Goal: Task Accomplishment & Management: Use online tool/utility

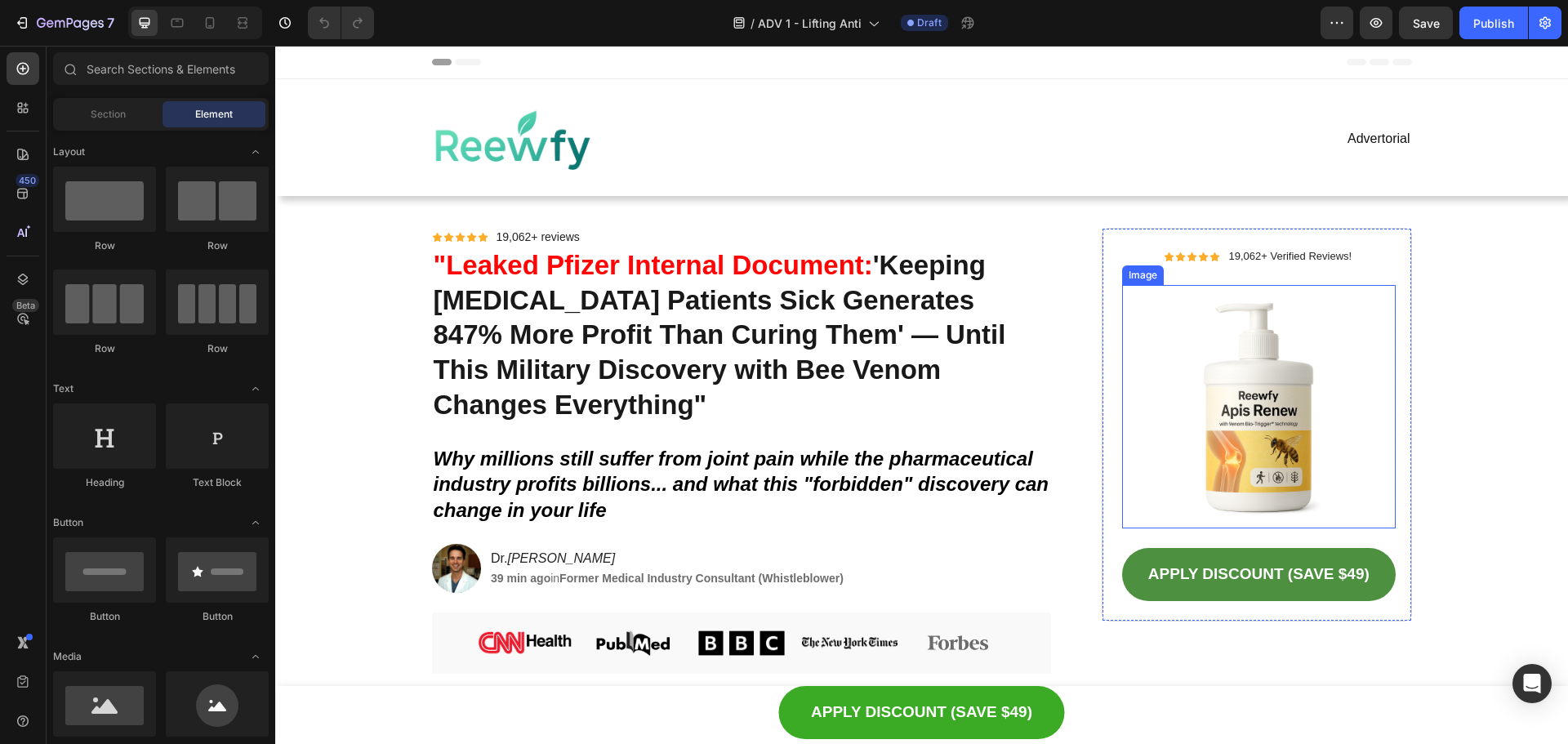
click at [1306, 354] on img at bounding box center [1258, 407] width 272 height 244
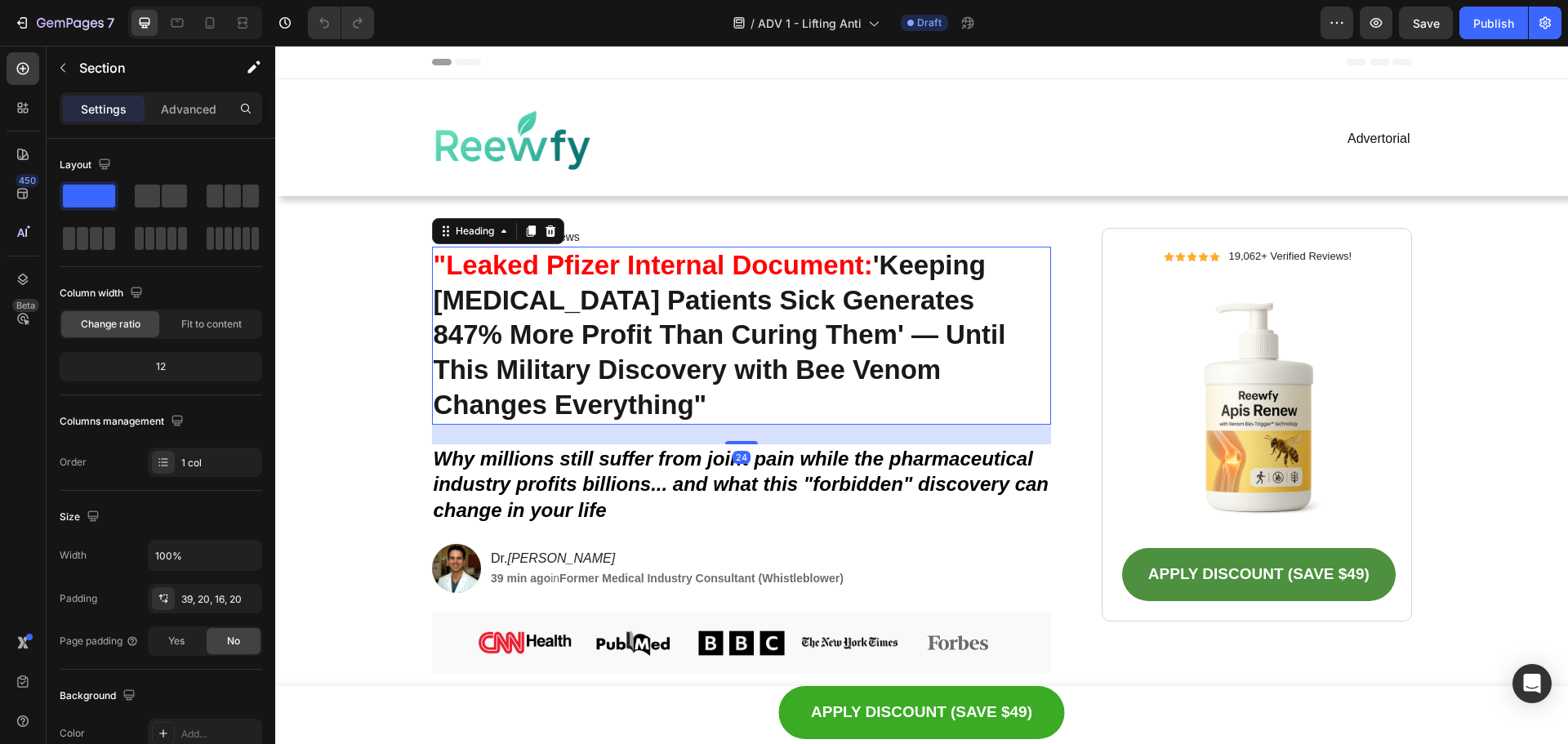
click at [685, 367] on strong "'Keeping [MEDICAL_DATA] Patients Sick Generates 847% More Profit Than Curing Th…" at bounding box center [719, 335] width 572 height 171
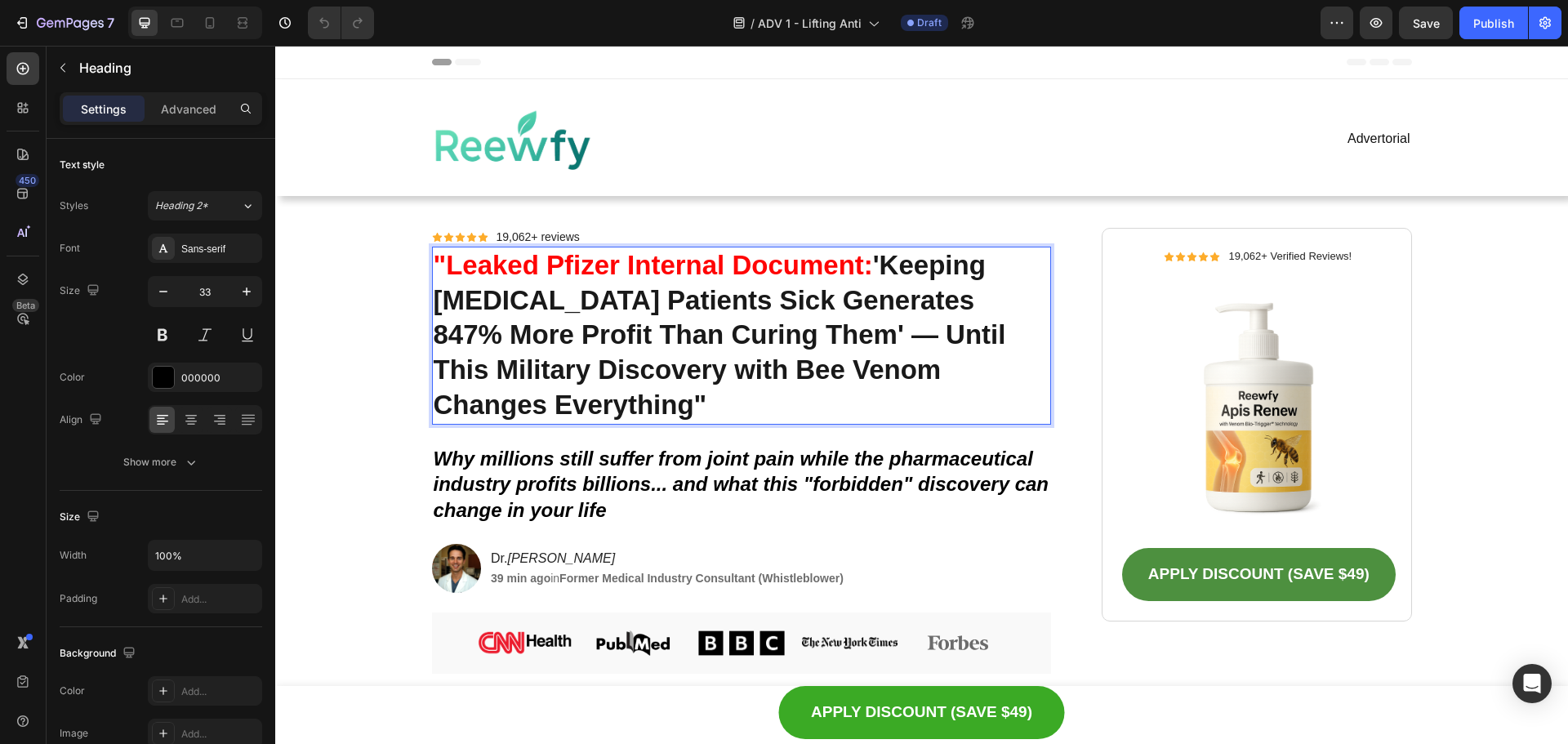
click at [806, 310] on strong "'Keeping [MEDICAL_DATA] Patients Sick Generates 847% More Profit Than Curing Th…" at bounding box center [719, 335] width 572 height 171
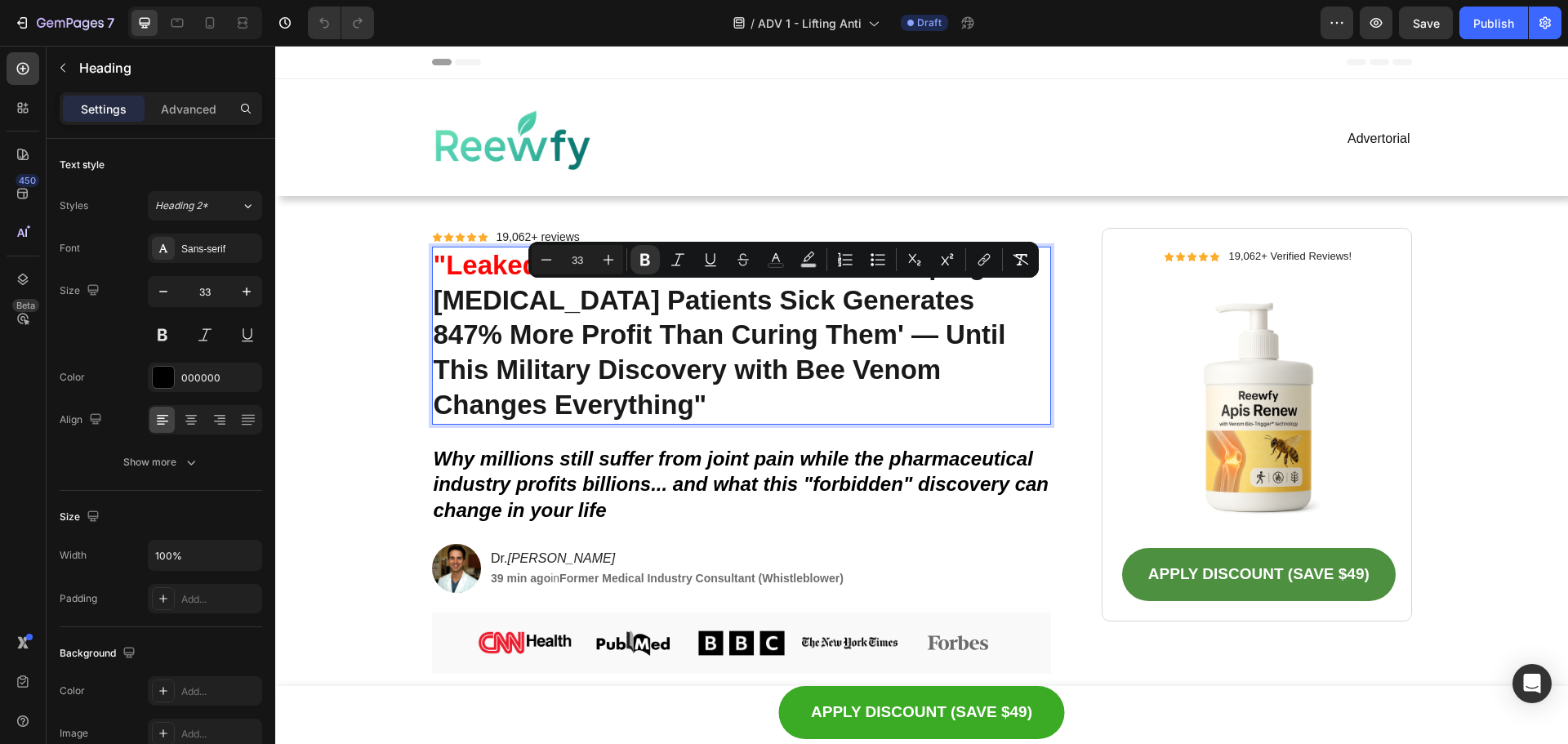
click at [661, 361] on strong "'Keeping [MEDICAL_DATA] Patients Sick Generates 847% More Profit Than Curing Th…" at bounding box center [719, 335] width 572 height 171
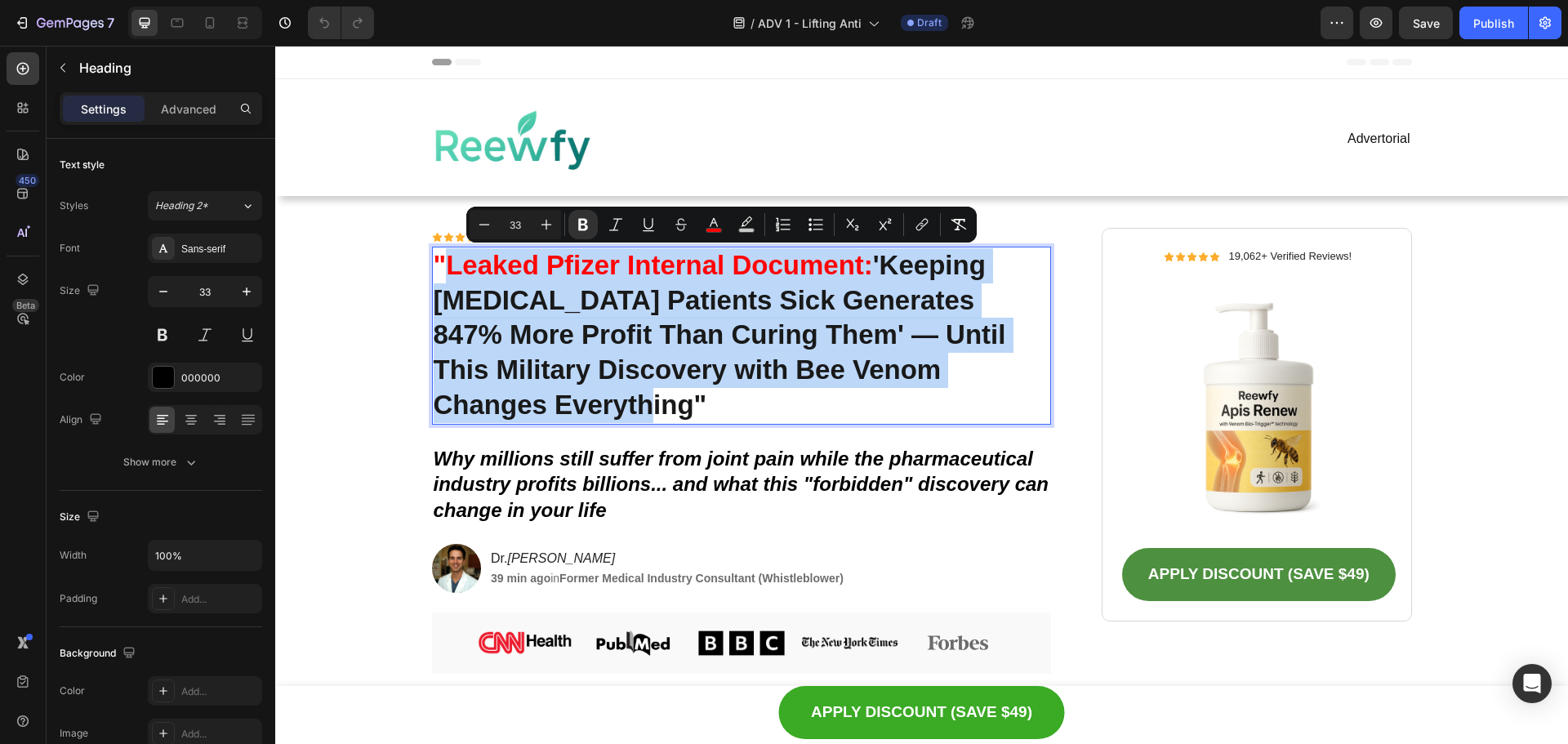
drag, startPoint x: 562, startPoint y: 379, endPoint x: 436, endPoint y: 265, distance: 169.9
click at [436, 265] on p ""Leaked Pfizer Internal Document: 'Keeping [MEDICAL_DATA] Patients Sick Generat…" at bounding box center [741, 336] width 617 height 176
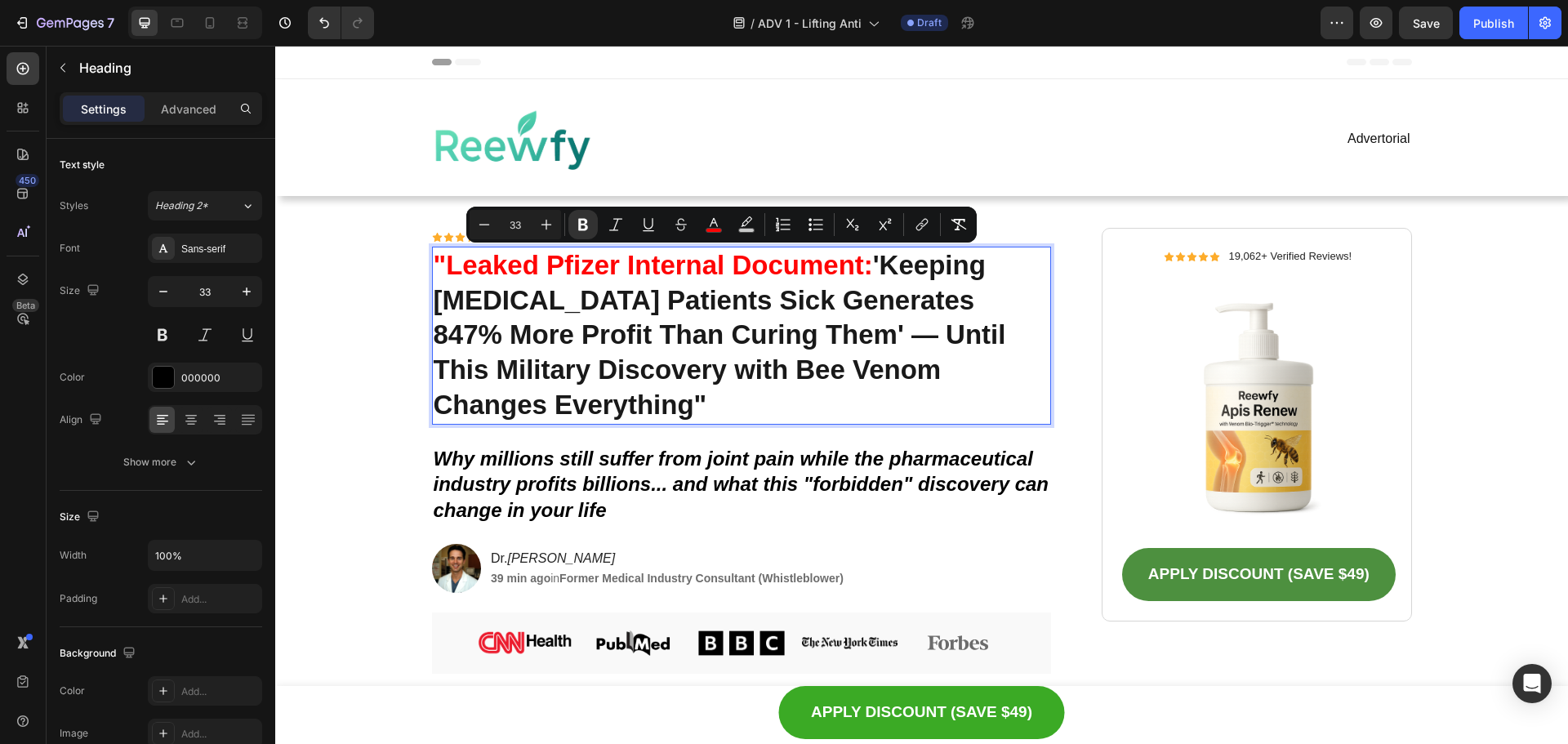
click at [767, 395] on p ""Leaked Pfizer Internal Document: 'Keeping [MEDICAL_DATA] Patients Sick Generat…" at bounding box center [741, 336] width 617 height 176
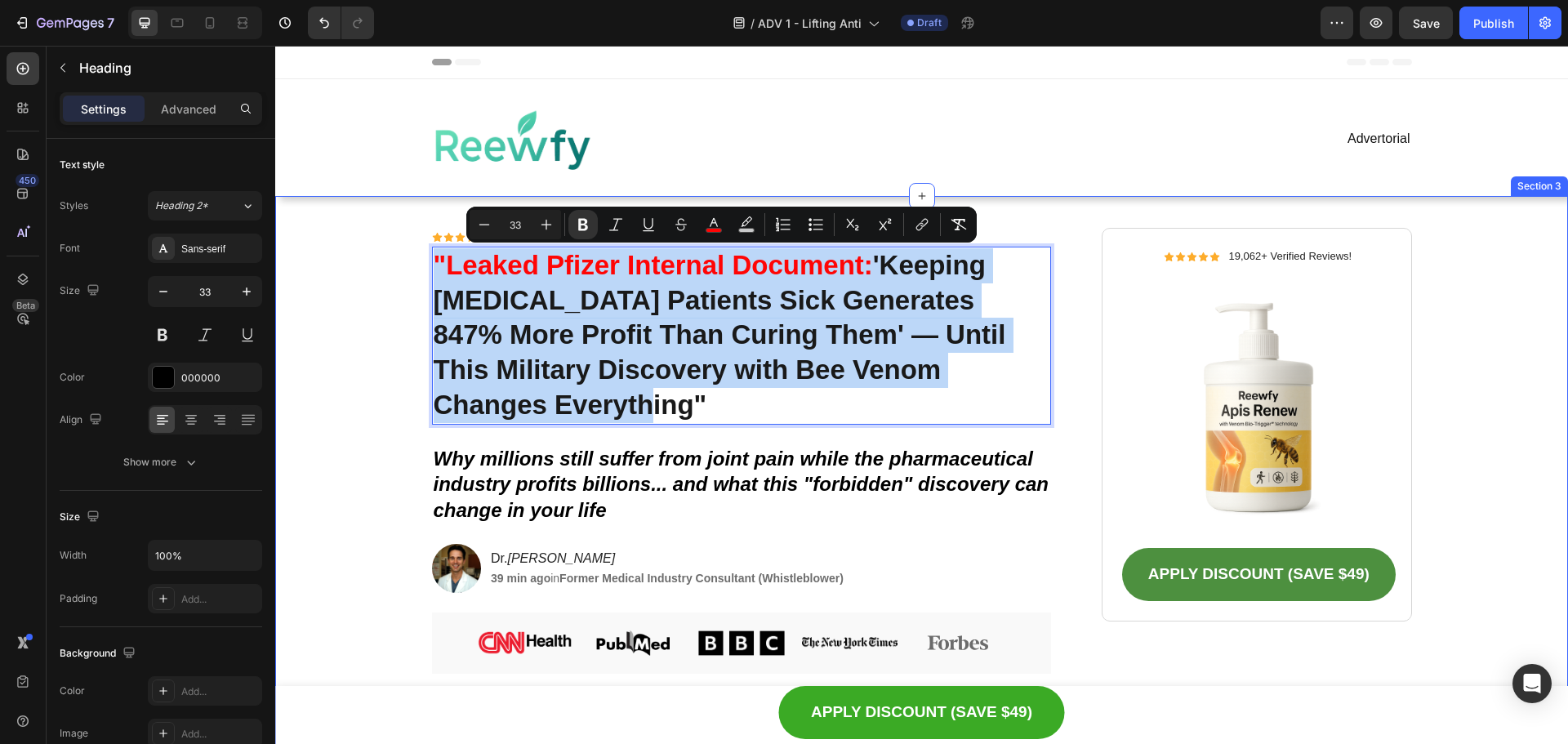
drag, startPoint x: 638, startPoint y: 406, endPoint x: 419, endPoint y: 251, distance: 268.3
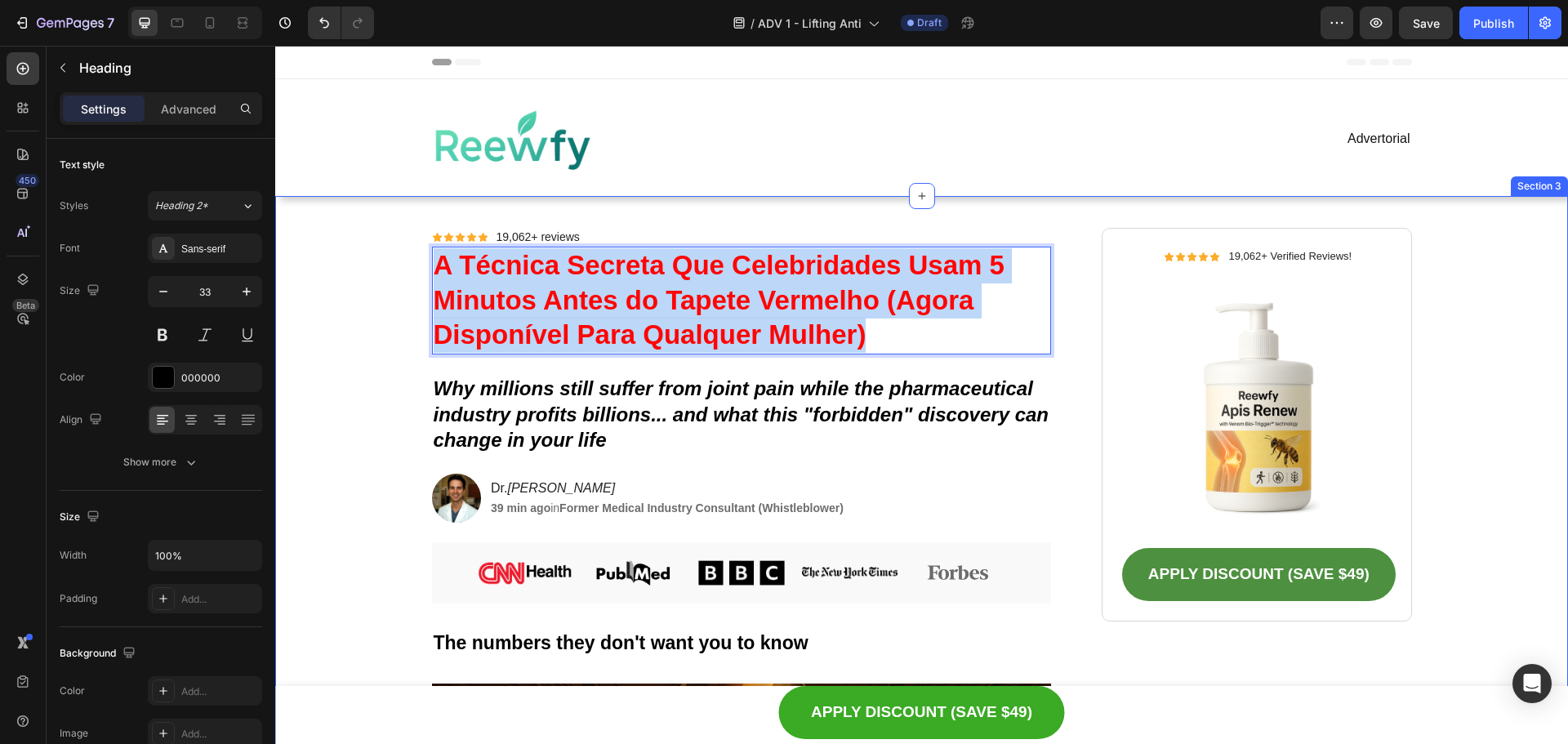
drag, startPoint x: 884, startPoint y: 336, endPoint x: 418, endPoint y: 252, distance: 473.5
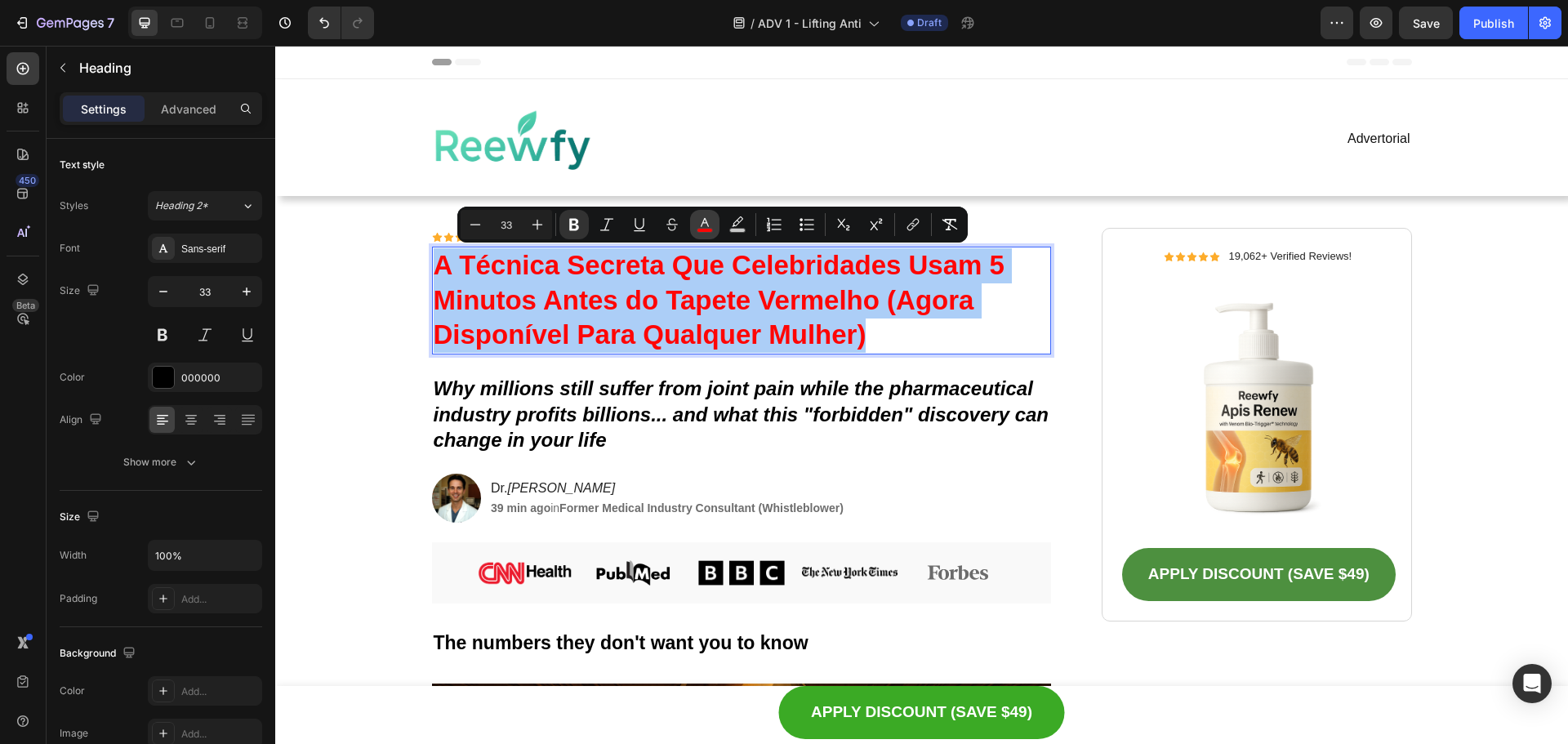
click at [699, 224] on icon "Editor contextual toolbar" at bounding box center [705, 224] width 17 height 17
type input "FF0505"
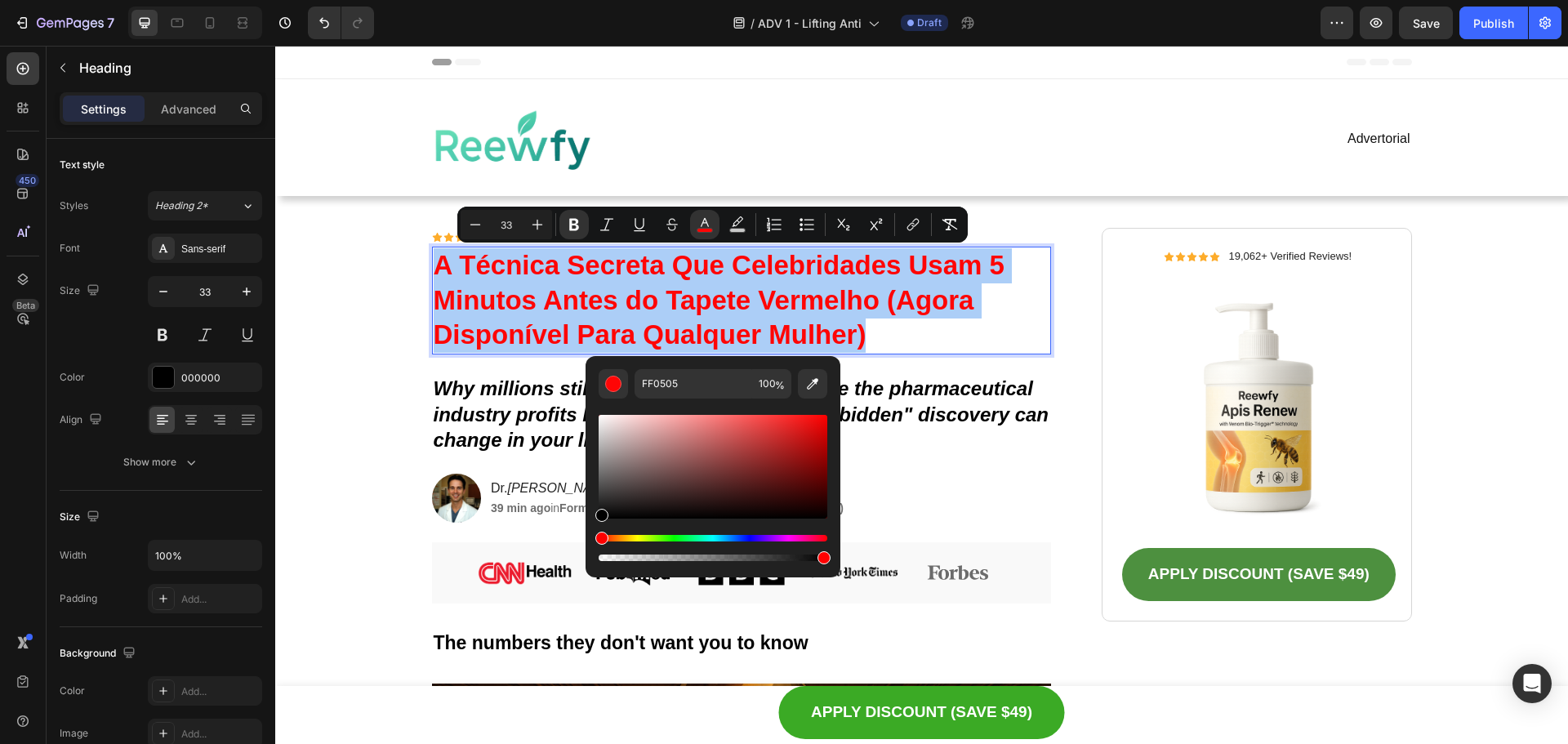
drag, startPoint x: 905, startPoint y: 548, endPoint x: 583, endPoint y: 529, distance: 322.6
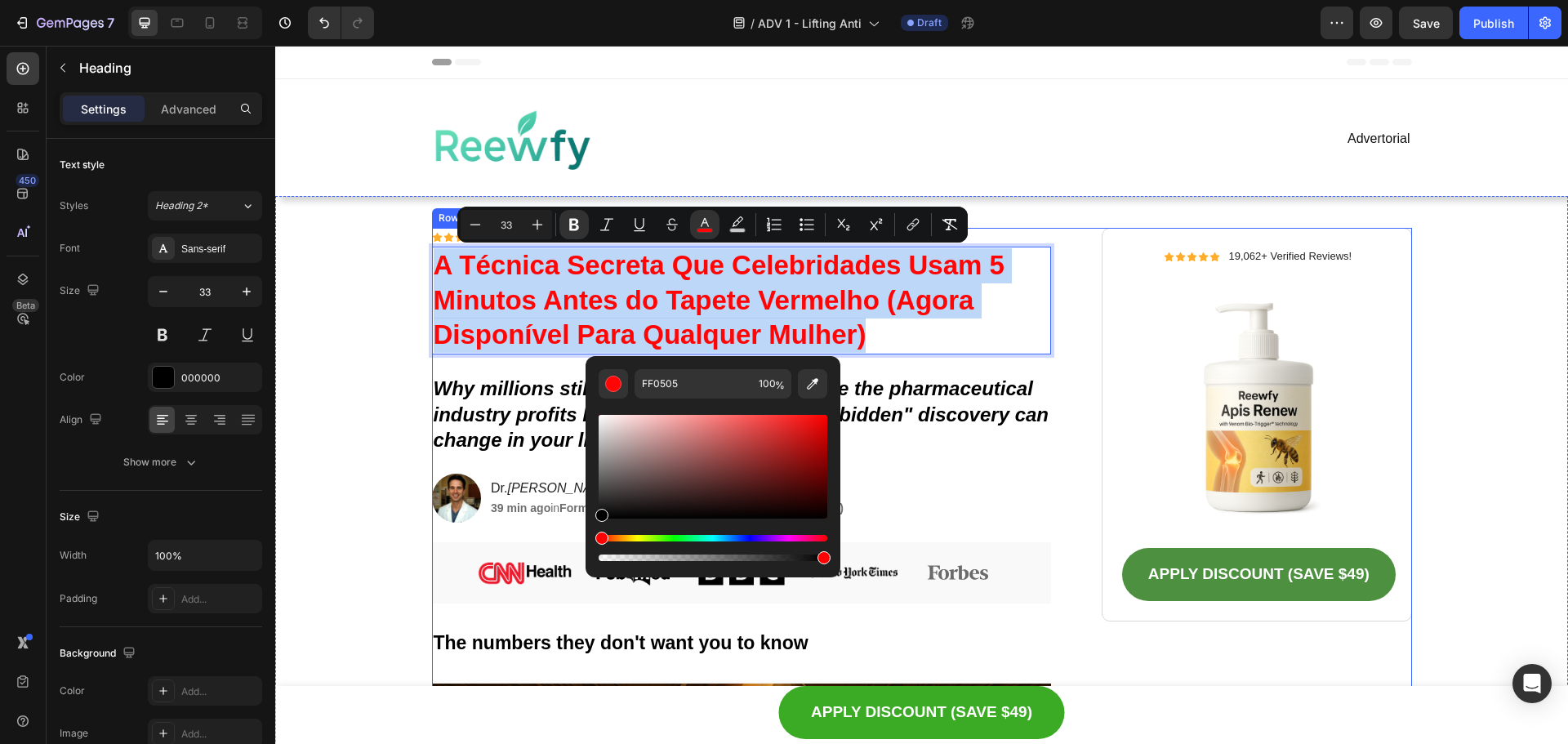
type input "000000"
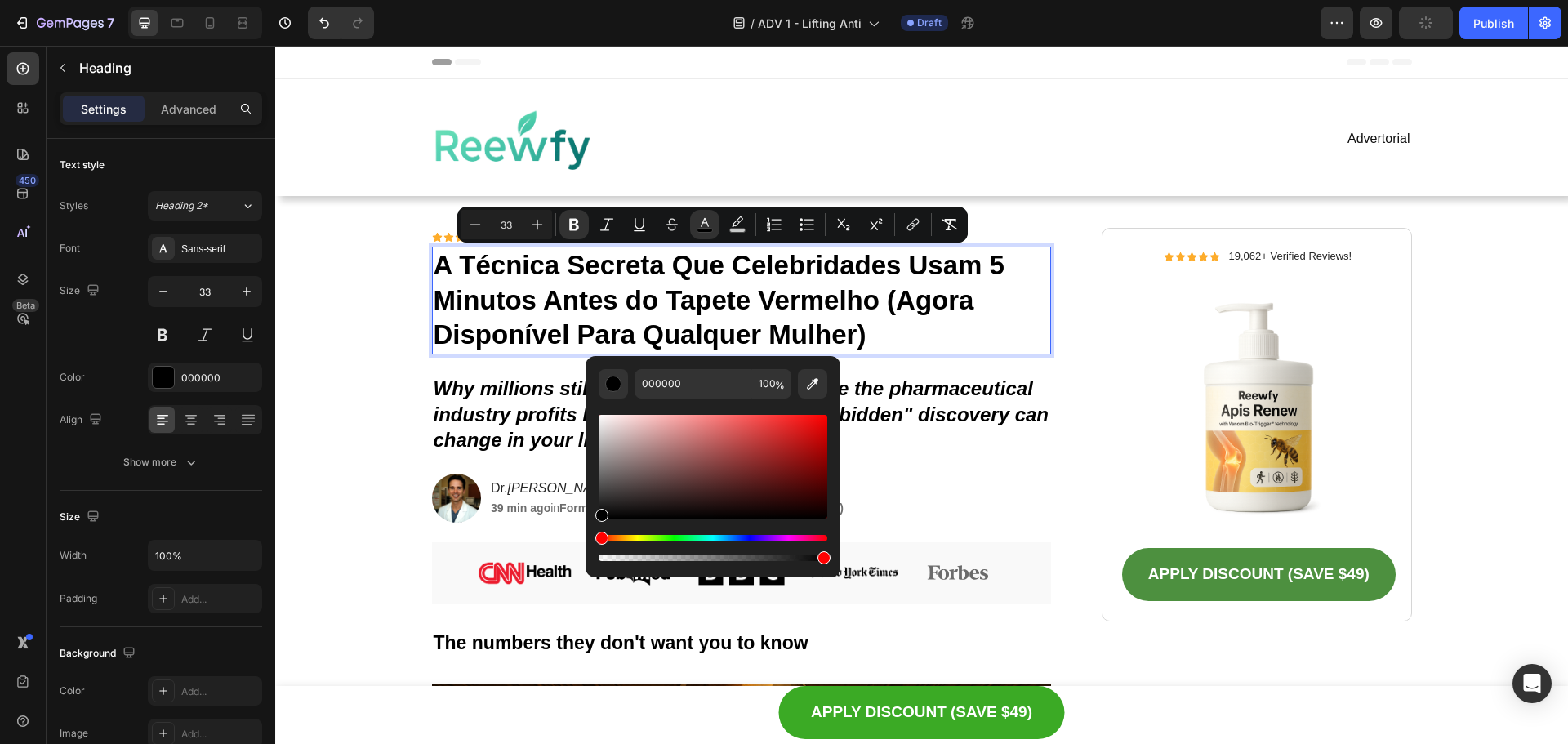
click at [502, 295] on strong "A Técnica Secreta Que Celebridades Usam 5 Minutos Antes do Tapete Vermelho (Ago…" at bounding box center [718, 300] width 571 height 101
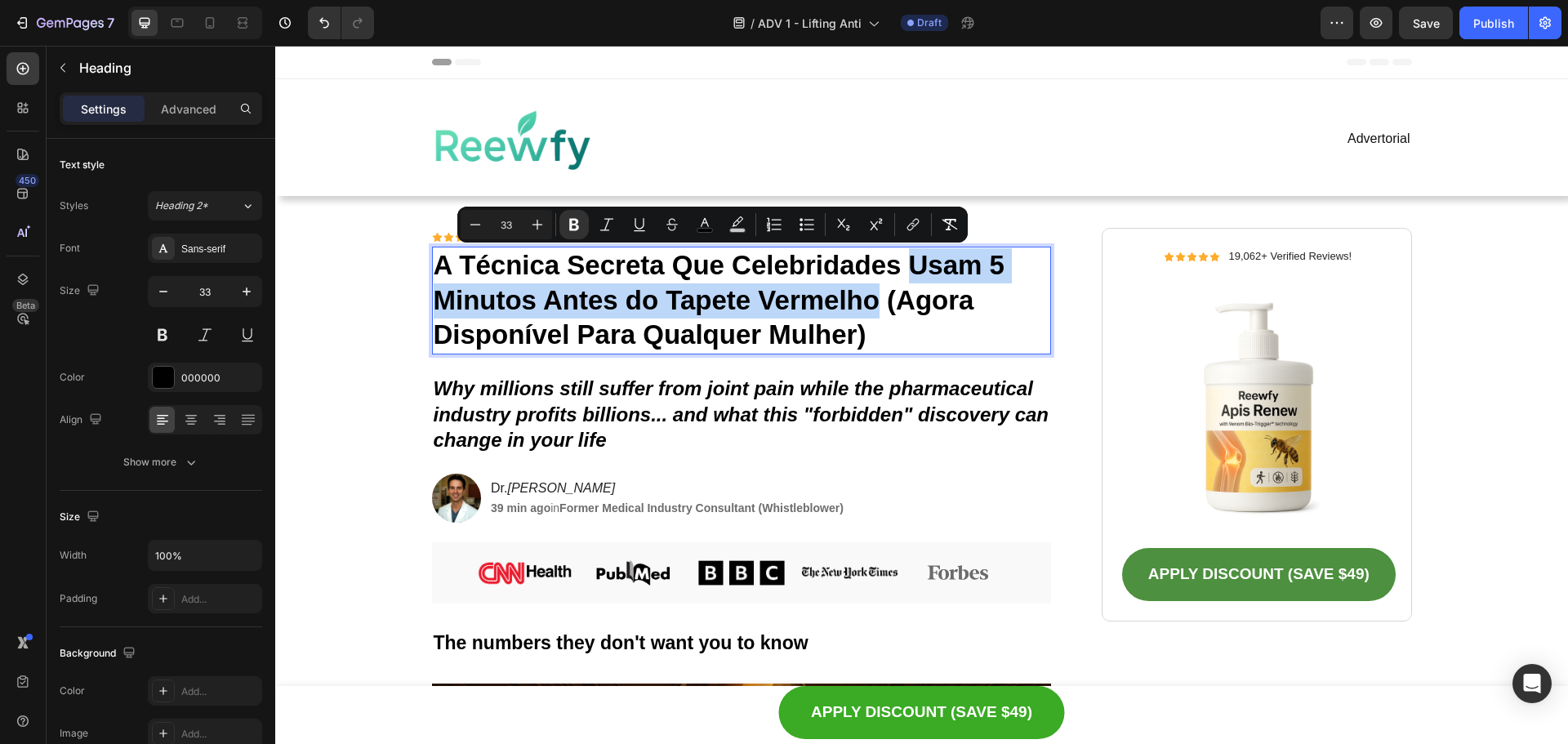
drag, startPoint x: 905, startPoint y: 264, endPoint x: 873, endPoint y: 303, distance: 50.4
click at [873, 303] on strong "A Técnica Secreta Que Celebridades Usam 5 Minutos Antes do Tapete Vermelho (Ago…" at bounding box center [718, 300] width 571 height 101
click at [699, 225] on icon "Editor contextual toolbar" at bounding box center [705, 224] width 17 height 17
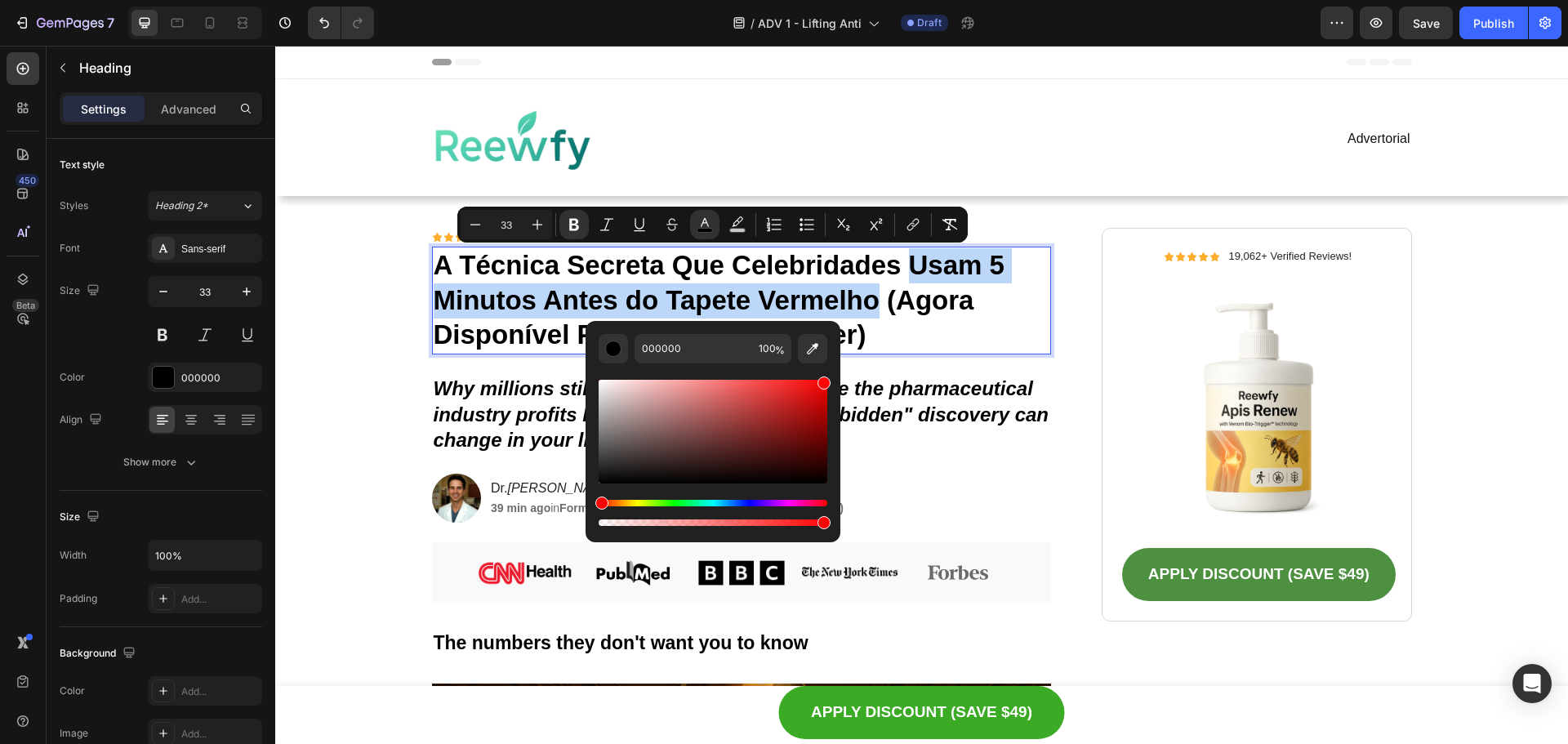
drag, startPoint x: 801, startPoint y: 408, endPoint x: 822, endPoint y: 372, distance: 41.7
click at [822, 372] on div "Editor contextual toolbar" at bounding box center [713, 446] width 229 height 166
type input "FF0505"
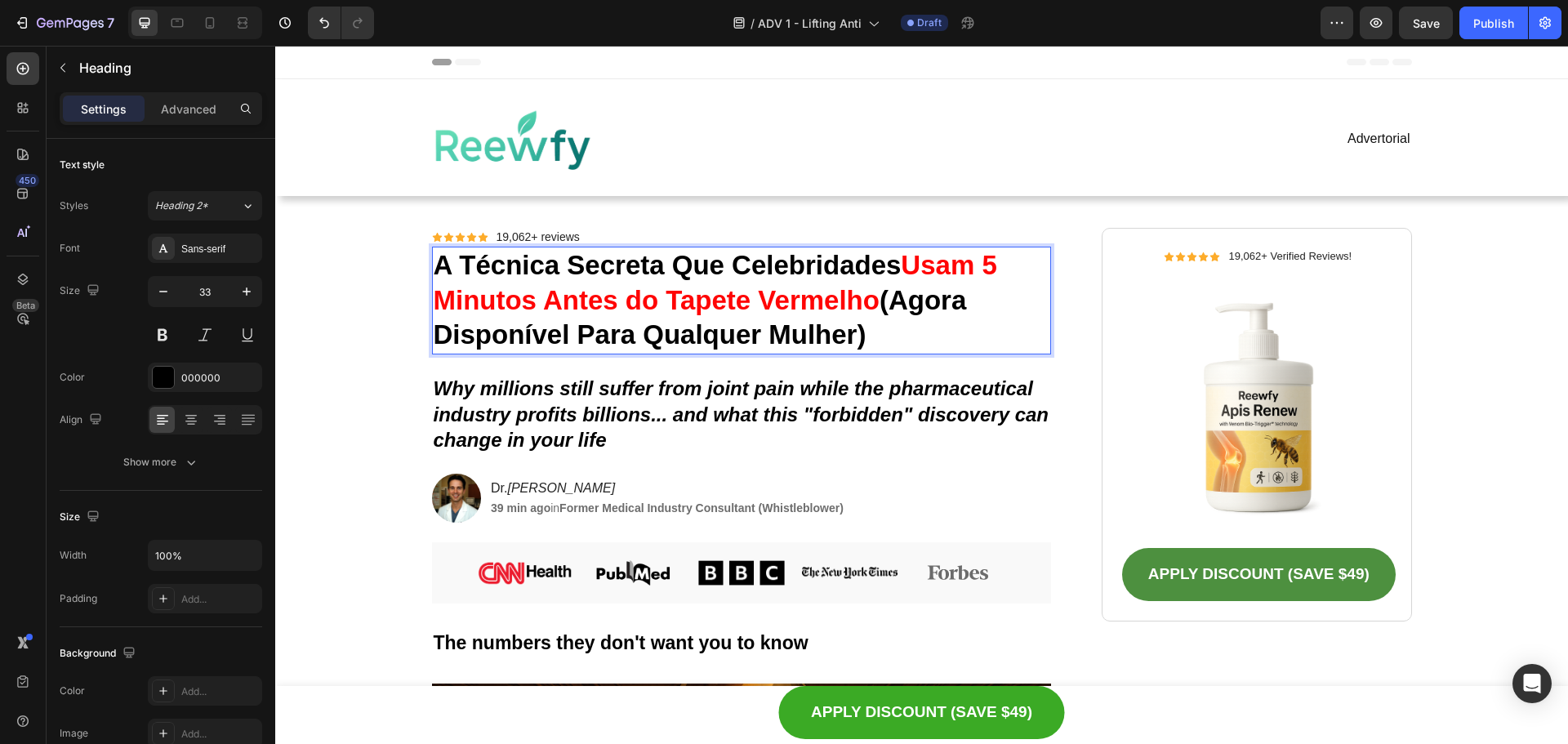
click at [947, 330] on p "A Técnica Secreta Que Celebridades Usam 5 Minutos Antes do Tapete Vermelho (Ago…" at bounding box center [741, 301] width 617 height 106
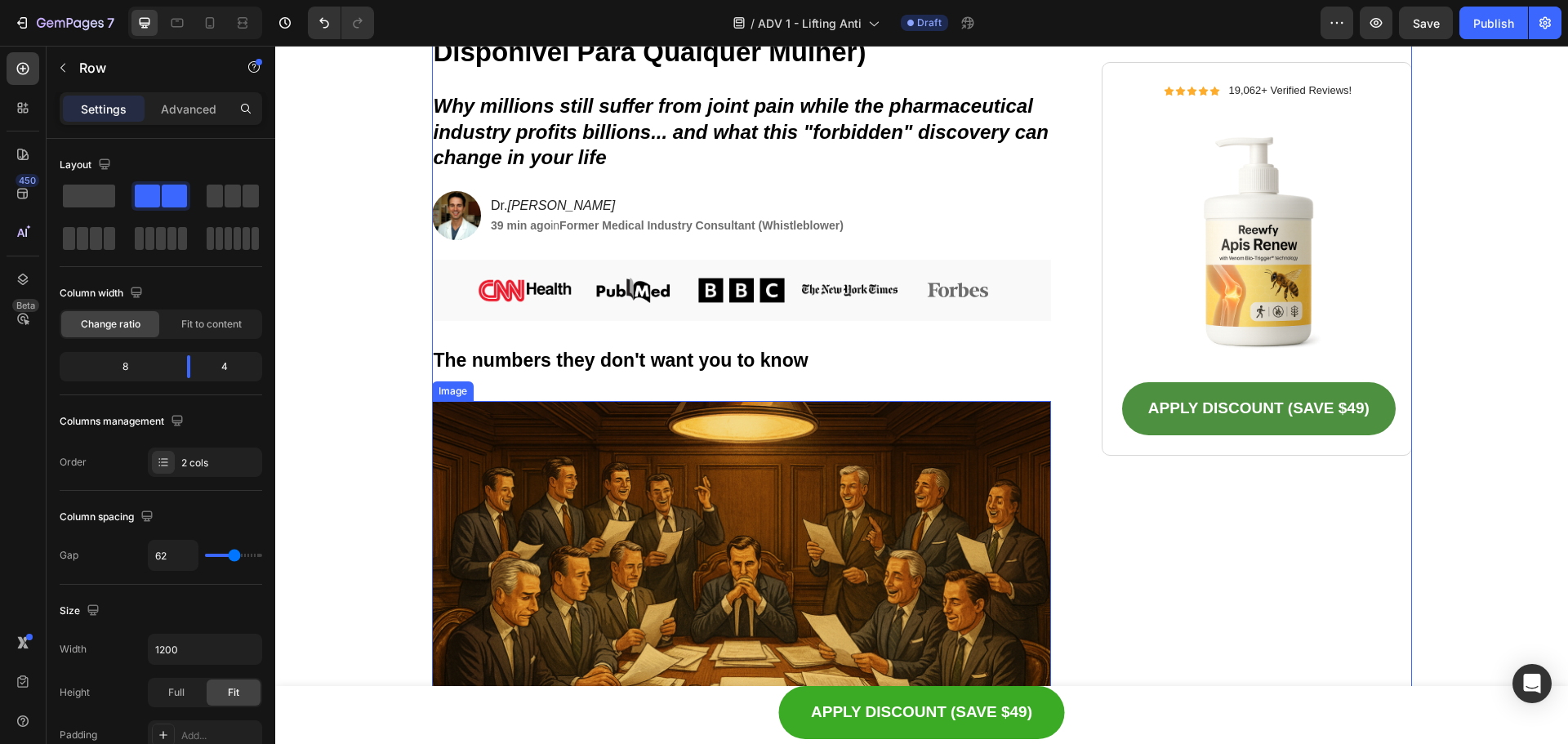
scroll to position [245, 0]
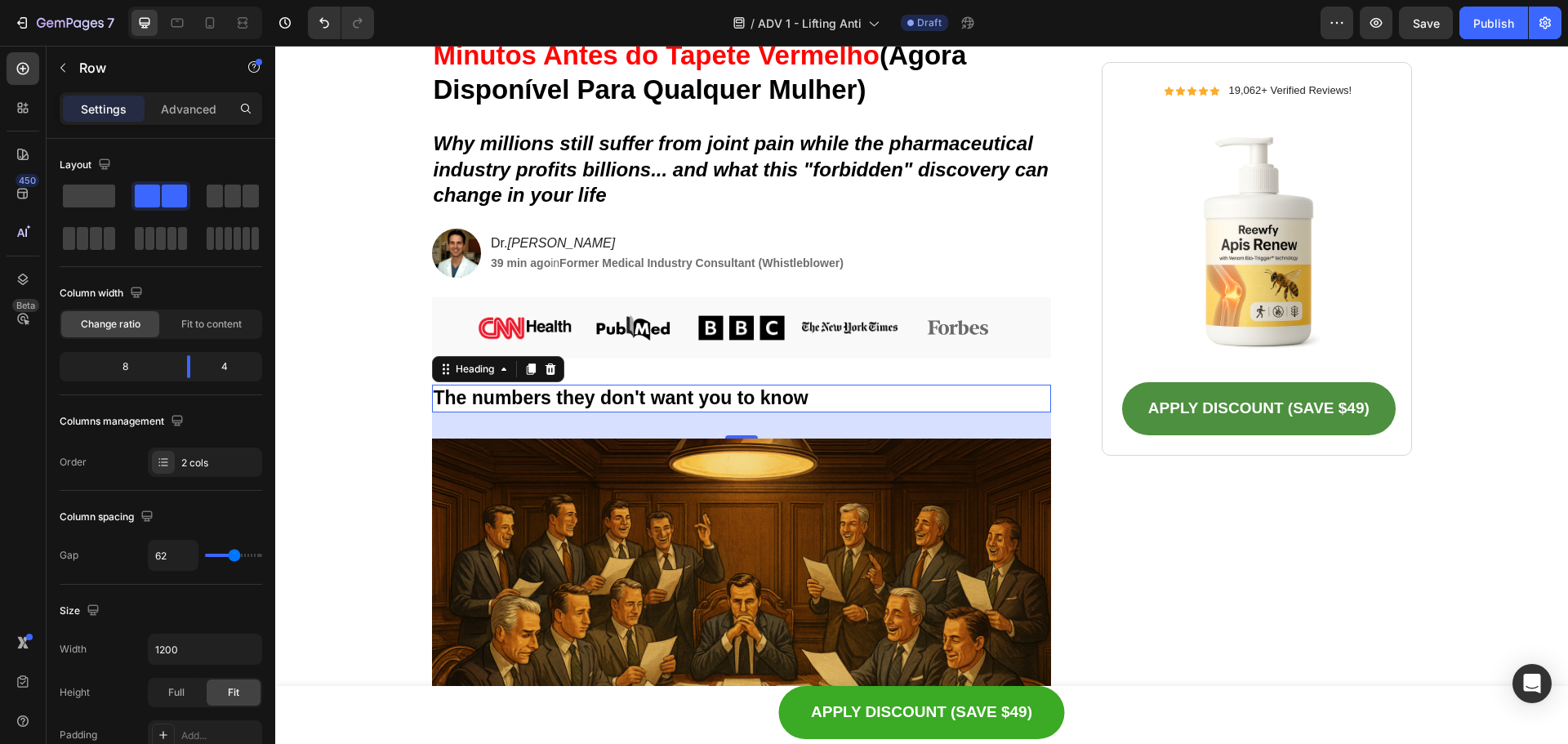
click at [691, 388] on strong "The numbers they don't want you to know" at bounding box center [621, 398] width 375 height 22
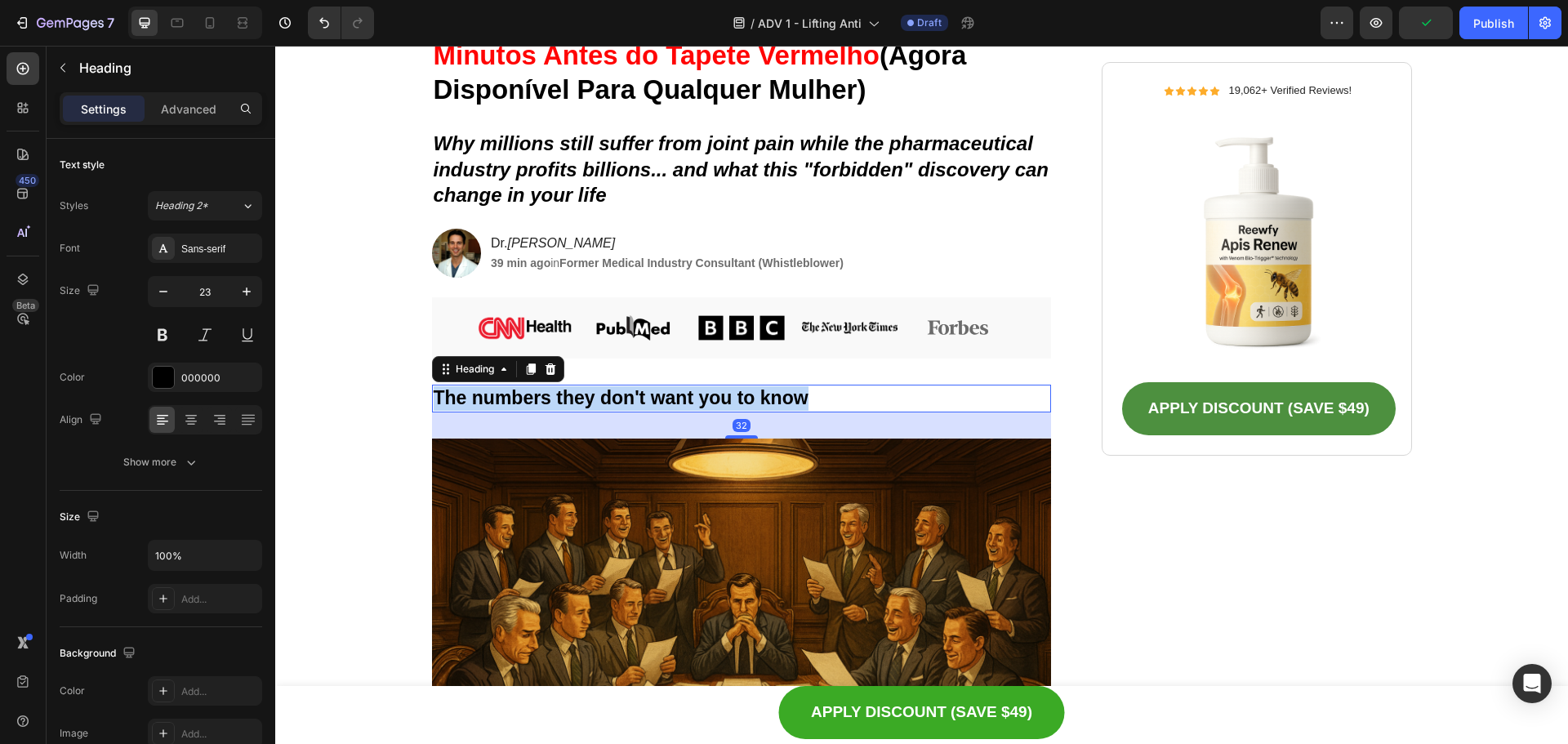
click at [690, 389] on strong "The numbers they don't want you to know" at bounding box center [621, 398] width 375 height 22
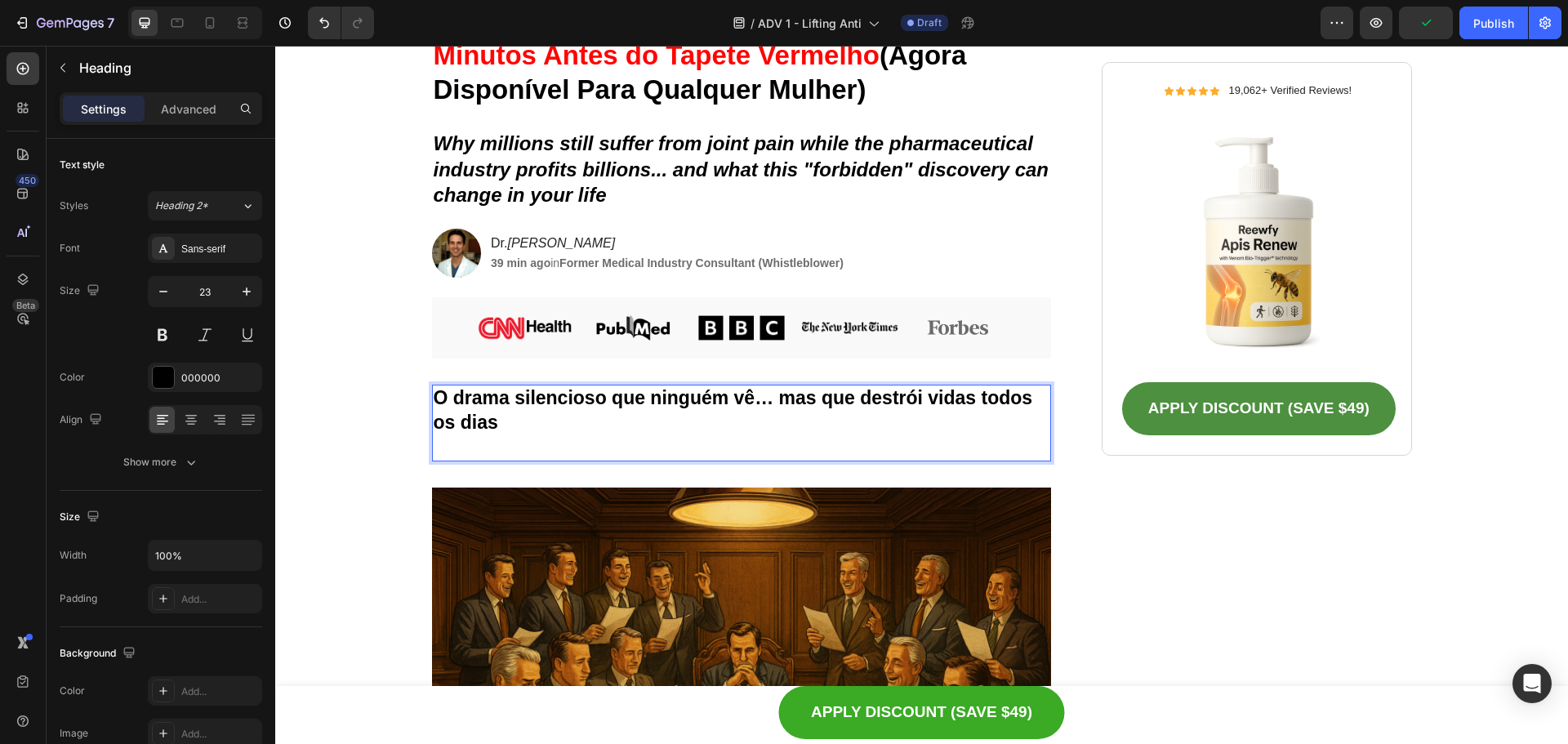
click at [604, 438] on p "Rich Text Editor. Editing area: main" at bounding box center [741, 447] width 617 height 25
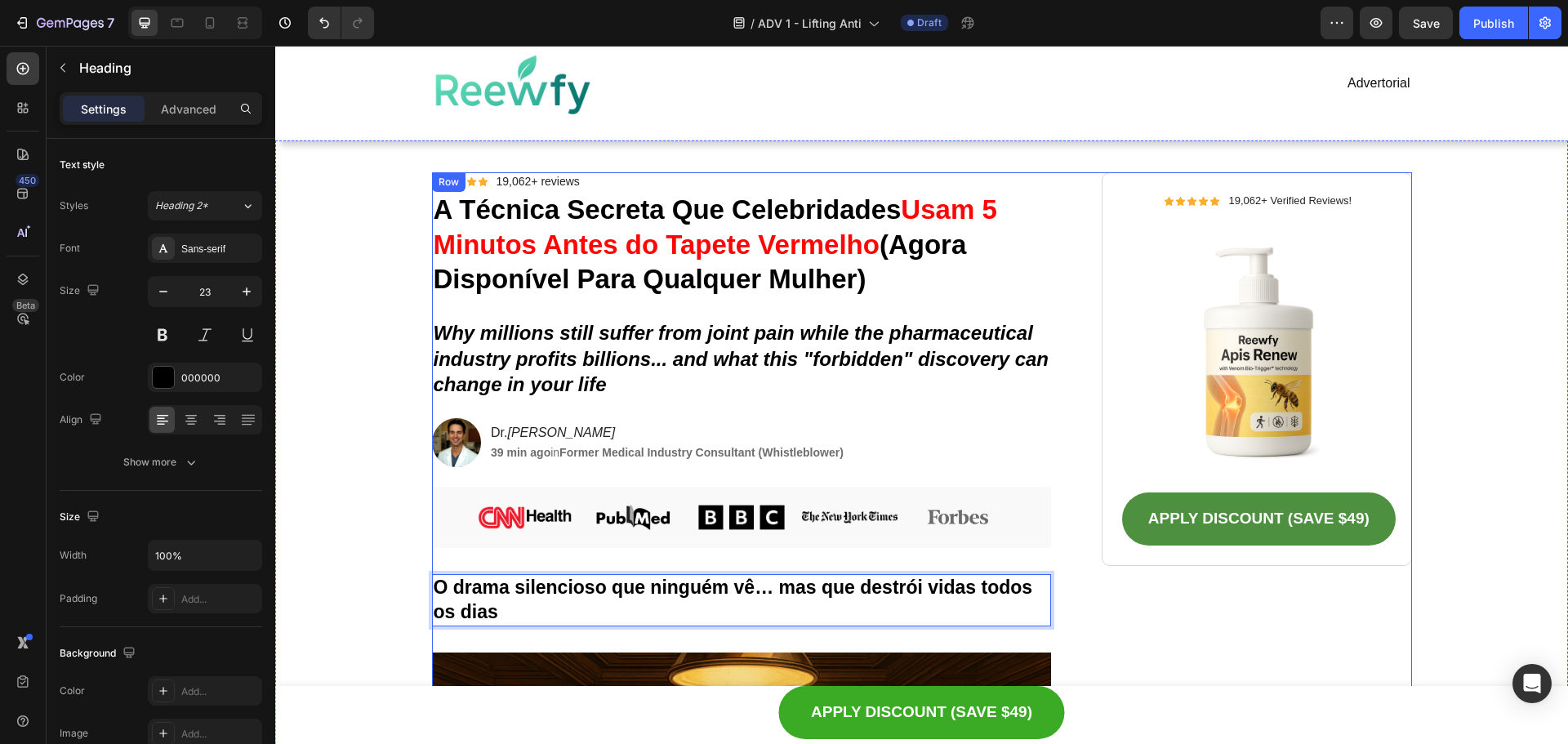
scroll to position [0, 0]
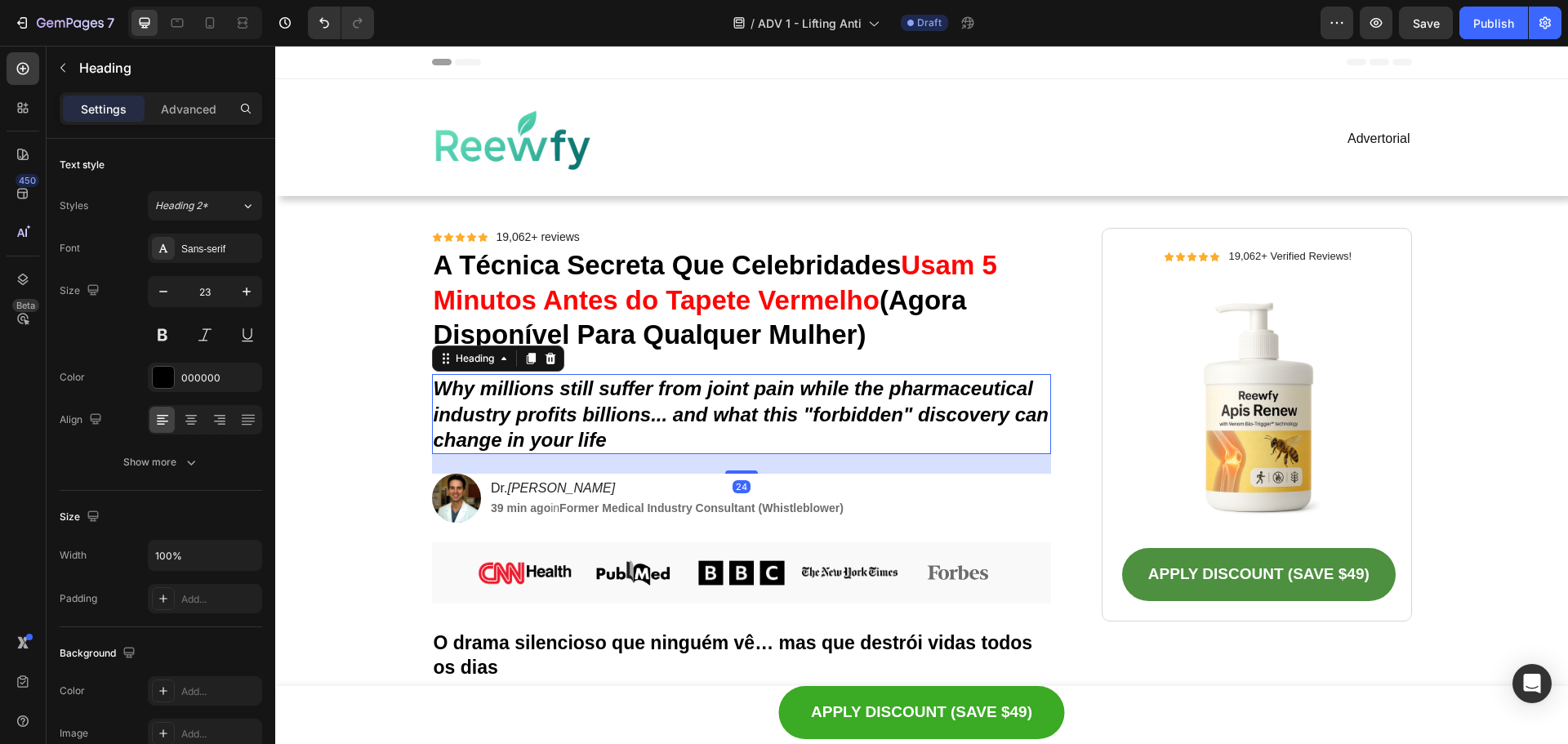
click at [678, 407] on icon "Why millions still suffer from joint pain while the pharmaceutical industry pro…" at bounding box center [741, 413] width 616 height 73
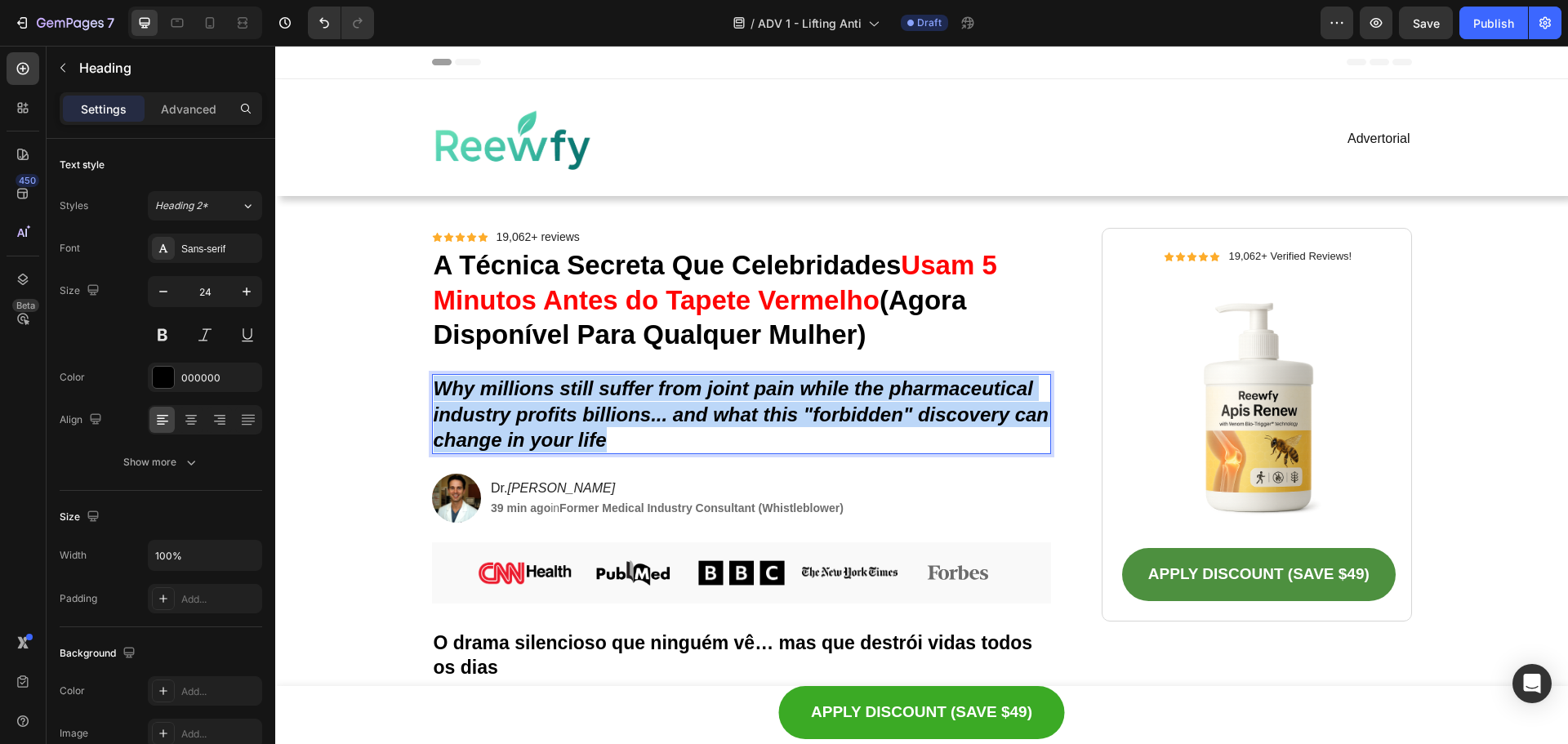
click at [678, 407] on icon "Why millions still suffer from joint pain while the pharmaceutical industry pro…" at bounding box center [741, 413] width 616 height 73
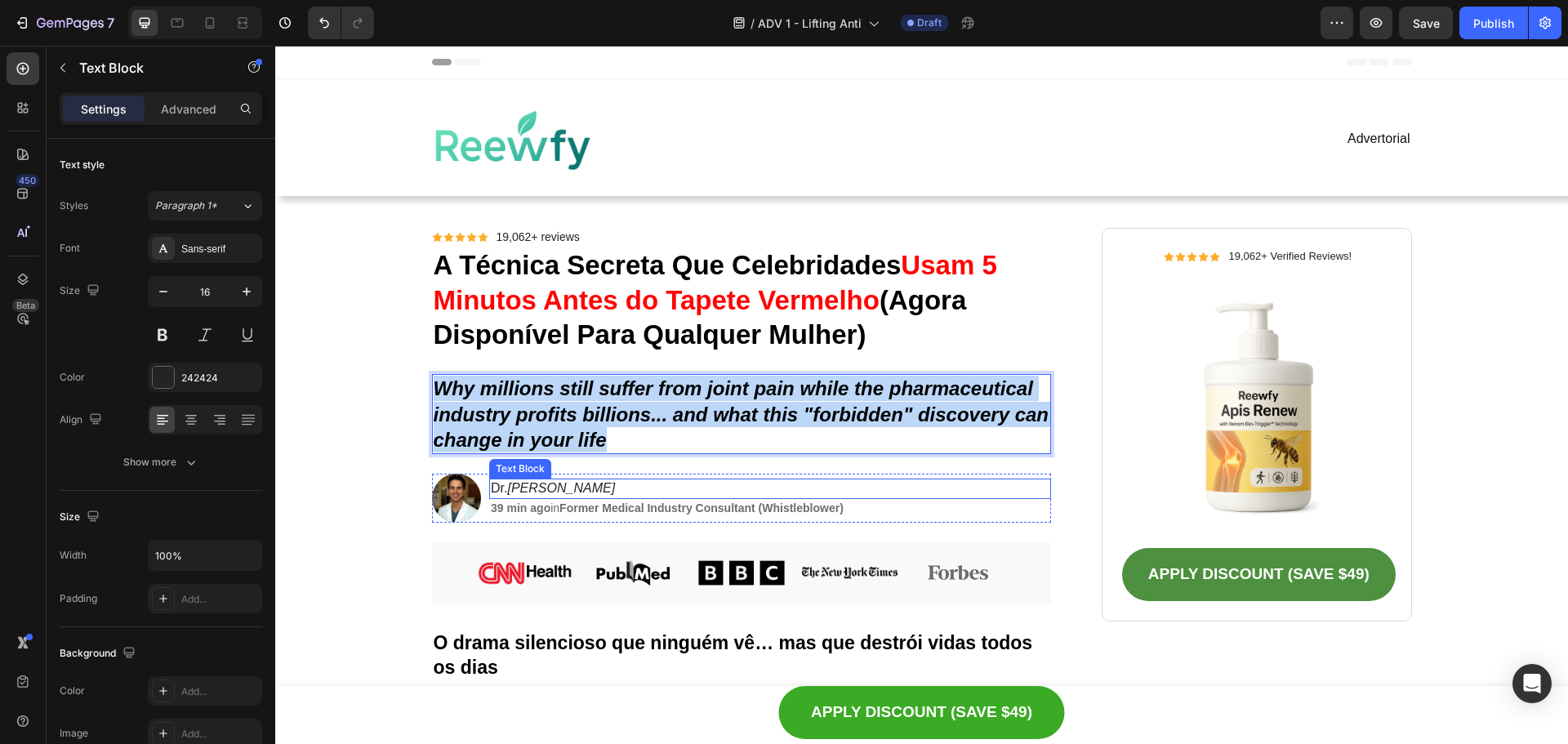
click at [552, 485] on icon "[PERSON_NAME]" at bounding box center [561, 487] width 108 height 14
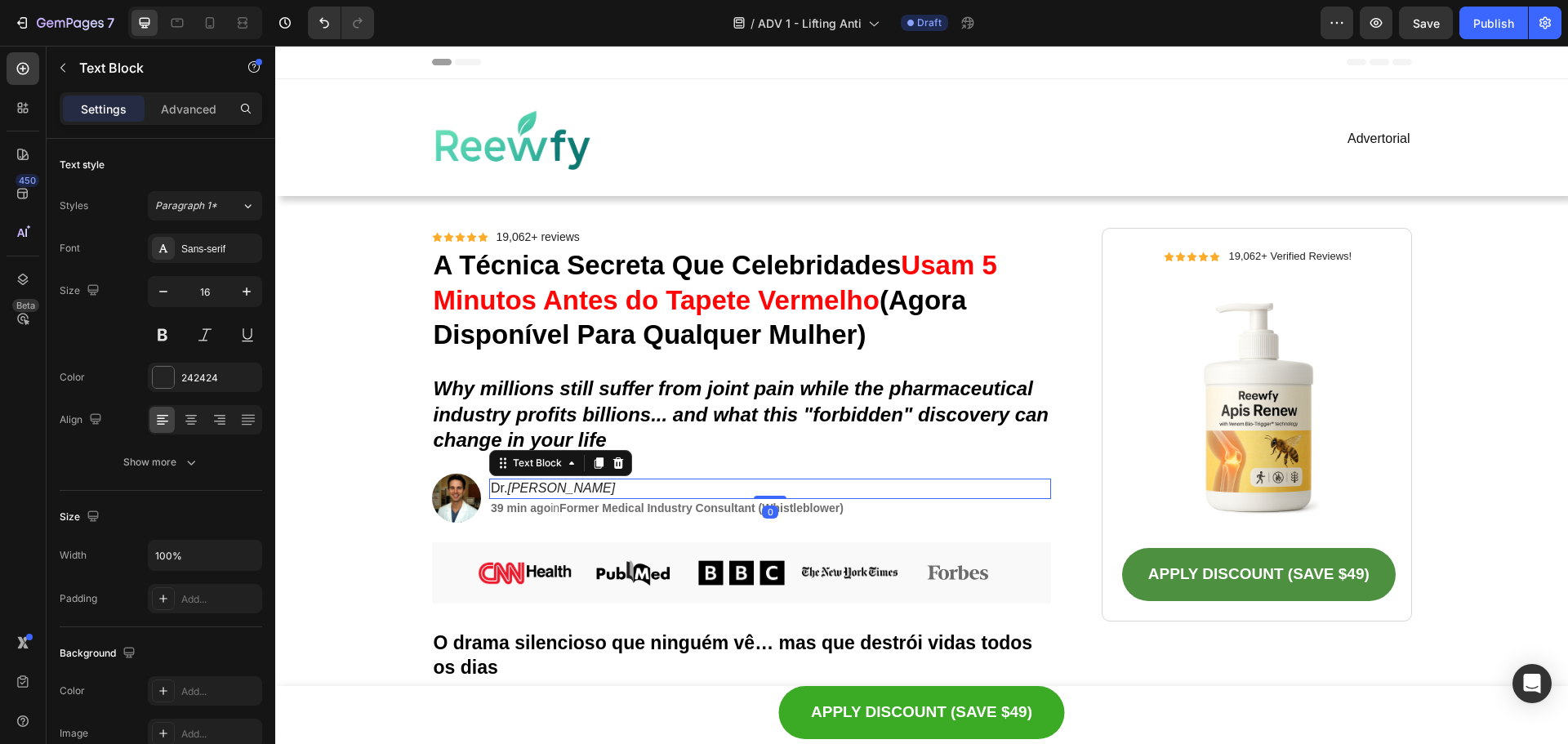
click at [552, 485] on icon "[PERSON_NAME]" at bounding box center [561, 487] width 108 height 14
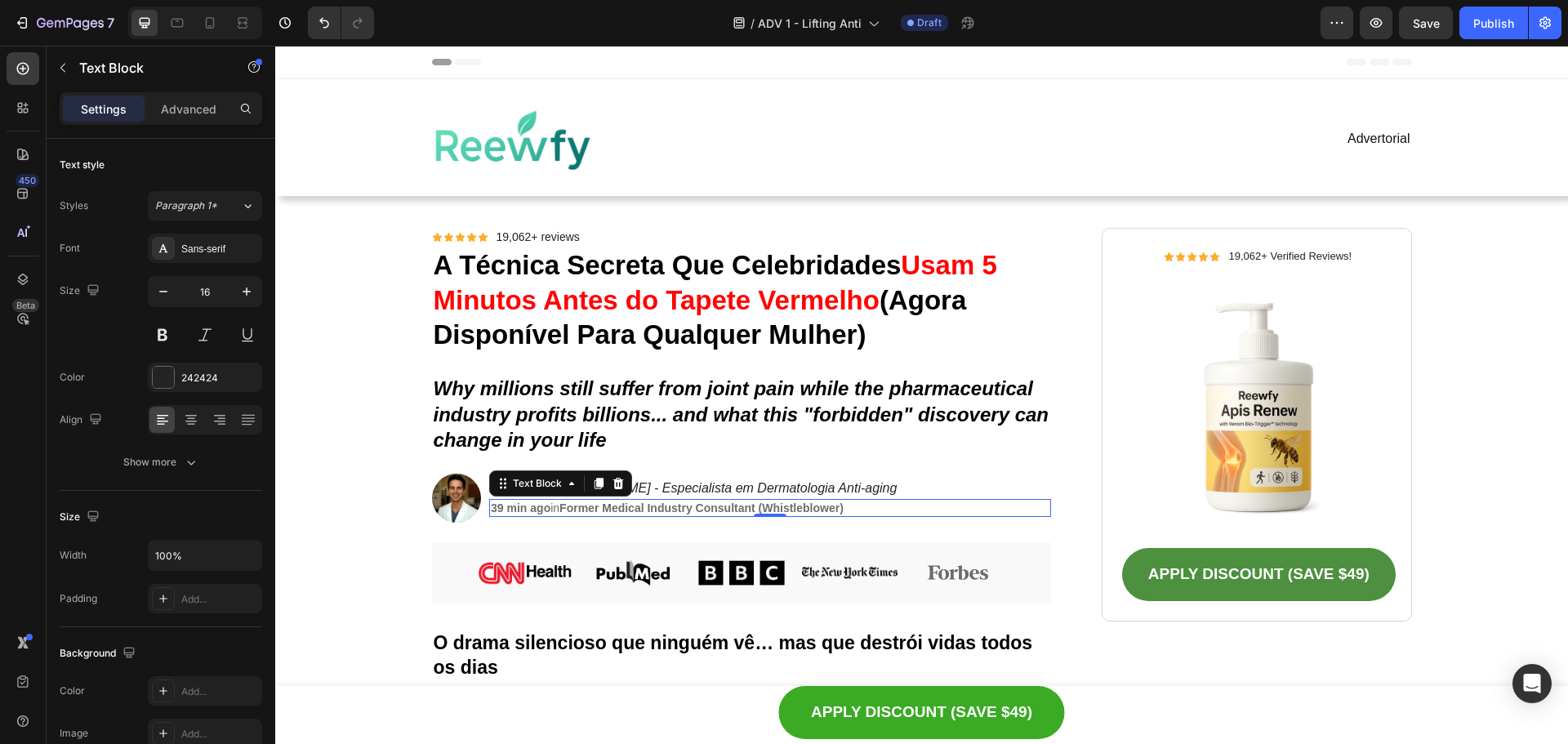
click at [756, 513] on strong "Former Medical Industry Consultant (Whistleblower)" at bounding box center [702, 507] width 284 height 13
click at [784, 433] on p "⁠⁠⁠⁠⁠⁠⁠ Why millions still suffer from joint pain while the pharmaceutical indu…" at bounding box center [741, 414] width 617 height 77
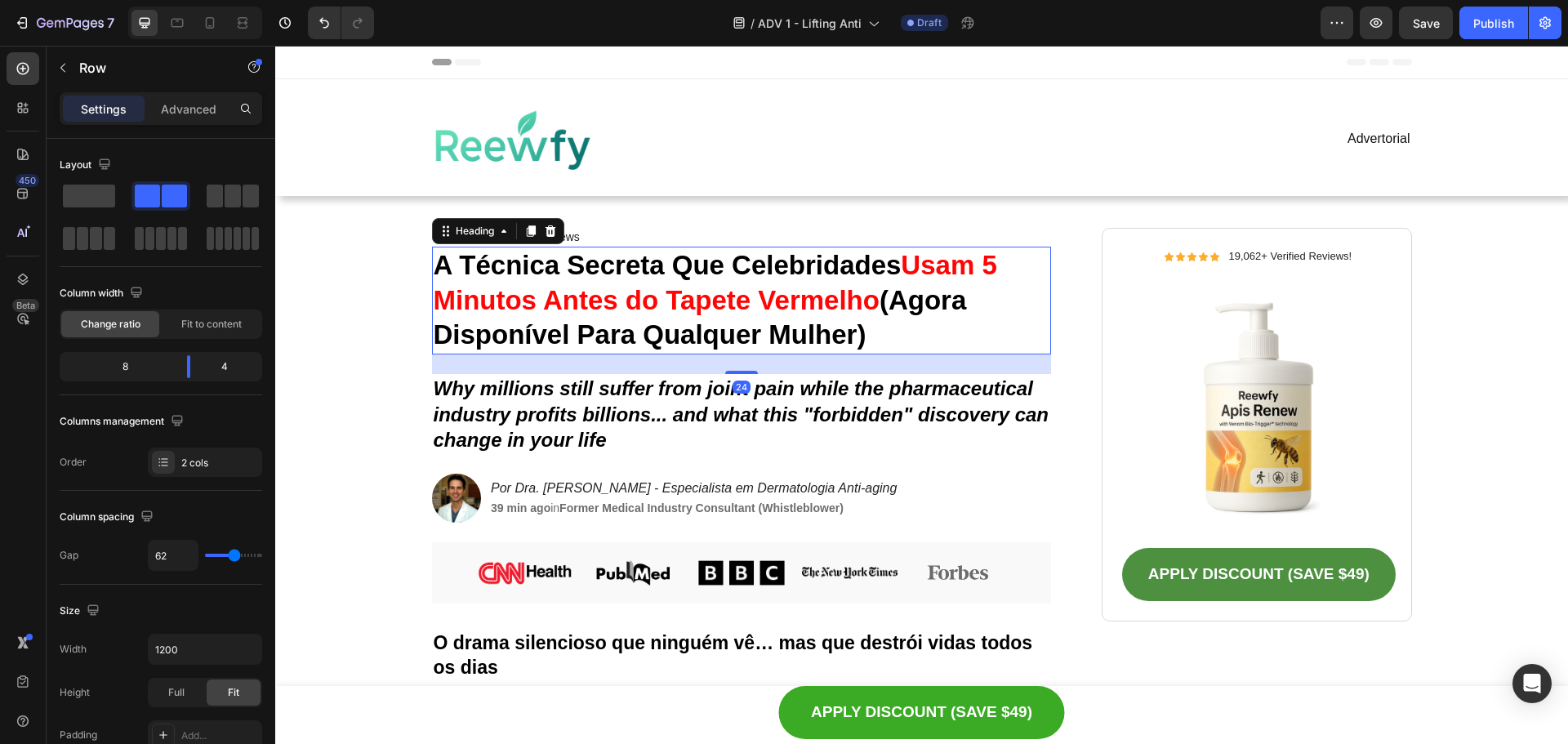
click at [785, 275] on strong "A Técnica Secreta Que Celebridades" at bounding box center [667, 264] width 468 height 31
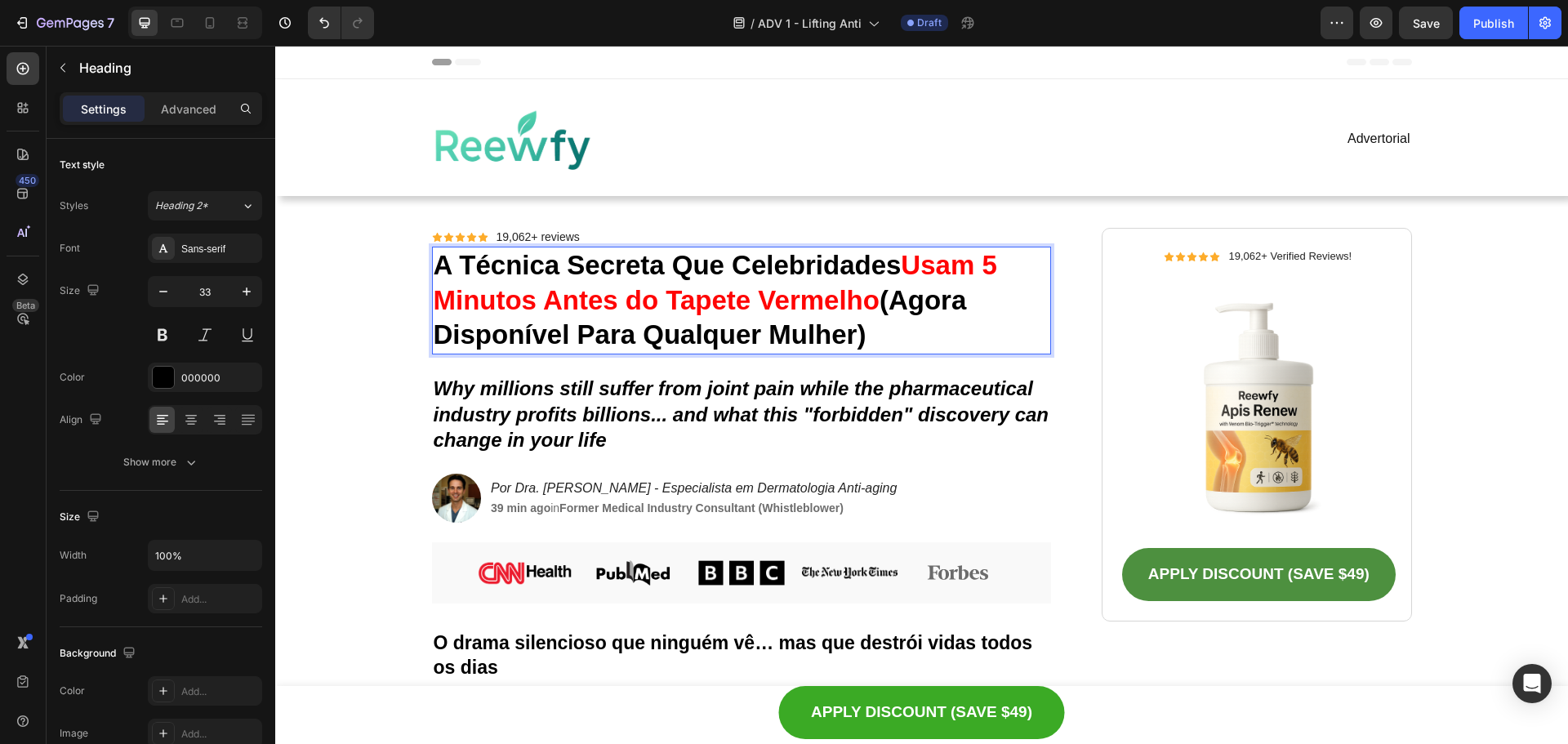
click at [785, 275] on strong "A Técnica Secreta Que Celebridades" at bounding box center [667, 264] width 468 height 31
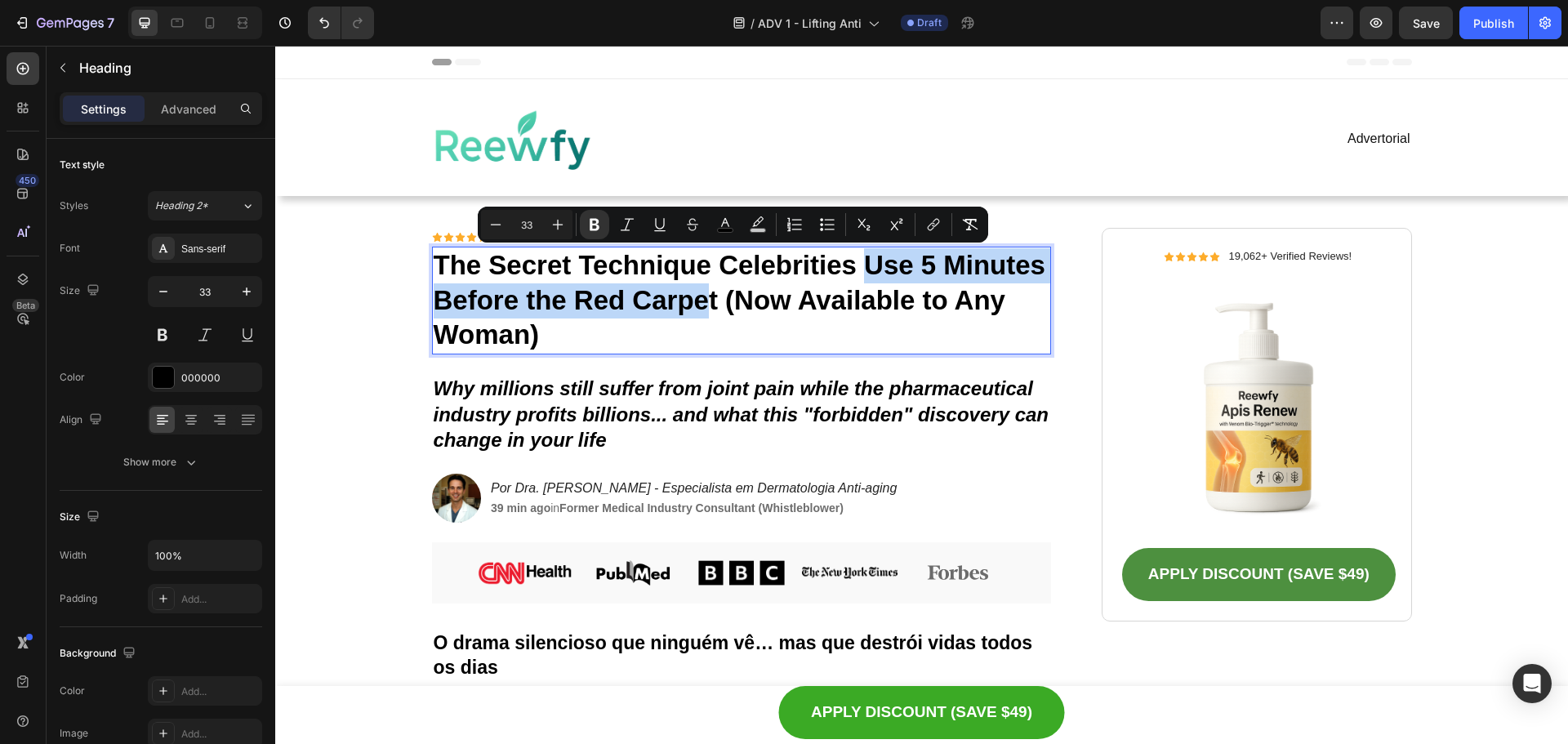
drag, startPoint x: 862, startPoint y: 267, endPoint x: 707, endPoint y: 291, distance: 156.8
click at [707, 291] on strong "The Secret Technique Celebrities Use 5 Minutes Before the Red Carpet (Now Avail…" at bounding box center [739, 300] width 612 height 101
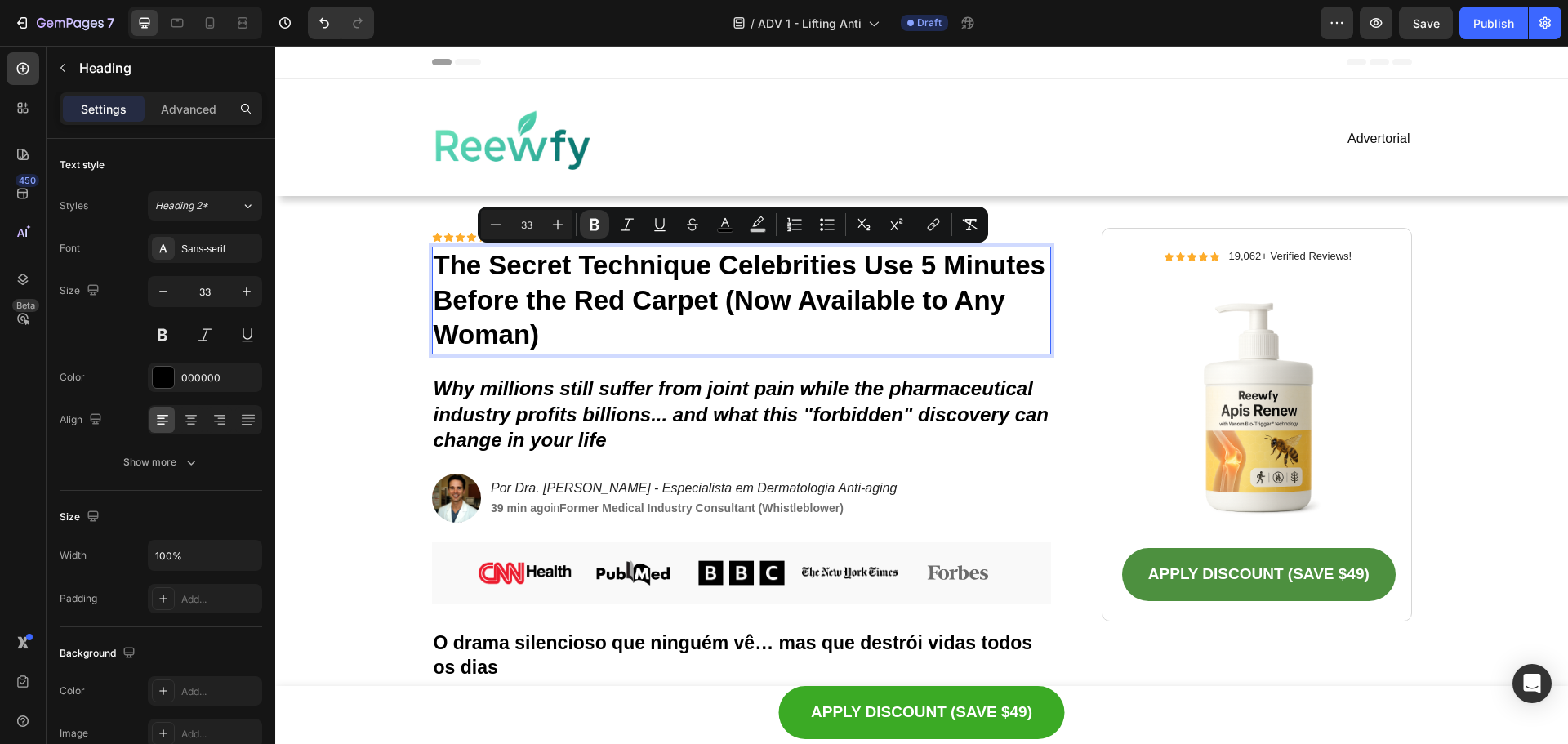
click at [715, 305] on strong "The Secret Technique Celebrities Use 5 Minutes Before the Red Carpet (Now Avail…" at bounding box center [739, 300] width 612 height 101
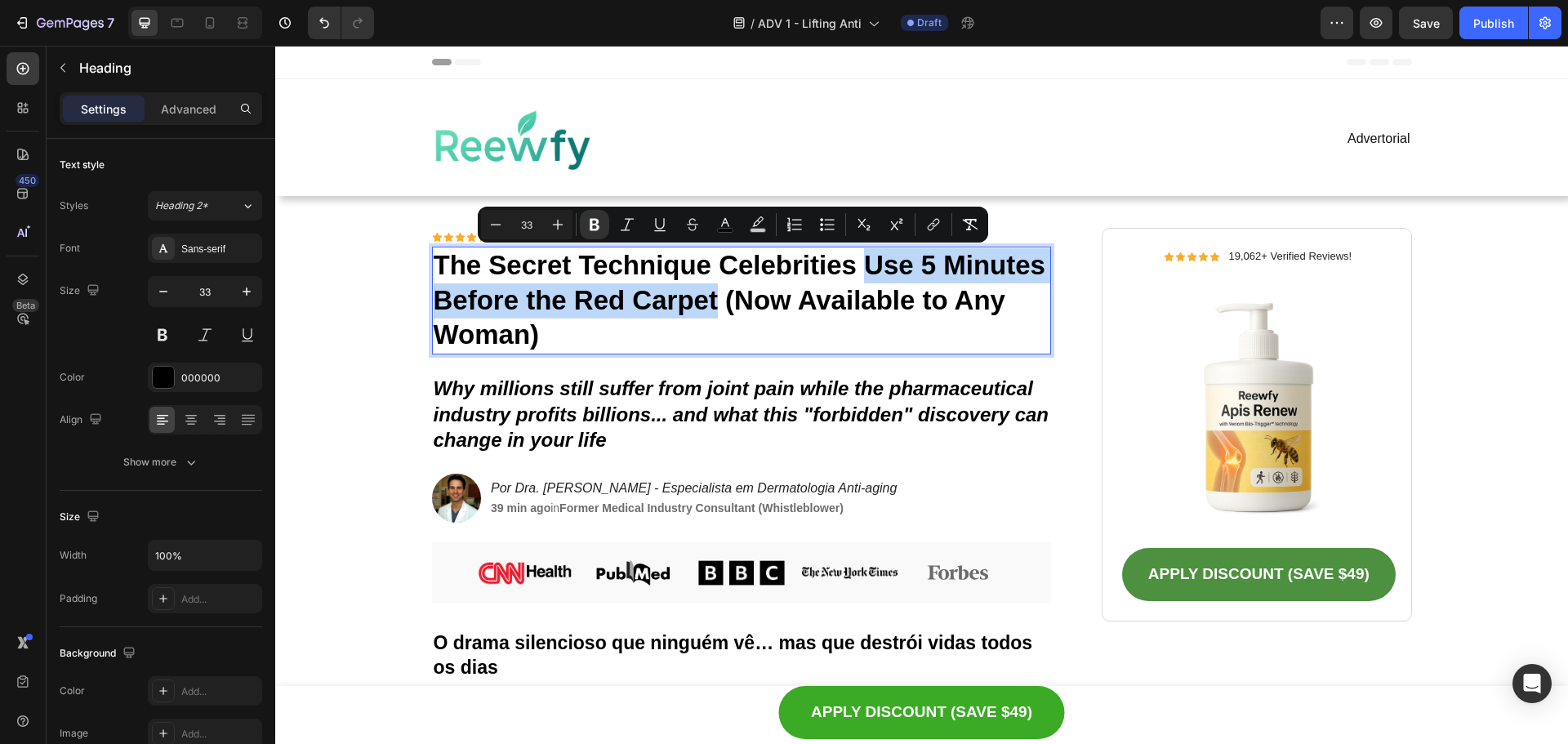
drag, startPoint x: 714, startPoint y: 305, endPoint x: 835, endPoint y: 251, distance: 132.5
click at [866, 263] on strong "The Secret Technique Celebrities Use 5 Minutes Before the Red Carpet (Now Avail…" at bounding box center [739, 300] width 612 height 101
click at [729, 220] on icon "Editor contextual toolbar" at bounding box center [725, 224] width 17 height 17
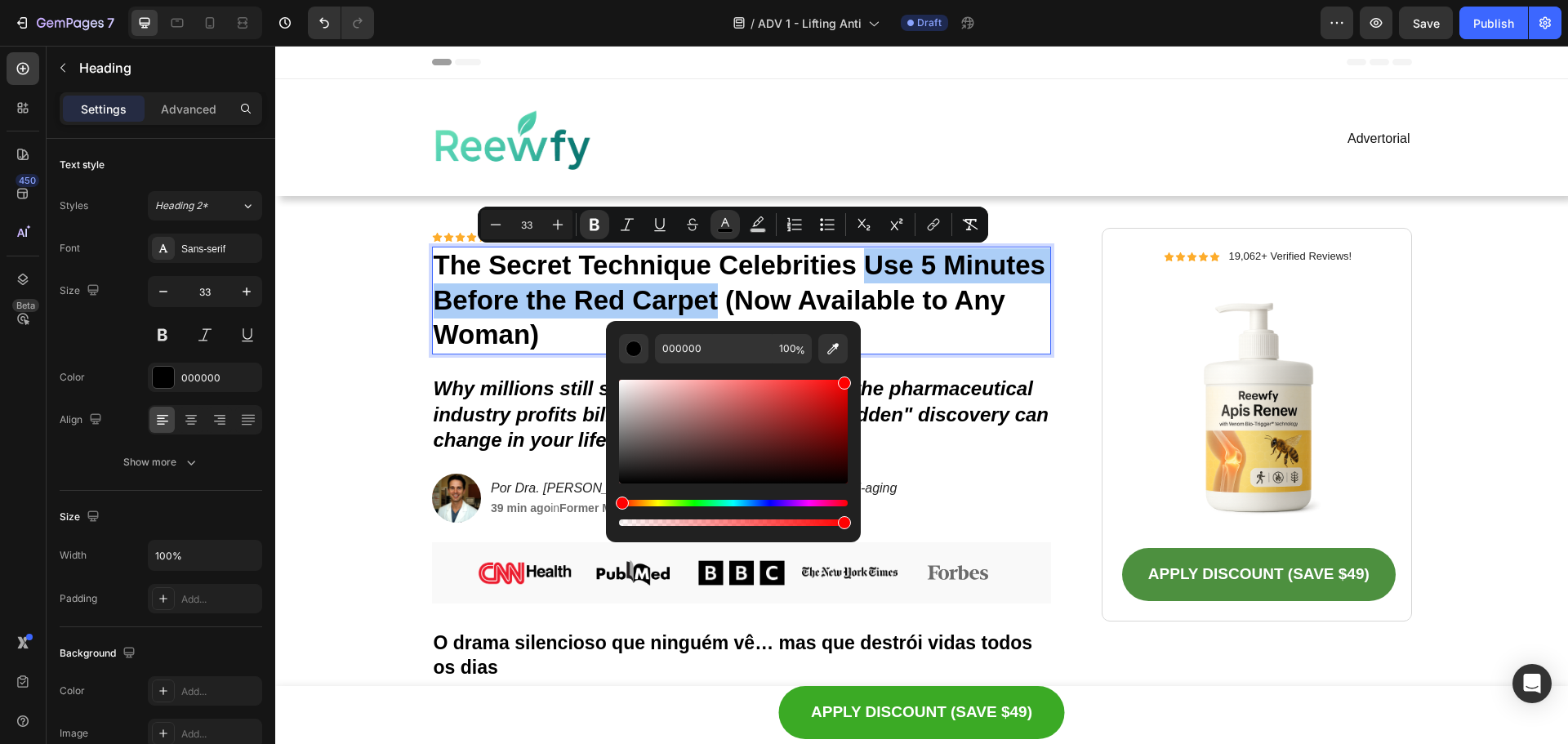
drag, startPoint x: 813, startPoint y: 381, endPoint x: 859, endPoint y: 375, distance: 46.4
click at [859, 375] on div "000000 100 %" at bounding box center [733, 424] width 255 height 208
type input "FF0000"
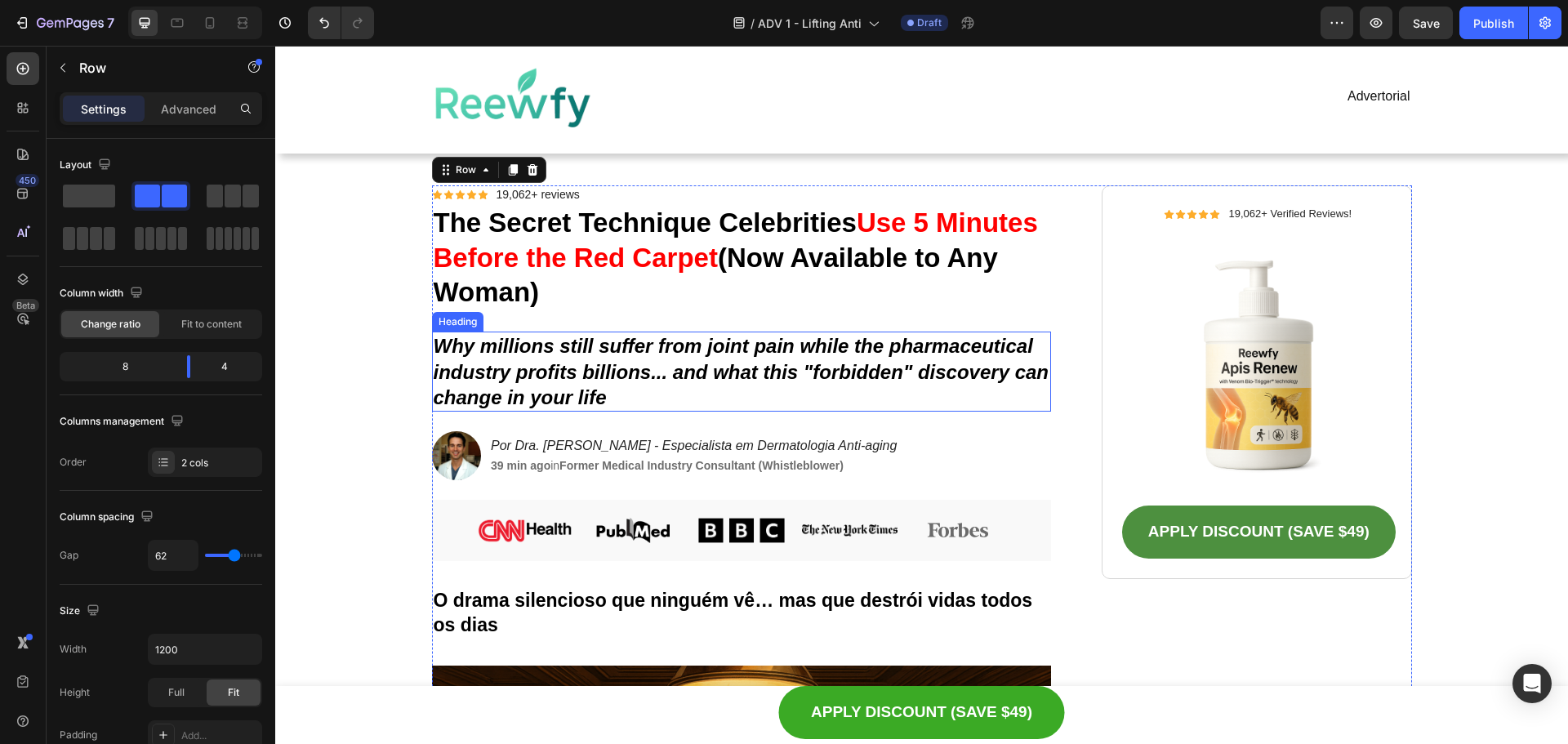
scroll to position [82, 0]
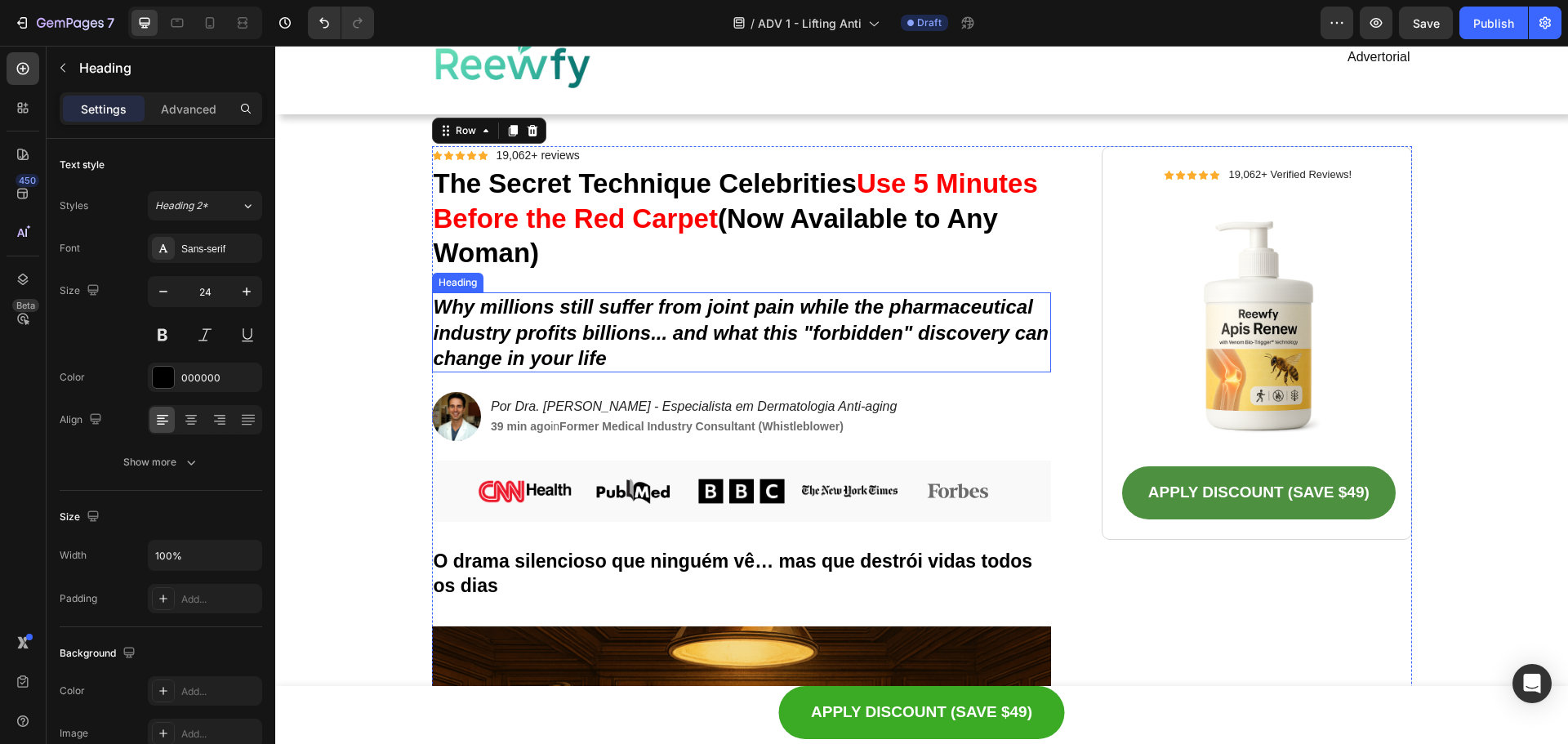
click at [895, 331] on icon "Why millions still suffer from joint pain while the pharmaceutical industry pro…" at bounding box center [741, 333] width 616 height 73
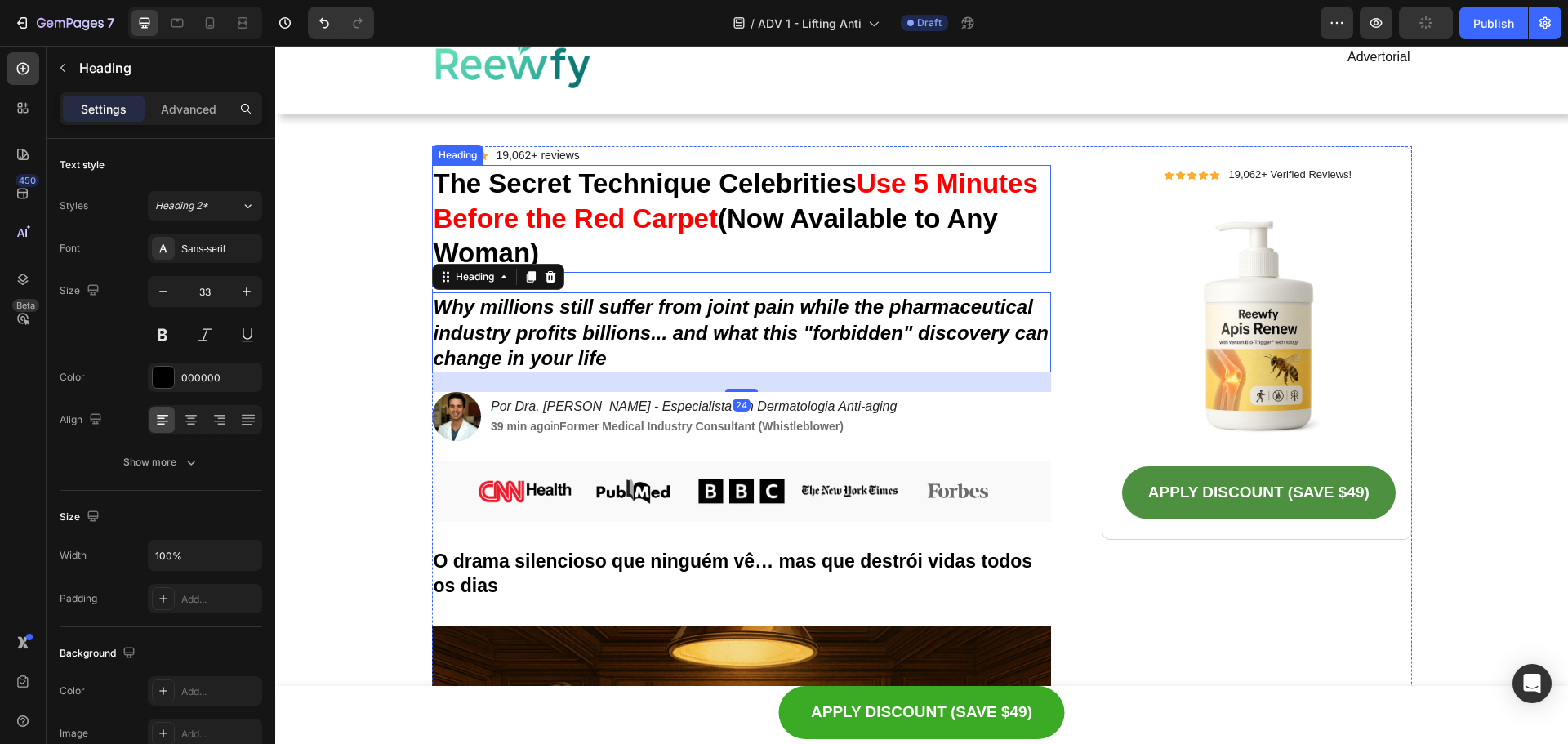
click at [837, 234] on p "⁠⁠⁠⁠⁠⁠⁠ The Secret Technique Celebrities Use 5 Minutes Before the Red Carpet (N…" at bounding box center [741, 219] width 617 height 106
click at [808, 330] on icon "Why millions still suffer from joint pain while the pharmaceutical industry pro…" at bounding box center [741, 333] width 616 height 73
click at [551, 272] on icon at bounding box center [550, 276] width 13 height 13
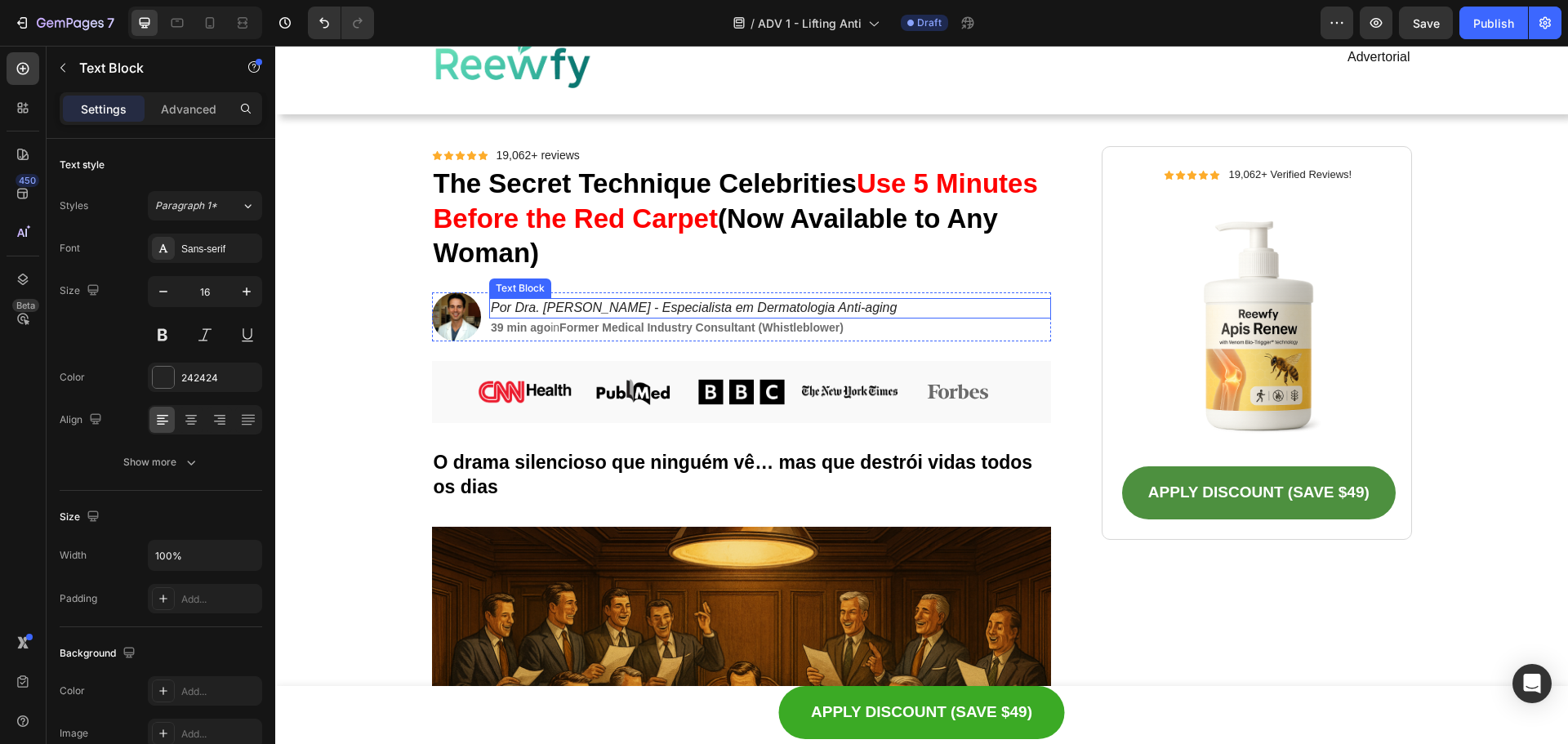
click at [575, 315] on p "Por Dra. [PERSON_NAME] - Especialista em Dermatologia Anti-aging" at bounding box center [770, 308] width 559 height 17
click at [578, 312] on icon "Por Dra. [PERSON_NAME] - Especialista em Dermatologia Anti-aging" at bounding box center [693, 308] width 406 height 14
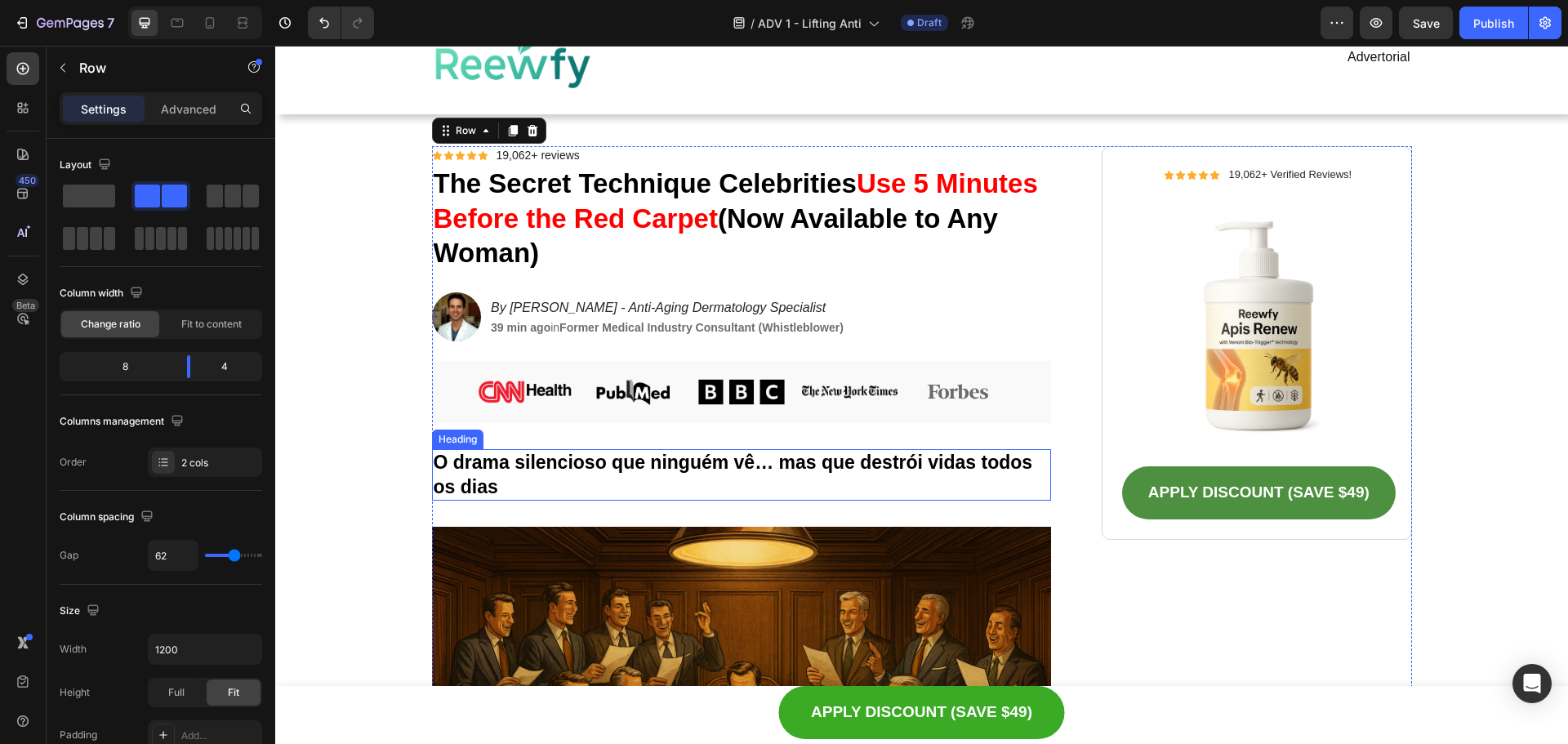
click at [637, 471] on strong "O drama silencioso que ninguém vê… mas que destrói vidas todos os dias" at bounding box center [732, 475] width 599 height 45
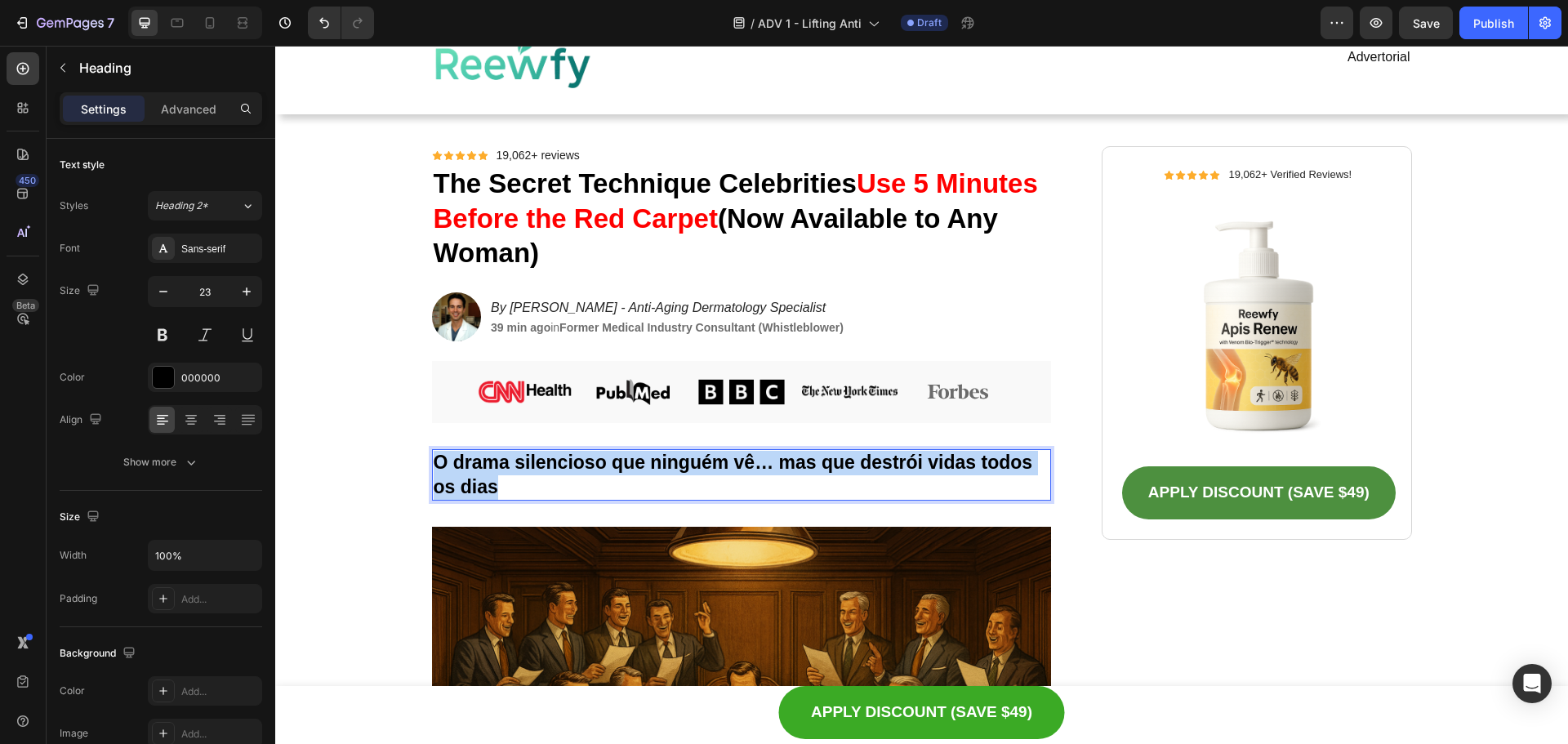
click at [637, 471] on strong "O drama silencioso que ninguém vê… mas que destrói vidas todos os dias" at bounding box center [732, 475] width 599 height 45
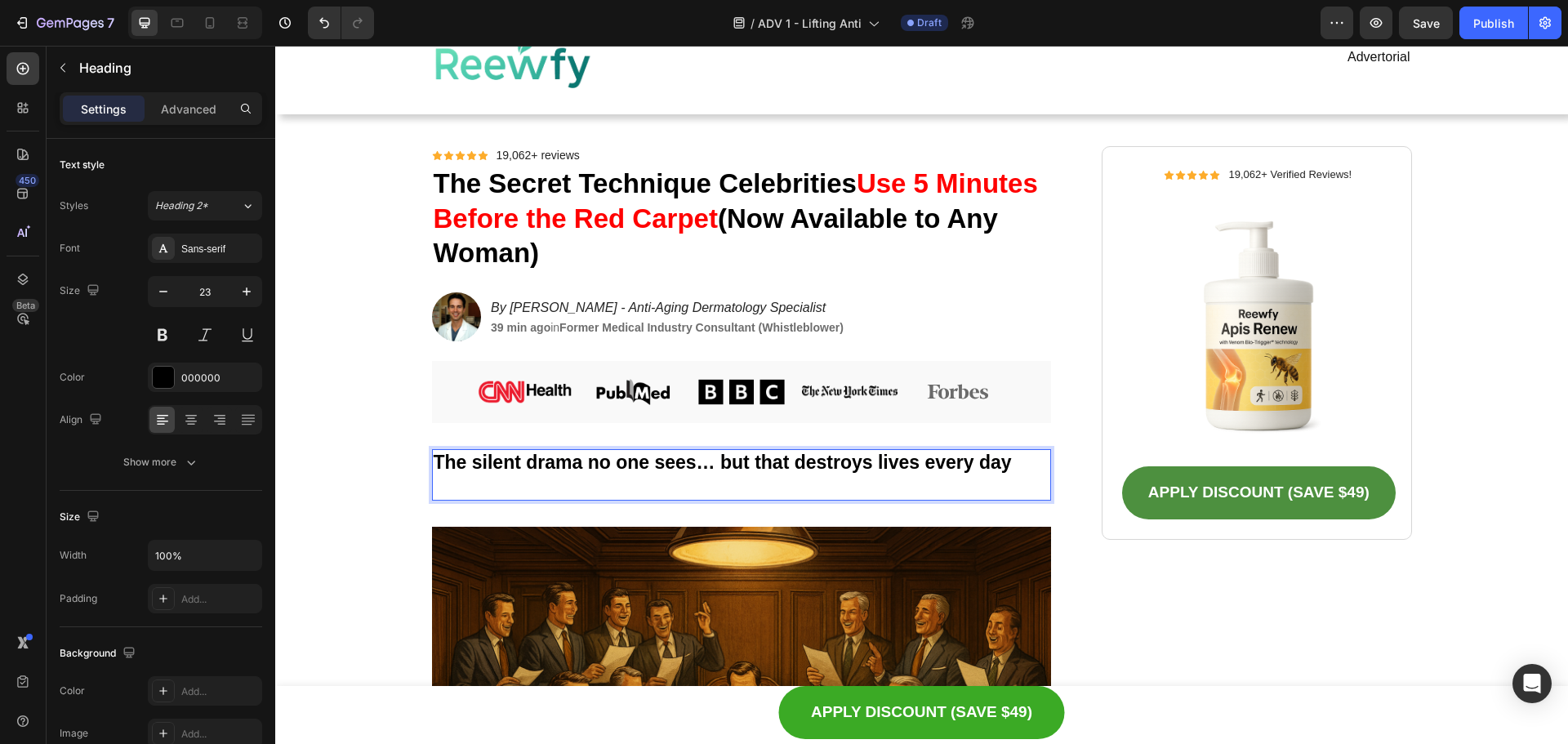
click at [656, 475] on p "The silent drama no one sees… but that destroys lives every day" at bounding box center [741, 463] width 617 height 25
click at [637, 484] on p "Rich Text Editor. Editing area: main" at bounding box center [741, 487] width 617 height 25
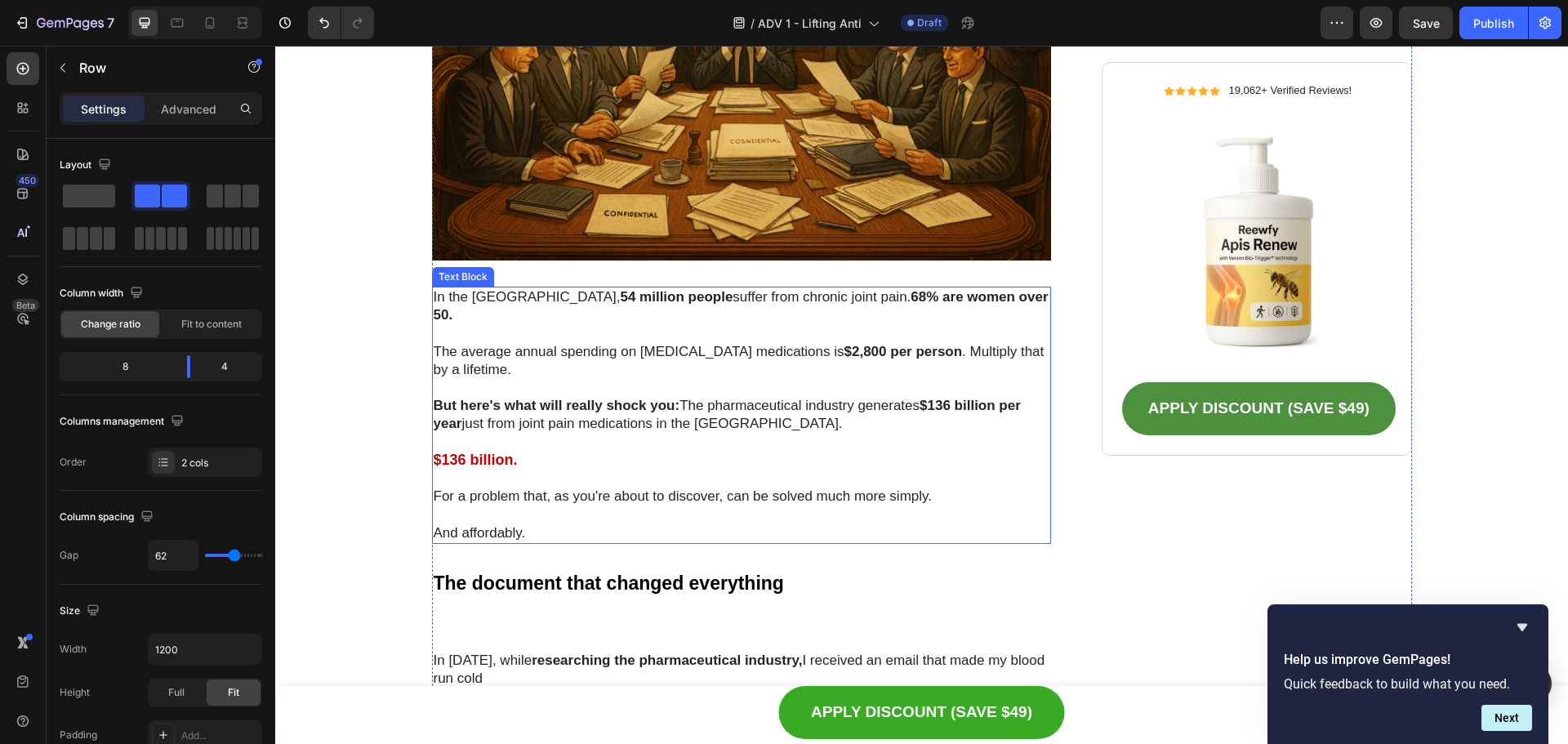
scroll to position [817, 0]
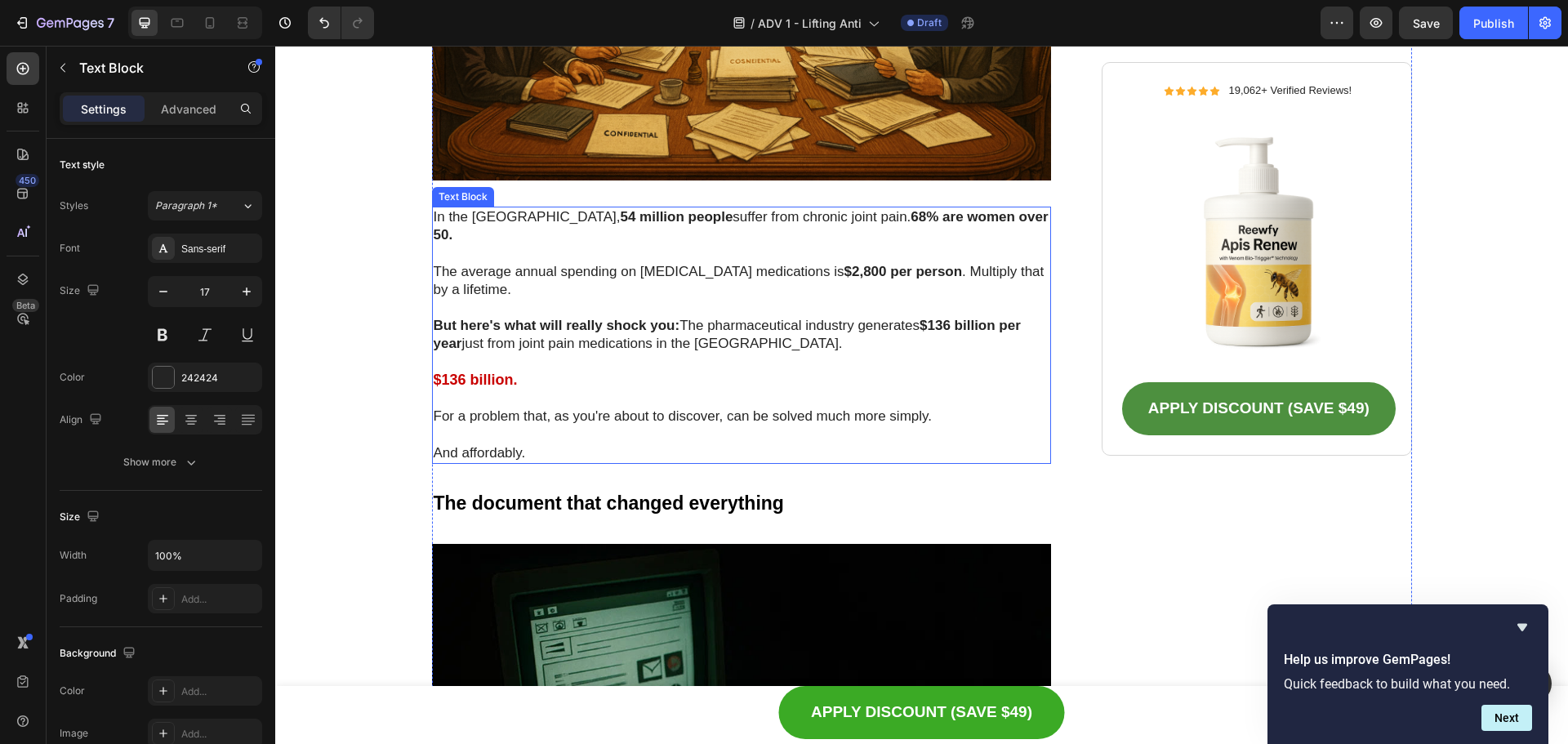
click at [735, 275] on p "The average annual spending on [MEDICAL_DATA] medications is $2,800 per person …" at bounding box center [741, 280] width 617 height 36
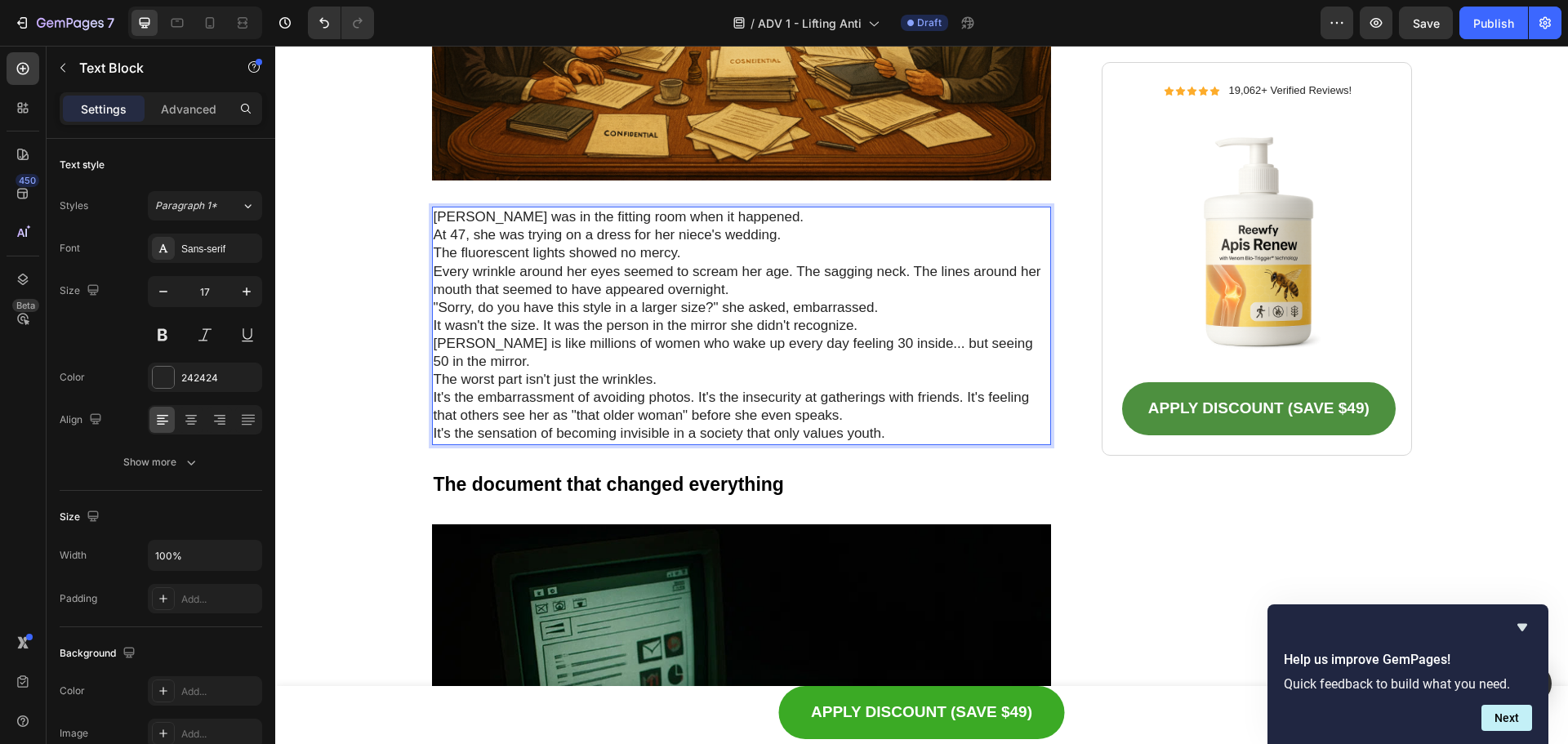
click at [795, 237] on p "At 47, she was trying on a dress for her niece's wedding." at bounding box center [741, 235] width 617 height 18
click at [433, 255] on p "The fluorescent lights showed no mercy." at bounding box center [741, 253] width 617 height 18
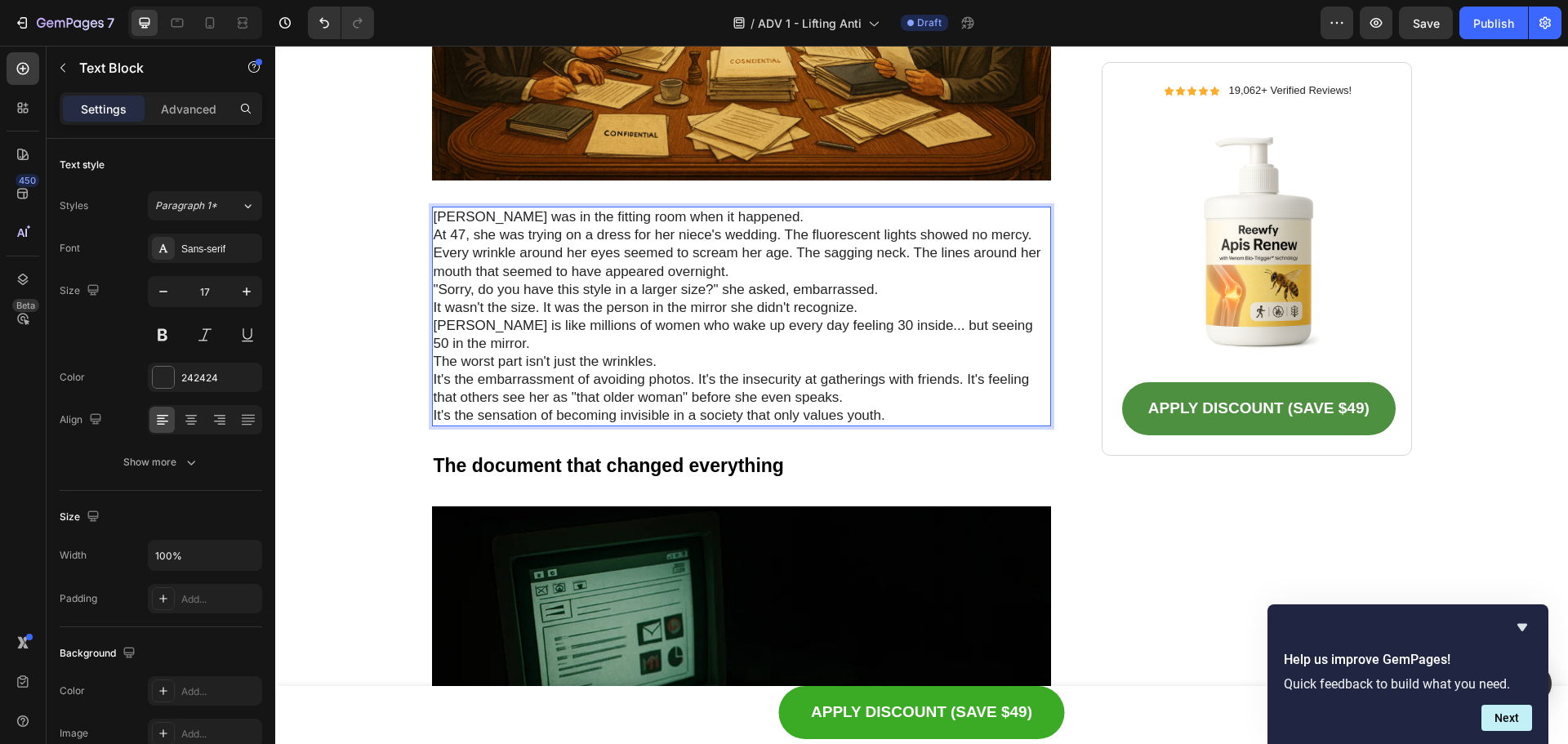
click at [433, 254] on p "Every wrinkle around her eyes seemed to scream her age. The sagging neck. The l…" at bounding box center [741, 261] width 617 height 36
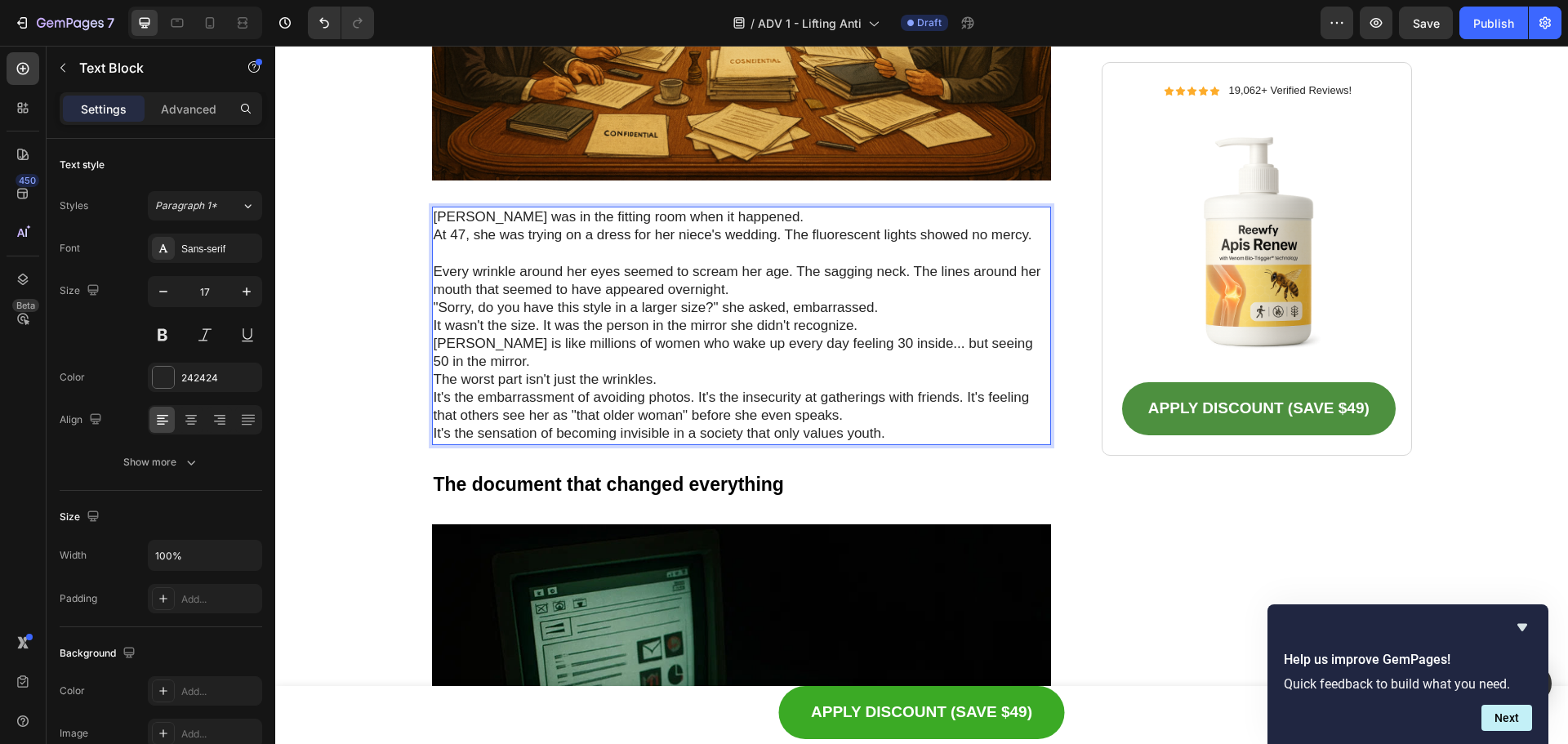
click at [793, 291] on p "Every wrinkle around her eyes seemed to scream her age. The sagging neck. The l…" at bounding box center [741, 280] width 617 height 36
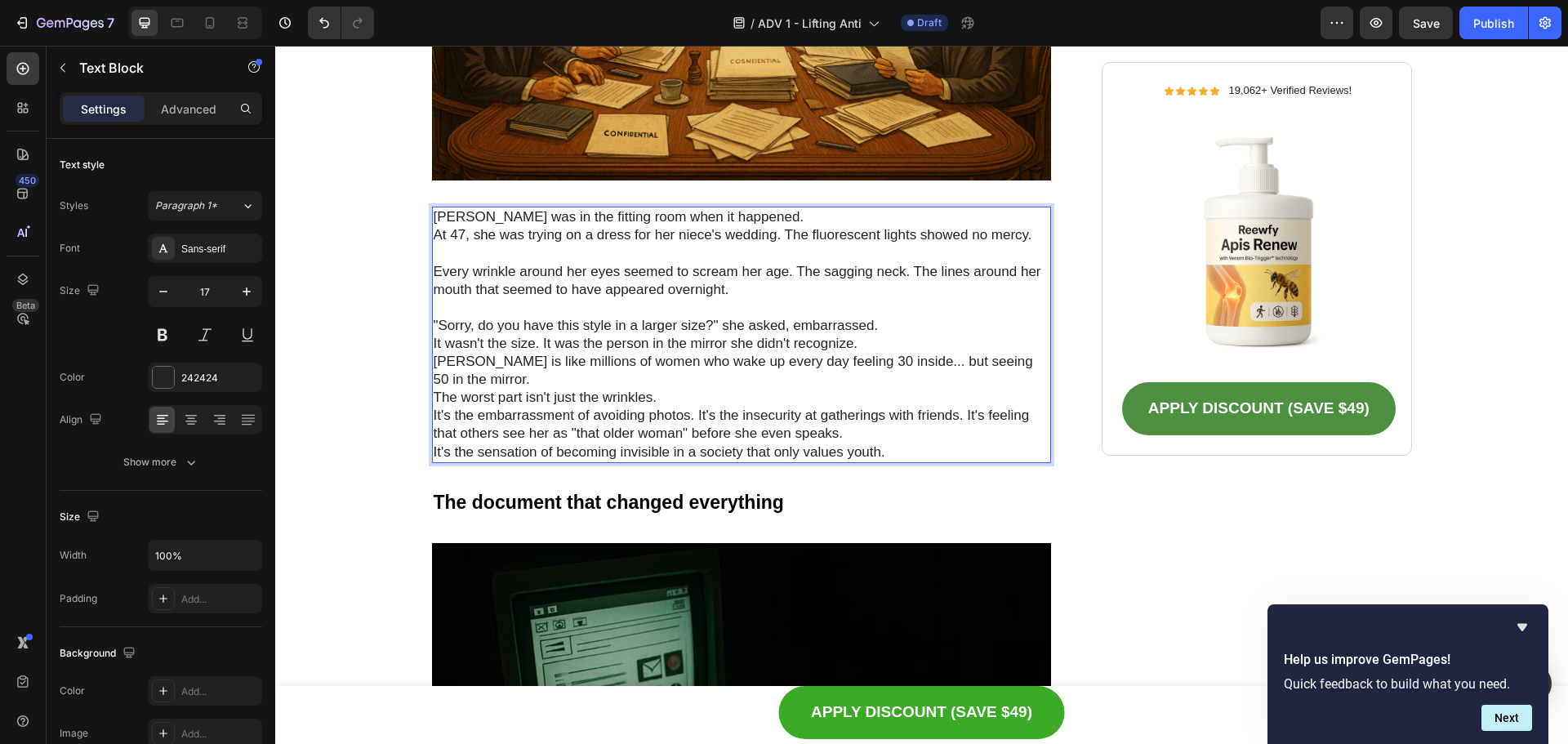
click at [433, 362] on p "[PERSON_NAME] is like millions of women who wake up every day feeling 30 inside…" at bounding box center [741, 371] width 617 height 36
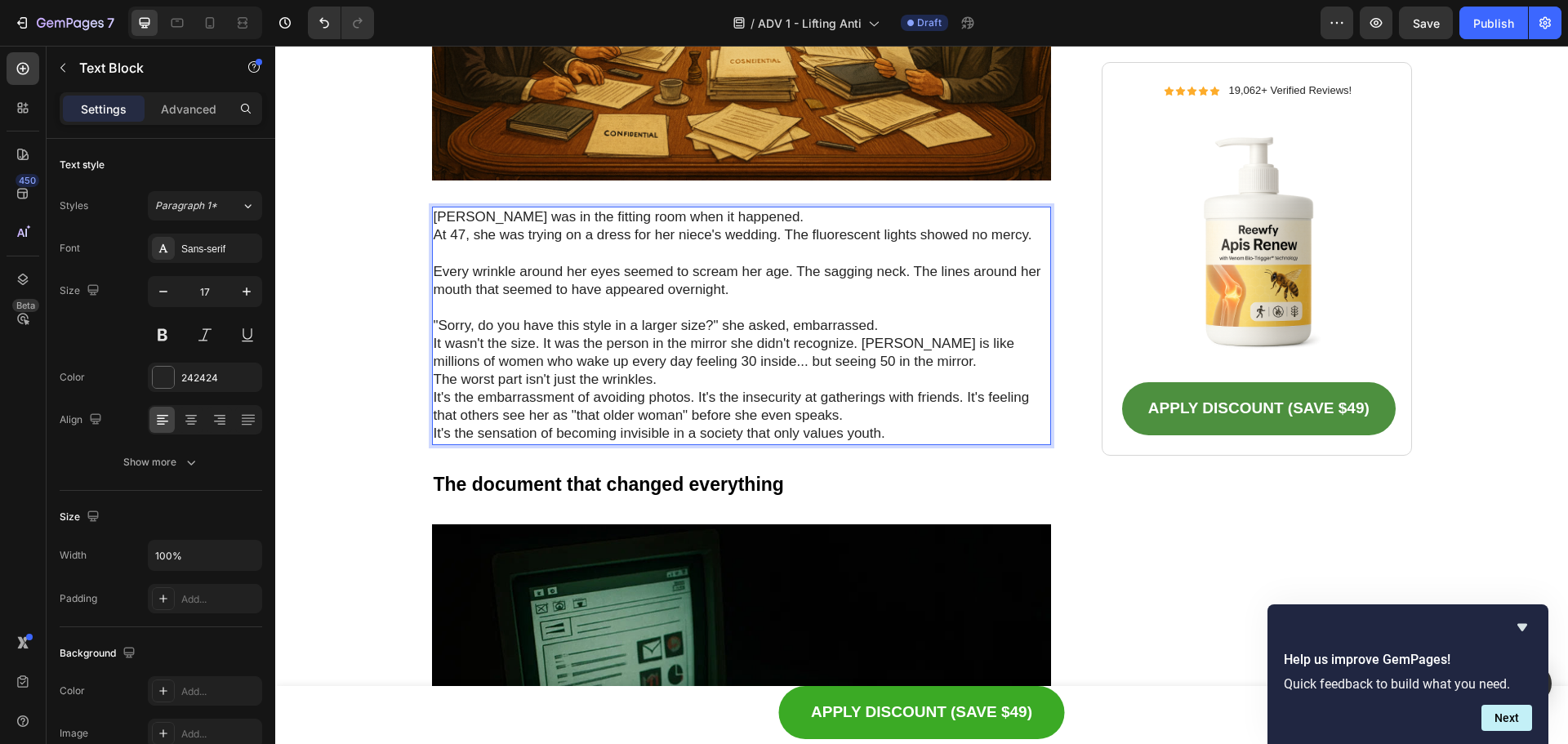
click at [911, 362] on p "It wasn't the size. It was the person in the mirror she didn't recognize. [PERS…" at bounding box center [741, 352] width 617 height 36
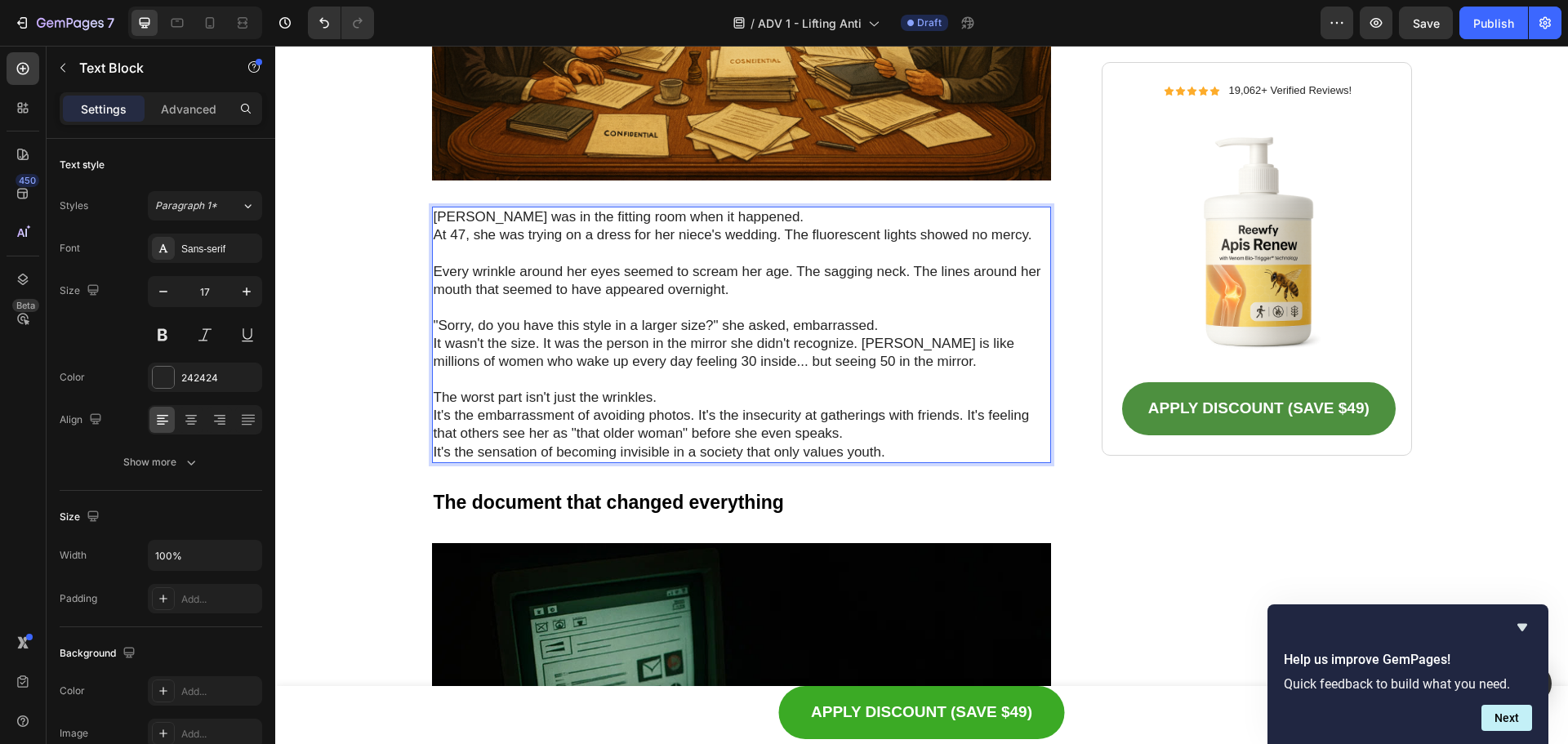
click at [433, 417] on p "It's the embarrassment of avoiding photos. It's the insecurity at gatherings wi…" at bounding box center [741, 424] width 617 height 36
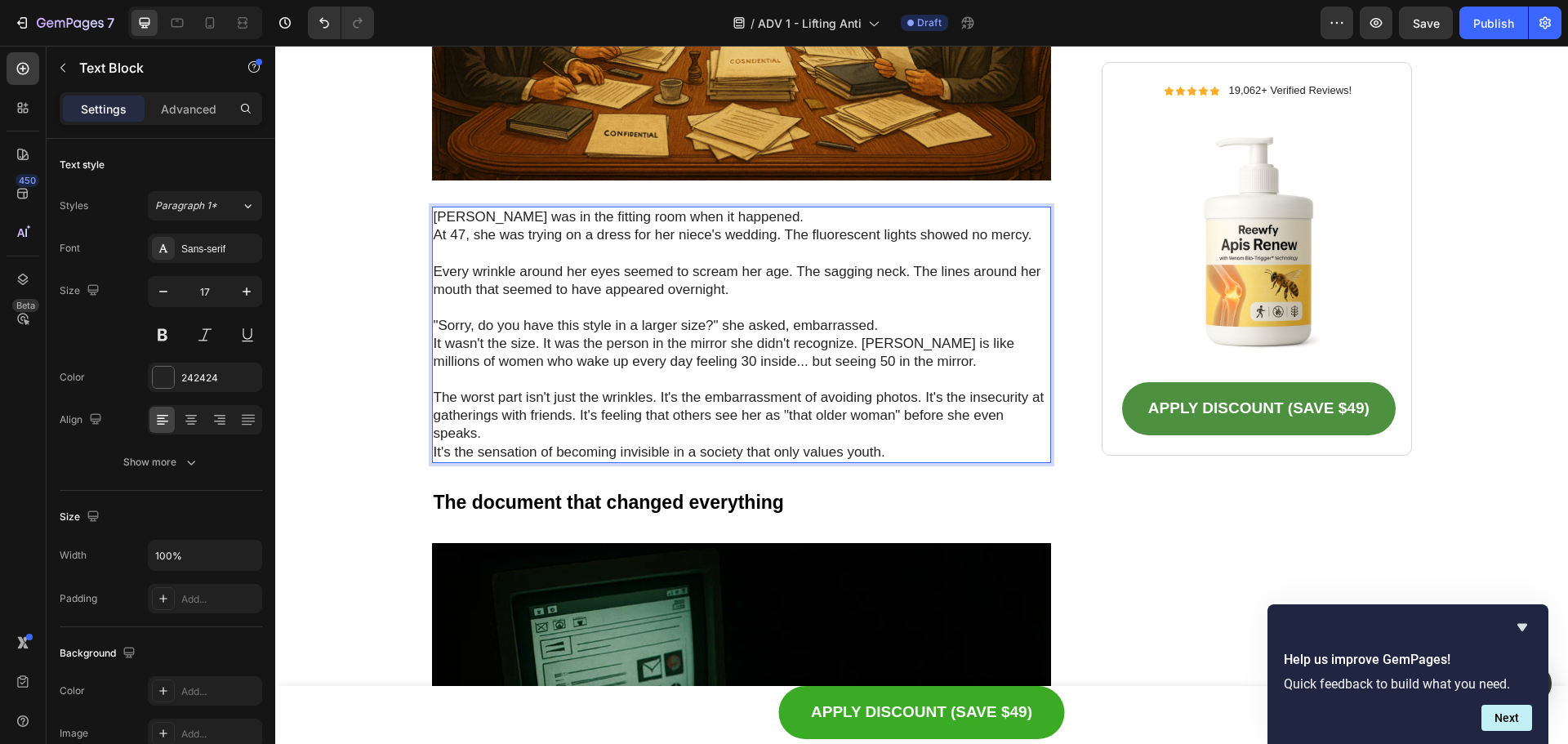
click at [618, 433] on p "The worst part isn't just the wrinkles. It's the embarrassment of avoiding phot…" at bounding box center [741, 415] width 617 height 54
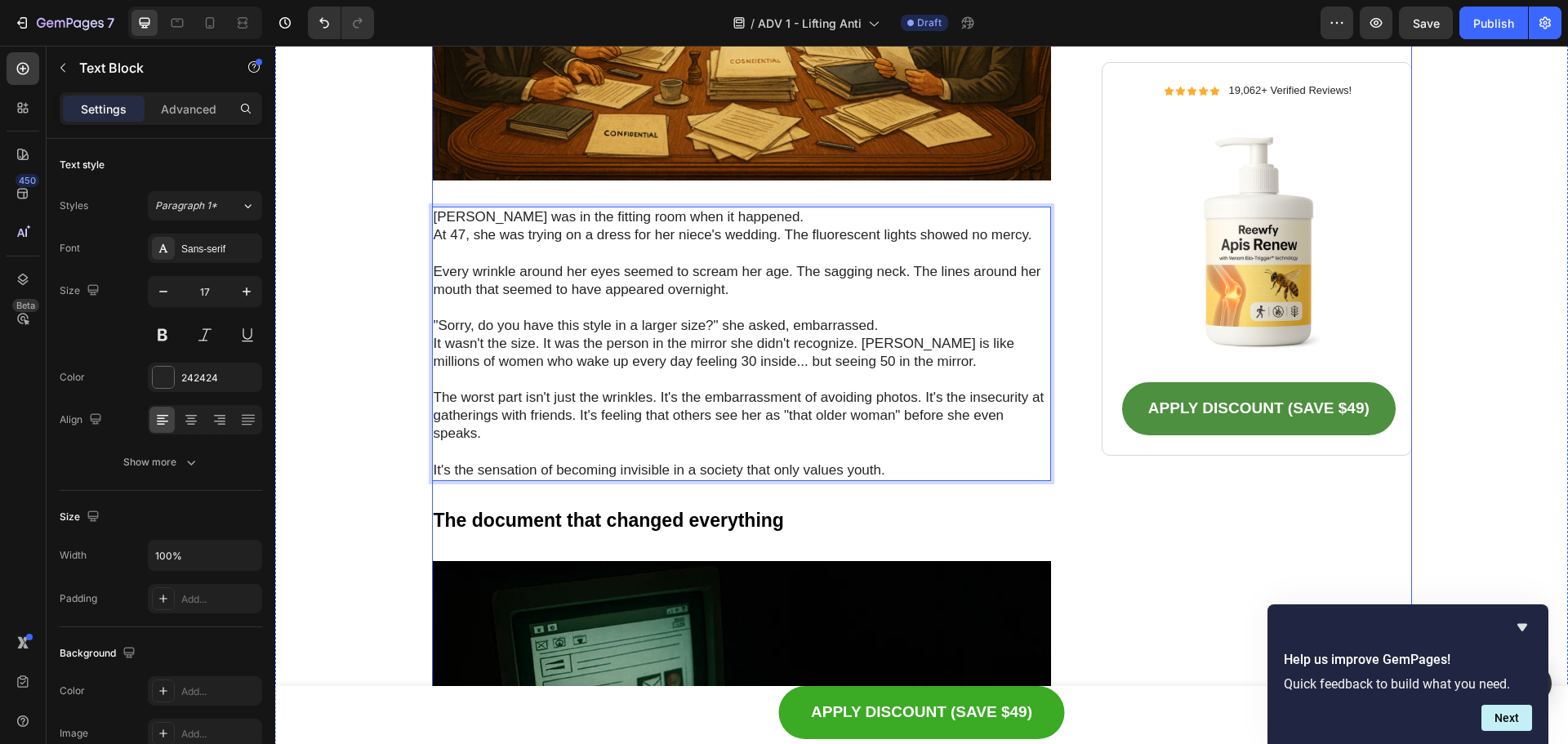
click at [1085, 497] on div "Icon Icon Icon Icon Icon Icon List 19,062+ reviews Text Block Row Row ⁠⁠⁠⁠⁠⁠⁠ T…" at bounding box center [922, 504] width 980 height 2187
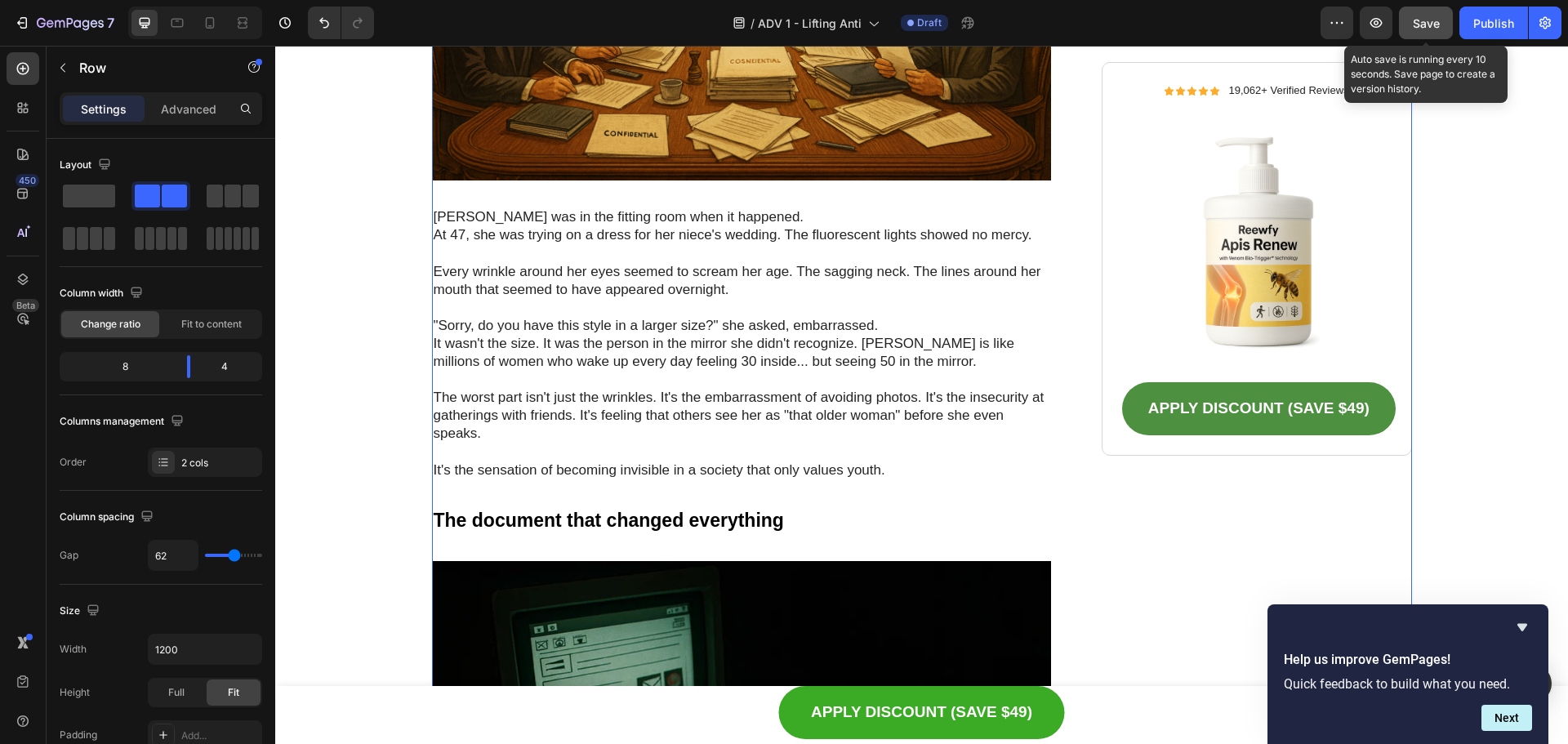
click at [1421, 12] on button "Save" at bounding box center [1426, 23] width 54 height 33
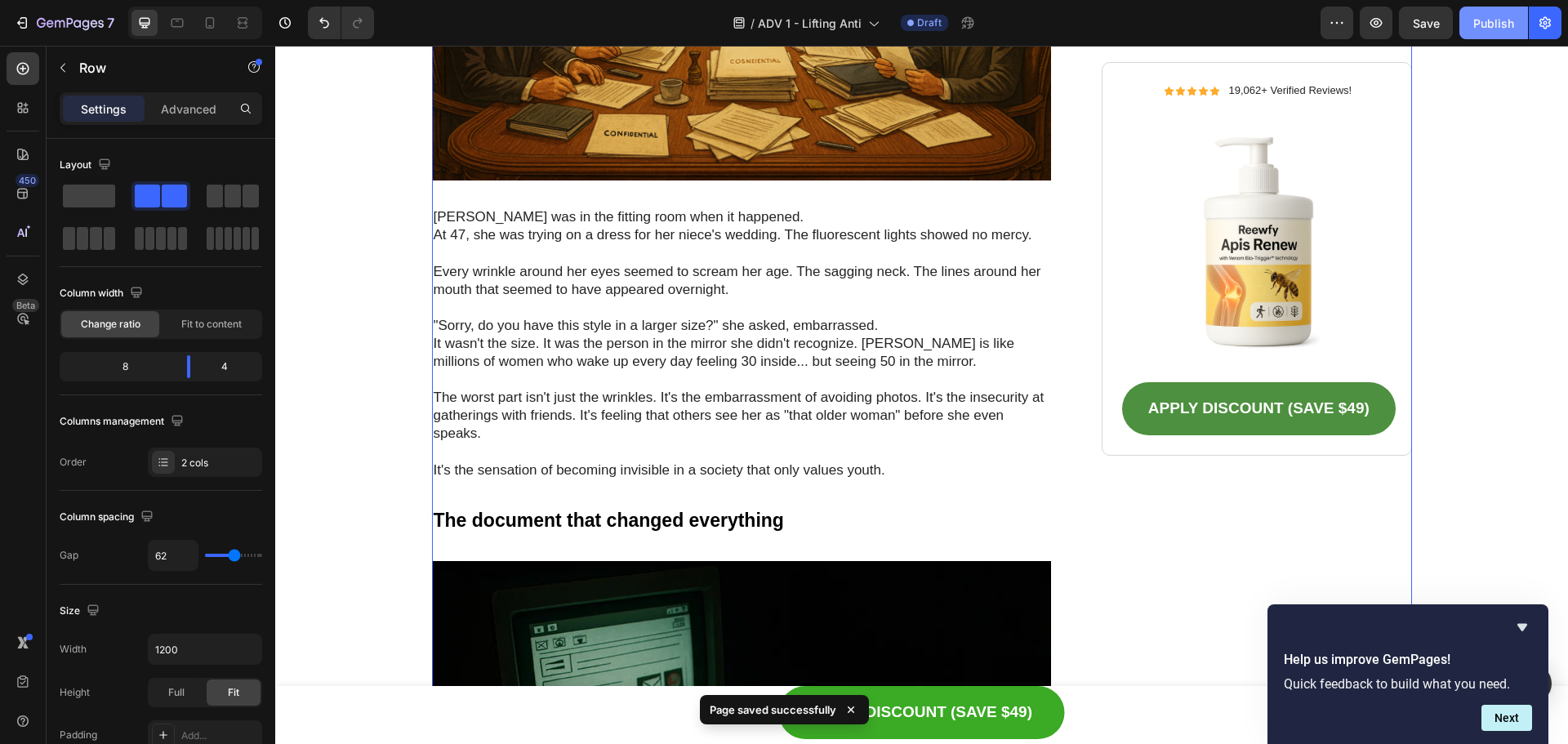
click at [1471, 25] on button "Publish" at bounding box center [1494, 23] width 69 height 33
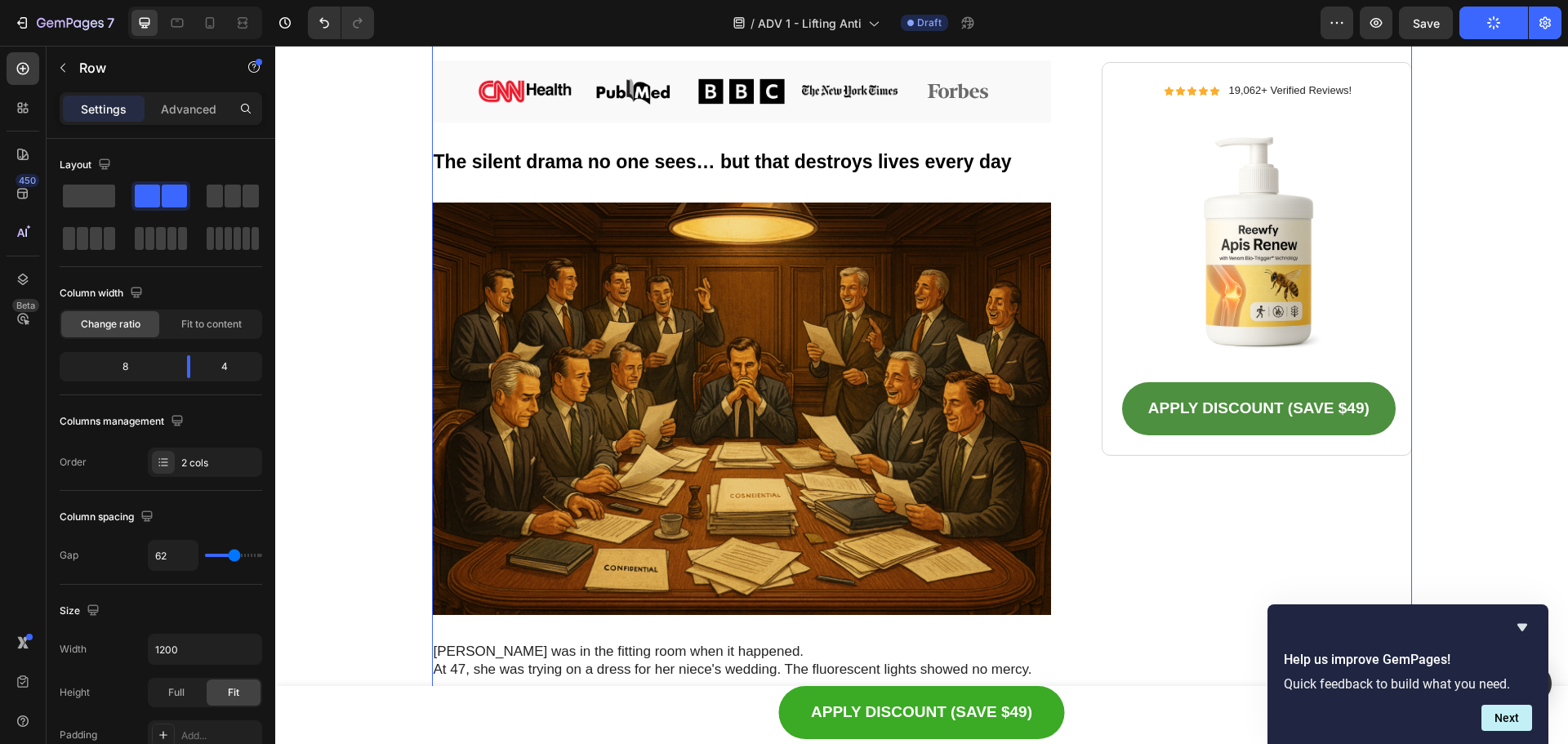
scroll to position [245, 0]
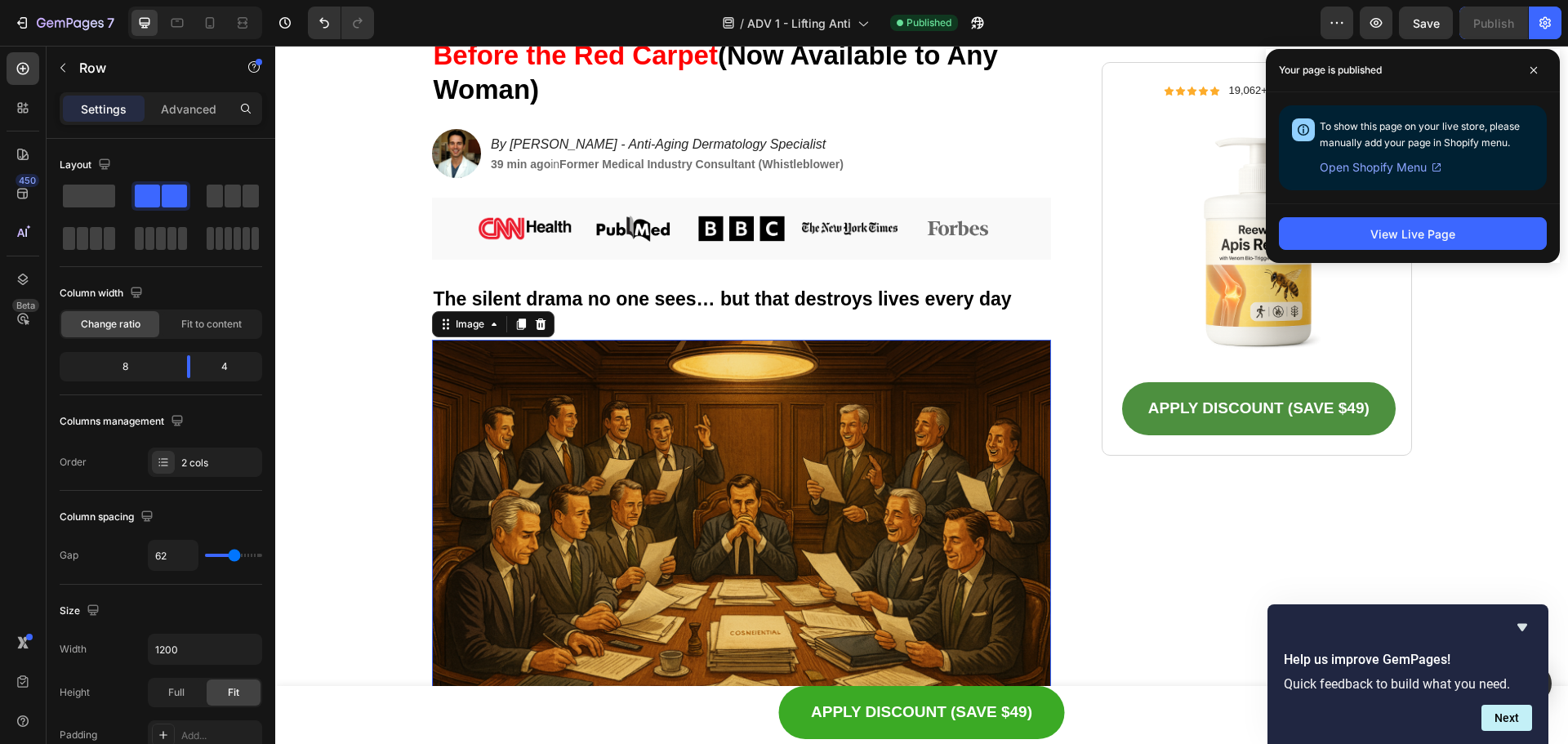
click at [682, 447] on img at bounding box center [742, 546] width 620 height 413
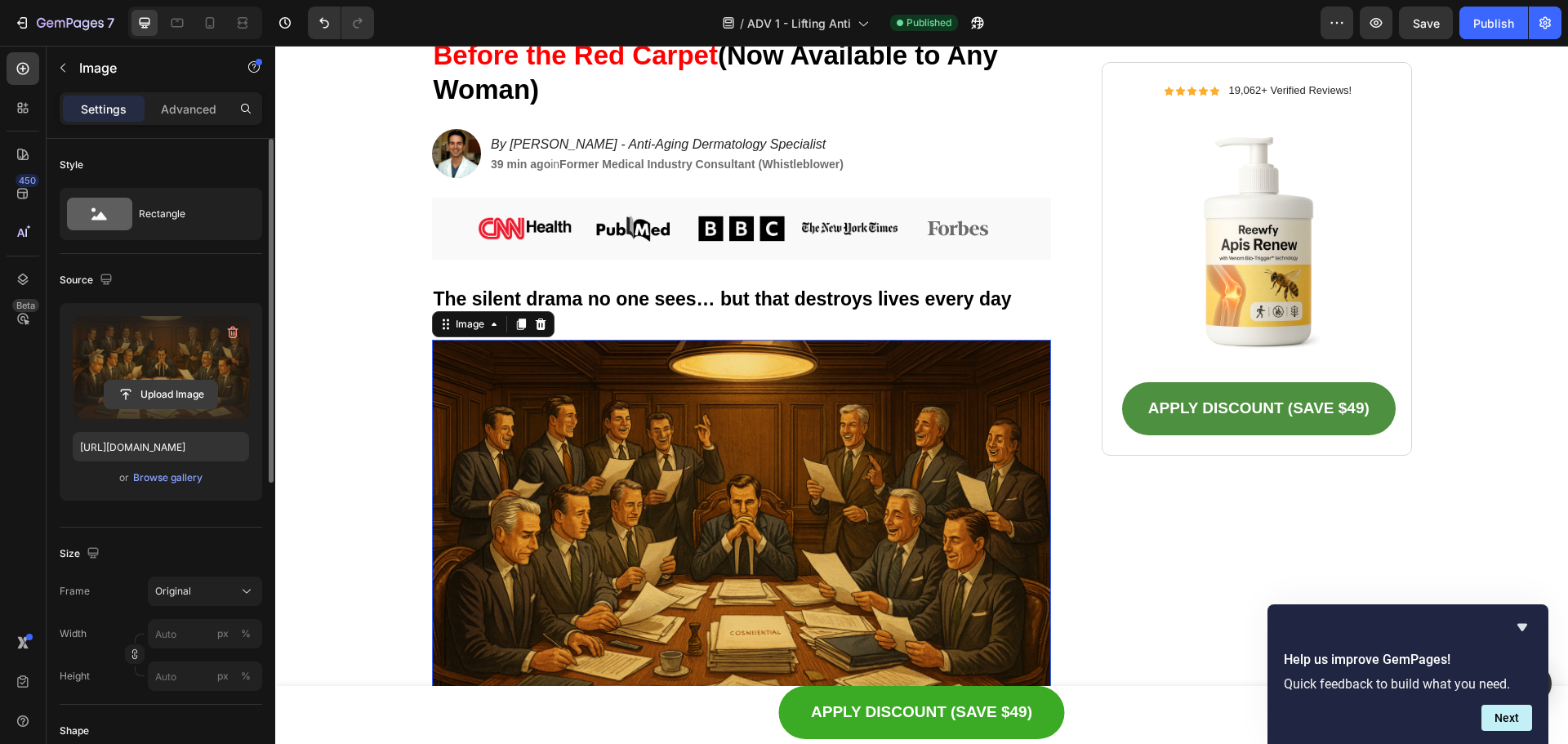
click at [162, 392] on input "file" at bounding box center [161, 395] width 112 height 28
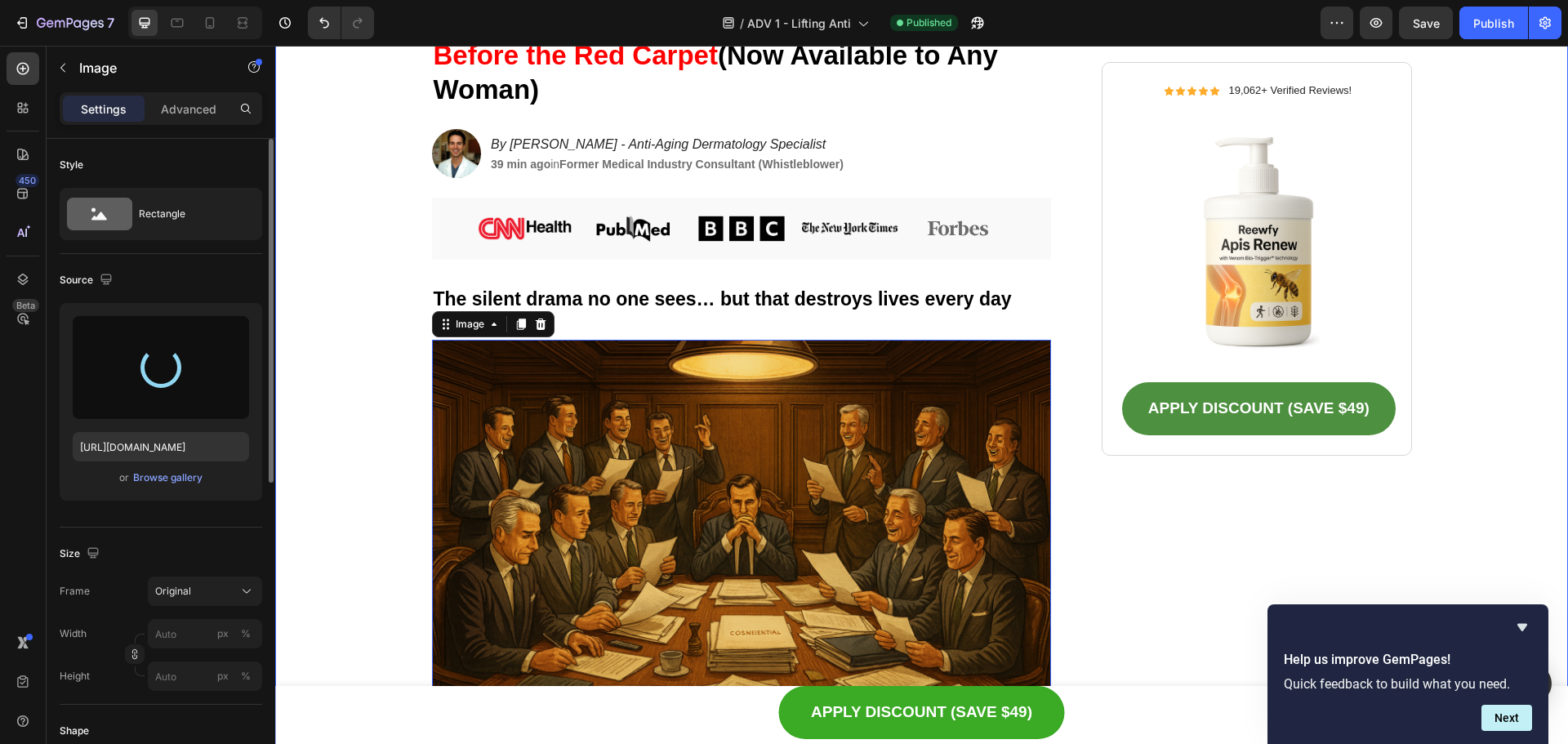
type input "[URL][DOMAIN_NAME]"
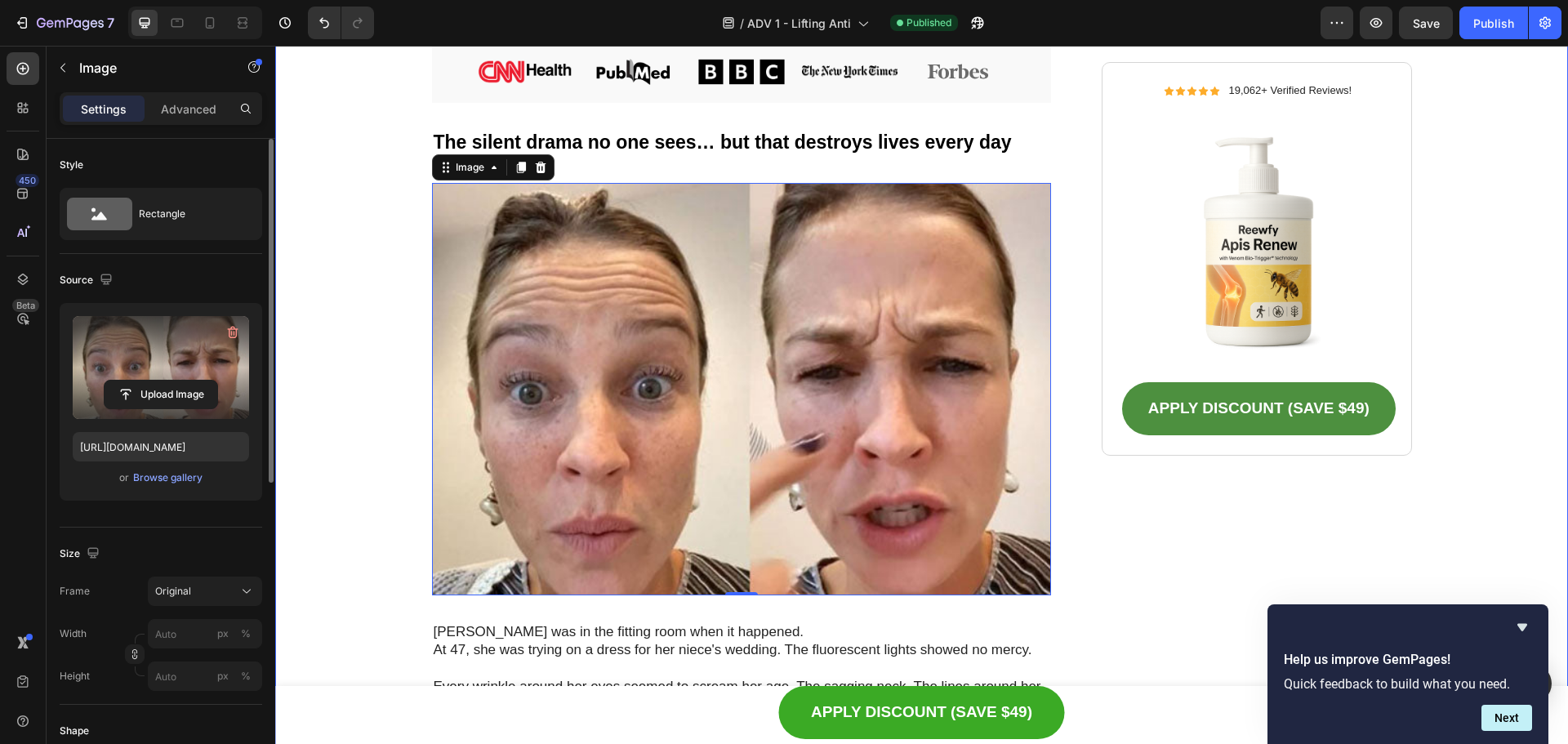
scroll to position [409, 0]
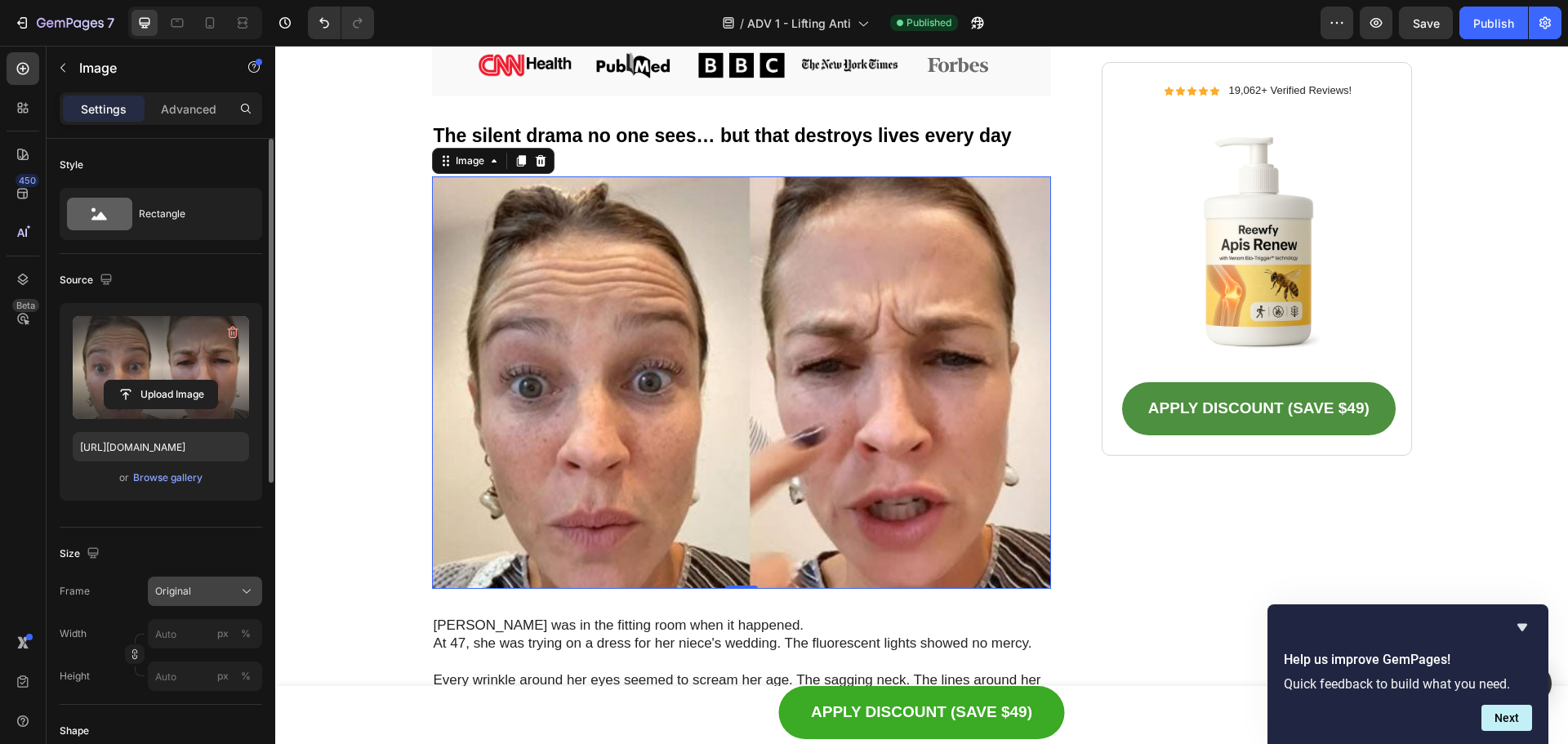
click at [200, 604] on button "Original" at bounding box center [205, 591] width 114 height 30
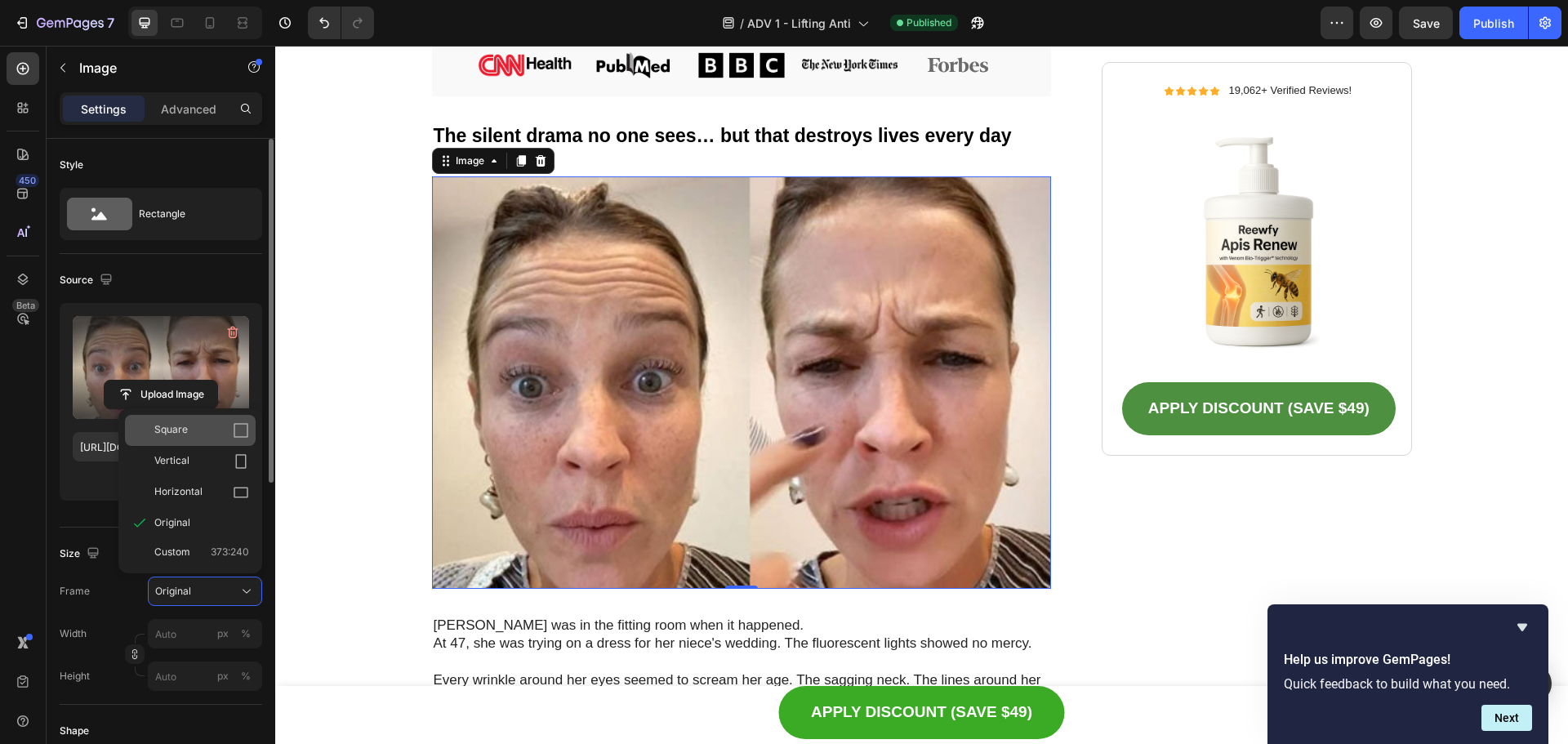
click at [239, 432] on icon at bounding box center [241, 430] width 17 height 17
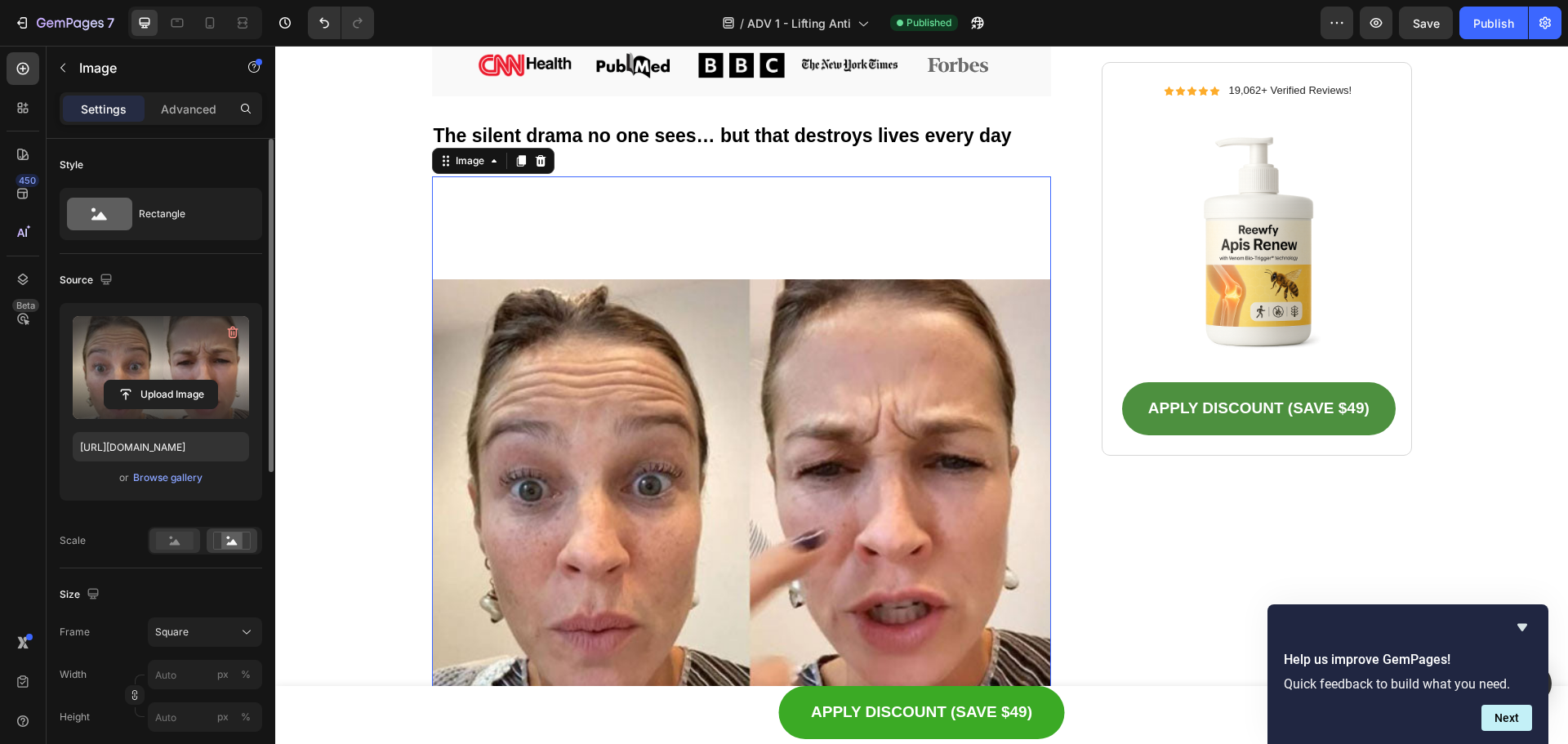
click at [174, 532] on rect at bounding box center [175, 541] width 37 height 18
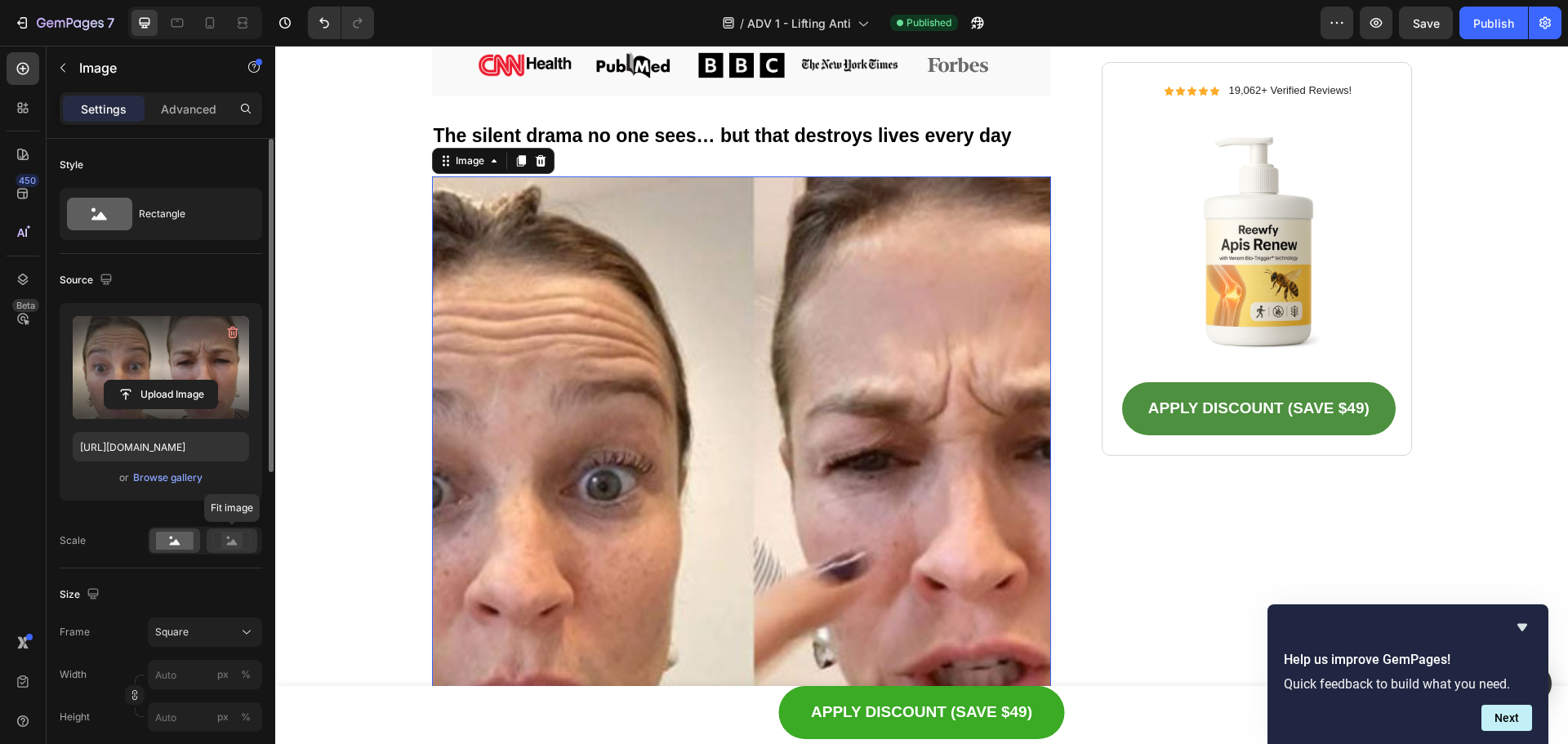
click at [215, 537] on icon at bounding box center [232, 541] width 37 height 18
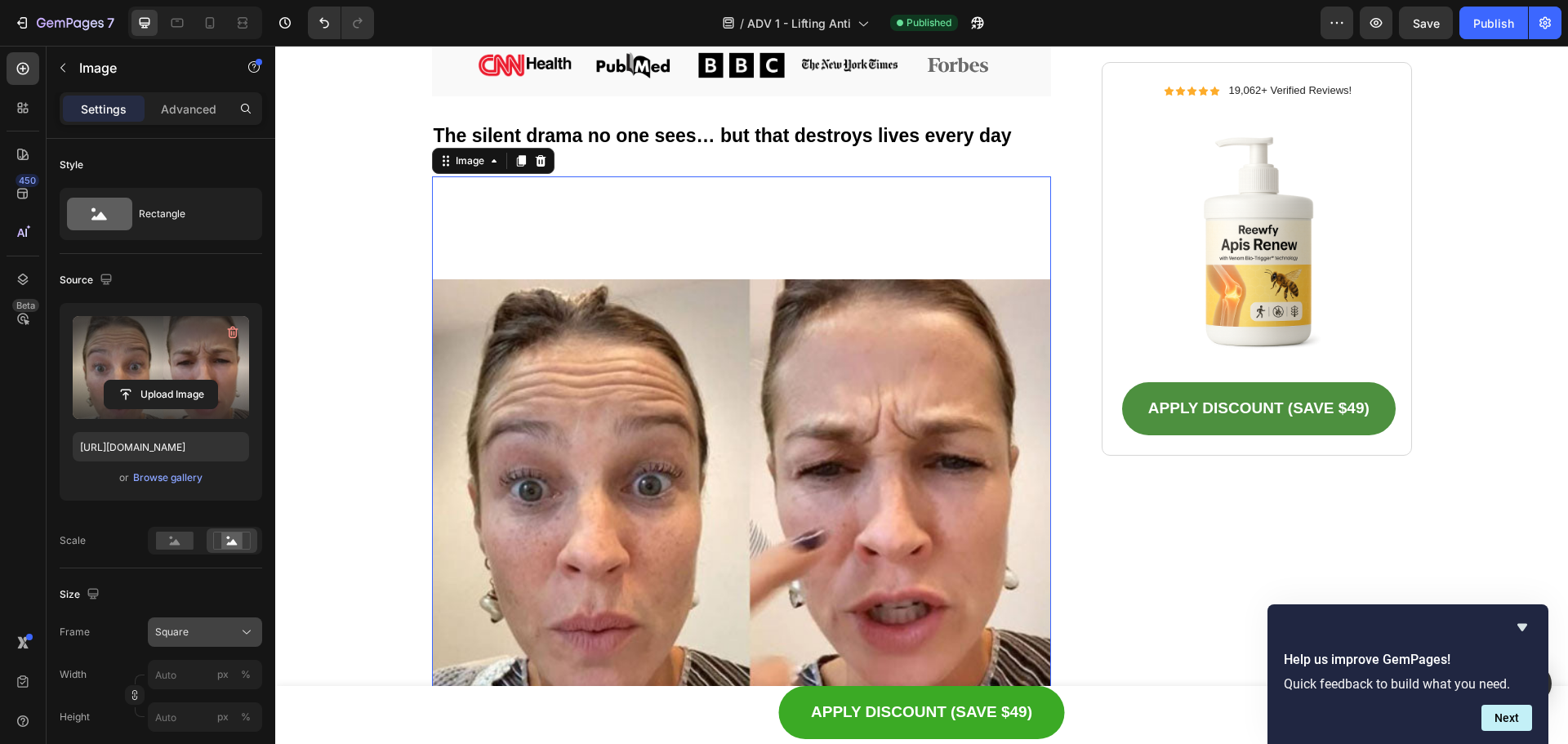
click at [206, 642] on button "Square" at bounding box center [205, 632] width 114 height 30
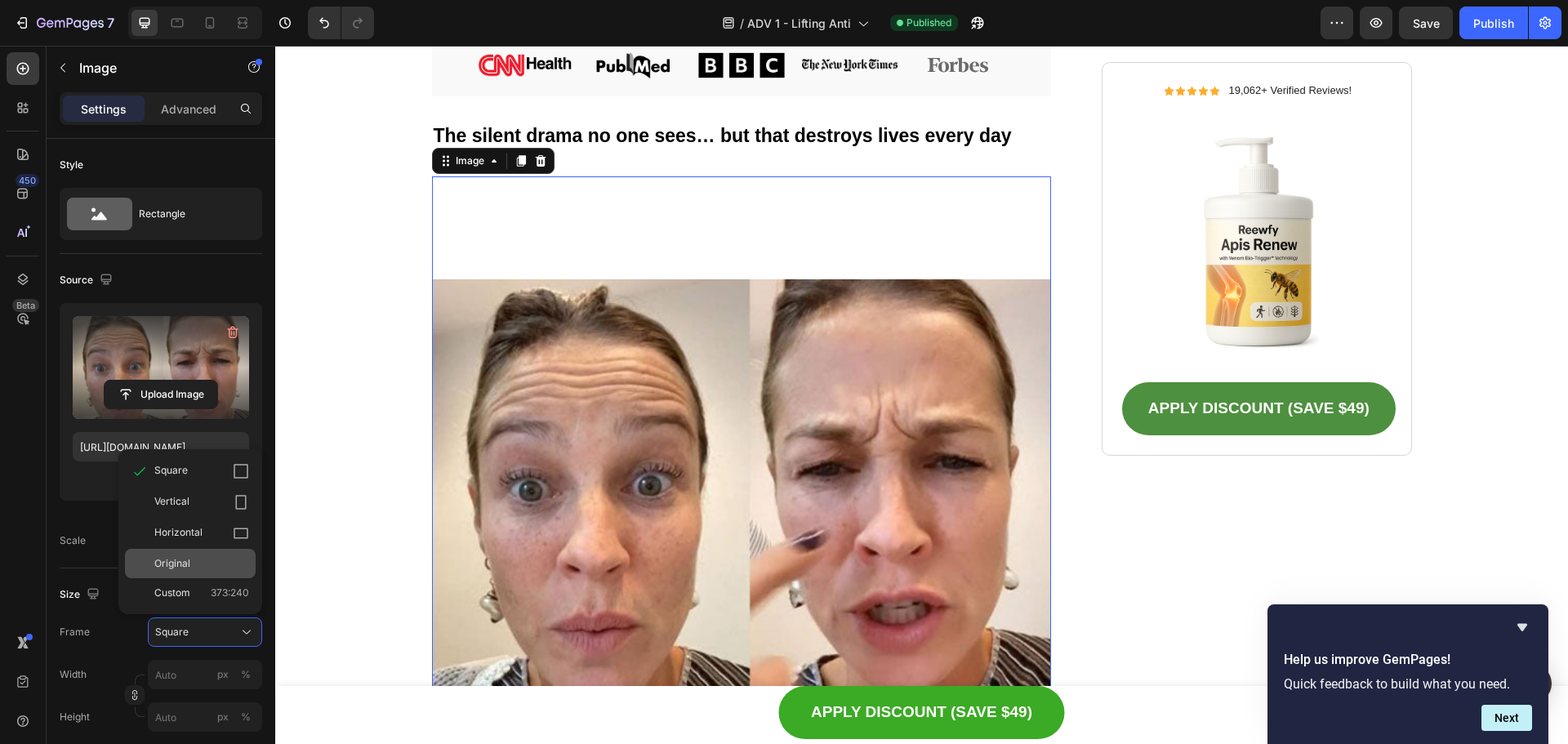
click at [222, 561] on div "Original" at bounding box center [201, 563] width 95 height 15
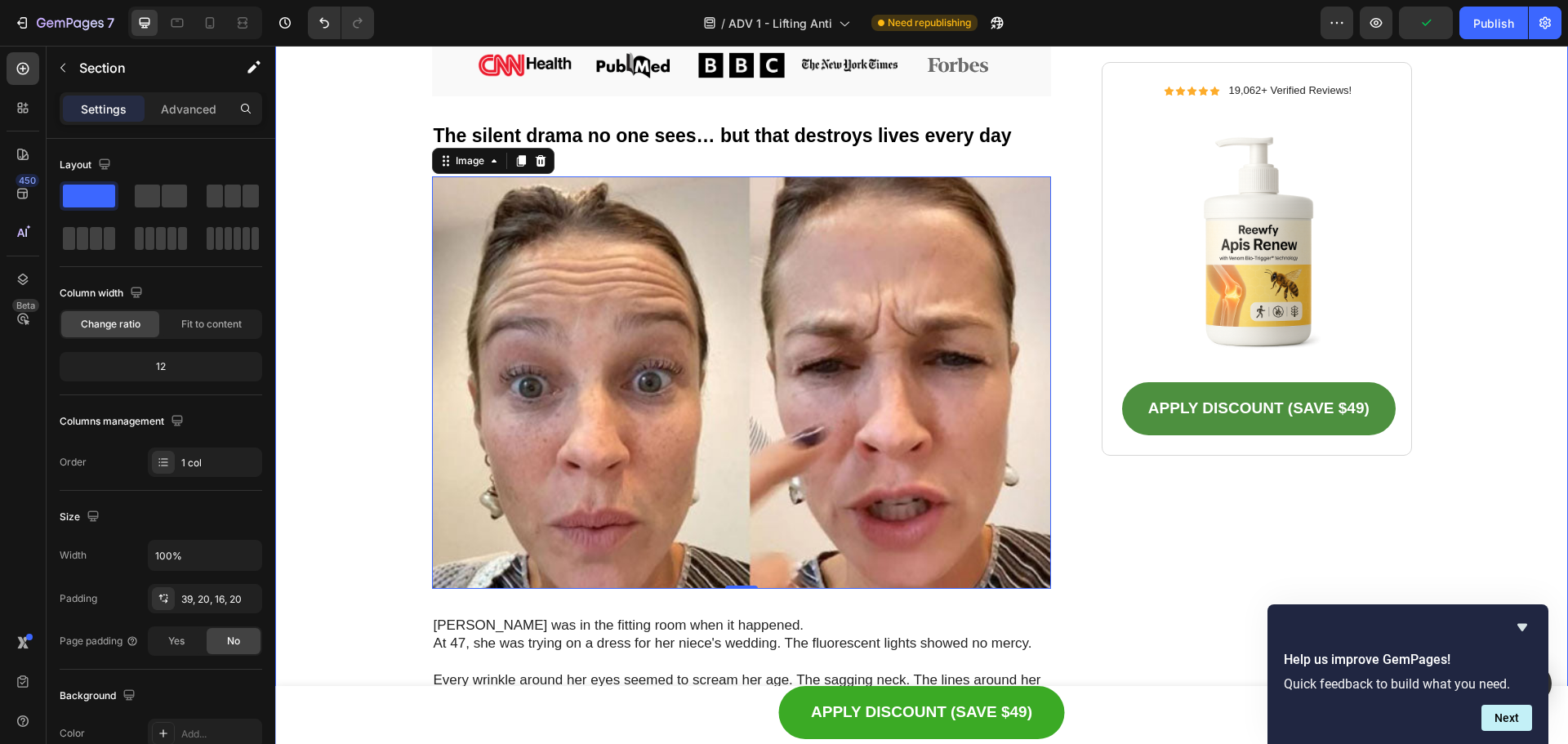
click at [201, 21] on icon at bounding box center [209, 23] width 17 height 17
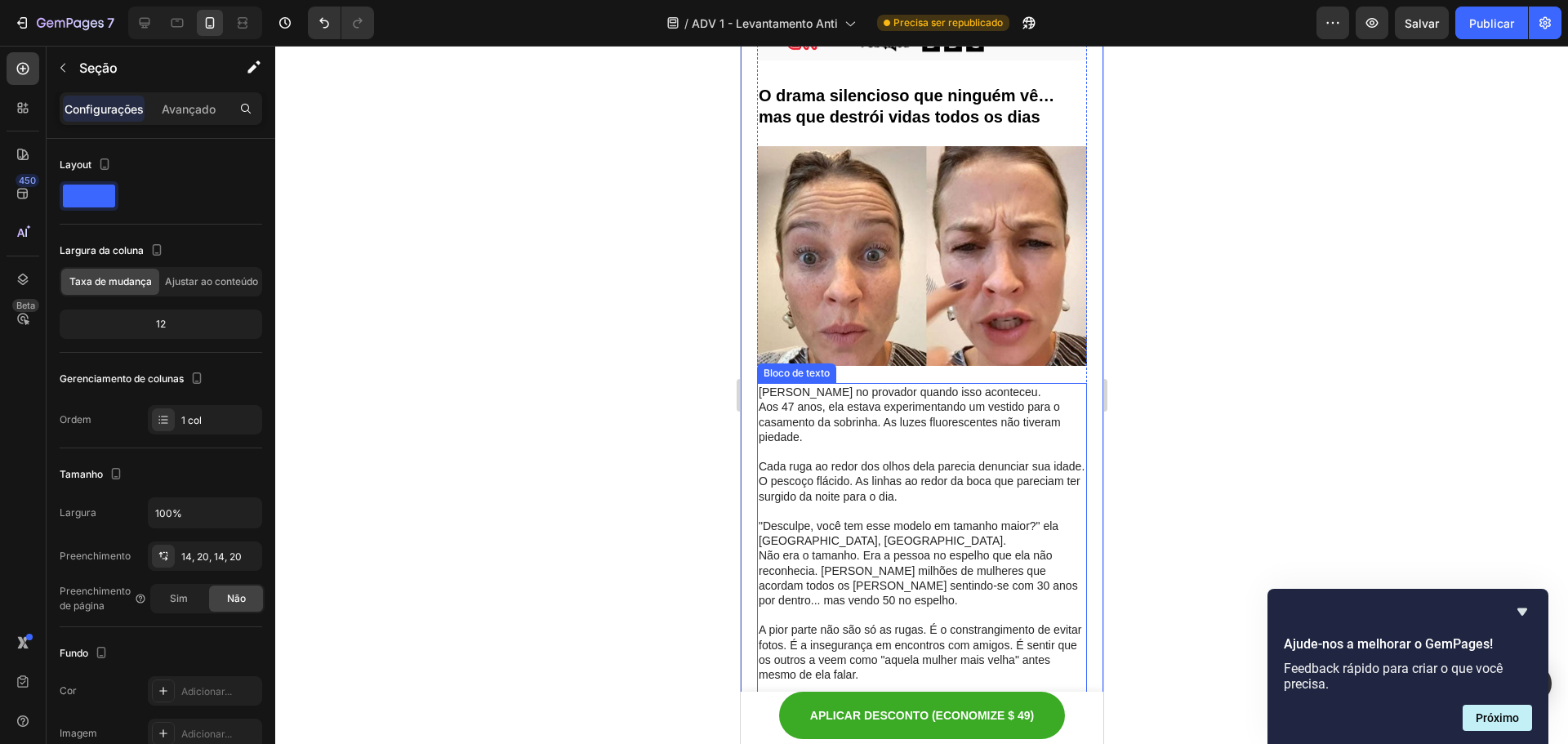
scroll to position [501, 0]
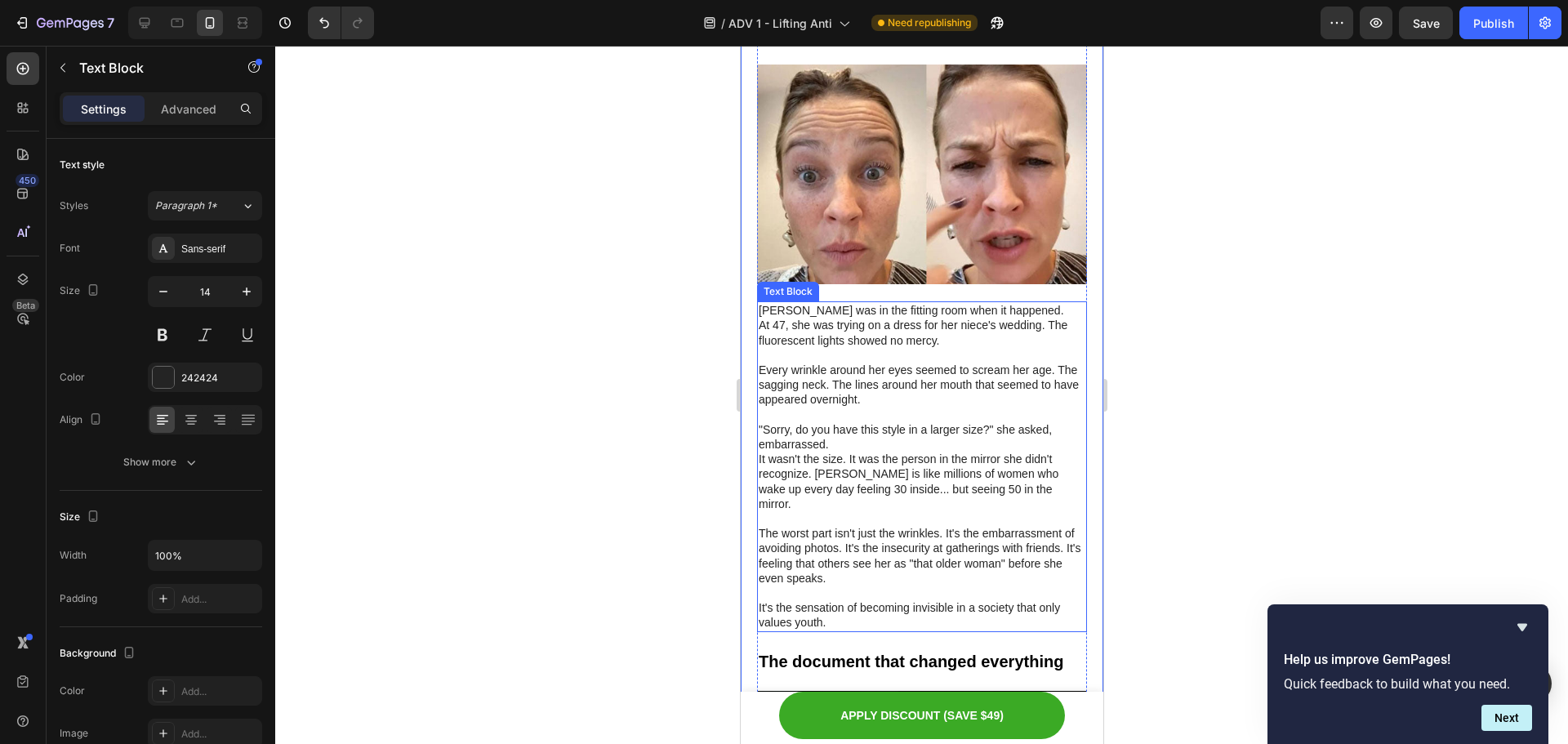
click at [806, 452] on p "It wasn't the size. It was the person in the mirror she didn't recognize. [PERS…" at bounding box center [921, 482] width 327 height 59
click at [756, 452] on div "[PERSON_NAME] was in the fitting room when it happened. At 47, she was trying o…" at bounding box center [921, 466] width 330 height 330
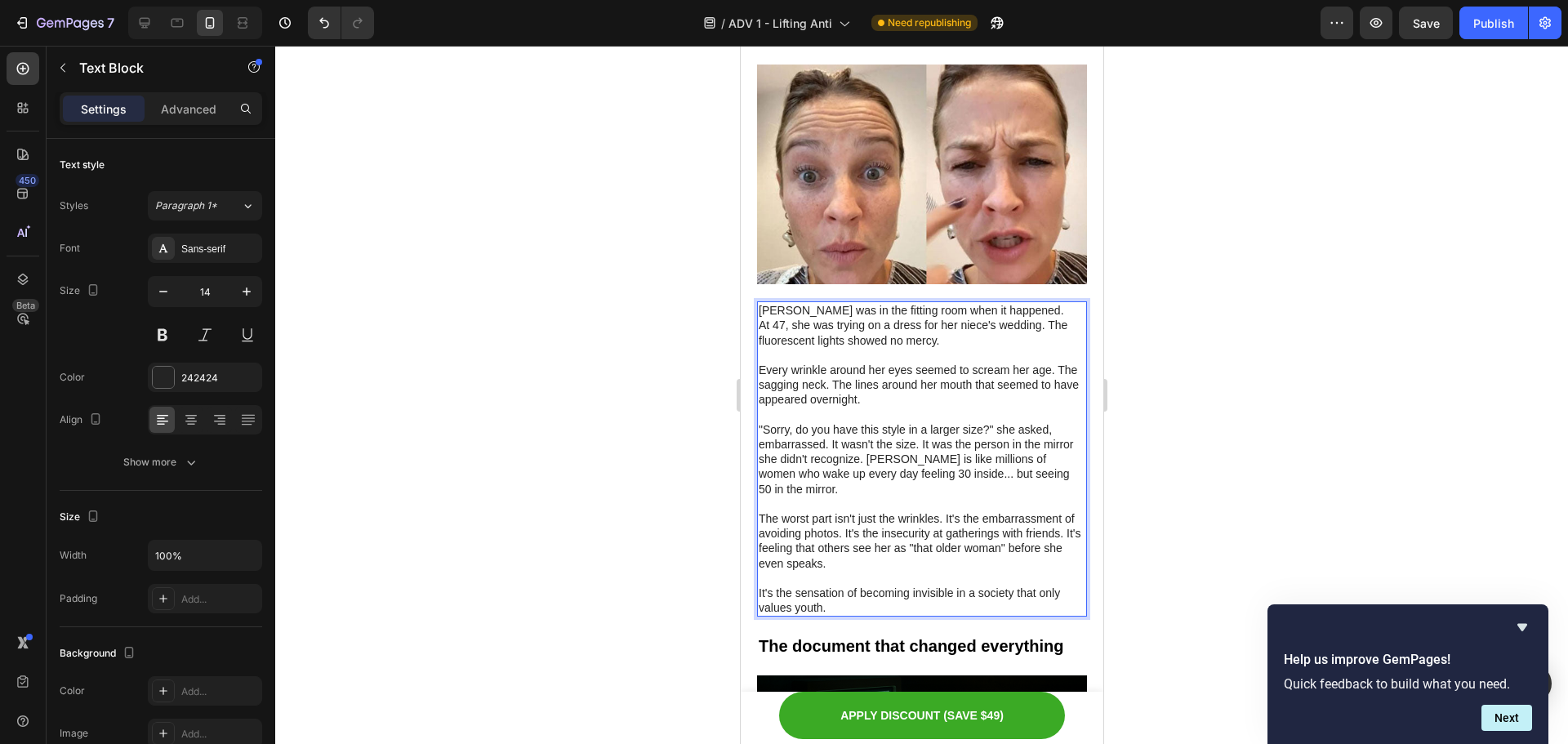
click at [903, 452] on p ""Sorry, do you have this style in a larger size?" she asked, embarrassed. It wa…" at bounding box center [921, 459] width 327 height 74
click at [900, 453] on p ""Sorry, do you have this style in a larger size?" she asked, embarrassed. It wa…" at bounding box center [921, 459] width 327 height 74
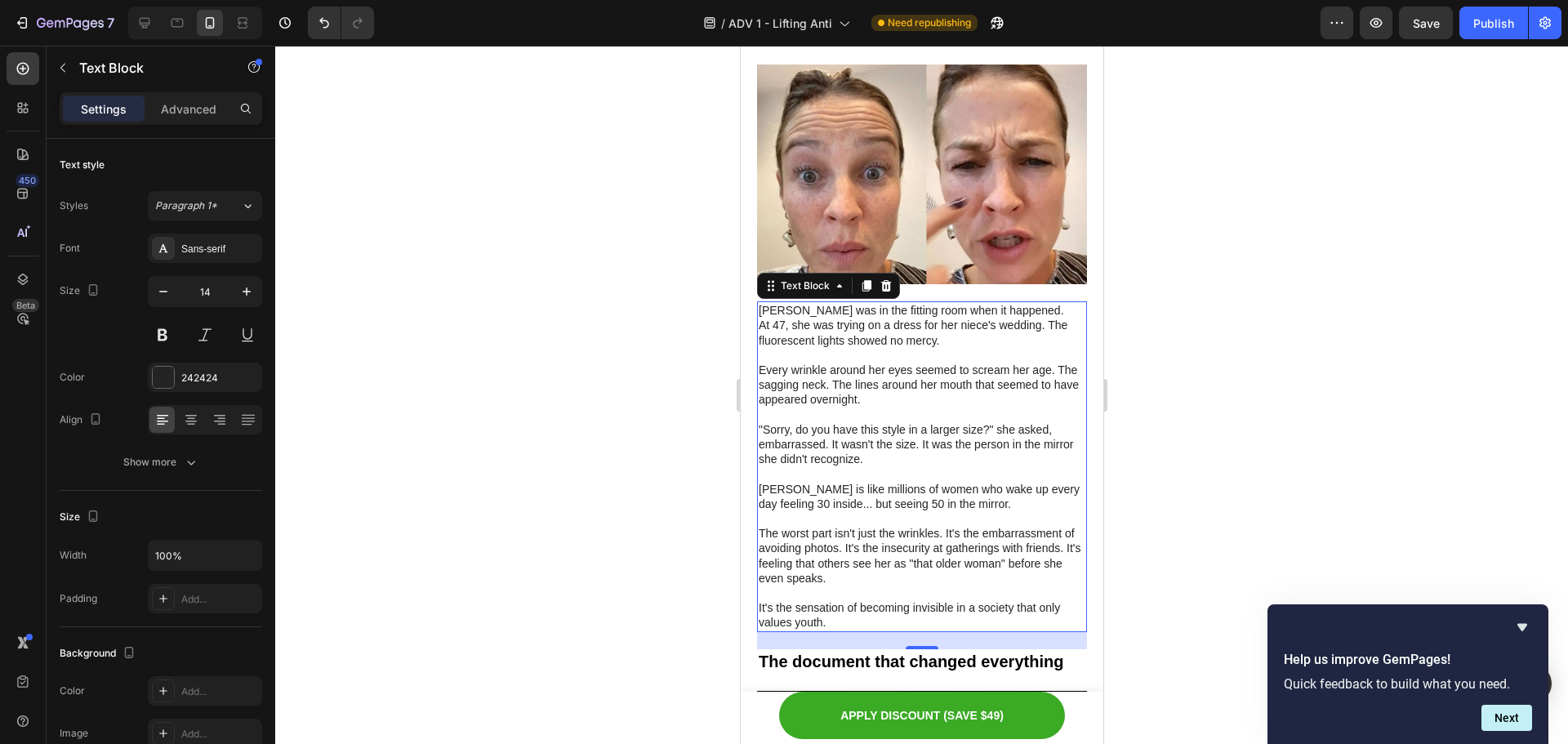
drag, startPoint x: 1282, startPoint y: 207, endPoint x: 1295, endPoint y: 96, distance: 111.8
click at [1282, 207] on div at bounding box center [922, 395] width 1293 height 699
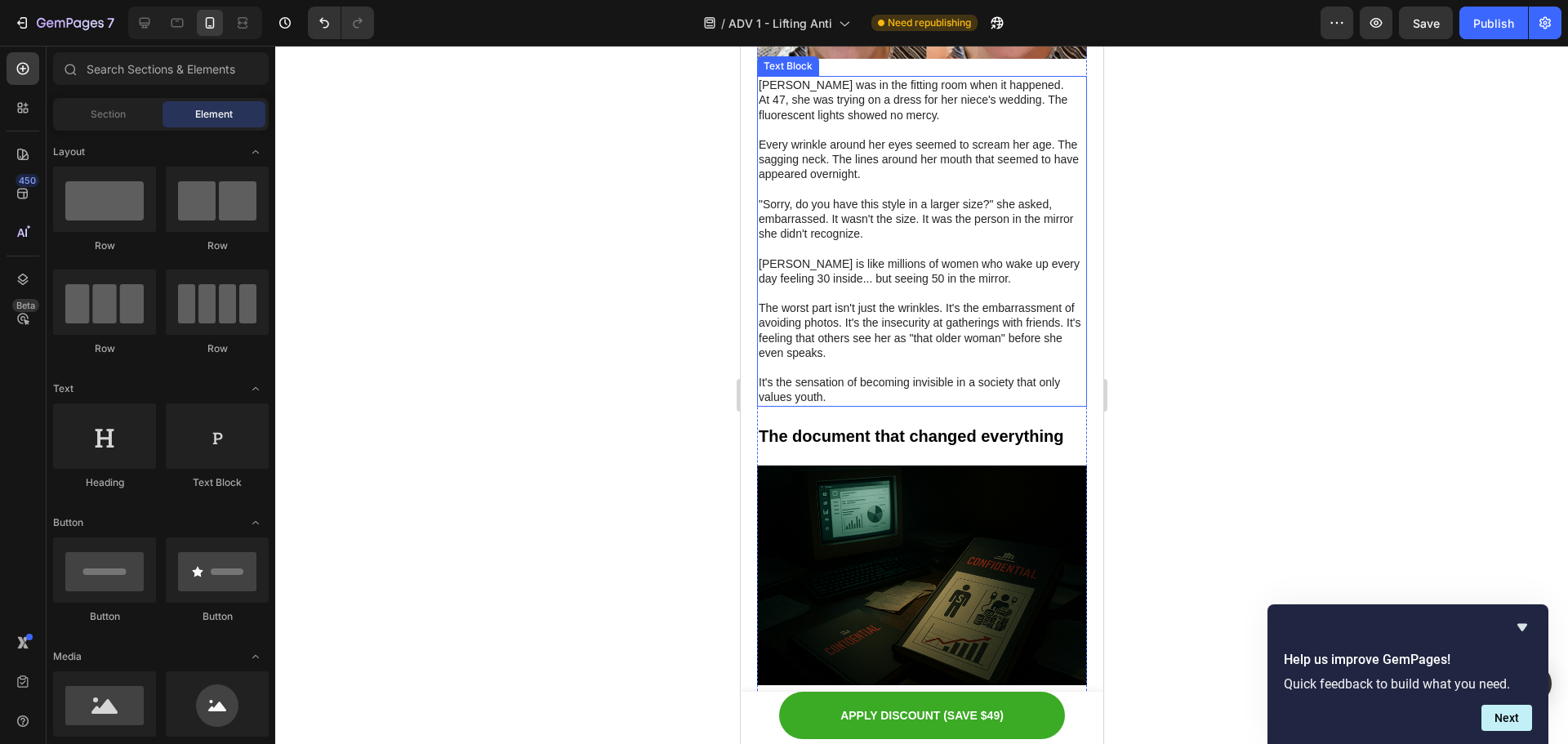
scroll to position [746, 0]
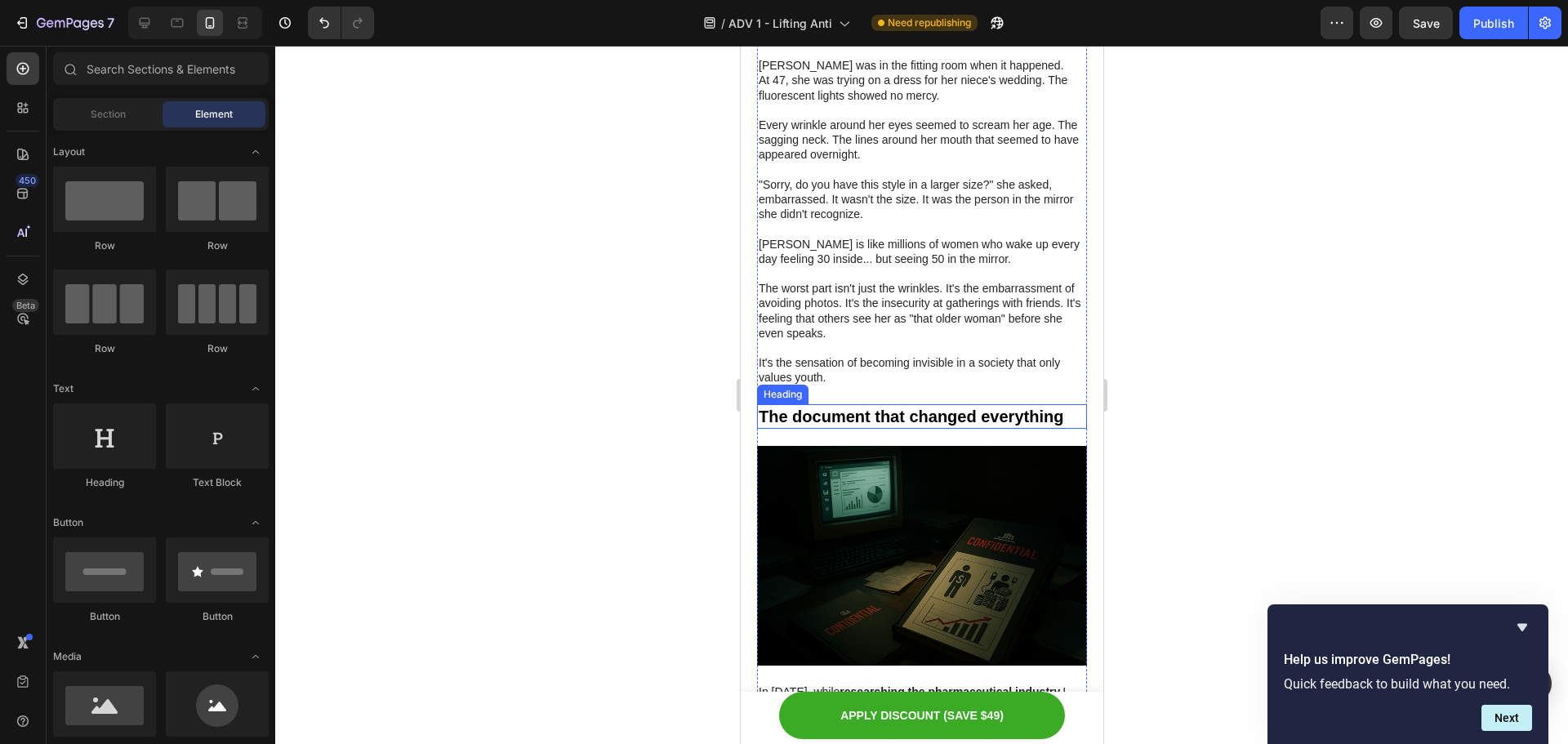
click at [931, 408] on strong "The document that changed everything" at bounding box center [910, 416] width 305 height 18
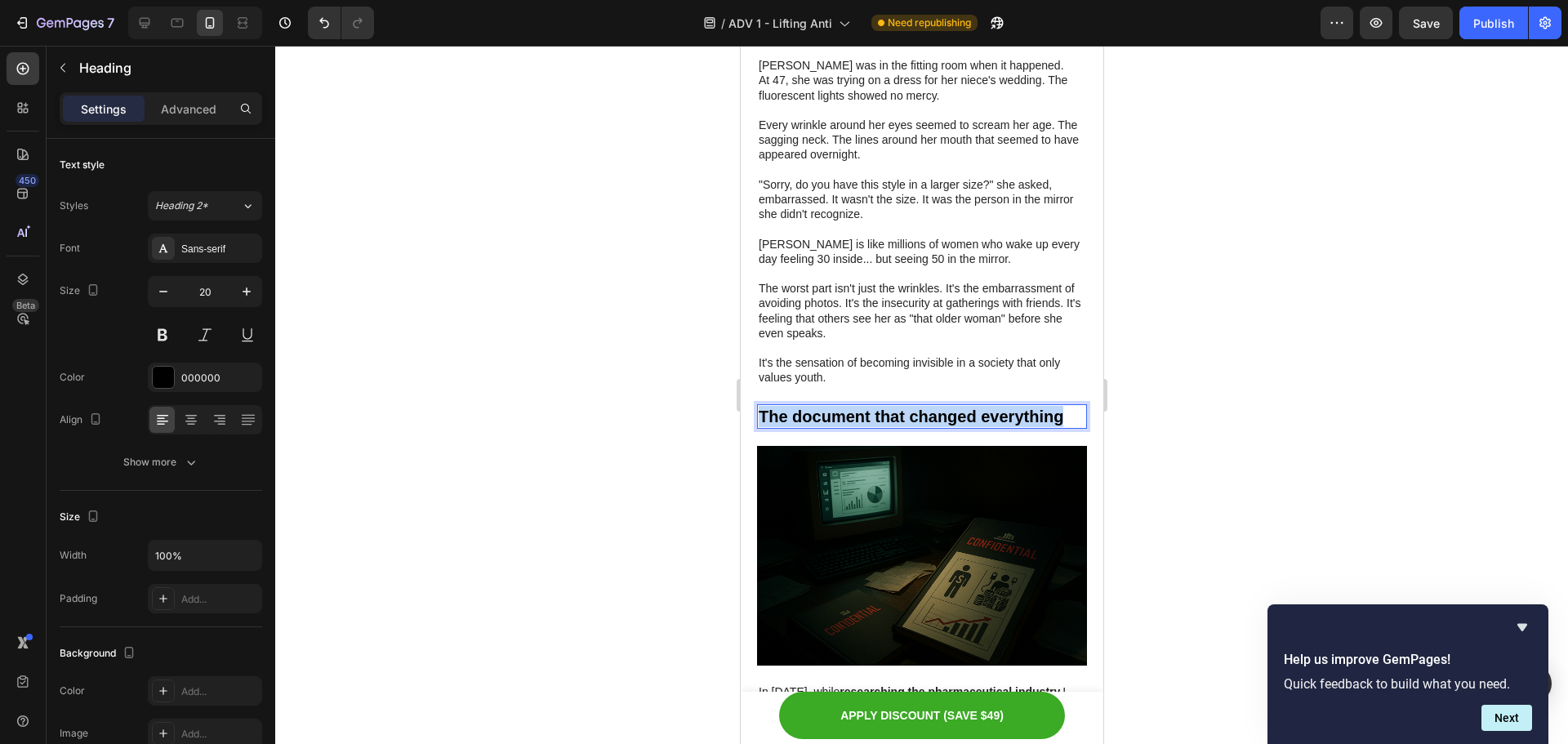
click at [931, 408] on strong "The document that changed everything" at bounding box center [910, 416] width 305 height 18
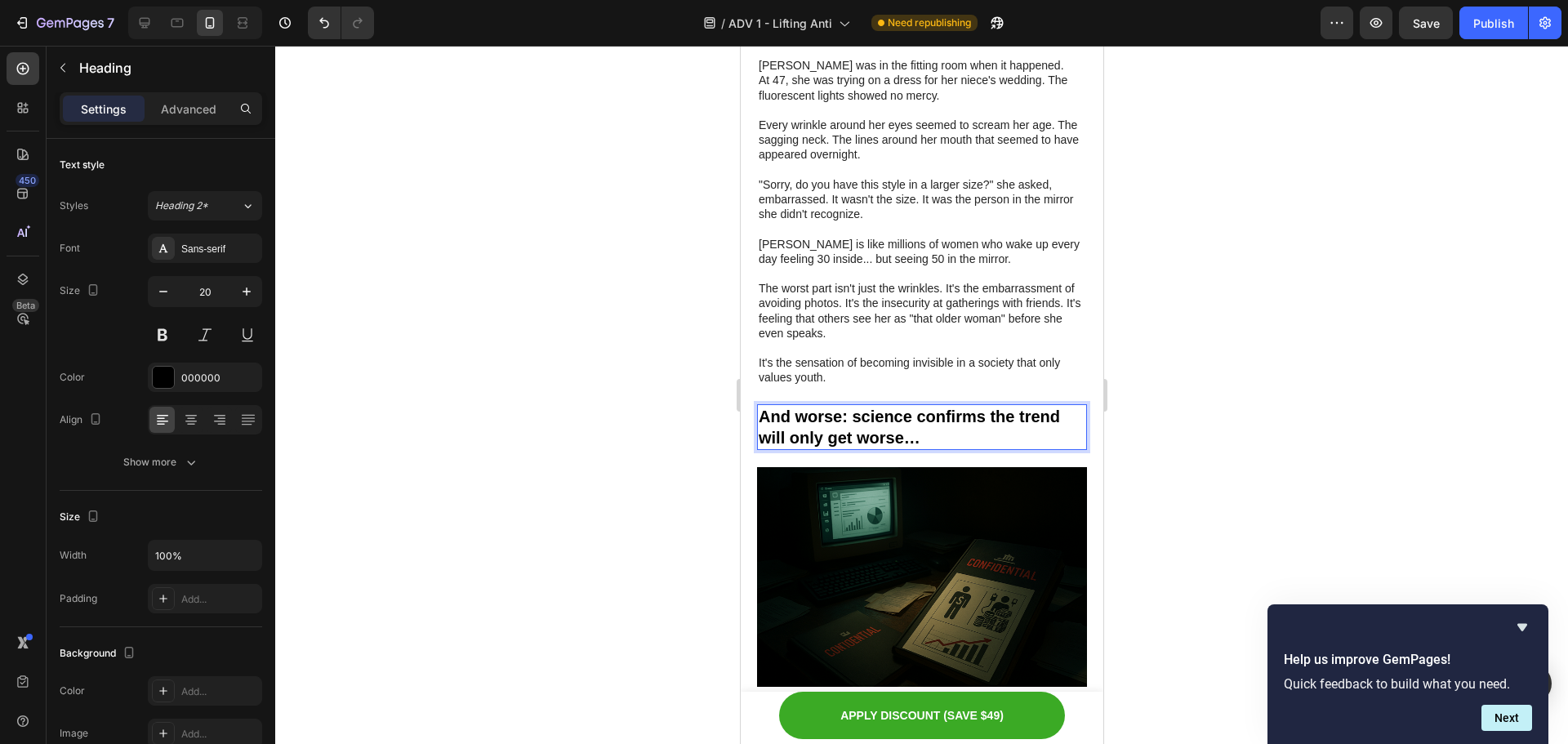
click at [1118, 395] on div at bounding box center [922, 395] width 1293 height 699
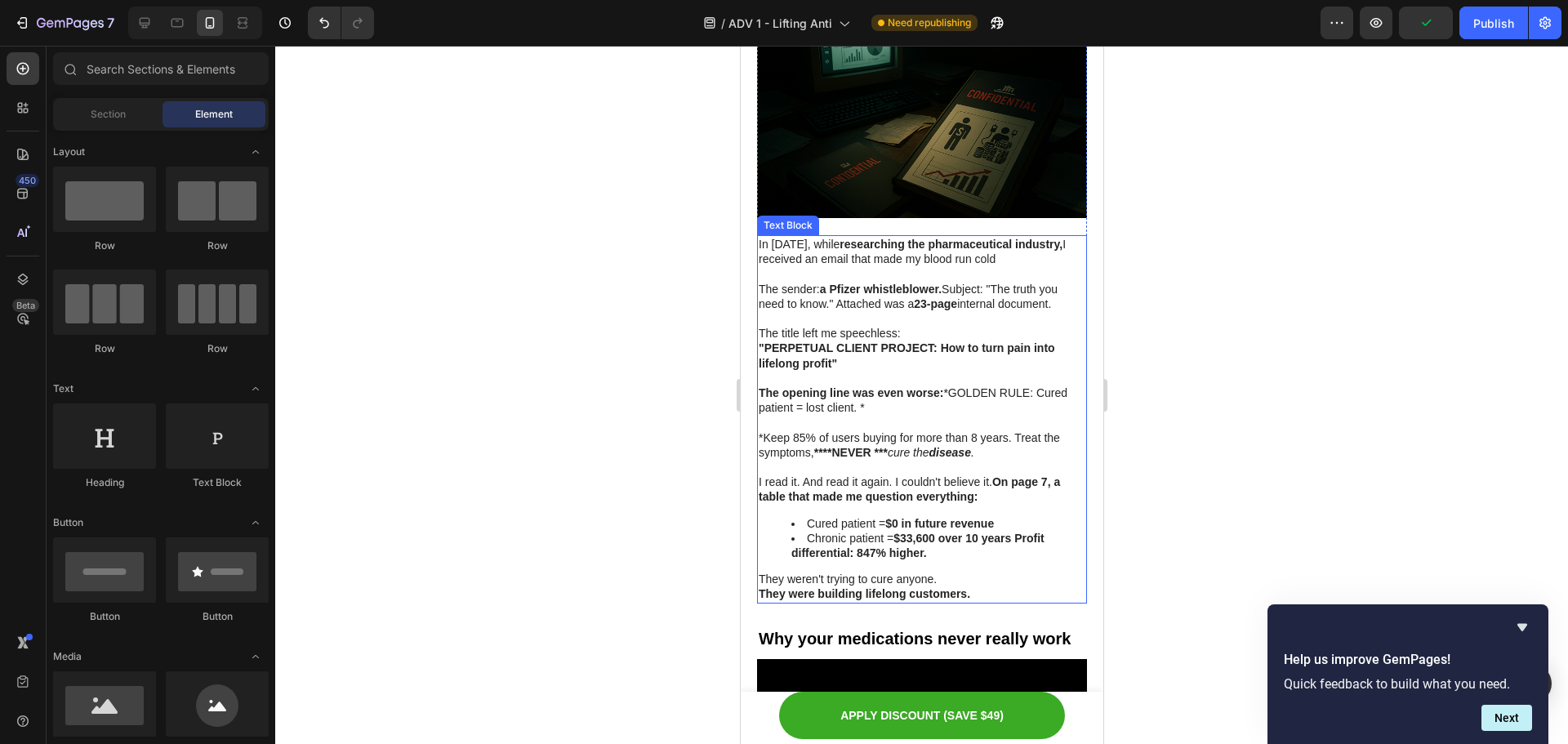
scroll to position [1236, 0]
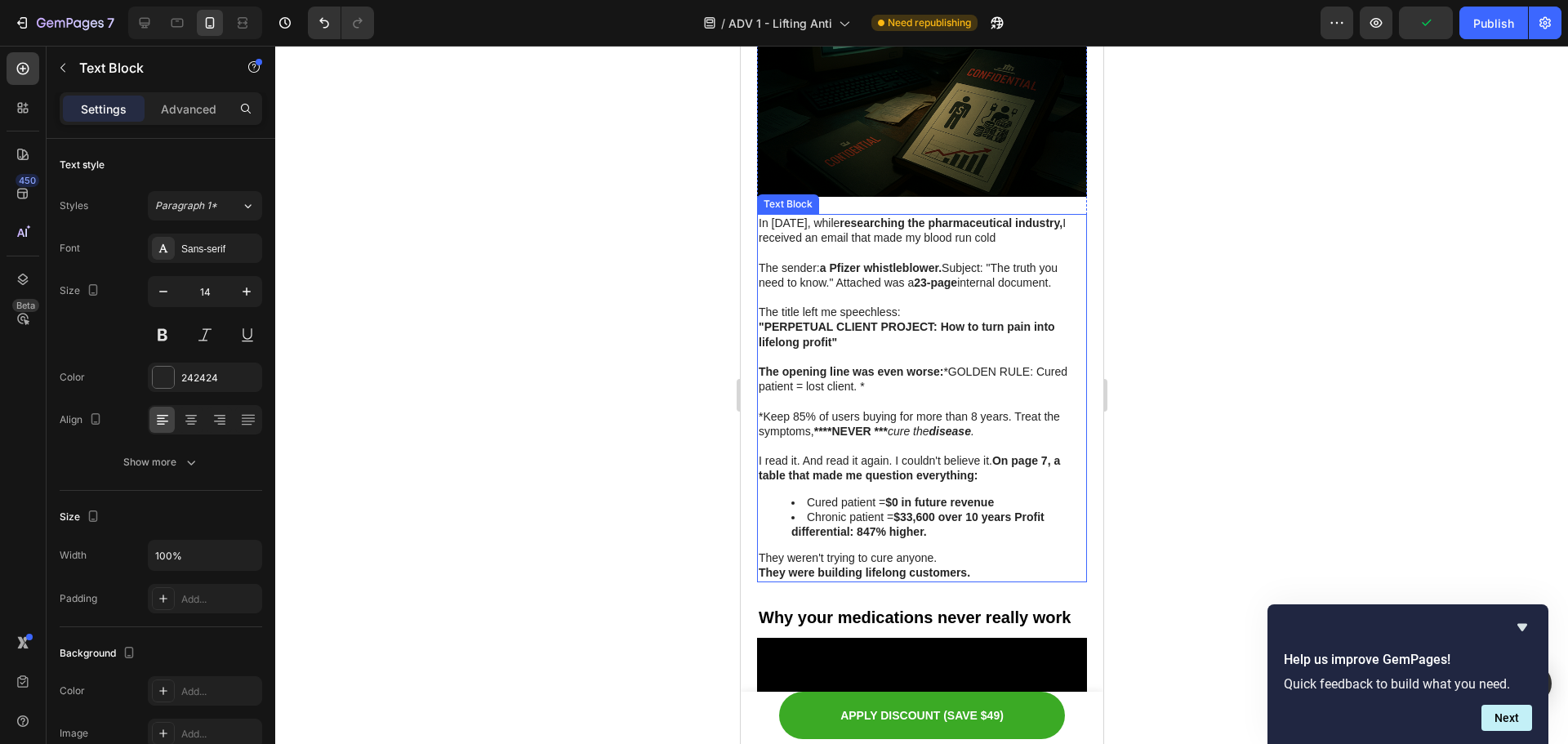
click at [852, 332] on p ""PERPETUAL CLIENT PROJECT: How to turn pain into lifelong profit"" at bounding box center [921, 335] width 327 height 30
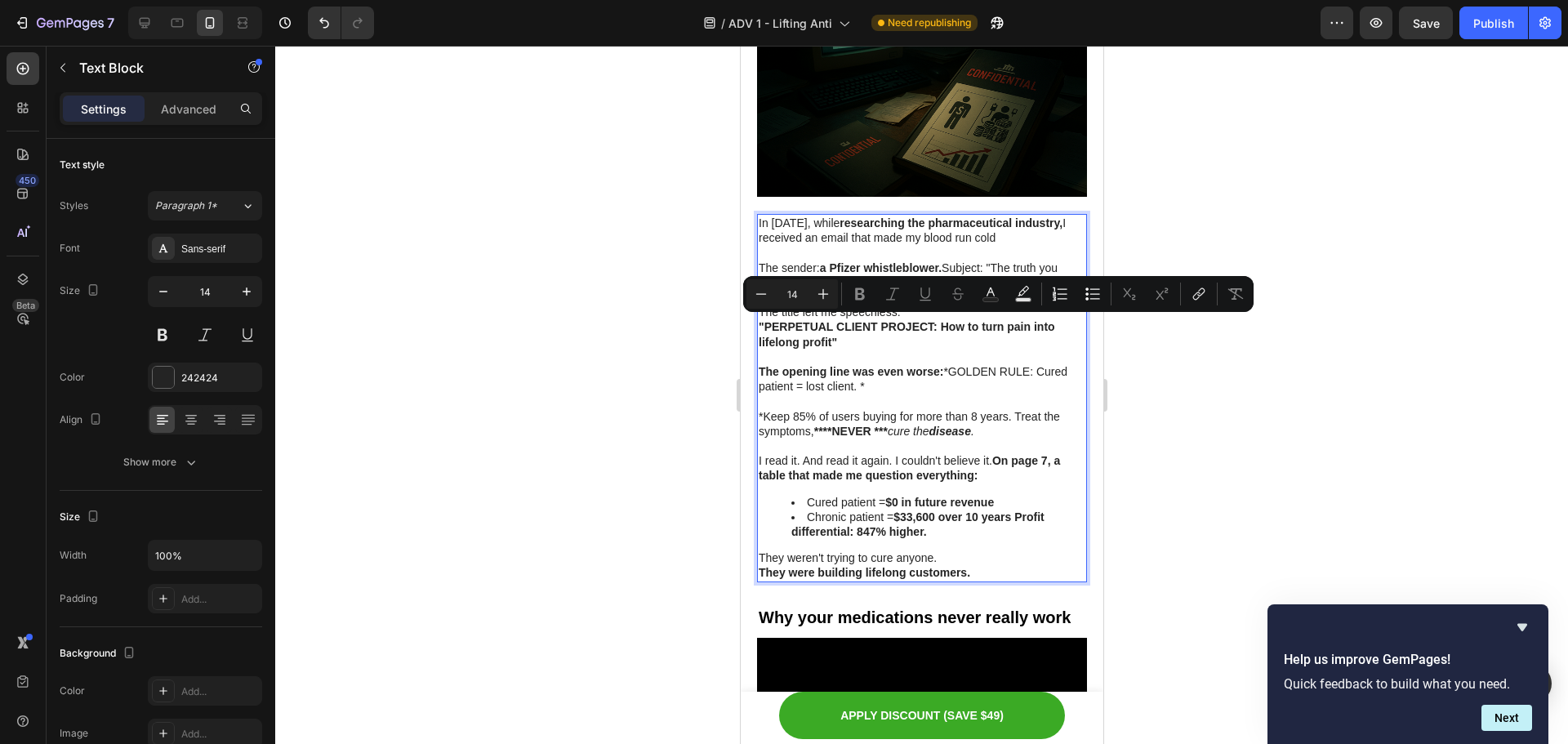
click at [856, 332] on p ""PERPETUAL CLIENT PROJECT: How to turn pain into lifelong profit"" at bounding box center [921, 335] width 327 height 30
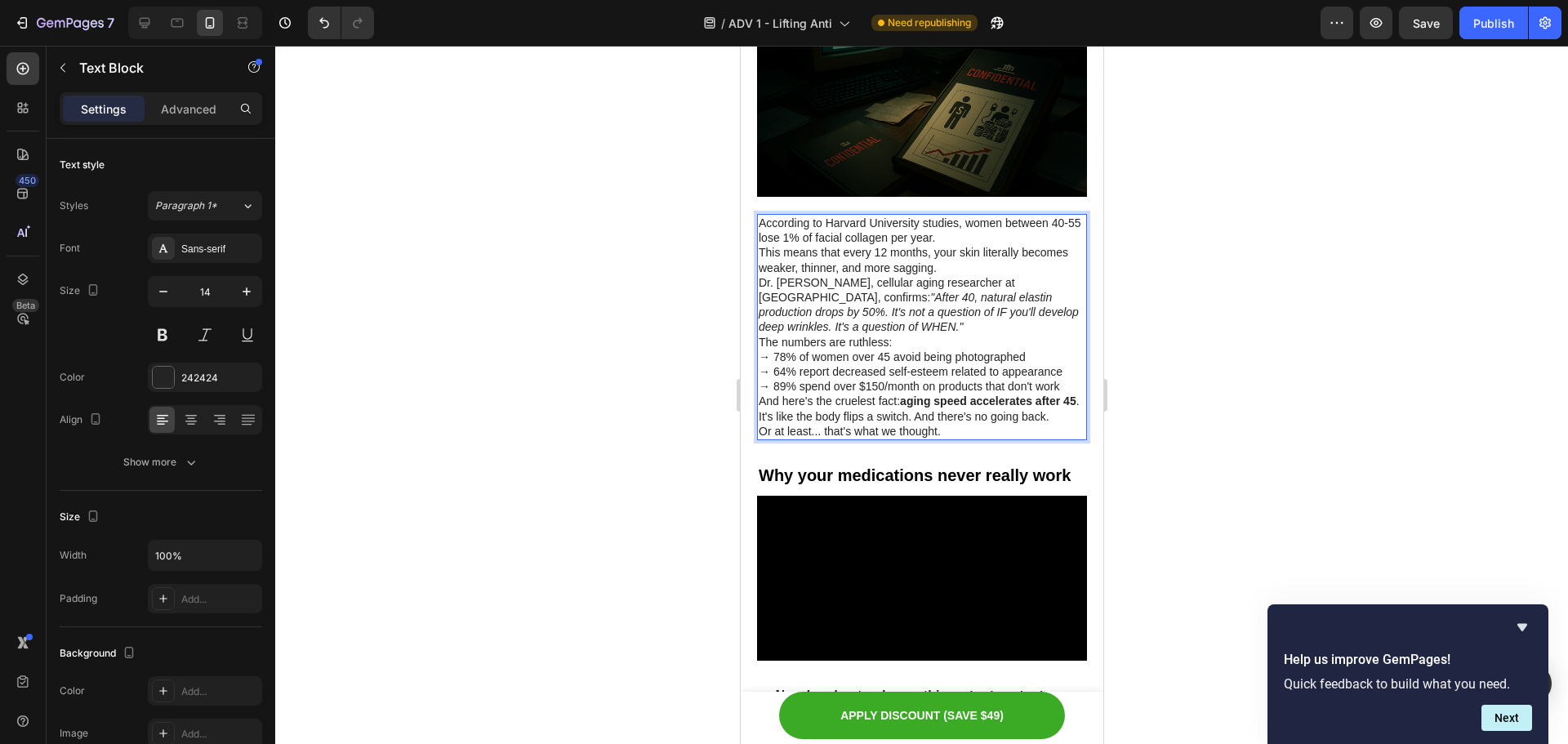
click at [948, 227] on p "According to Harvard University studies, women between 40-55 lose 1% of facial …" at bounding box center [921, 230] width 327 height 30
click at [961, 224] on p "According to Harvard University studies, women between 40-55 lose 1% of facial …" at bounding box center [921, 230] width 327 height 30
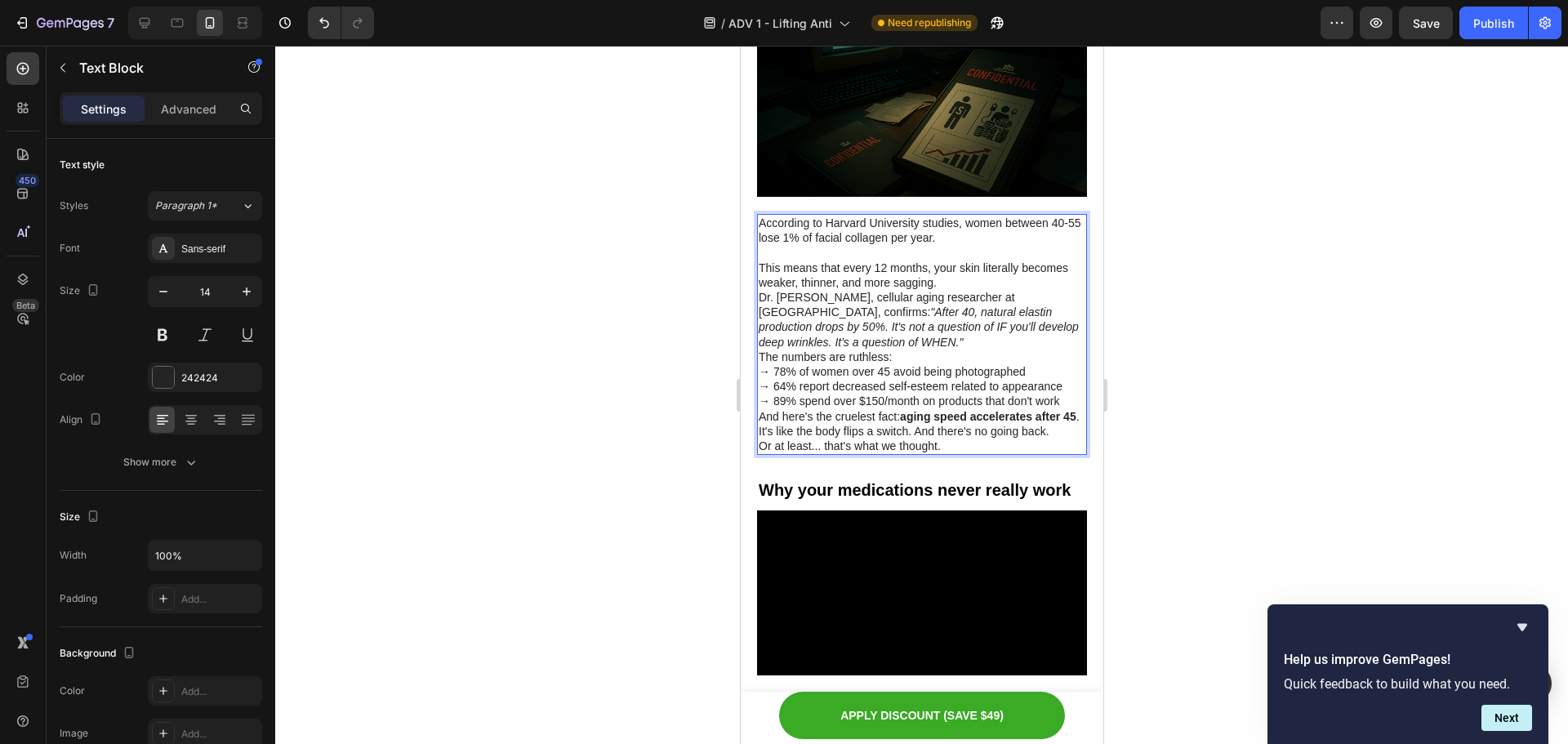
click at [977, 267] on p "This means that every 12 months, your skin literally becomes weaker, thinner, a…" at bounding box center [921, 275] width 327 height 30
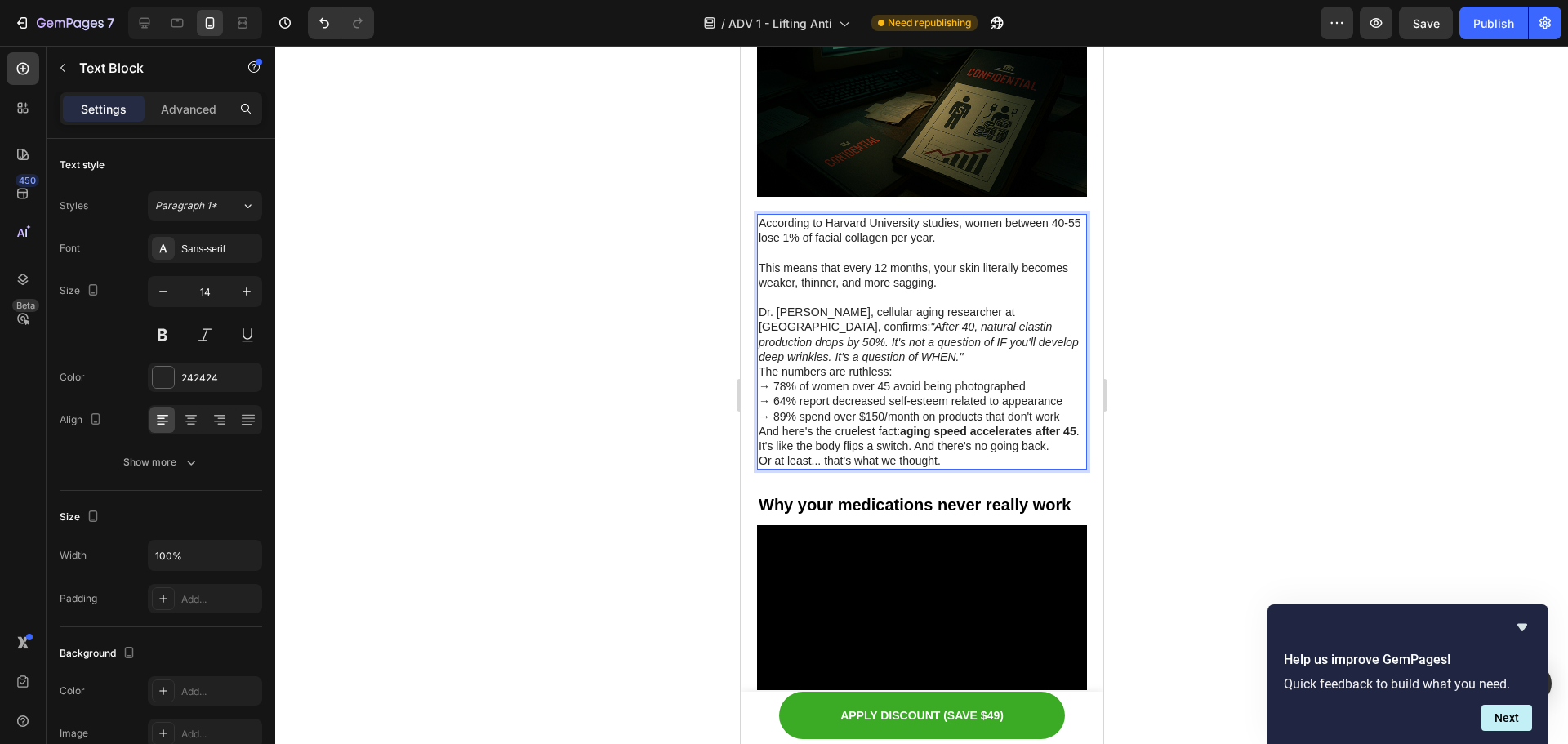
click at [954, 338] on p "Dr. [PERSON_NAME], cellular aging researcher at [GEOGRAPHIC_DATA], confirms: "A…" at bounding box center [921, 335] width 327 height 59
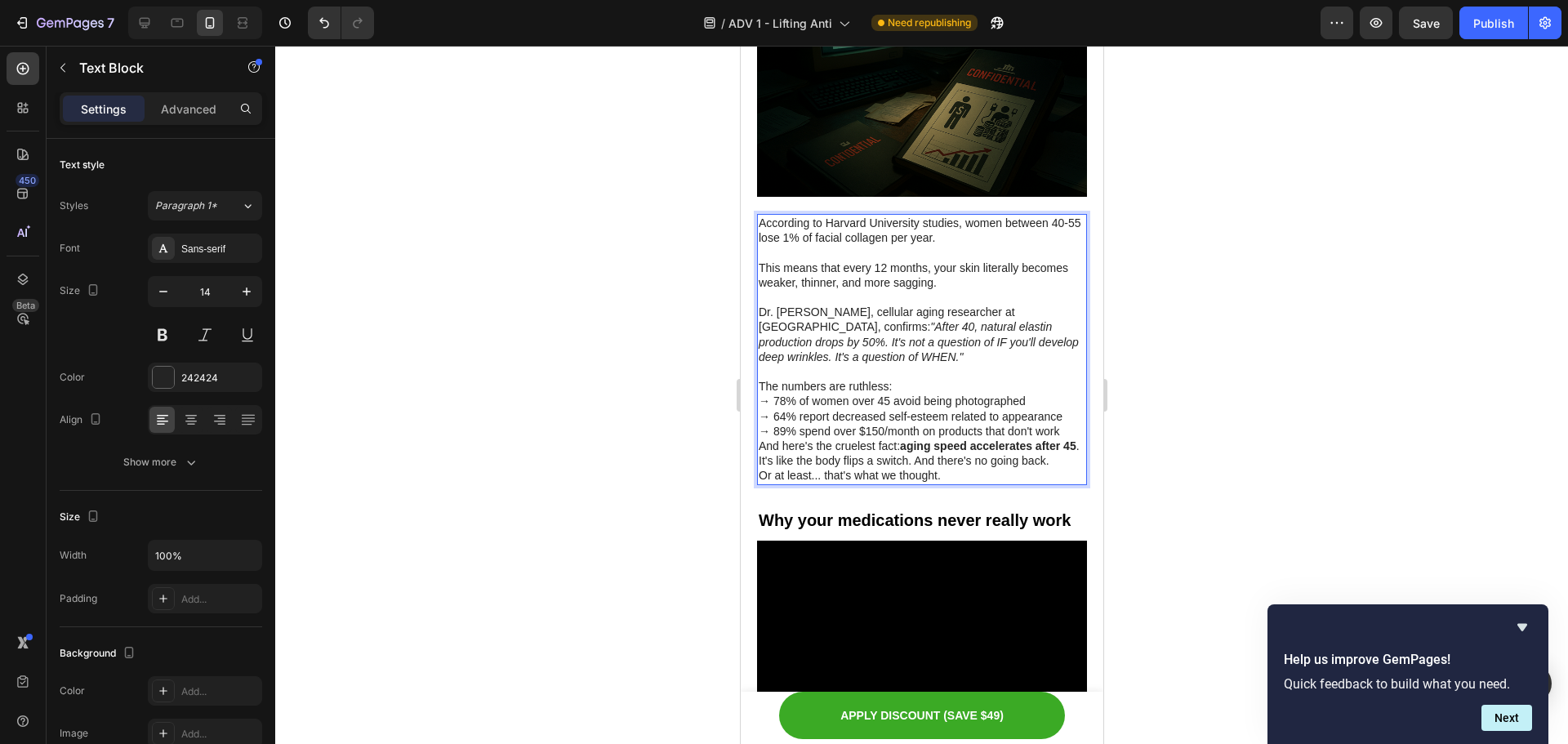
click at [1061, 418] on p "→ 78% of women over 45 avoid being photographed → 64% report decreased self-est…" at bounding box center [921, 416] width 327 height 45
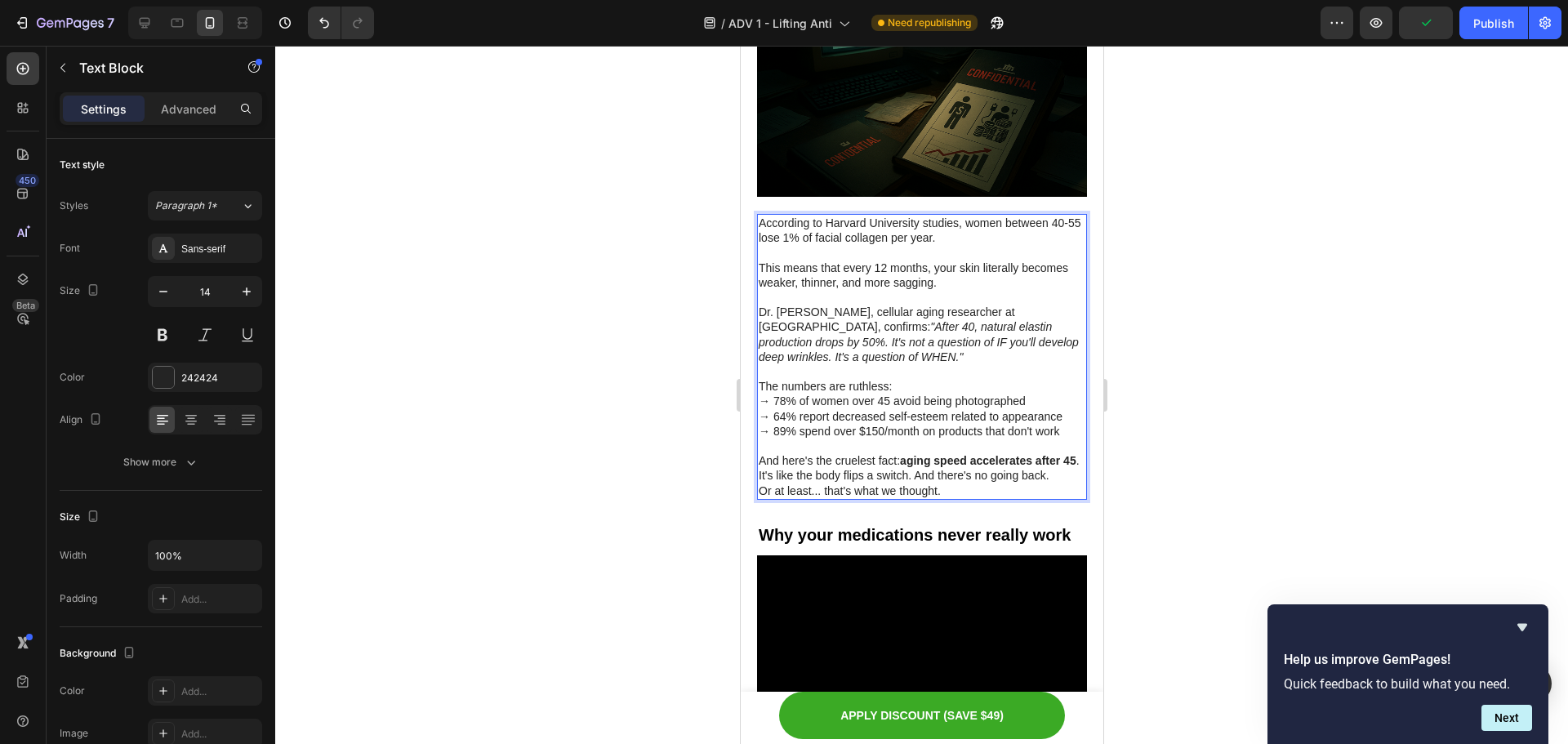
click at [884, 462] on p "And here's the cruelest fact: aging speed accelerates after 45 ." at bounding box center [921, 460] width 327 height 15
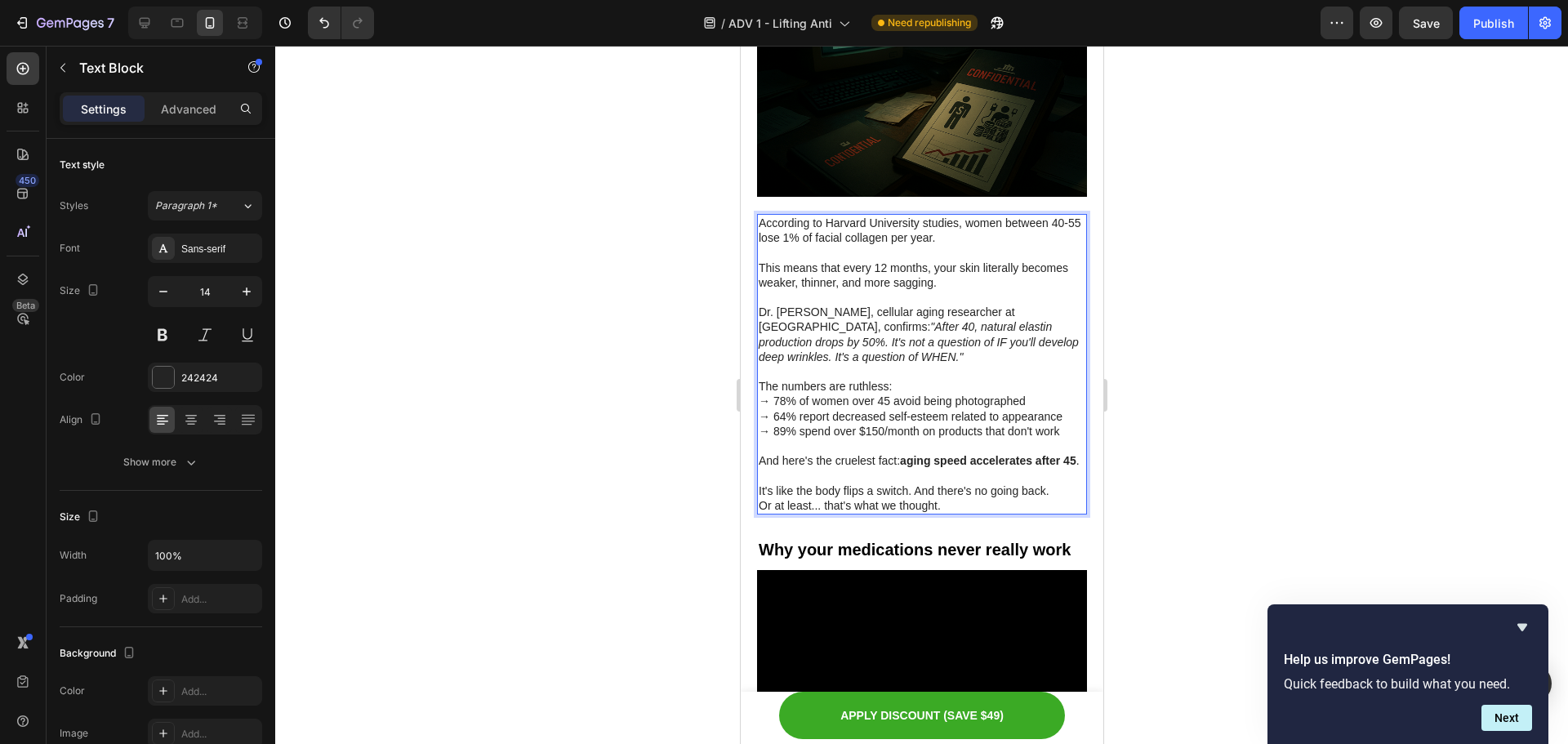
click at [1263, 249] on div at bounding box center [922, 395] width 1293 height 699
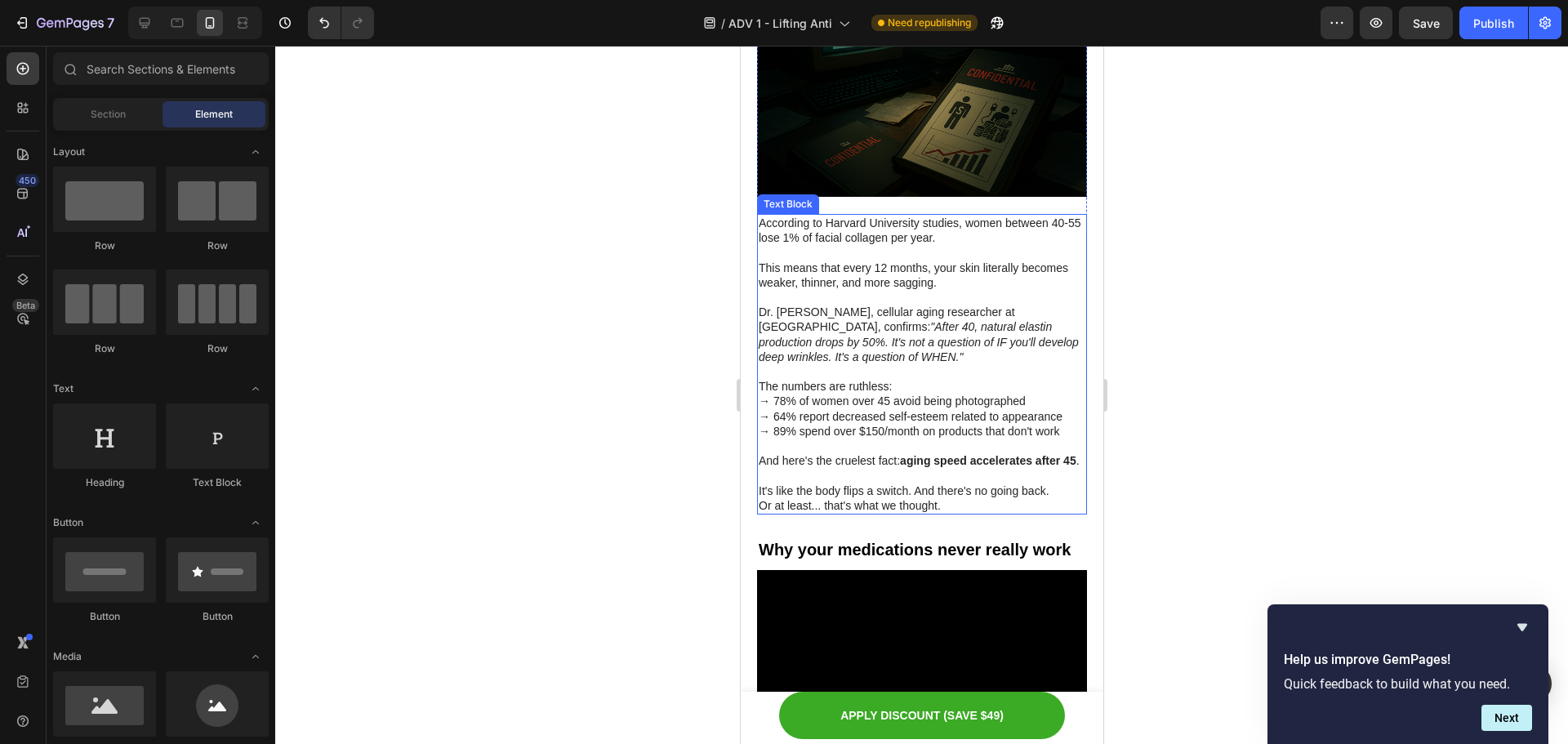
click at [933, 215] on p "According to Harvard University studies, women between 40-55 lose 1% of facial …" at bounding box center [921, 230] width 327 height 30
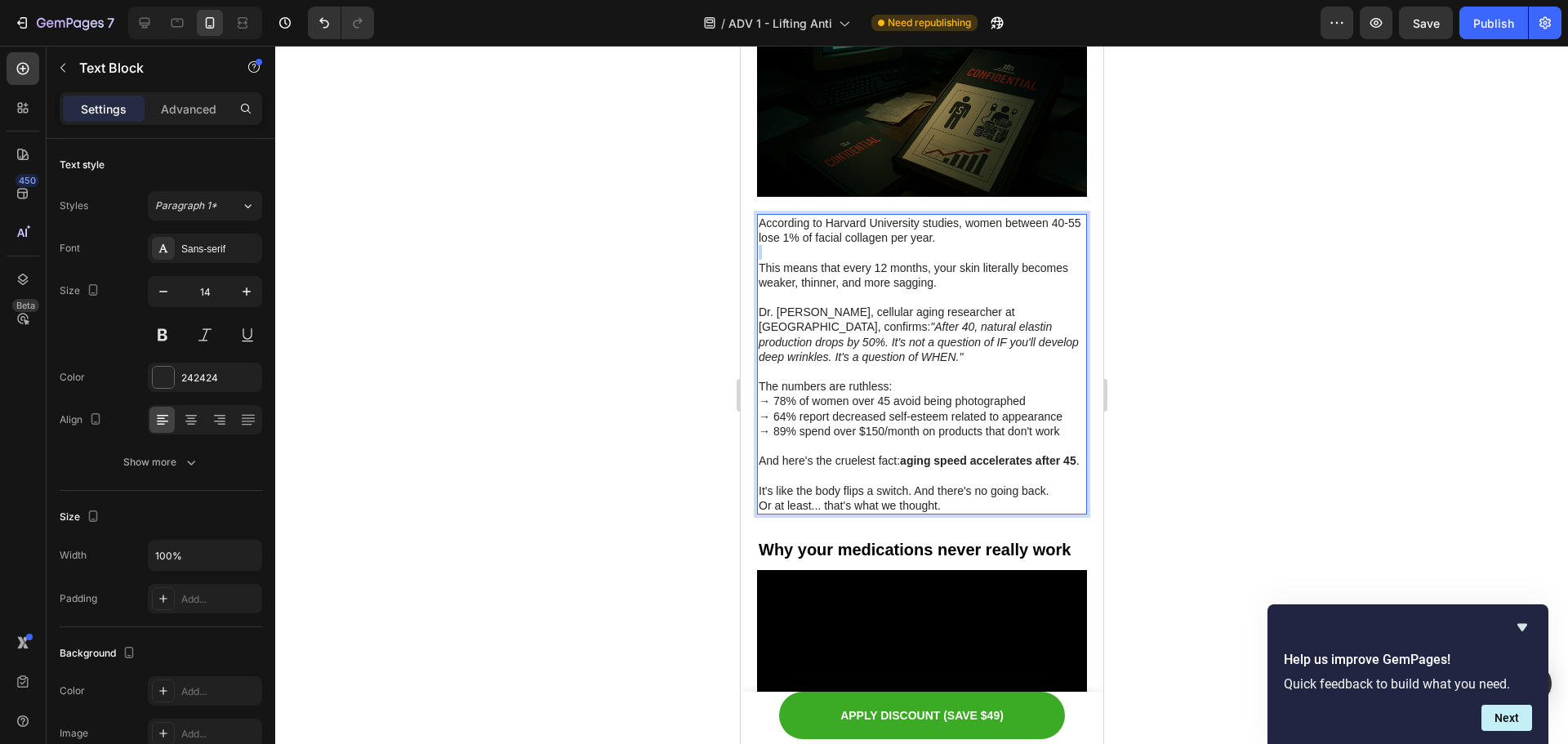
click at [954, 225] on p "According to Harvard University studies, women between 40-55 lose 1% of facial …" at bounding box center [921, 230] width 327 height 30
drag, startPoint x: 955, startPoint y: 223, endPoint x: 866, endPoint y: 225, distance: 89.0
click at [866, 225] on p "According to Harvard University studies, women between 40-55 lose 1% of facial …" at bounding box center [921, 230] width 327 height 30
drag, startPoint x: 798, startPoint y: 225, endPoint x: 954, endPoint y: 225, distance: 156.0
click at [954, 225] on p "According to Harvard University studies, women between 40-55 lose 1% of facial …" at bounding box center [921, 230] width 327 height 30
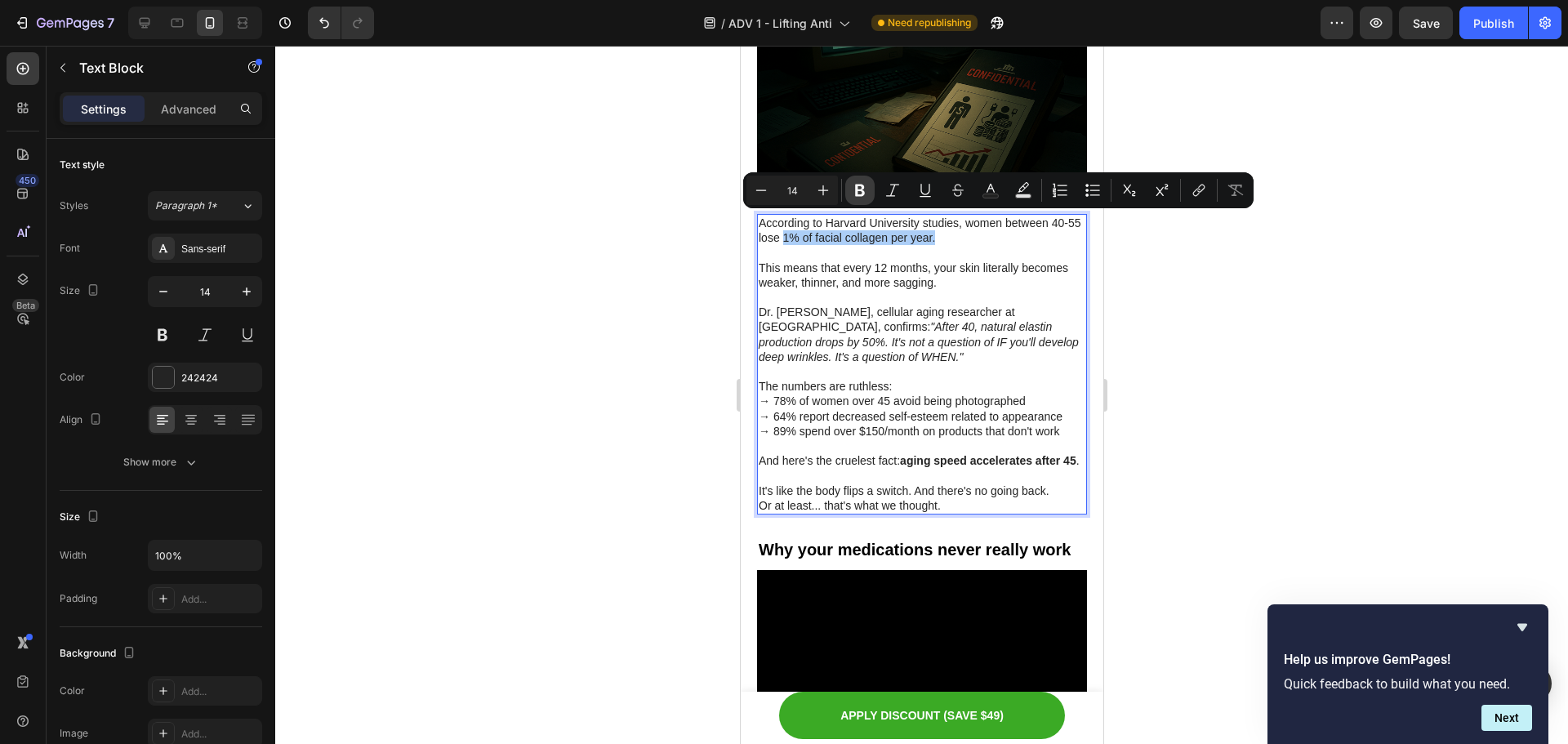
drag, startPoint x: 861, startPoint y: 196, endPoint x: 294, endPoint y: 116, distance: 572.6
click at [861, 196] on icon "Editor contextual toolbar" at bounding box center [860, 190] width 10 height 12
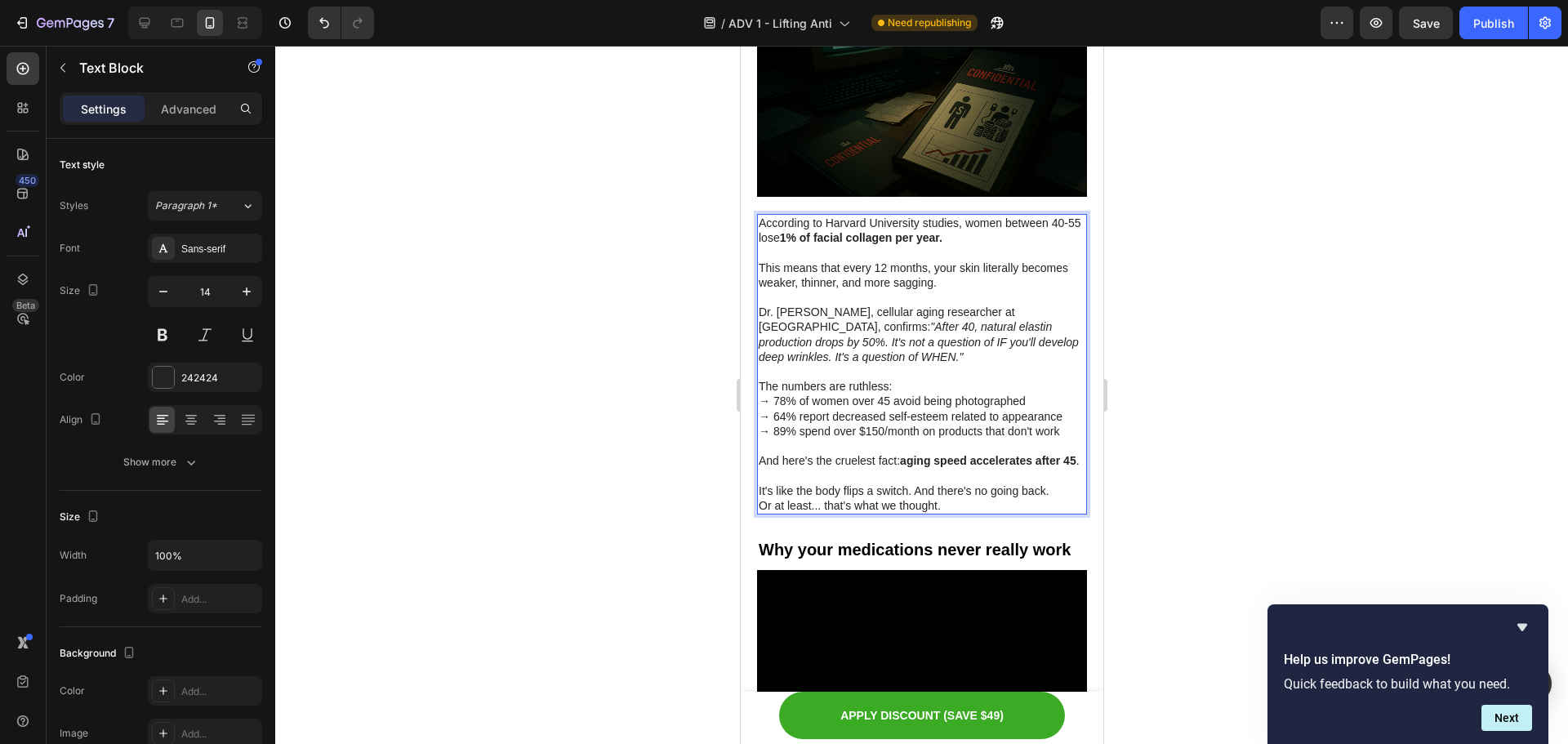
click at [1178, 123] on div at bounding box center [922, 395] width 1293 height 699
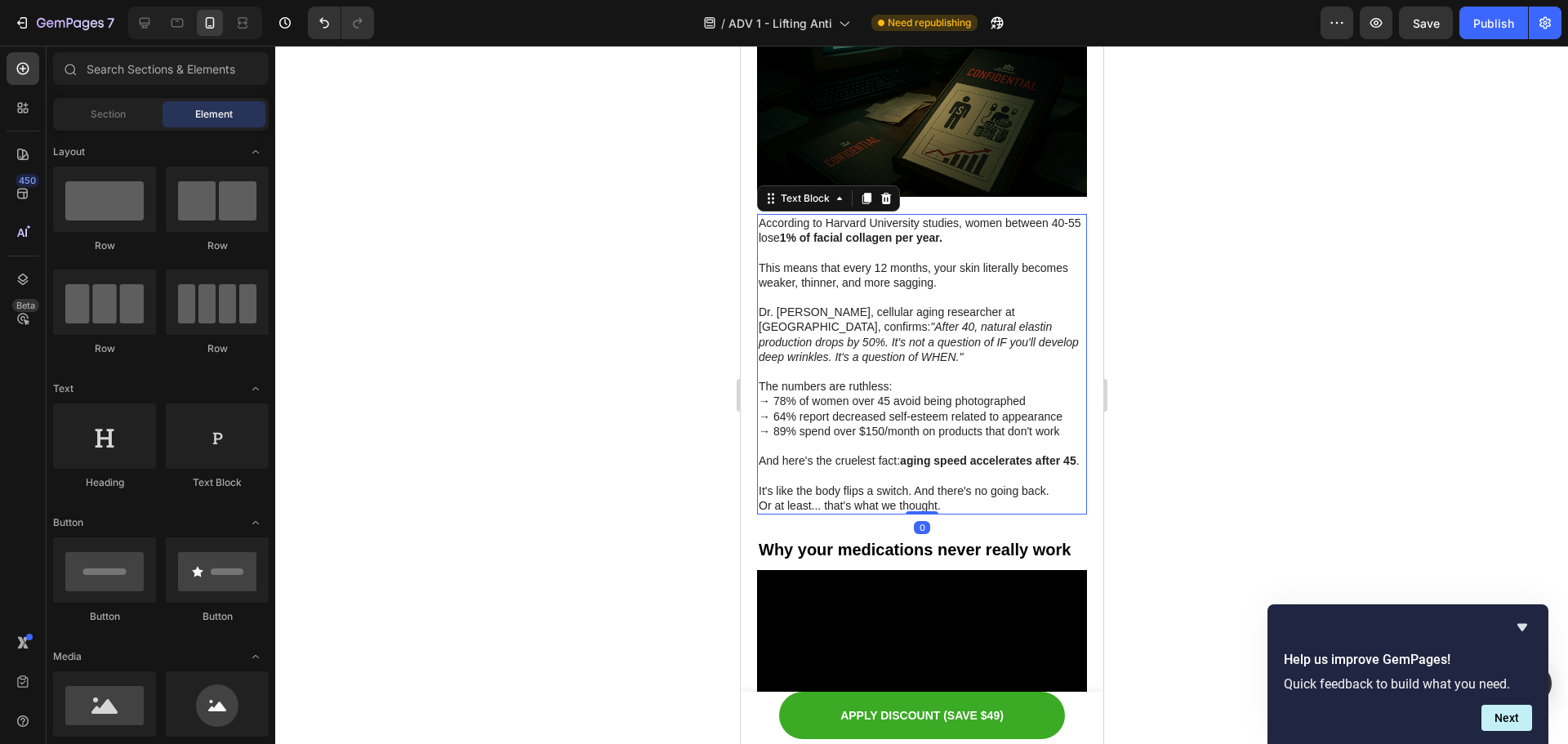
click at [888, 488] on p "It's like the body flips a switch. And there's no going back." at bounding box center [921, 490] width 327 height 15
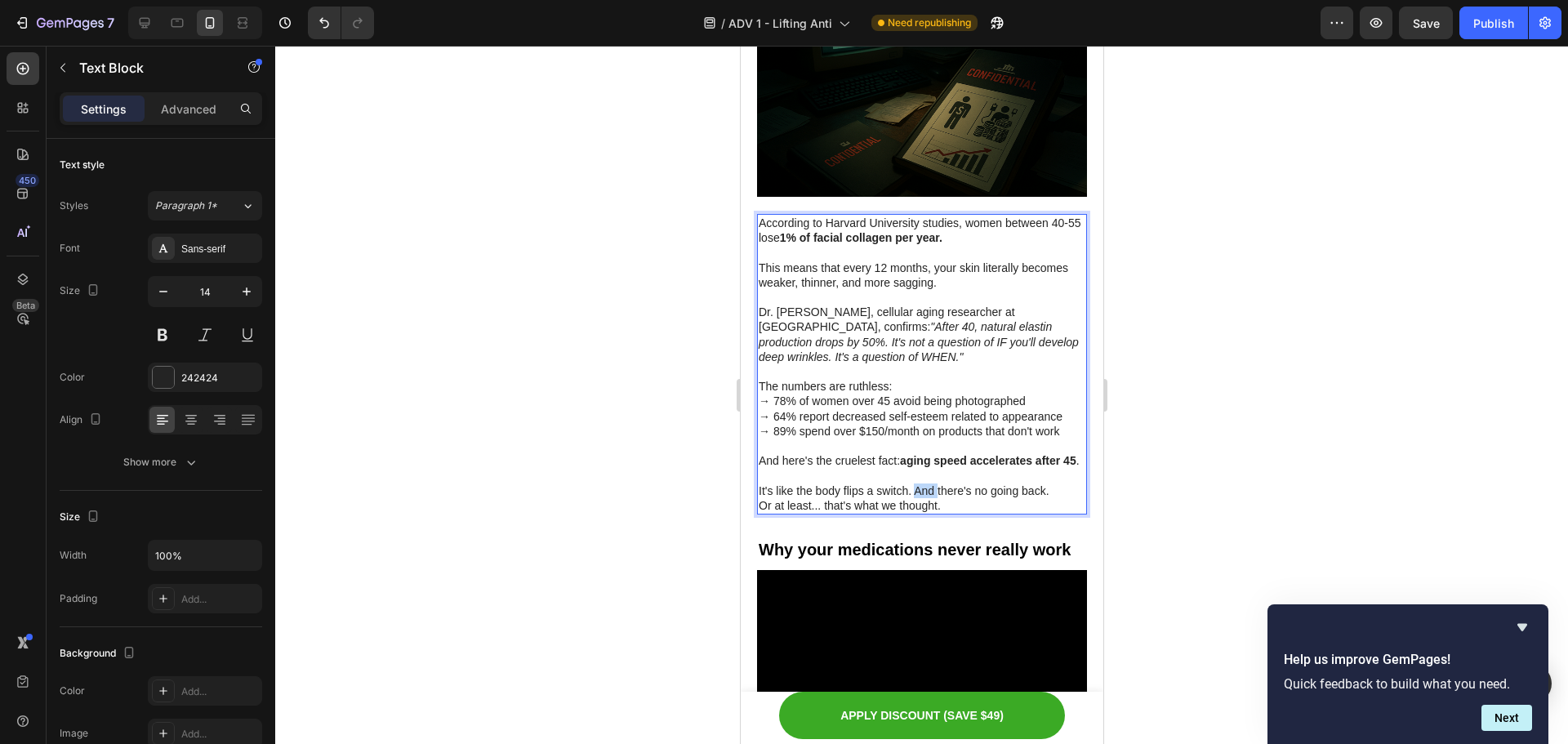
click at [913, 489] on p "It's like the body flips a switch. And there's no going back." at bounding box center [921, 490] width 327 height 15
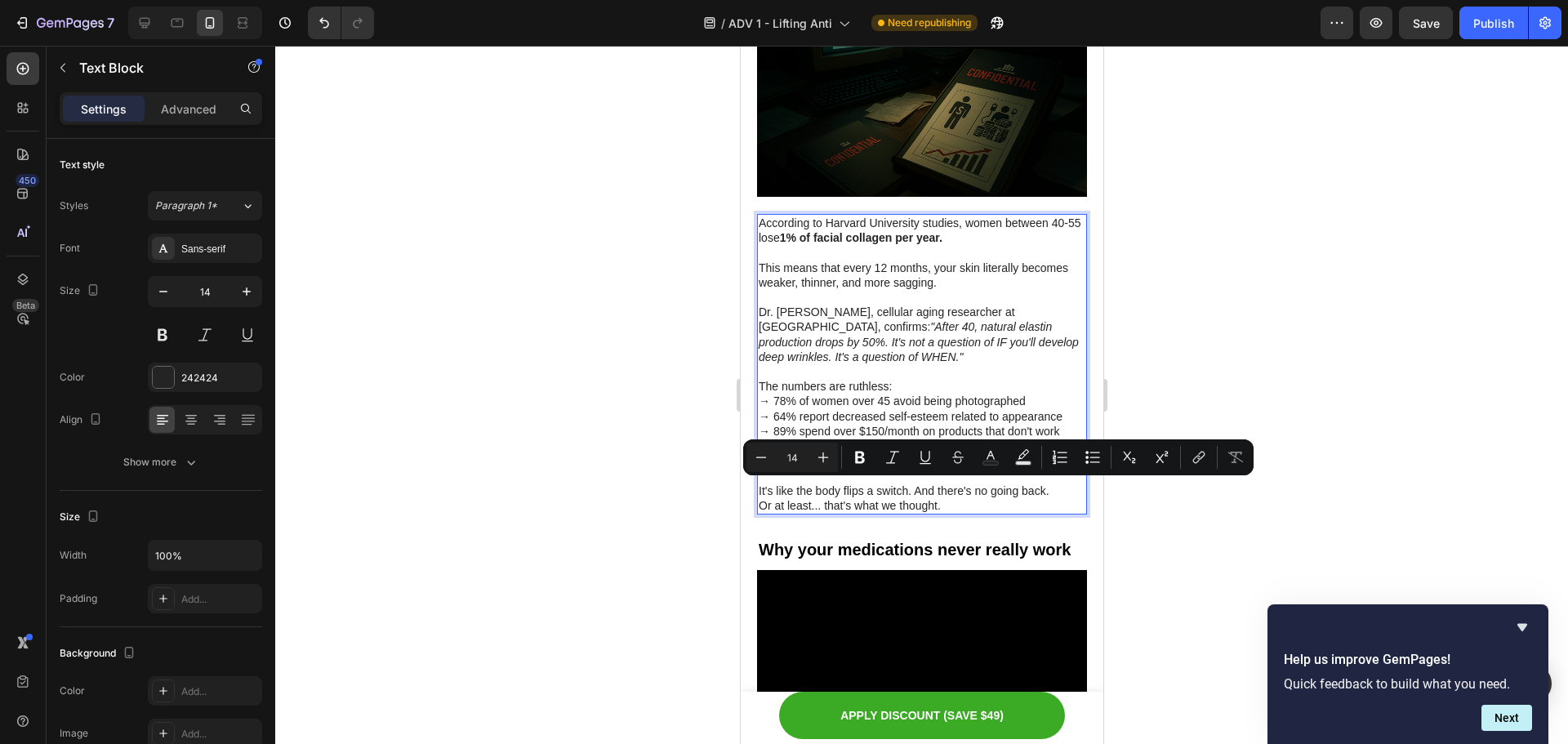
click at [929, 503] on p "Or at least... that's what we thought." at bounding box center [921, 505] width 327 height 15
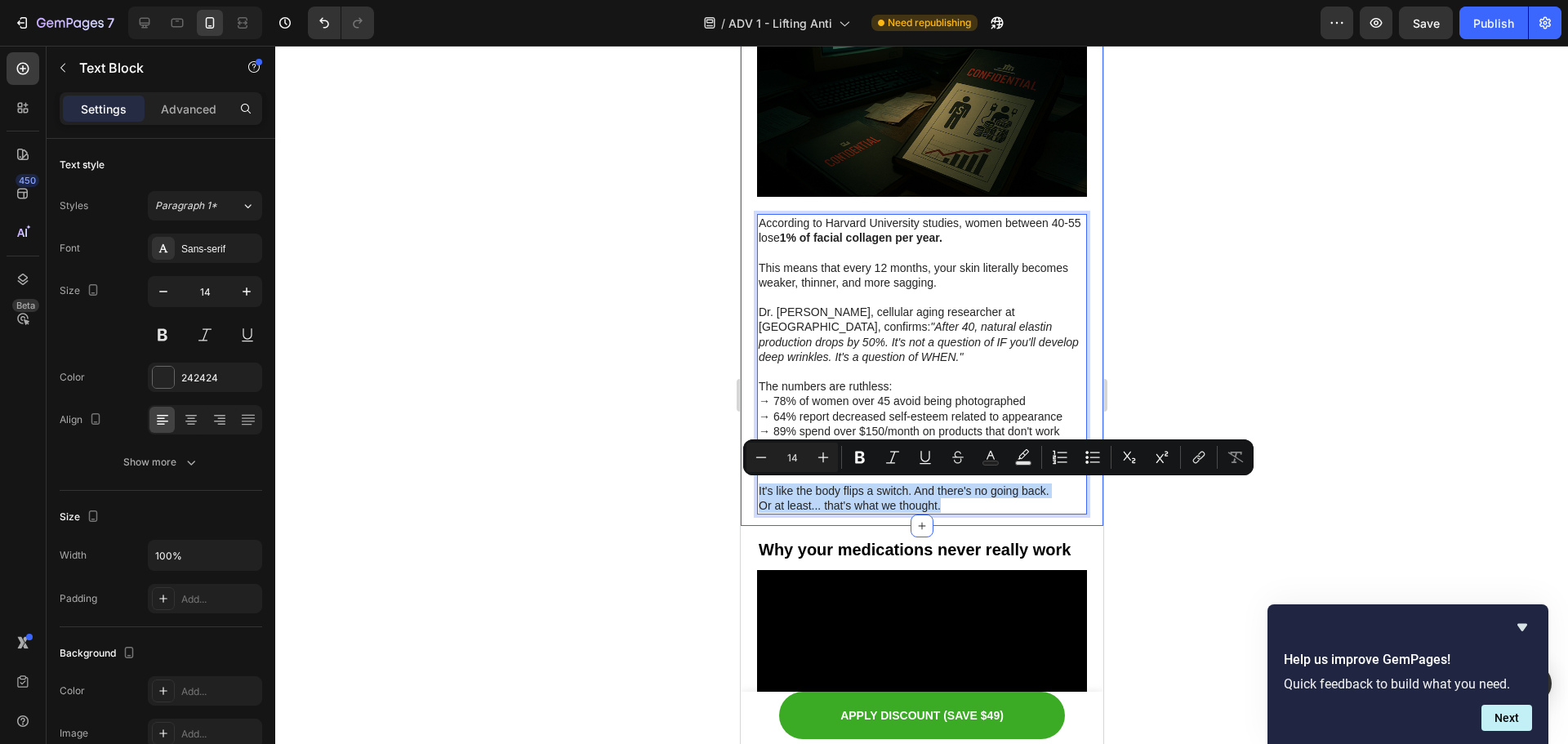
drag, startPoint x: 883, startPoint y: 500, endPoint x: 752, endPoint y: 489, distance: 131.5
click at [817, 454] on icon "Editor contextual toolbar" at bounding box center [823, 457] width 17 height 17
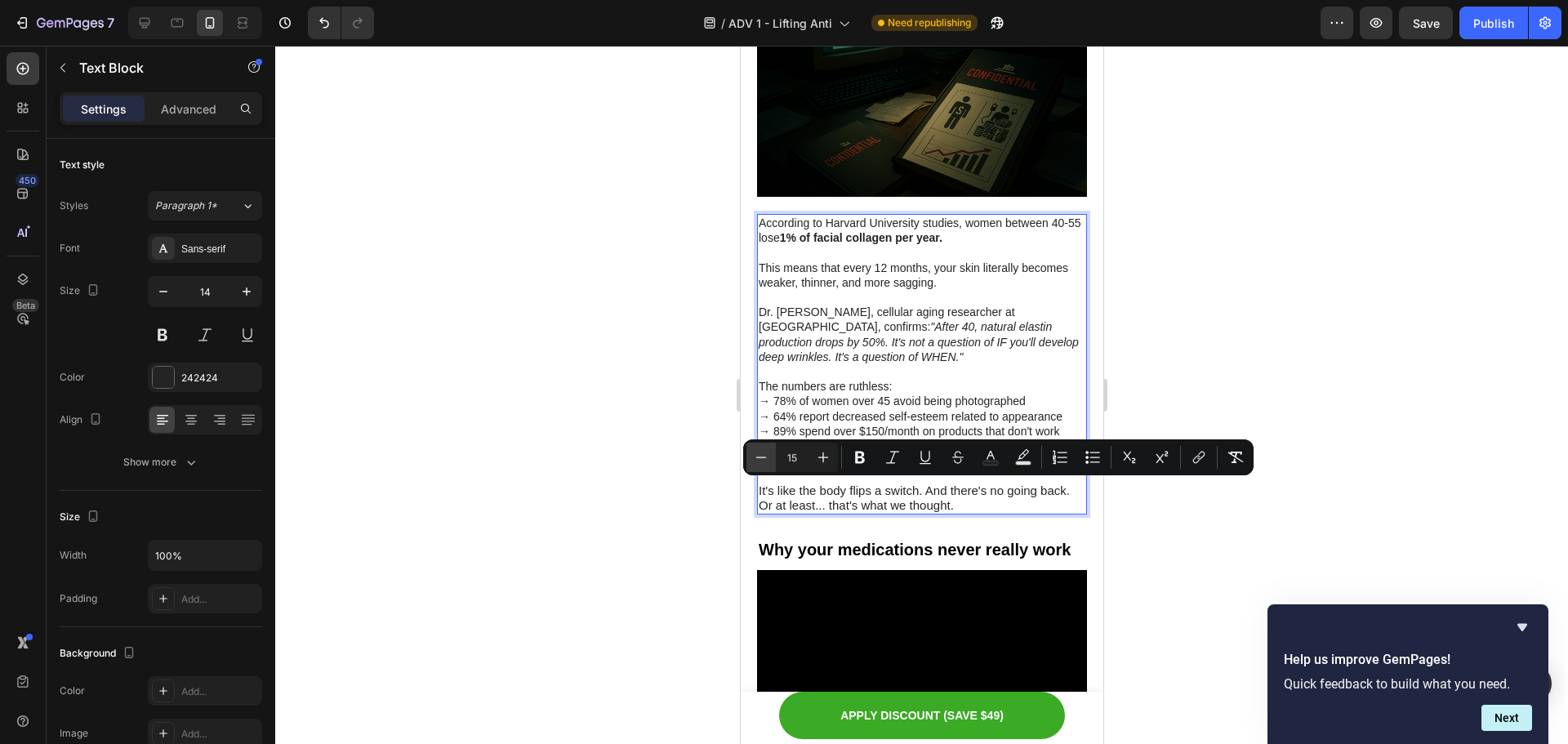
click at [761, 458] on icon "Editor contextual toolbar" at bounding box center [761, 457] width 17 height 17
type input "14"
click at [956, 503] on p "Or at least... that's what we thought." at bounding box center [921, 505] width 327 height 15
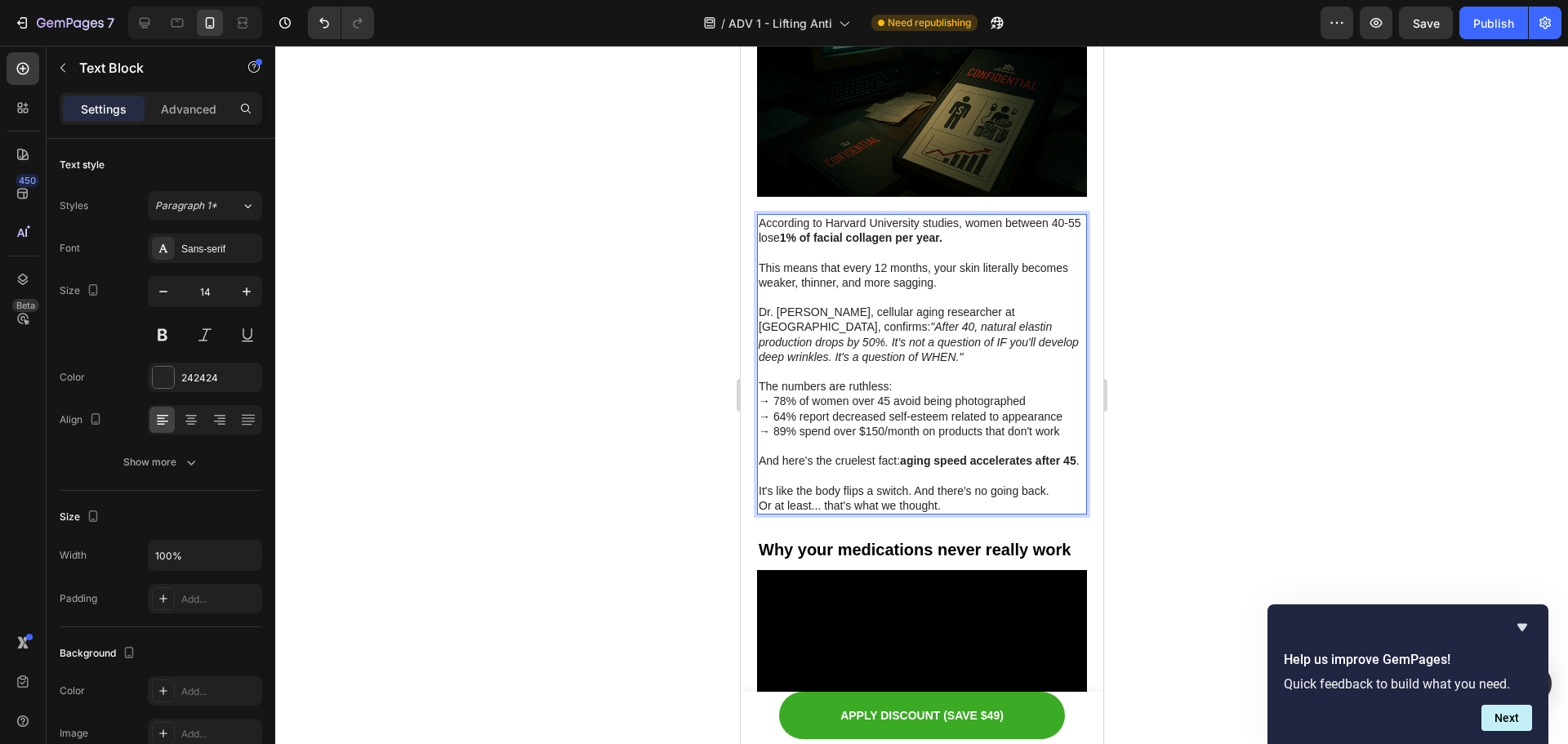
click at [1216, 470] on div at bounding box center [922, 395] width 1293 height 699
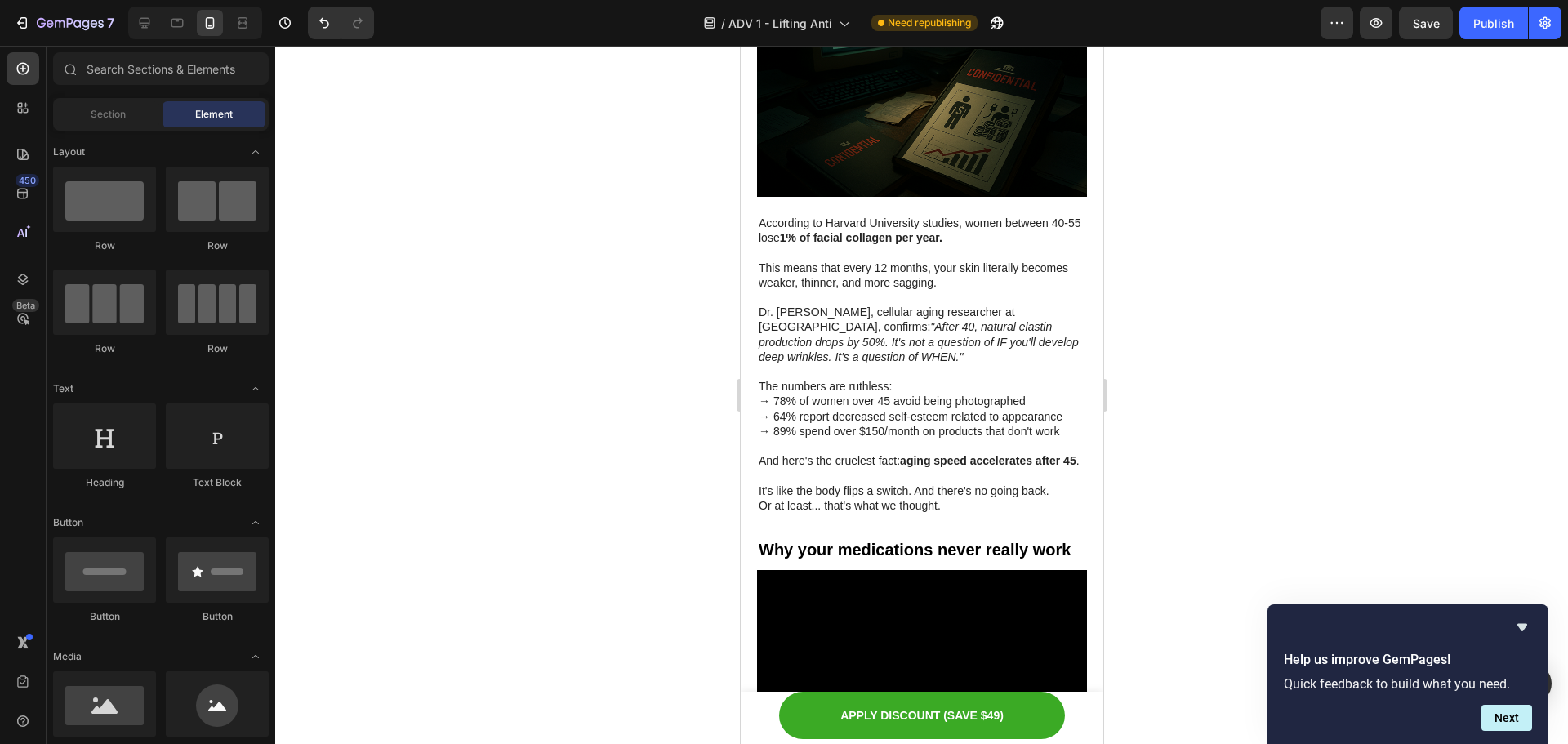
click at [591, 406] on div at bounding box center [922, 395] width 1293 height 699
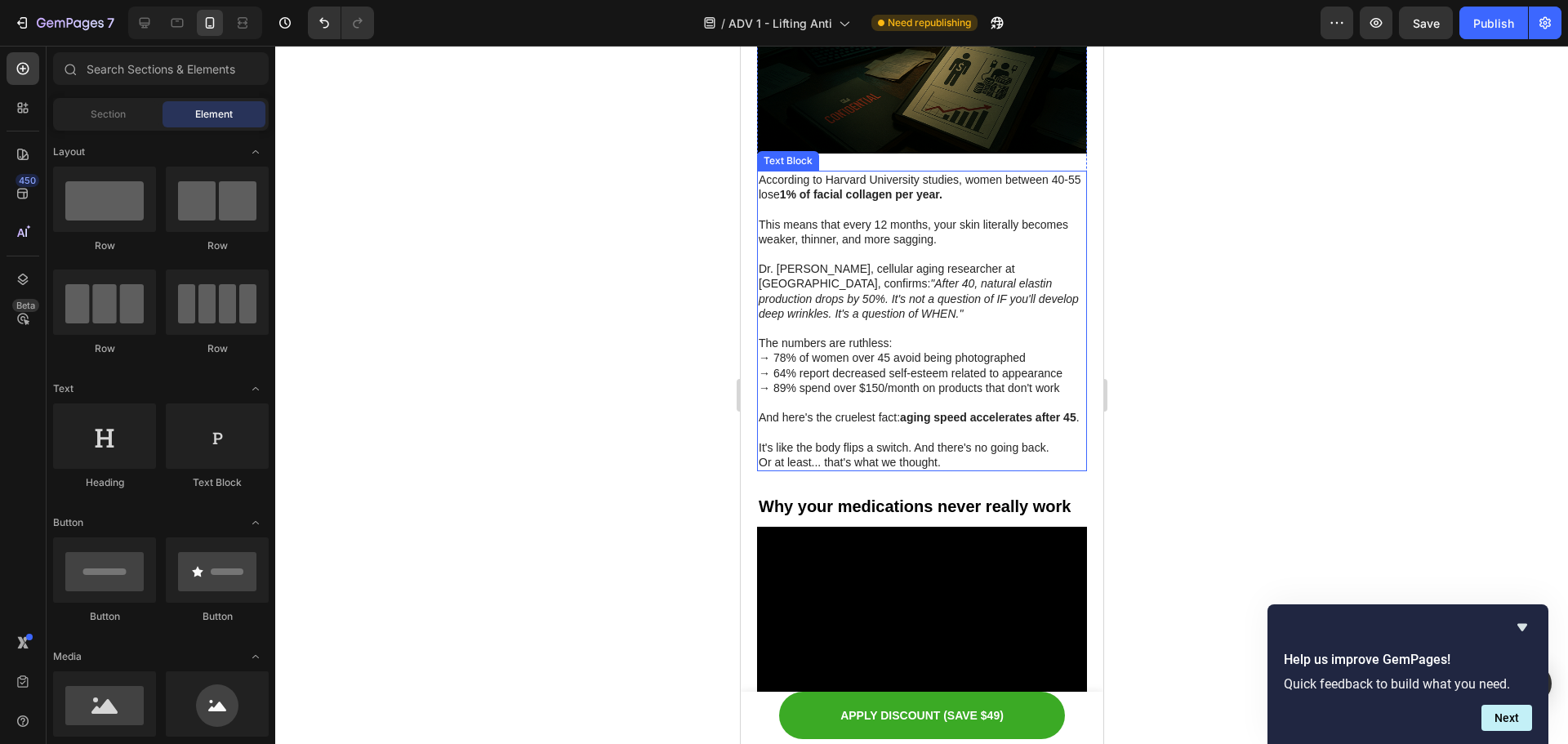
scroll to position [1318, 0]
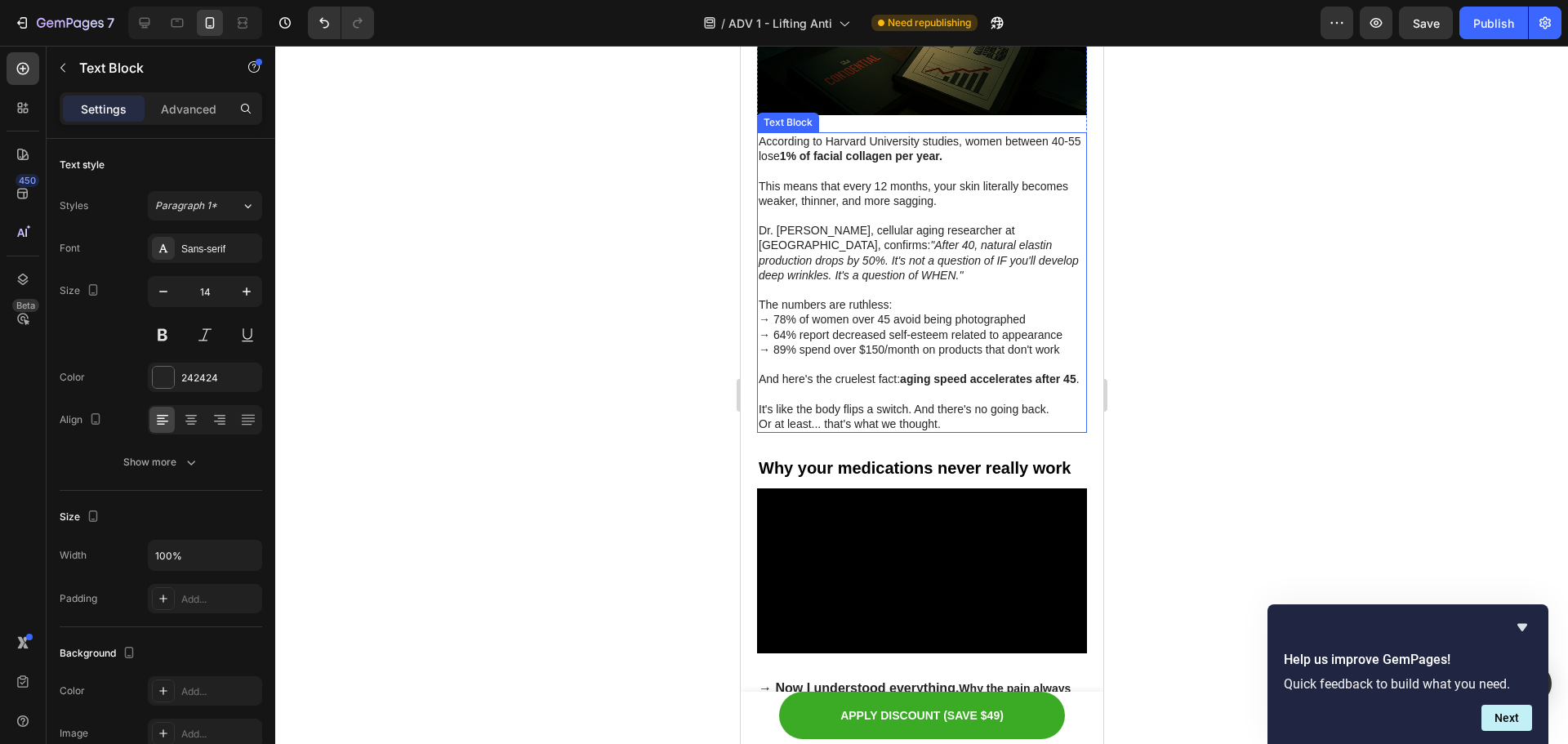
click at [984, 243] on icon ""After 40, natural elastin production drops by 50%. It's not a question of IF y…" at bounding box center [918, 260] width 320 height 42
click at [936, 254] on p "Dr. [PERSON_NAME], cellular aging researcher at [GEOGRAPHIC_DATA], confirms: "A…" at bounding box center [921, 253] width 327 height 59
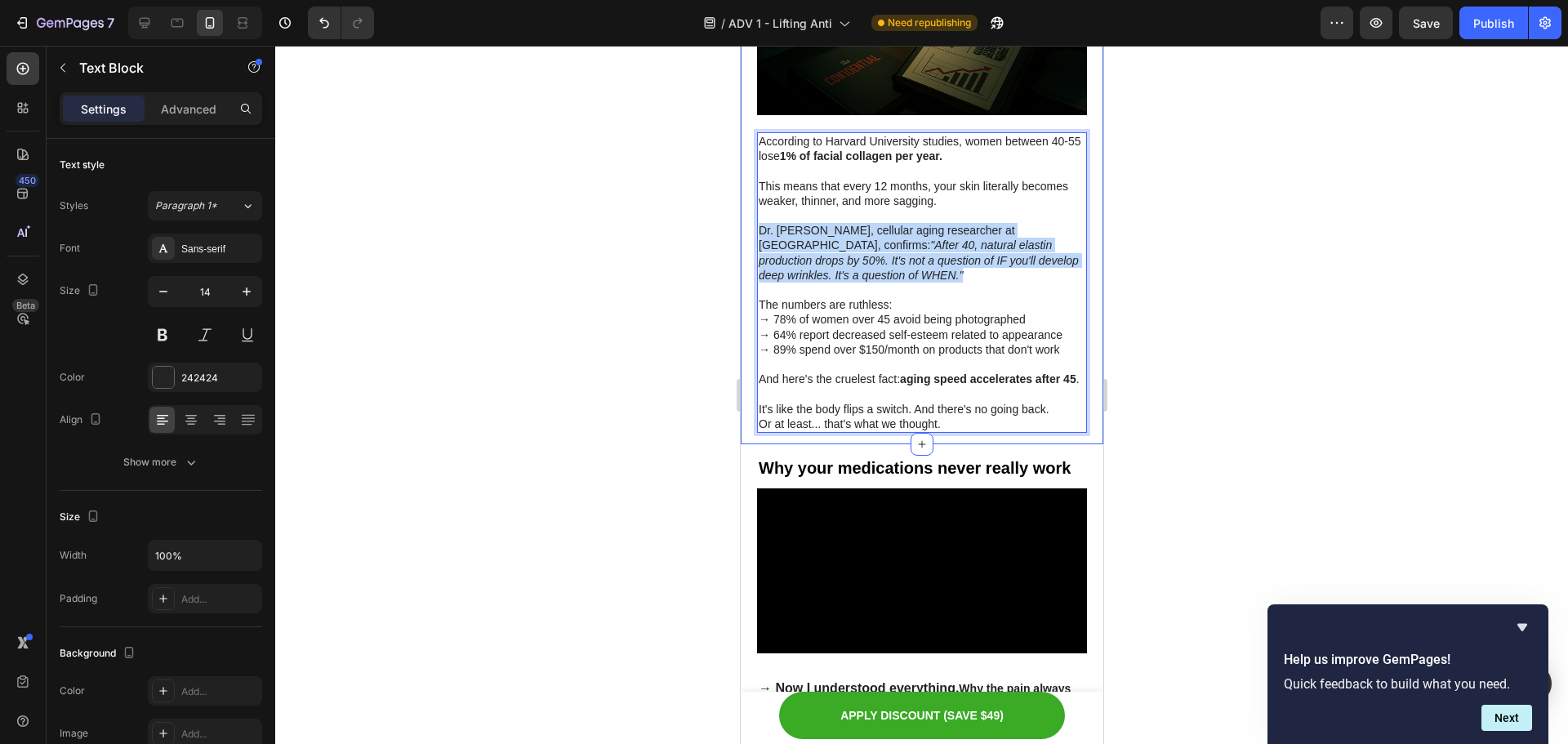
drag, startPoint x: 936, startPoint y: 257, endPoint x: 741, endPoint y: 211, distance: 200.4
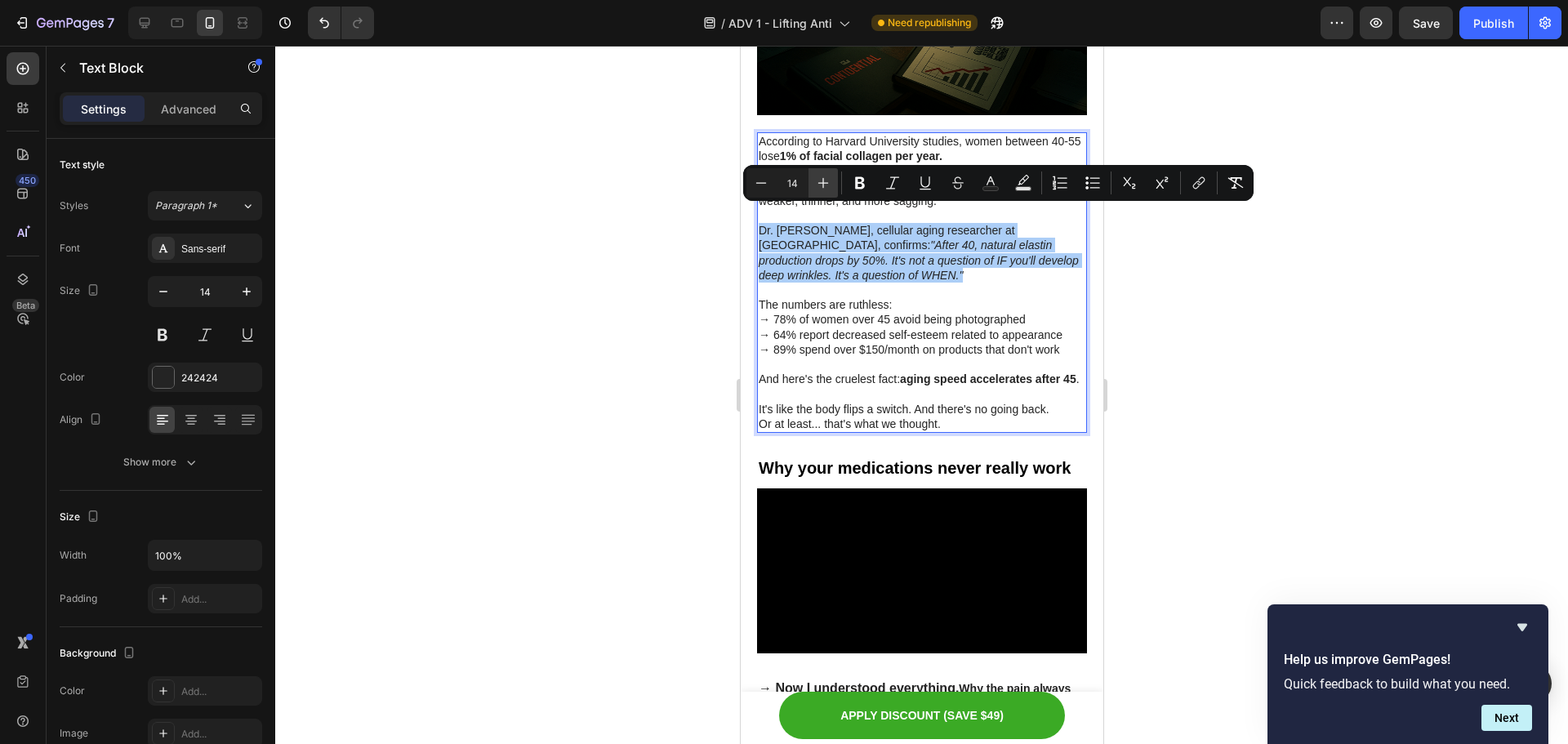
click at [827, 180] on icon "Editor contextual toolbar" at bounding box center [823, 183] width 17 height 17
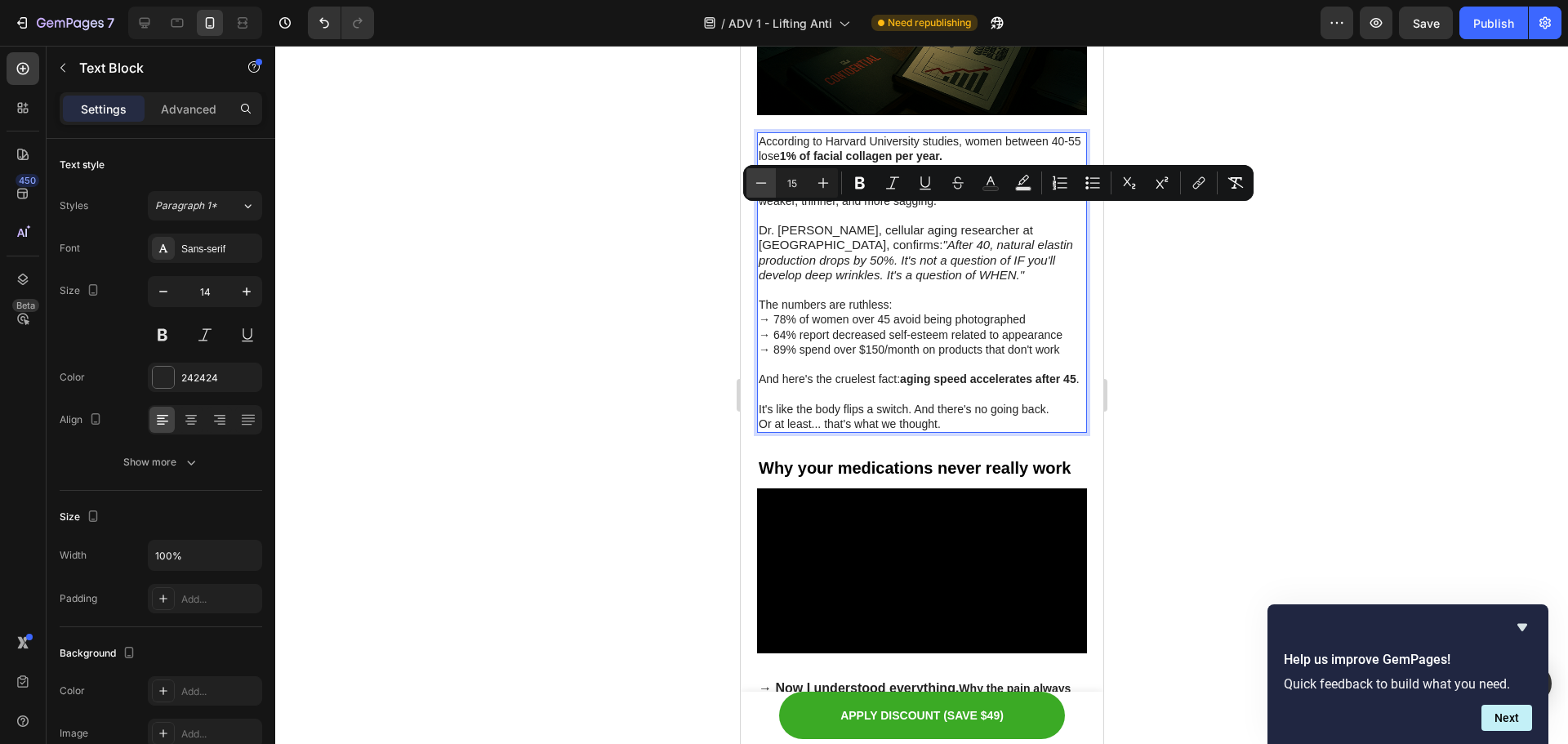
click at [757, 179] on icon "Editor contextual toolbar" at bounding box center [761, 183] width 17 height 17
type input "14"
click at [1234, 179] on icon "Editor contextual toolbar" at bounding box center [1235, 183] width 17 height 17
click at [1231, 318] on div at bounding box center [922, 395] width 1293 height 699
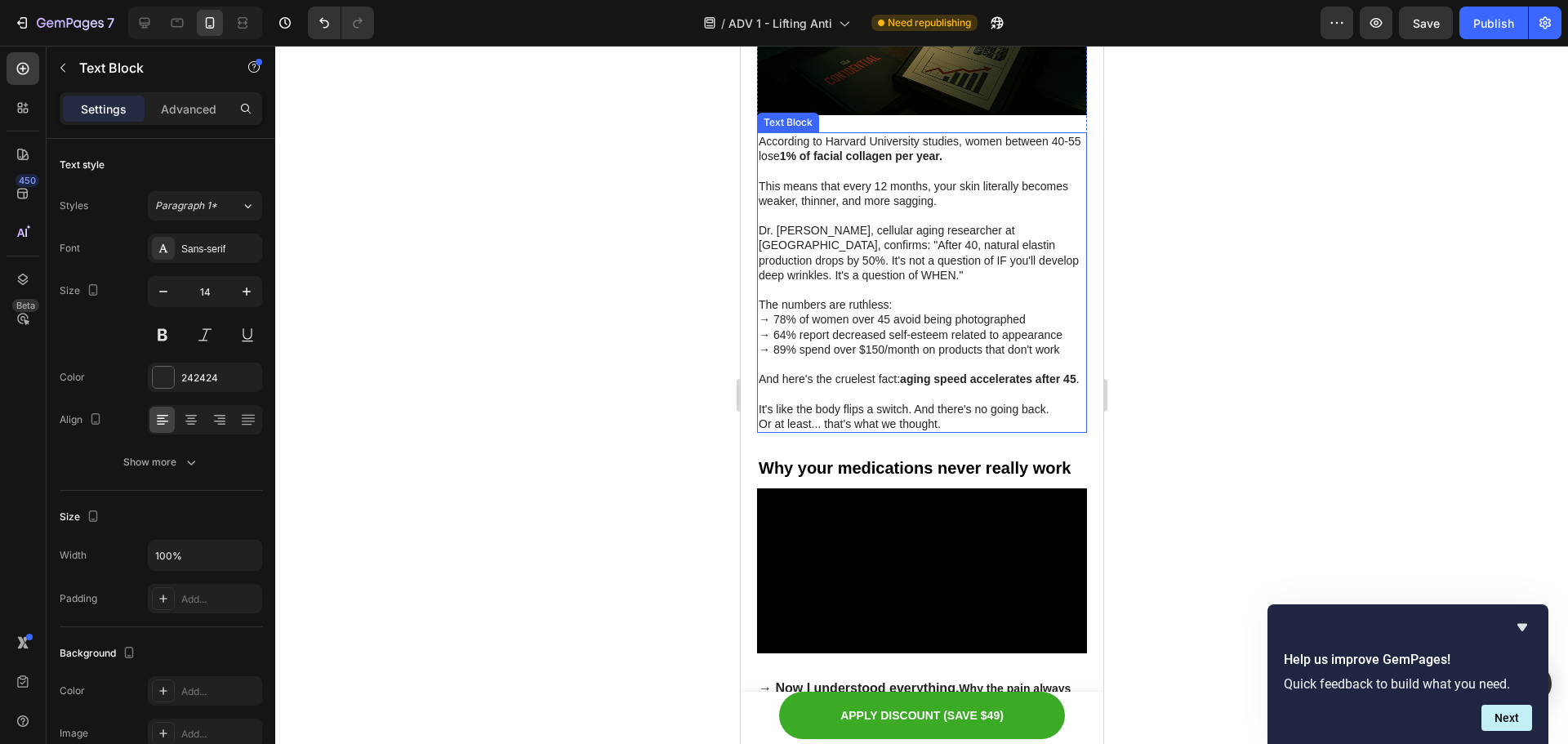
click at [859, 297] on p "The numbers are ruthless:" at bounding box center [921, 304] width 327 height 15
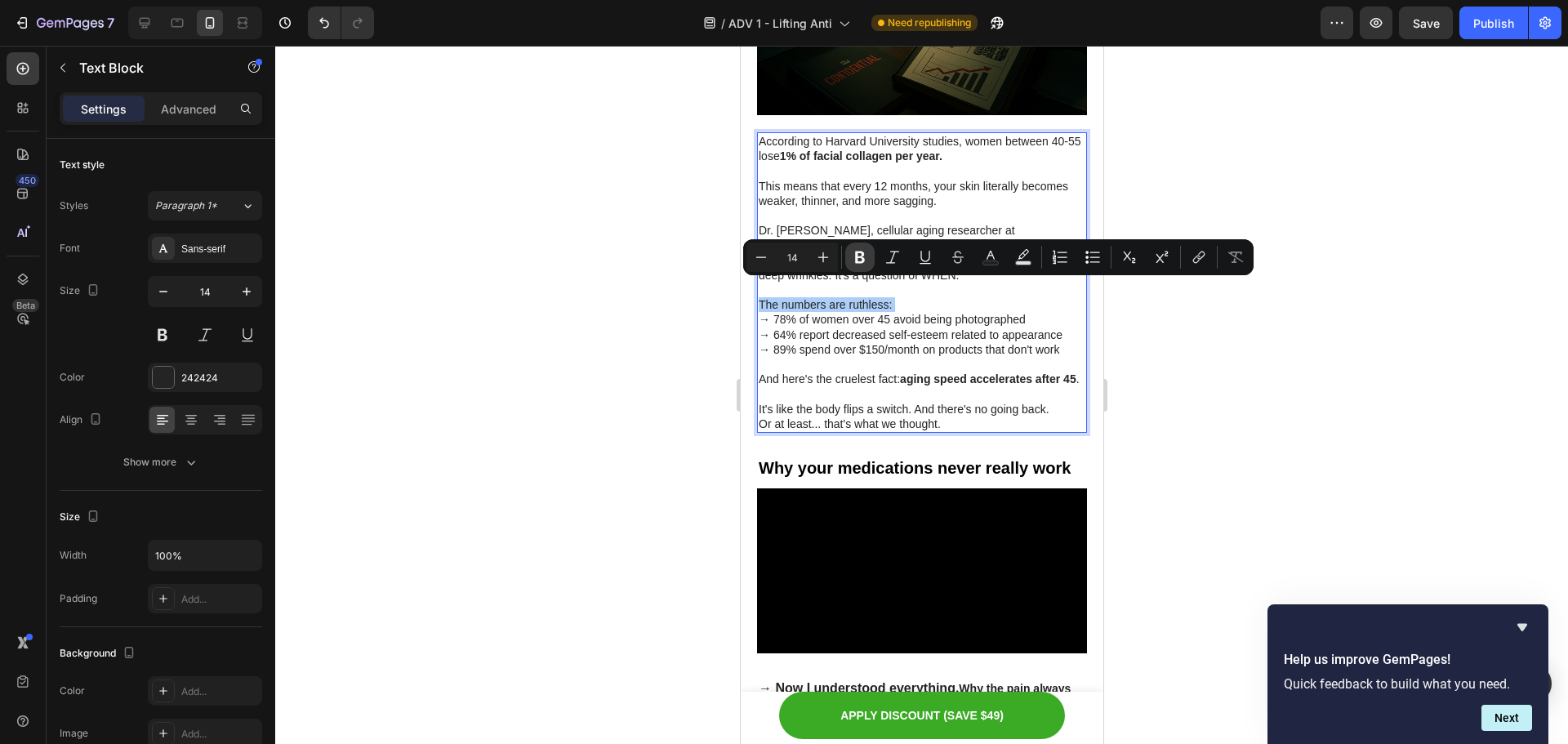
drag, startPoint x: 860, startPoint y: 261, endPoint x: 235, endPoint y: 254, distance: 625.0
click at [860, 261] on icon "Editor contextual toolbar" at bounding box center [860, 258] width 10 height 12
click at [1004, 320] on p "→ 78% of women over 45 avoid being photographed → 64% report decreased self-est…" at bounding box center [921, 335] width 327 height 45
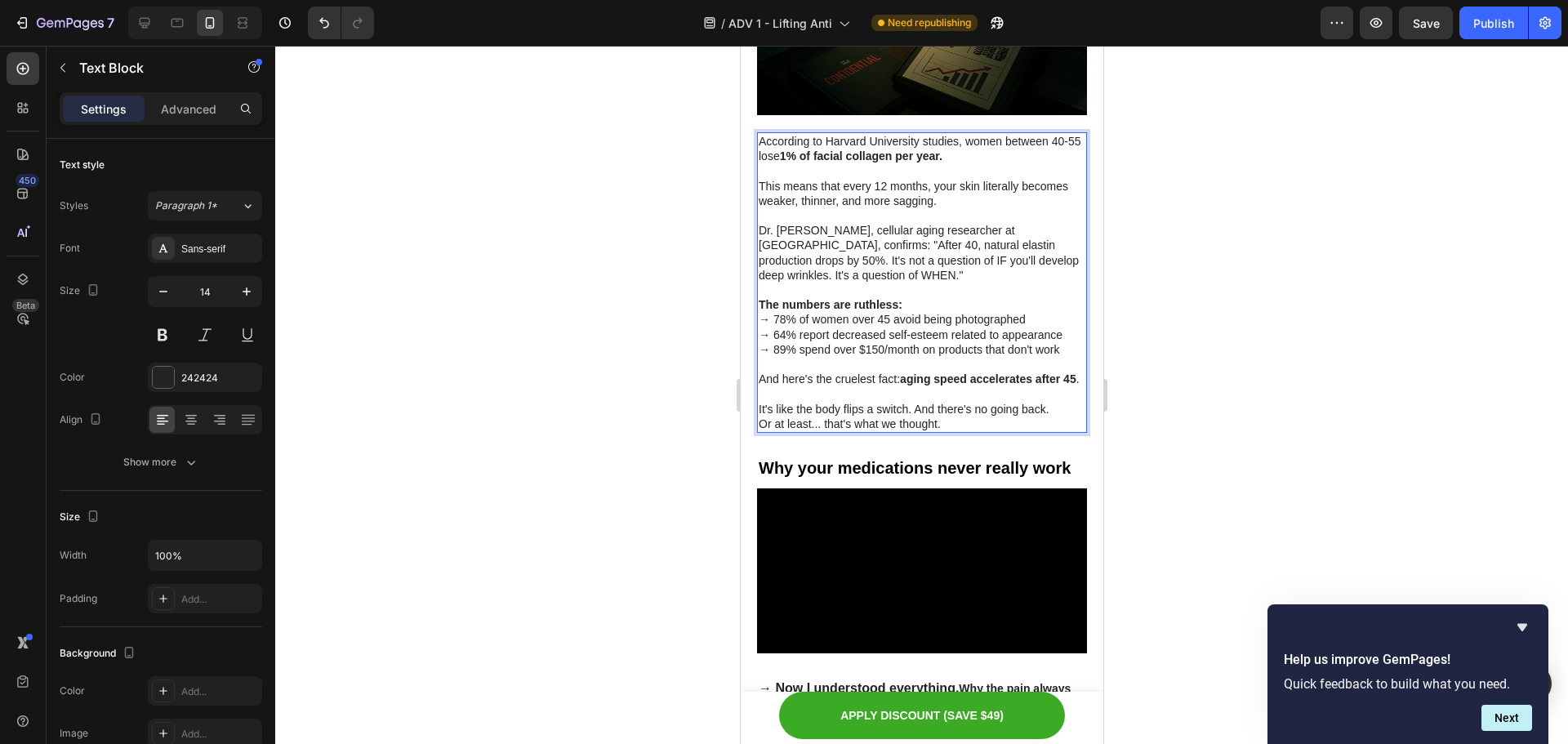
click at [1253, 334] on div at bounding box center [922, 395] width 1293 height 699
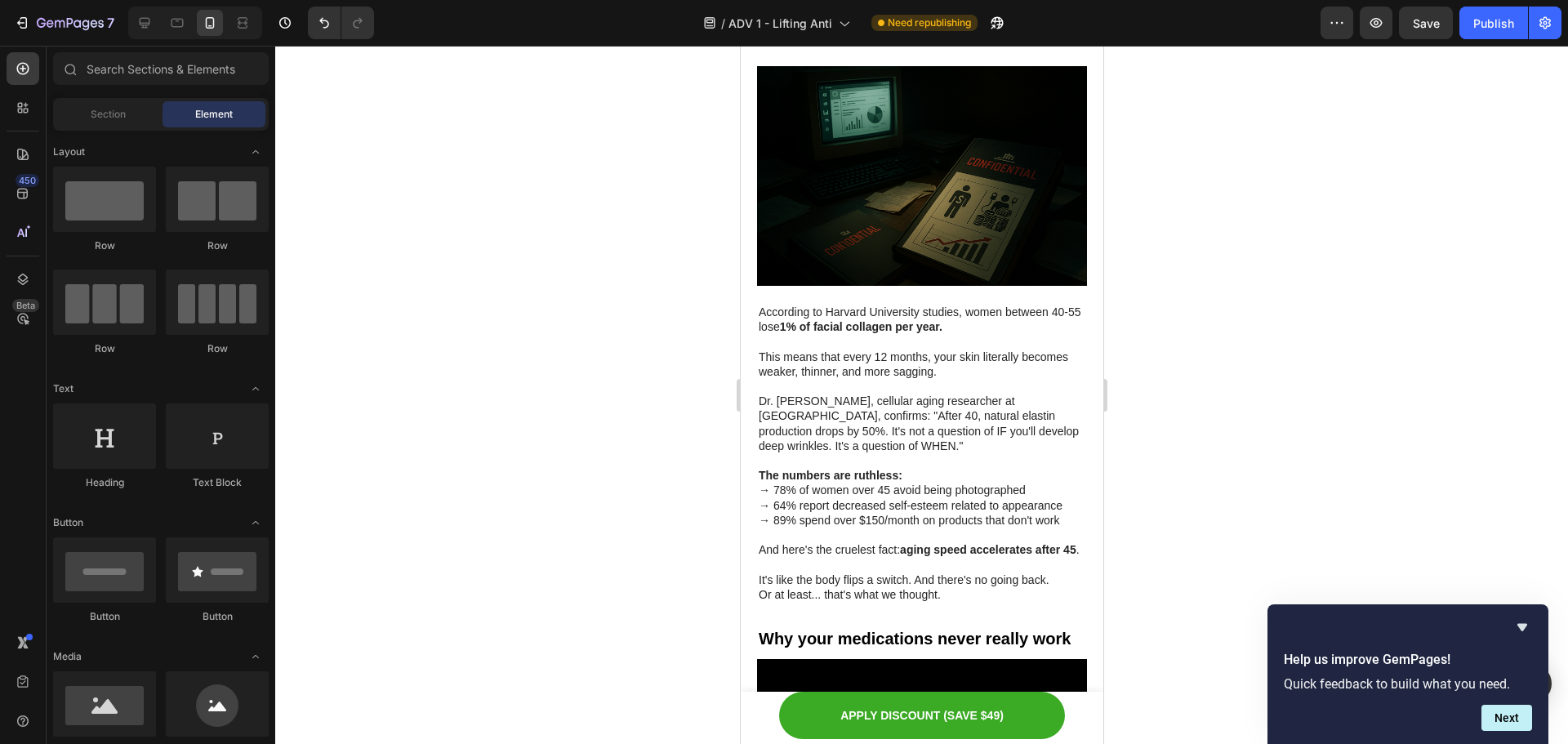
scroll to position [1154, 0]
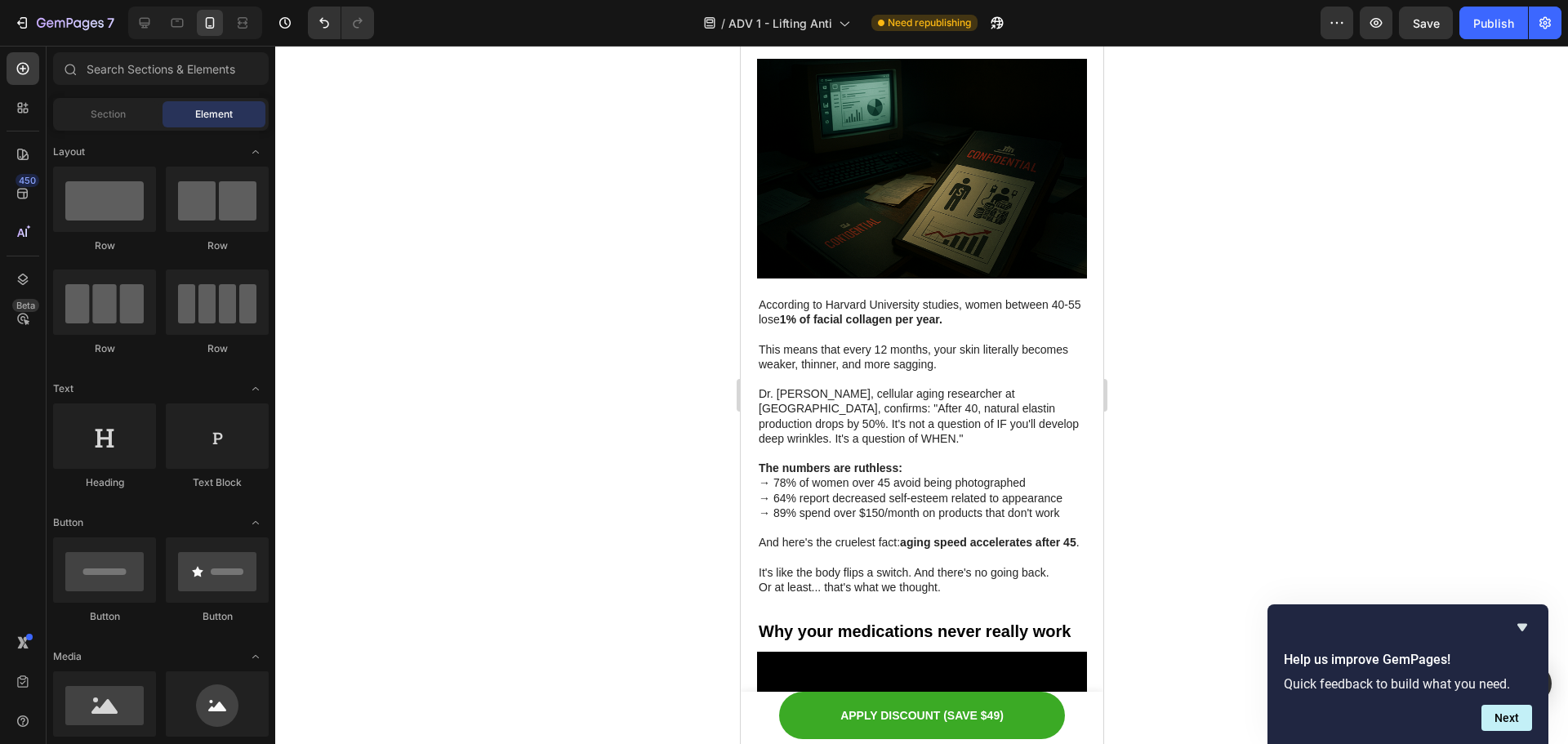
click at [1301, 356] on div at bounding box center [922, 395] width 1293 height 699
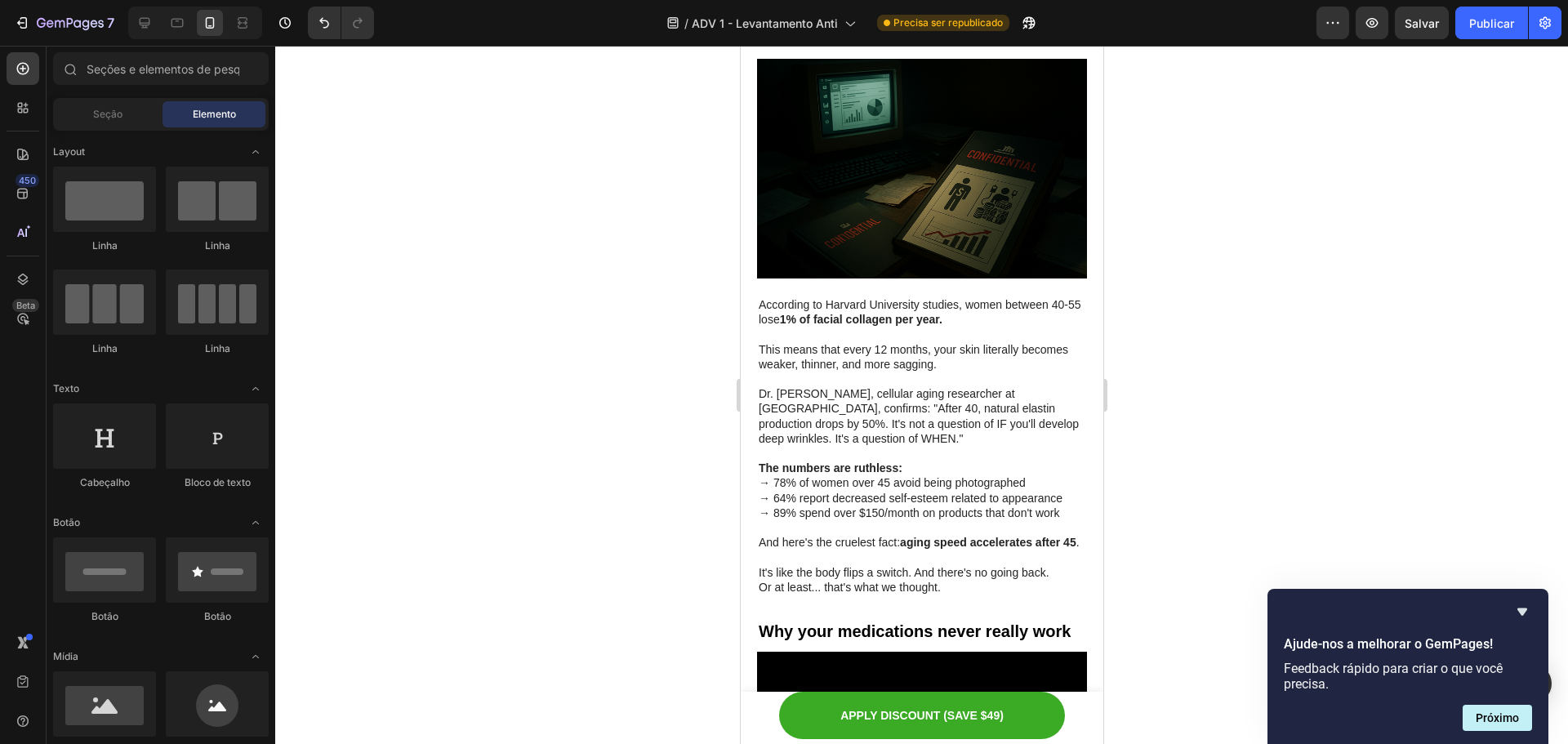
click at [1279, 534] on div at bounding box center [922, 395] width 1293 height 699
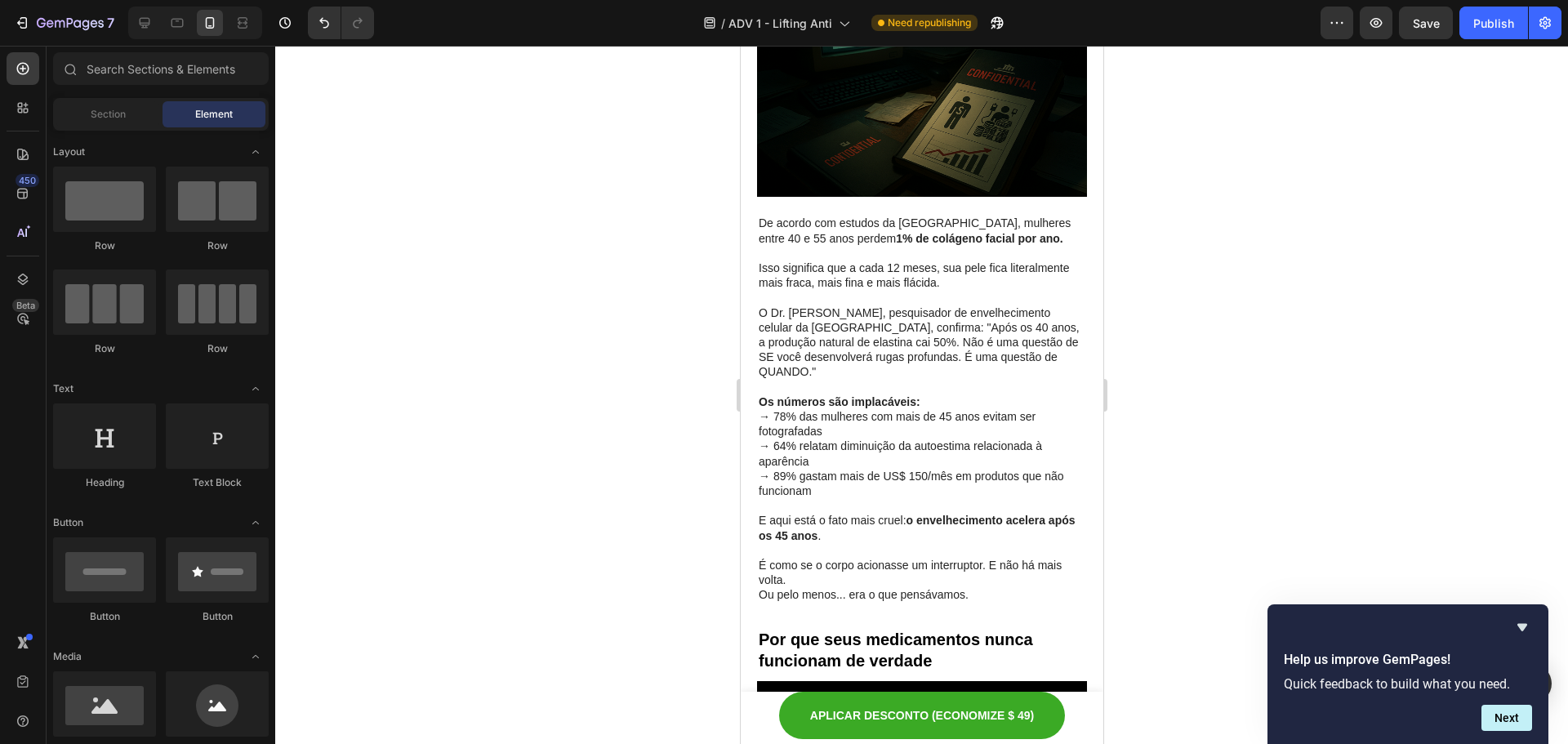
scroll to position [1236, 0]
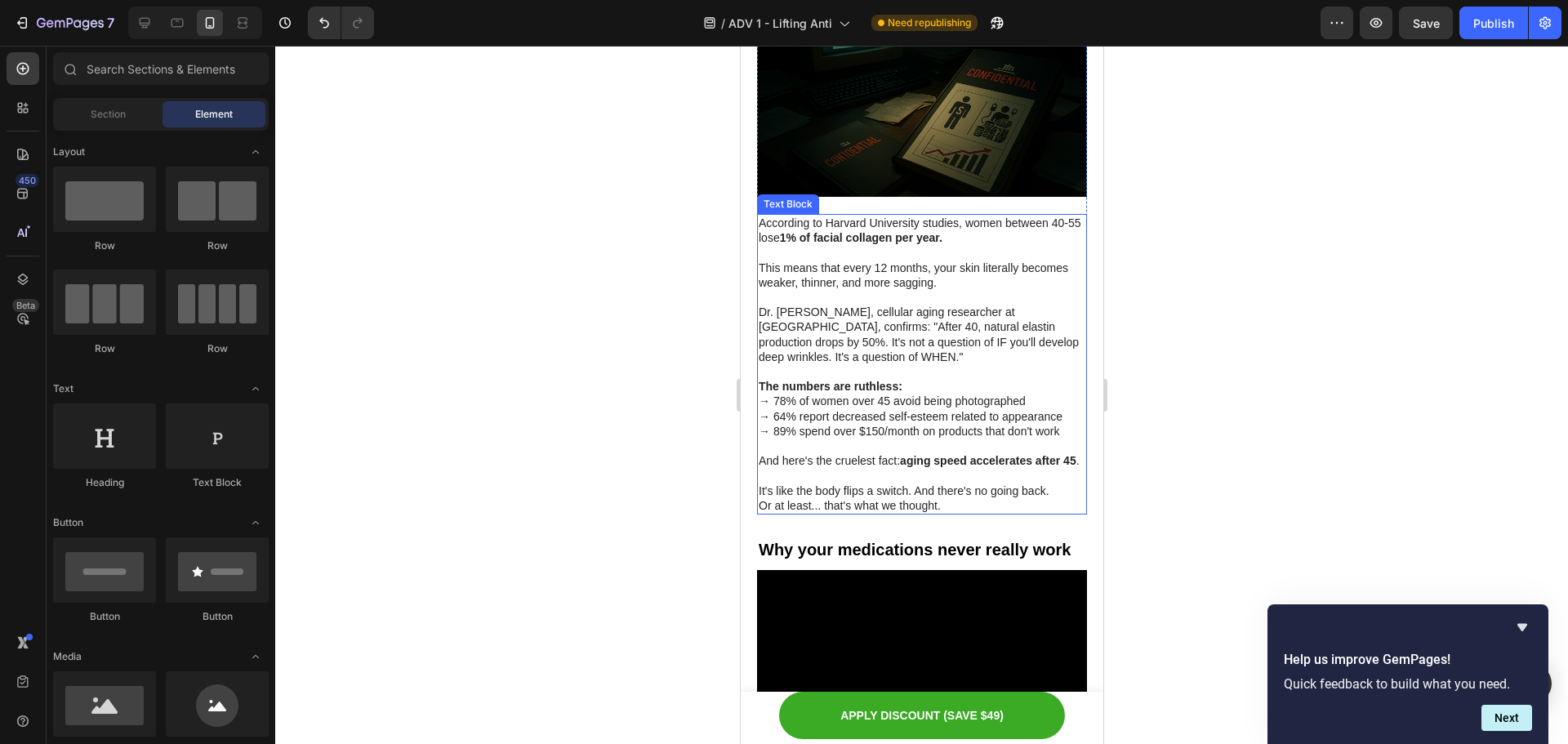
click at [953, 306] on p "Dr. [PERSON_NAME], cellular aging researcher at [GEOGRAPHIC_DATA], confirms: "A…" at bounding box center [921, 335] width 327 height 59
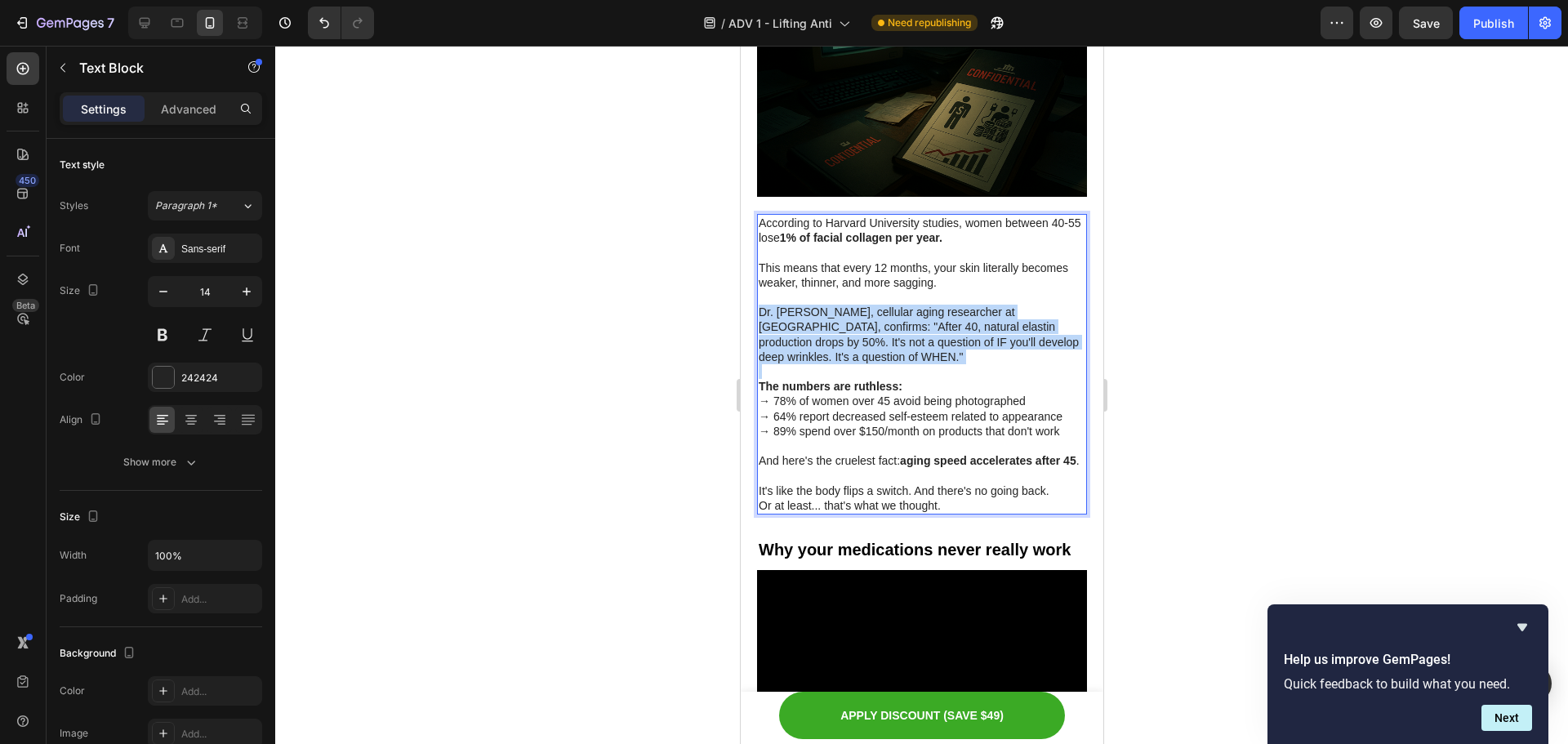
click at [953, 306] on p "Dr. [PERSON_NAME], cellular aging researcher at [GEOGRAPHIC_DATA], confirms: "A…" at bounding box center [921, 335] width 327 height 59
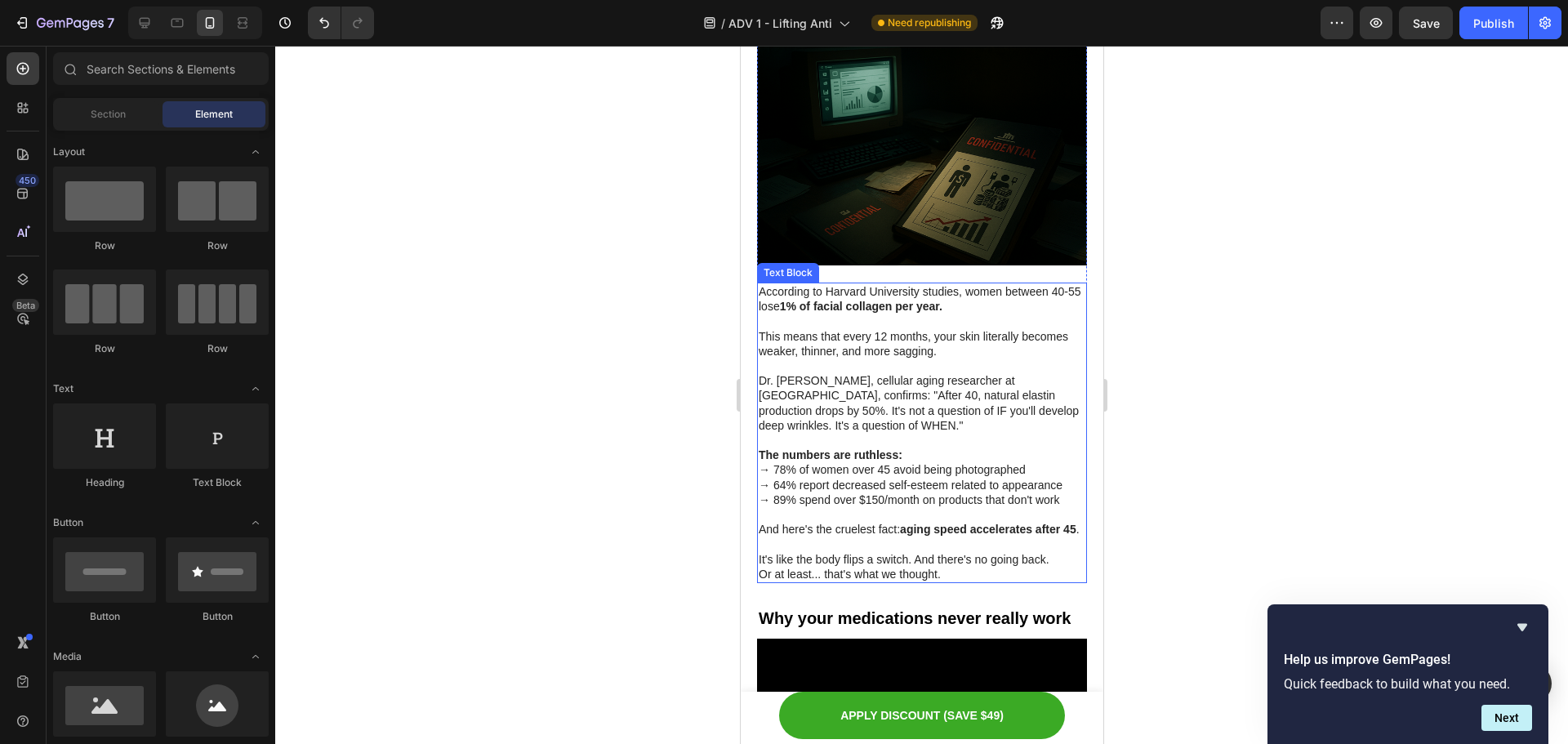
scroll to position [910, 0]
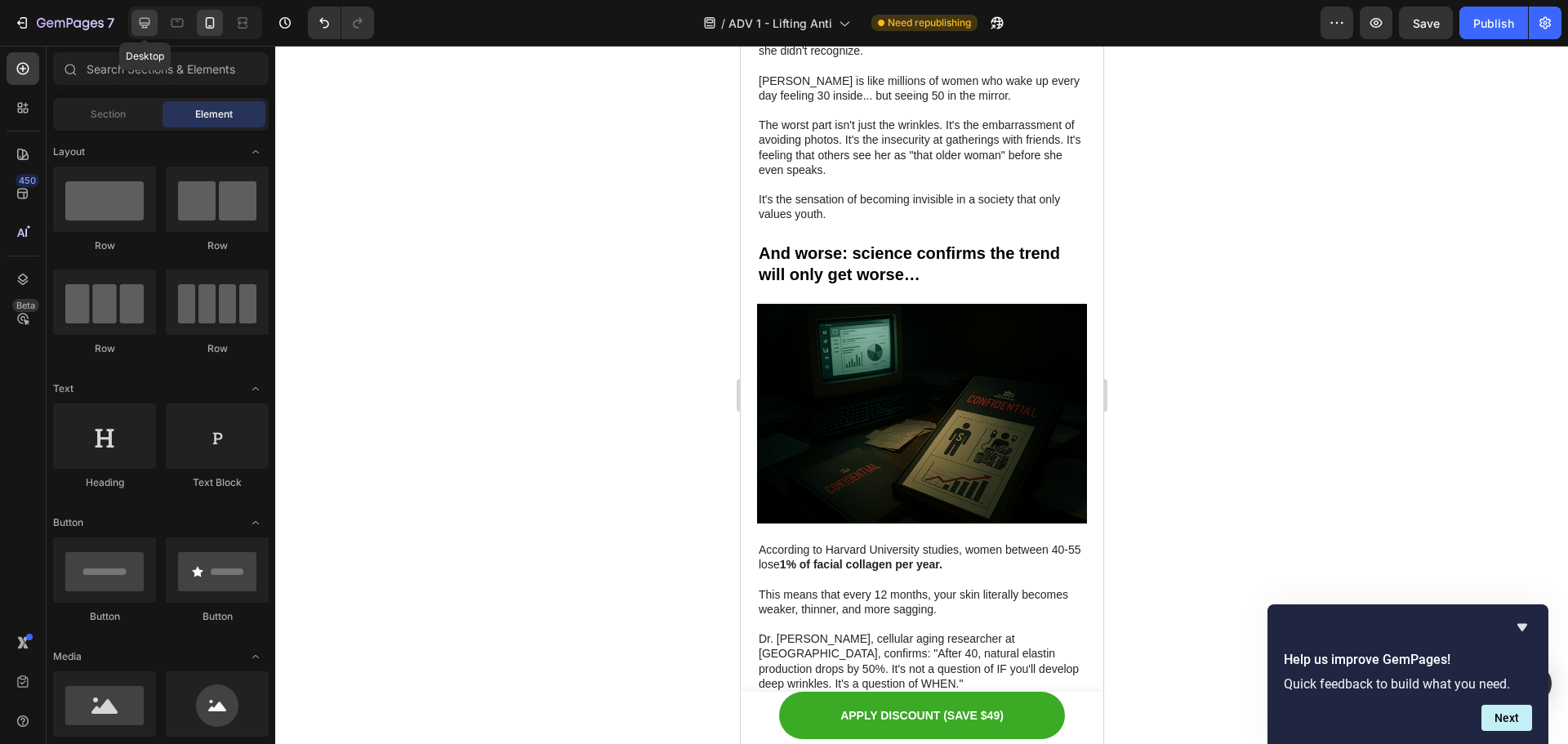
click at [150, 30] on icon at bounding box center [144, 23] width 17 height 17
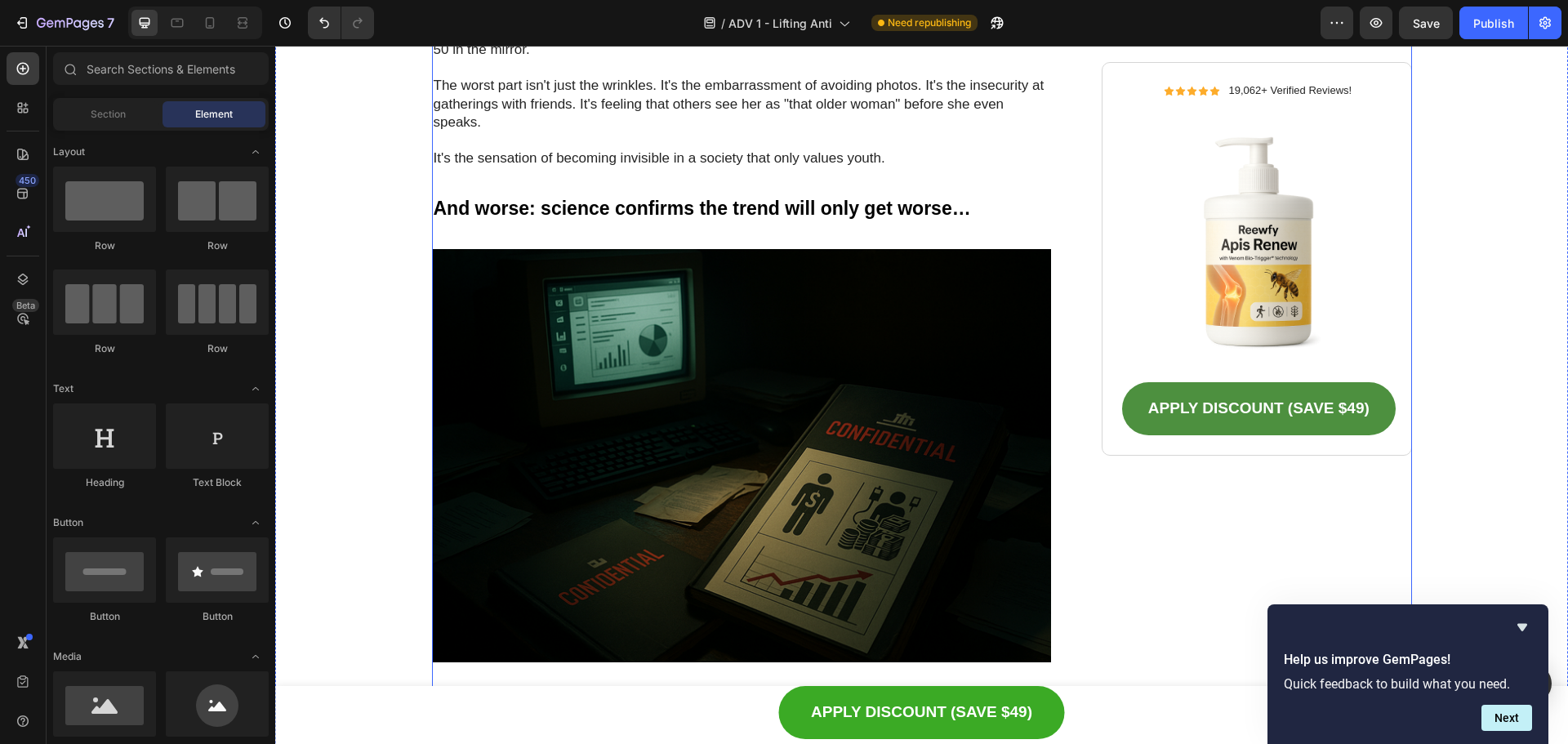
scroll to position [1205, 0]
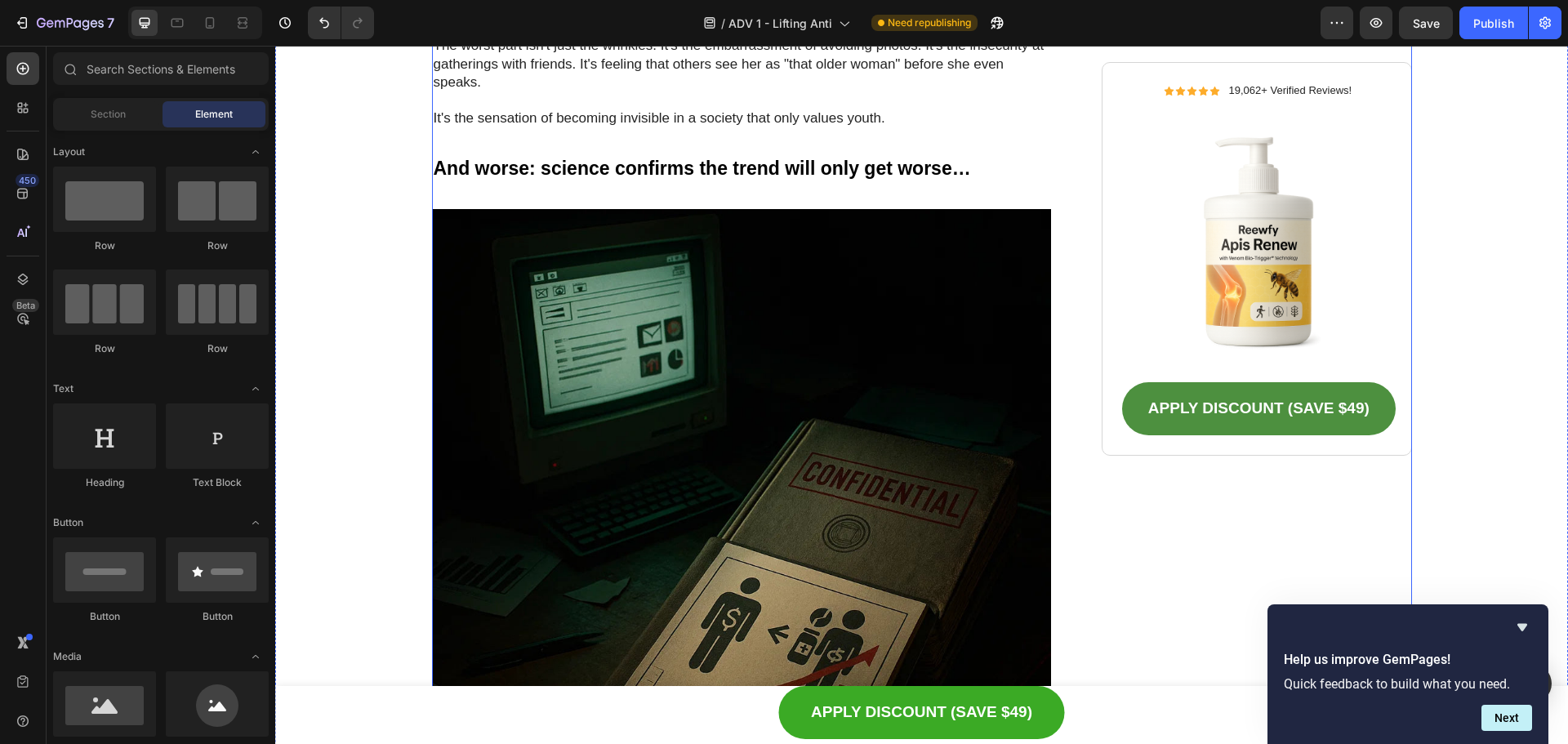
click at [806, 389] on img at bounding box center [742, 519] width 620 height 620
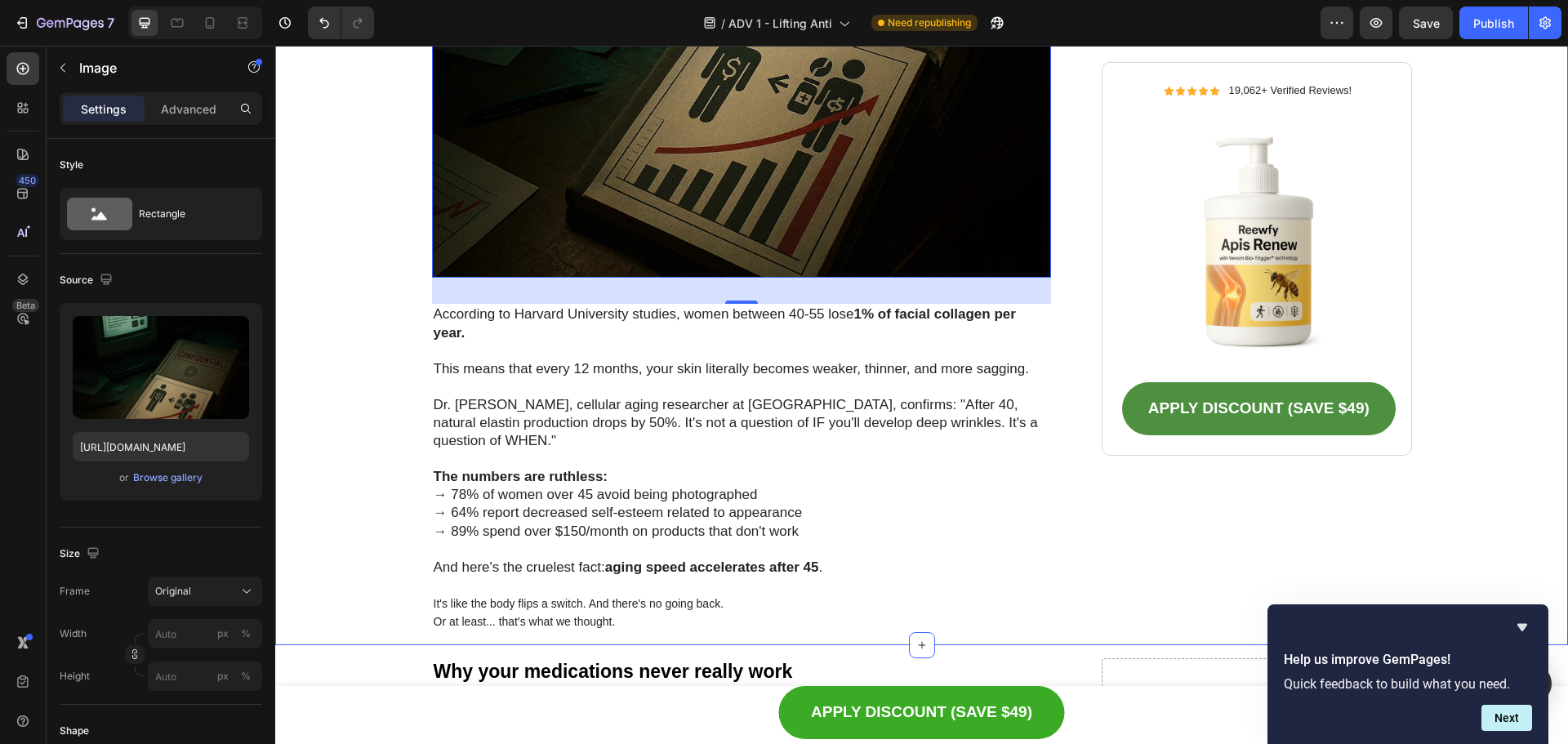
scroll to position [1613, 0]
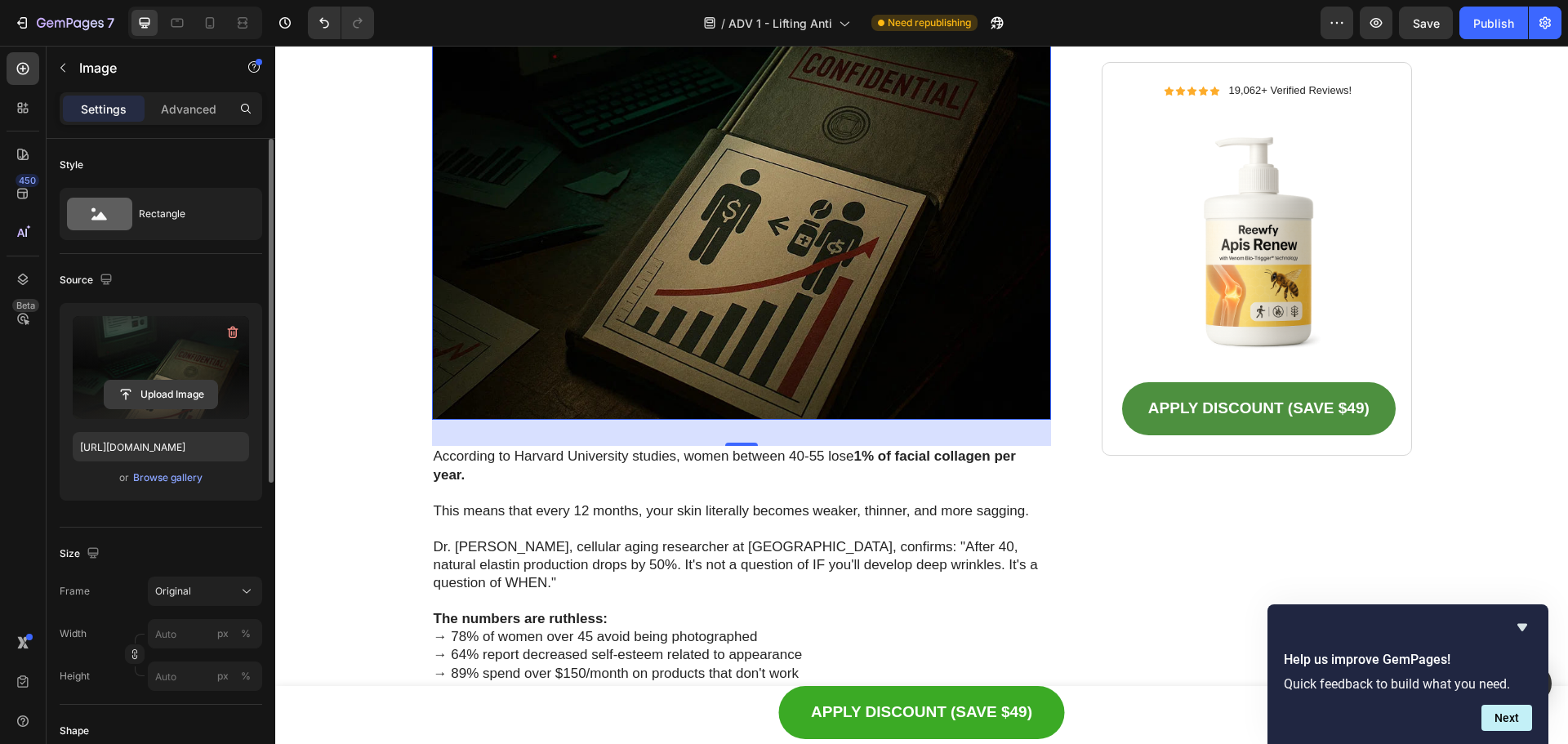
click at [173, 382] on input "file" at bounding box center [161, 395] width 112 height 28
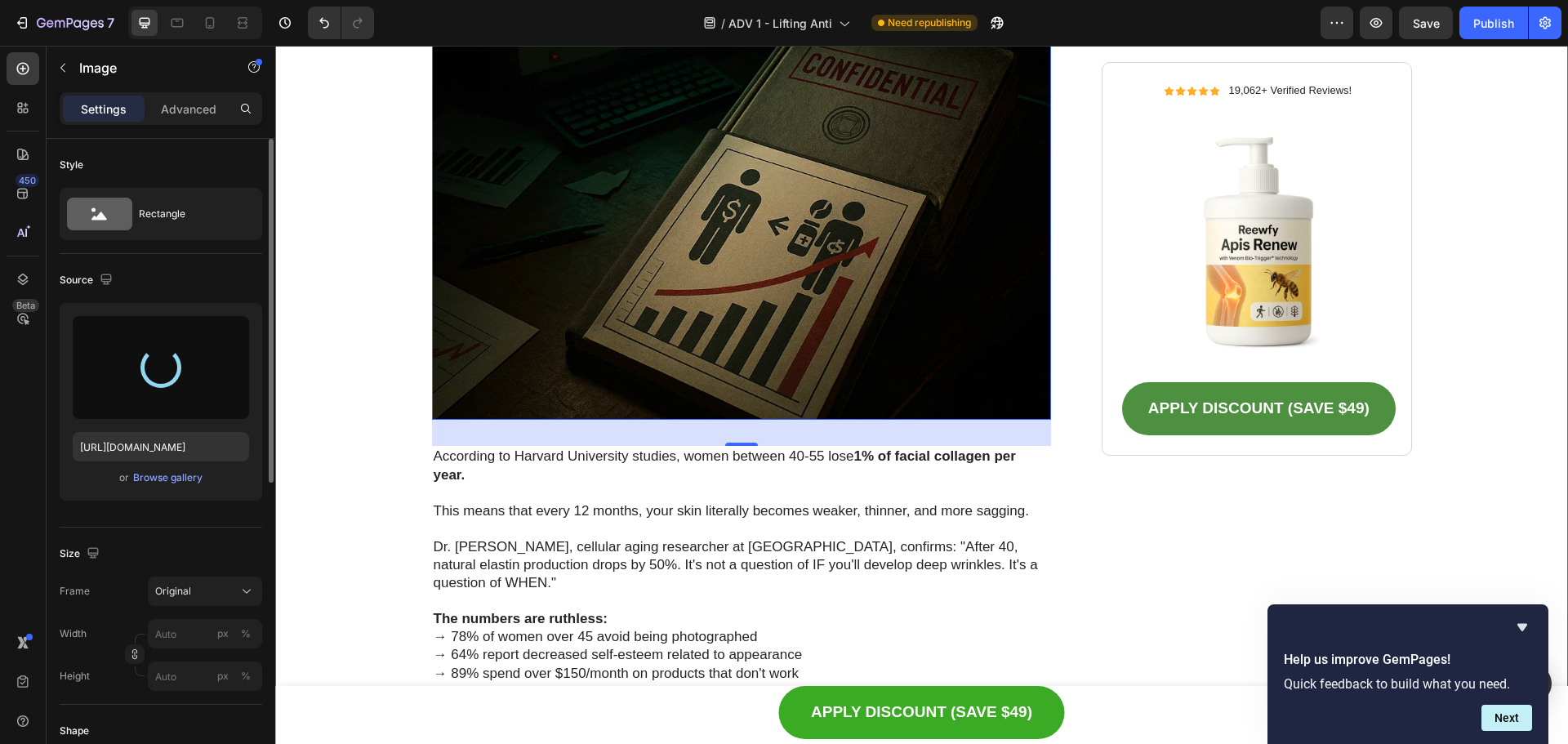
type input "[URL][DOMAIN_NAME]"
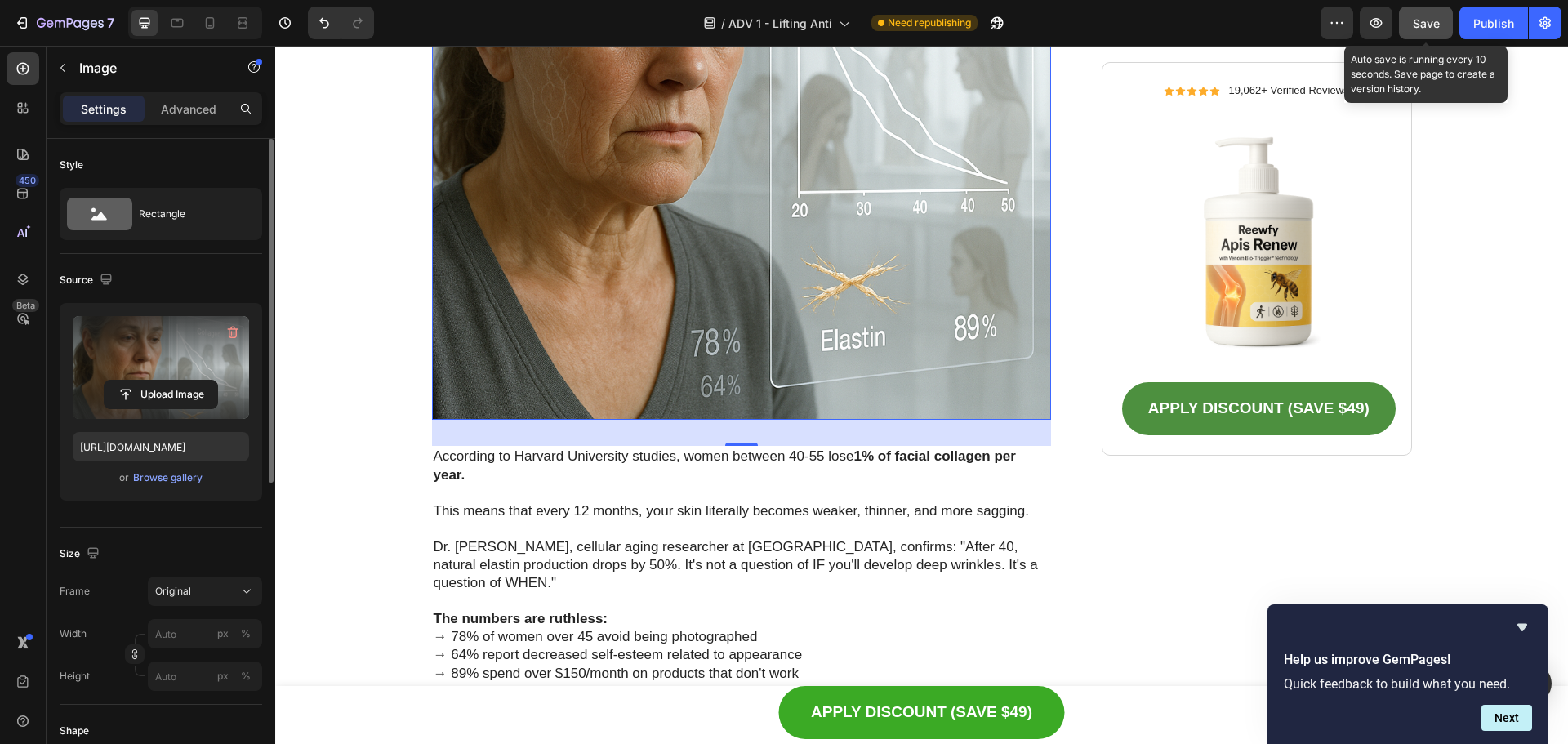
click at [1426, 26] on span "Save" at bounding box center [1426, 24] width 27 height 14
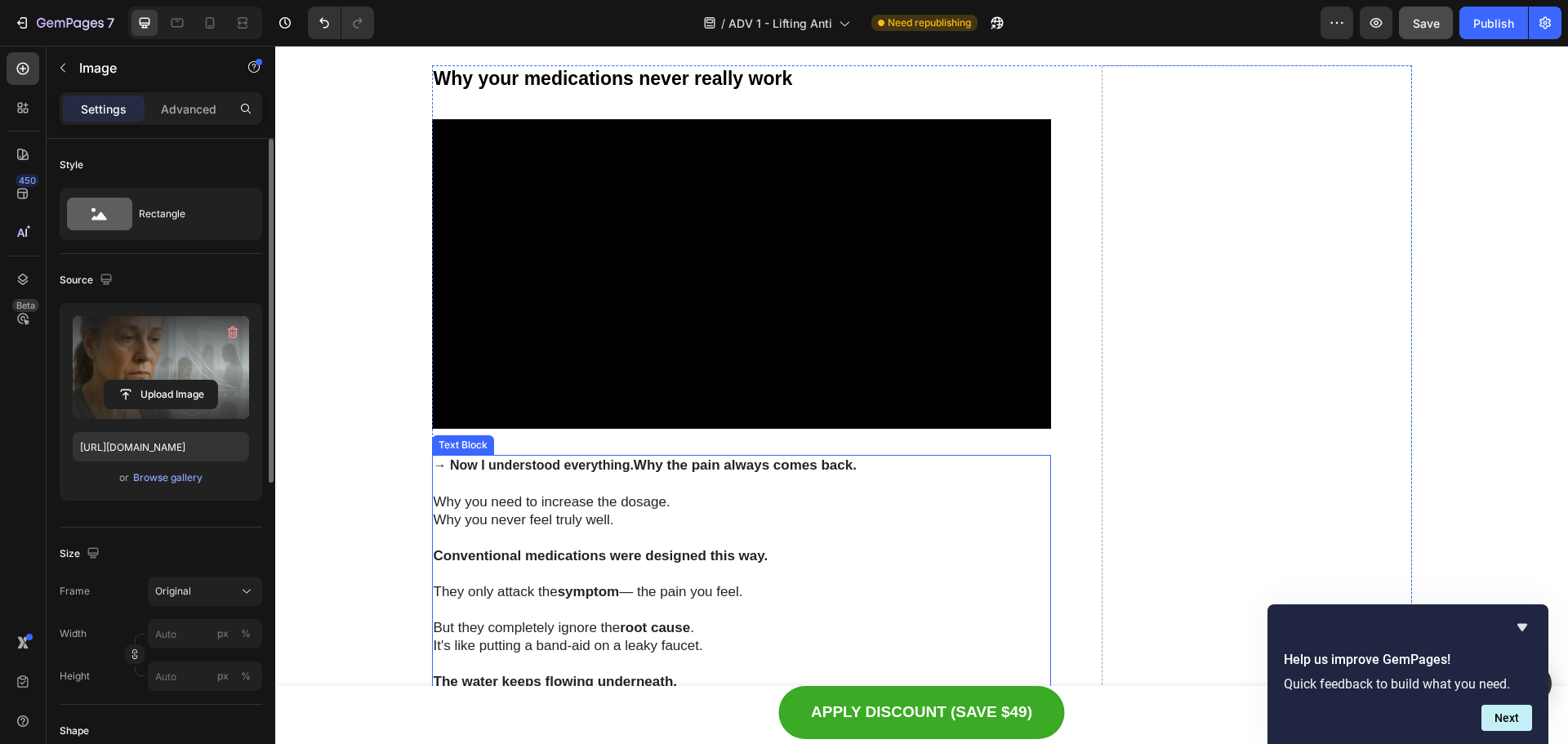
scroll to position [2185, 0]
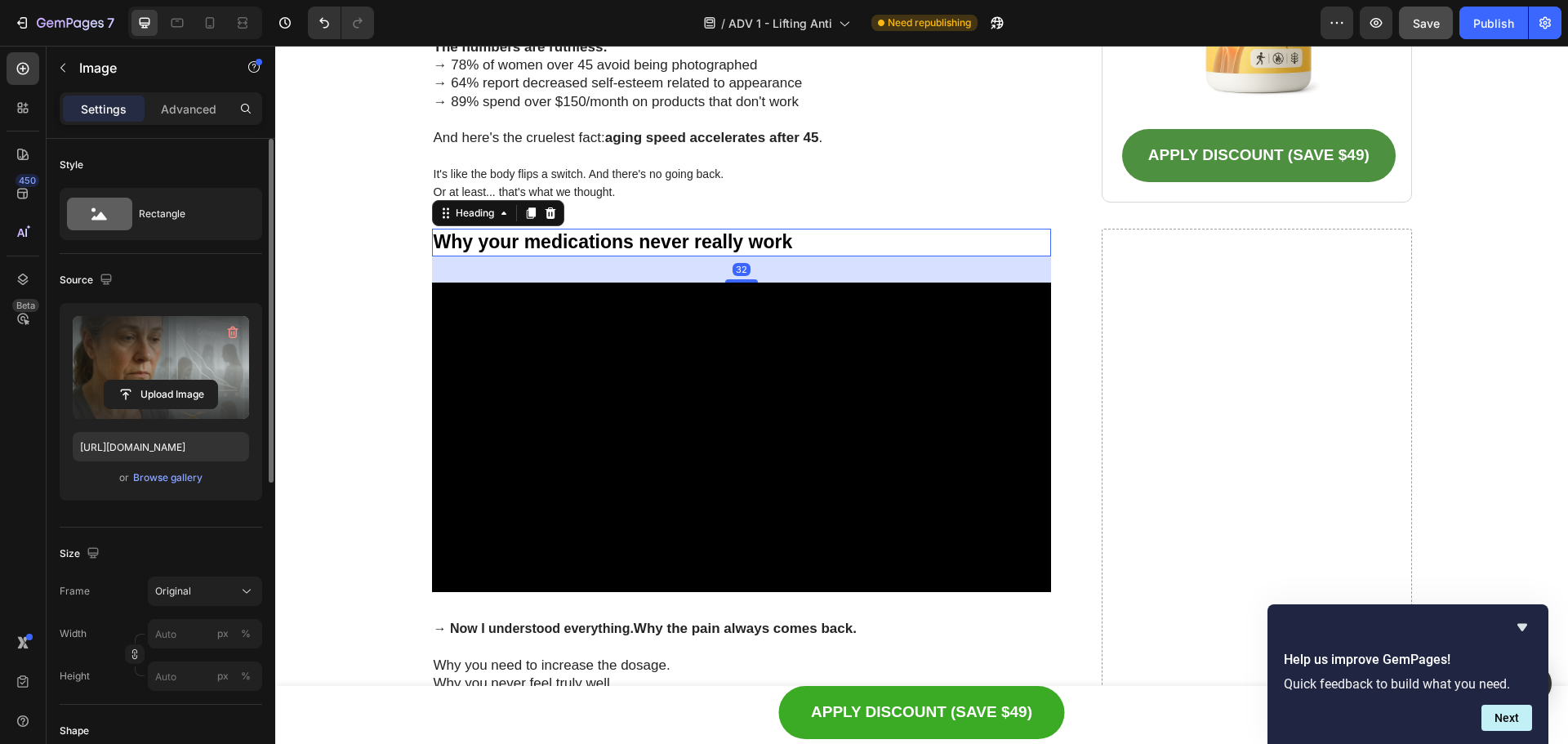
click at [696, 237] on strong "Why your medications never really work" at bounding box center [613, 242] width 359 height 22
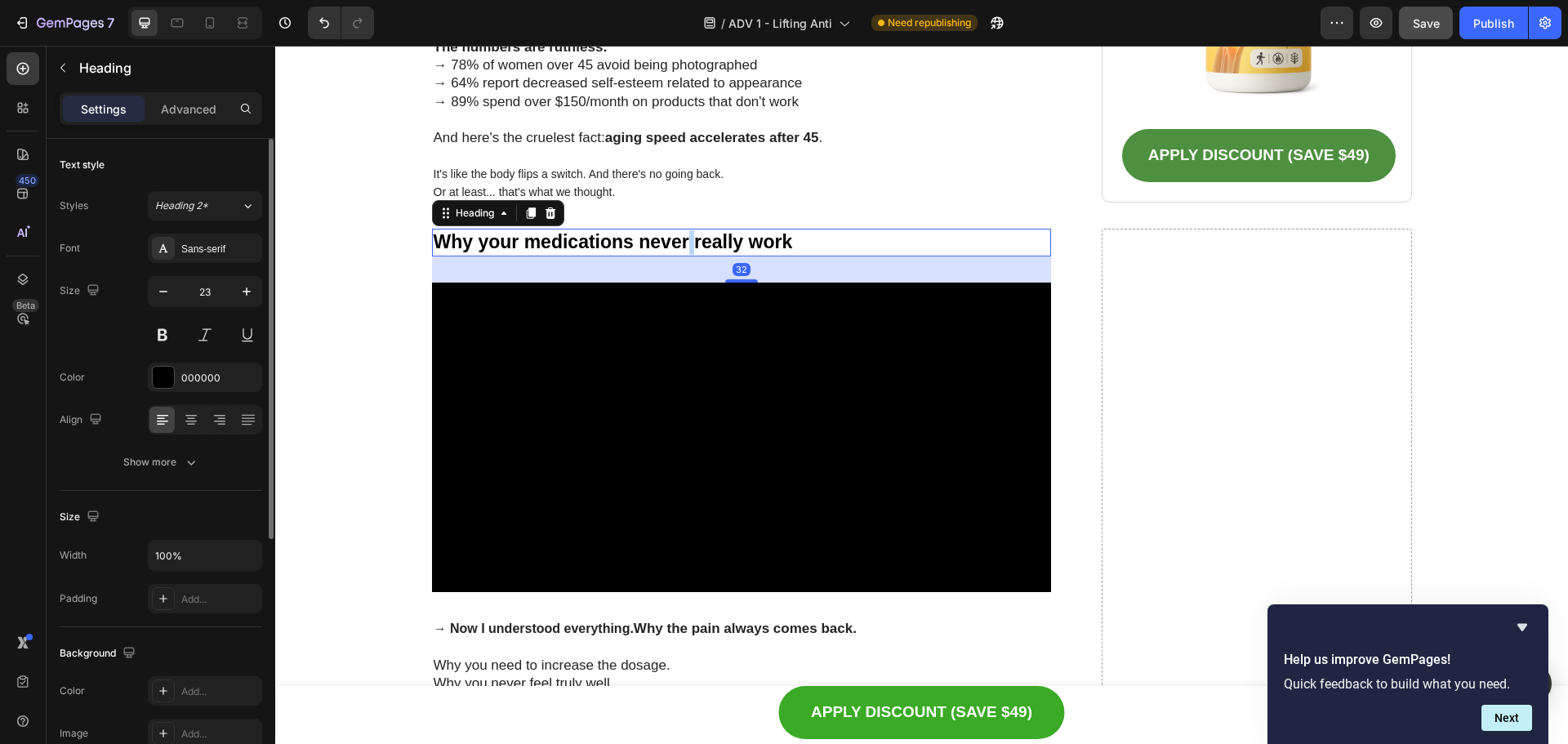
click at [685, 243] on strong "Why your medications never really work" at bounding box center [613, 242] width 359 height 22
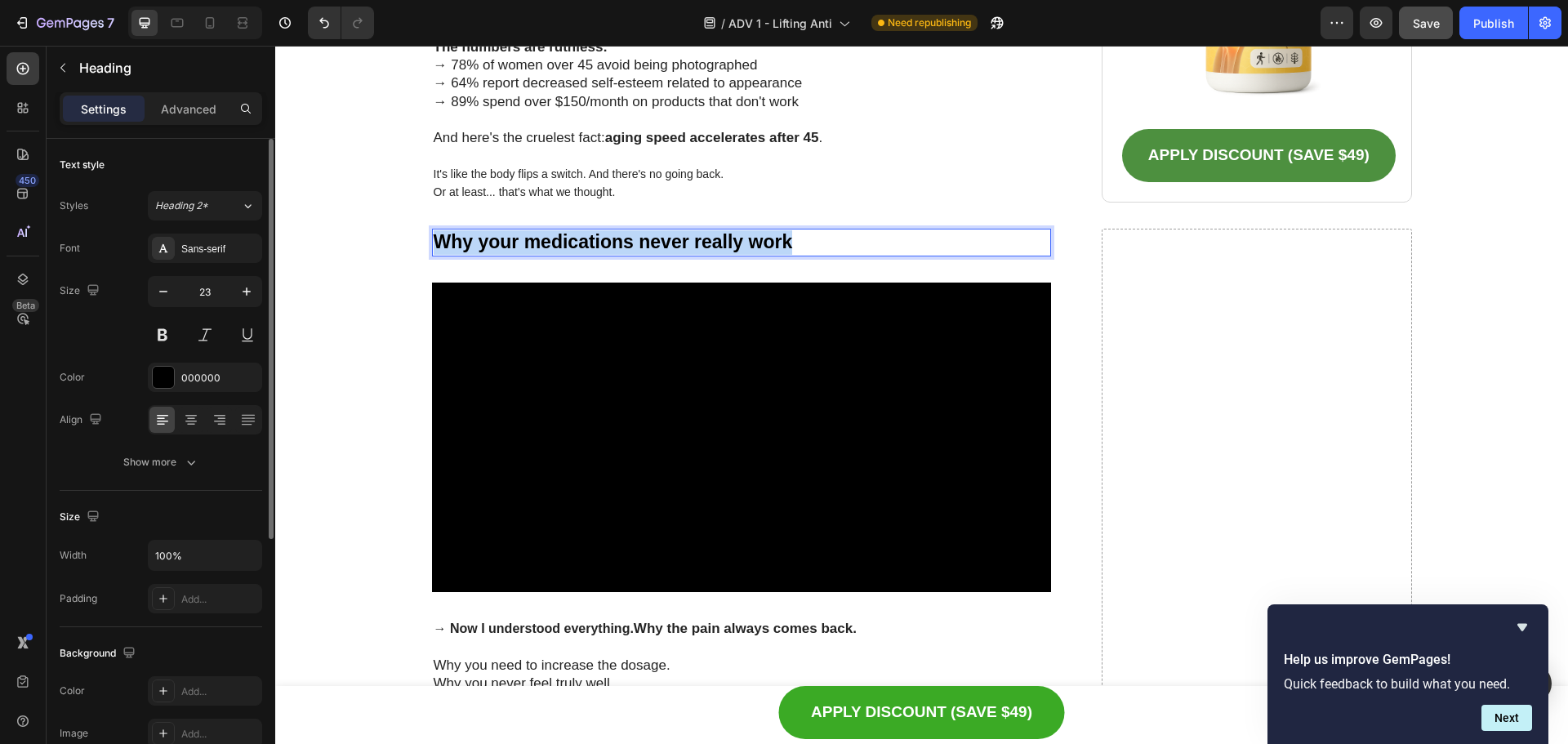
click at [685, 243] on strong "Why your medications never really work" at bounding box center [613, 242] width 359 height 22
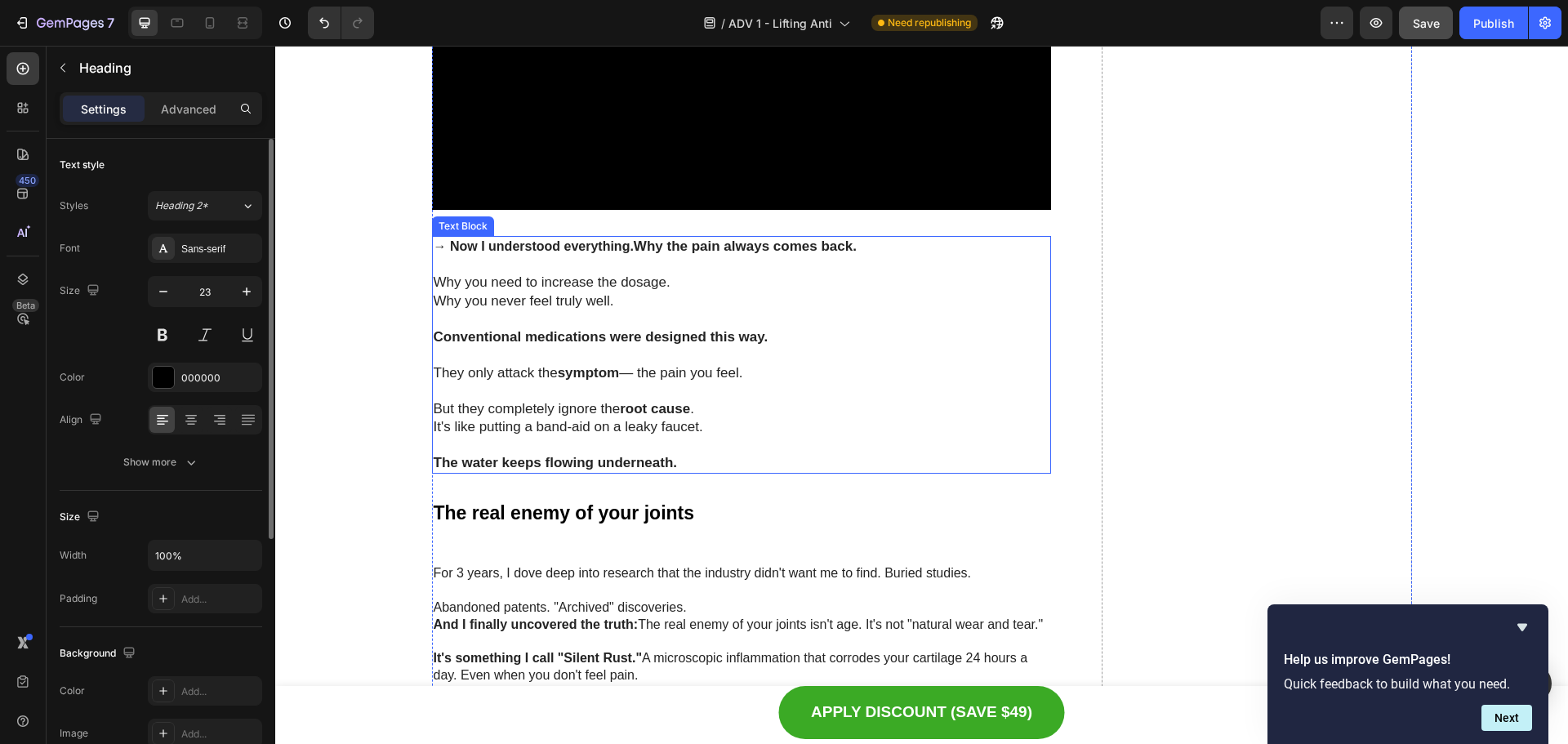
scroll to position [2593, 0]
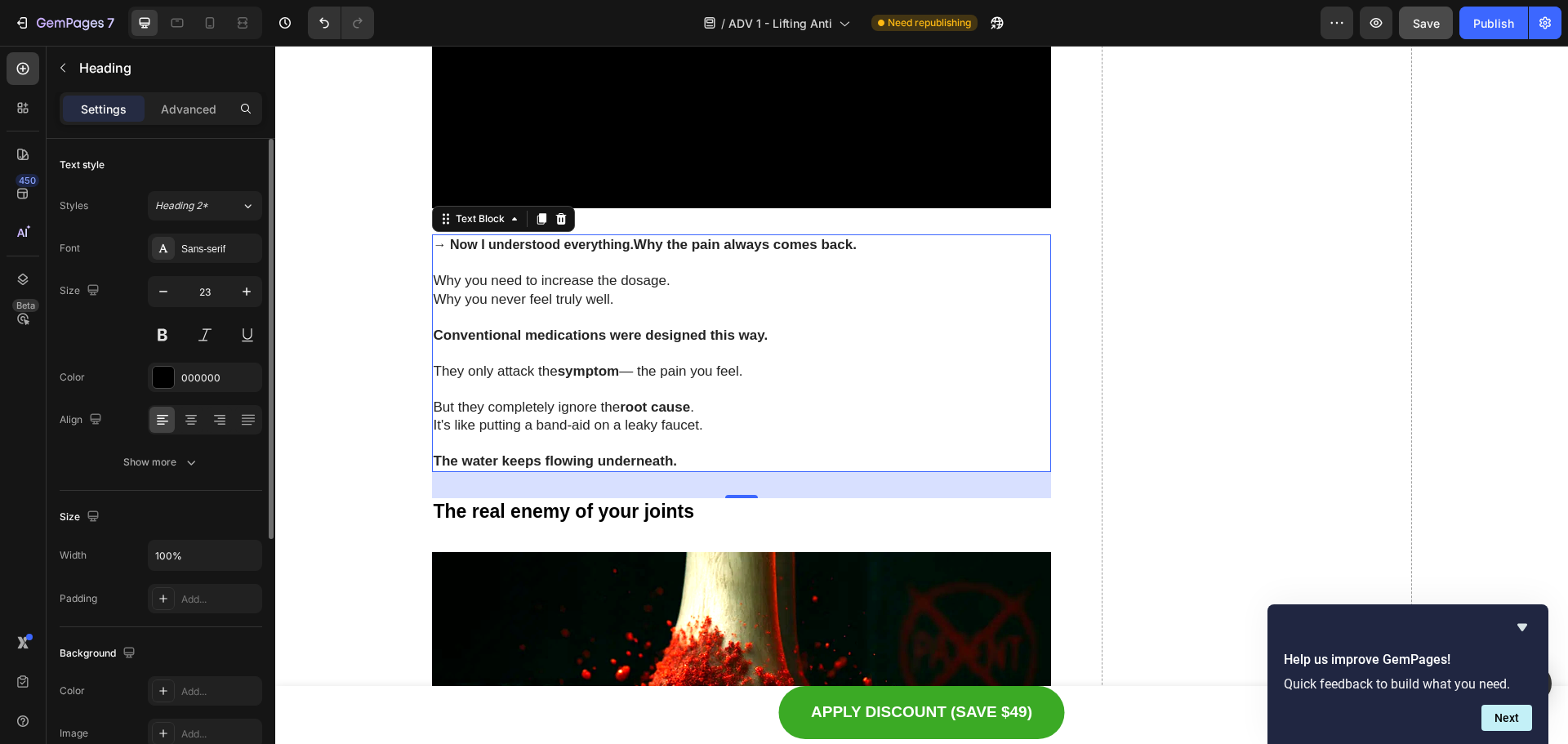
click at [599, 399] on p at bounding box center [741, 390] width 617 height 18
click at [637, 416] on p "But they completely ignore the root cause ." at bounding box center [741, 408] width 617 height 18
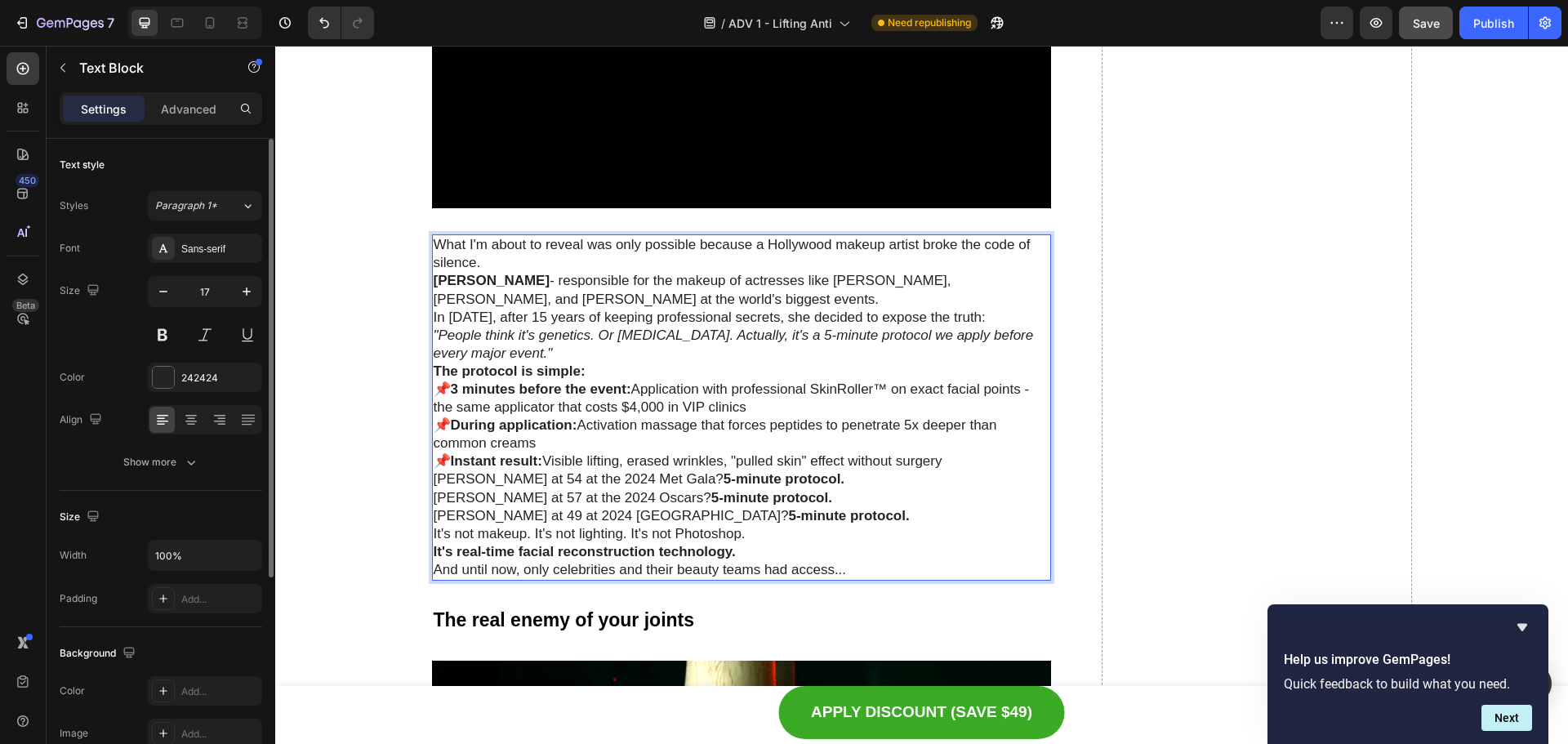
click at [507, 272] on p "What I'm about to reveal was only possible because a Hollywood makeup artist br…" at bounding box center [741, 254] width 617 height 36
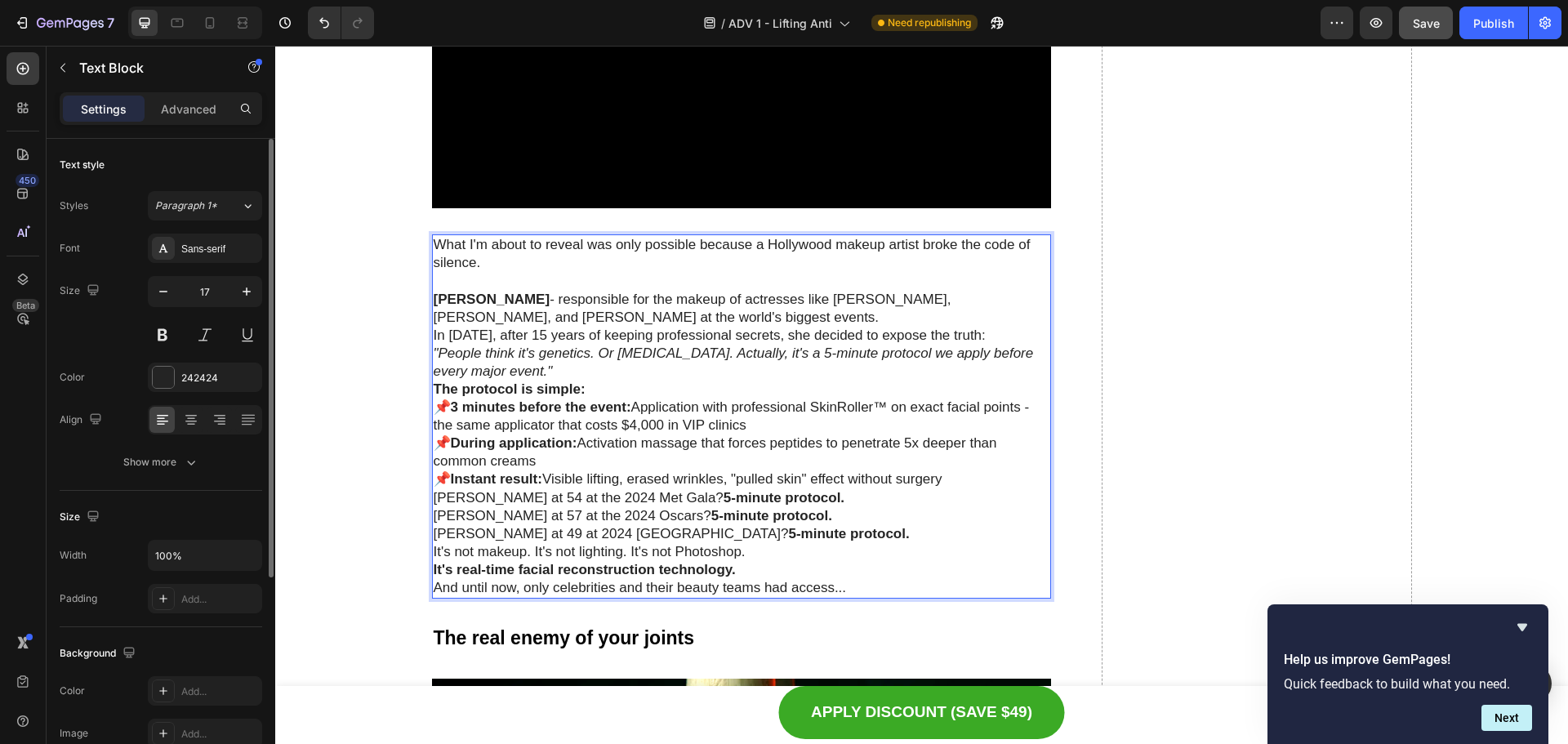
click at [505, 381] on p ""People think it's genetics. Or [MEDICAL_DATA]. Actually, it's a 5-minute proto…" at bounding box center [741, 362] width 617 height 36
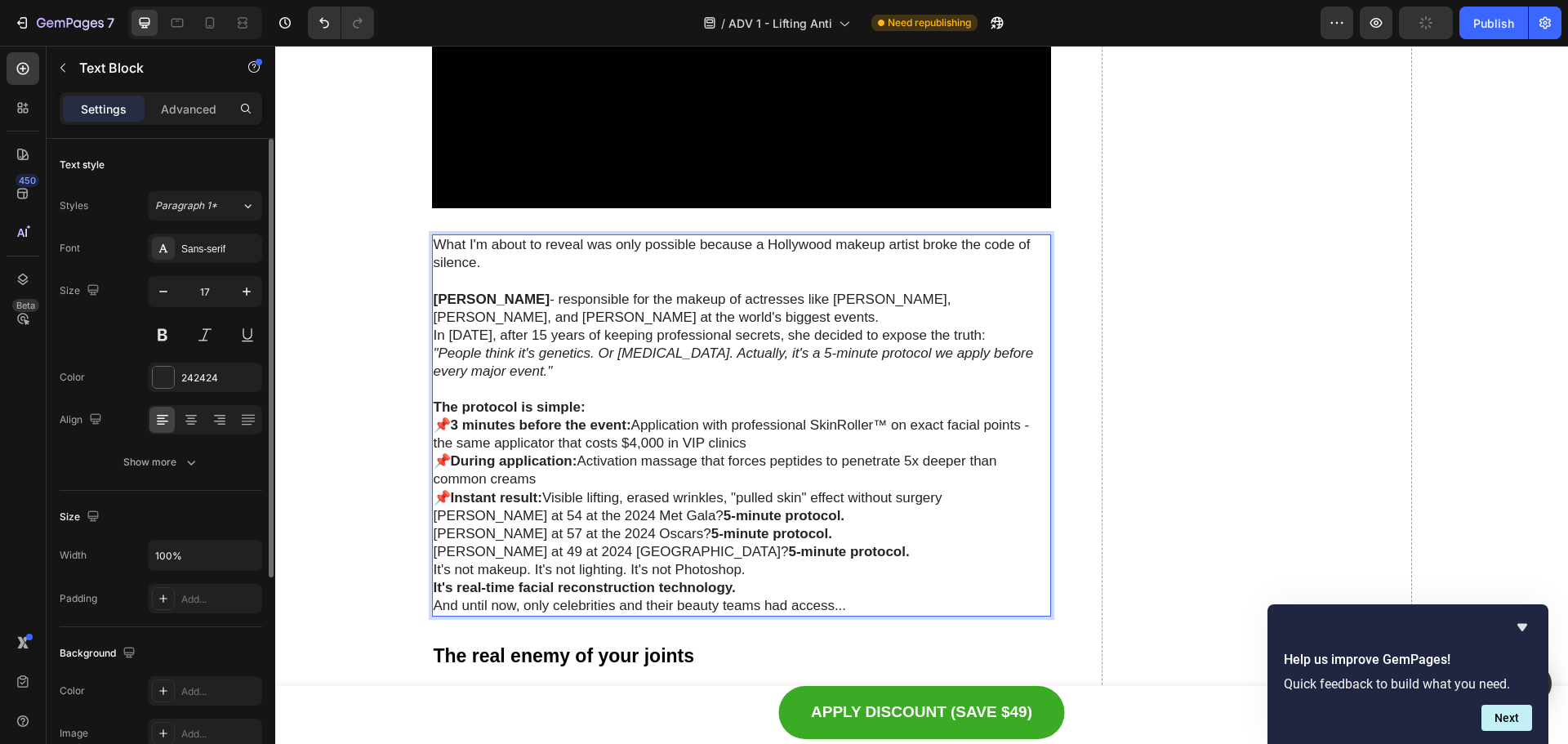
click at [957, 506] on p "📌 3 minutes before the event: Application with professional SkinRoller™ on exac…" at bounding box center [741, 461] width 617 height 90
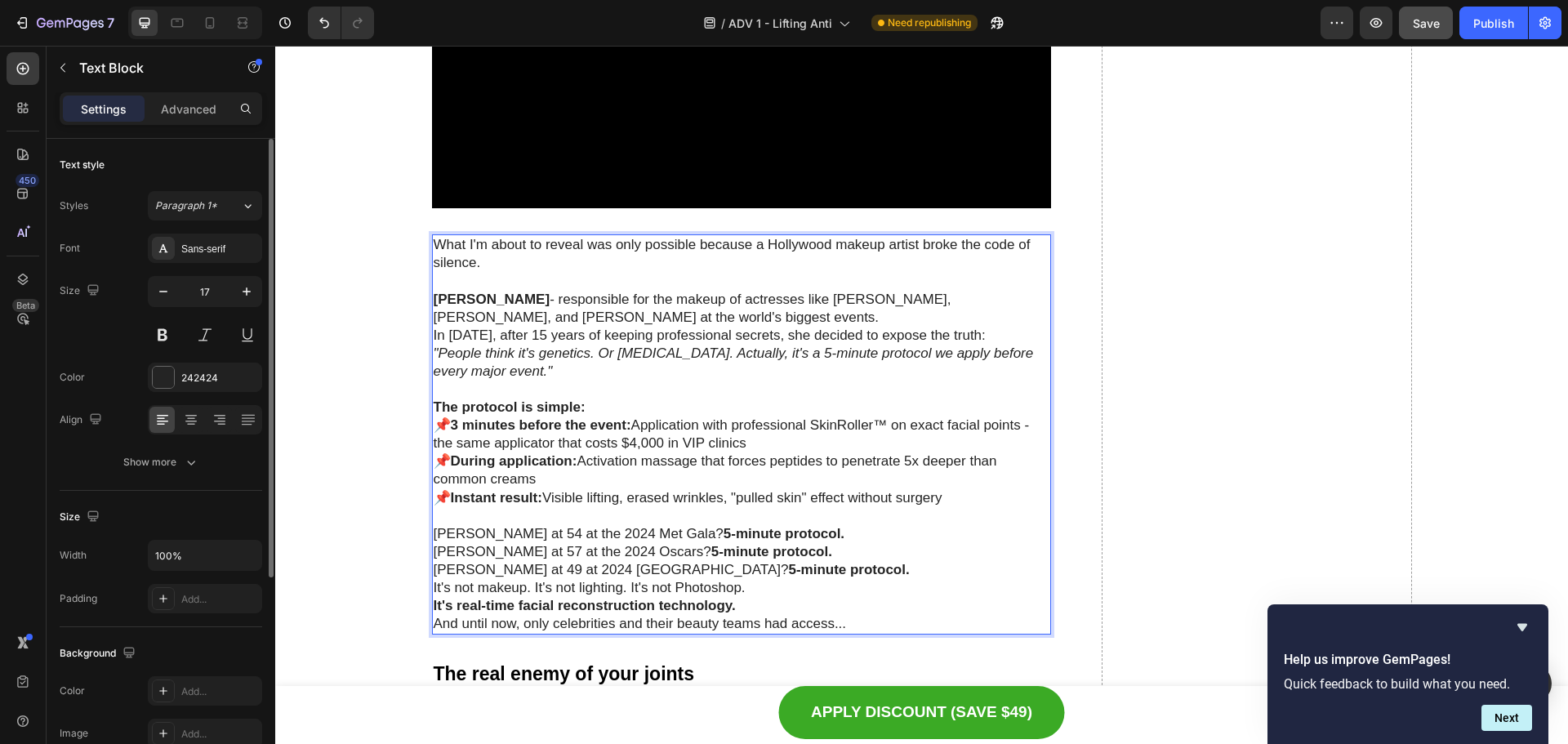
click at [798, 579] on p "[PERSON_NAME] at 54 at the 2024 Met Gala? 5-minute protocol. [PERSON_NAME] at 5…" at bounding box center [741, 552] width 617 height 54
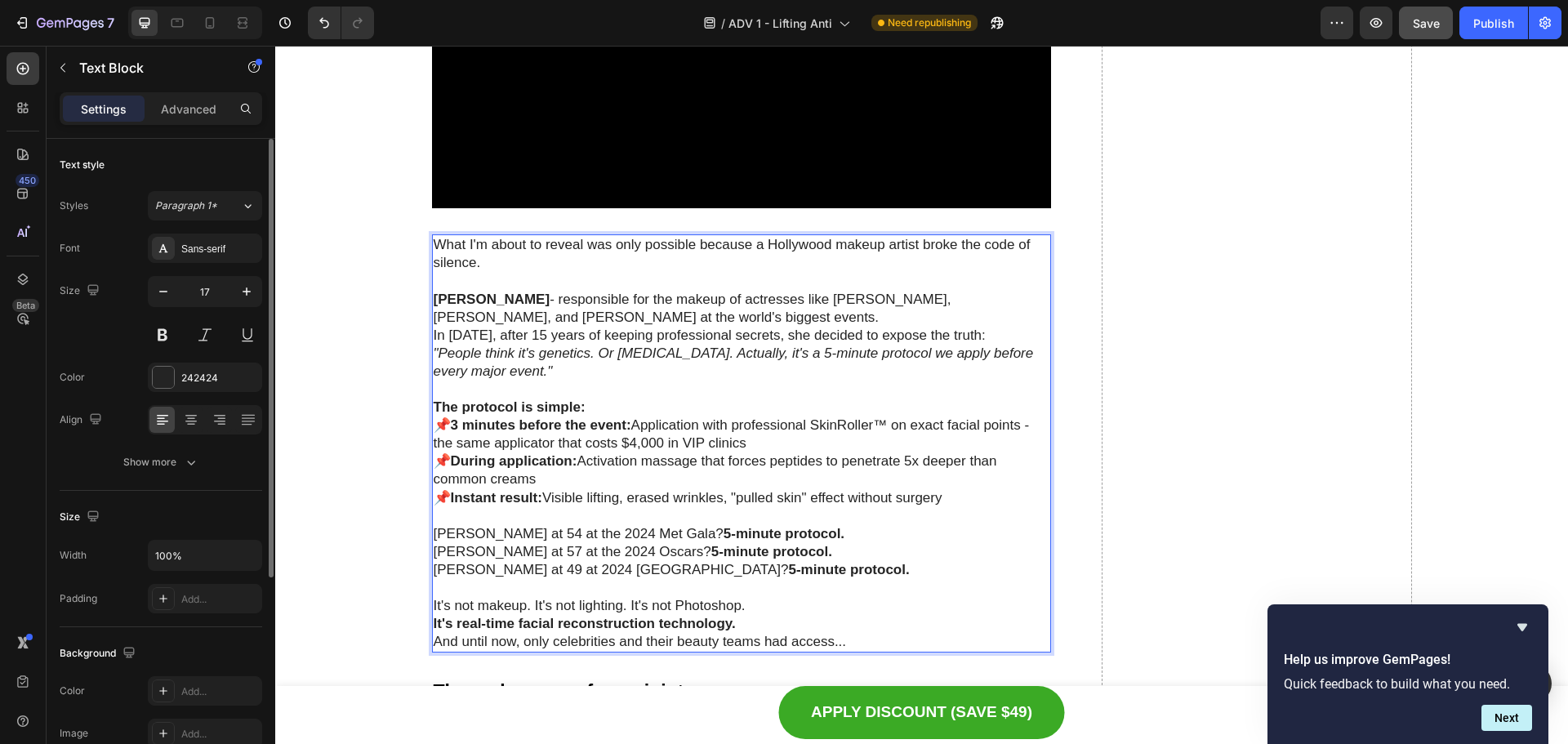
click at [937, 525] on p "Rich Text Editor. Editing area: main" at bounding box center [741, 516] width 617 height 18
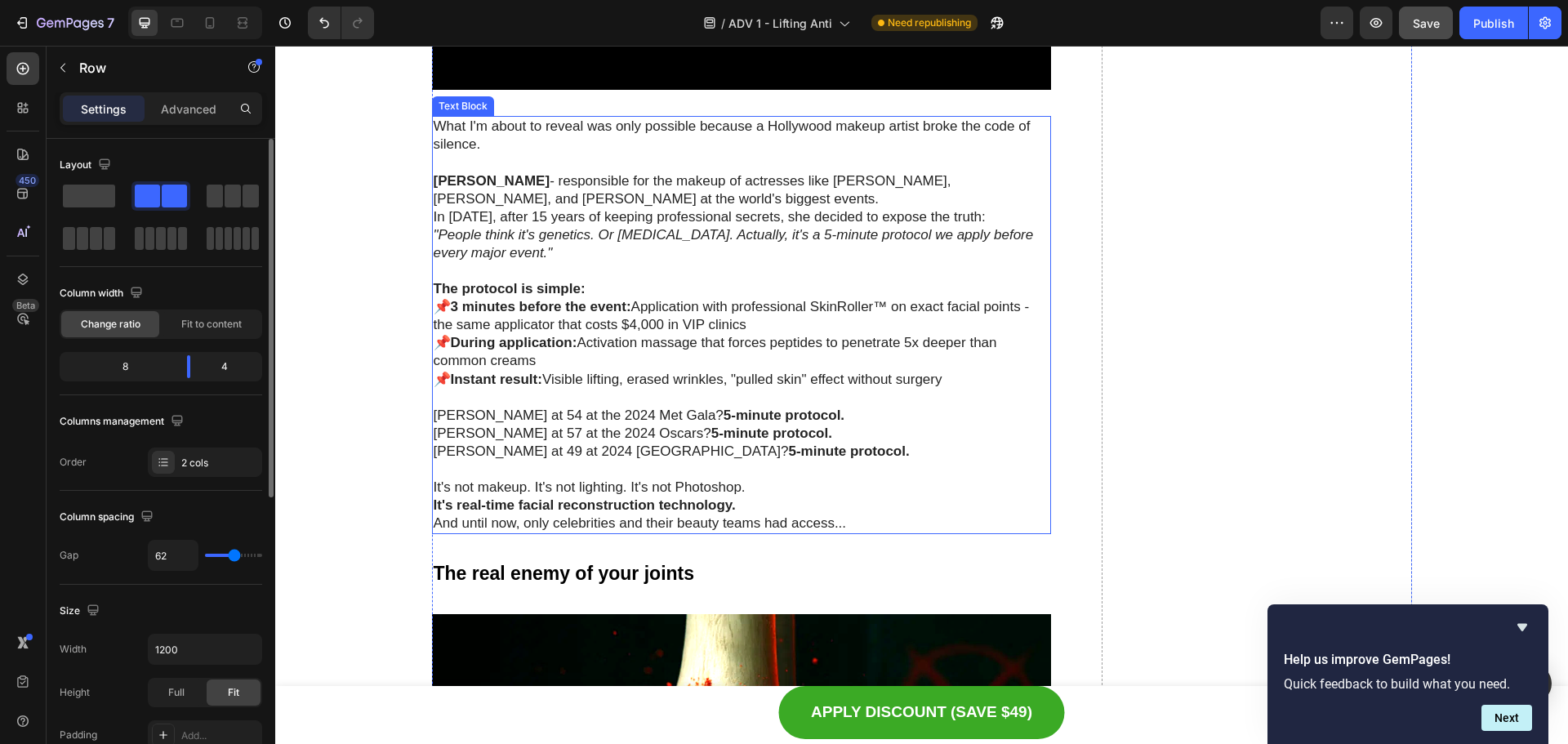
scroll to position [2674, 0]
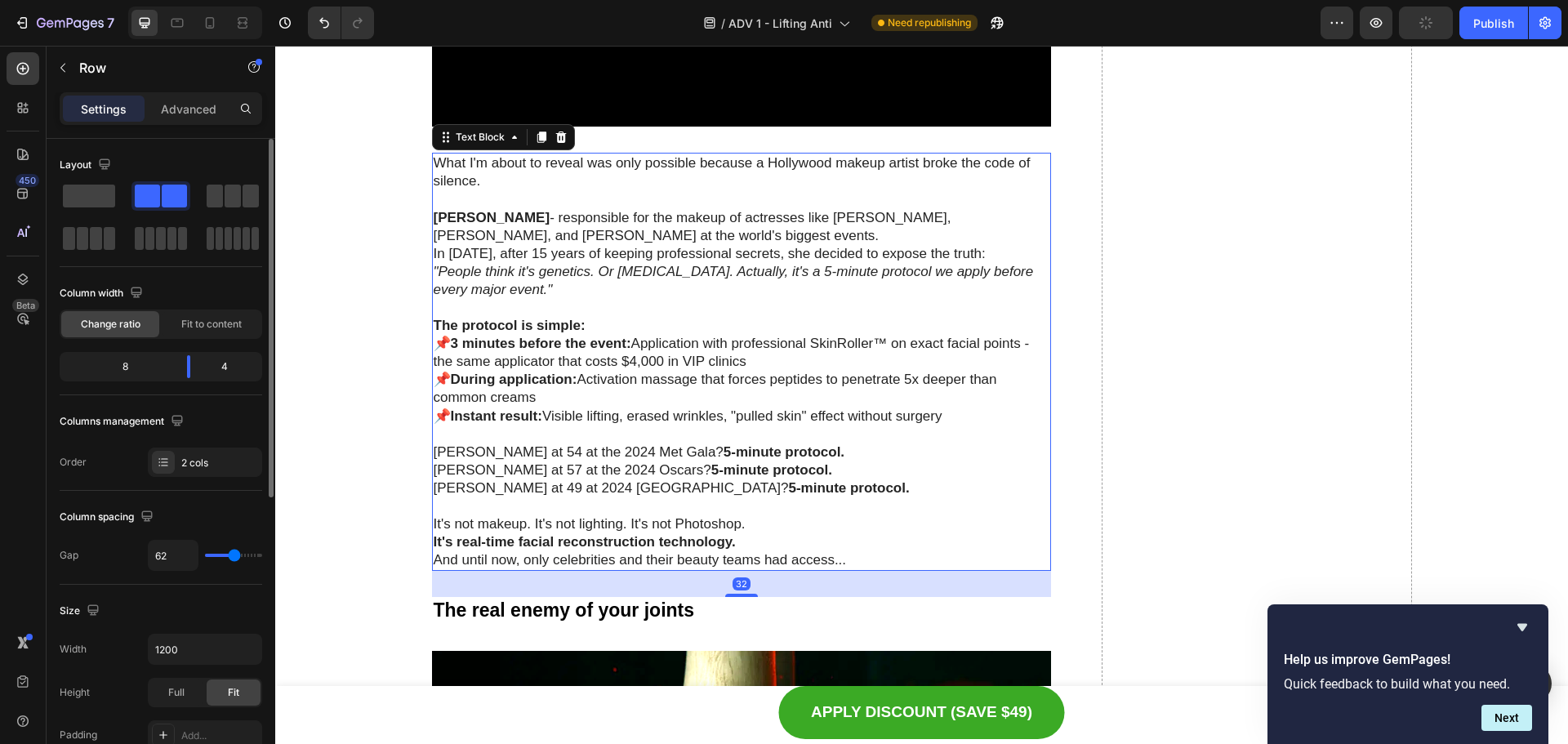
click at [632, 335] on p "The protocol is simple:" at bounding box center [741, 326] width 617 height 18
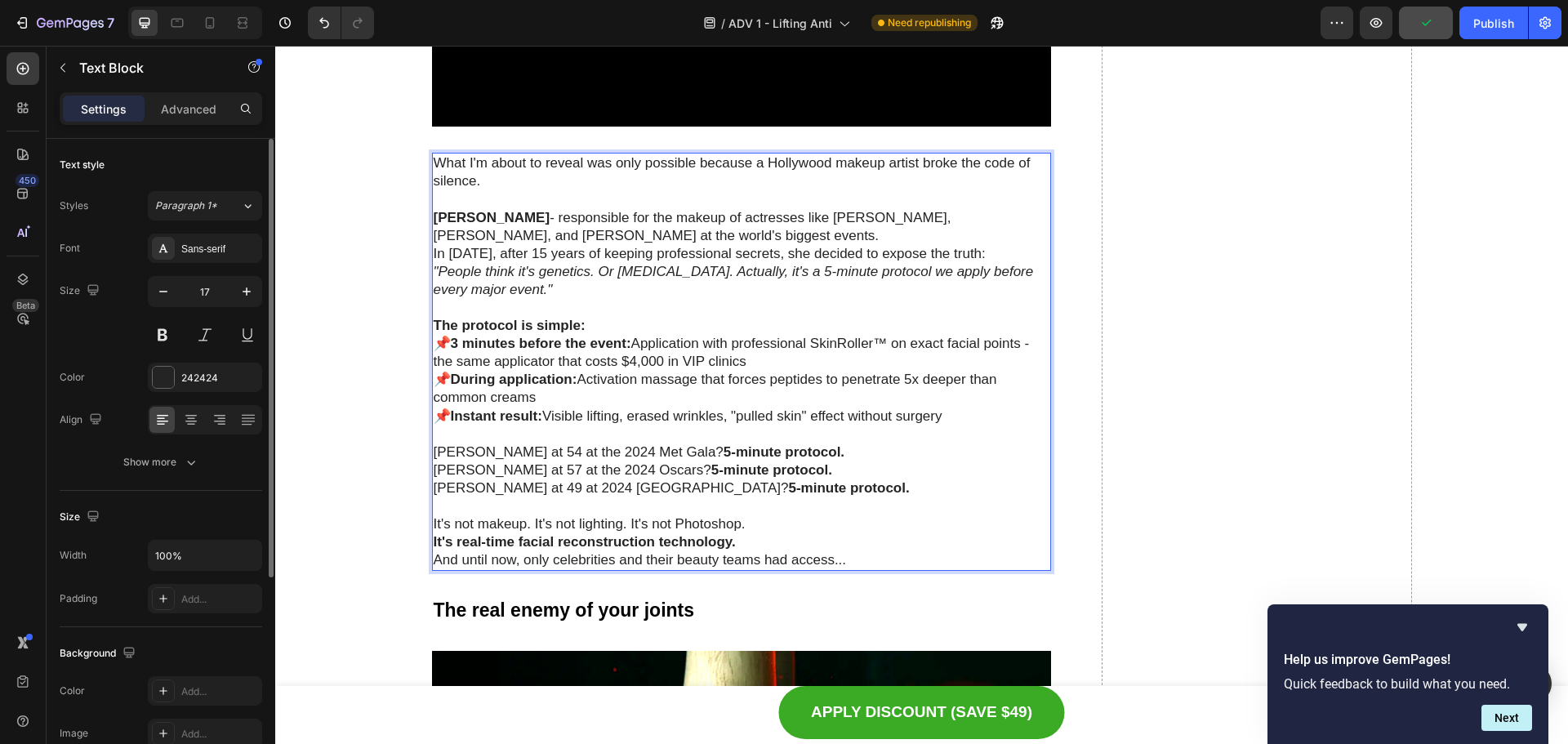
click at [597, 335] on p "The protocol is simple:" at bounding box center [741, 326] width 617 height 18
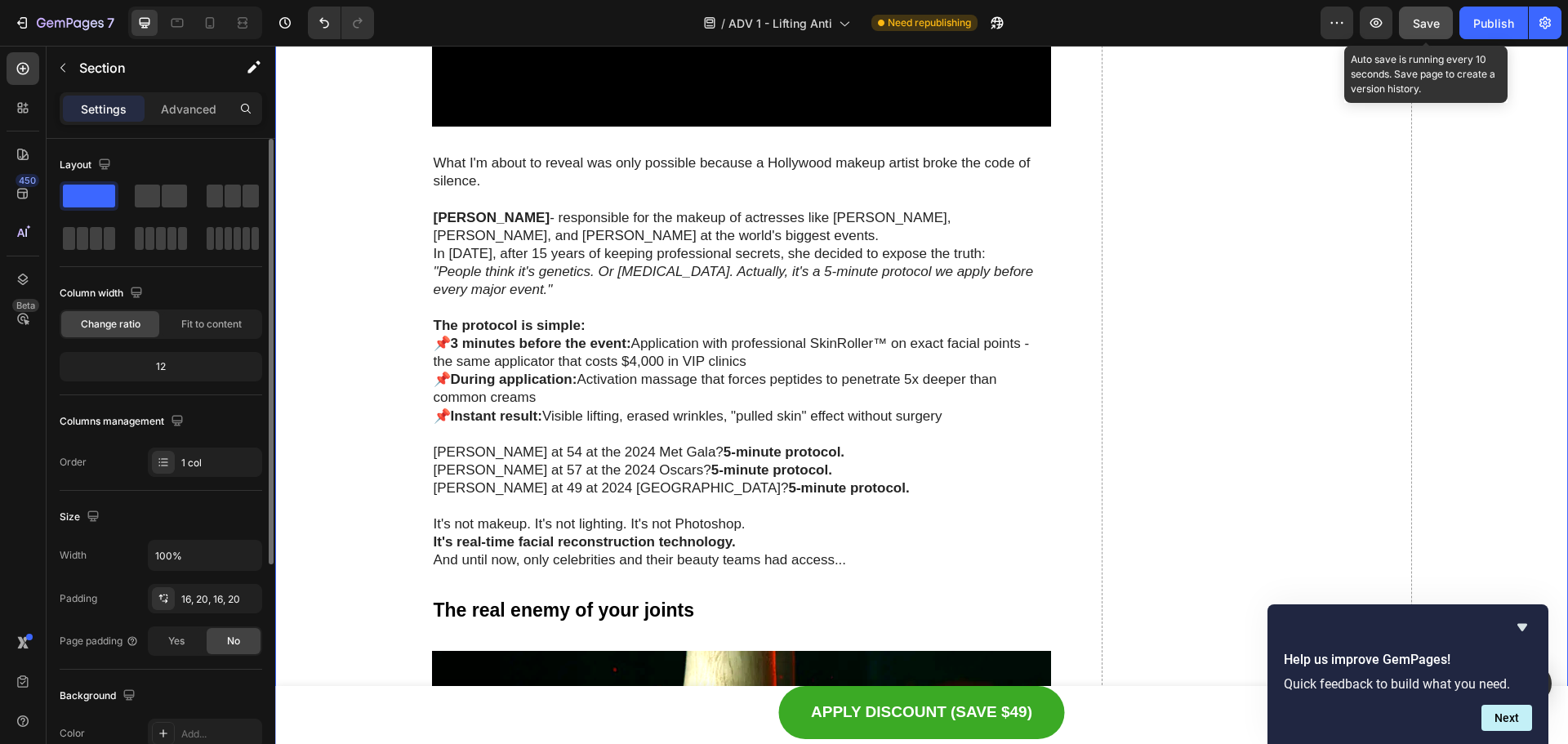
click at [1428, 22] on span "Save" at bounding box center [1426, 24] width 27 height 14
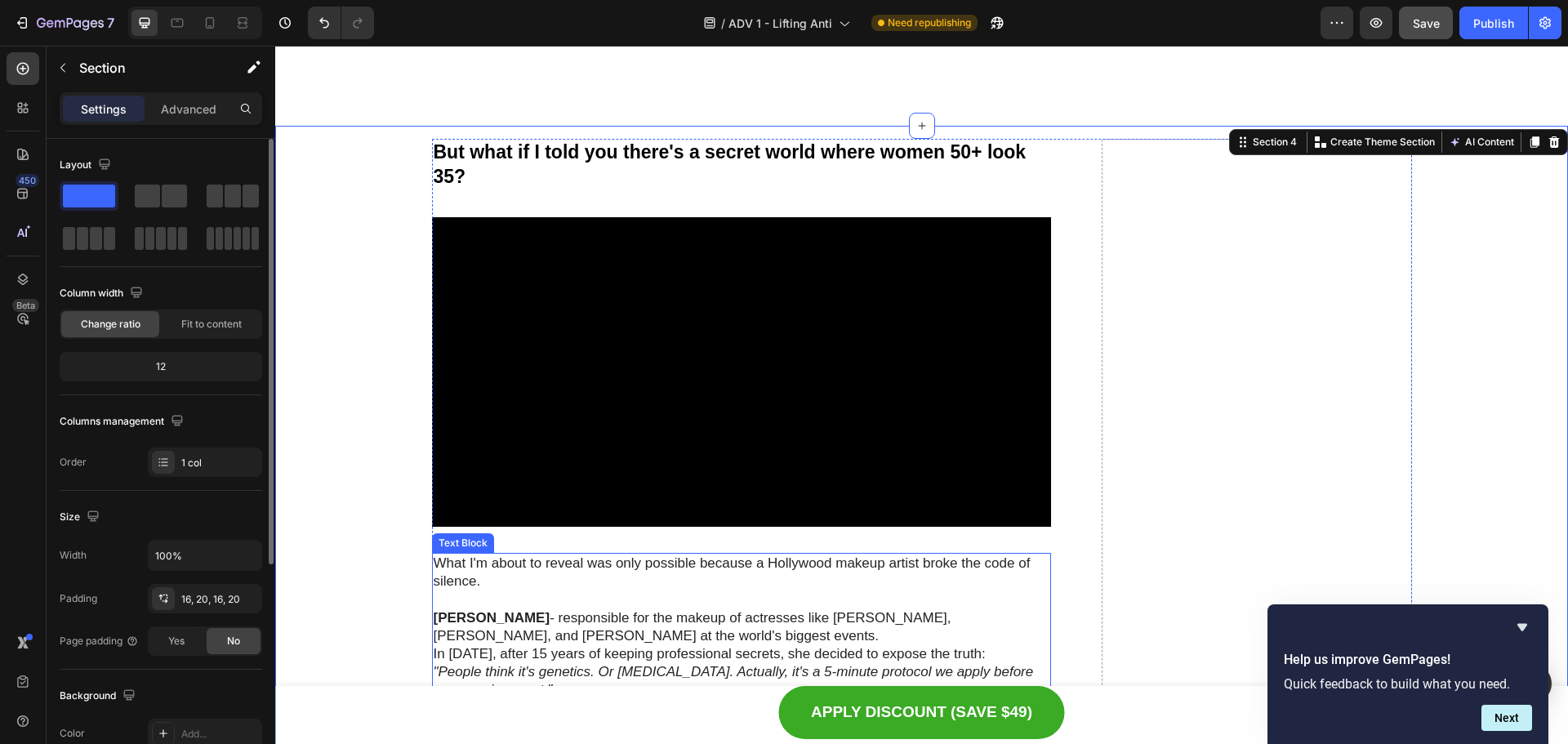
scroll to position [2267, 0]
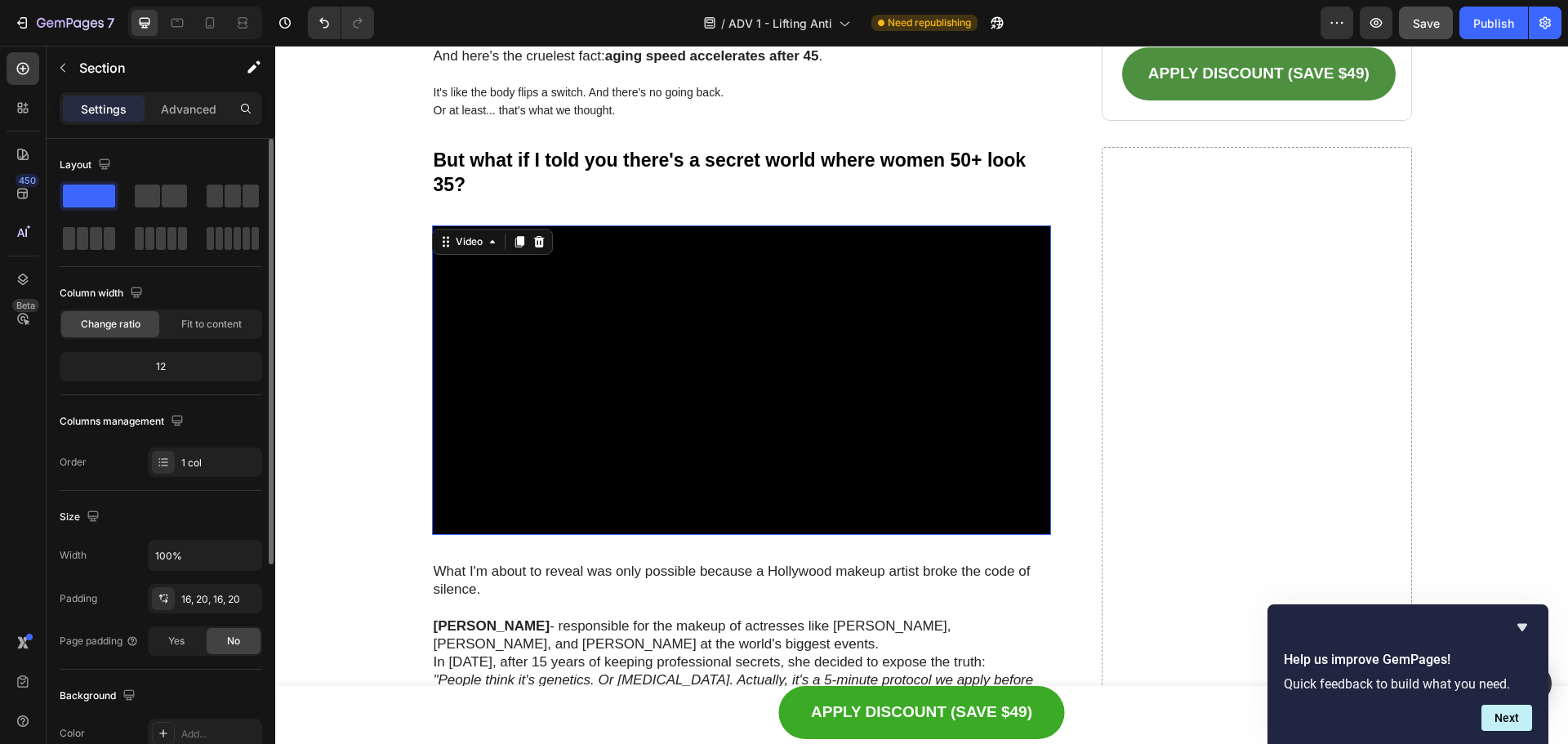
click at [651, 227] on video at bounding box center [742, 380] width 620 height 310
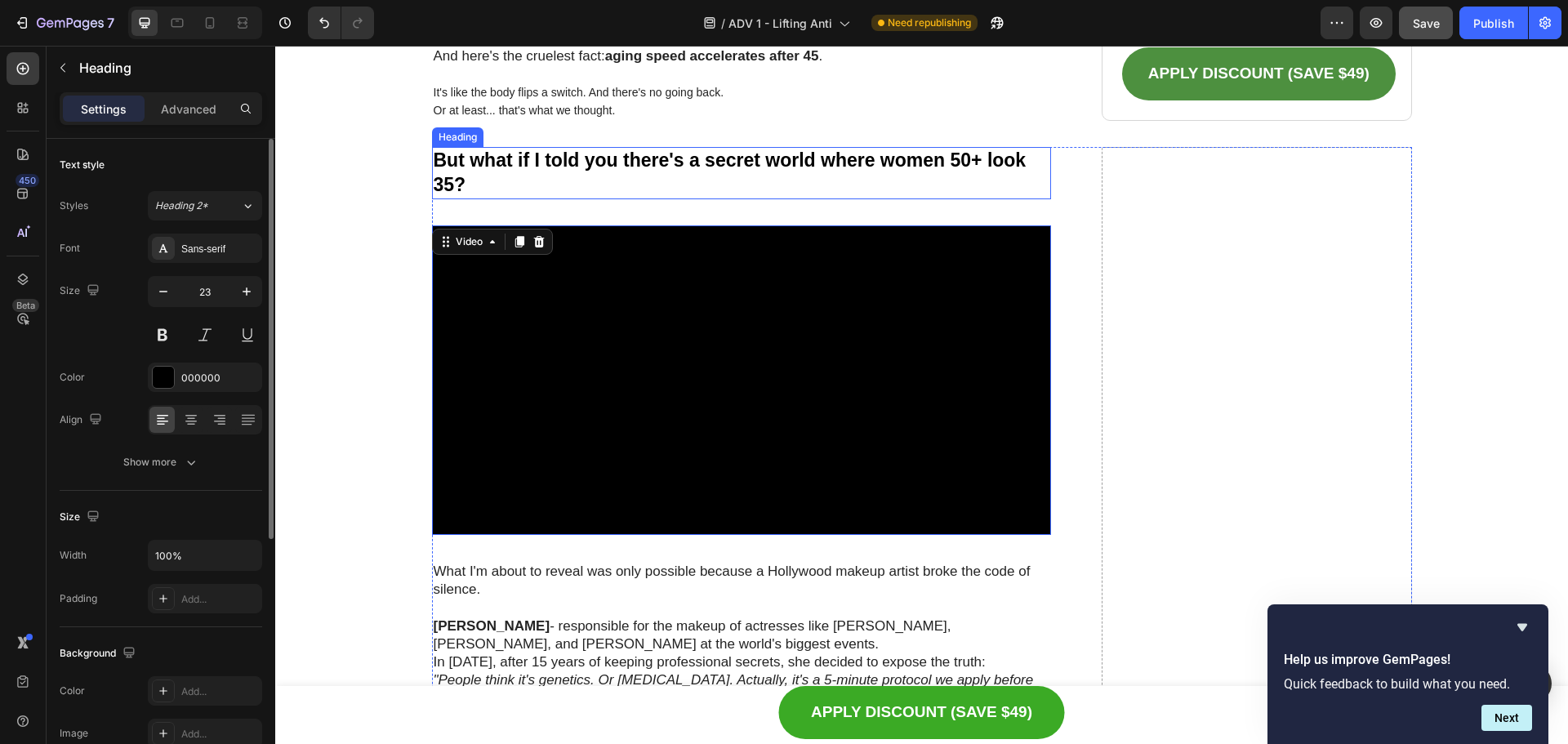
click at [543, 196] on p "⁠⁠⁠⁠⁠⁠⁠ But what if I told you there's a secret world where women 50+ look 35?" at bounding box center [741, 174] width 617 height 49
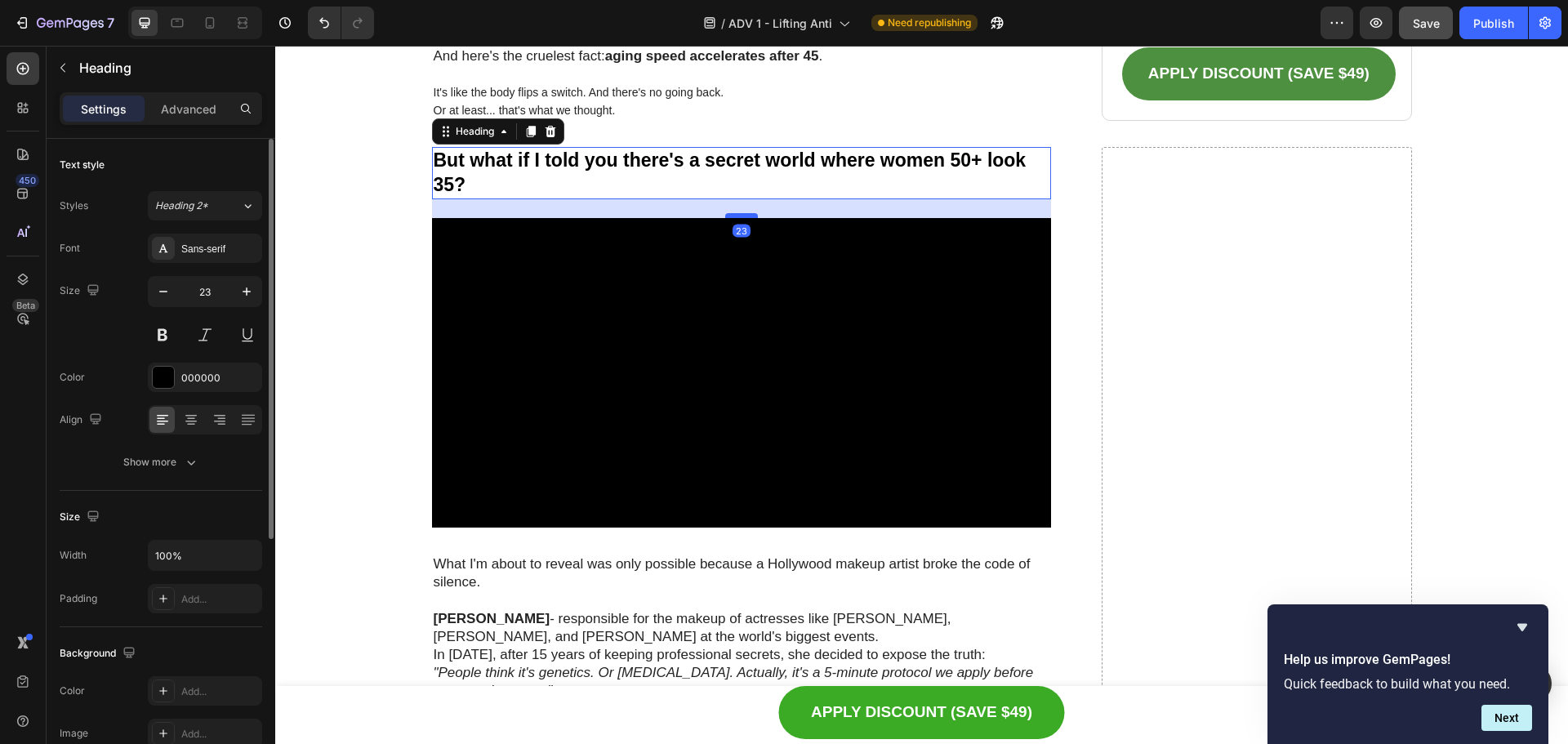
drag, startPoint x: 732, startPoint y: 222, endPoint x: 734, endPoint y: 213, distance: 9.2
click at [734, 213] on div at bounding box center [741, 215] width 33 height 5
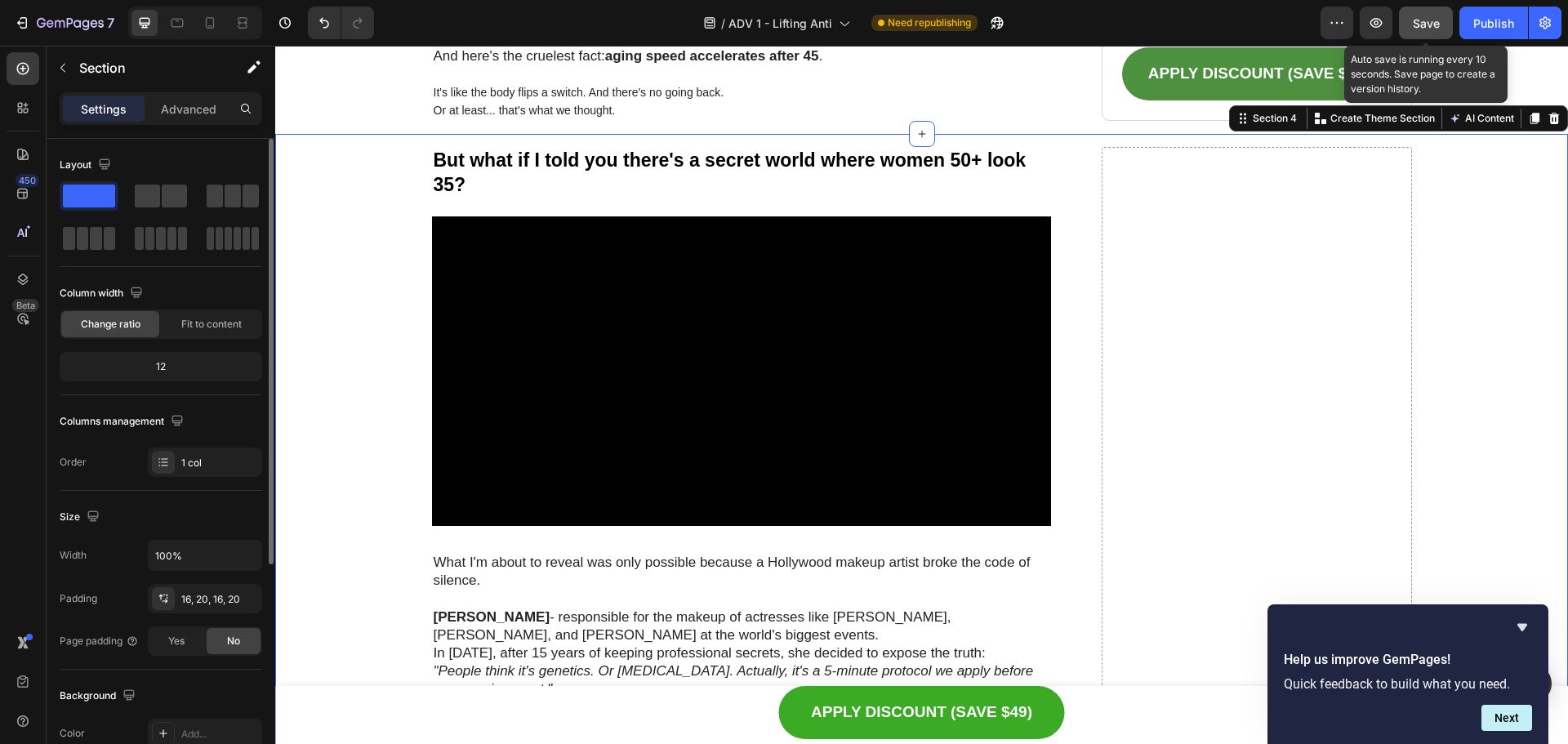
click at [1414, 9] on button "Save" at bounding box center [1426, 23] width 54 height 33
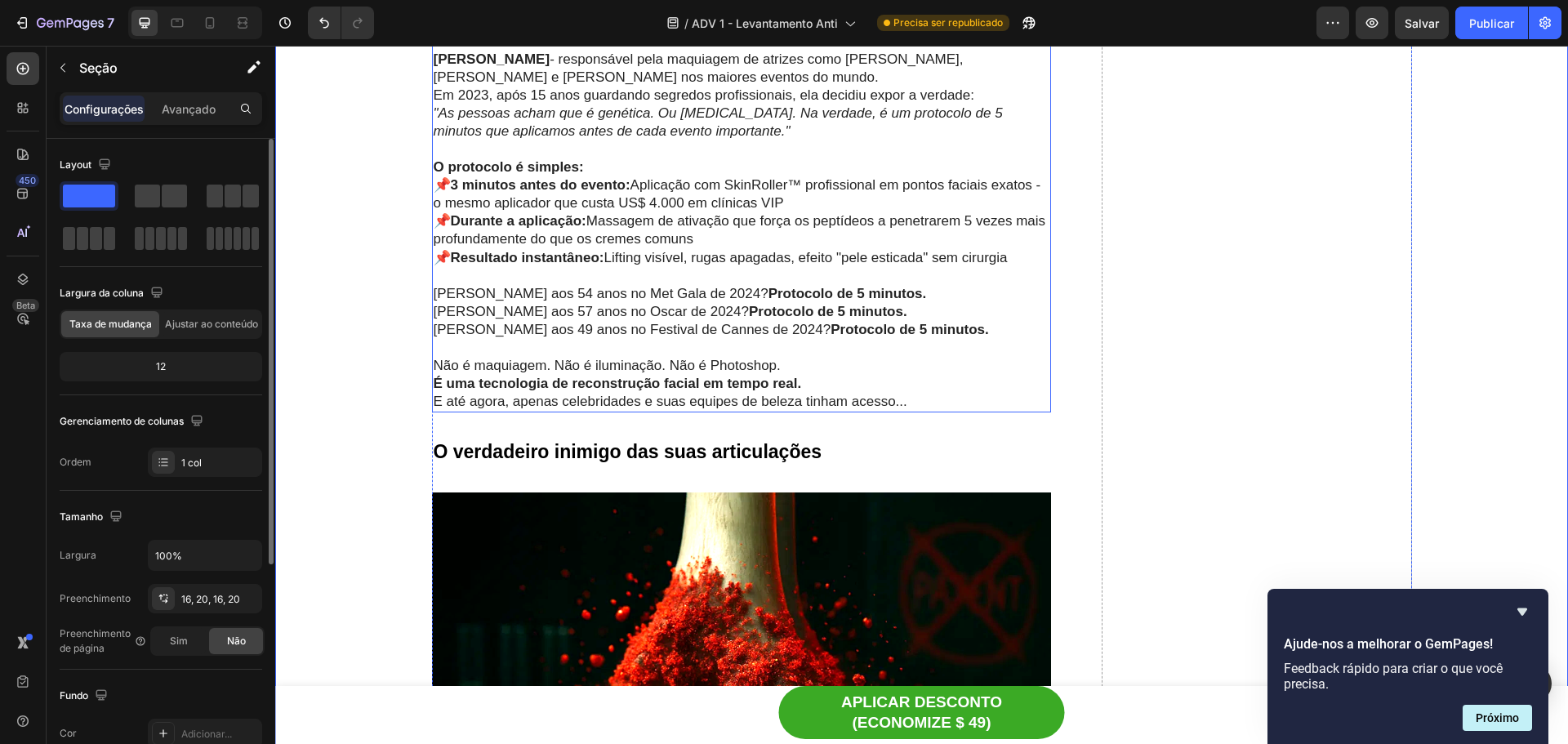
scroll to position [2838, 0]
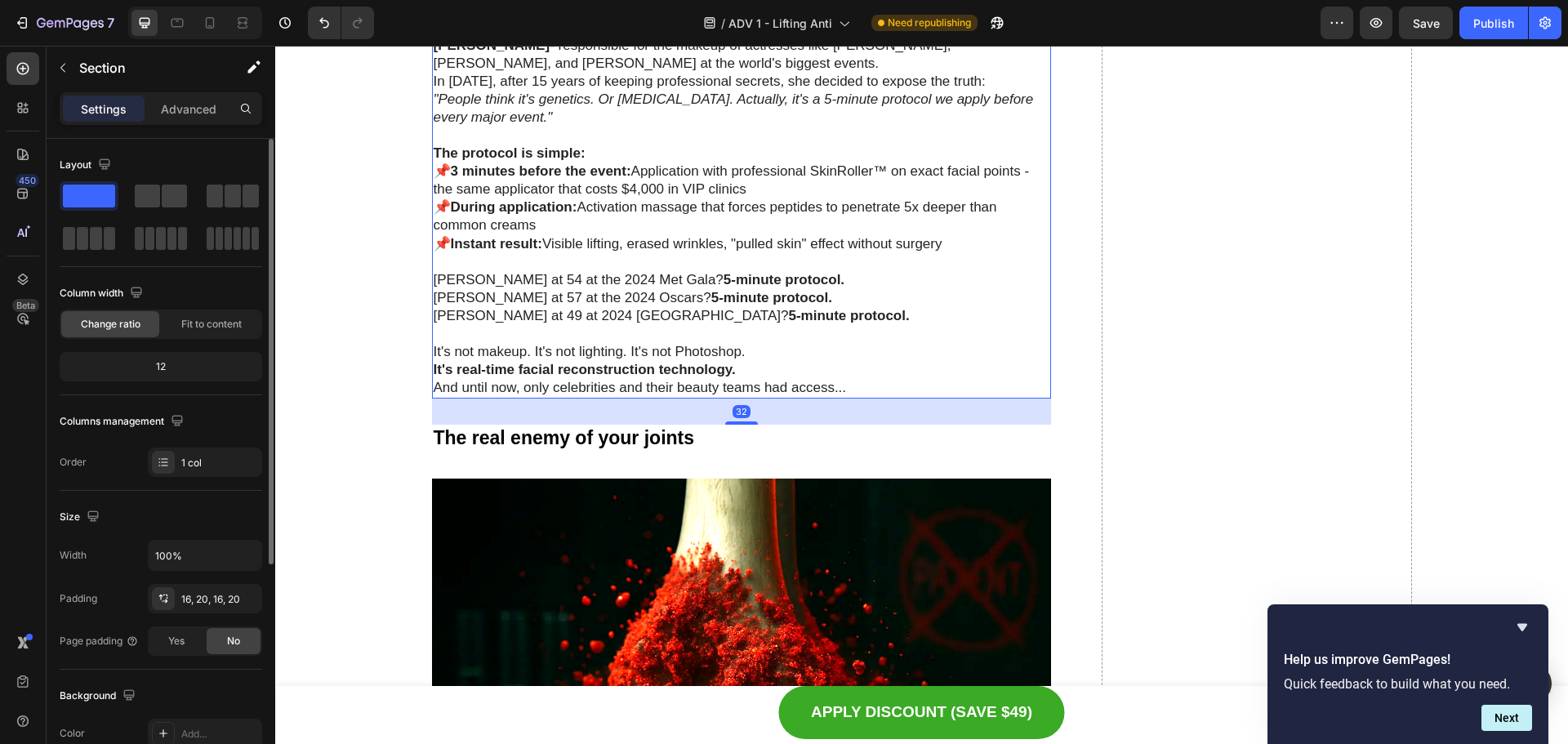
click at [825, 210] on p "📌 3 minutes before the event: Application with professional SkinRoller™ on exac…" at bounding box center [741, 207] width 617 height 90
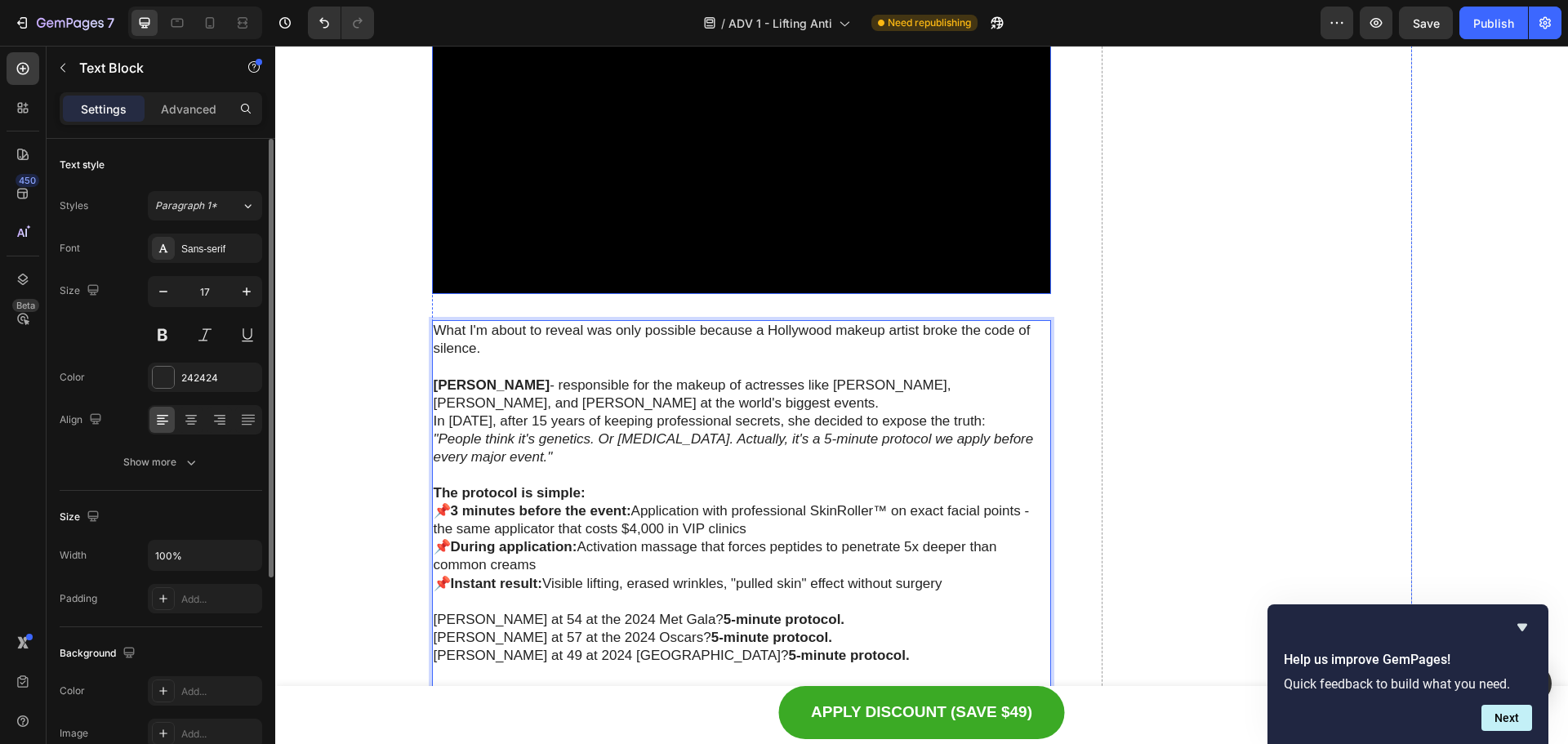
click at [832, 209] on video at bounding box center [742, 139] width 620 height 310
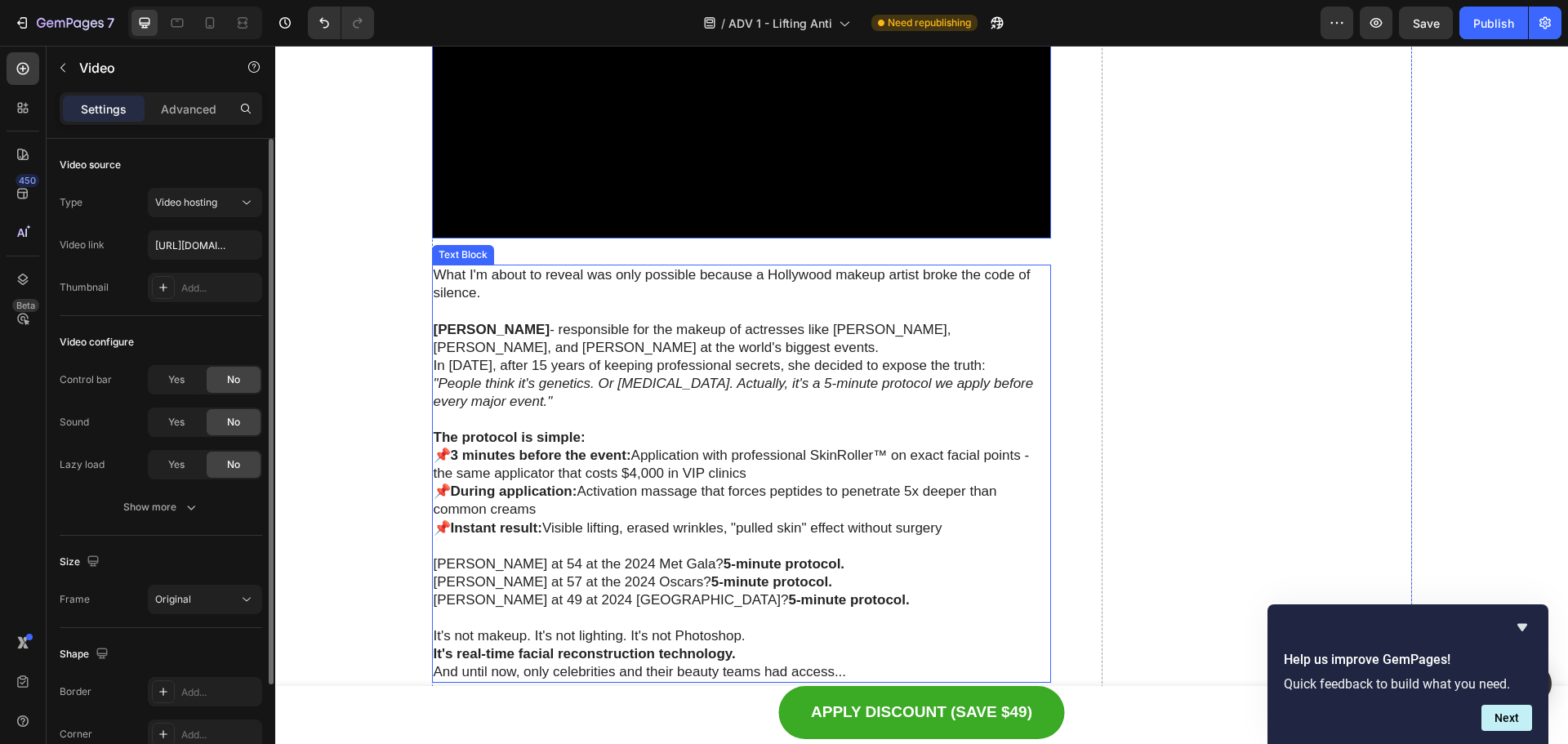
scroll to position [2555, 0]
click at [835, 494] on p "📌 3 minutes before the event: Application with professional SkinRoller™ on exac…" at bounding box center [741, 490] width 617 height 90
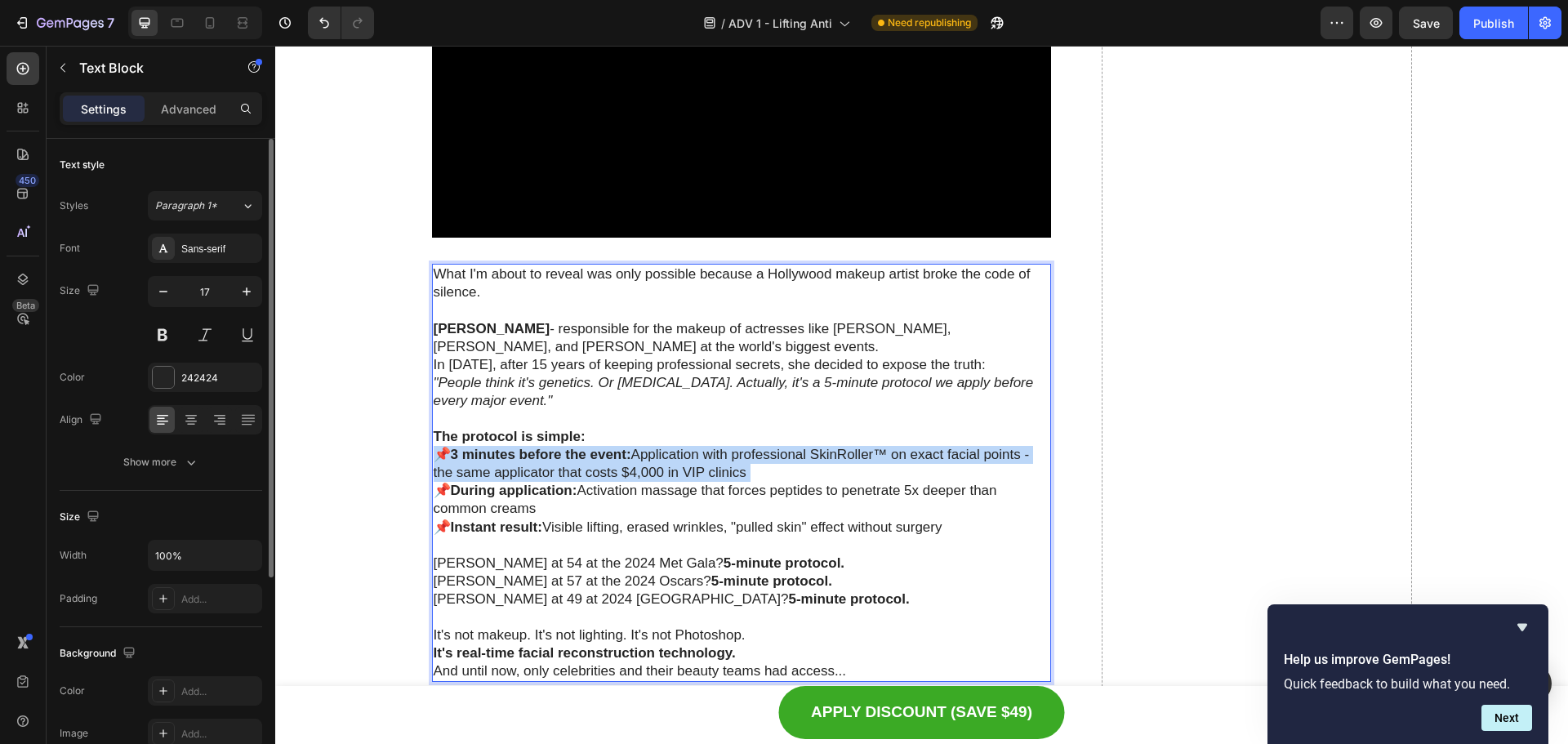
click at [835, 494] on p "📌 3 minutes before the event: Application with professional SkinRoller™ on exac…" at bounding box center [741, 490] width 617 height 90
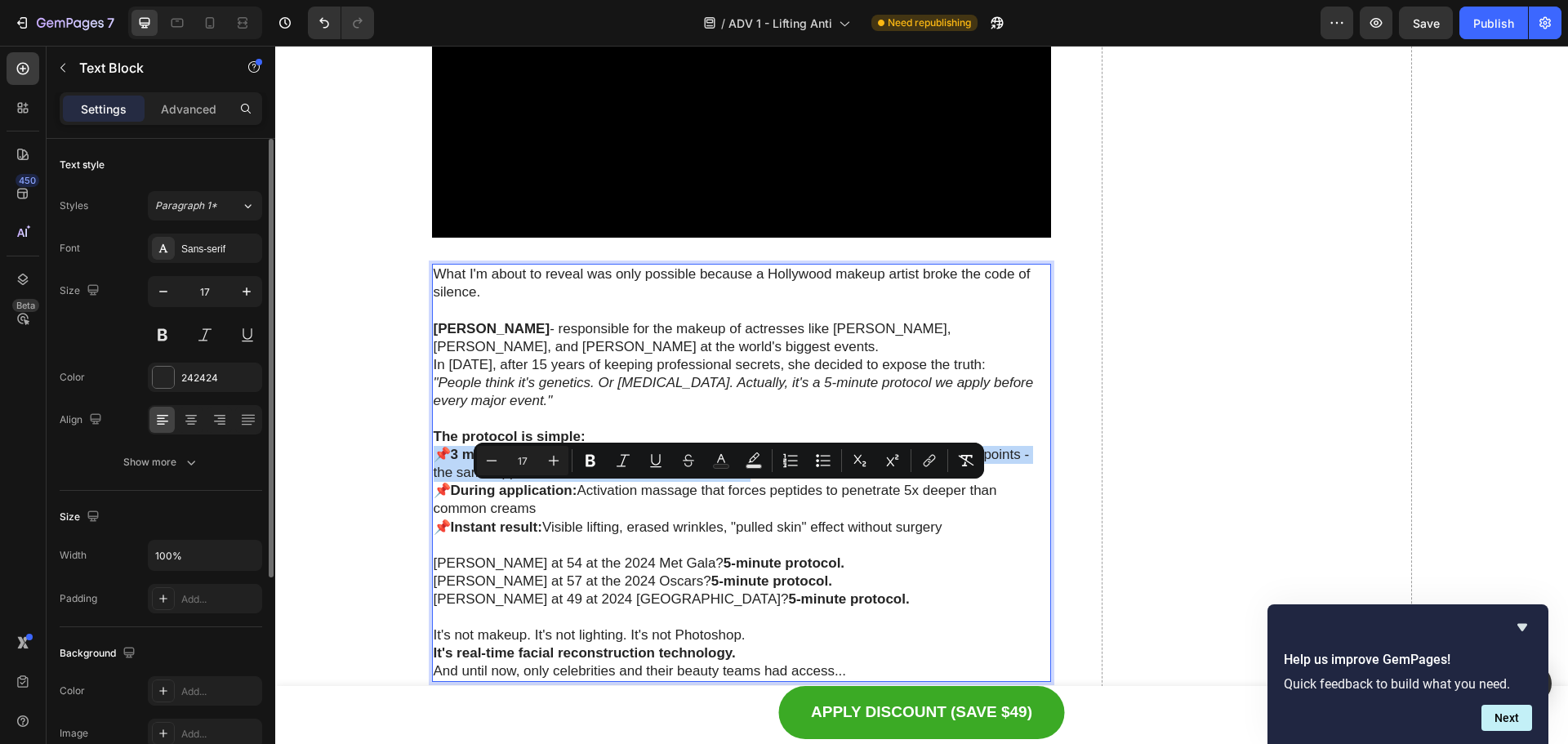
click at [841, 492] on p "📌 3 minutes before the event: Application with professional SkinRoller™ on exac…" at bounding box center [741, 490] width 617 height 90
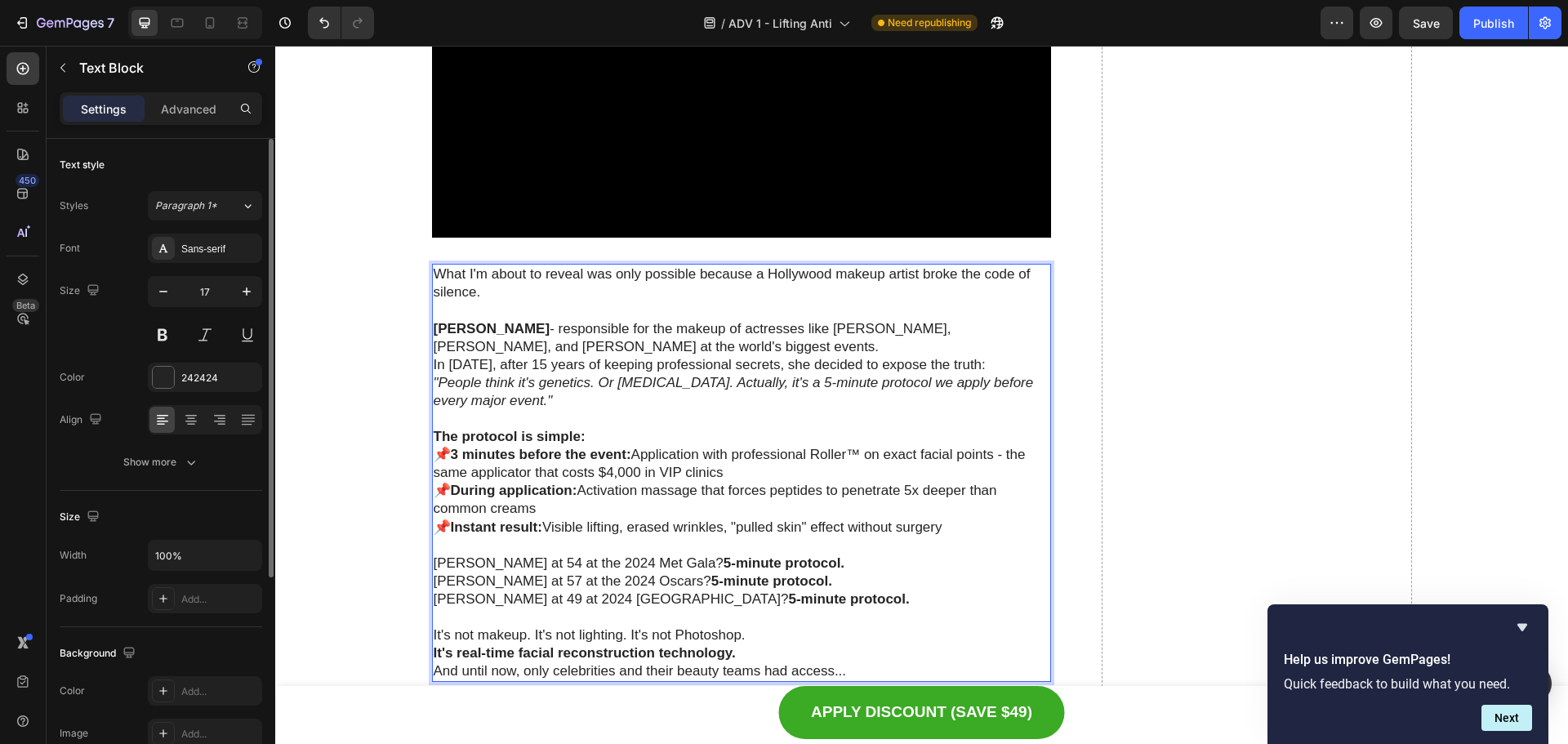
click at [860, 511] on p "📌 3 minutes before the event: Application with professional Roller™ on exact fa…" at bounding box center [741, 490] width 617 height 90
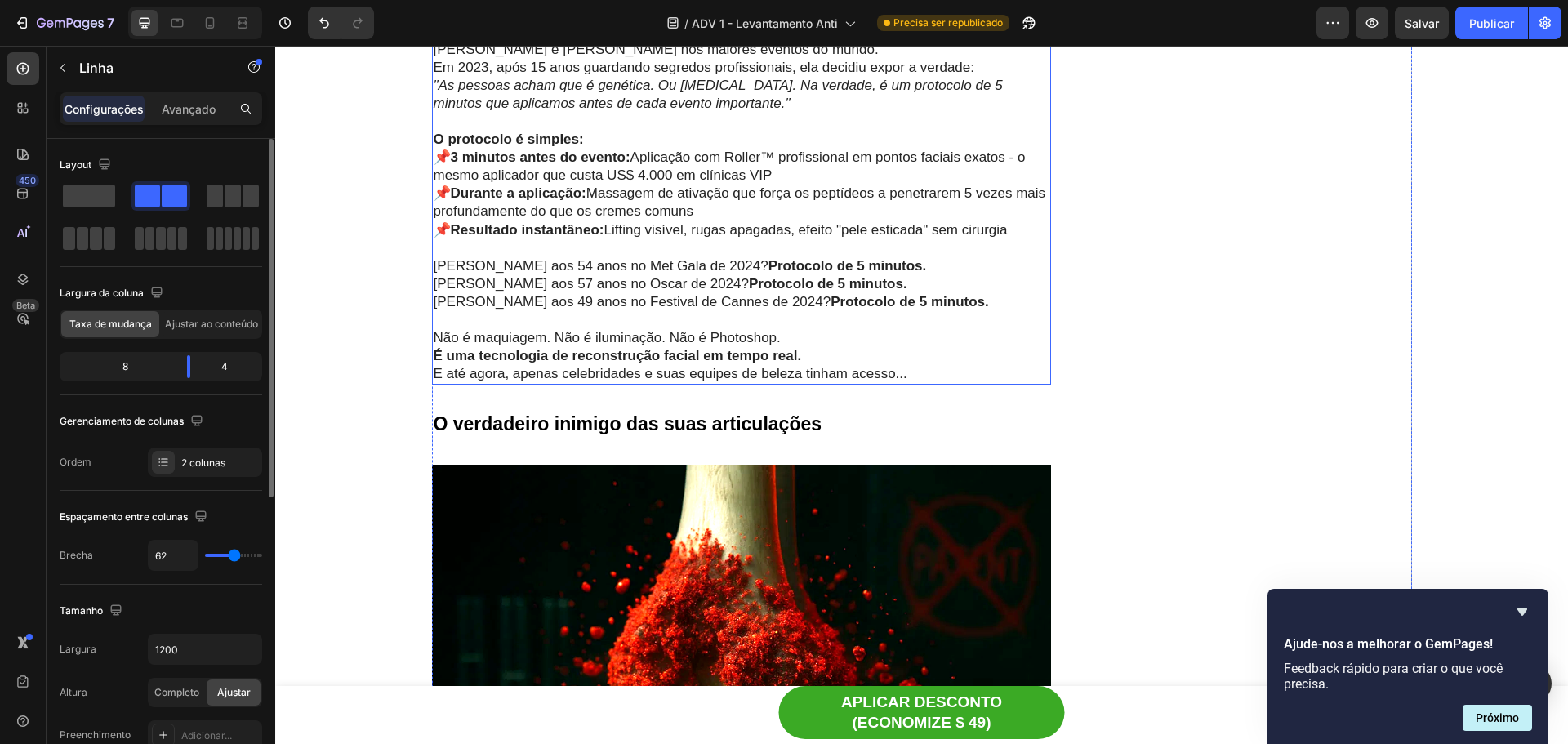
scroll to position [2881, 0]
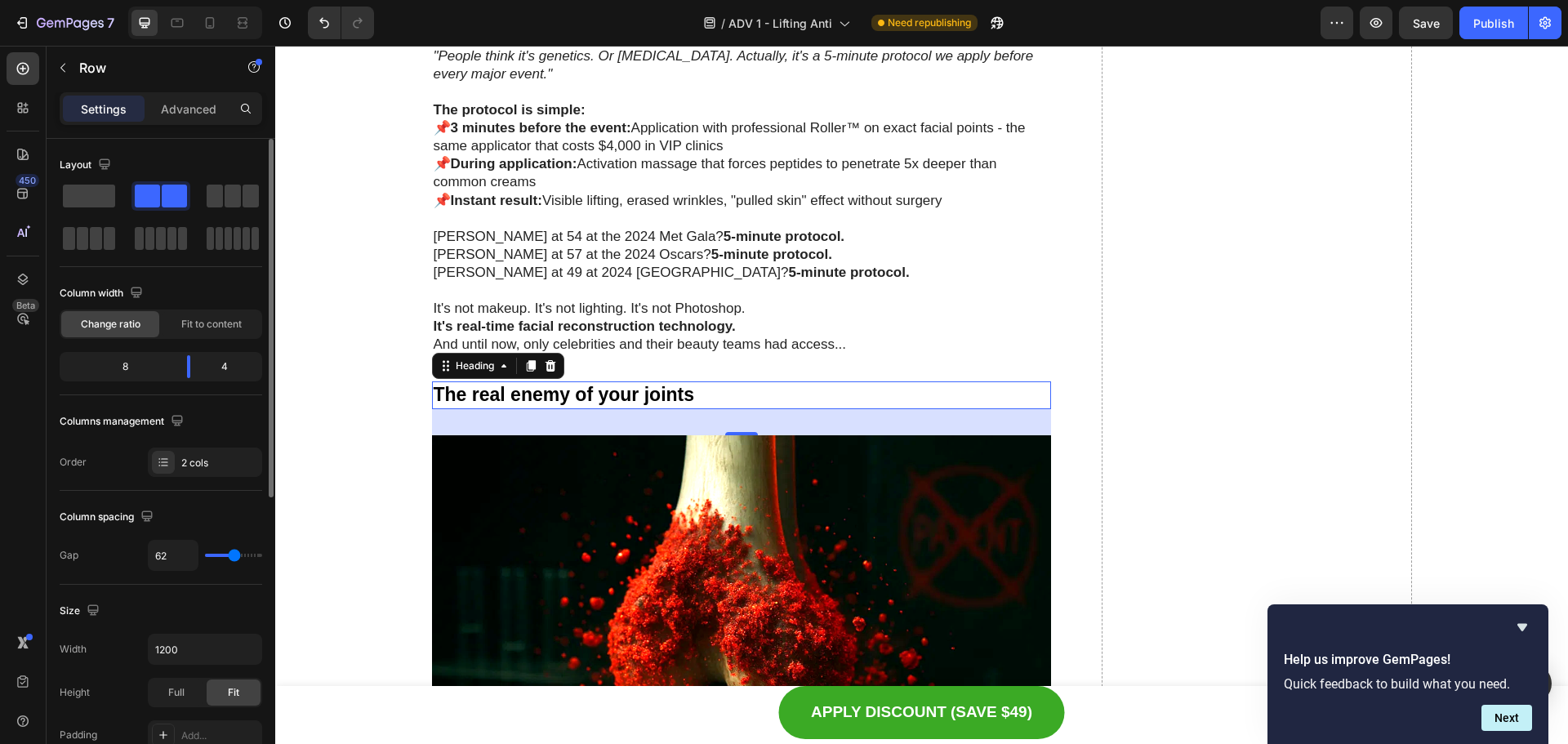
click at [1007, 409] on h2 "The real enemy of your joints" at bounding box center [742, 396] width 620 height 28
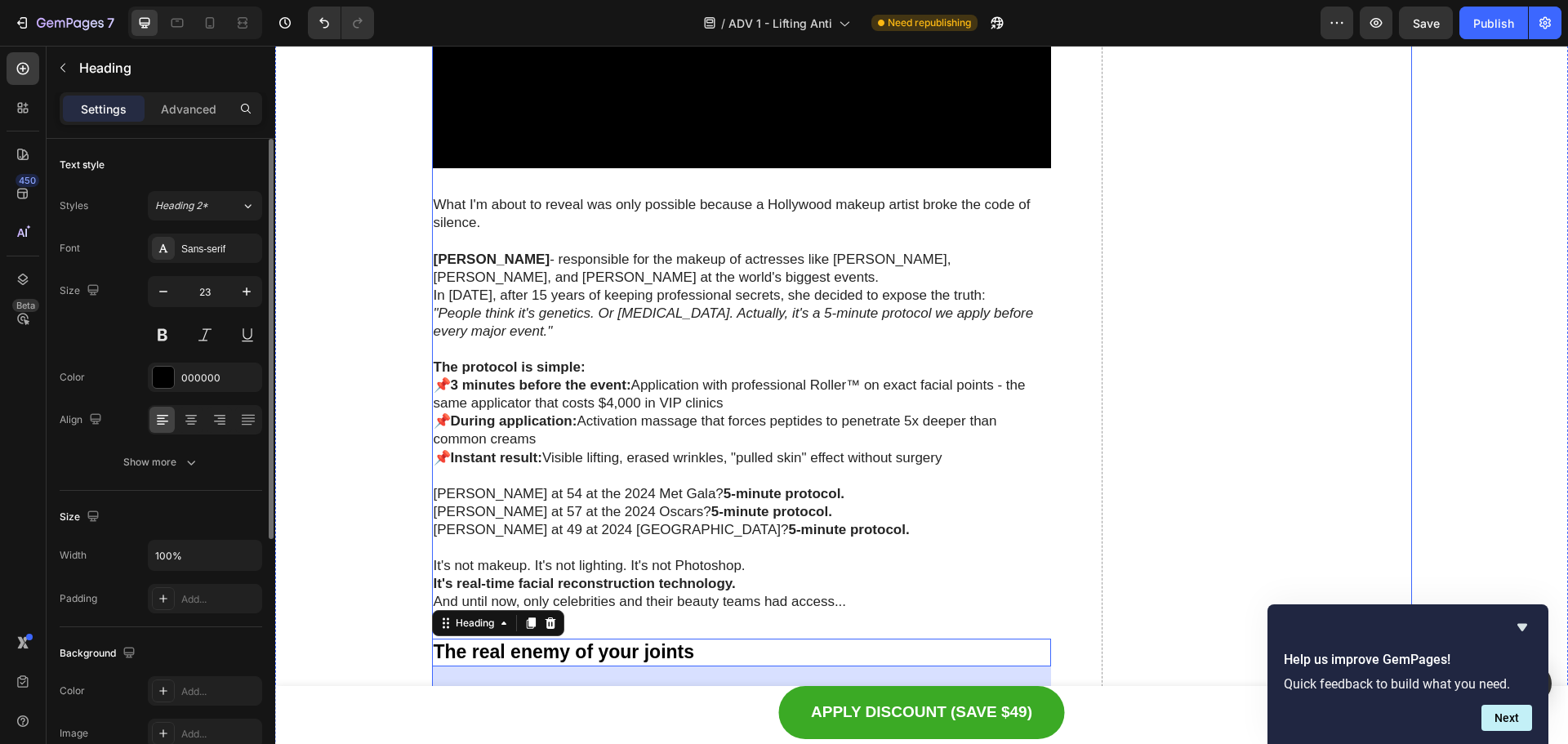
scroll to position [2637, 0]
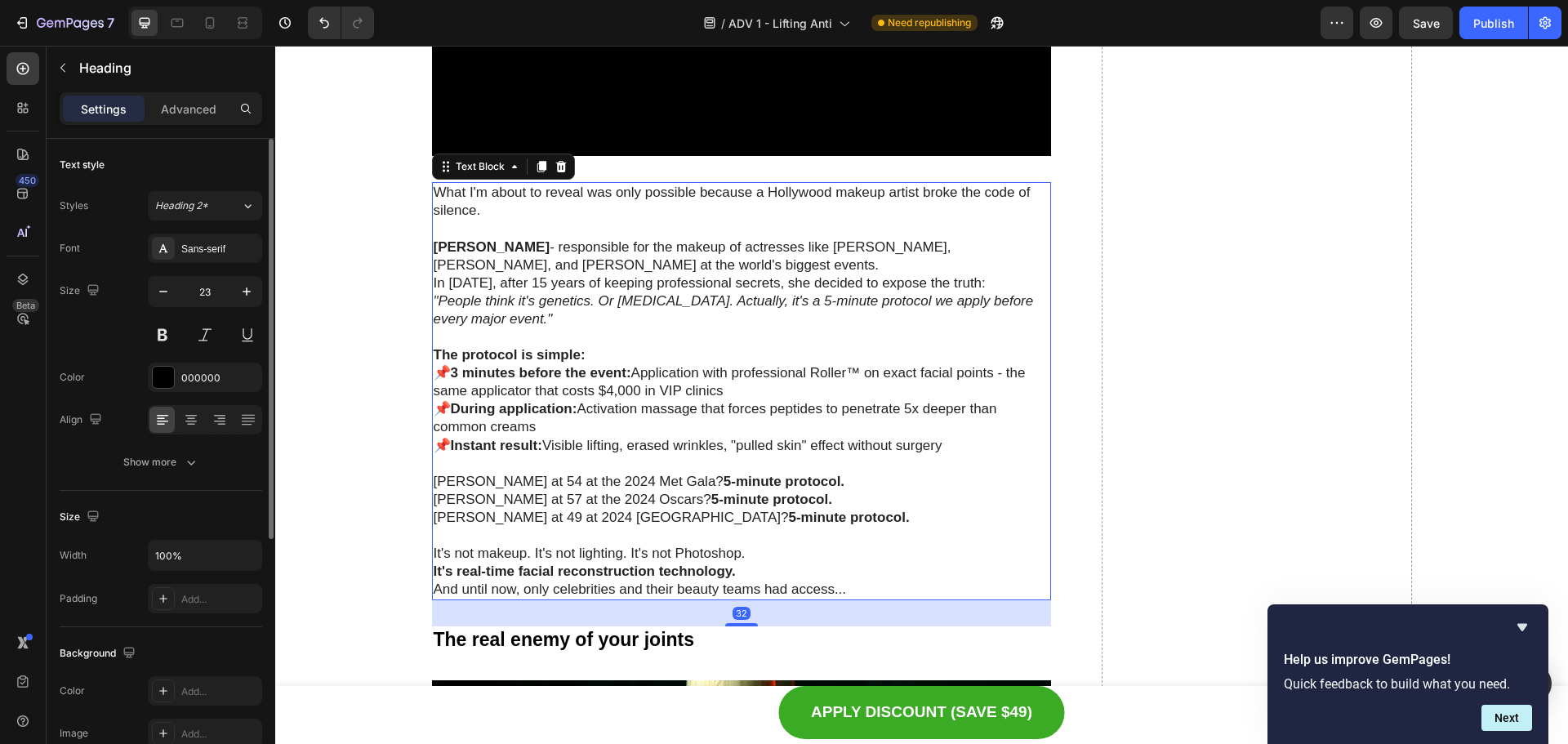
click at [749, 441] on p "📌 3 minutes before the event: Application with professional Roller™ on exact fa…" at bounding box center [741, 409] width 617 height 90
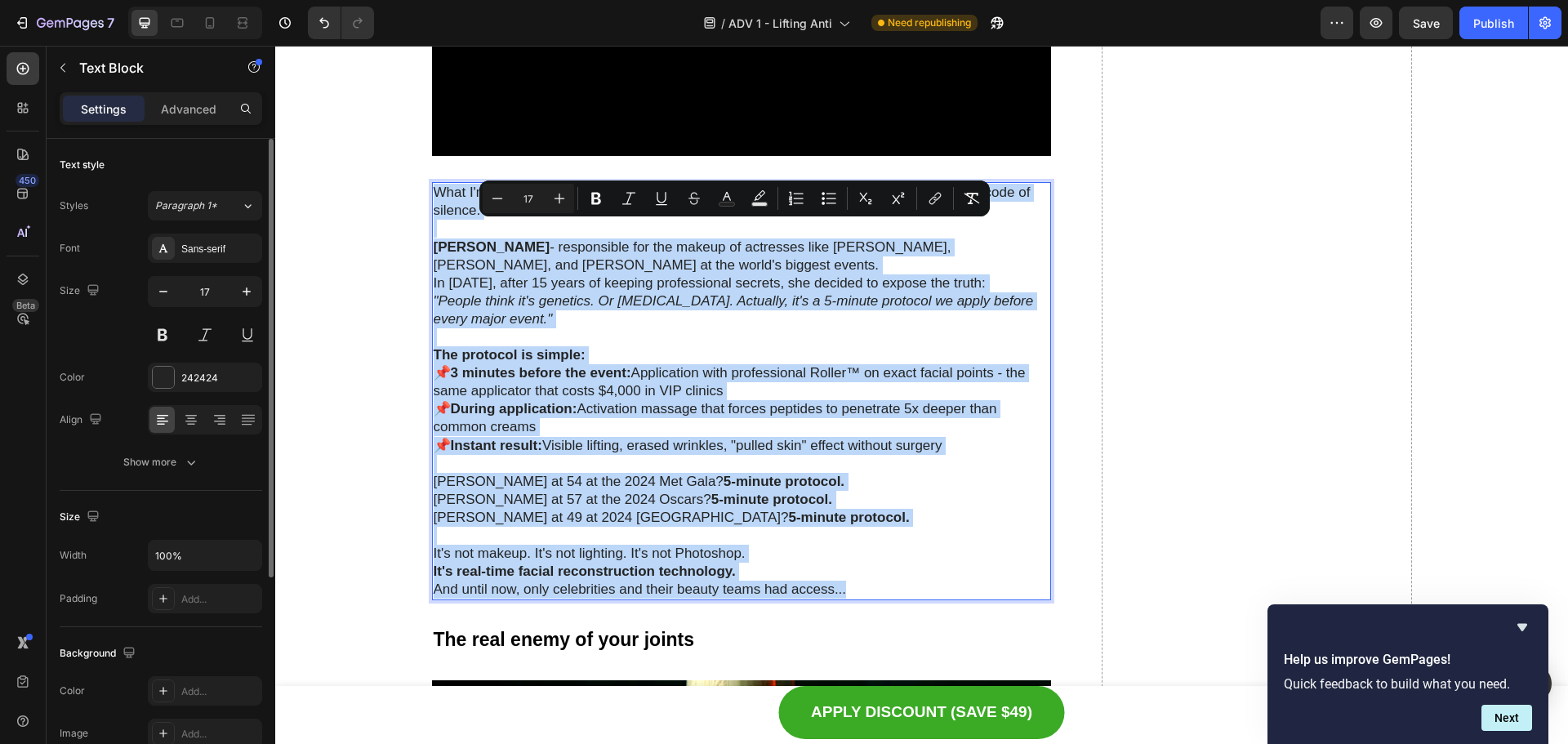
copy div "Lore I'd sitam co adipis eli sedd eiusmodt incidid u Laboreetd magnaa enimad mi…"
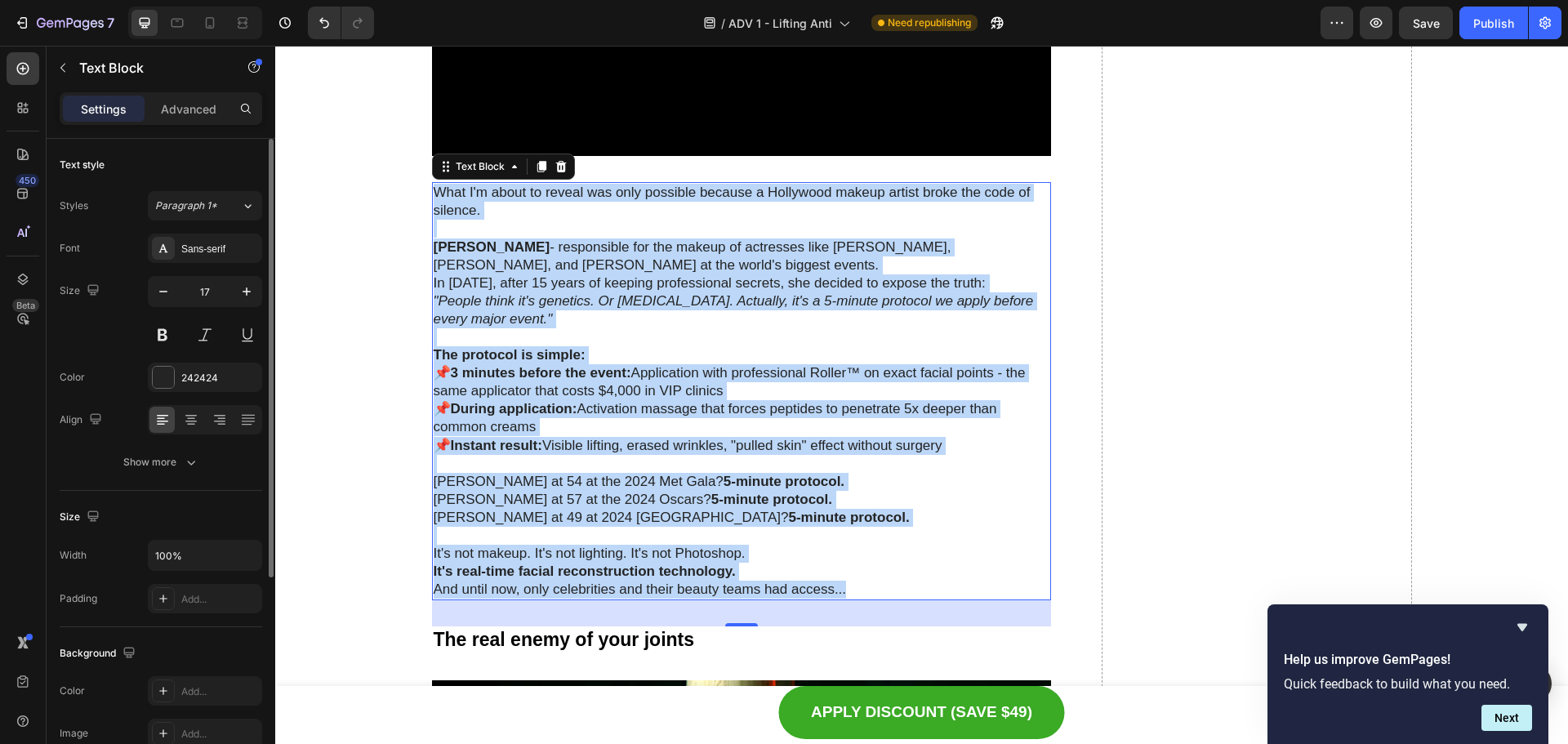
click at [433, 431] on p "📌 3 minutes before the event: Application with professional Roller™ on exact fa…" at bounding box center [741, 409] width 617 height 90
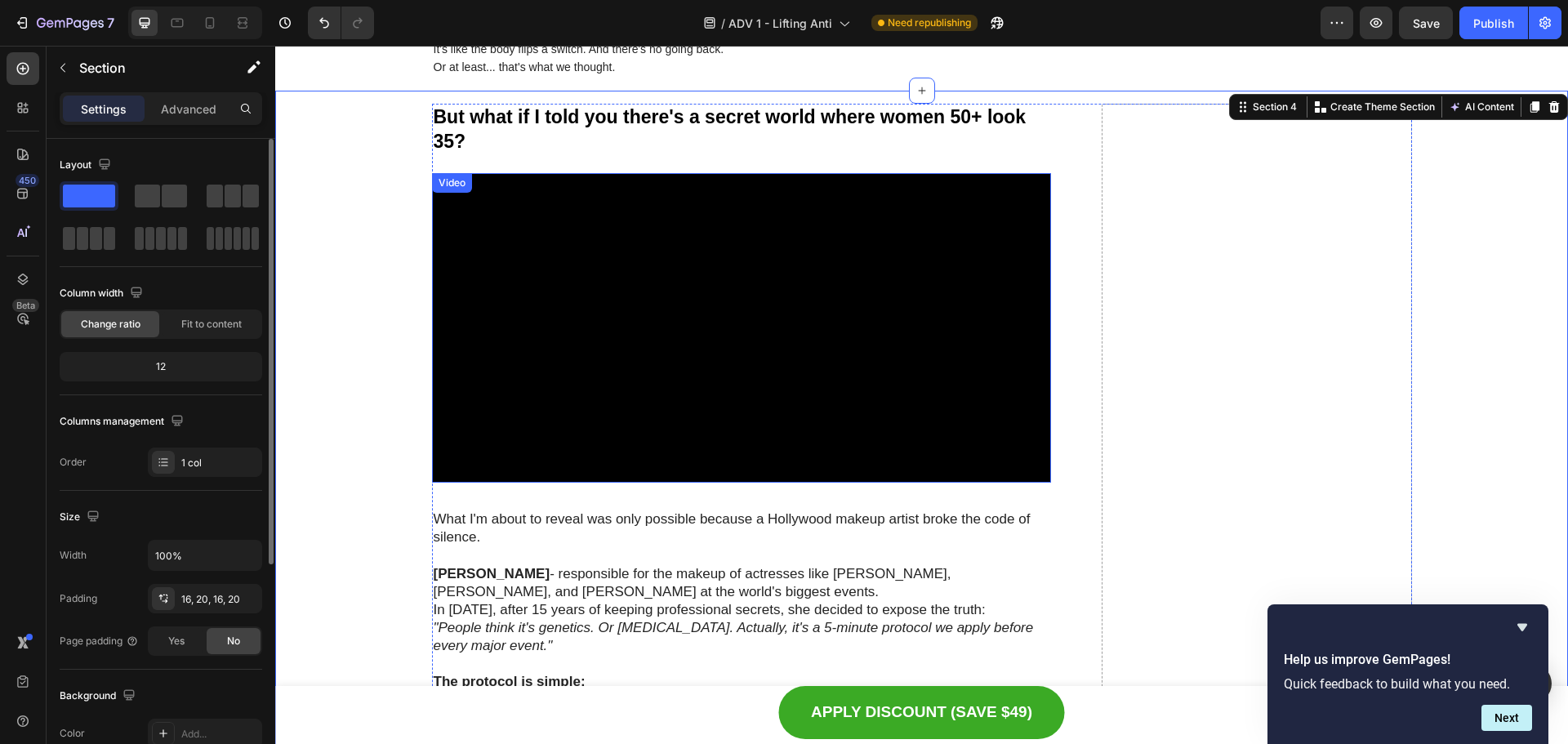
click at [654, 337] on video at bounding box center [742, 328] width 620 height 310
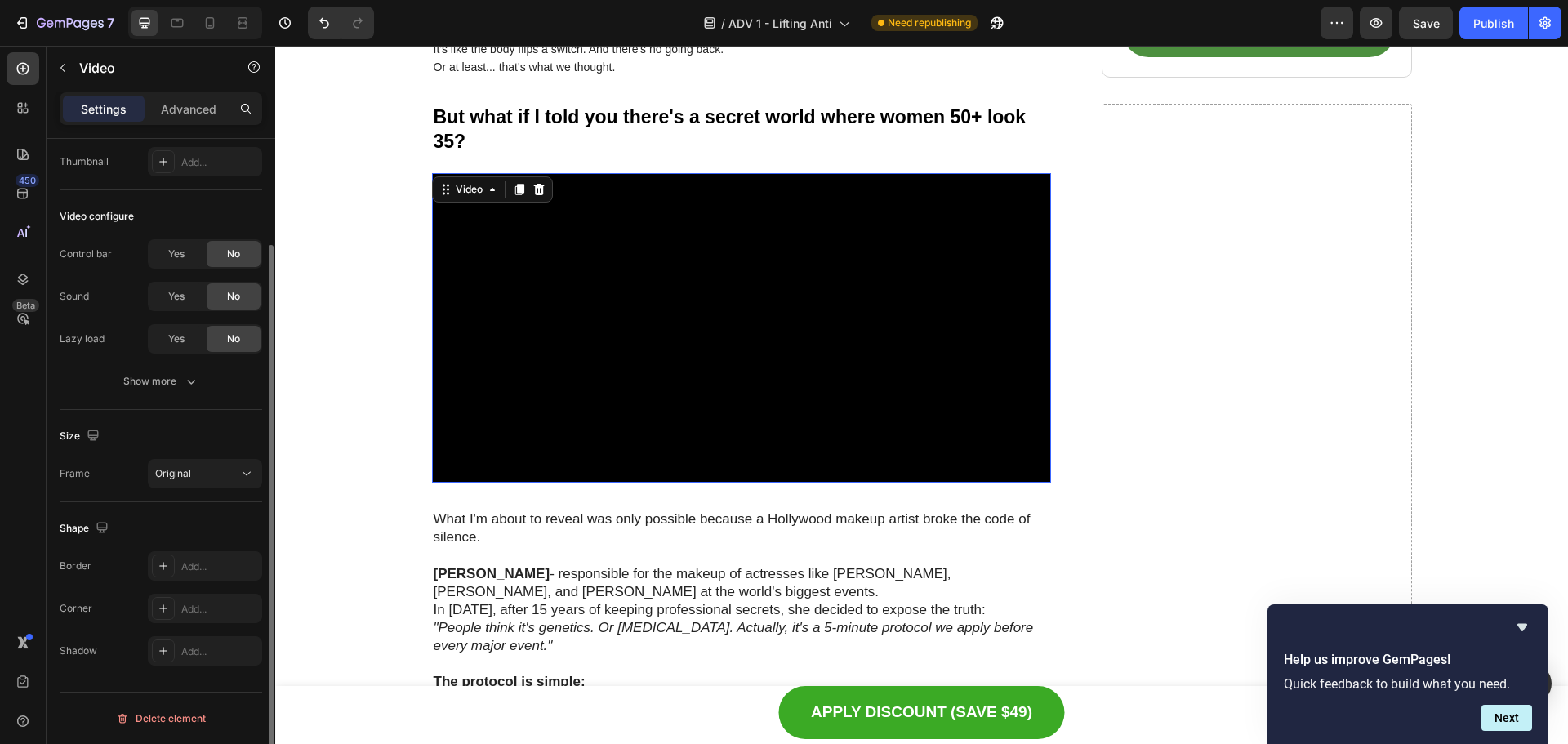
scroll to position [0, 0]
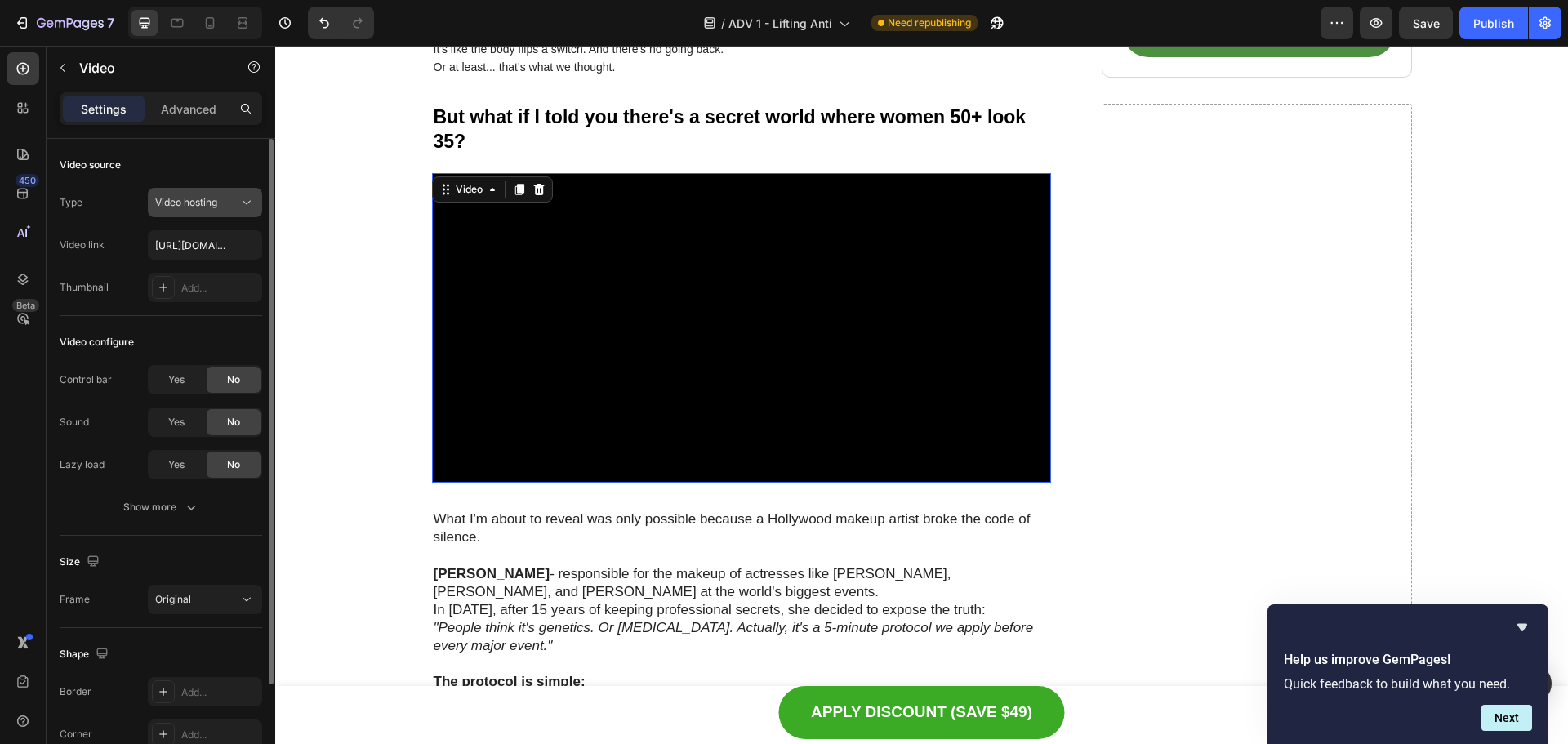
click at [209, 203] on span "Video hosting" at bounding box center [186, 202] width 62 height 12
click at [192, 178] on div "Video source" at bounding box center [160, 165] width 202 height 26
click at [191, 248] on input "[URL][DOMAIN_NAME]" at bounding box center [205, 245] width 114 height 30
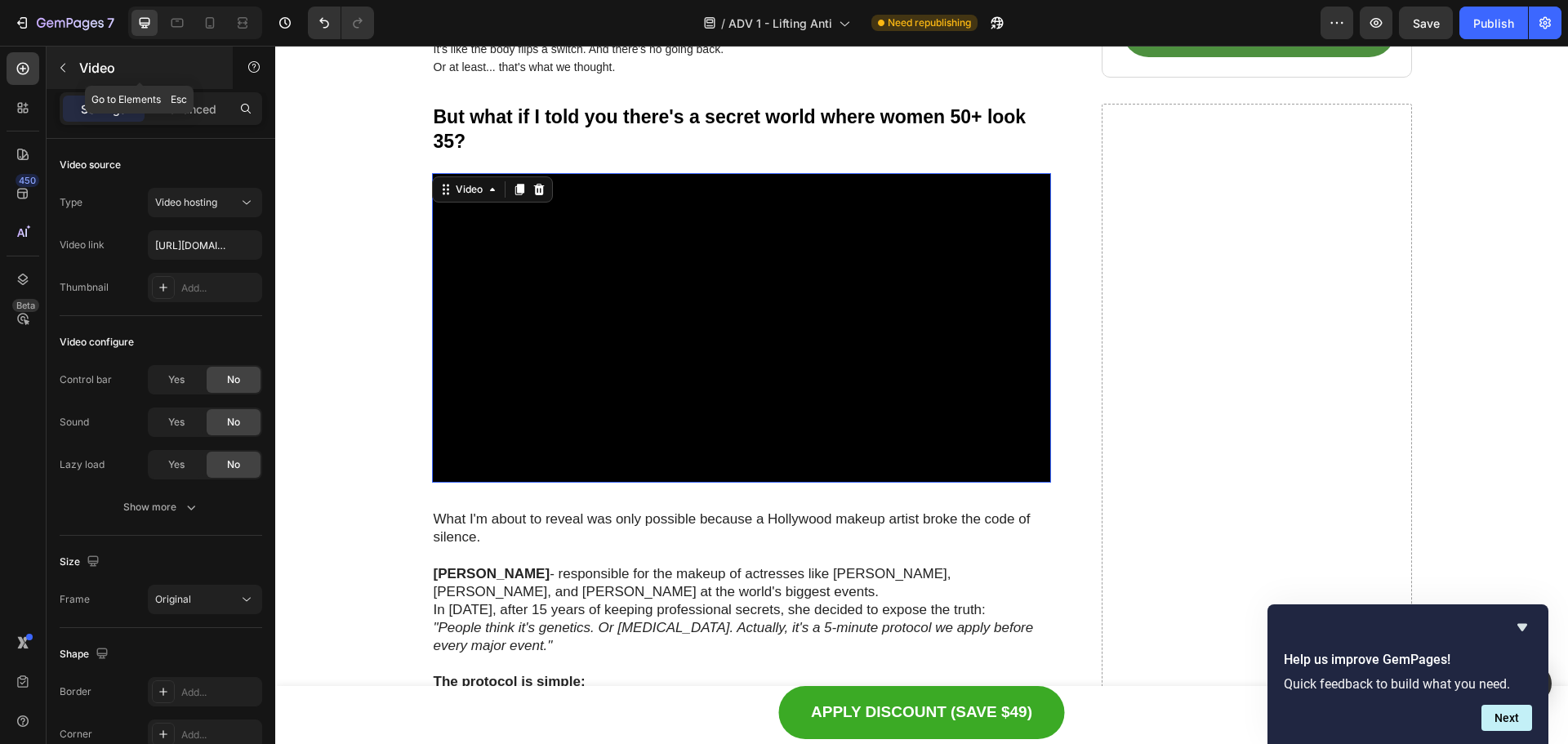
click at [69, 64] on button "button" at bounding box center [62, 67] width 26 height 26
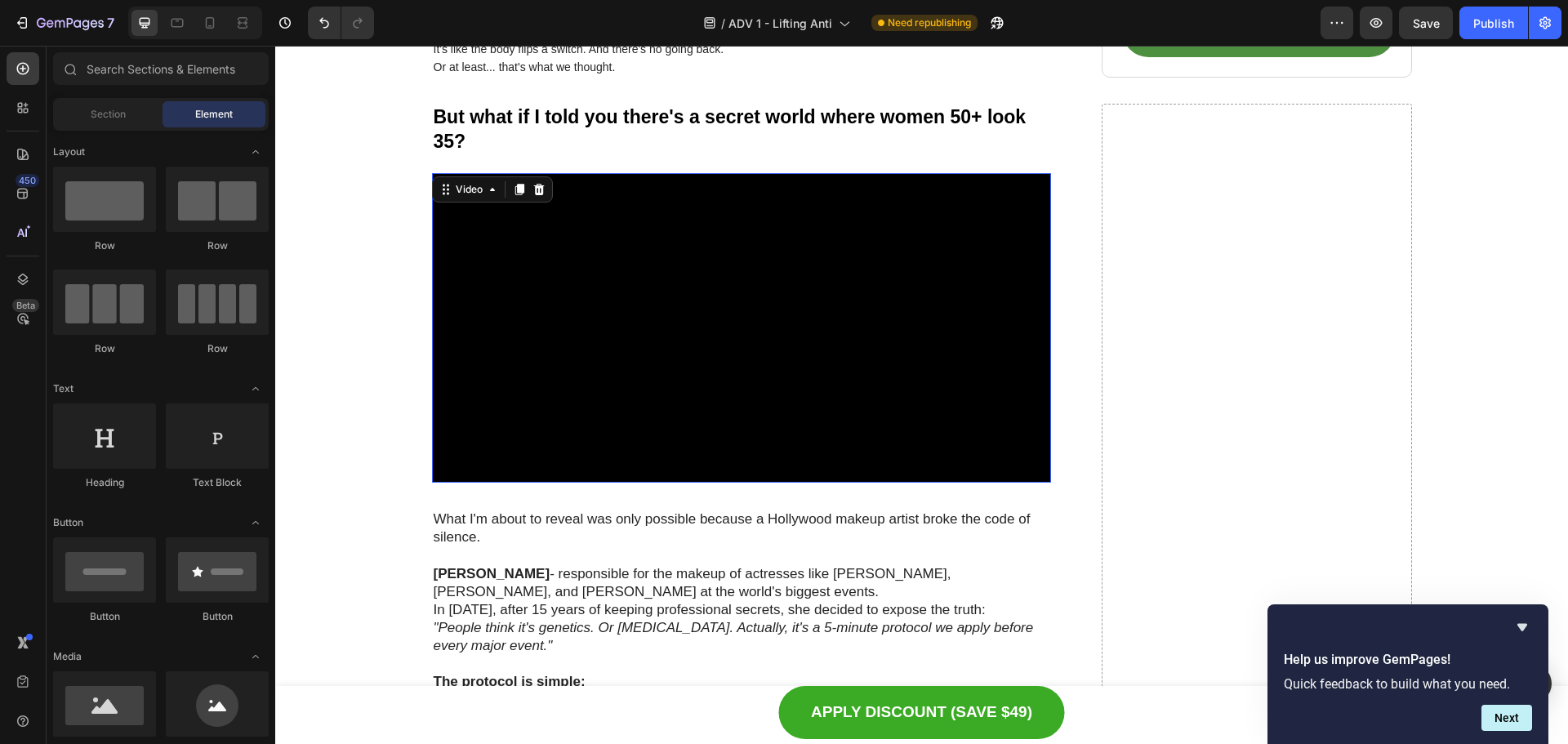
click at [485, 283] on video at bounding box center [742, 328] width 620 height 310
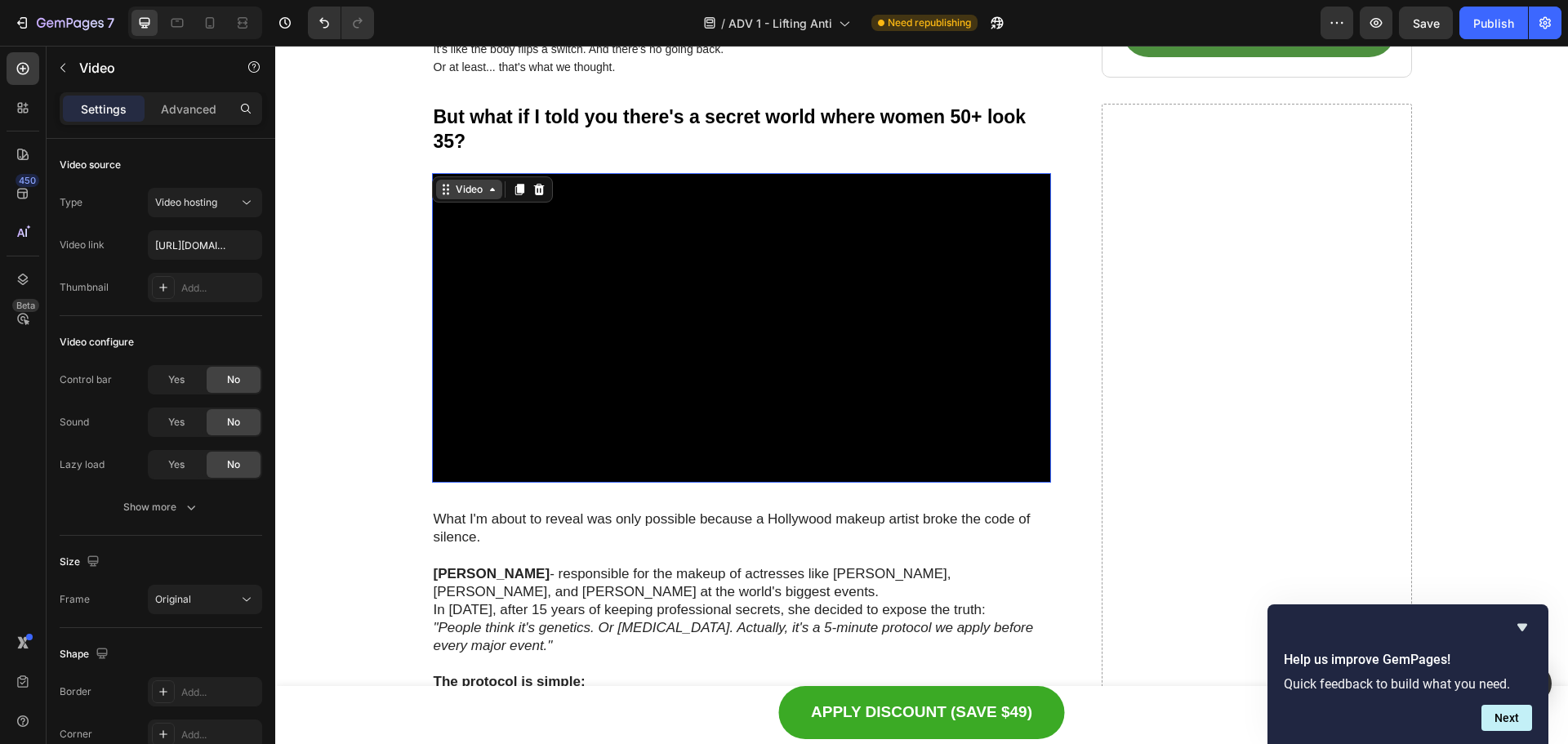
click at [485, 196] on div "Video" at bounding box center [469, 189] width 66 height 20
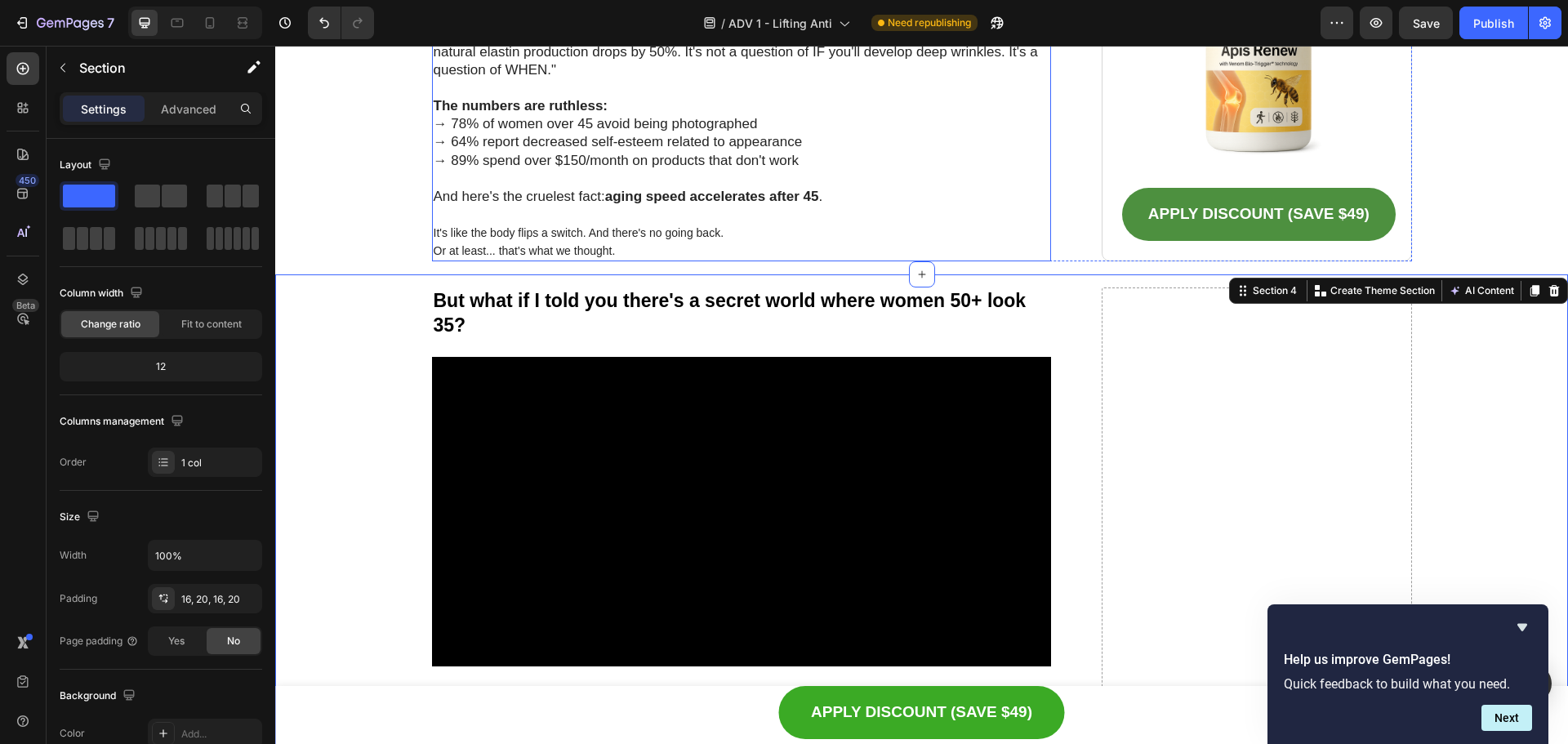
scroll to position [2391, 0]
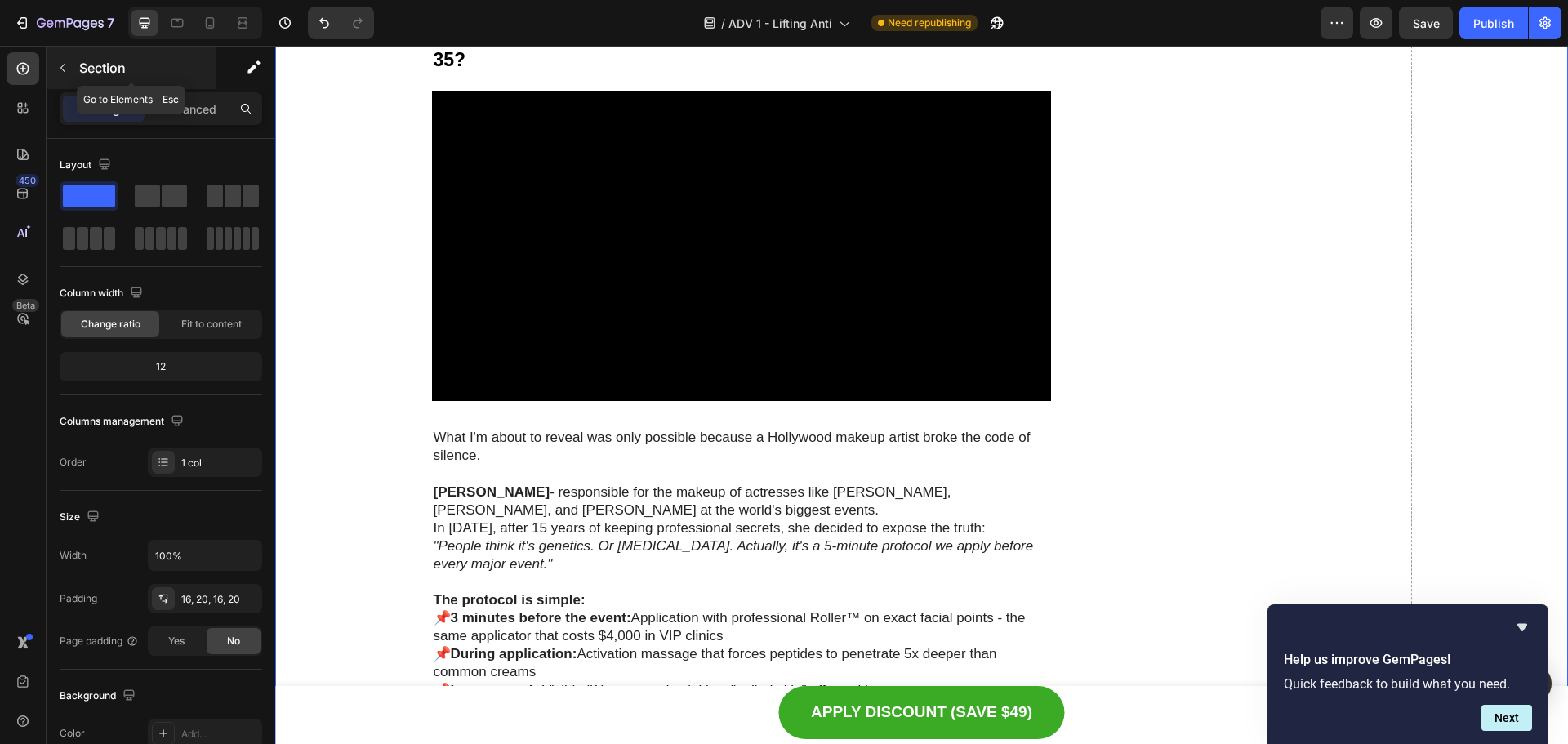
click at [79, 65] on p "Section" at bounding box center [146, 68] width 134 height 20
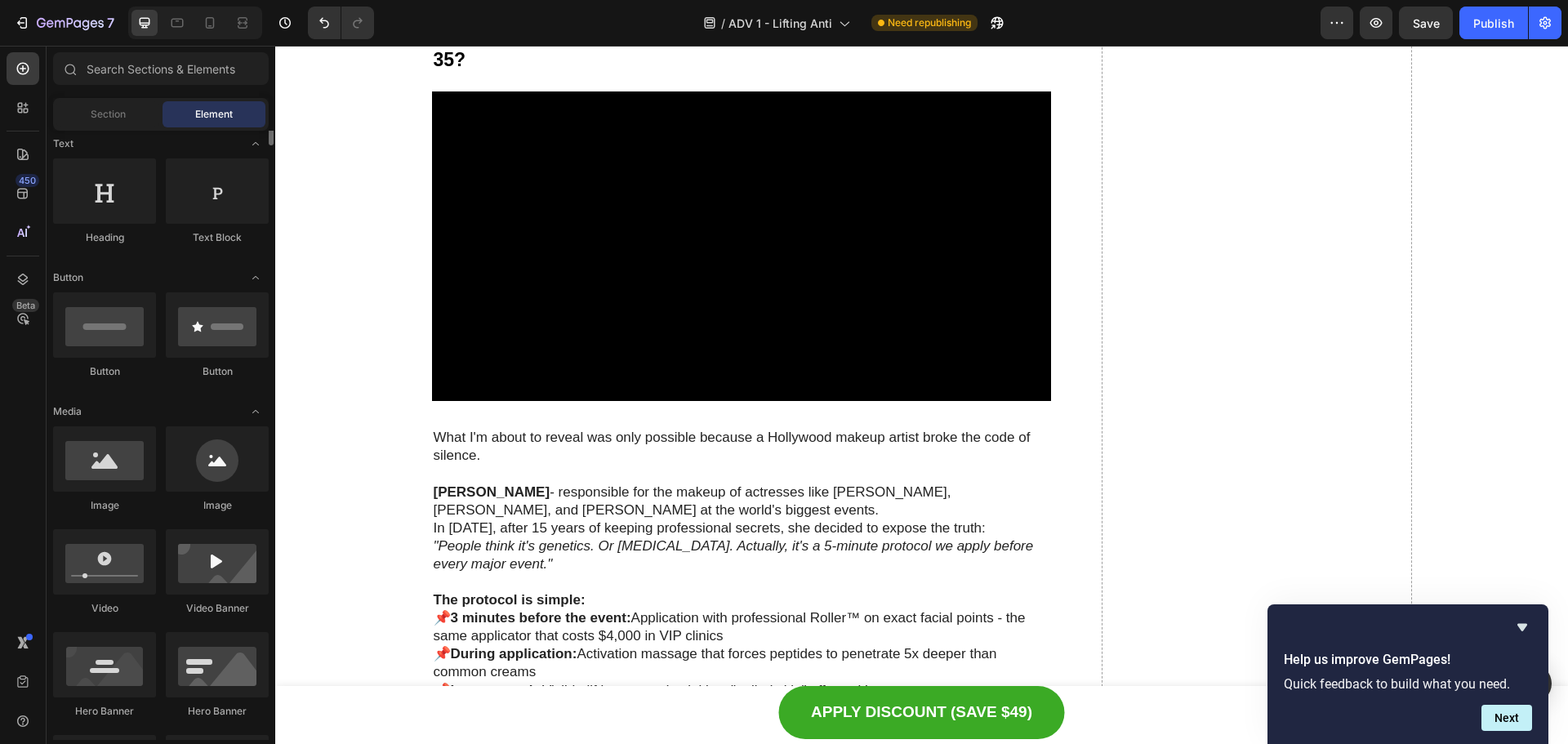
scroll to position [327, 0]
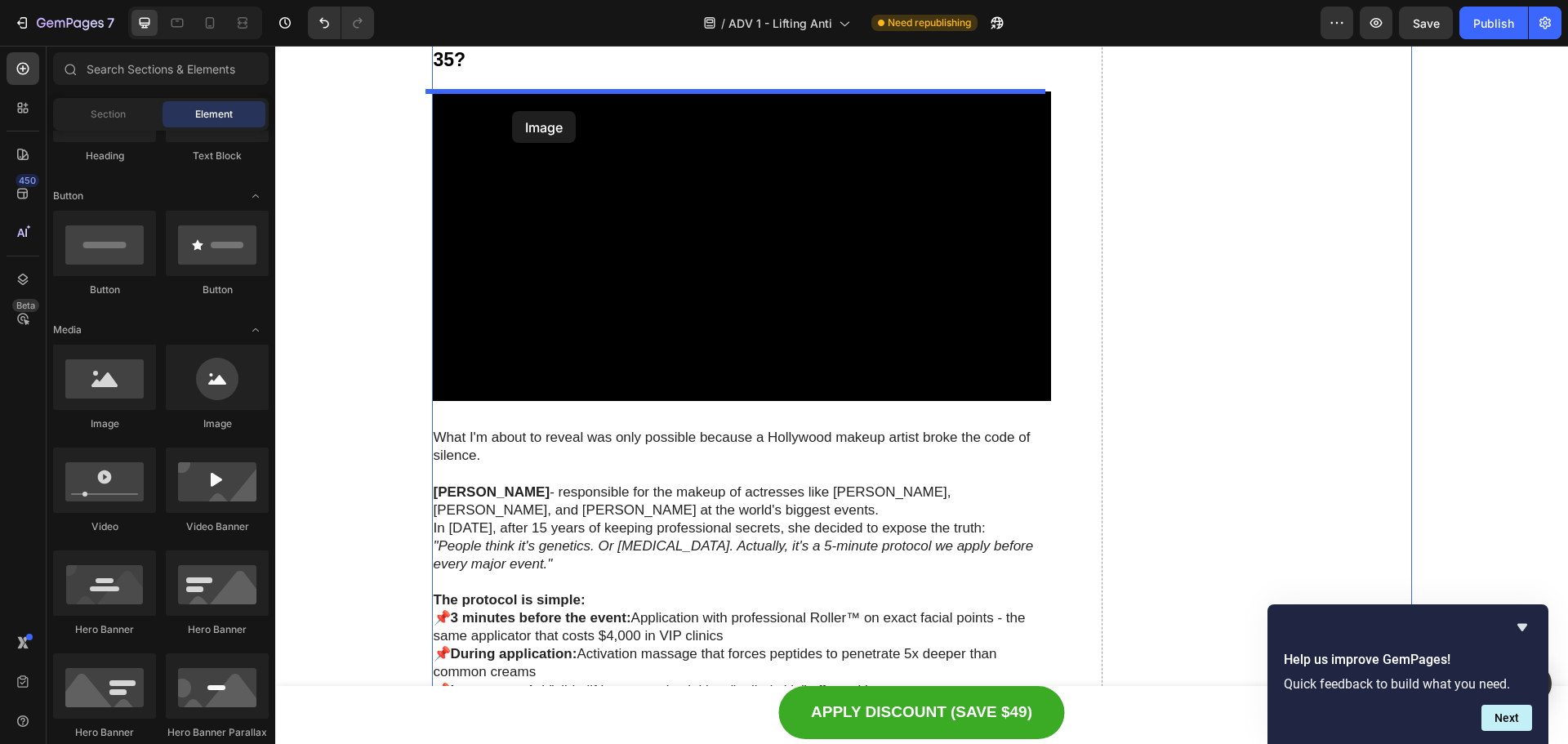
drag, startPoint x: 378, startPoint y: 435, endPoint x: 512, endPoint y: 112, distance: 349.7
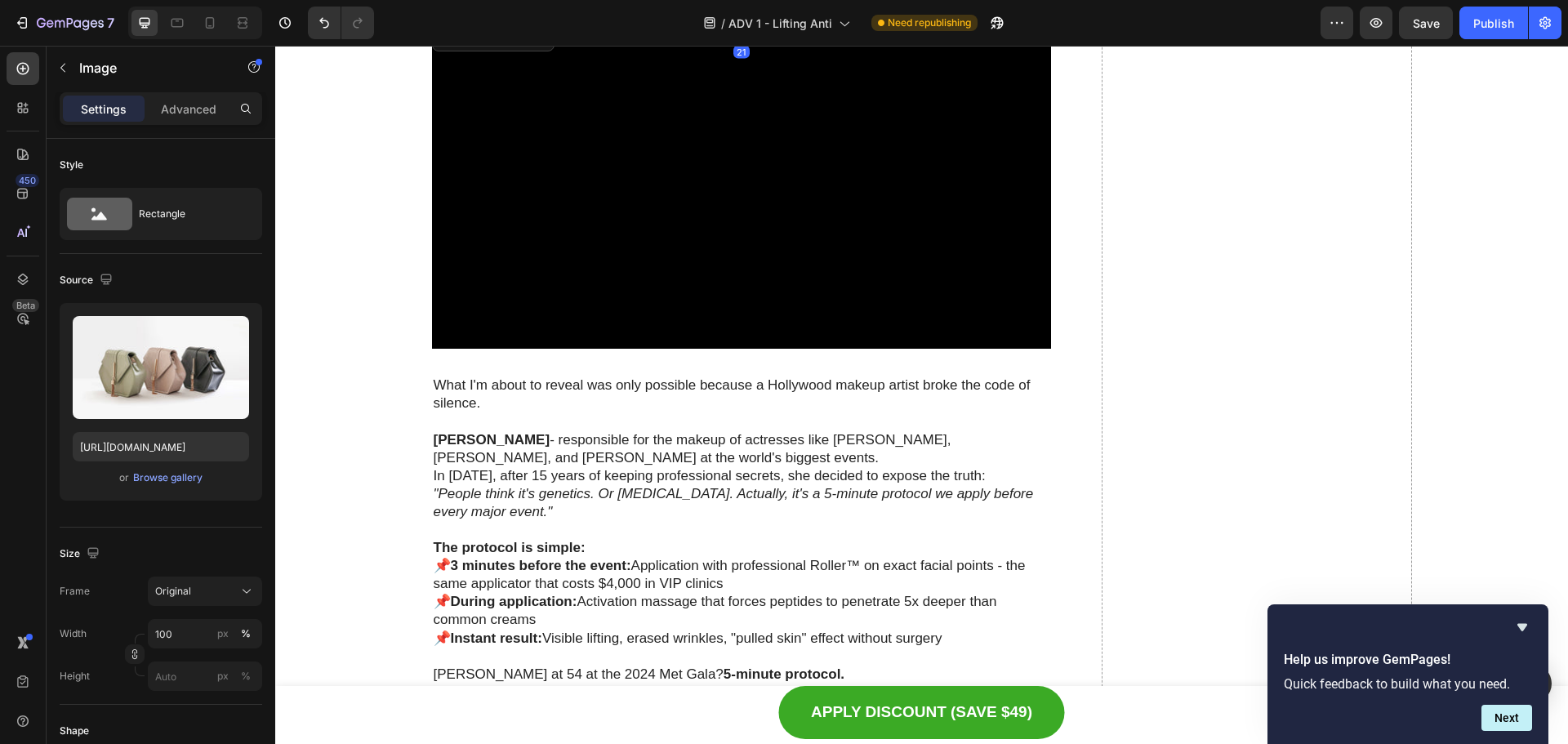
scroll to position [2555, 0]
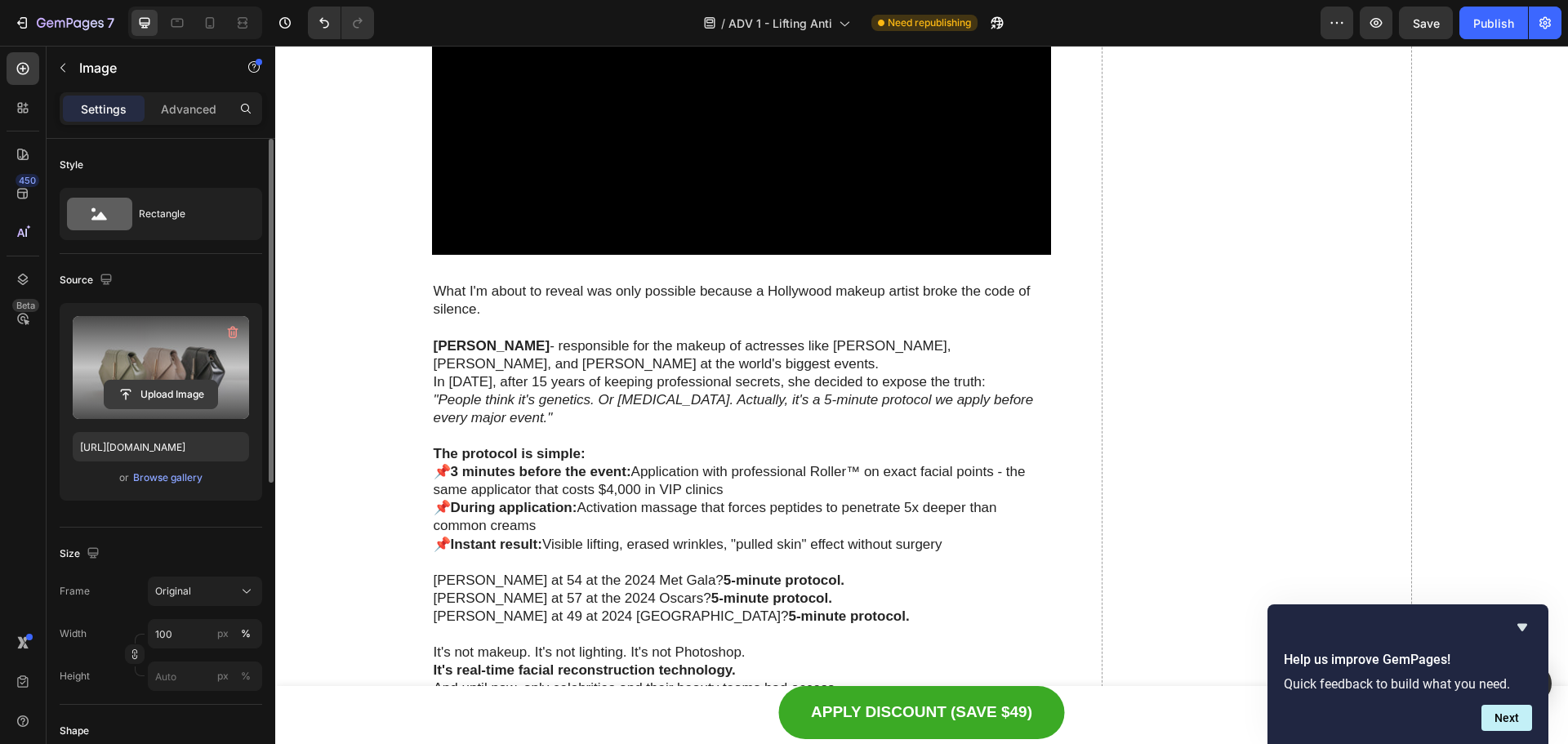
click at [185, 382] on input "file" at bounding box center [161, 395] width 112 height 28
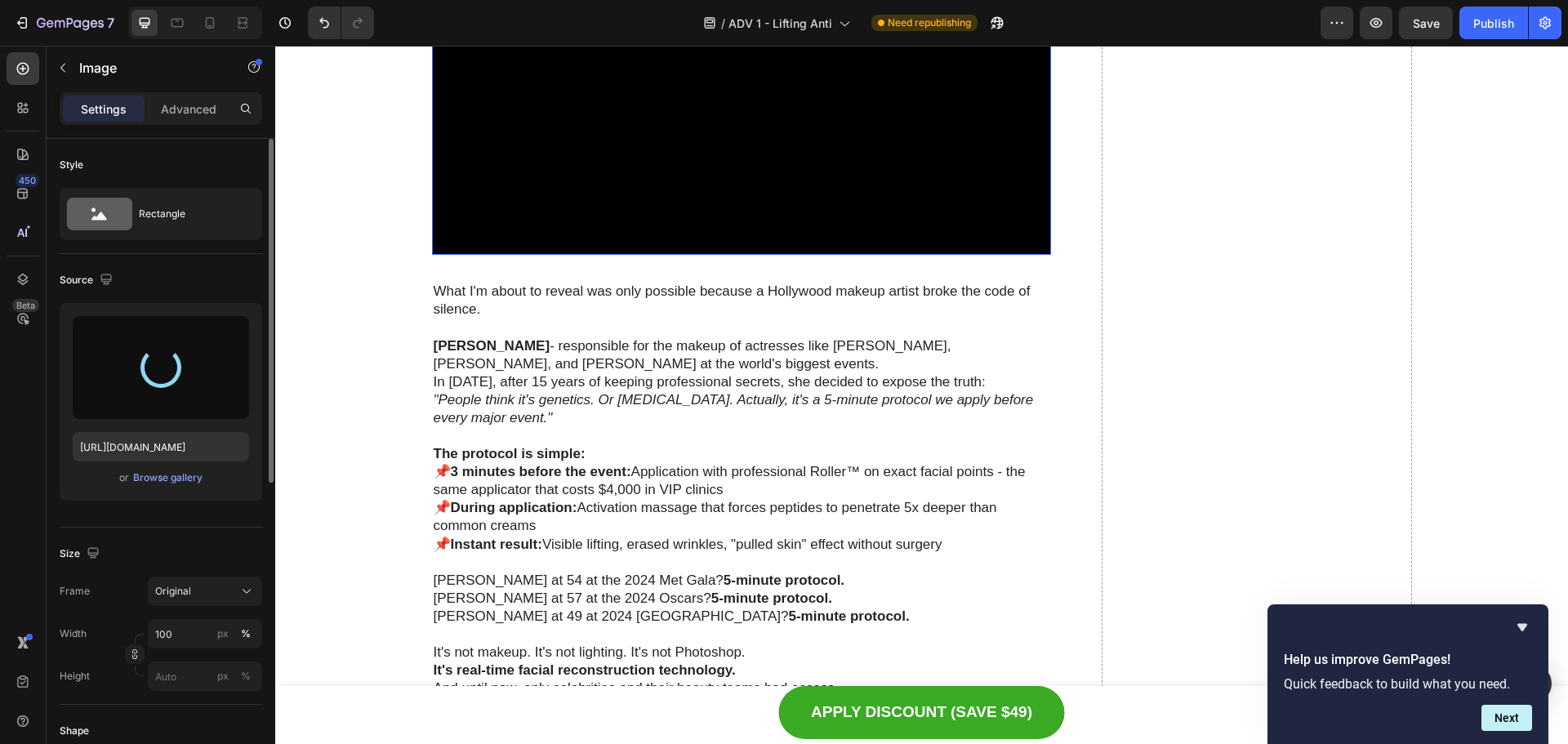
click at [680, 255] on video at bounding box center [742, 101] width 620 height 310
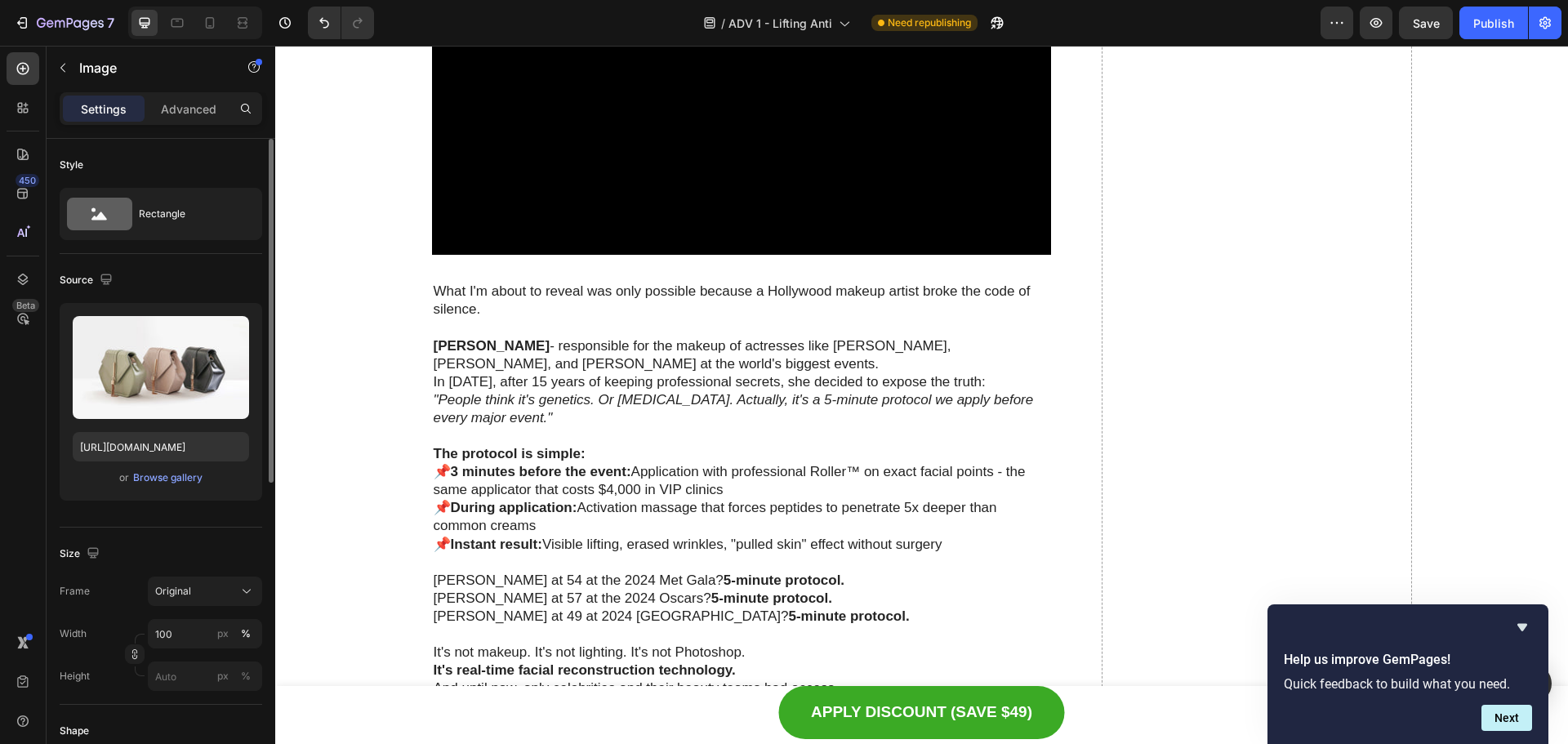
click at [196, 422] on div "Upload Image [URL][DOMAIN_NAME] or Browse gallery" at bounding box center [160, 402] width 202 height 197
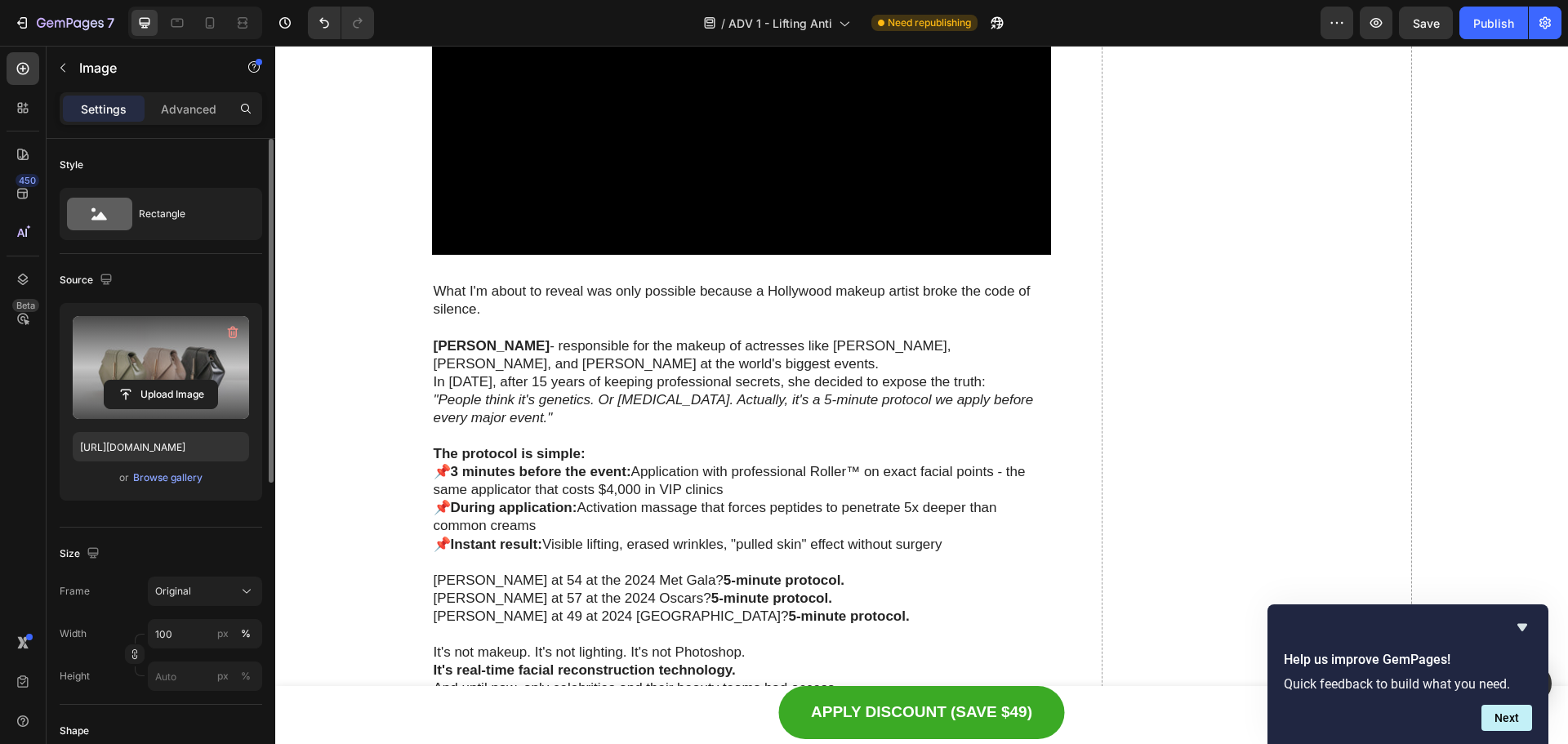
click at [184, 369] on label at bounding box center [161, 367] width 177 height 103
click at [184, 381] on input "file" at bounding box center [161, 395] width 112 height 28
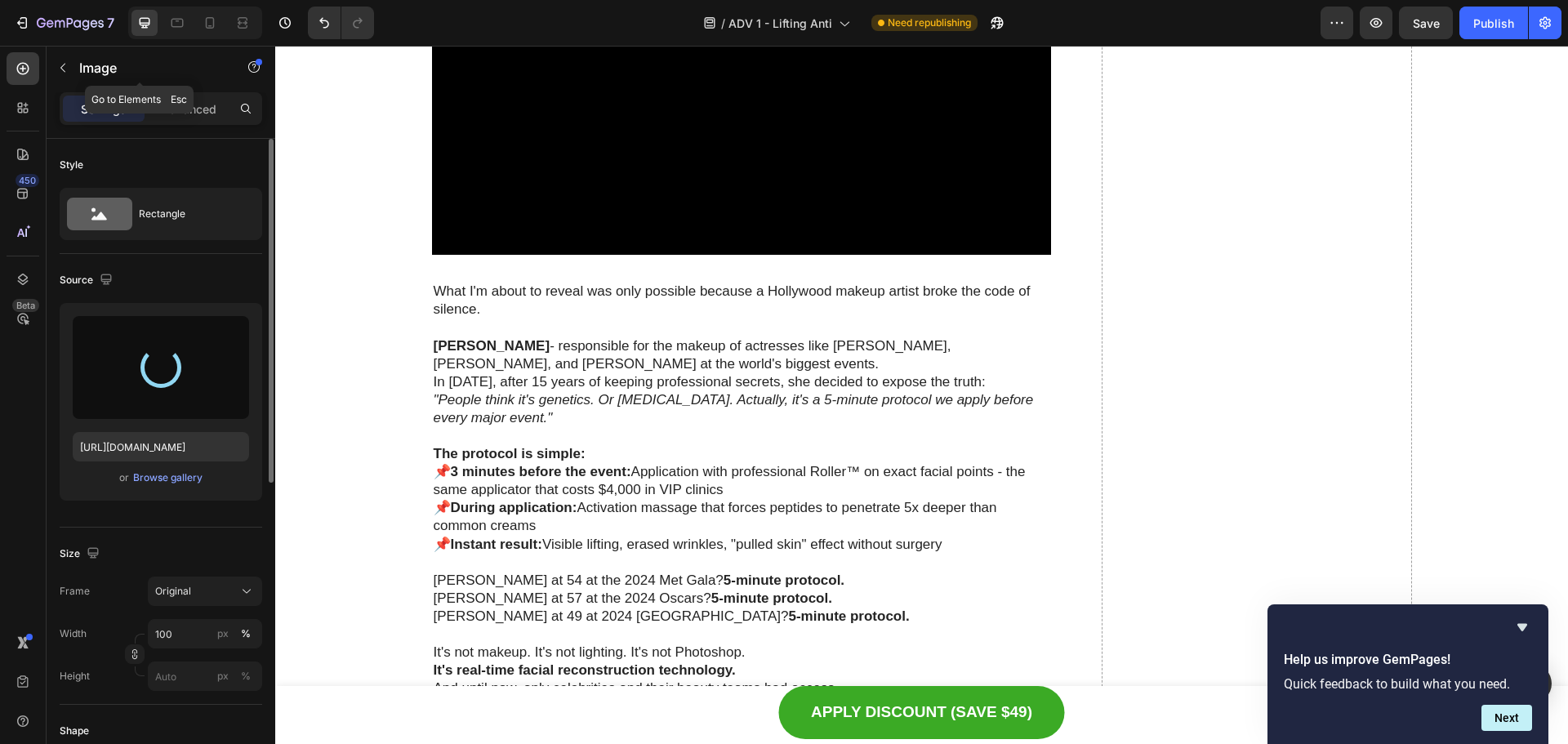
type input "[URL][DOMAIN_NAME]"
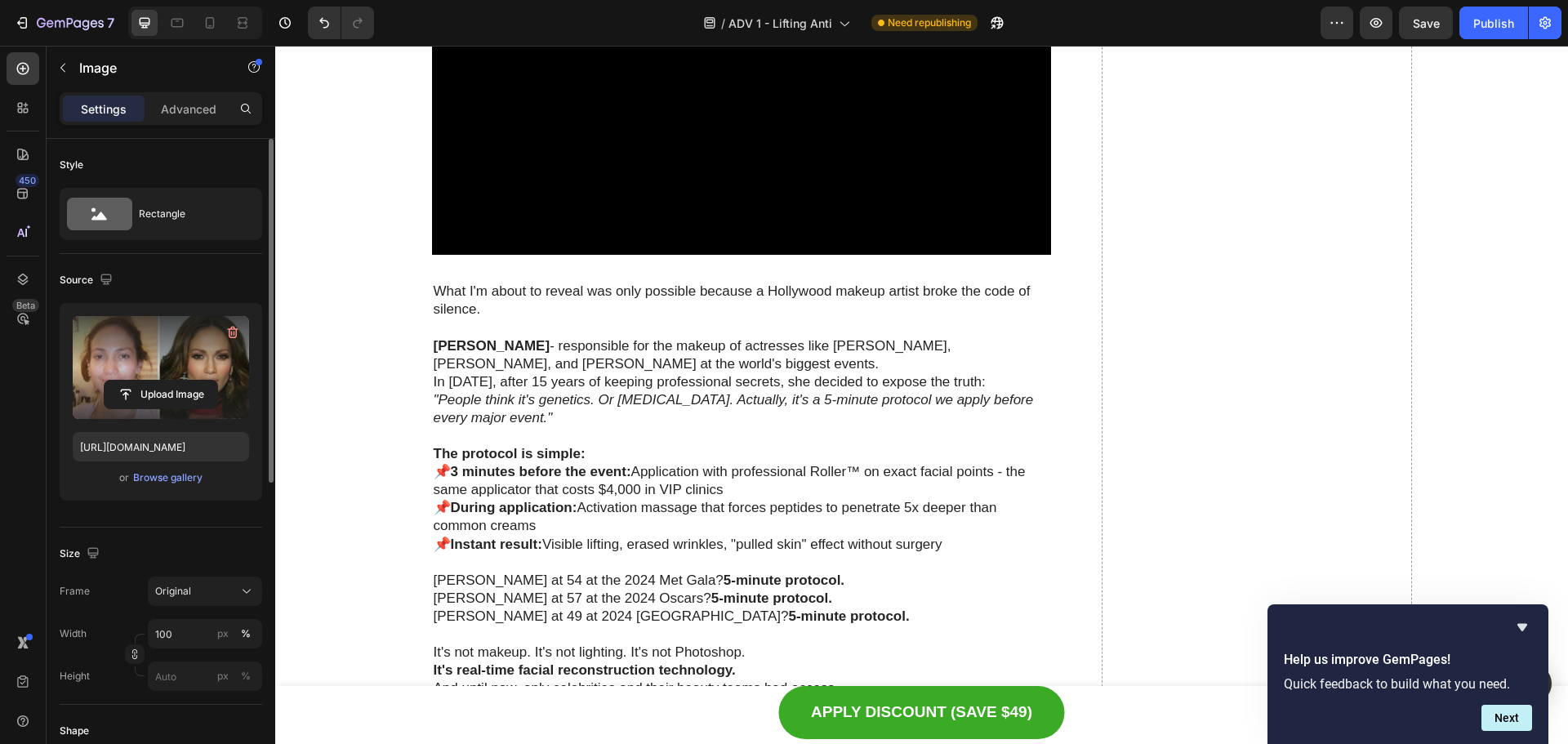
scroll to position [2391, 0]
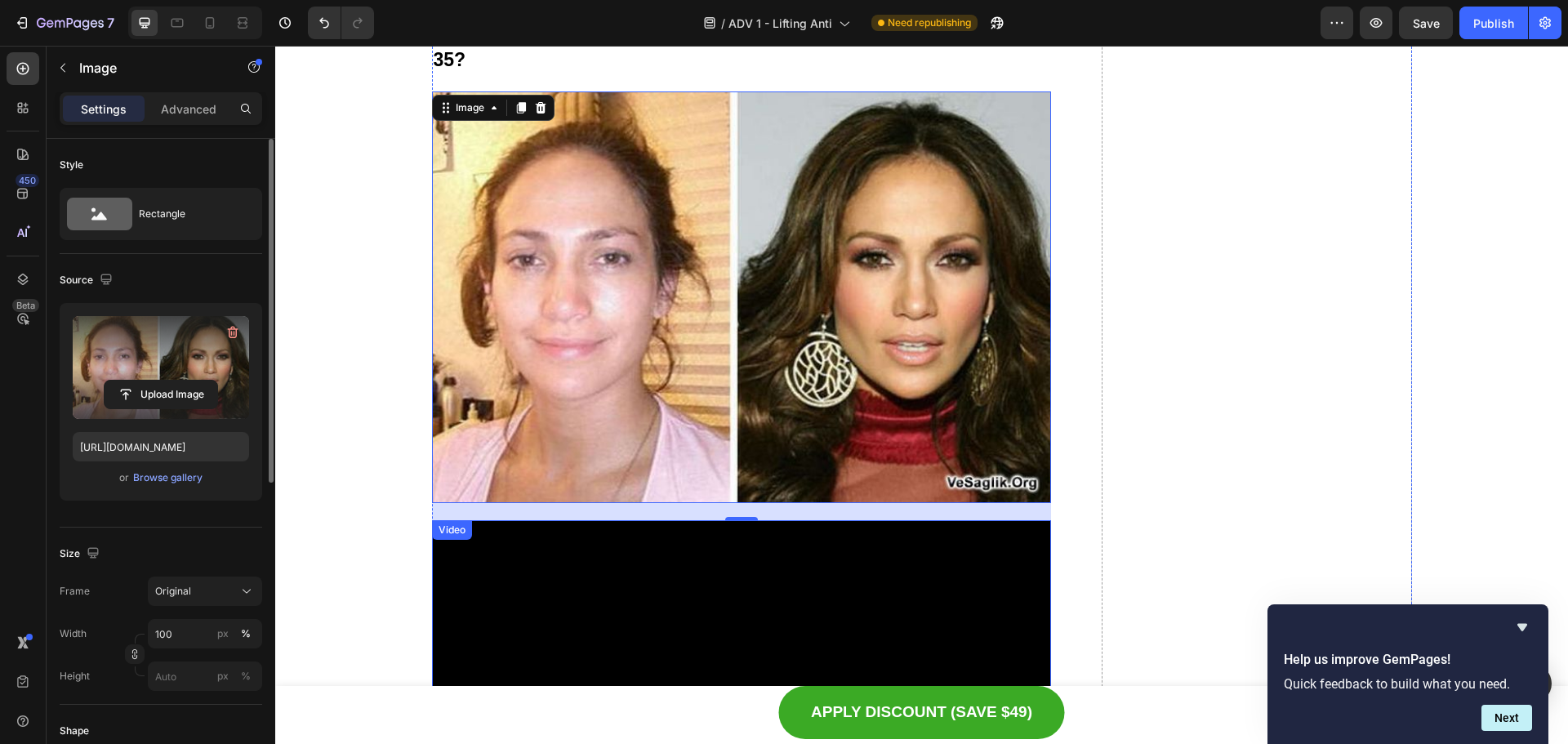
click at [560, 543] on video at bounding box center [742, 675] width 620 height 310
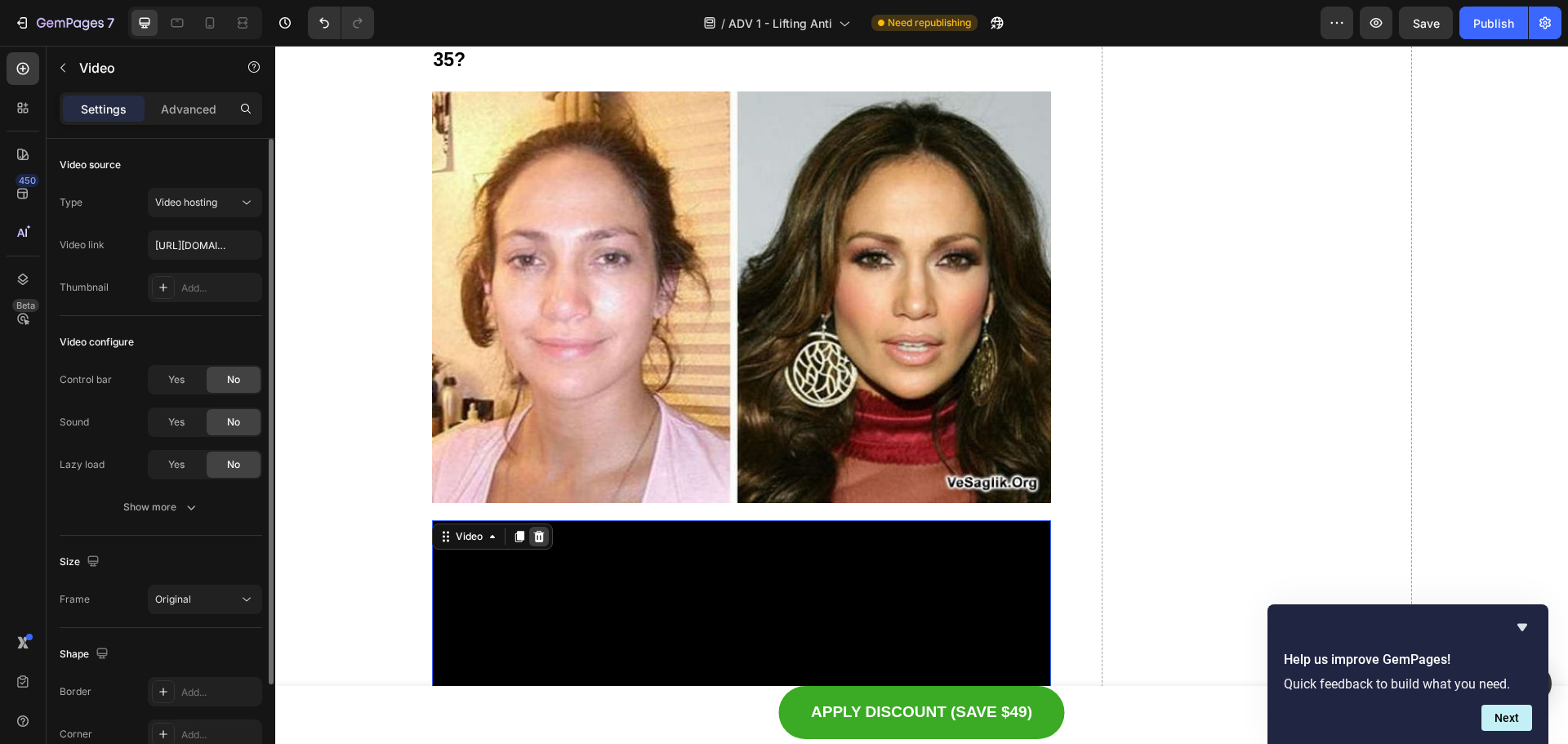
click at [533, 538] on icon at bounding box center [539, 536] width 13 height 13
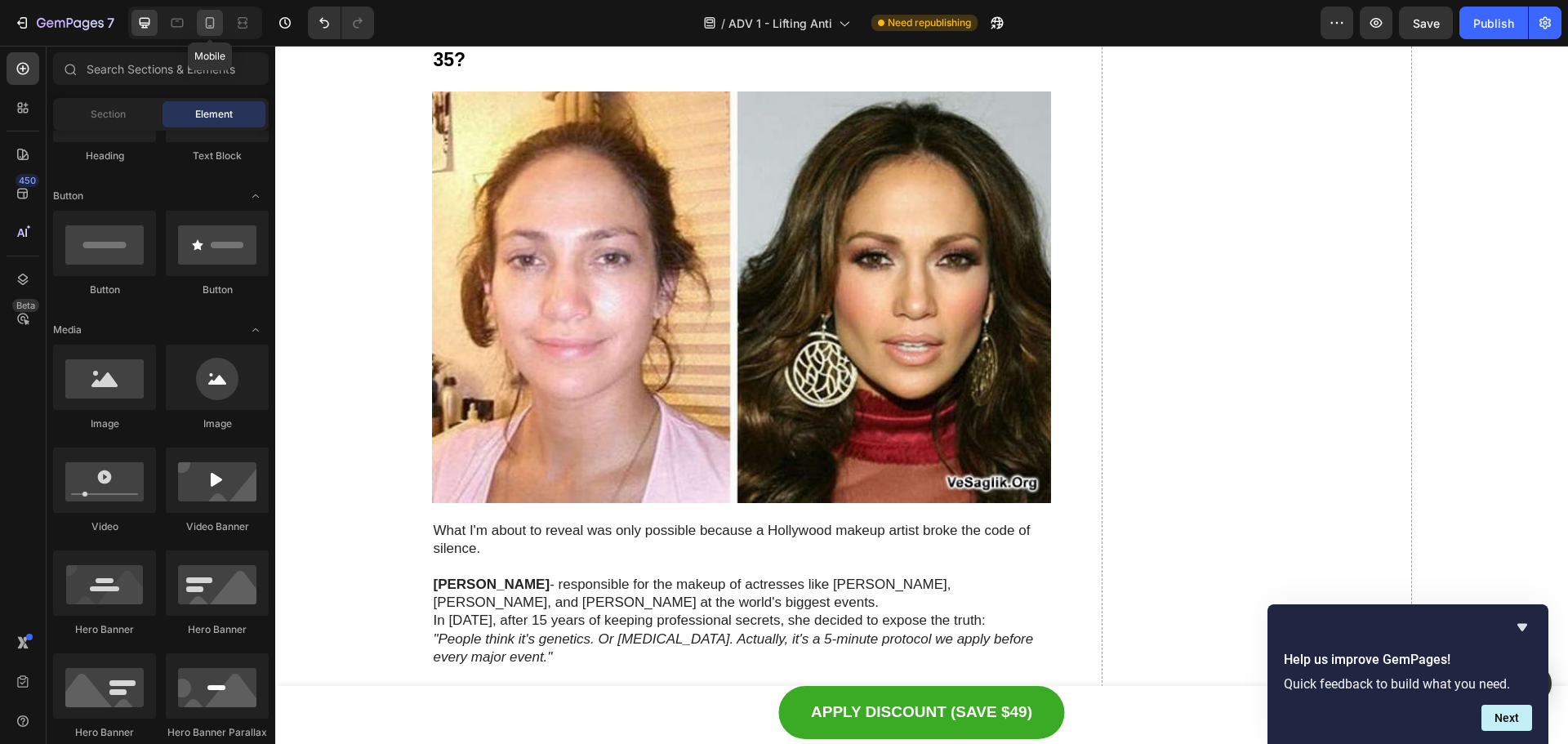
click at [213, 20] on icon at bounding box center [210, 23] width 9 height 12
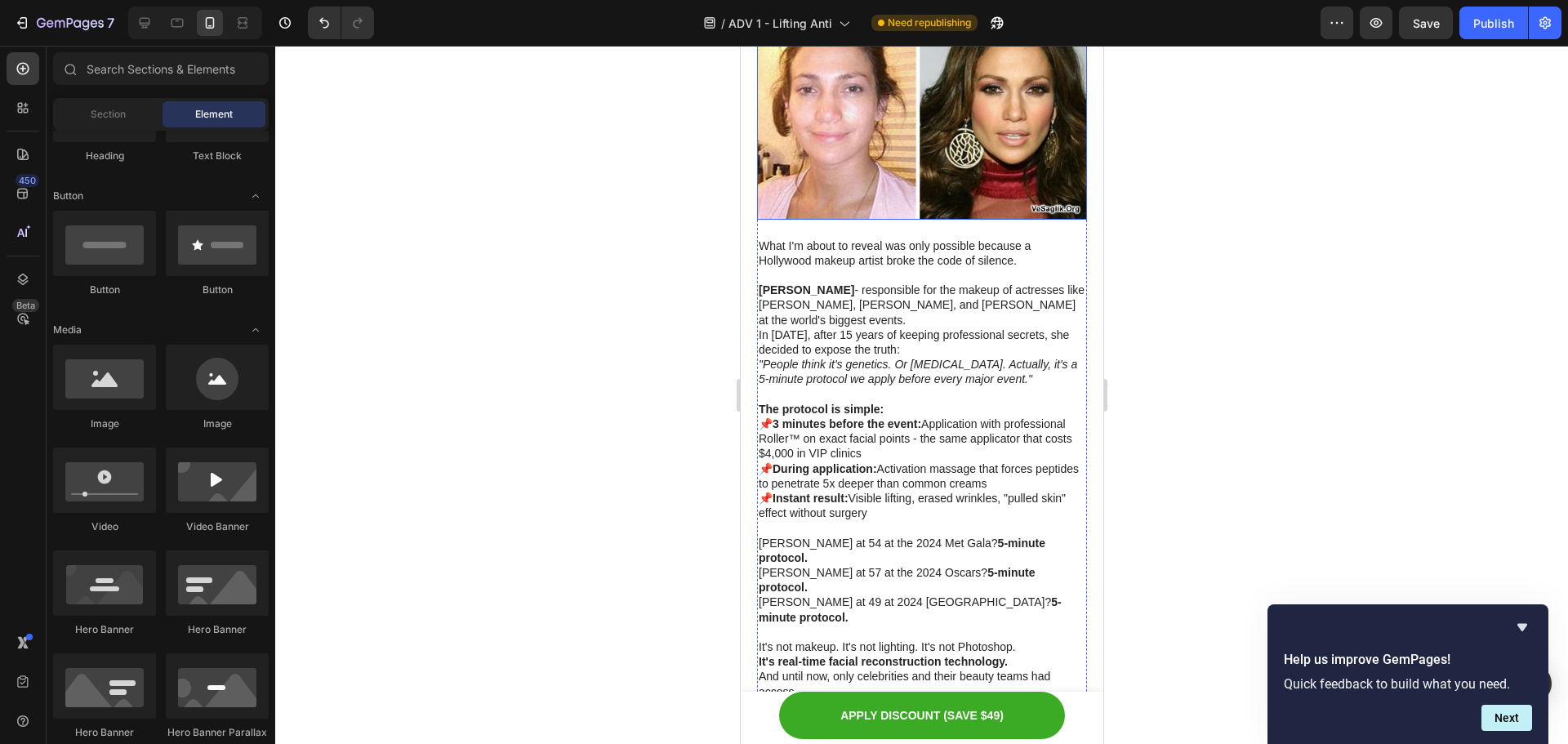
scroll to position [1820, 0]
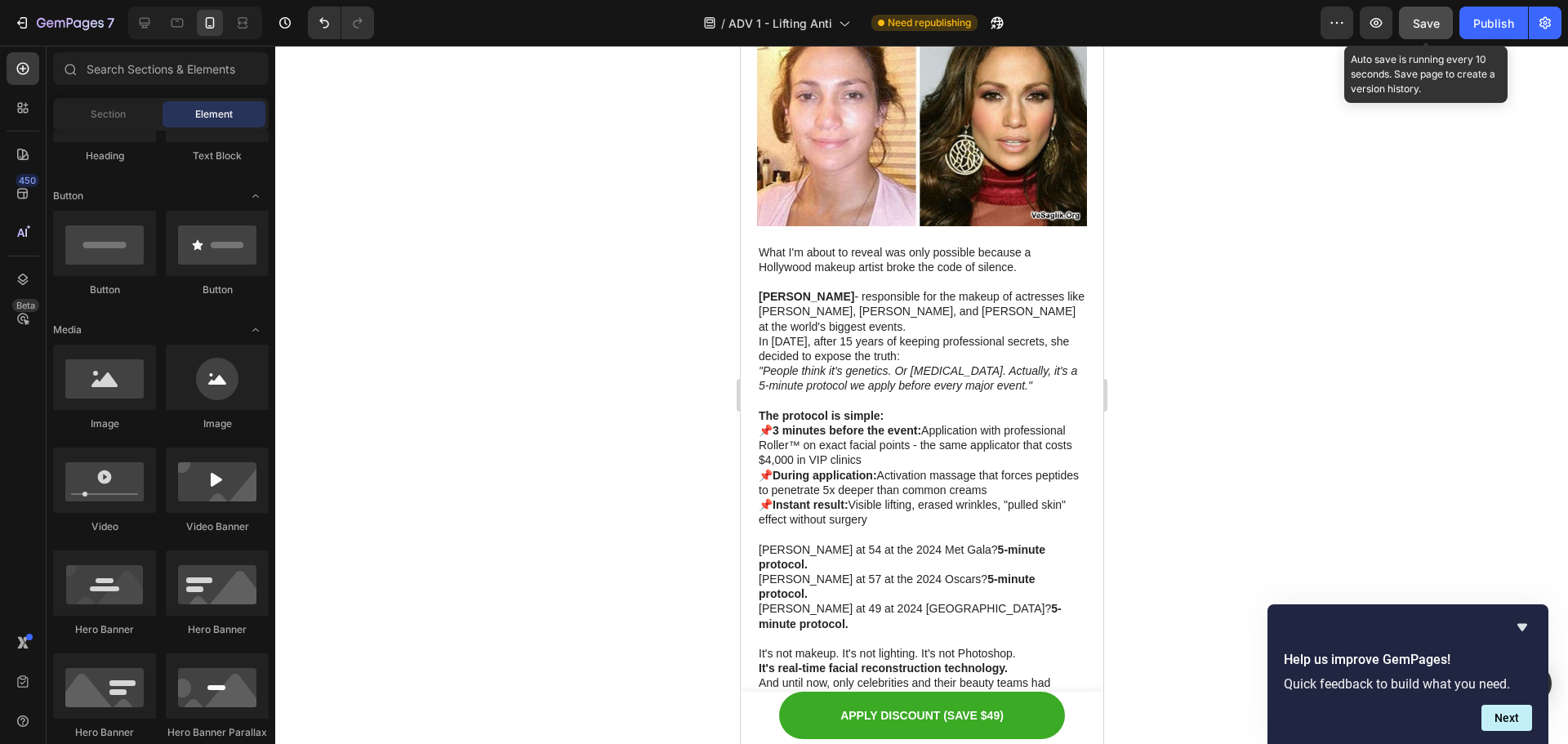
click at [1410, 20] on button "Save" at bounding box center [1426, 23] width 54 height 33
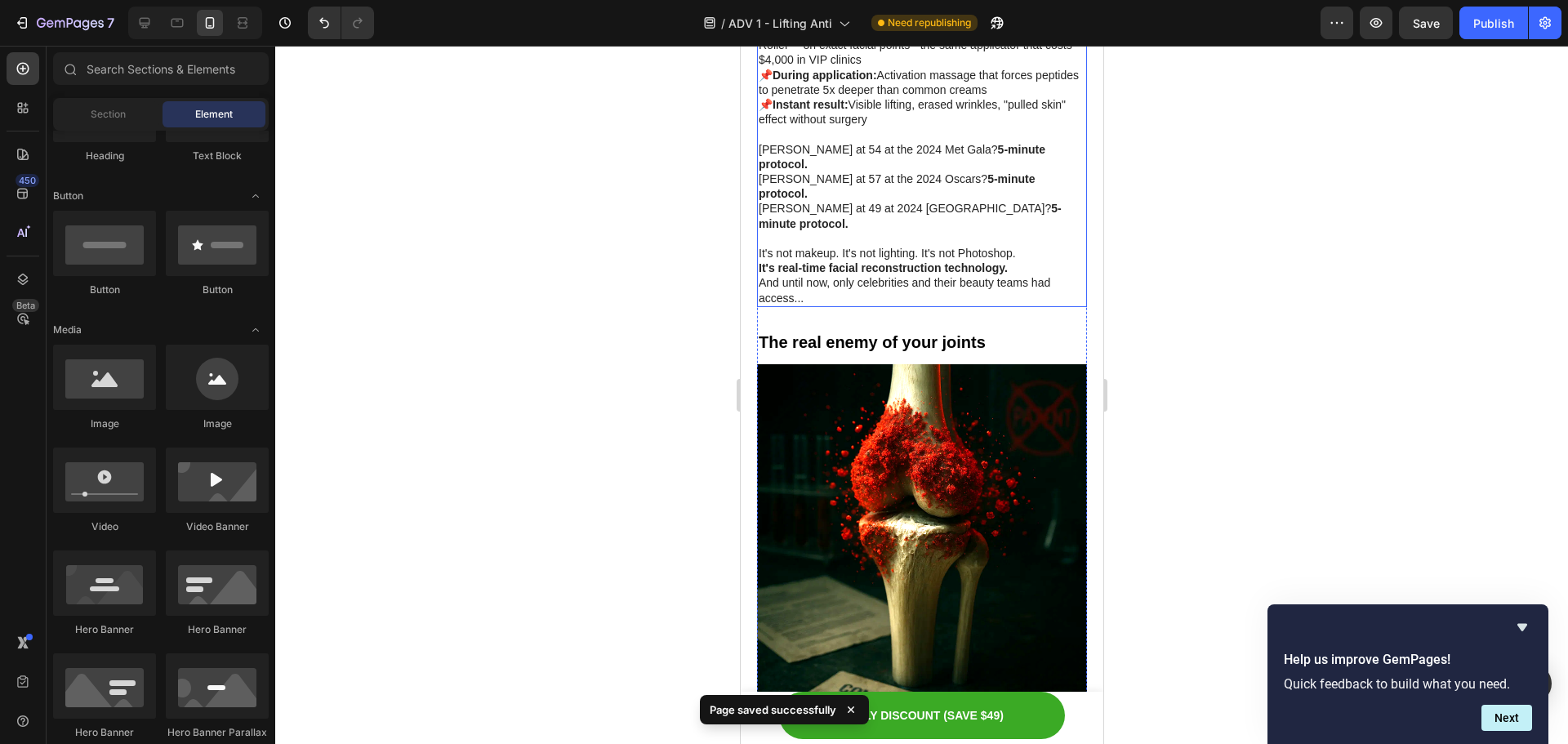
scroll to position [2228, 0]
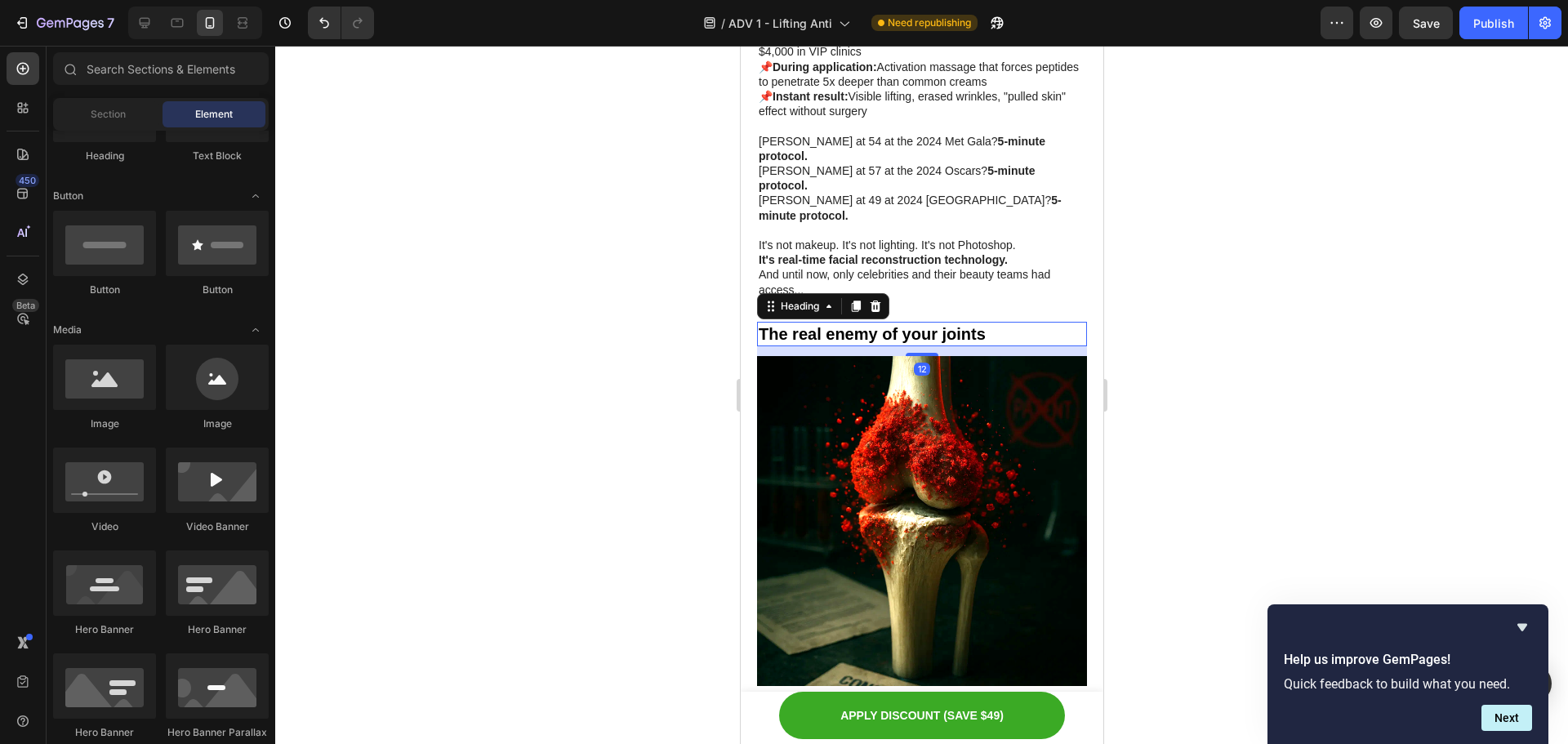
click at [938, 325] on strong "The real enemy of your joints" at bounding box center [871, 334] width 227 height 18
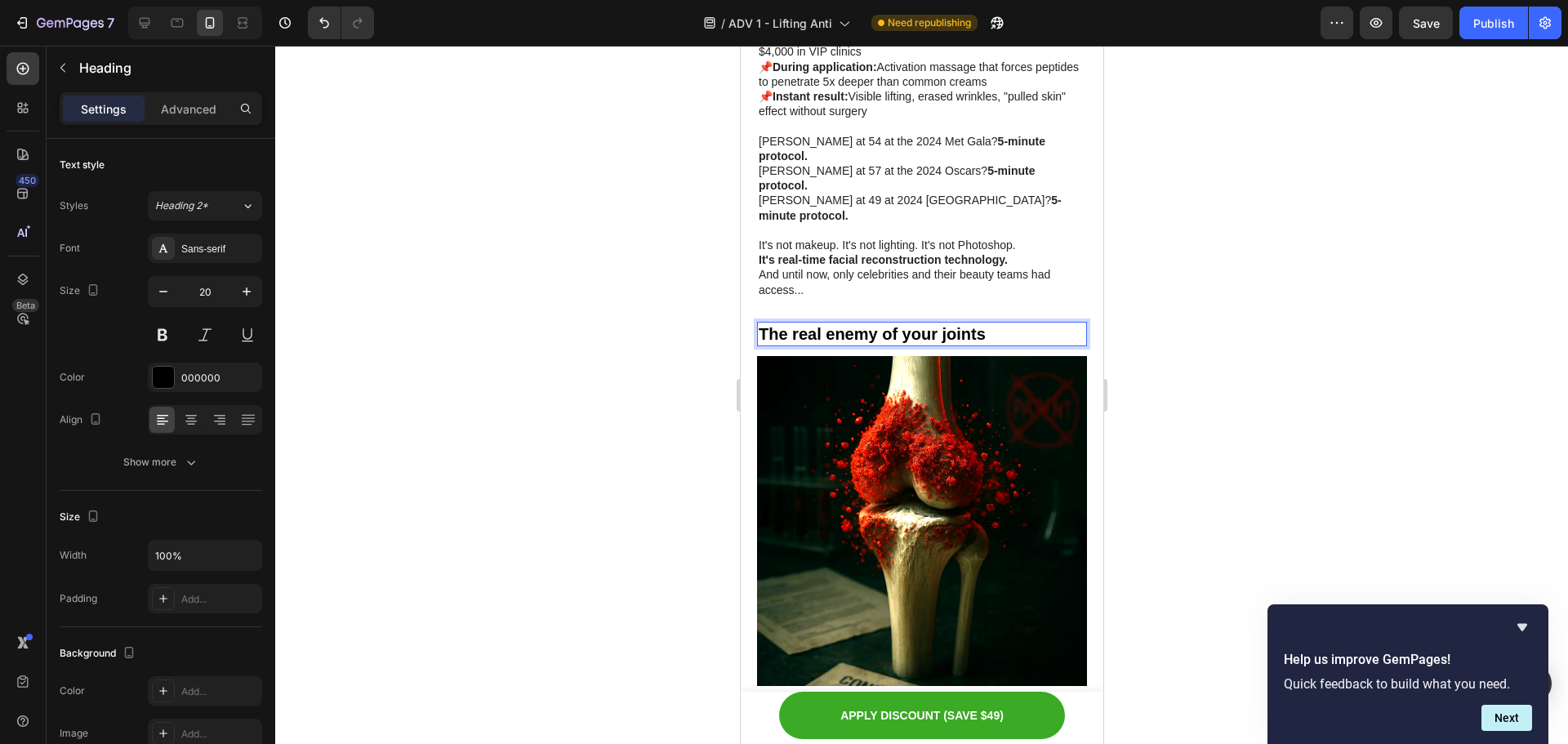
click at [936, 325] on strong "The real enemy of your joints" at bounding box center [871, 334] width 227 height 18
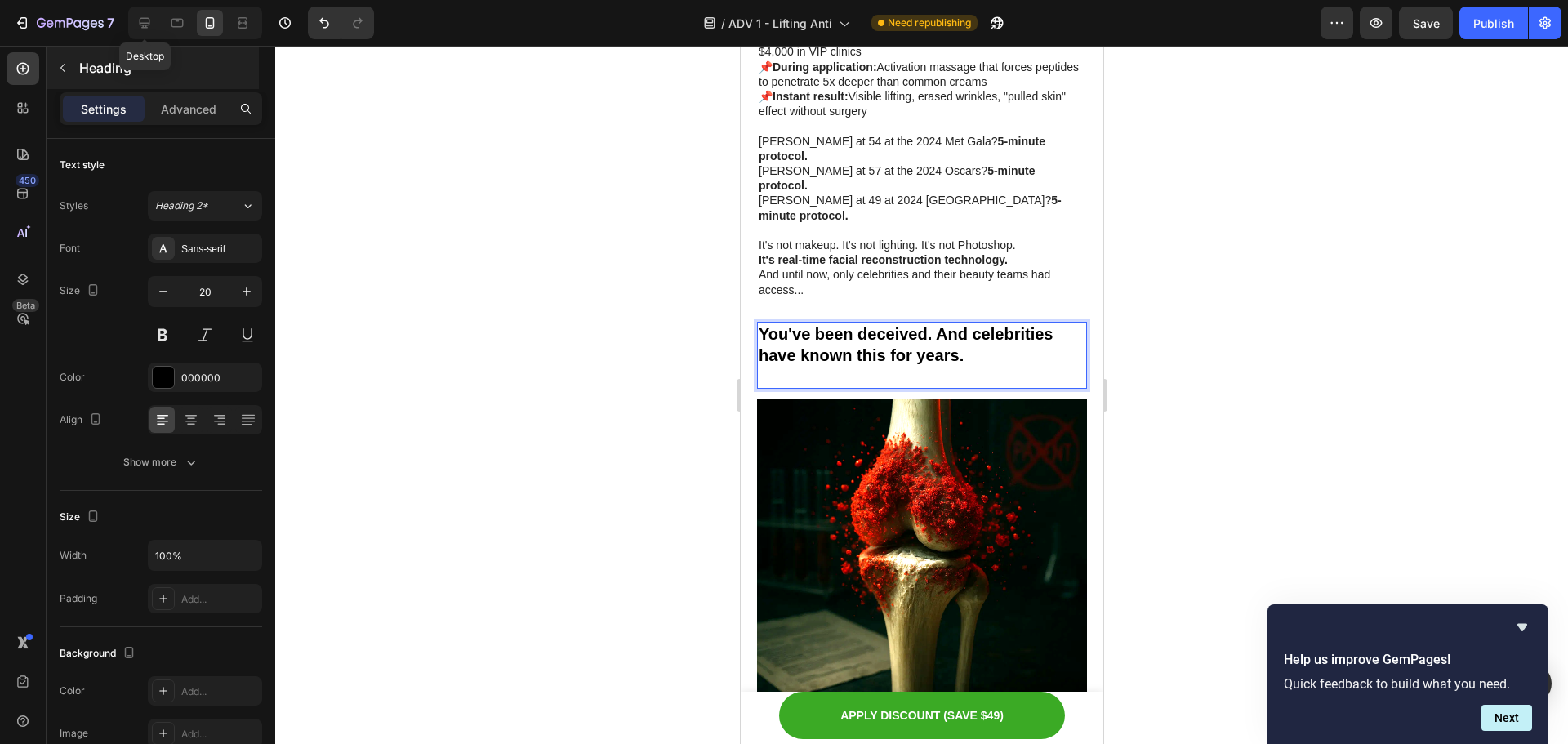
drag, startPoint x: 155, startPoint y: 22, endPoint x: 224, endPoint y: 46, distance: 73.1
click at [154, 22] on div at bounding box center [144, 23] width 26 height 26
type input "23"
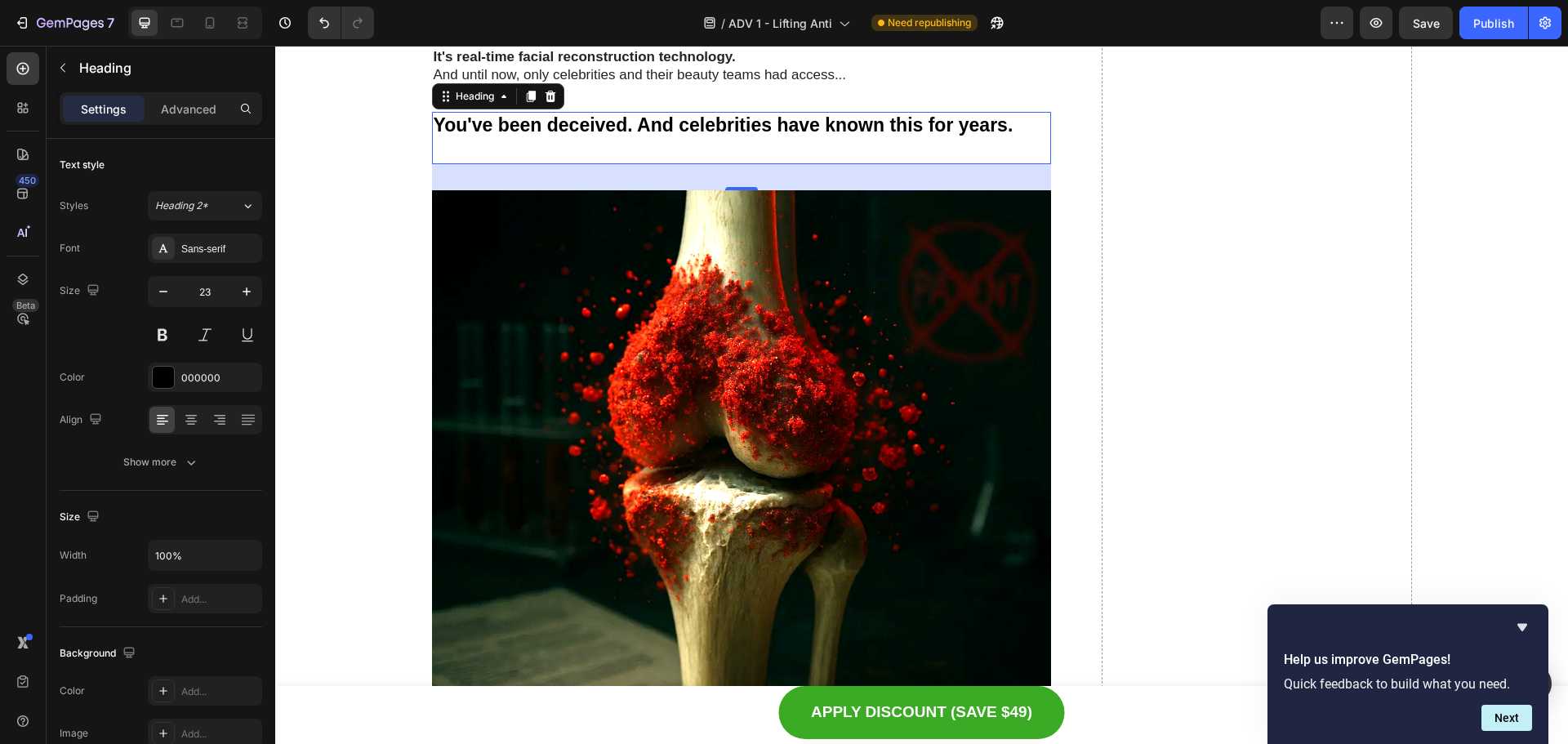
scroll to position [2613, 0]
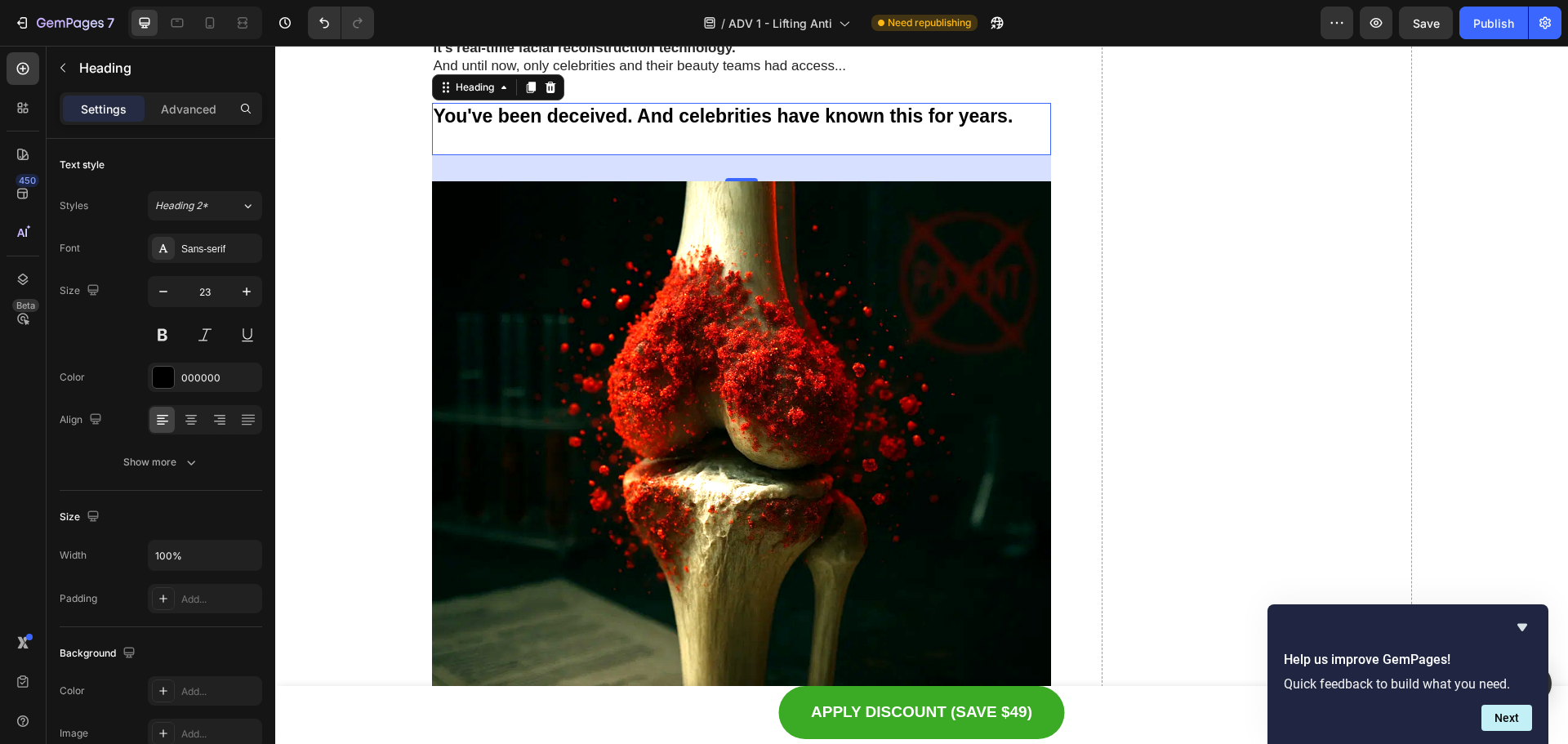
click at [729, 129] on h2 "You've been deceived. And celebrities have known this for years." at bounding box center [742, 128] width 620 height 52
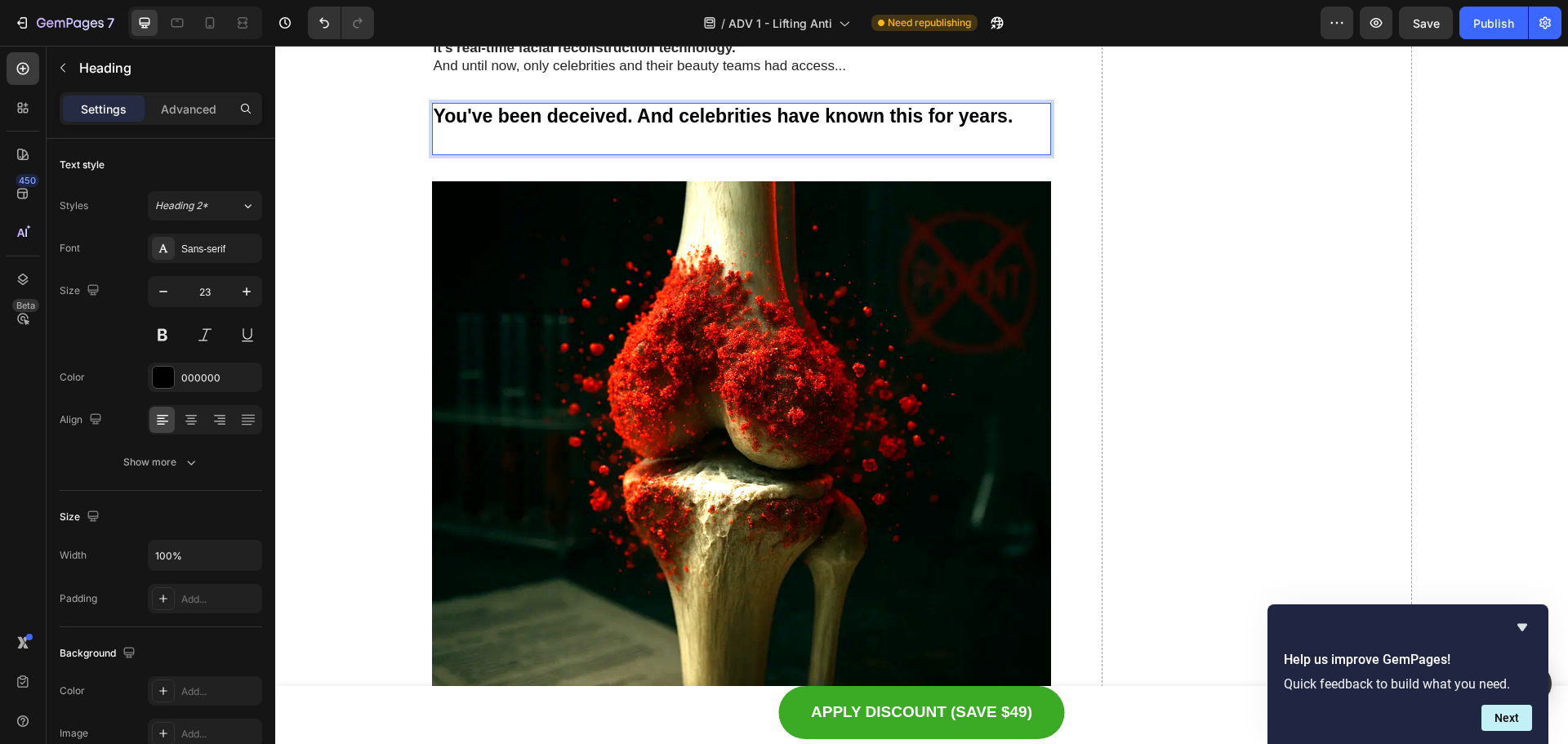
click at [740, 122] on strong "You've been deceived. And celebrities have known this for years." at bounding box center [723, 116] width 580 height 22
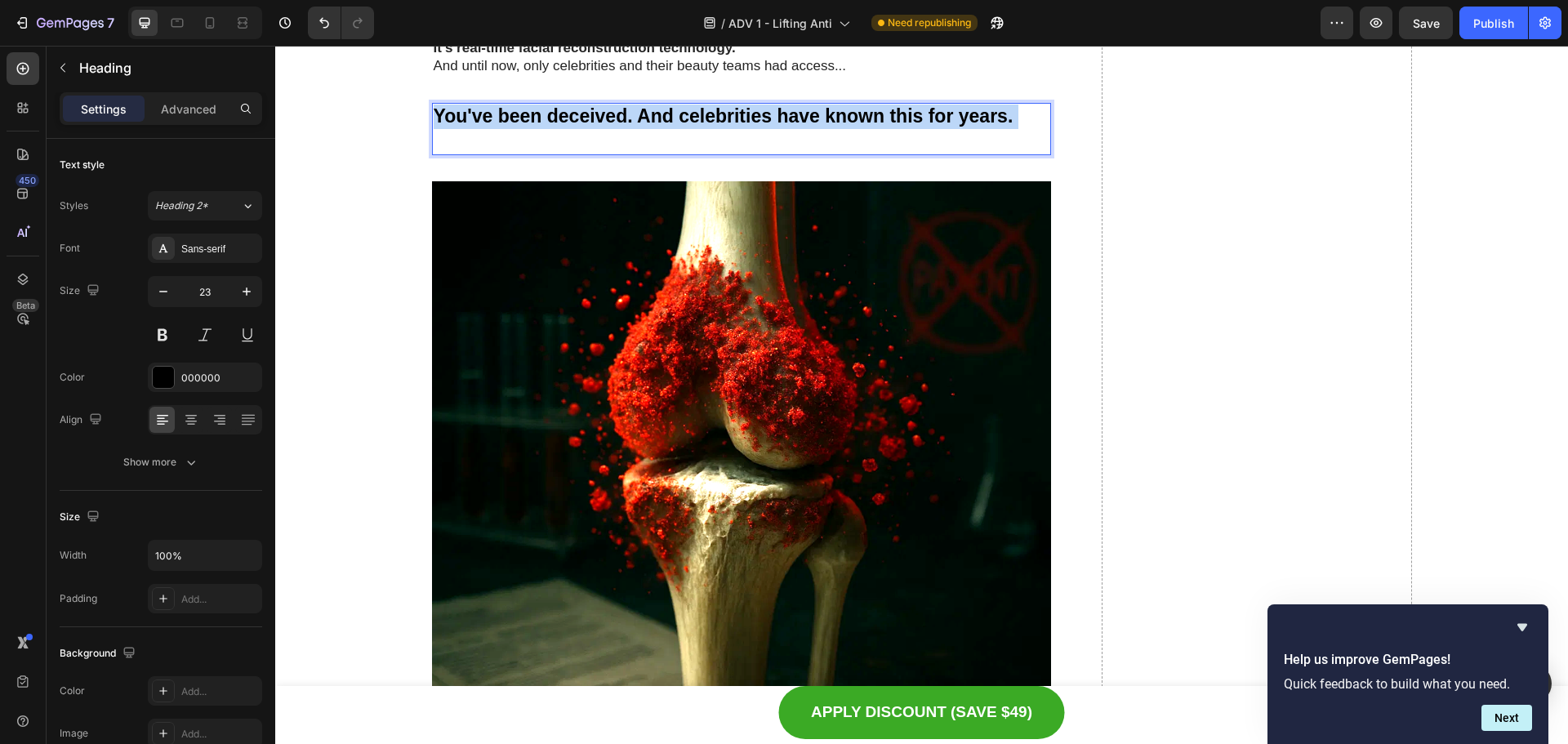
click at [740, 122] on strong "You've been deceived. And celebrities have known this for years." at bounding box center [723, 116] width 580 height 22
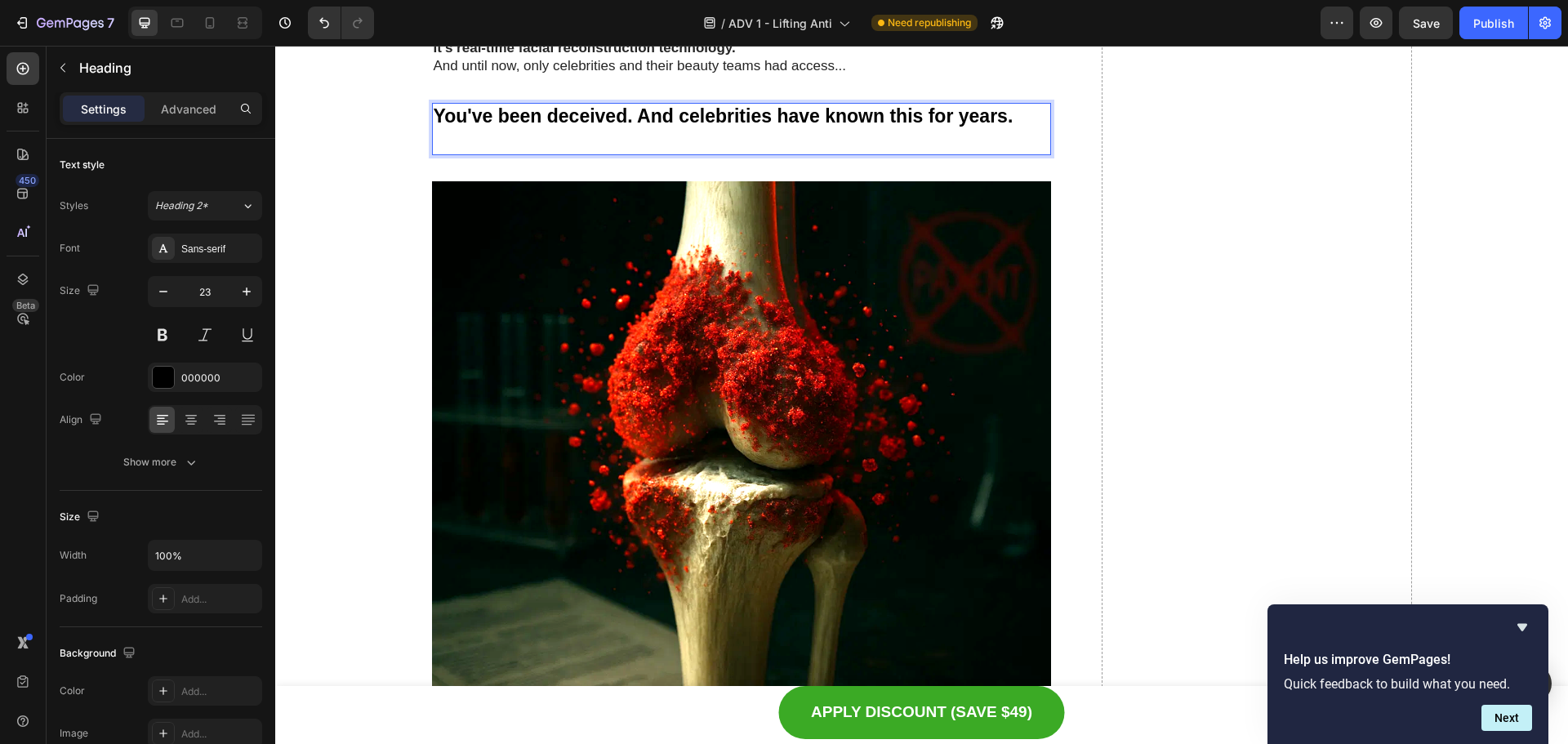
click at [726, 135] on p "Rich Text Editor. Editing area: main" at bounding box center [741, 141] width 617 height 25
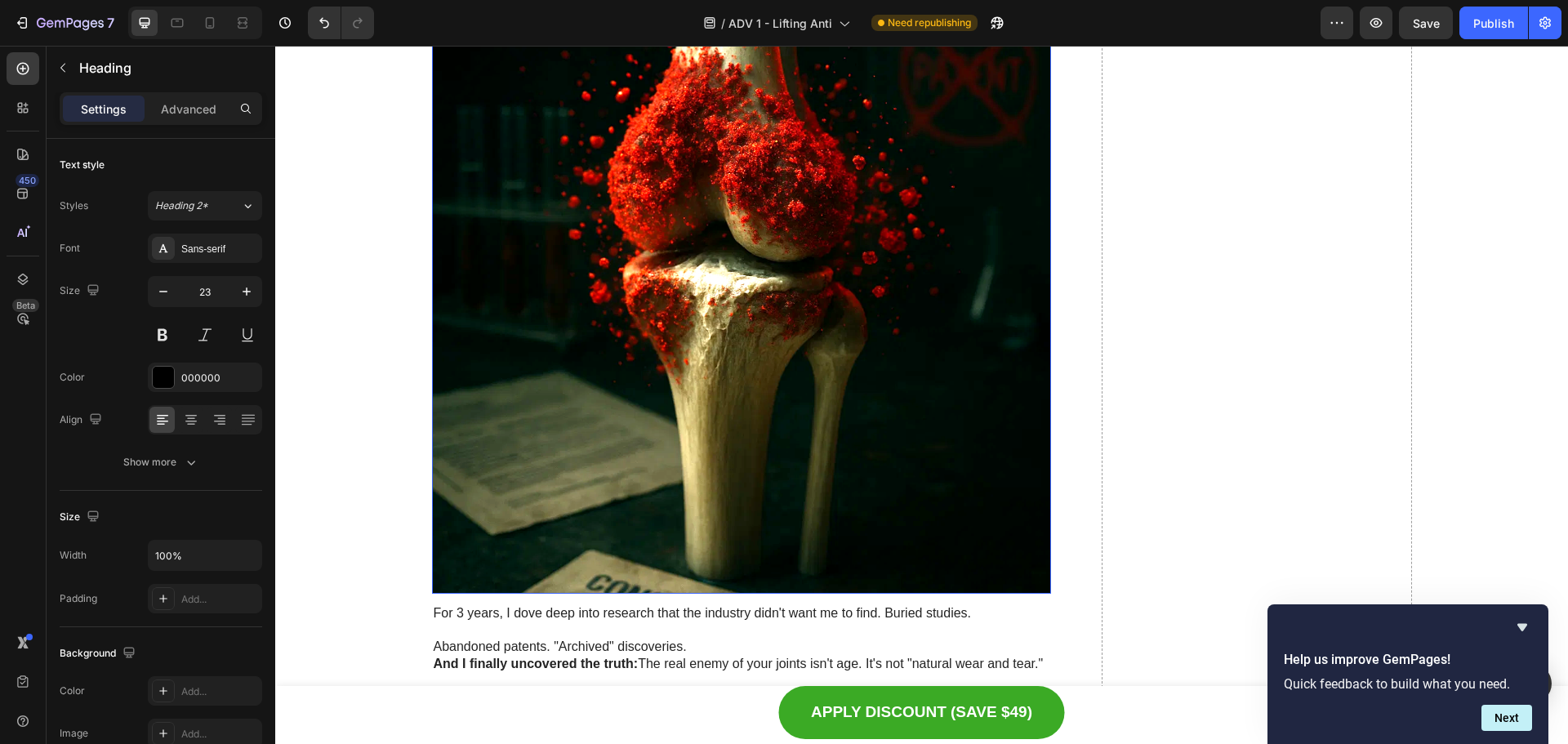
scroll to position [2859, 0]
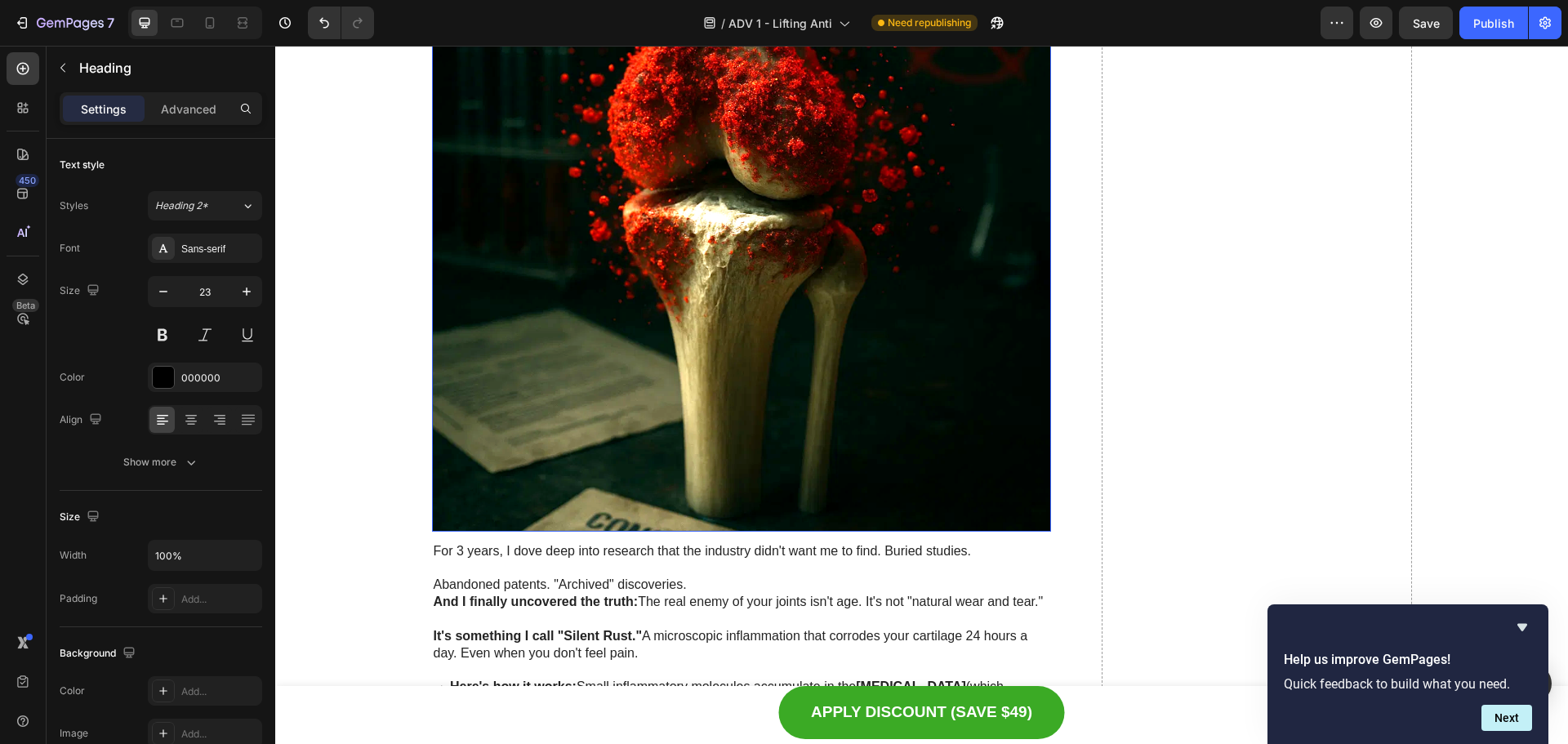
click at [701, 202] on img at bounding box center [742, 222] width 620 height 620
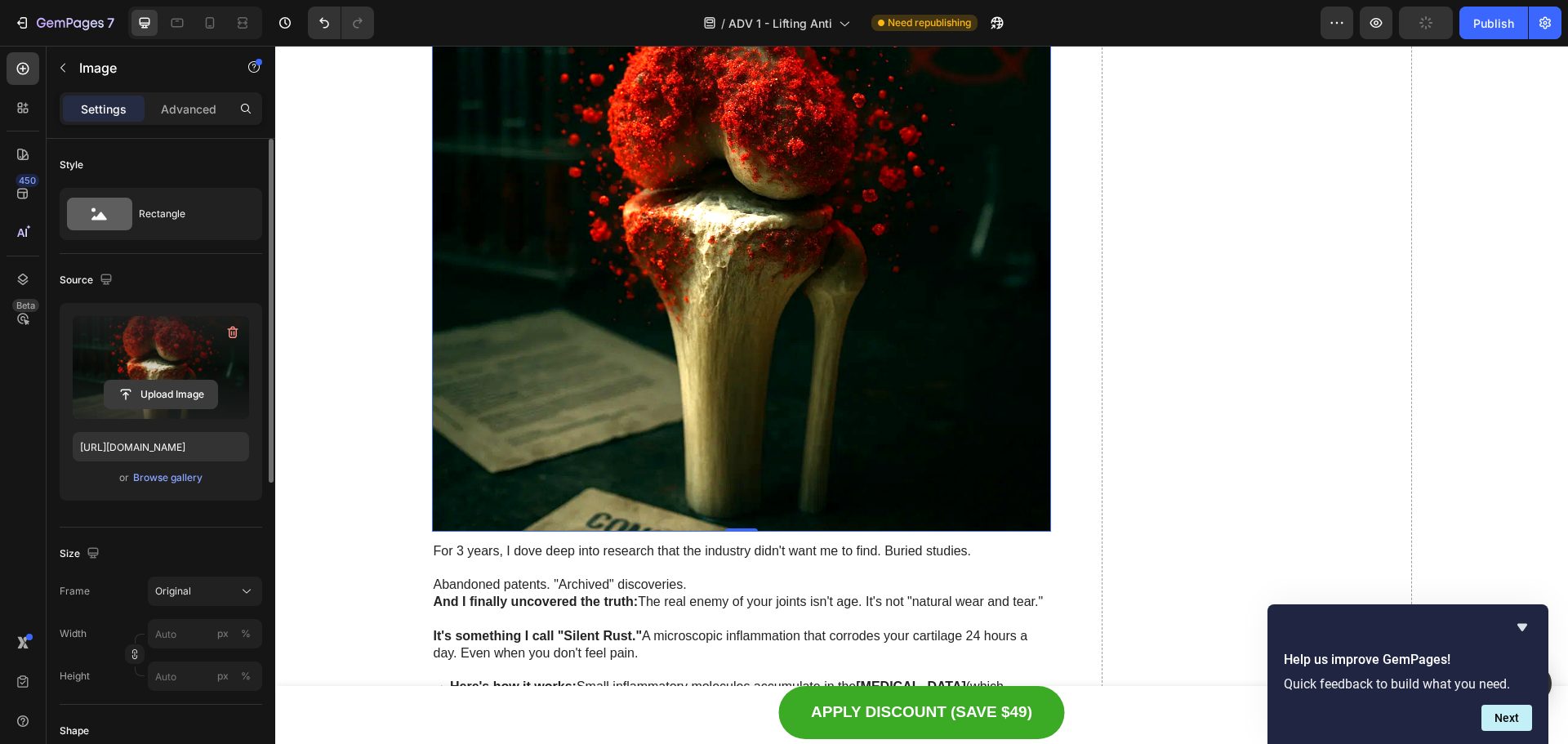
click at [175, 388] on input "file" at bounding box center [161, 395] width 112 height 28
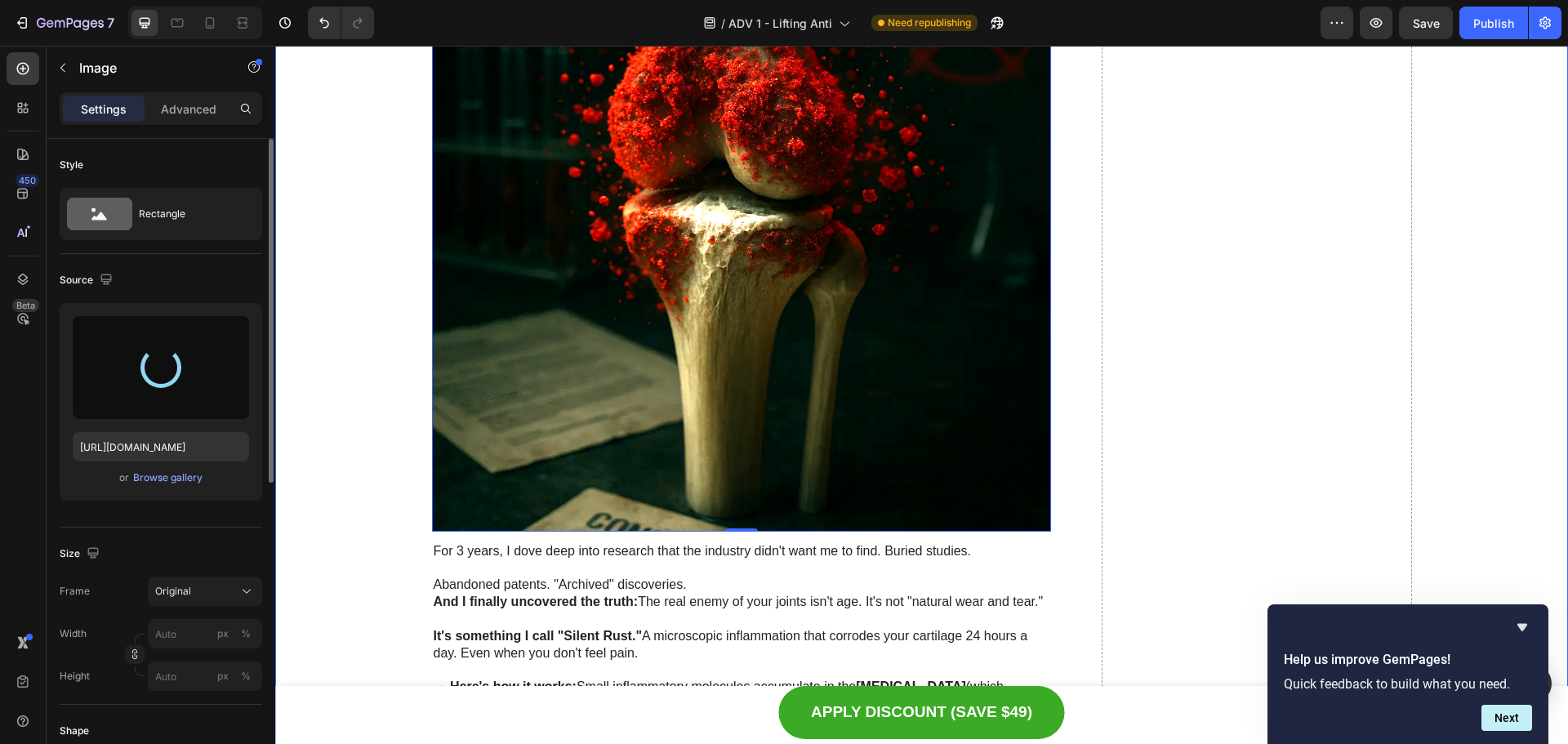
type input "[URL][DOMAIN_NAME]"
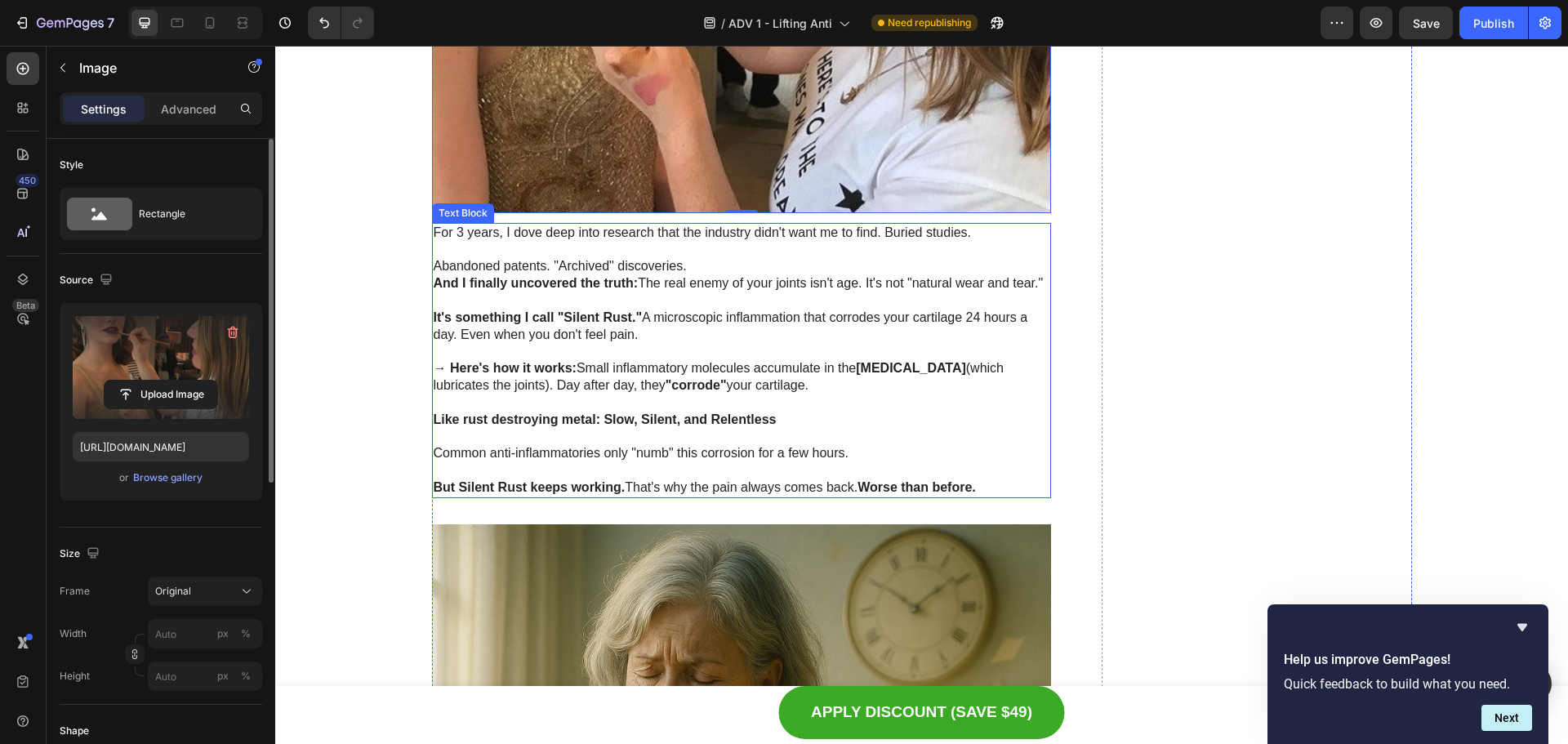
scroll to position [3185, 0]
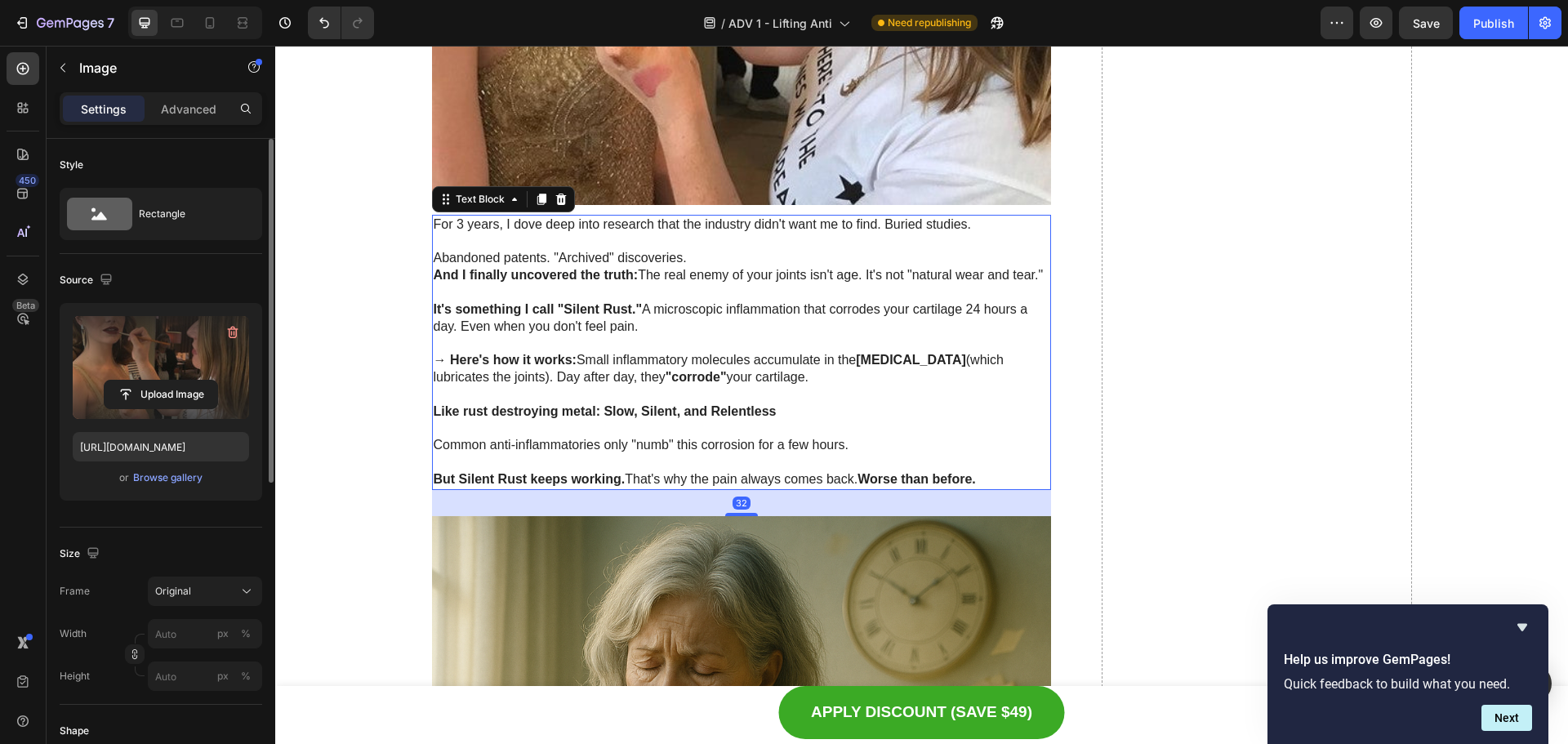
click at [666, 378] on strong ""corrode"" at bounding box center [697, 377] width 61 height 14
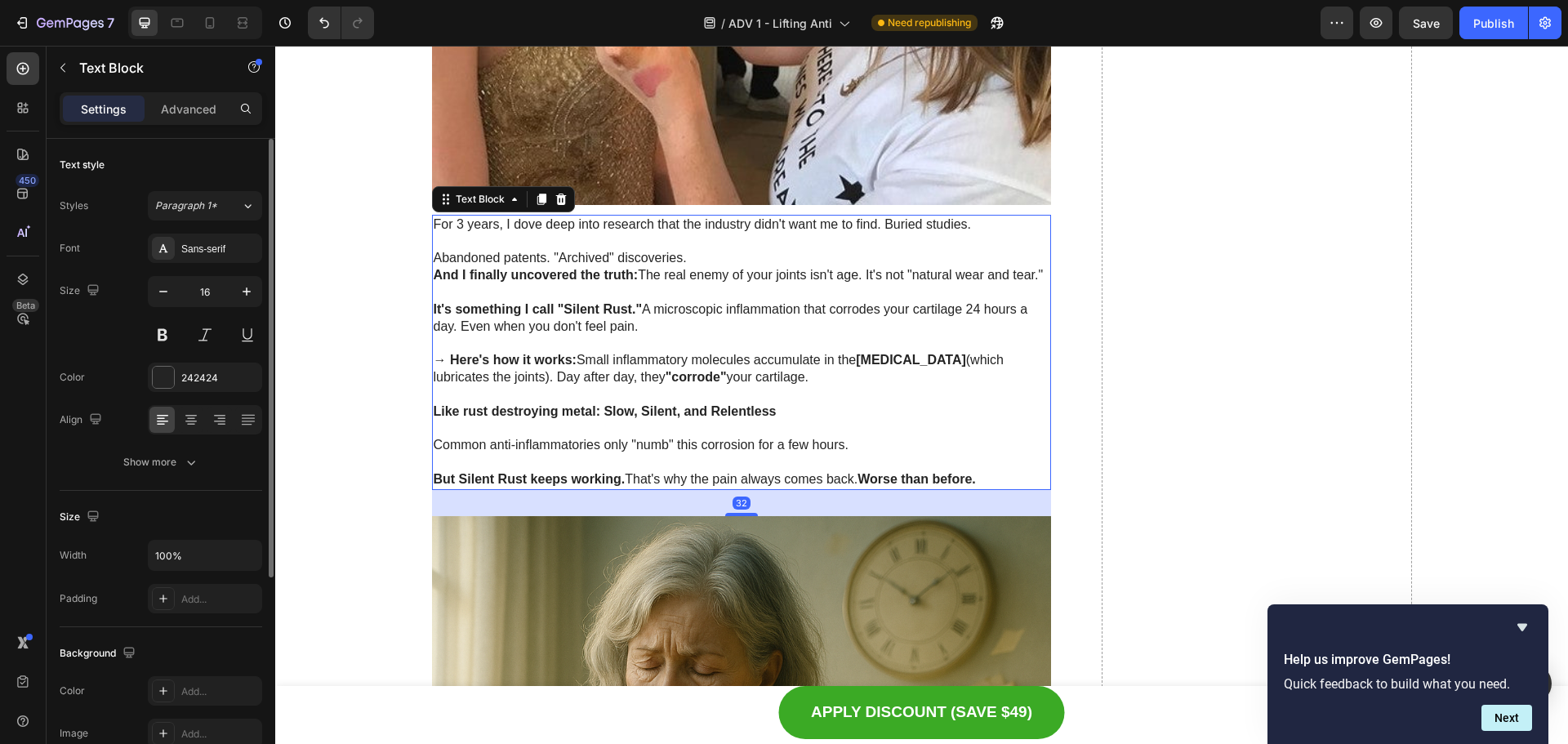
click at [686, 364] on p "→ Here's how it works: Small inflammatory molecules accumulate in the [MEDICAL_…" at bounding box center [741, 369] width 617 height 35
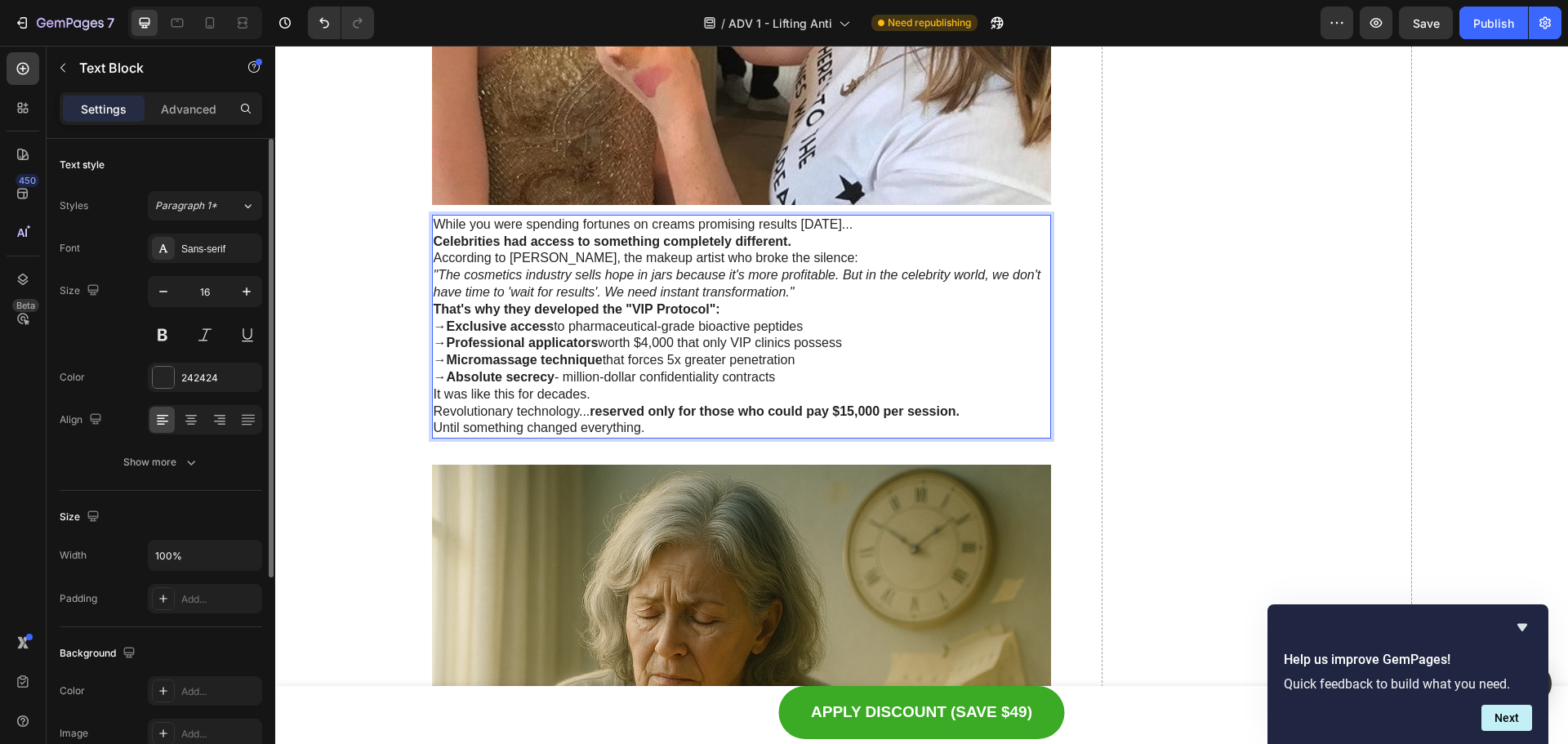
click at [804, 239] on p "Celebrities had access to something completely different." at bounding box center [741, 242] width 617 height 17
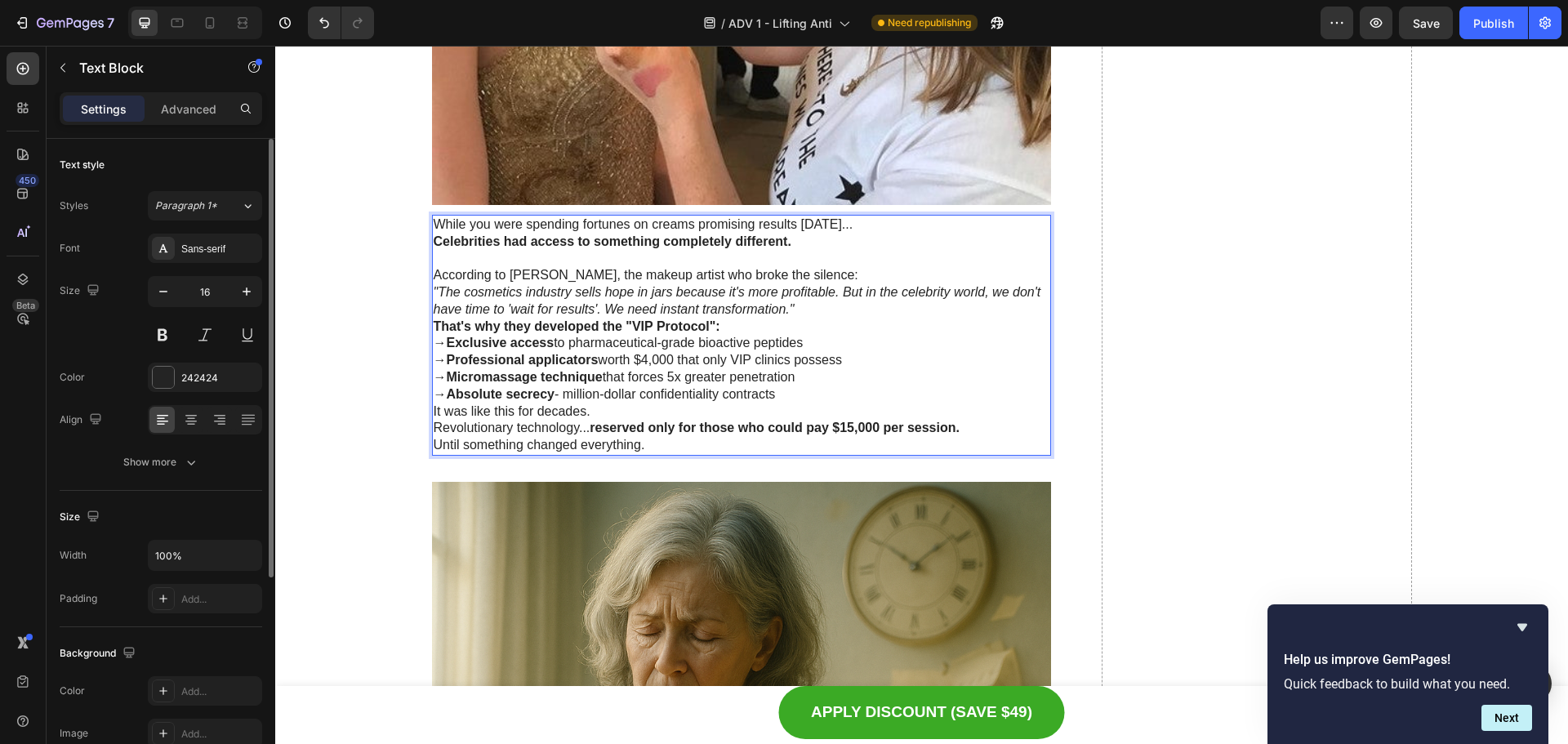
click at [817, 311] on p ""The cosmetics industry sells hope in jars because it's more profitable. But in…" at bounding box center [741, 301] width 617 height 35
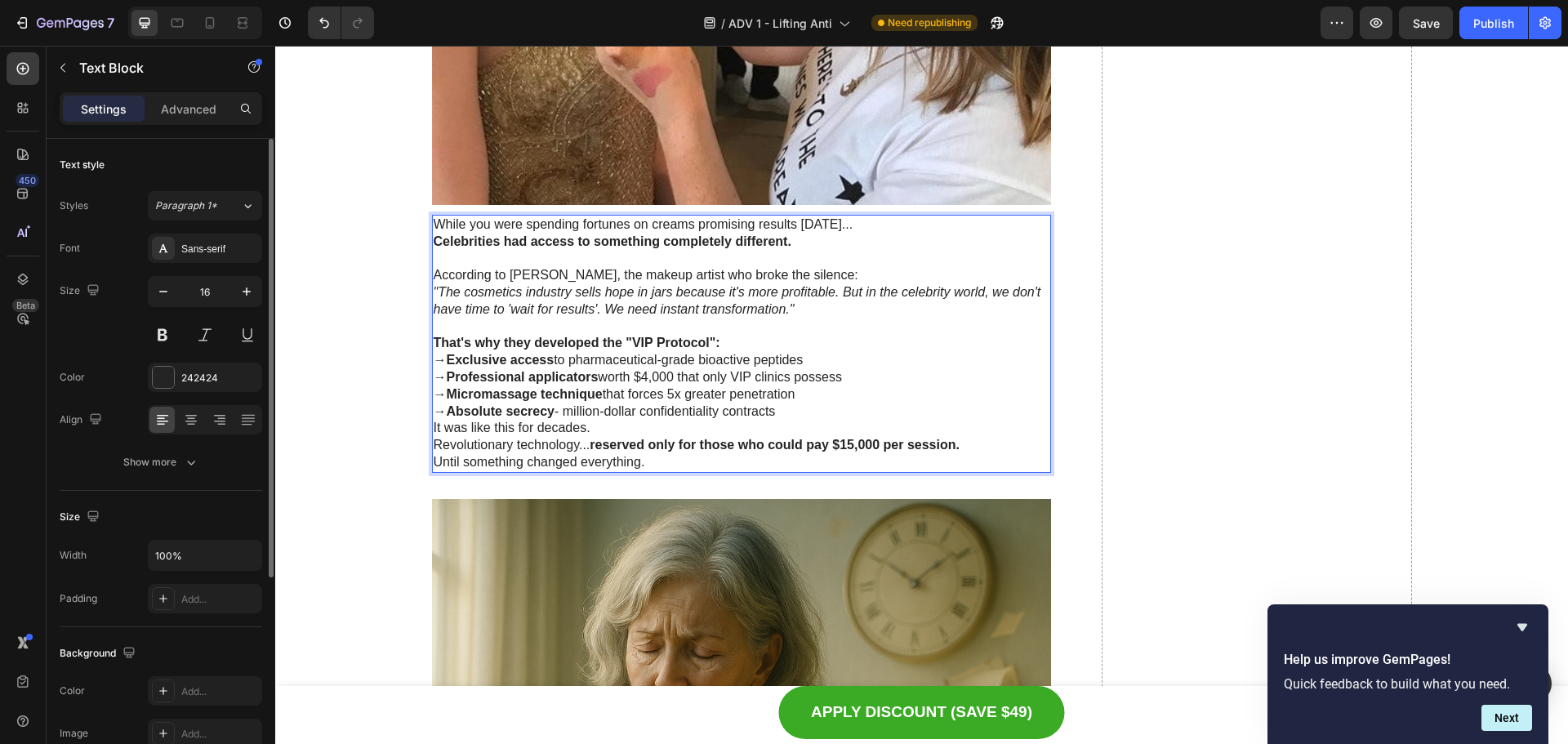
click at [819, 412] on p "→ Exclusive access to pharmaceutical-grade bioactive peptides → Professional ap…" at bounding box center [741, 386] width 617 height 68
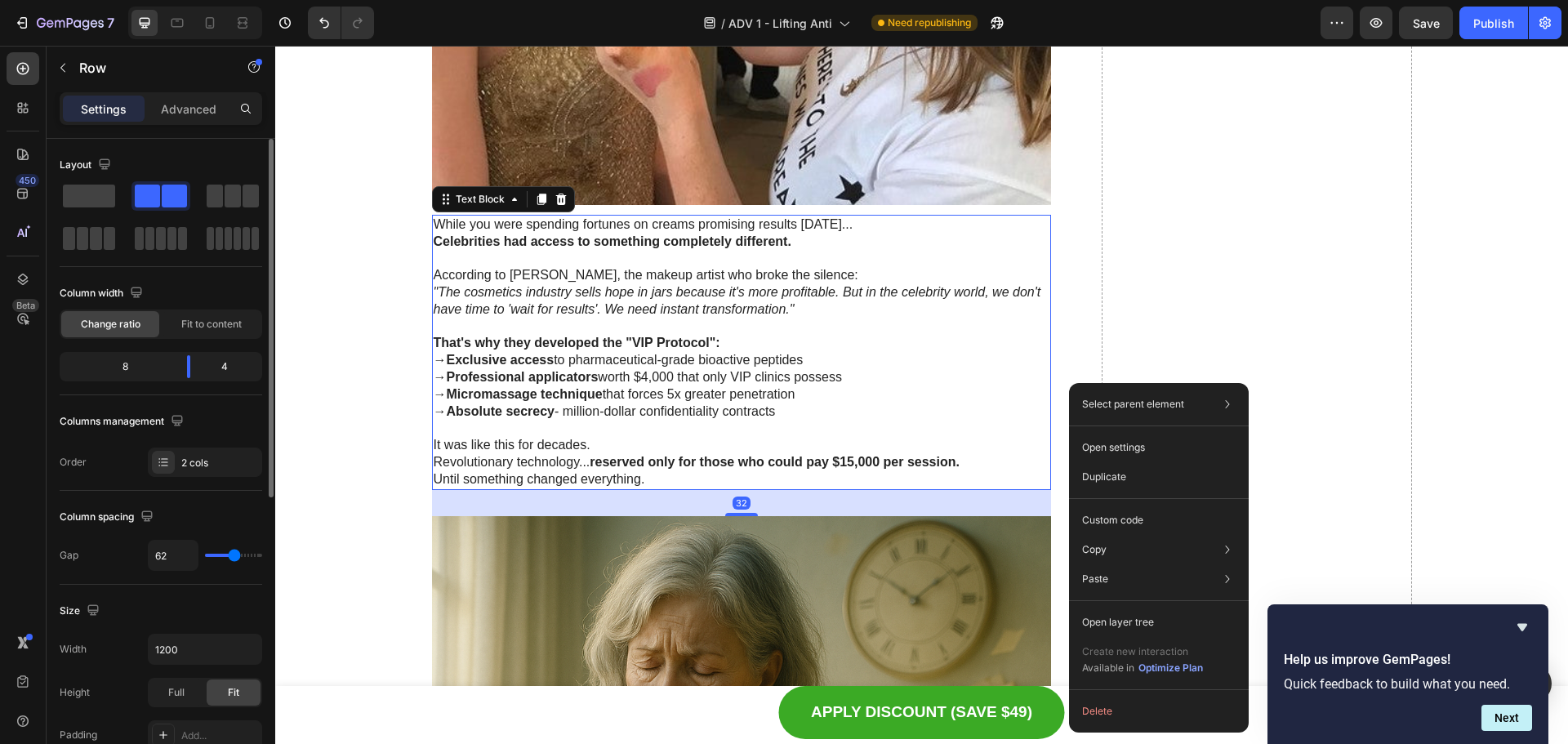
click at [793, 306] on p ""The cosmetics industry sells hope in jars because it's more profitable. But in…" at bounding box center [741, 301] width 617 height 35
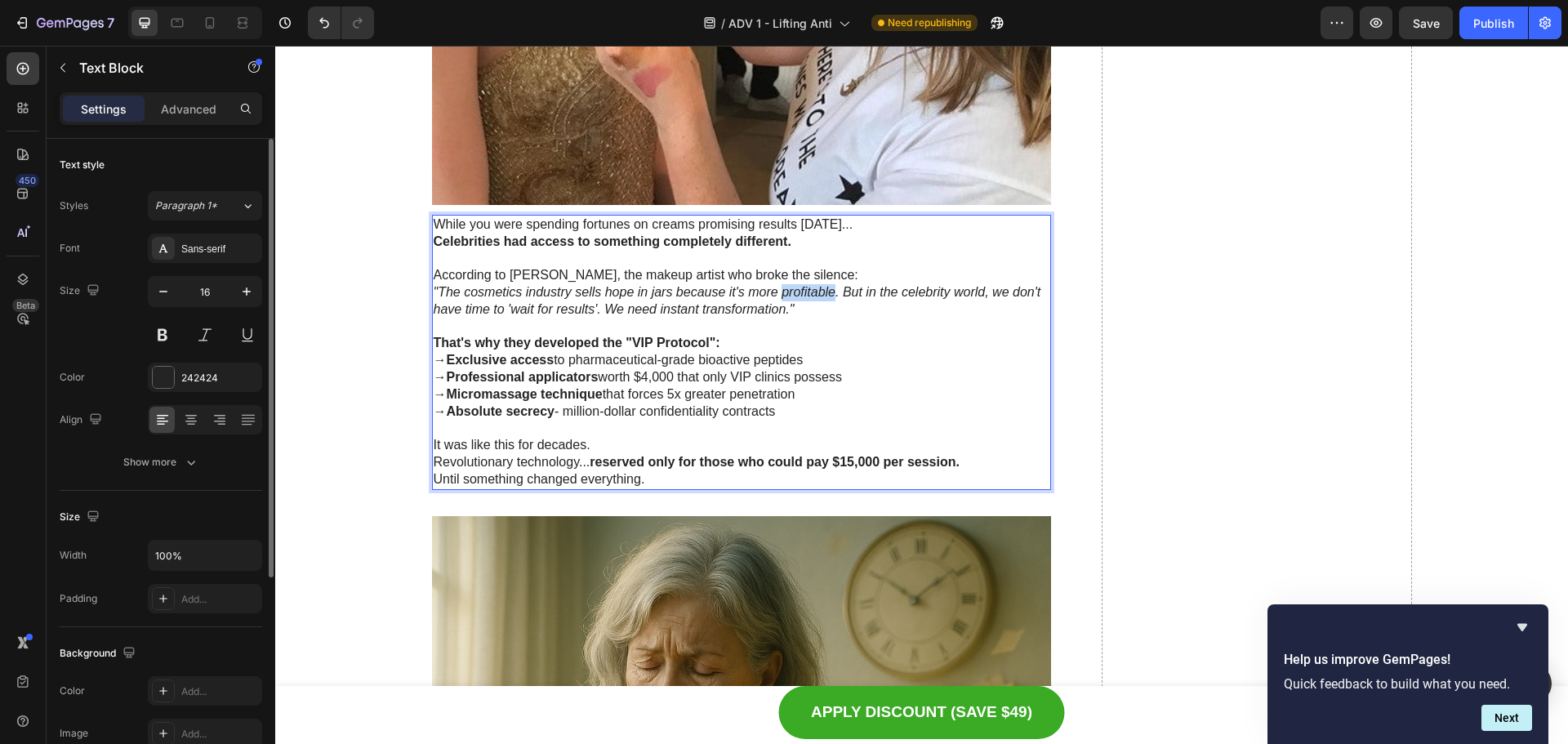
click at [792, 292] on icon ""The cosmetics industry sells hope in jars because it's more profitable. But in…" at bounding box center [737, 300] width 608 height 31
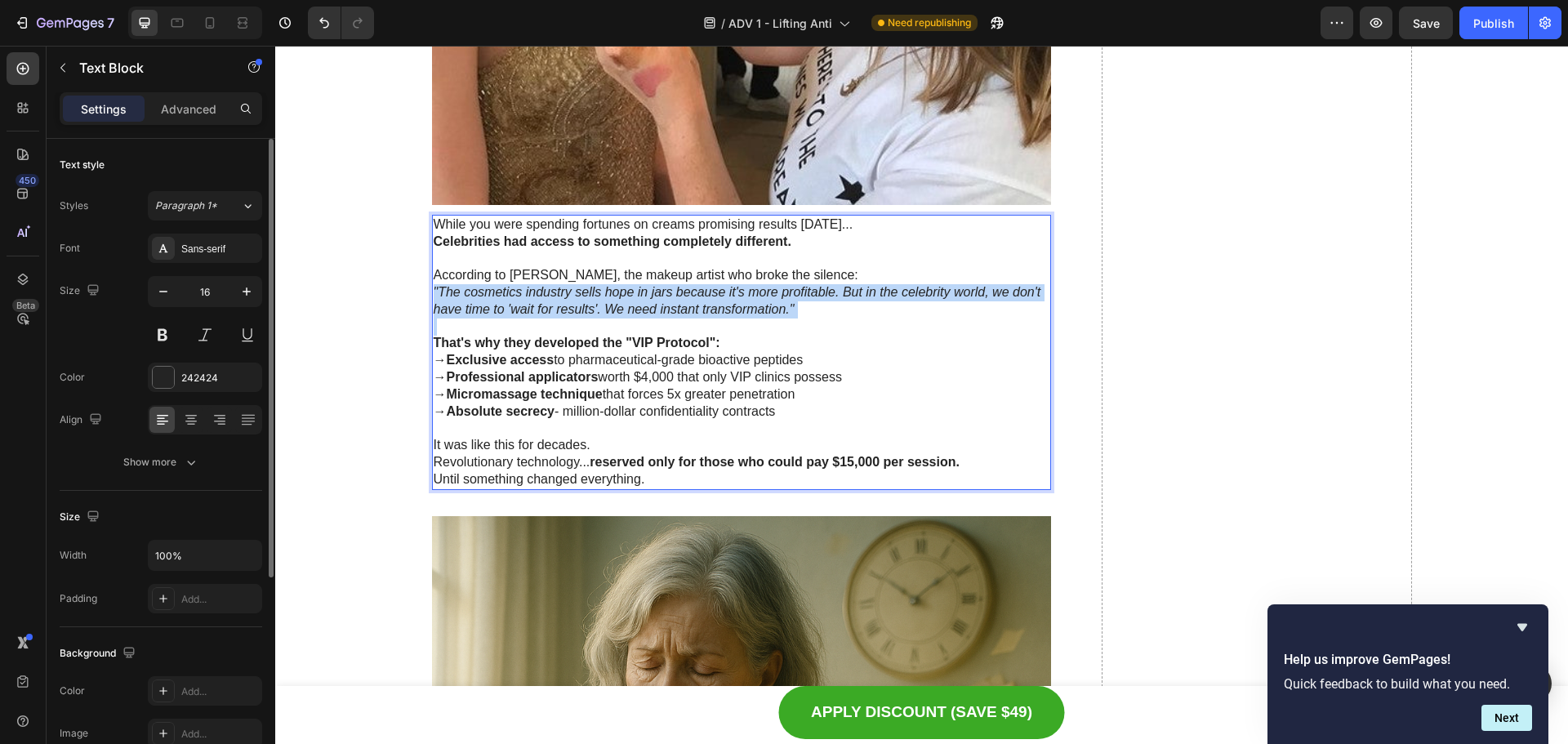
click at [792, 292] on icon ""The cosmetics industry sells hope in jars because it's more profitable. But in…" at bounding box center [737, 300] width 608 height 31
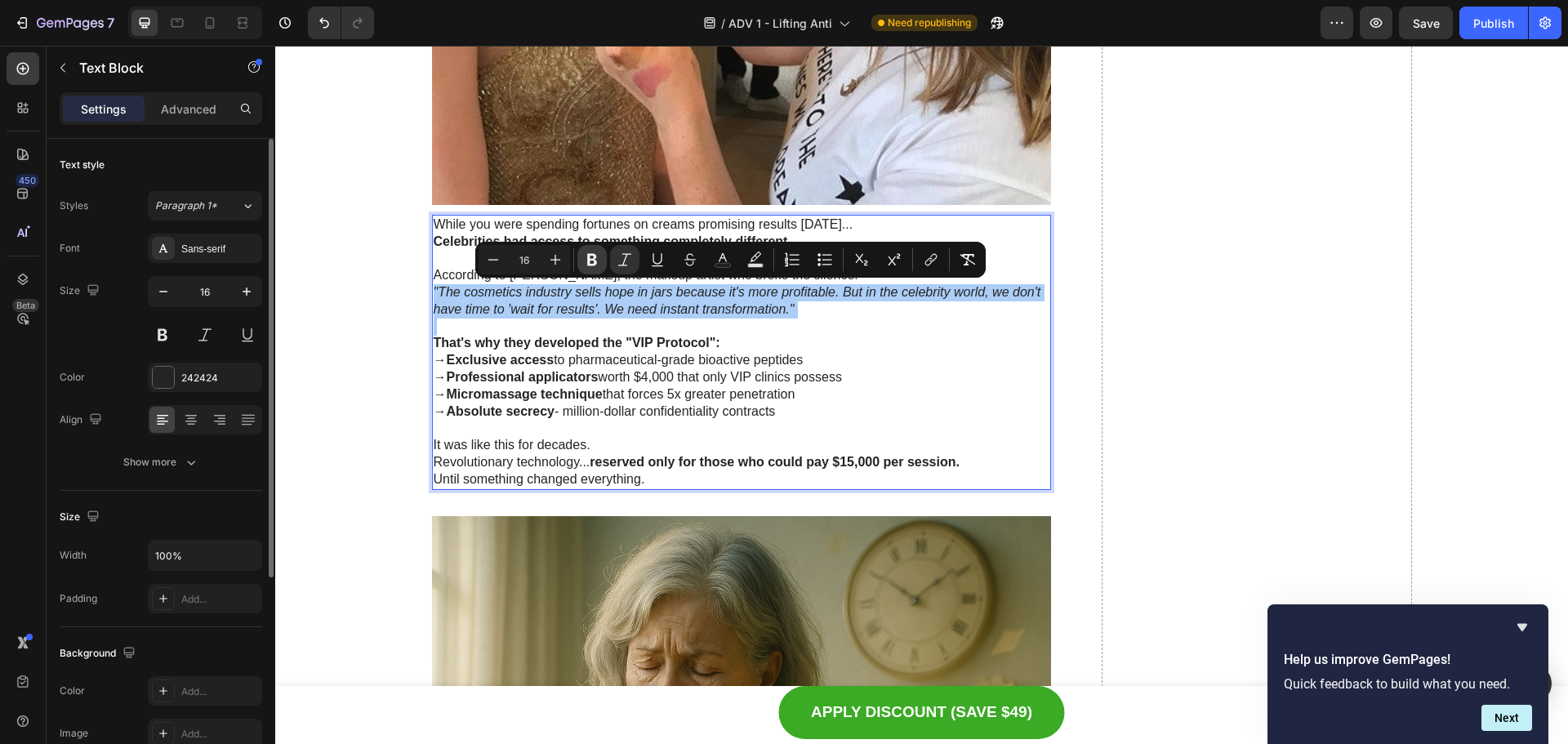
click at [603, 261] on button "Bold" at bounding box center [592, 260] width 30 height 30
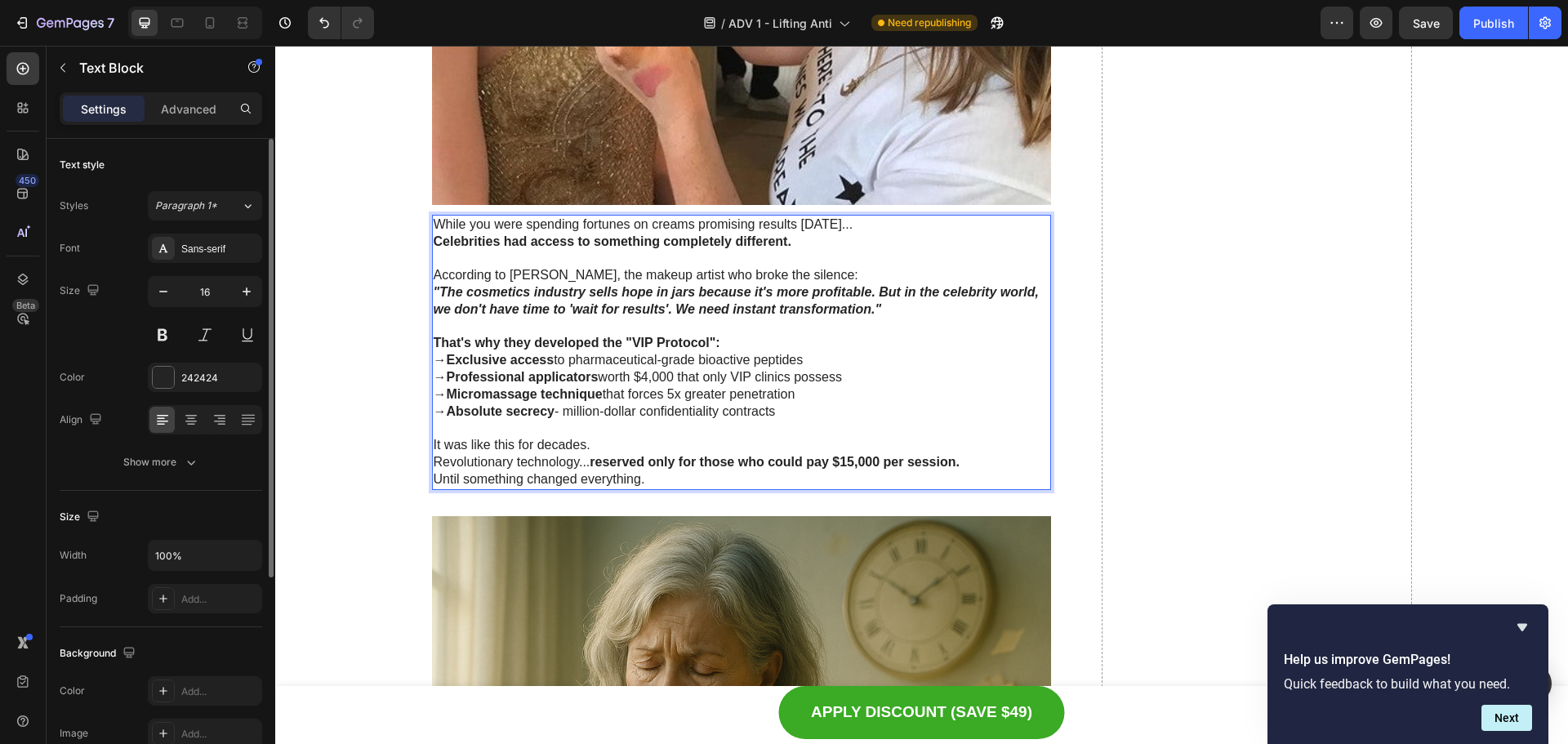
click at [889, 343] on p "That's why they developed the "VIP Protocol":" at bounding box center [741, 342] width 617 height 17
click at [851, 280] on p "According to [PERSON_NAME], the makeup artist who broke the silence:" at bounding box center [741, 275] width 617 height 17
drag, startPoint x: 583, startPoint y: 274, endPoint x: 509, endPoint y: 282, distance: 74.4
click at [509, 282] on p "According to [PERSON_NAME], the makeup artist who broke the silence:" at bounding box center [741, 275] width 617 height 17
click at [546, 274] on p "According to [PERSON_NAME], the makeup artist who broke the silence:" at bounding box center [741, 275] width 617 height 17
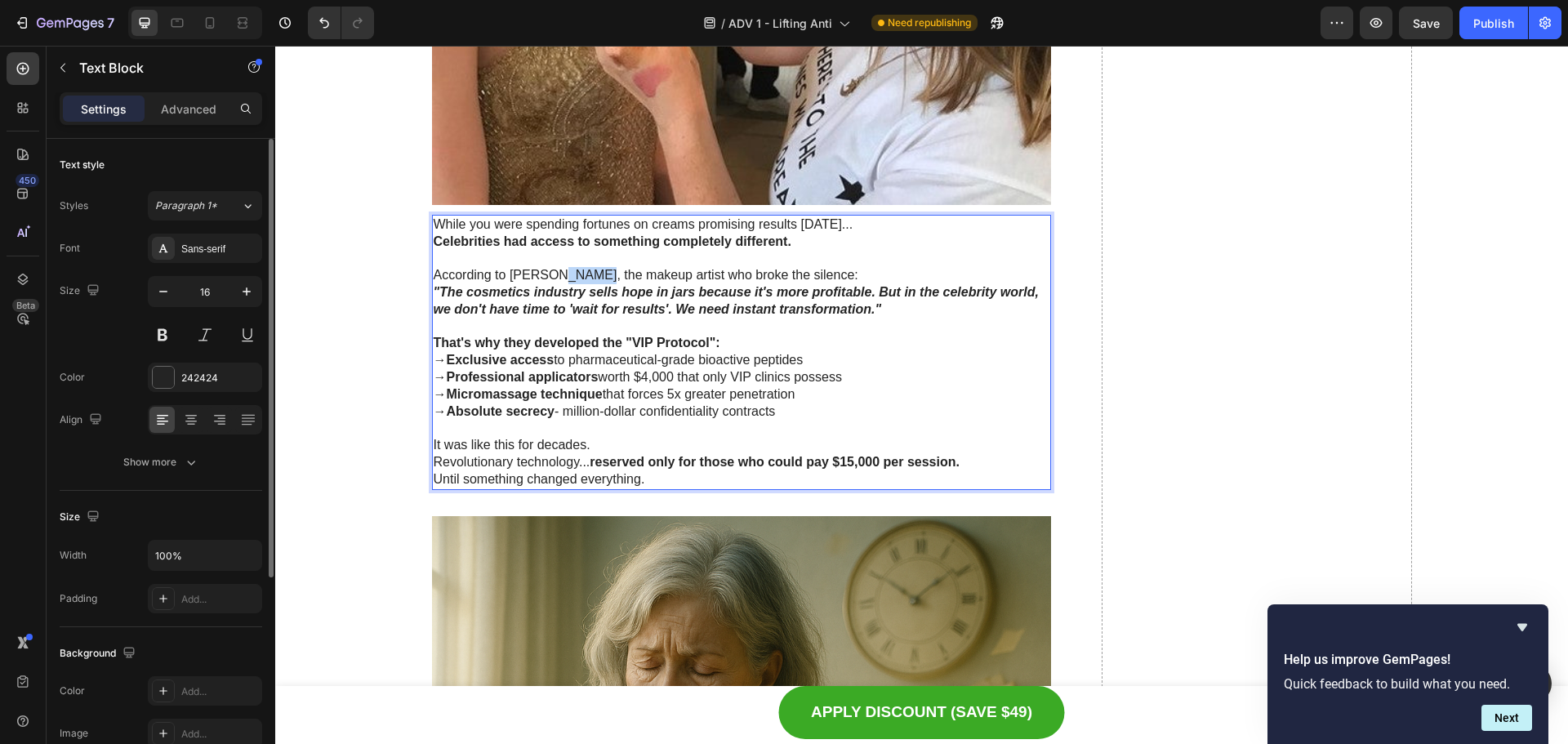
click at [546, 274] on p "According to [PERSON_NAME], the makeup artist who broke the silence:" at bounding box center [741, 275] width 617 height 17
drag, startPoint x: 533, startPoint y: 372, endPoint x: 404, endPoint y: 402, distance: 132.4
click at [533, 372] on strong "Professional applicators" at bounding box center [523, 377] width 152 height 14
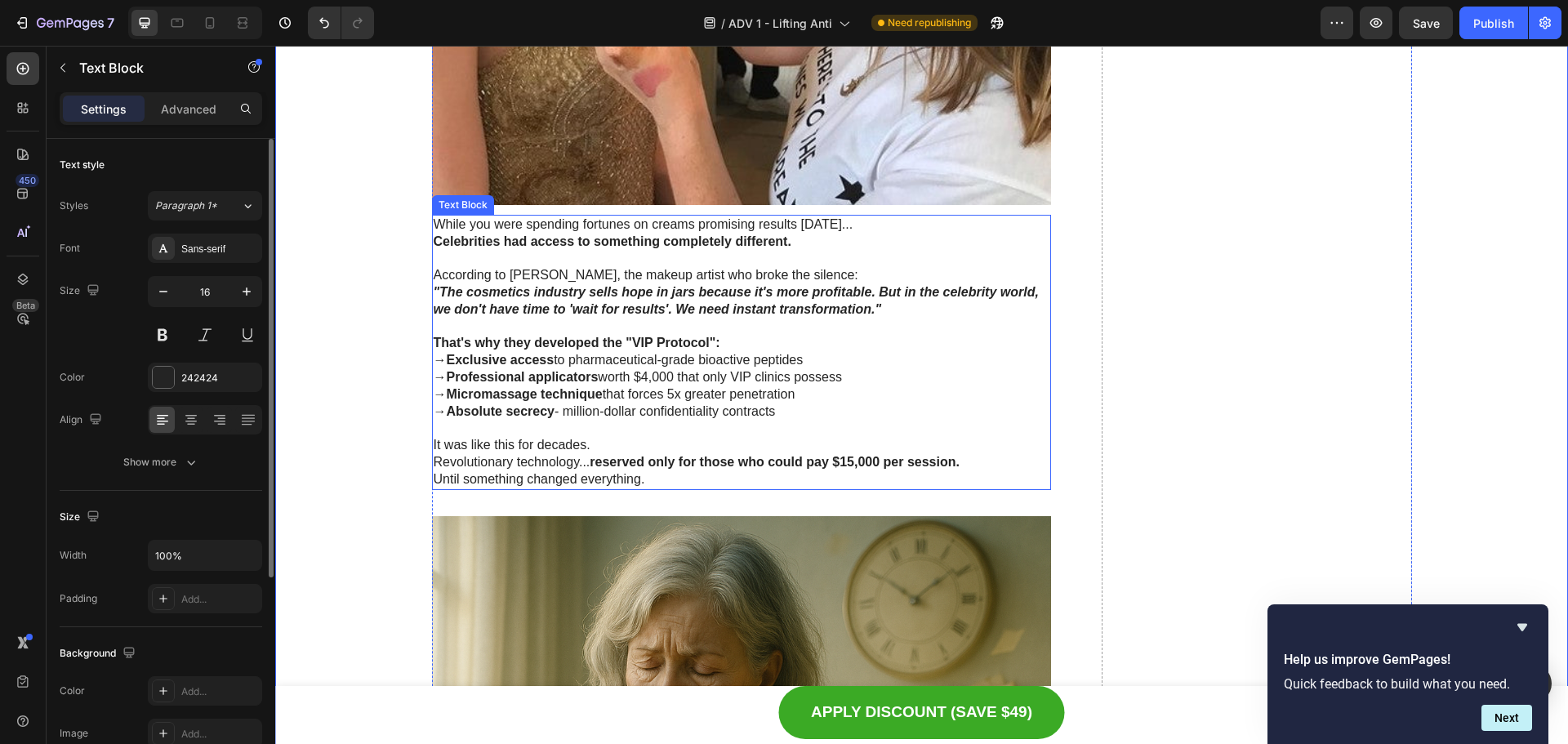
click at [530, 294] on strong ""The cosmetics industry sells hope in jars because it's more profitable. But in…" at bounding box center [735, 300] width 605 height 31
click at [576, 275] on p "According to [PERSON_NAME], the makeup artist who broke the silence:" at bounding box center [741, 275] width 617 height 17
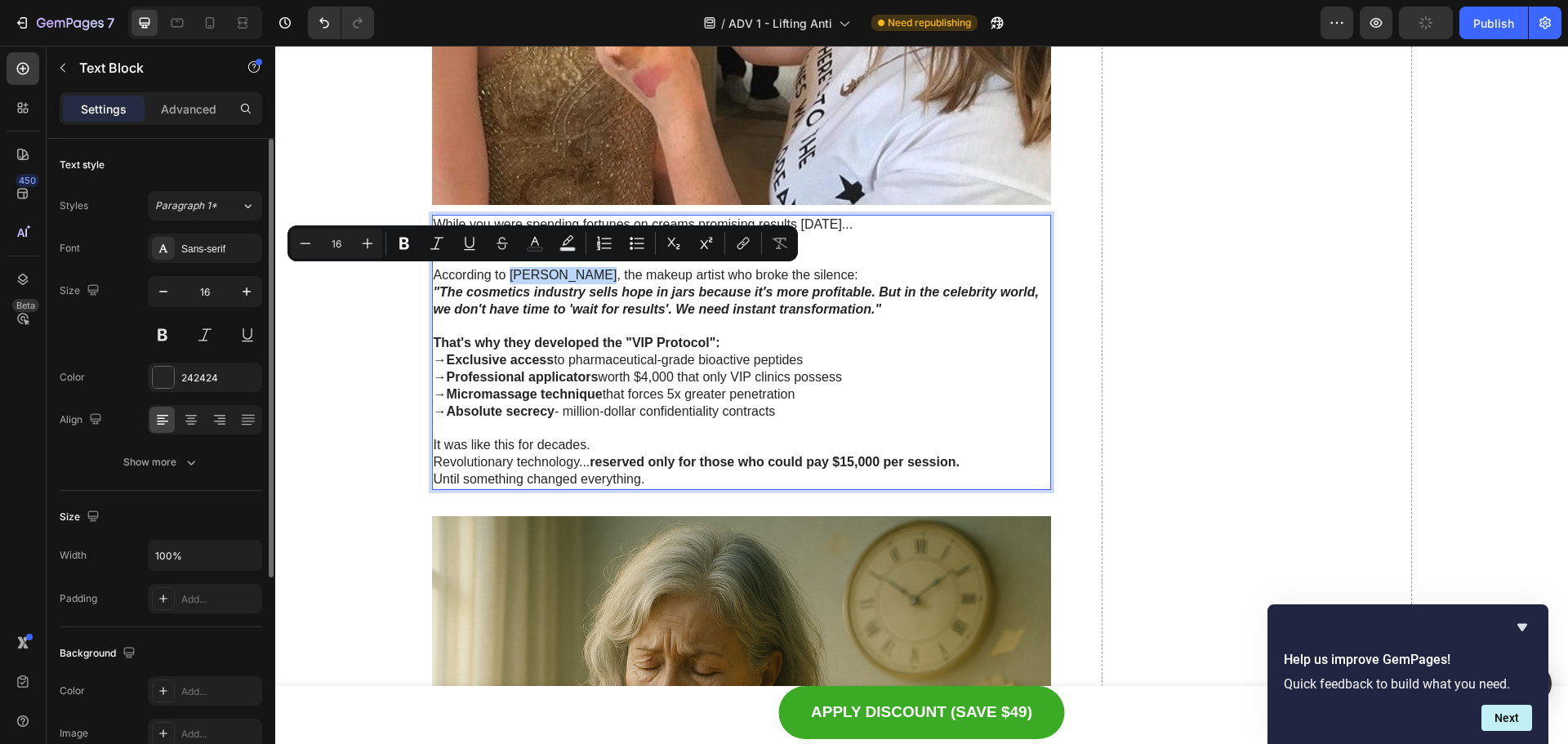
drag, startPoint x: 582, startPoint y: 275, endPoint x: 504, endPoint y: 281, distance: 78.2
click at [504, 281] on p "According to [PERSON_NAME], the makeup artist who broke the silence:" at bounding box center [741, 275] width 617 height 17
drag, startPoint x: 406, startPoint y: 240, endPoint x: 137, endPoint y: 264, distance: 270.1
click at [406, 240] on icon "Editor contextual toolbar" at bounding box center [405, 244] width 10 height 12
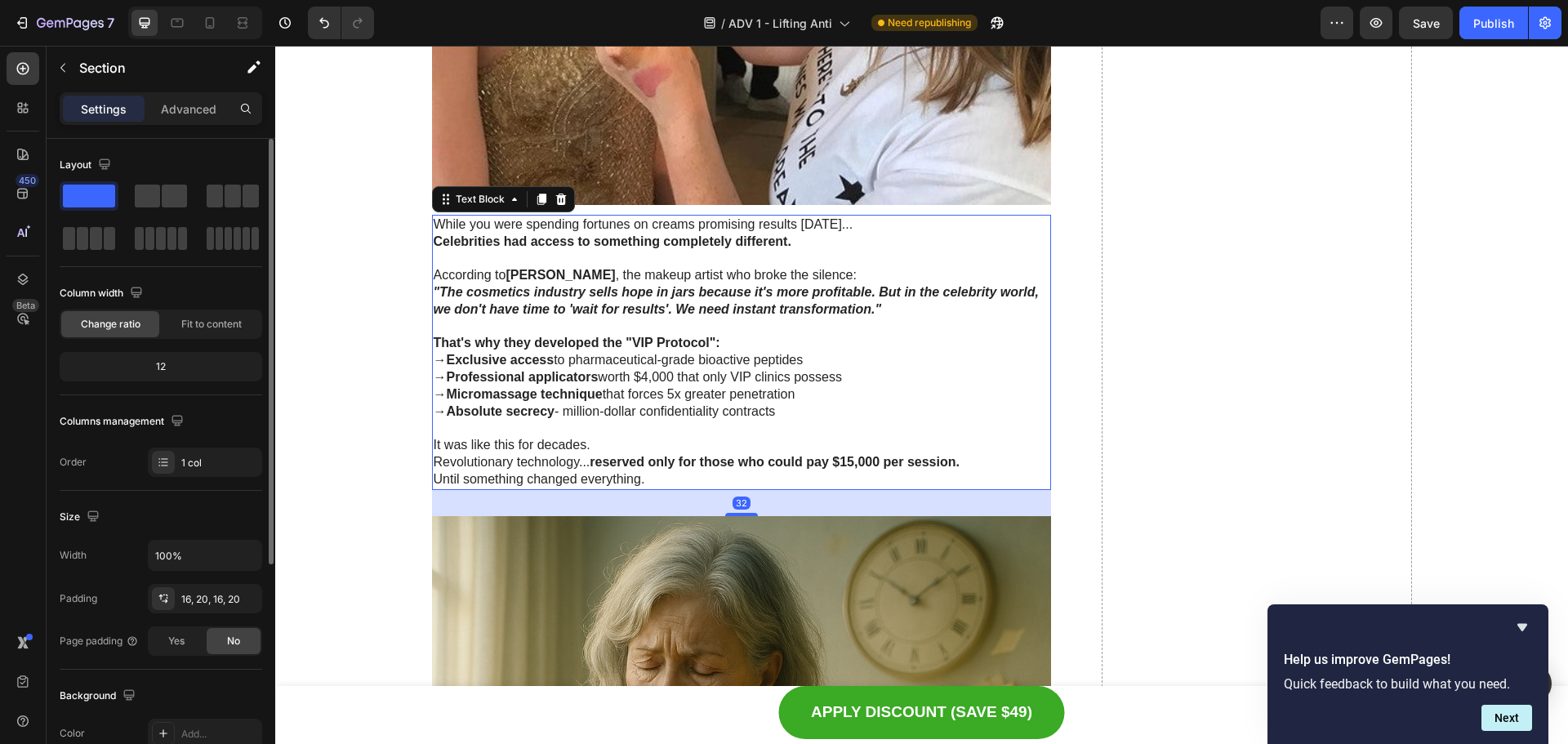
click at [842, 282] on p "According to [PERSON_NAME] , the makeup artist who broke the silence:" at bounding box center [741, 275] width 617 height 17
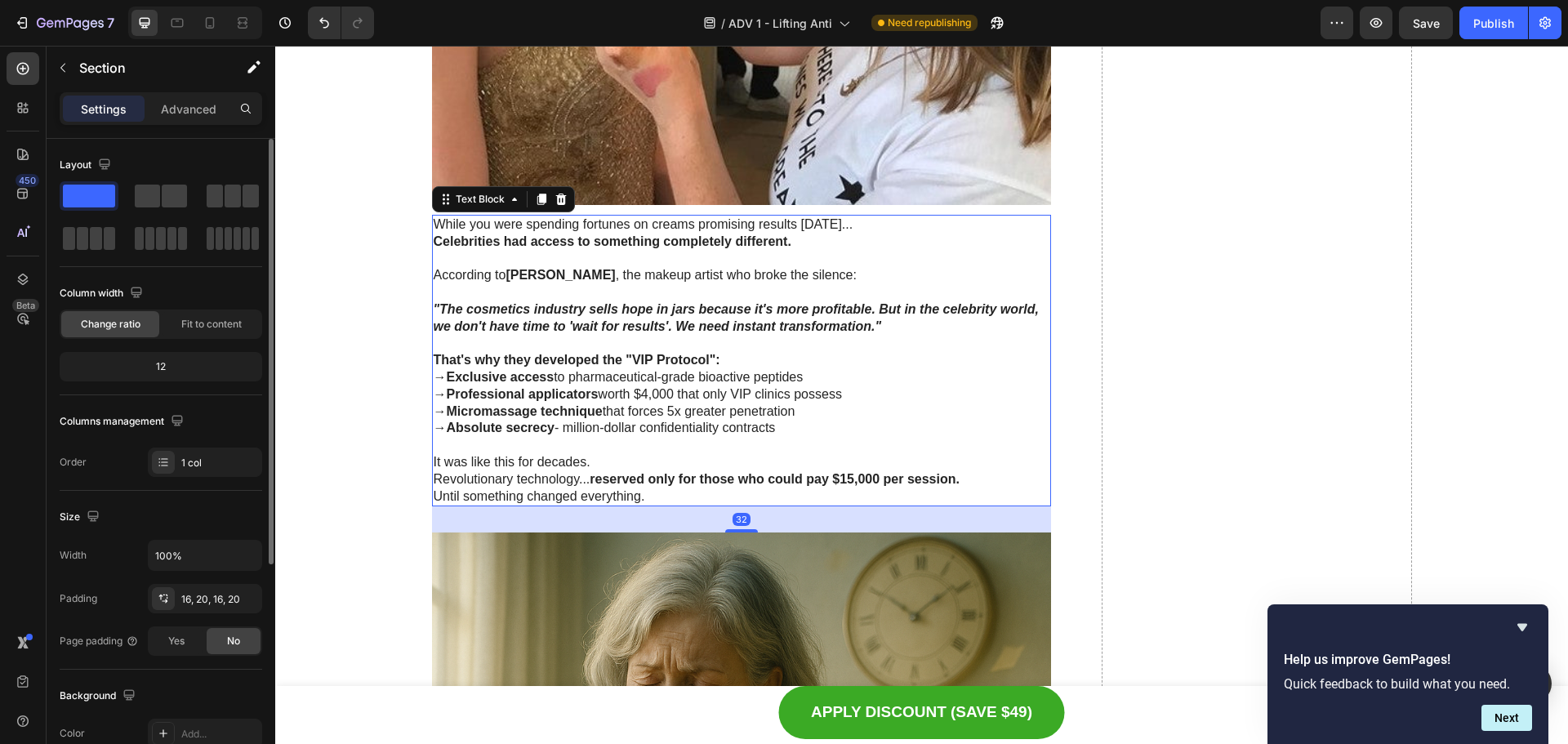
click at [432, 504] on div "While you were spending fortunes on creams promising results [DATE]... Celebrit…" at bounding box center [742, 361] width 620 height 292
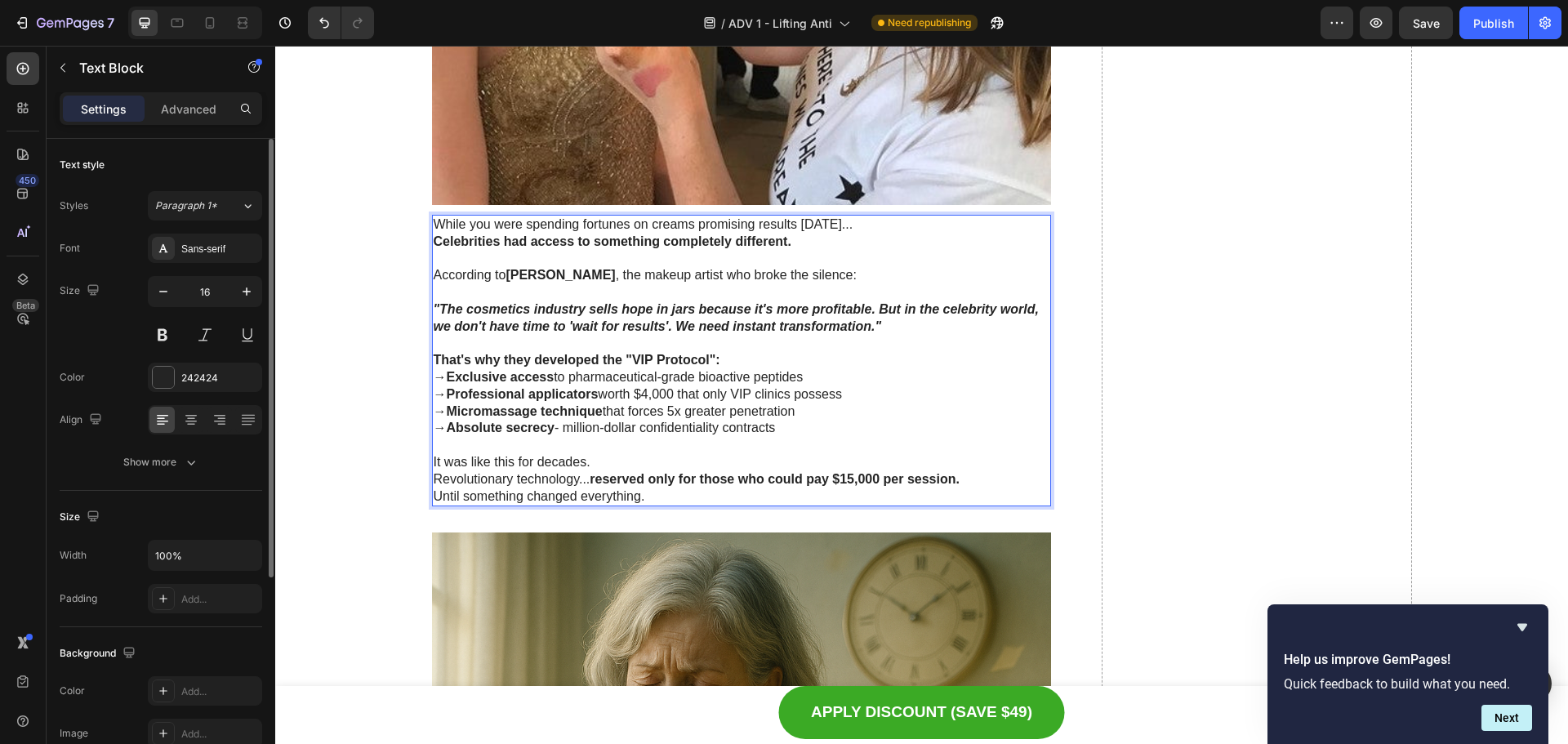
click at [433, 477] on p "Revolutionary technology... reserved only for those who could pay $15,000 per s…" at bounding box center [741, 480] width 617 height 17
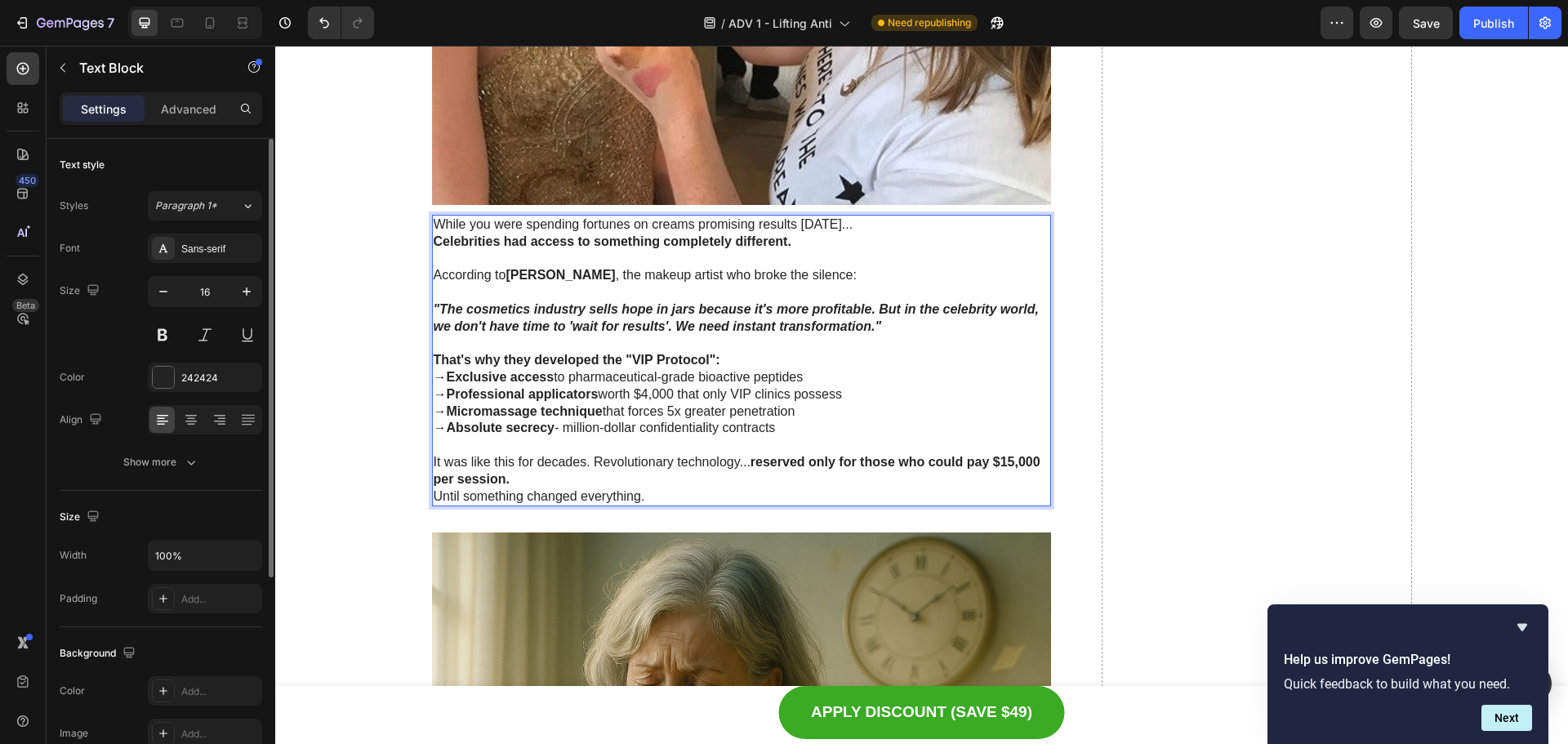
click at [583, 477] on p "It was like this for decades. Revolutionary technology... reserved only for tho…" at bounding box center [741, 471] width 617 height 35
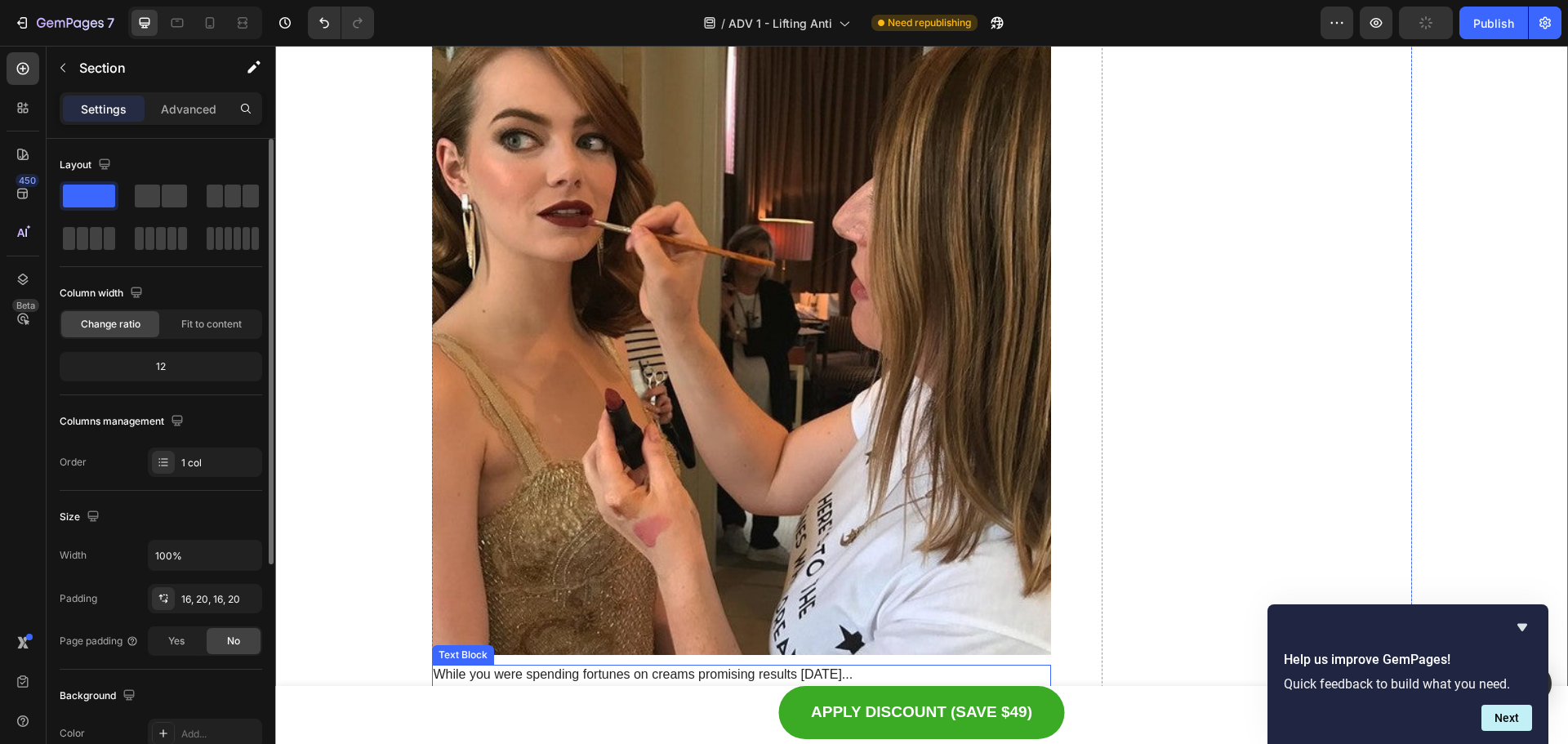
scroll to position [2695, 0]
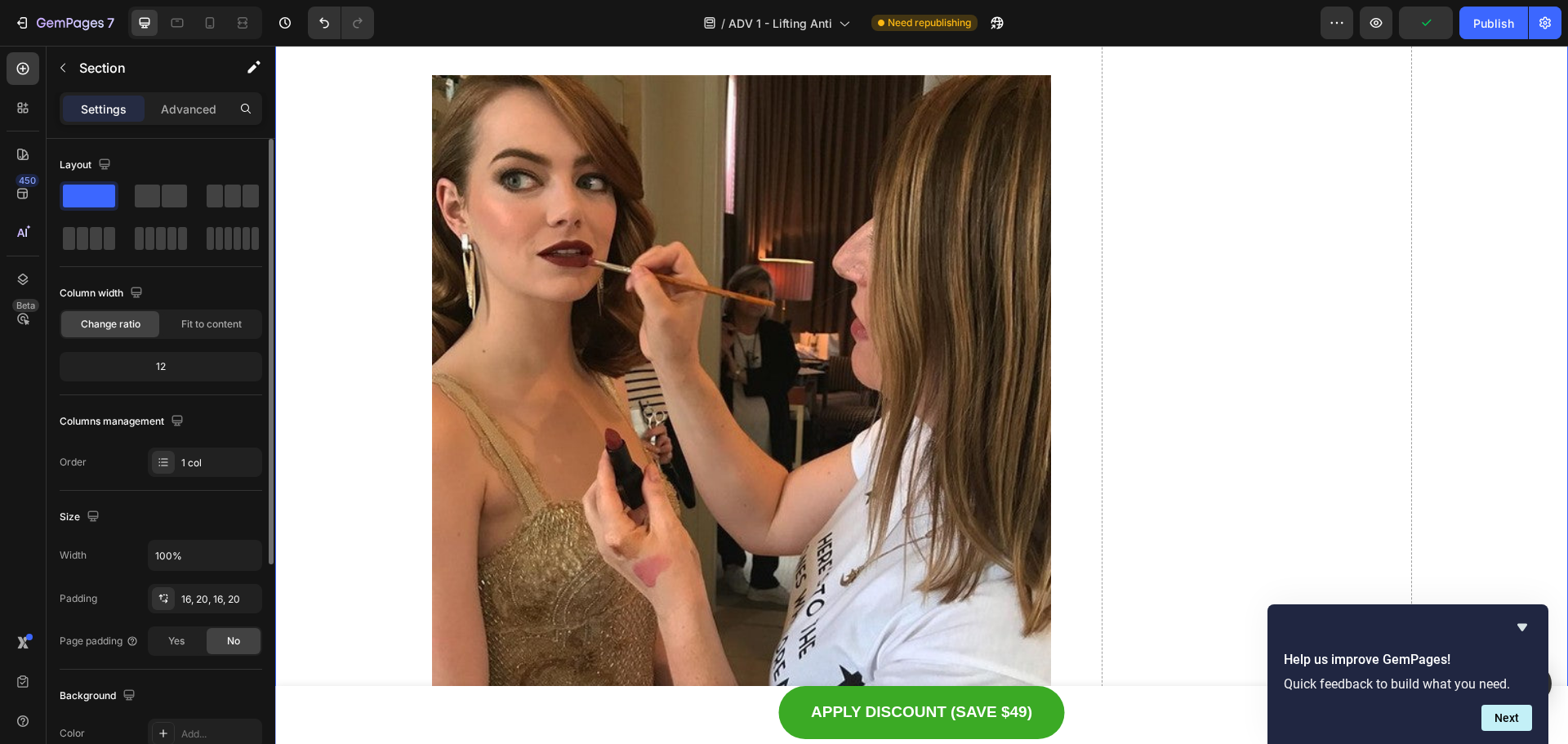
click at [201, 37] on div at bounding box center [195, 23] width 134 height 33
click at [204, 31] on icon at bounding box center [209, 23] width 17 height 17
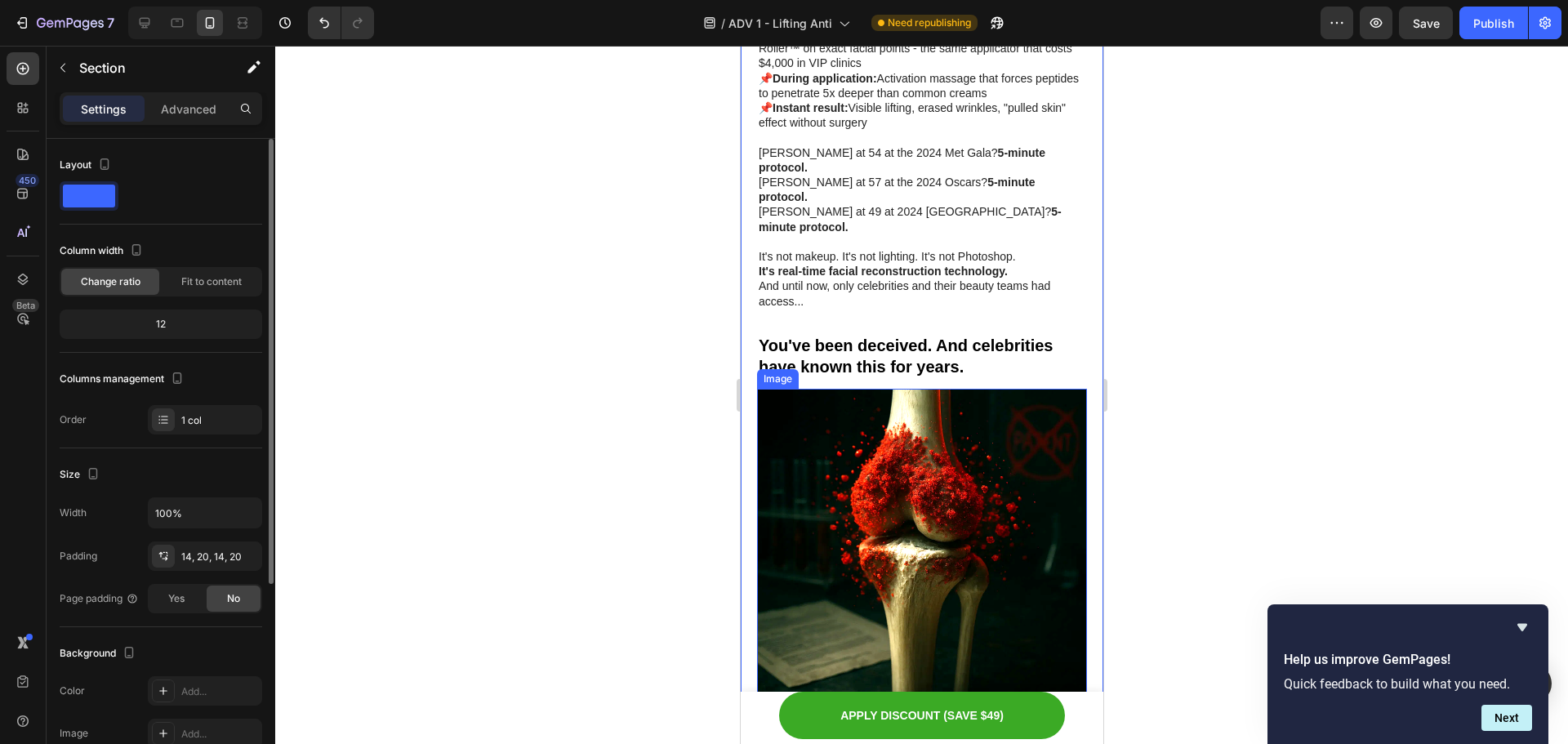
scroll to position [2311, 0]
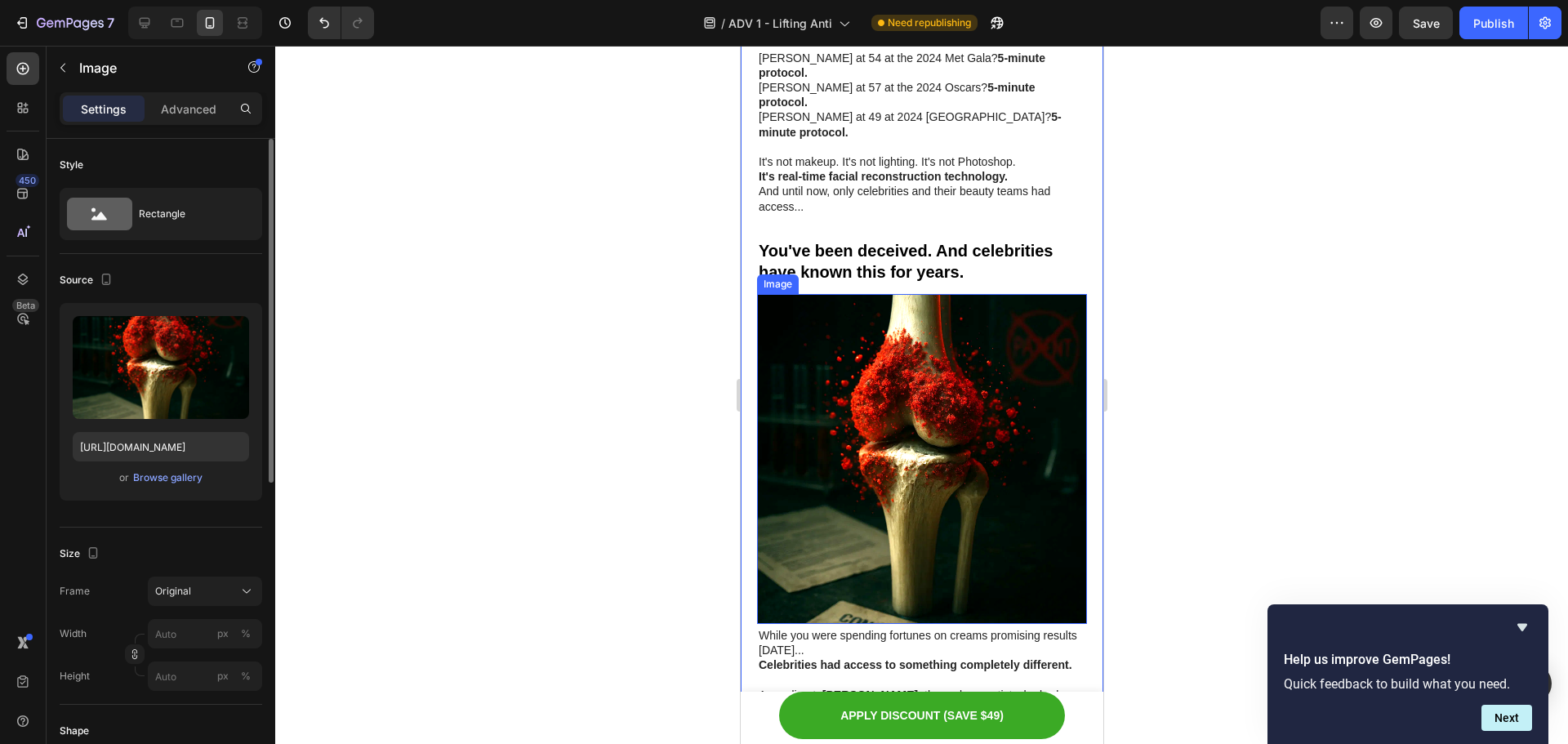
click at [946, 415] on img at bounding box center [921, 459] width 330 height 330
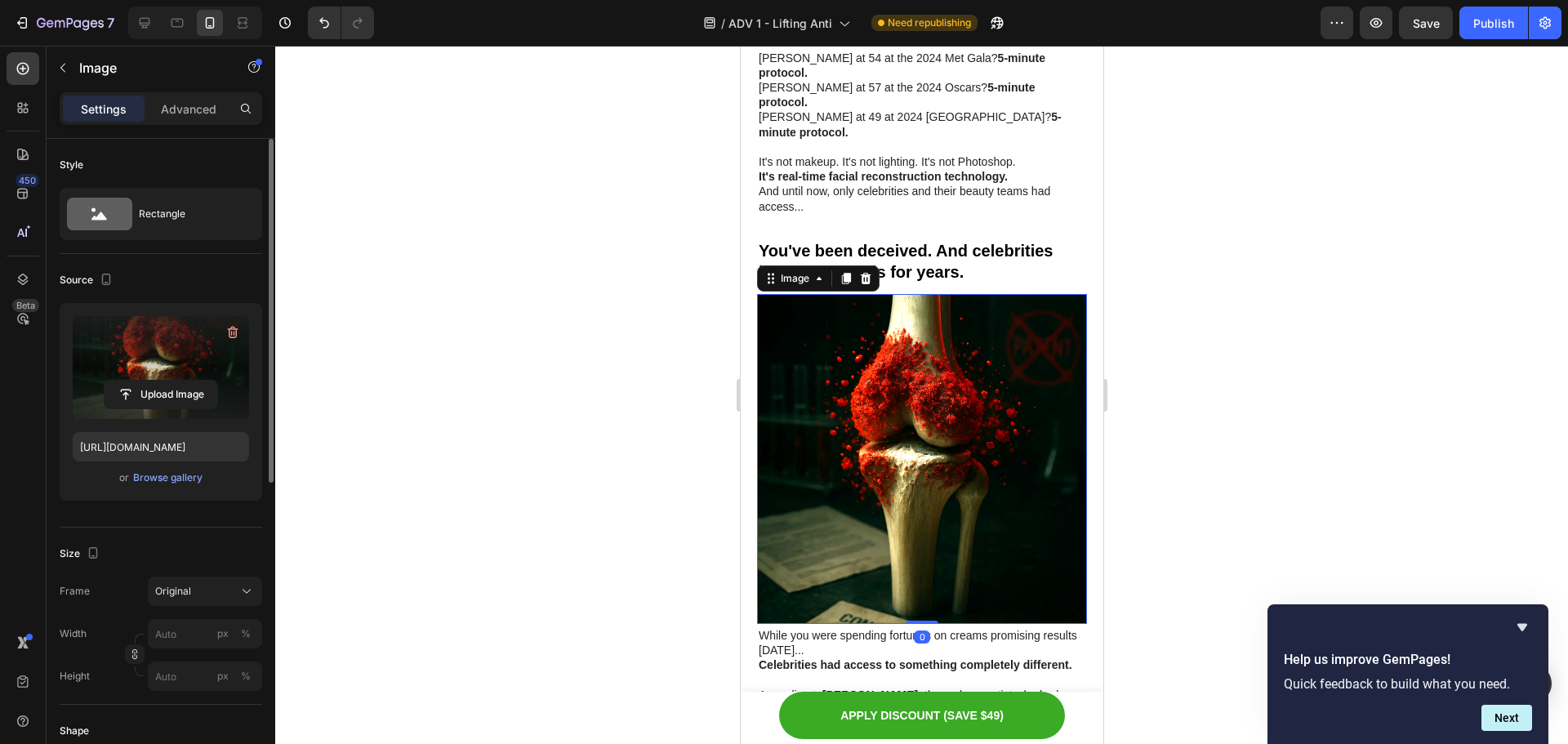
click at [148, 372] on label at bounding box center [161, 367] width 177 height 103
click at [148, 381] on input "file" at bounding box center [161, 395] width 112 height 28
type input "[URL][DOMAIN_NAME]"
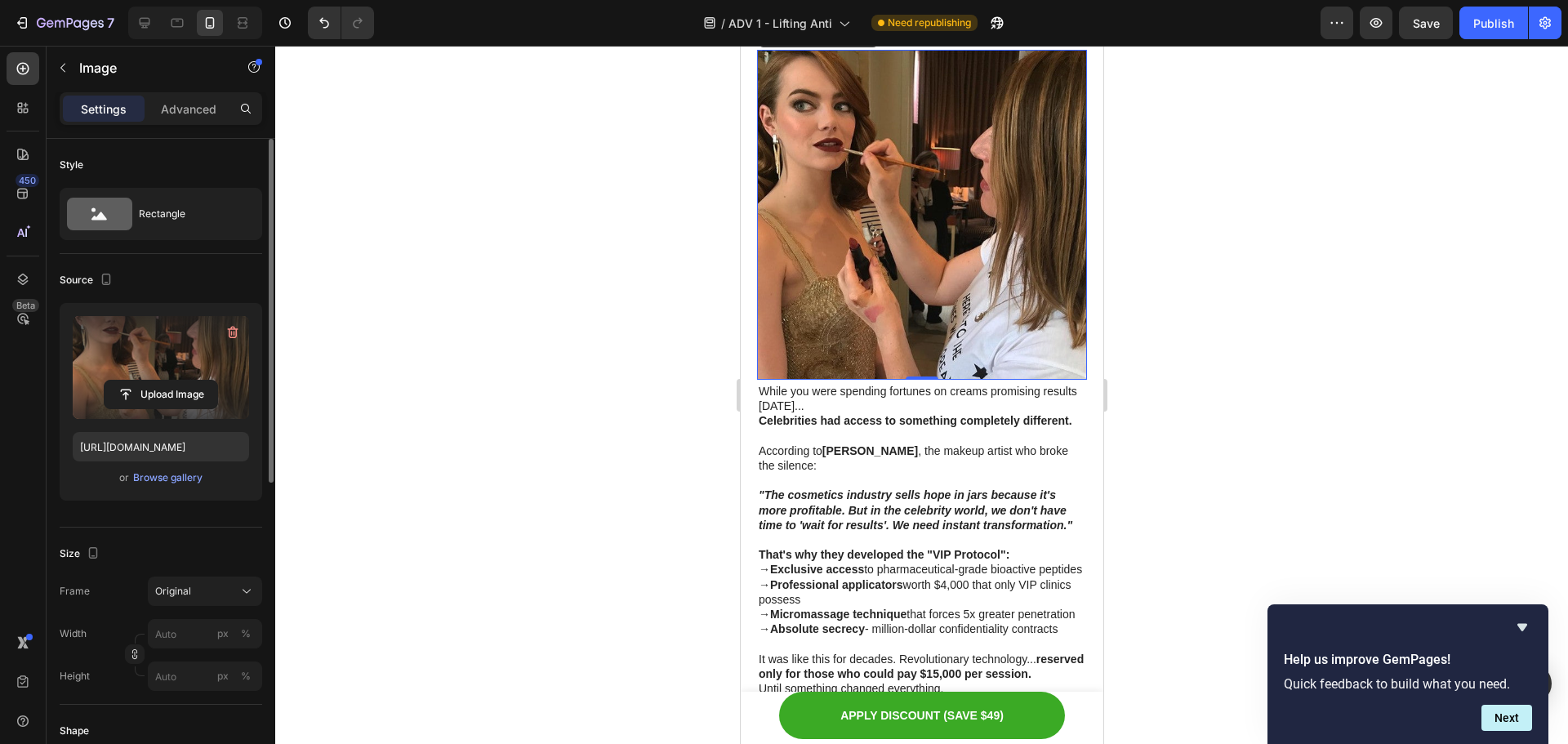
scroll to position [2556, 0]
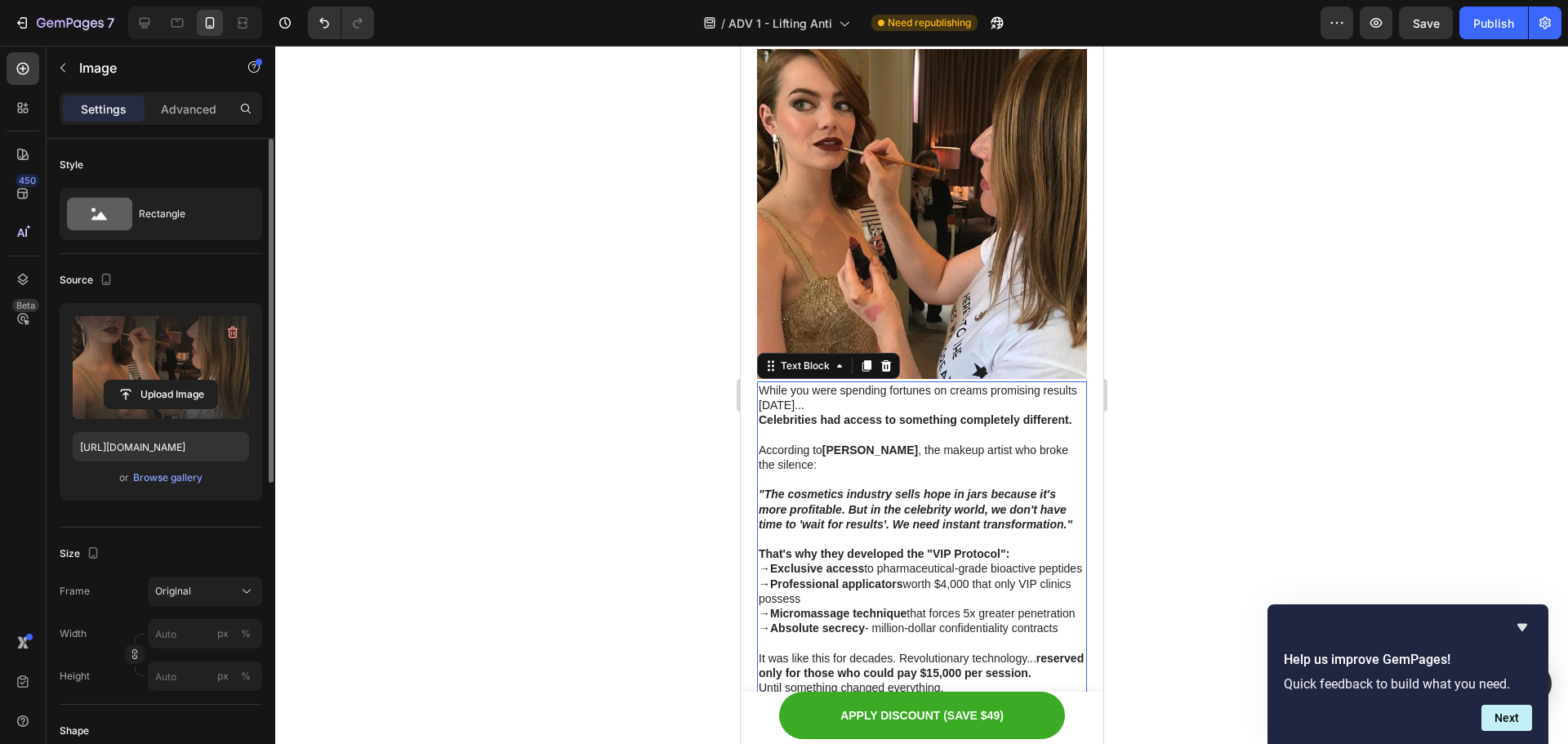
click at [998, 487] on strong ""The cosmetics industry sells hope in jars because it's more profitable. But in…" at bounding box center [915, 508] width 314 height 42
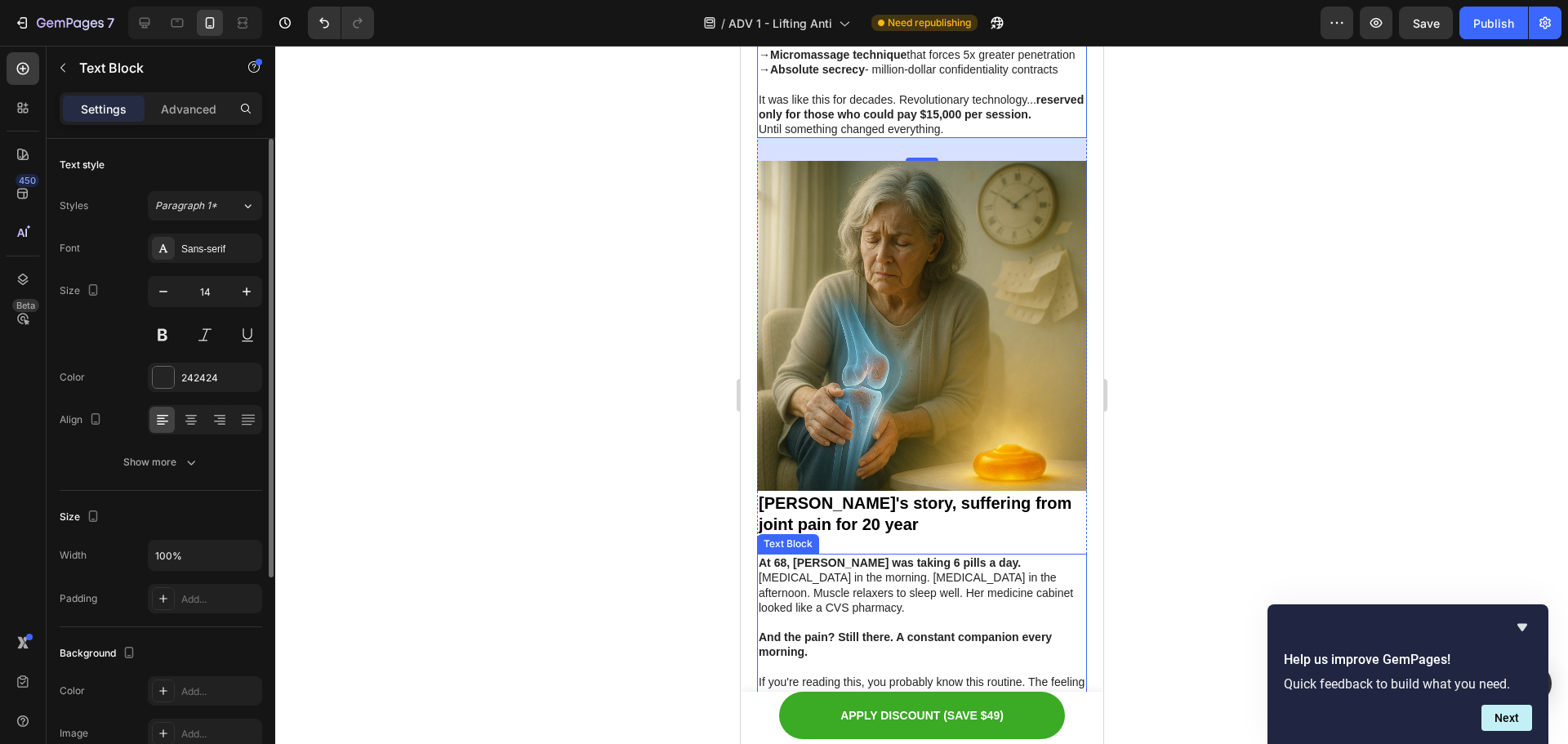
scroll to position [3210, 0]
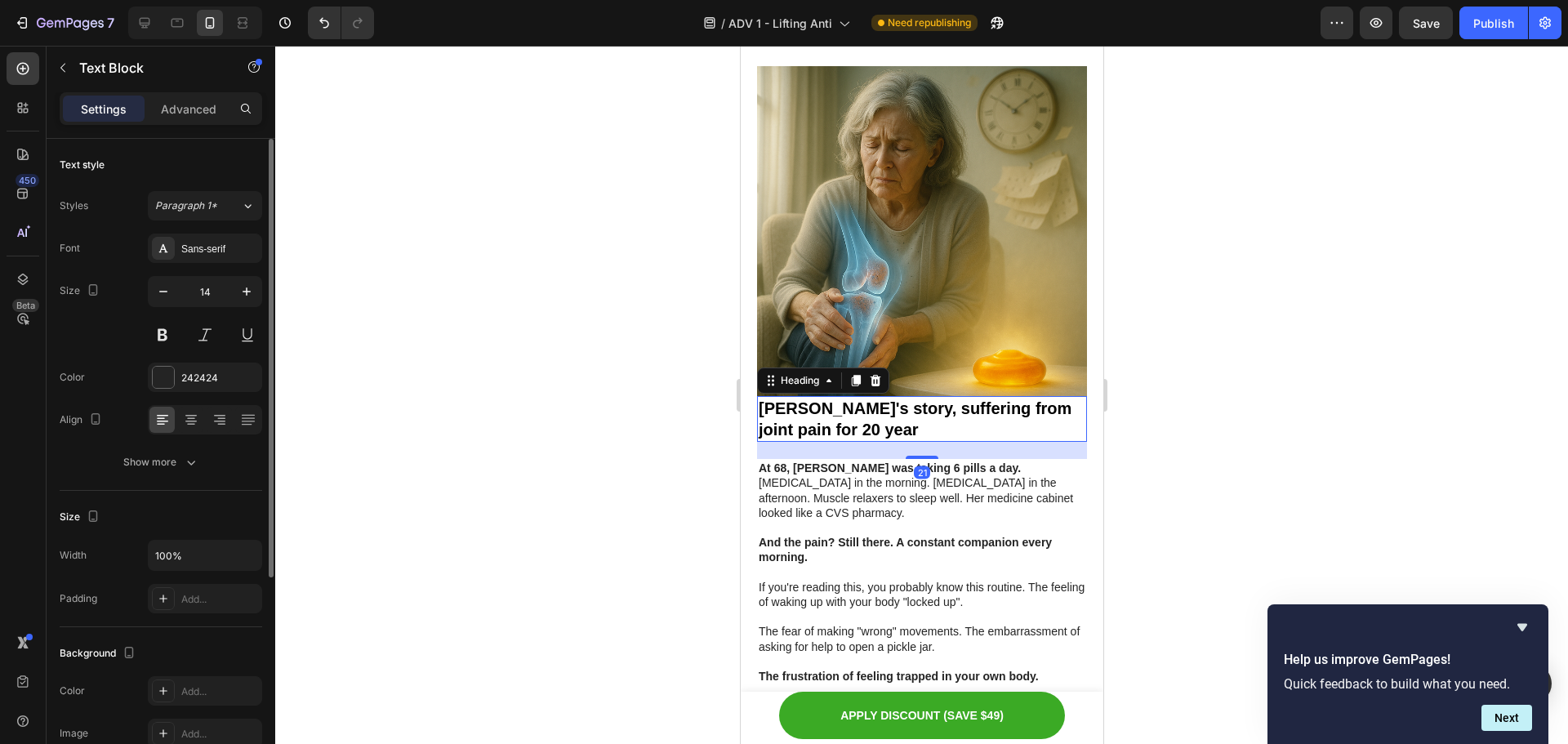
click at [952, 399] on h2 "[PERSON_NAME]'s story, suffering from joint pain for 20 year" at bounding box center [921, 418] width 330 height 45
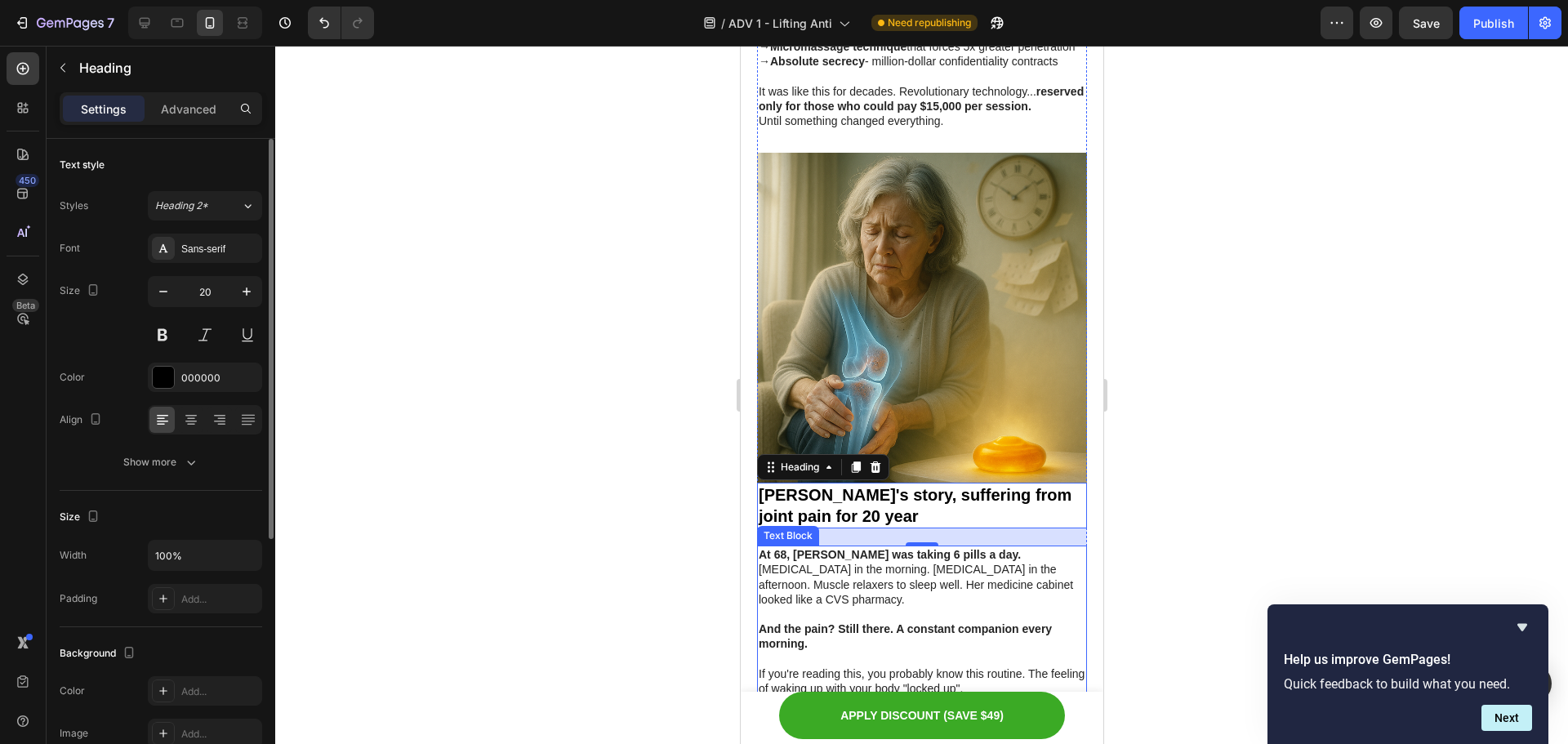
scroll to position [3128, 0]
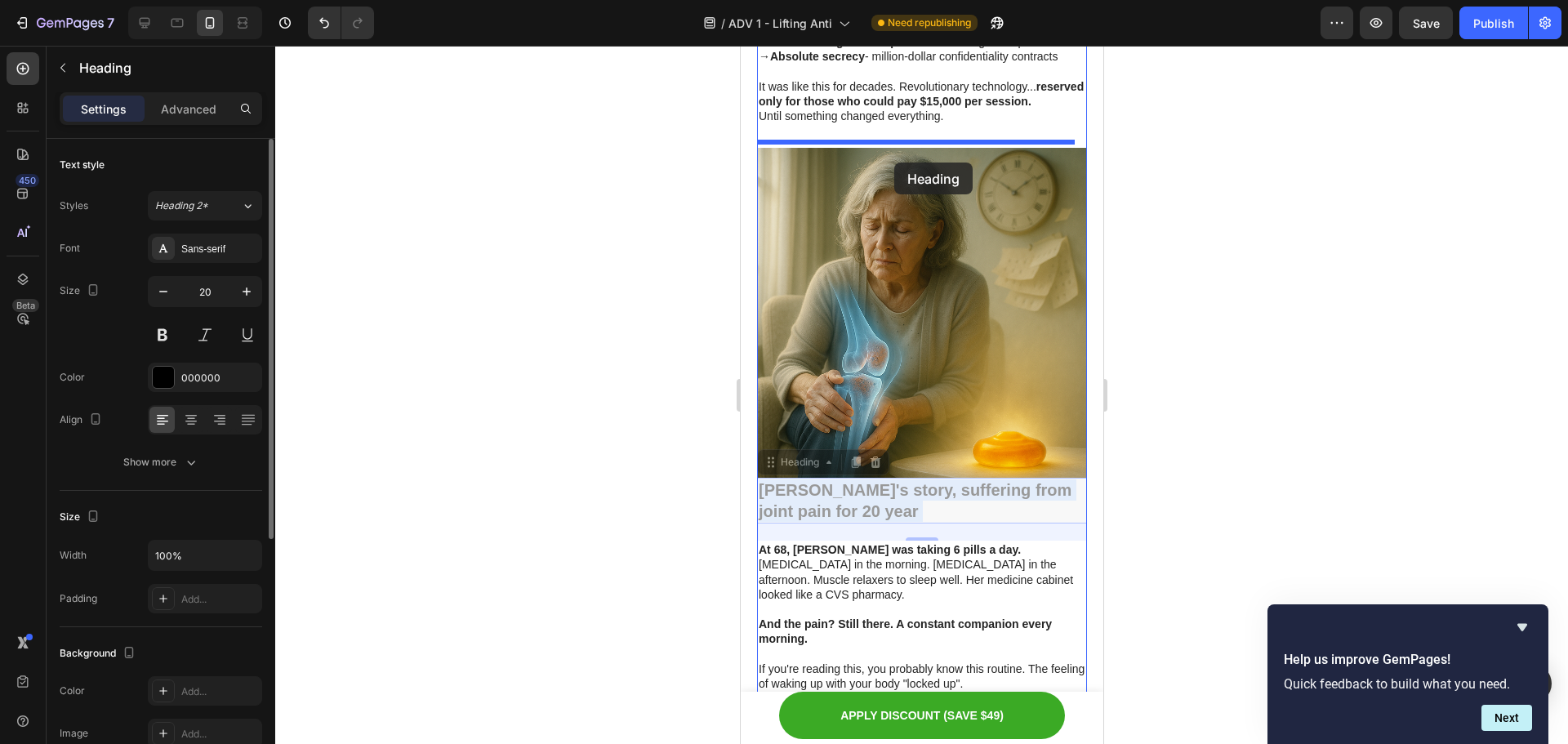
drag, startPoint x: 912, startPoint y: 492, endPoint x: 893, endPoint y: 163, distance: 329.5
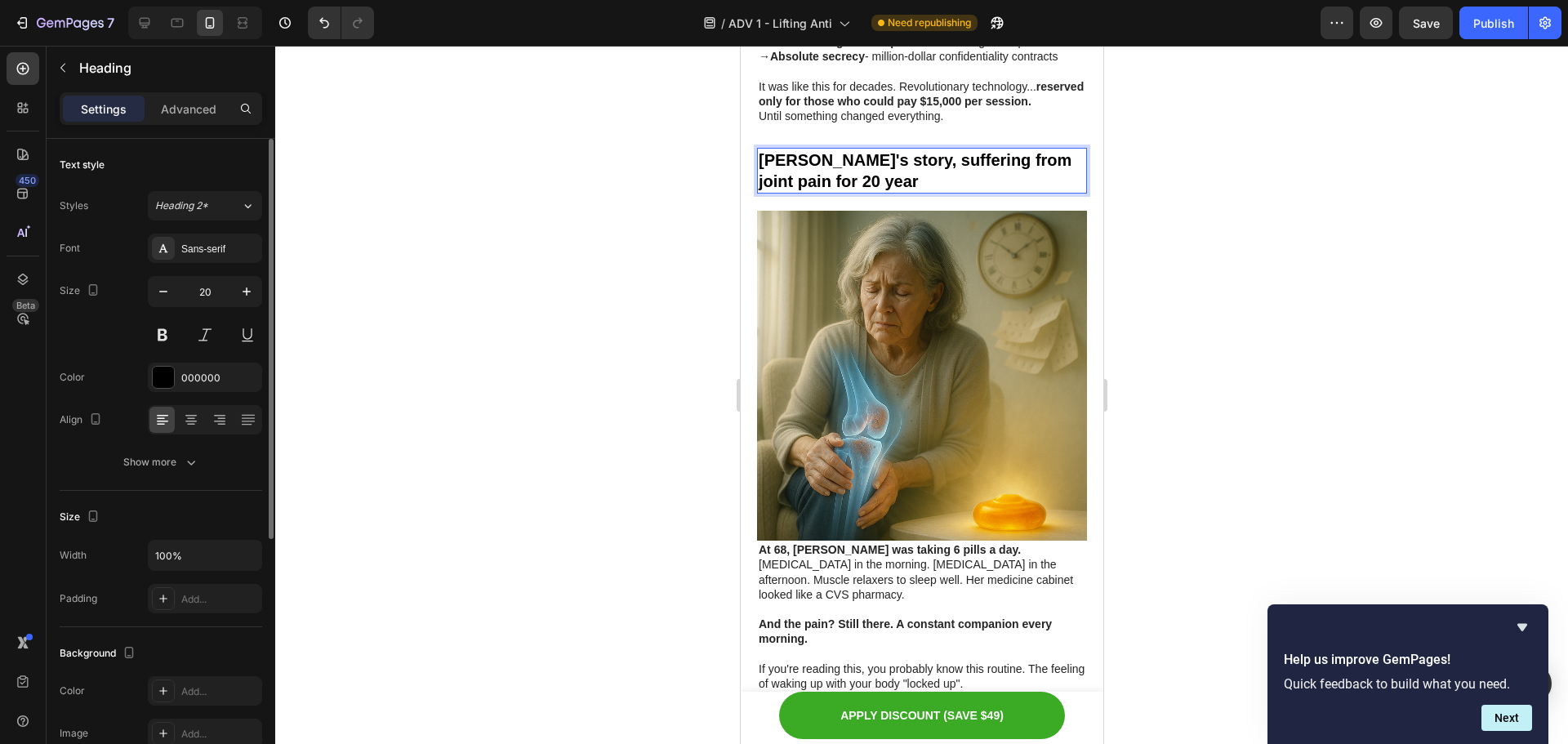
click at [906, 155] on p "[PERSON_NAME]'s story, suffering from joint pain for 20 year" at bounding box center [921, 170] width 327 height 42
drag, startPoint x: 893, startPoint y: 163, endPoint x: 907, endPoint y: 155, distance: 16.1
click at [907, 155] on p "[PERSON_NAME]'s story, suffering from joint pain for 20 year" at bounding box center [921, 170] width 327 height 42
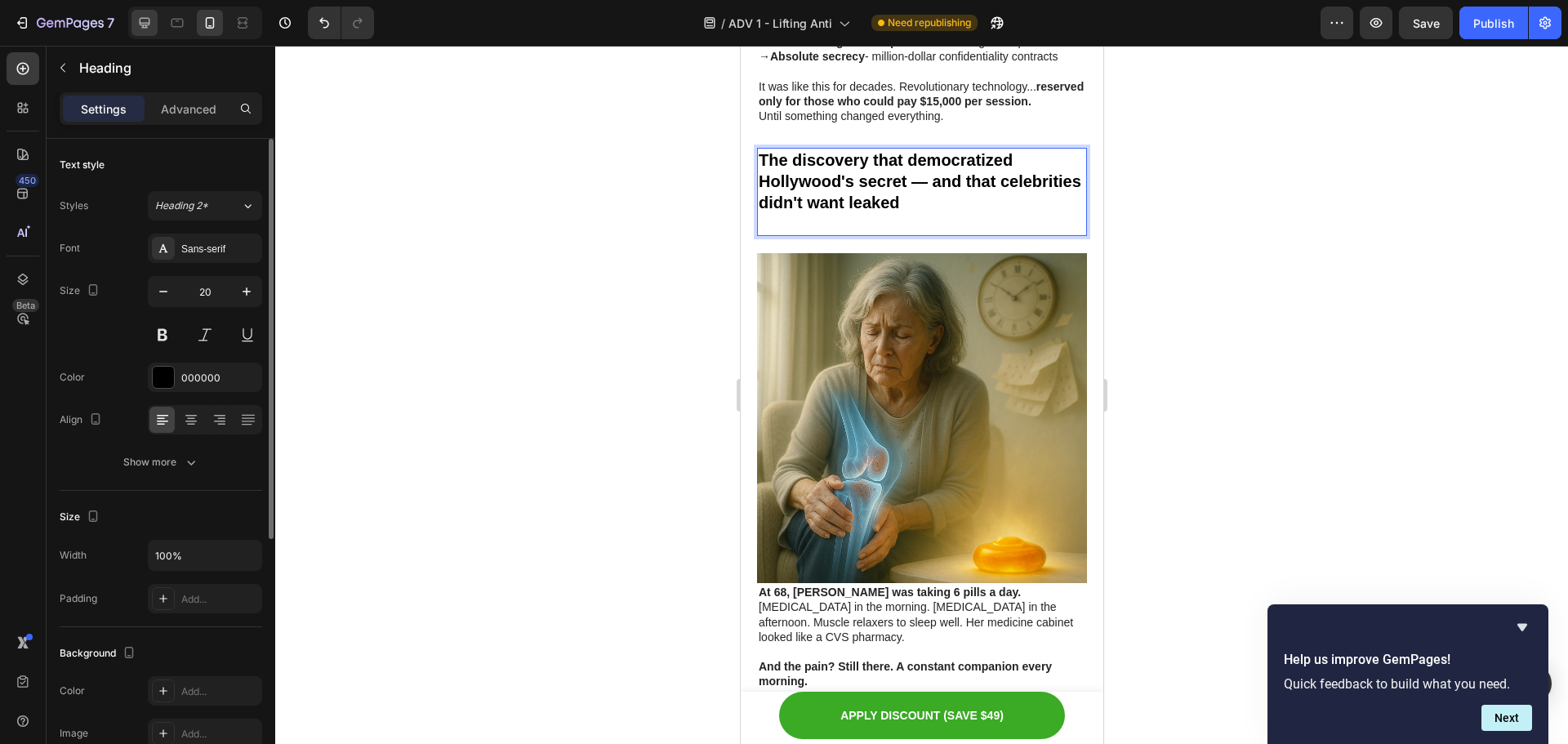
click at [156, 22] on div at bounding box center [144, 23] width 26 height 26
type input "23"
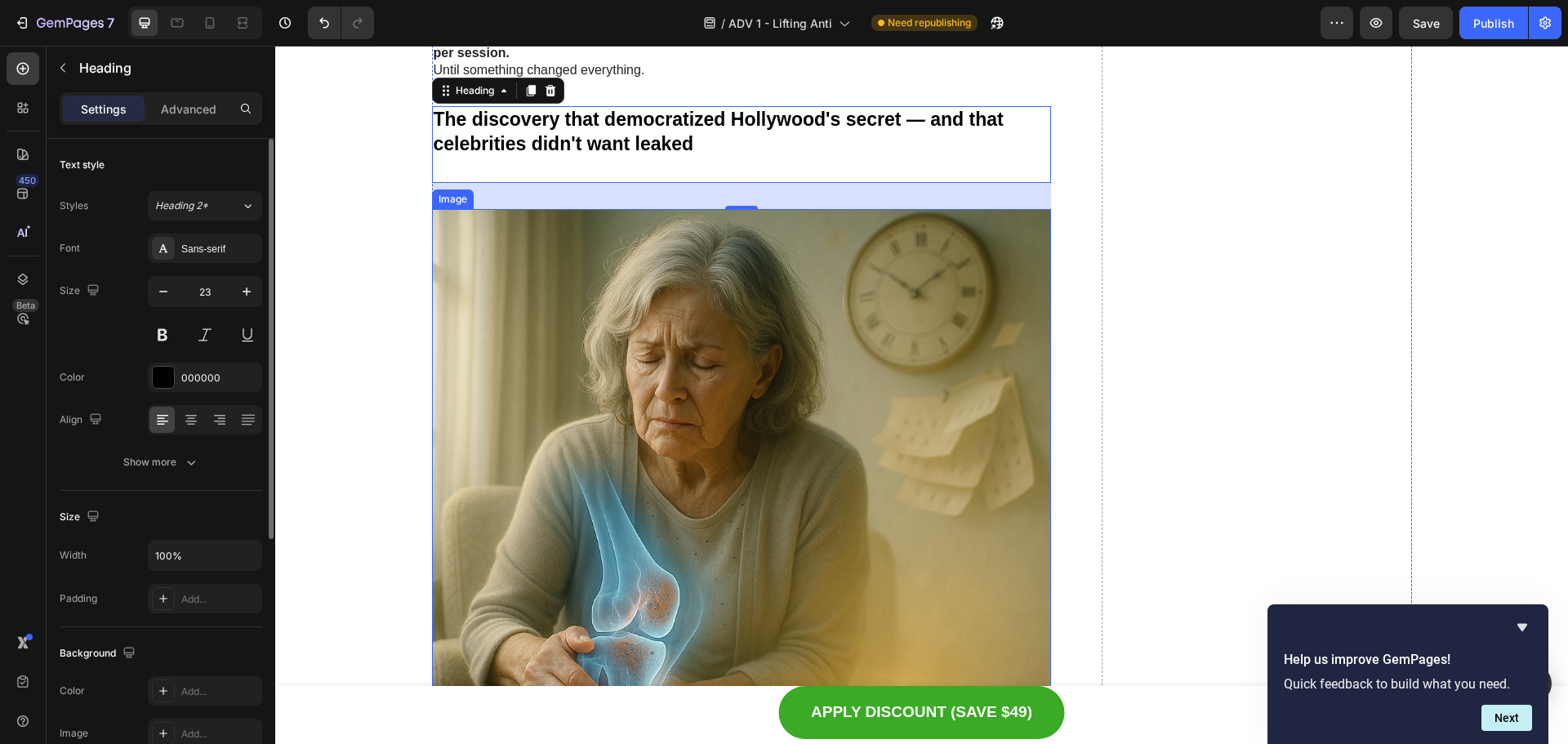
scroll to position [3614, 0]
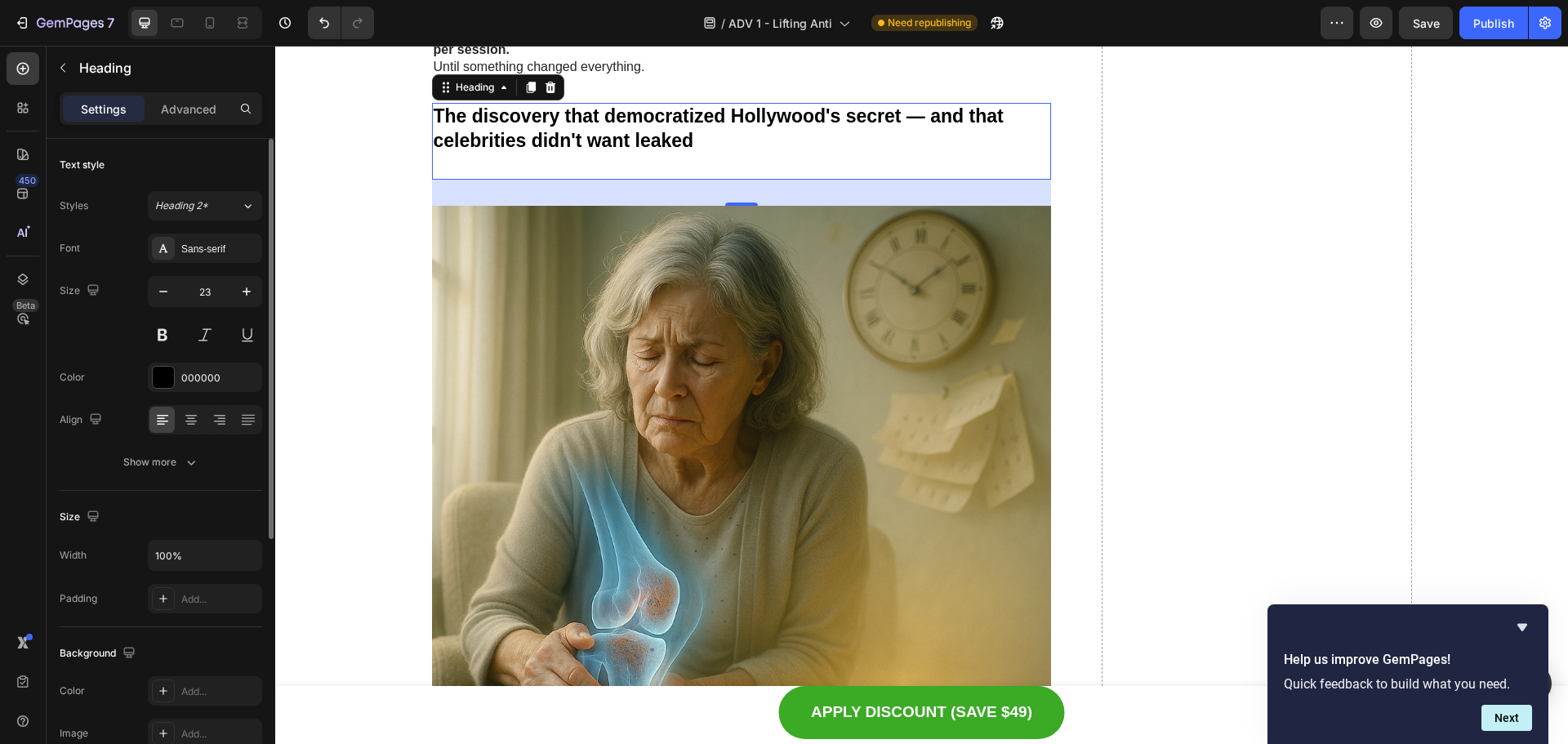
click at [579, 173] on h2 "The discovery that democratized Hollywood's secret — and that celebrities didn'…" at bounding box center [742, 141] width 620 height 77
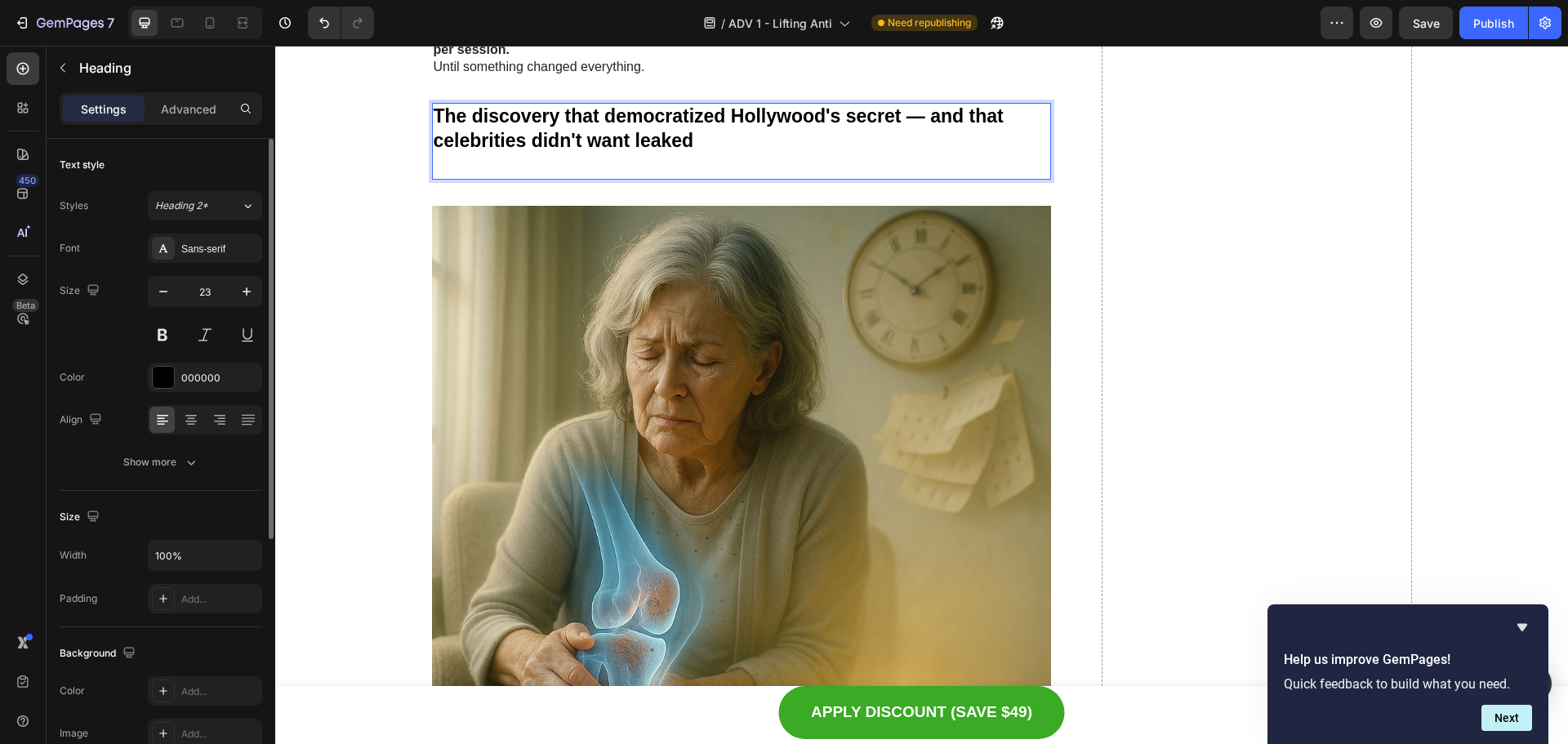
click at [579, 173] on p "The discovery that democratized Hollywood's secret — and that celebrities didn'…" at bounding box center [741, 141] width 617 height 73
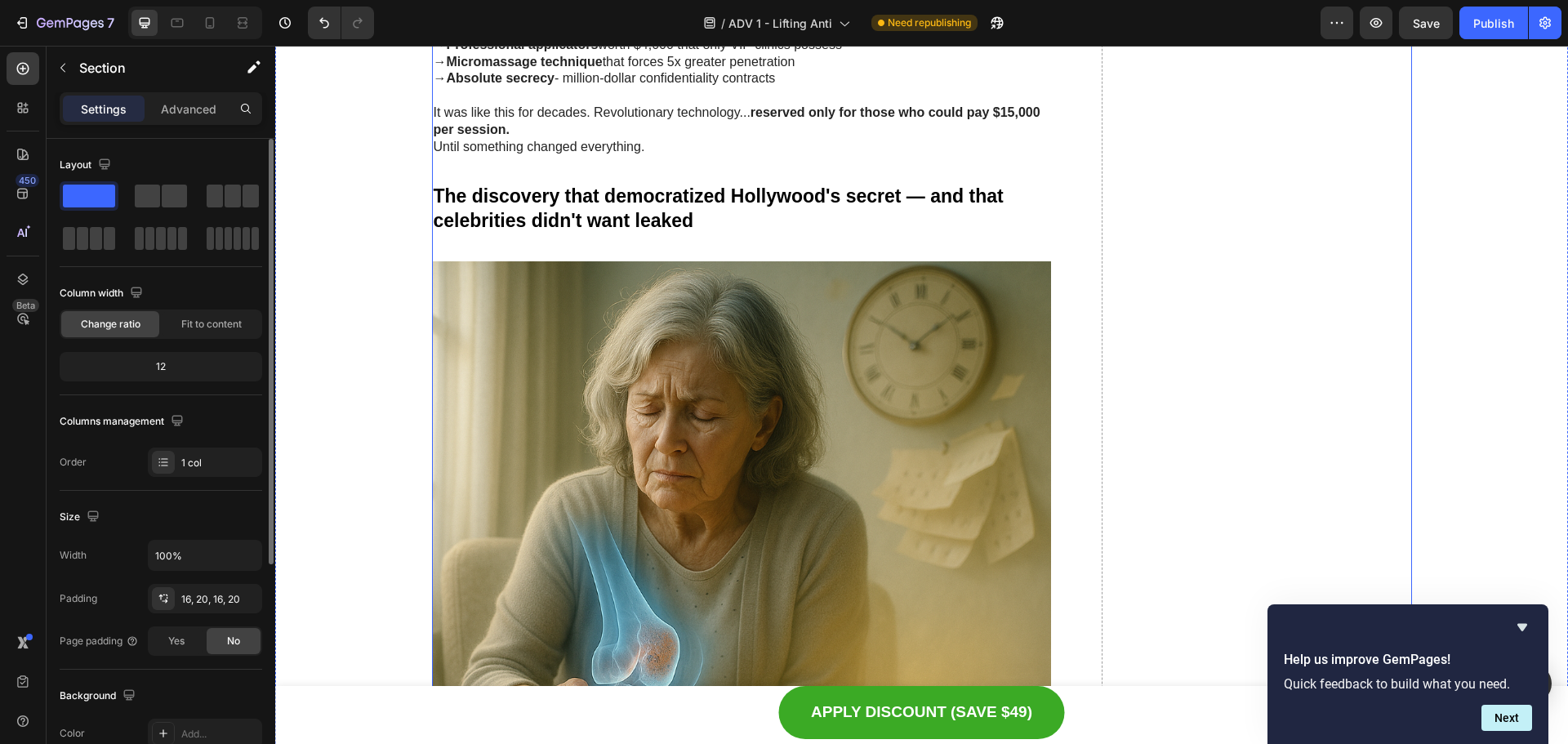
scroll to position [3533, 0]
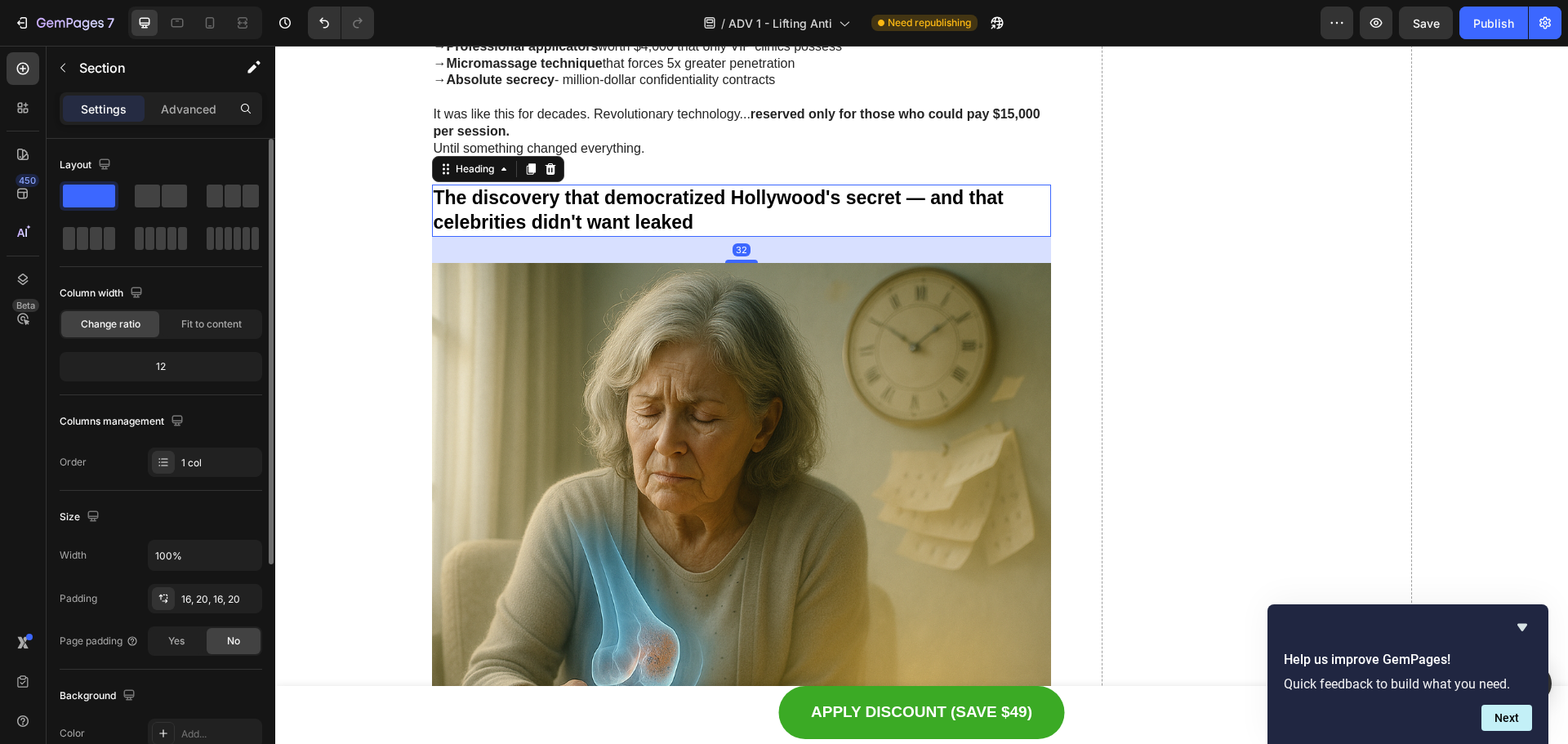
click at [725, 204] on strong "The discovery that democratized Hollywood's secret — and that celebrities didn'…" at bounding box center [718, 210] width 570 height 45
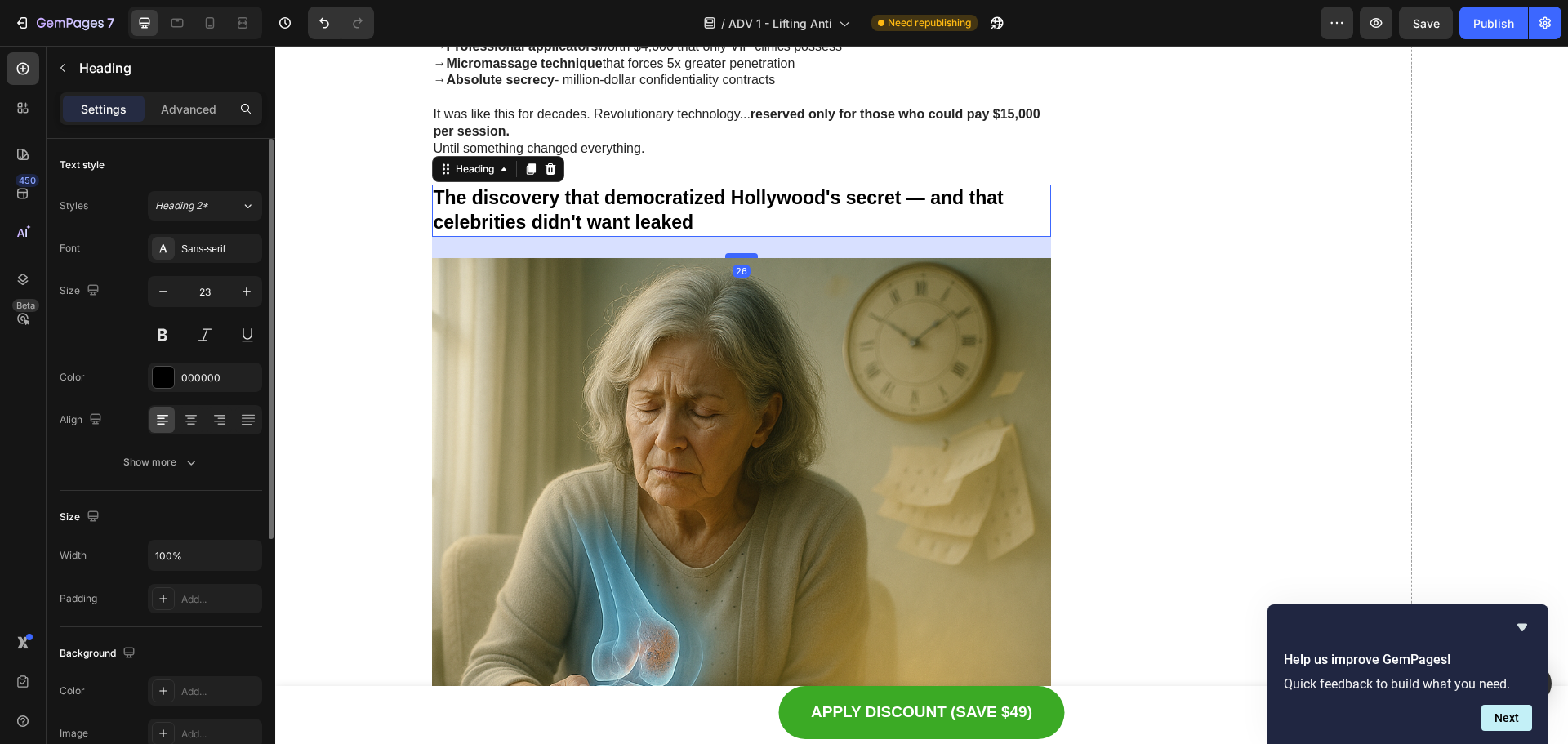
drag, startPoint x: 736, startPoint y: 260, endPoint x: 746, endPoint y: 255, distance: 11.2
click at [746, 255] on div at bounding box center [741, 256] width 33 height 5
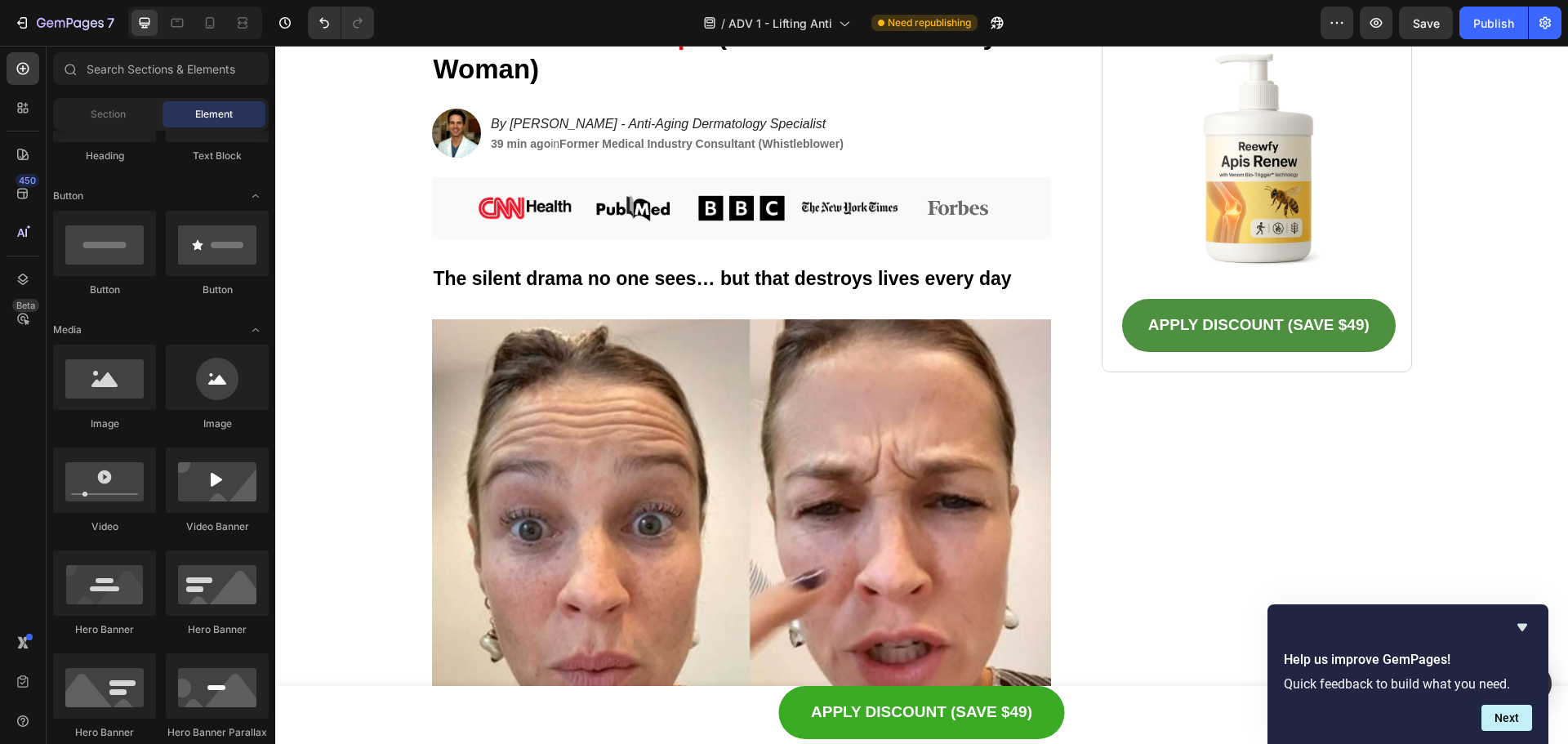
scroll to position [0, 0]
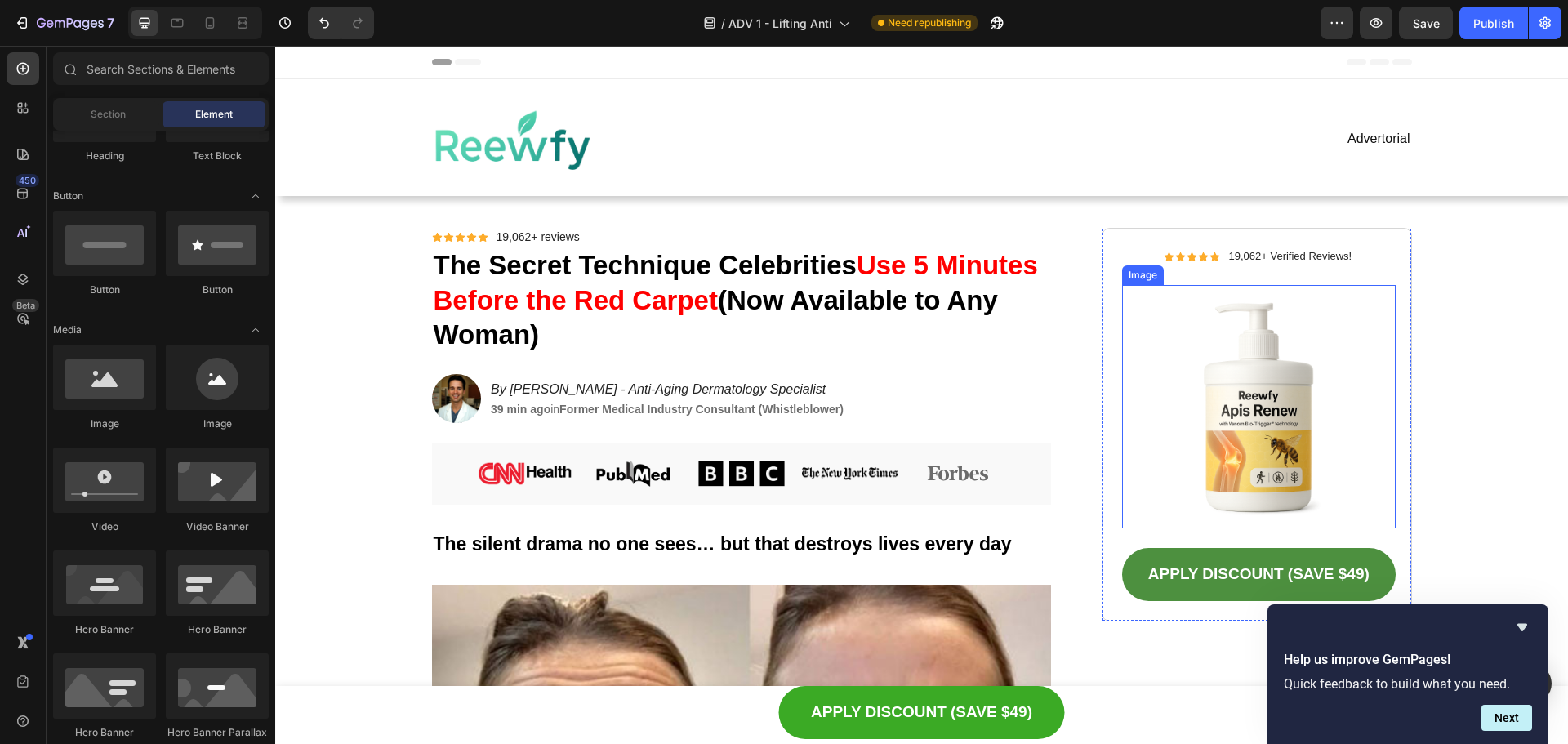
click at [1293, 360] on img at bounding box center [1258, 407] width 272 height 244
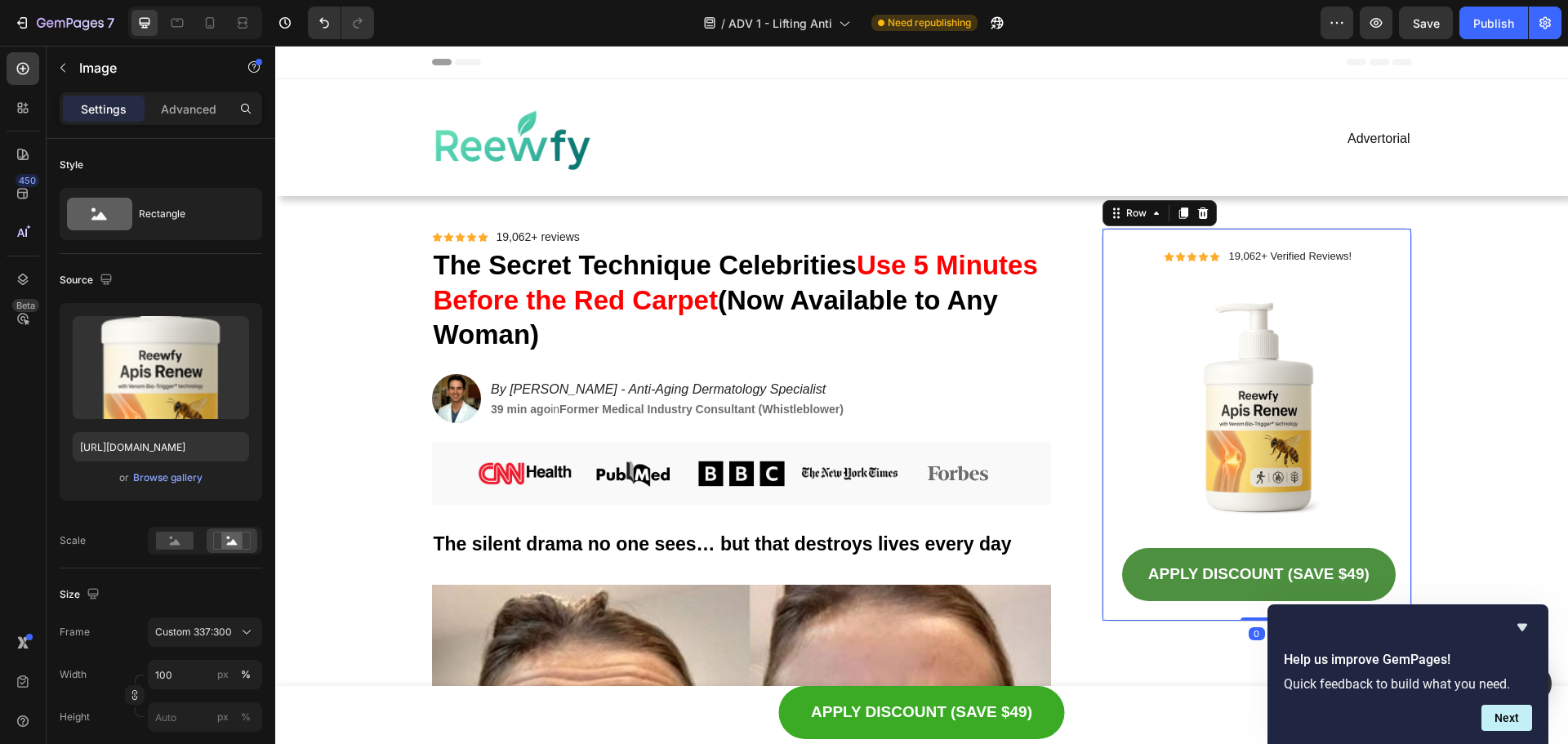
click at [1348, 267] on div "Icon Icon Icon Icon Icon Icon List 19,062+ Verified Reviews! Text Block Row Ima…" at bounding box center [1258, 425] width 272 height 353
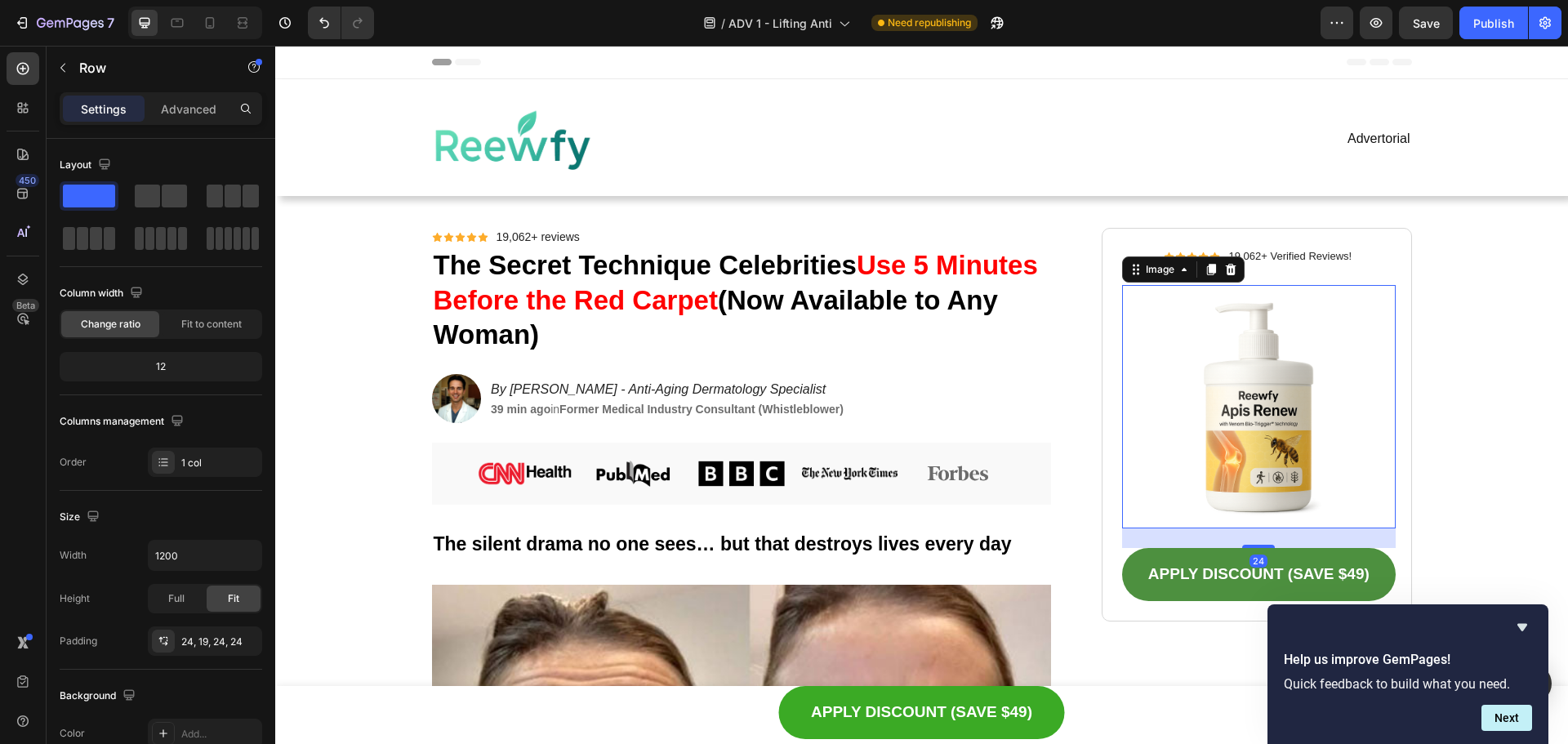
click at [1332, 344] on img at bounding box center [1258, 407] width 272 height 244
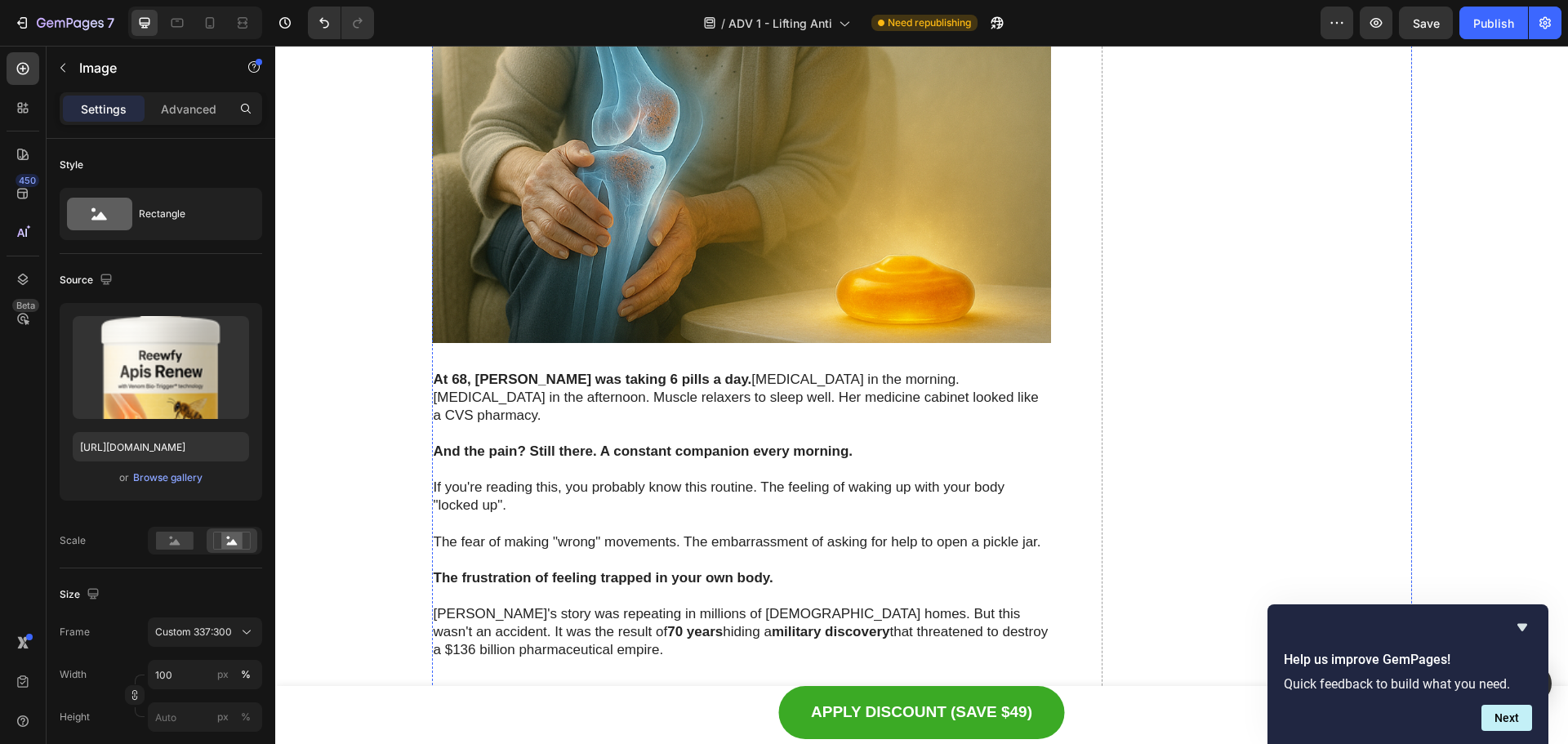
scroll to position [4736, 0]
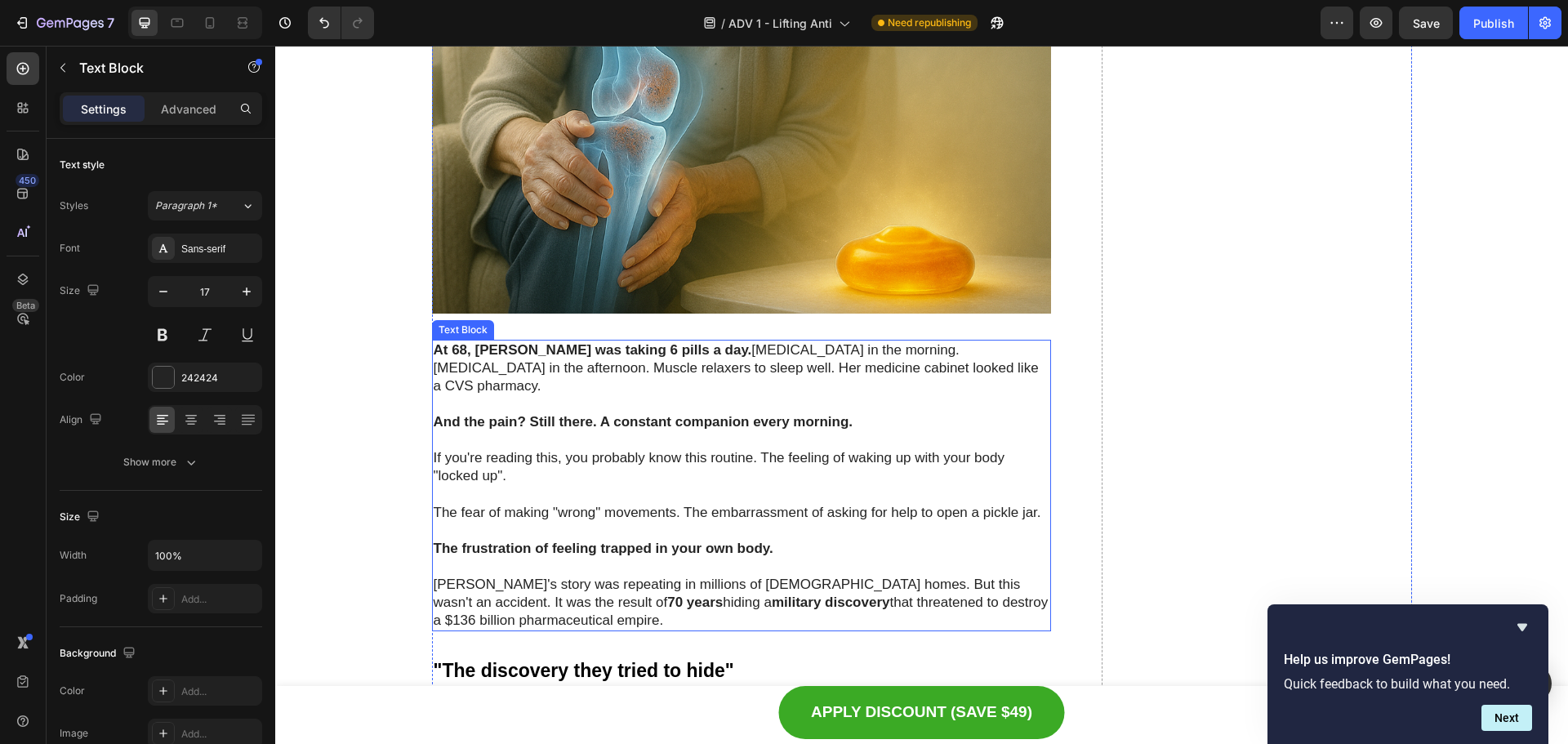
click at [680, 449] on p "If you're reading this, you probably know this routine. The feeling of waking u…" at bounding box center [741, 467] width 617 height 36
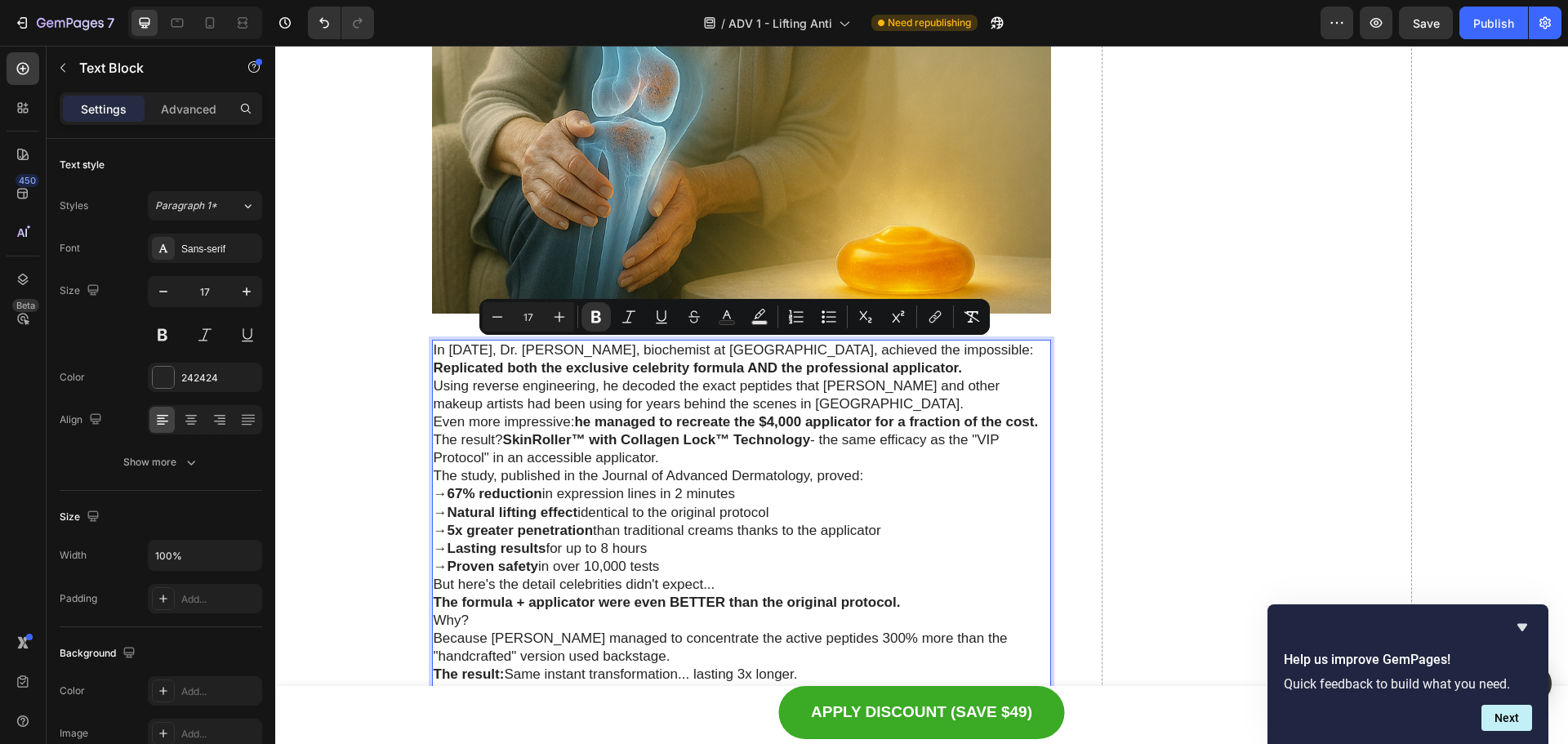
scroll to position [4782, 0]
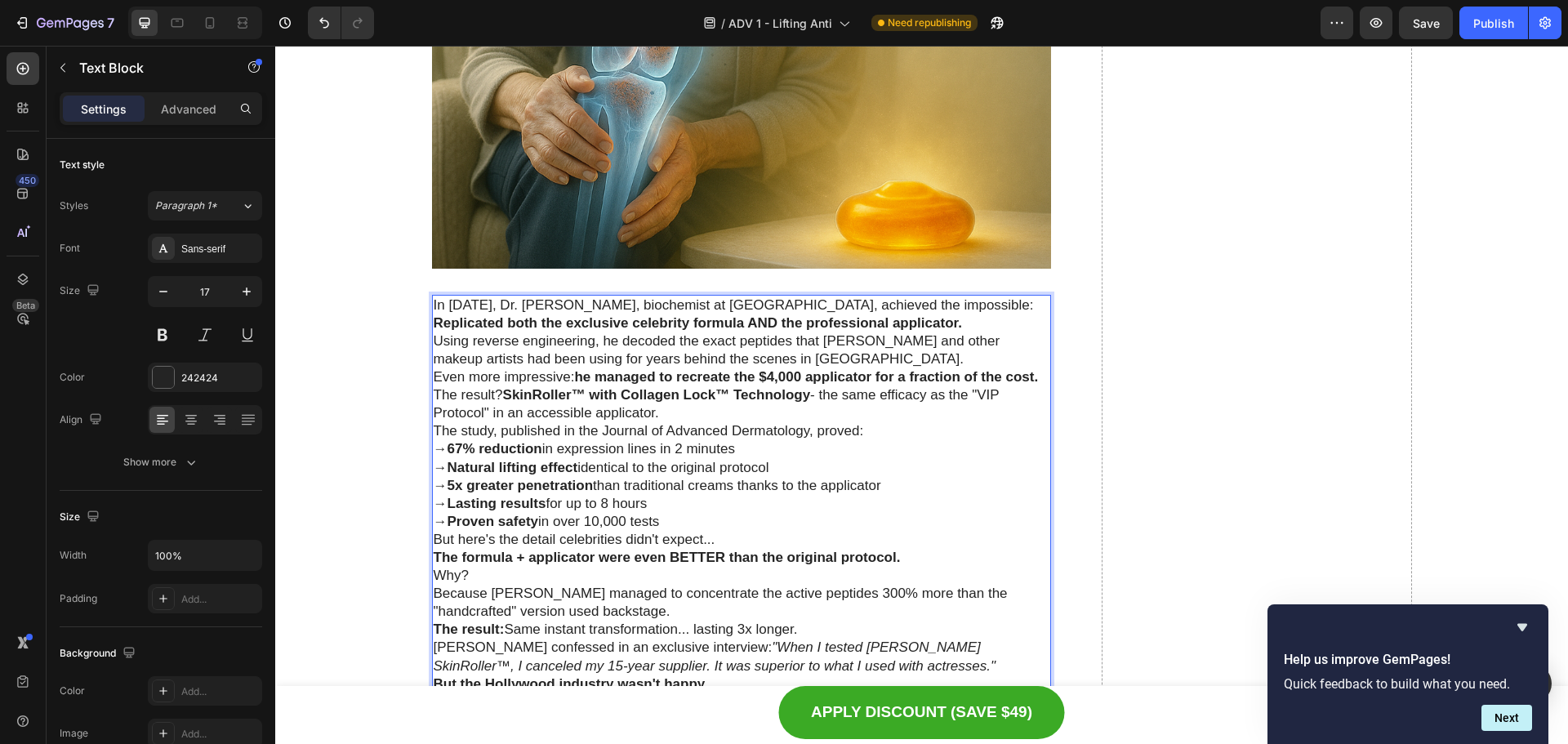
click at [965, 322] on p "Replicated both the exclusive celebrity formula AND the professional applicator." at bounding box center [741, 324] width 617 height 18
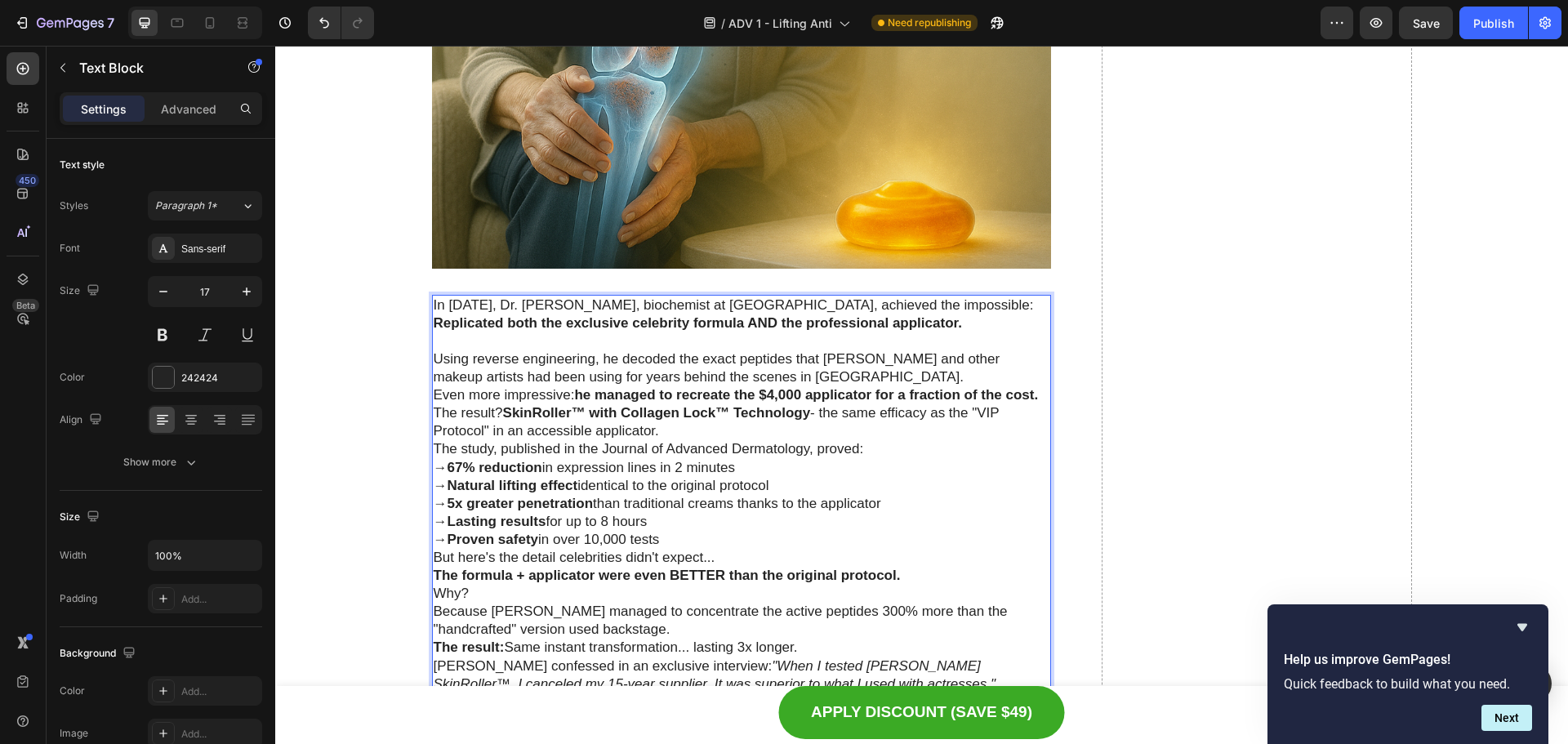
click at [845, 382] on p "Using reverse engineering, he decoded the exact peptides that [PERSON_NAME] and…" at bounding box center [741, 368] width 617 height 36
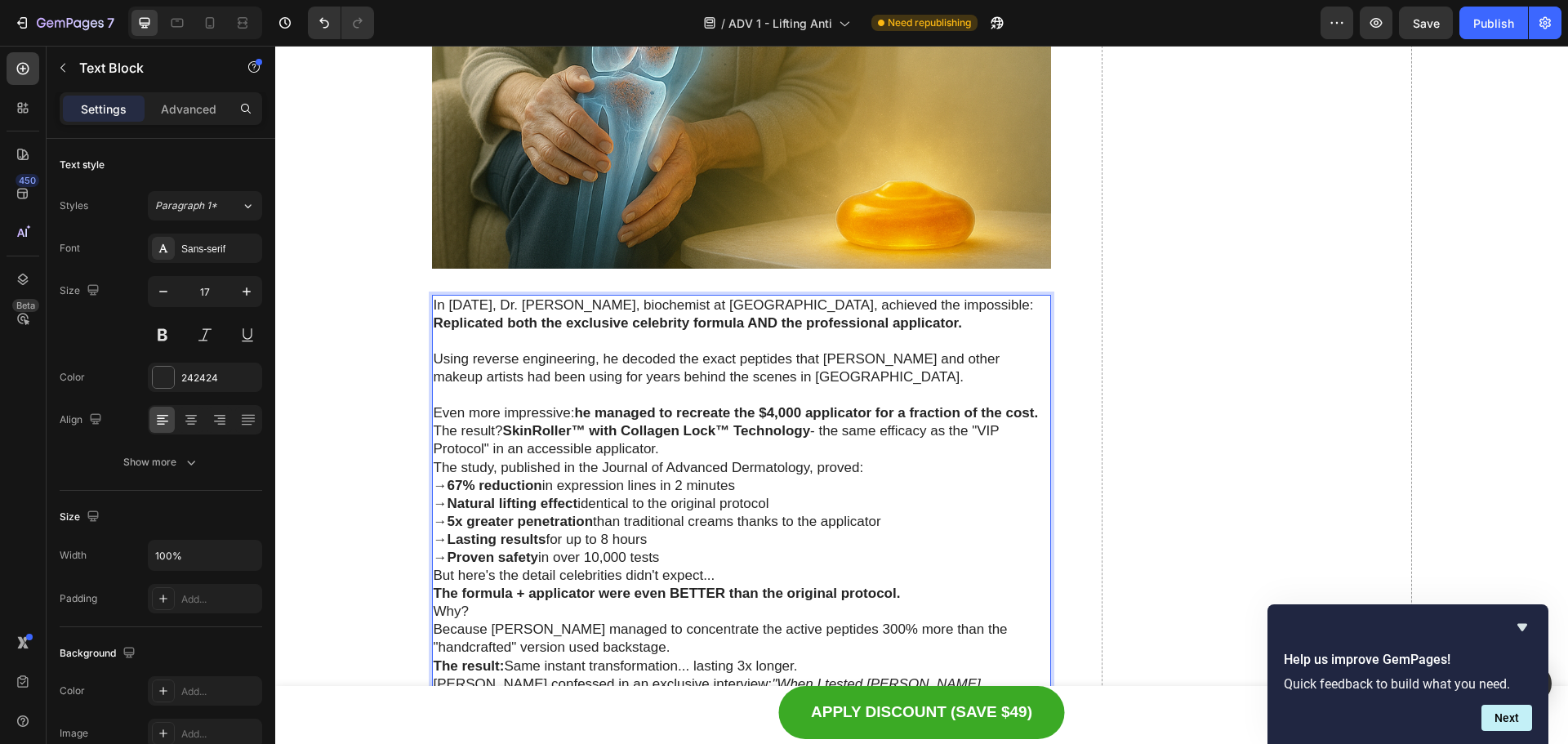
click at [789, 446] on p "The result? SkinRoller™ with Collagen Lock™ Technology - the same efficacy as t…" at bounding box center [741, 440] width 617 height 36
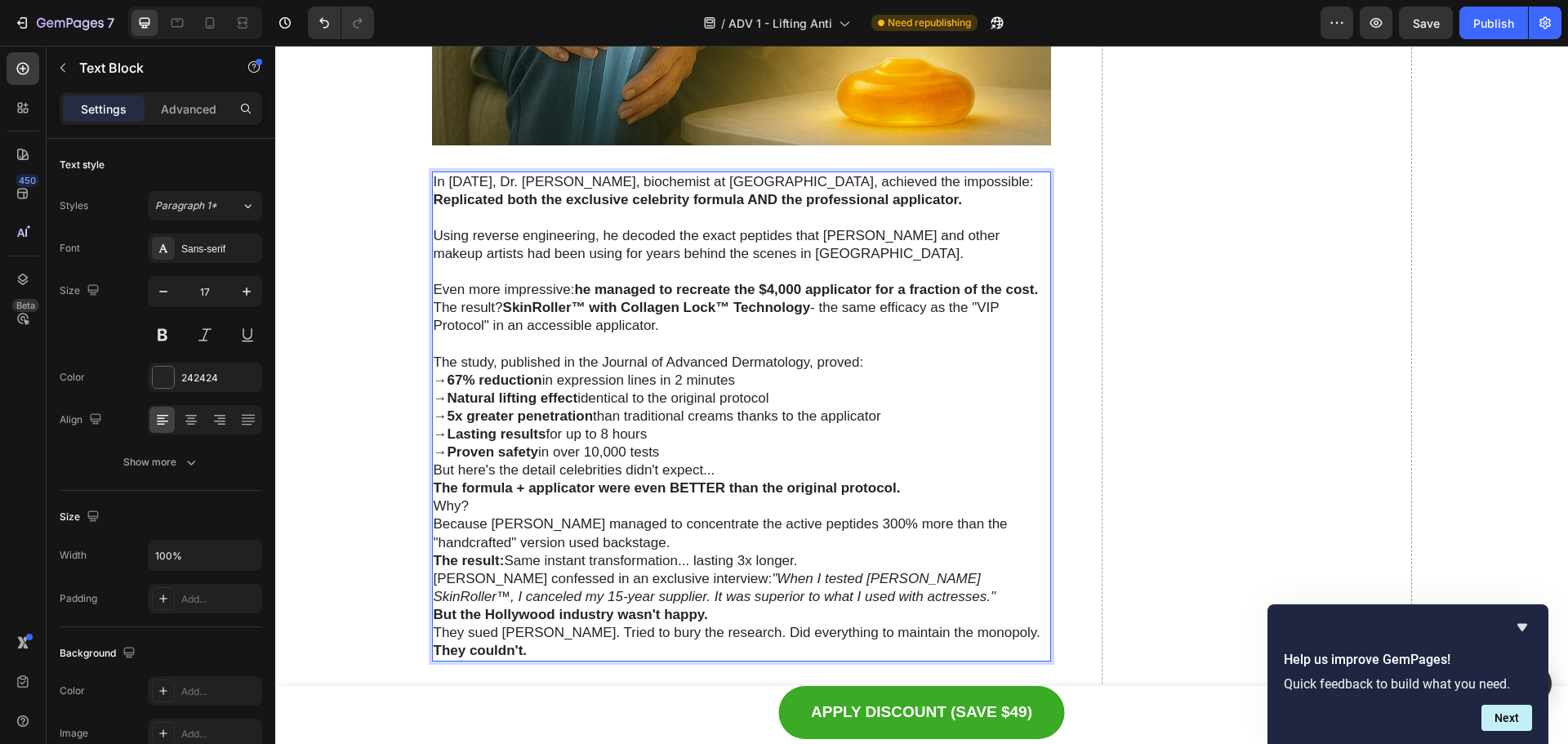
scroll to position [4945, 0]
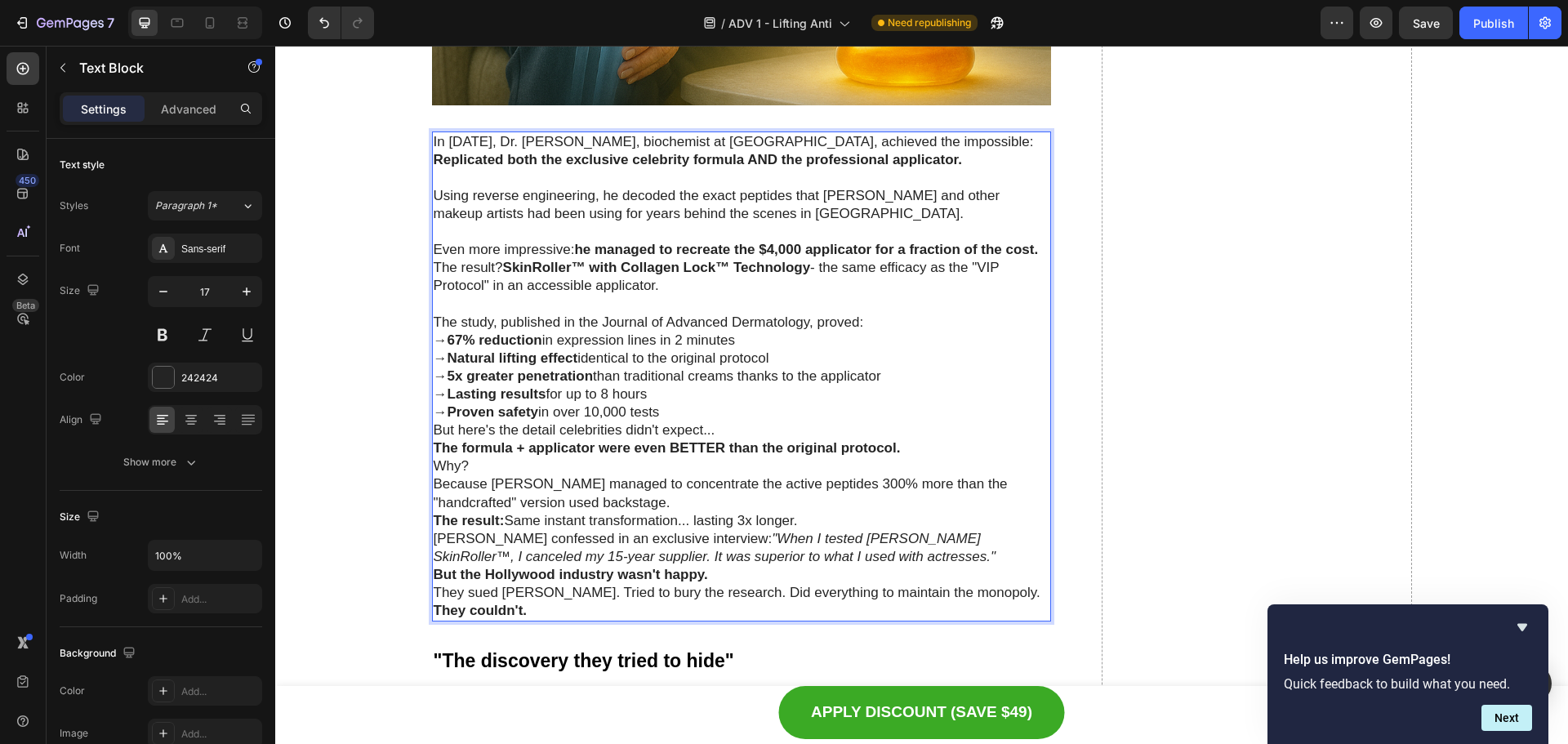
click at [736, 432] on p "But here's the detail celebrities didn't expect..." at bounding box center [741, 430] width 617 height 18
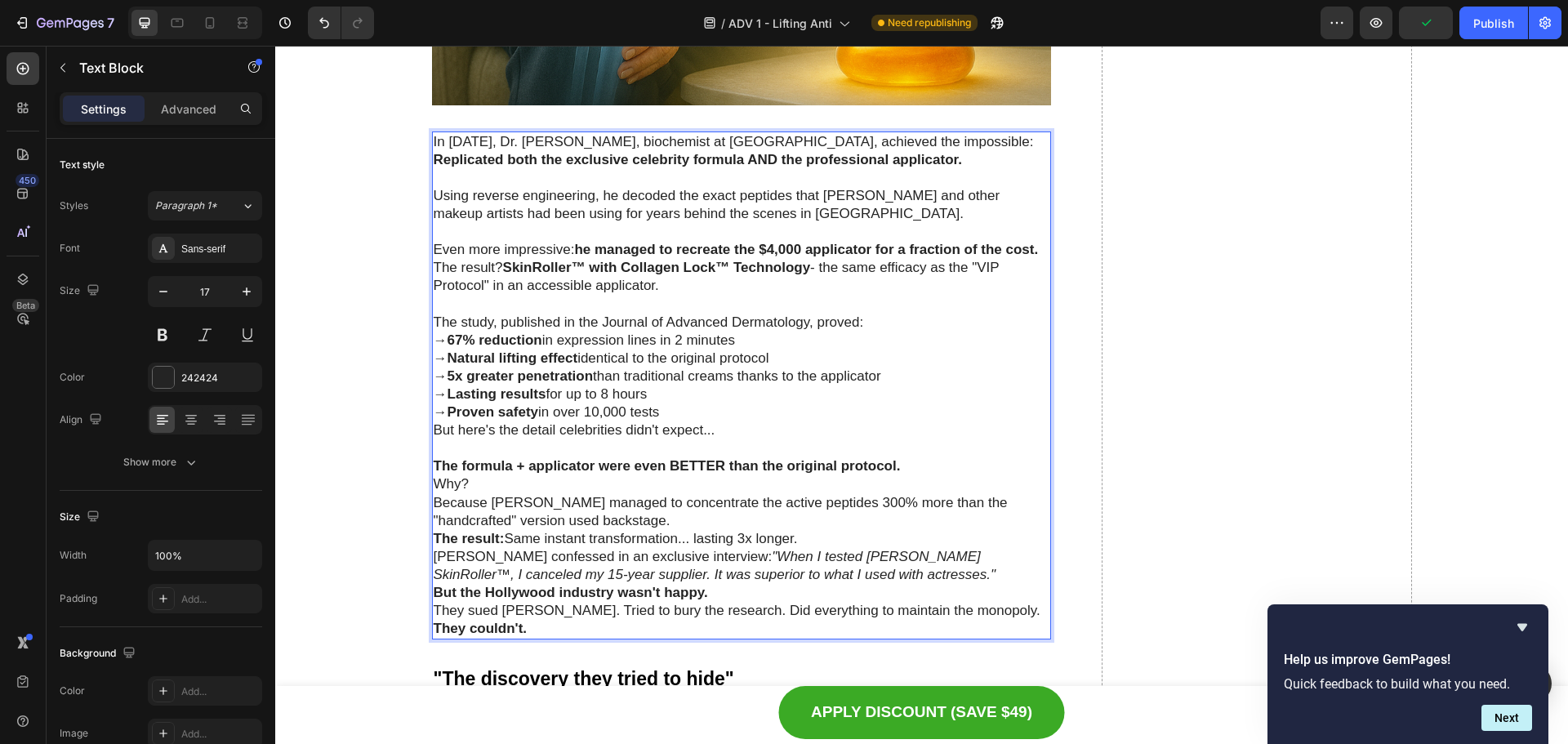
click at [594, 518] on p "Because [PERSON_NAME] managed to concentrate the active peptides 300% more than…" at bounding box center [741, 512] width 617 height 36
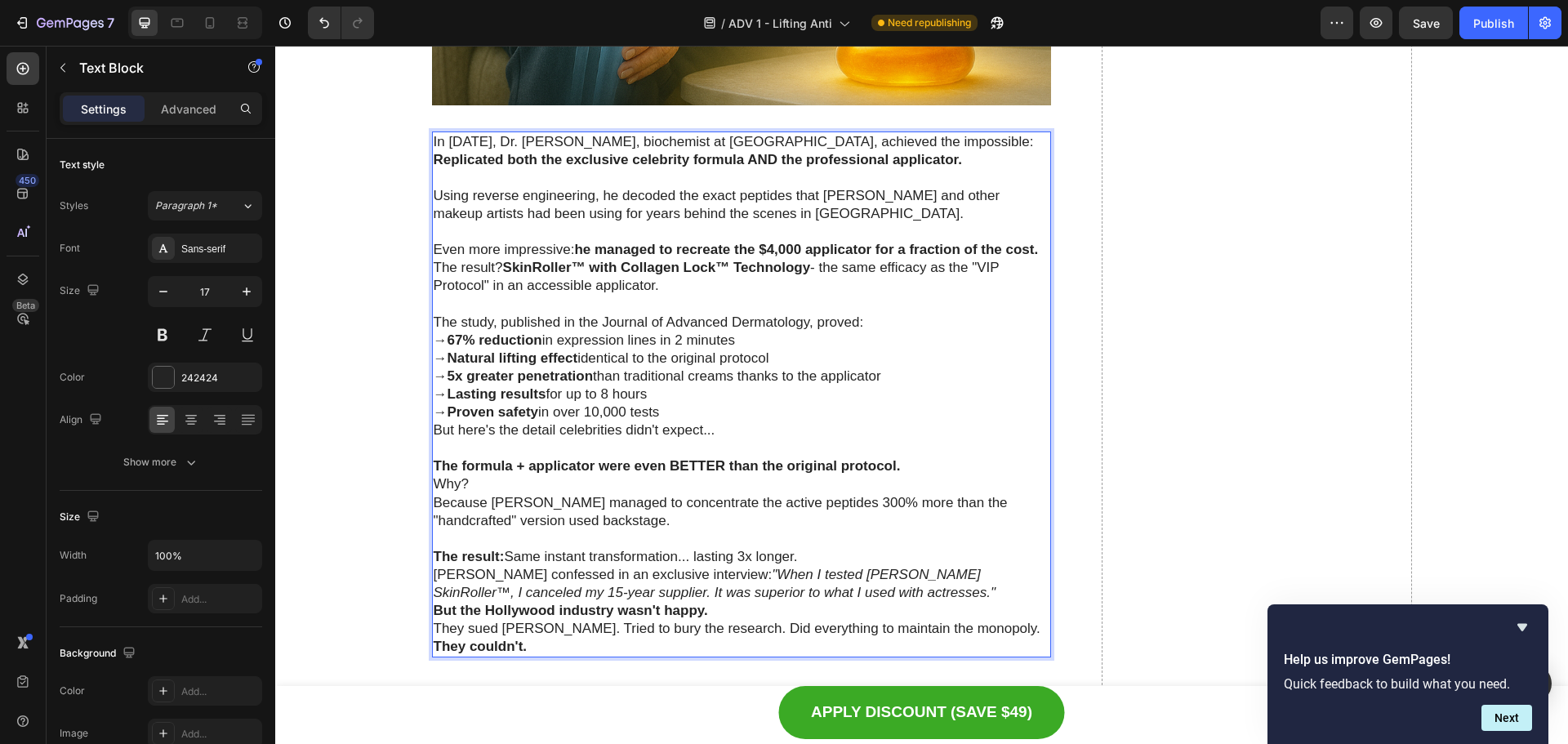
click at [941, 599] on p "[PERSON_NAME] confessed in an exclusive interview: "When I tested [PERSON_NAME]…" at bounding box center [741, 584] width 617 height 36
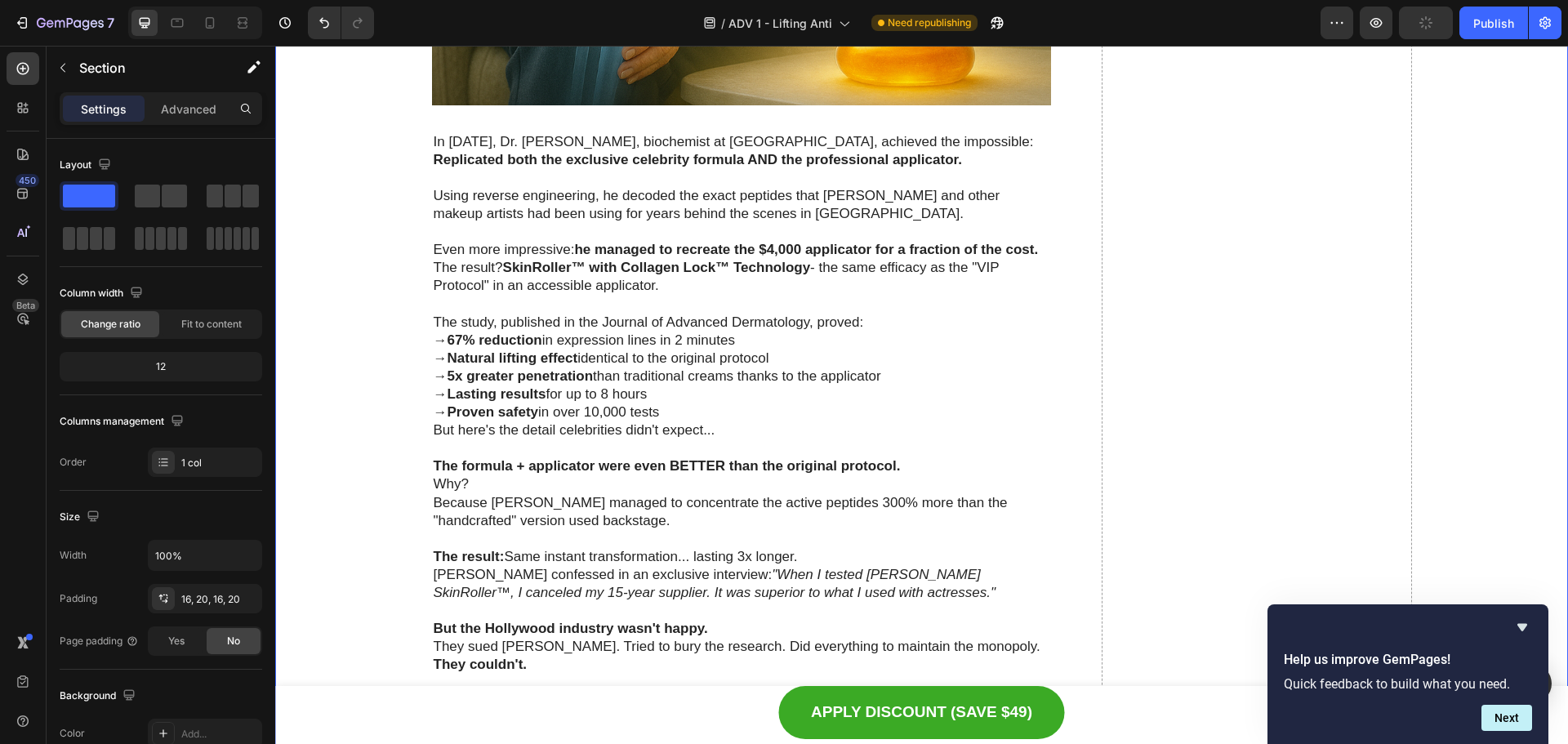
click at [432, 155] on div "In [DATE], Dr. [PERSON_NAME], biochemist at [GEOGRAPHIC_DATA], achieved the imp…" at bounding box center [742, 404] width 620 height 545
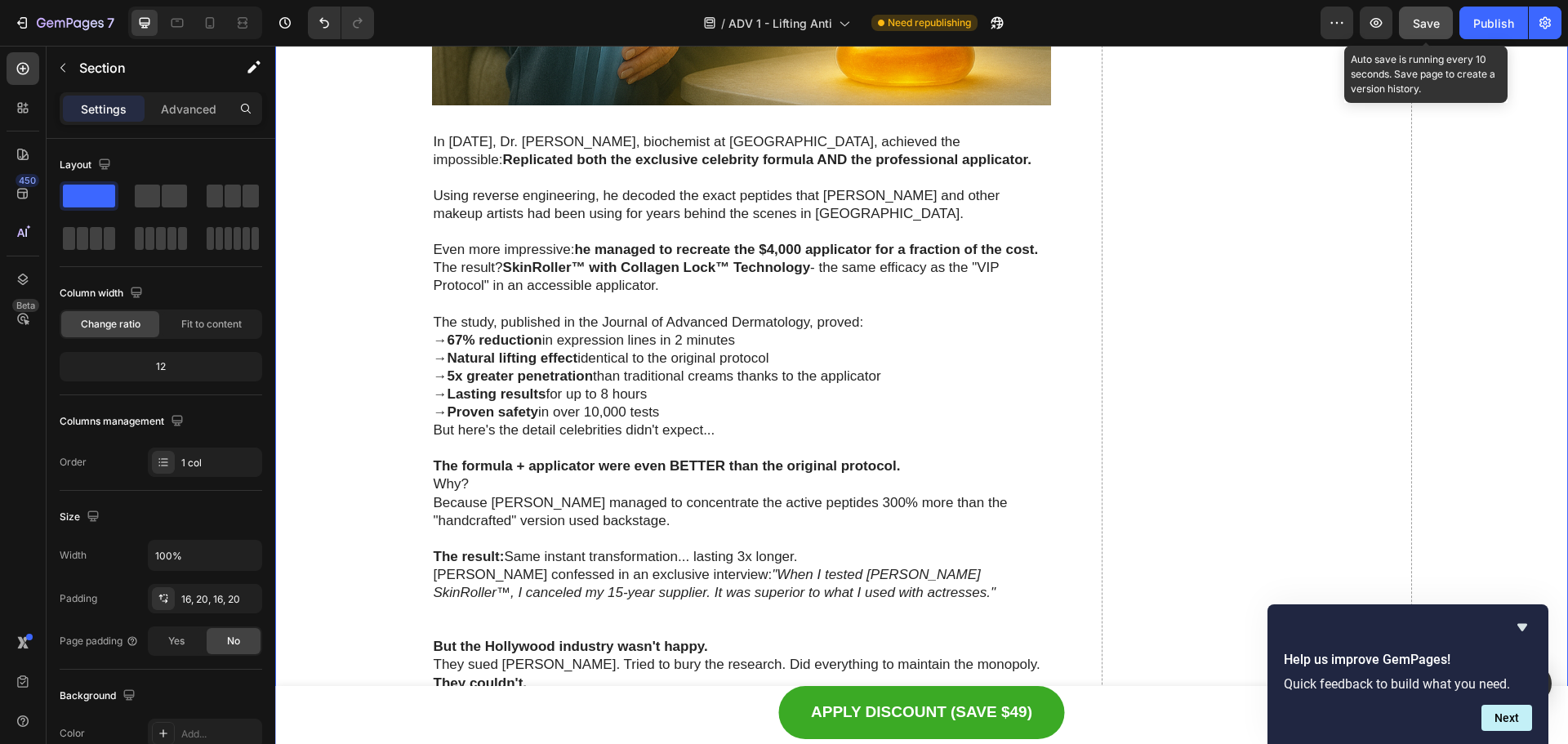
click at [1443, 29] on button "Save" at bounding box center [1426, 23] width 54 height 33
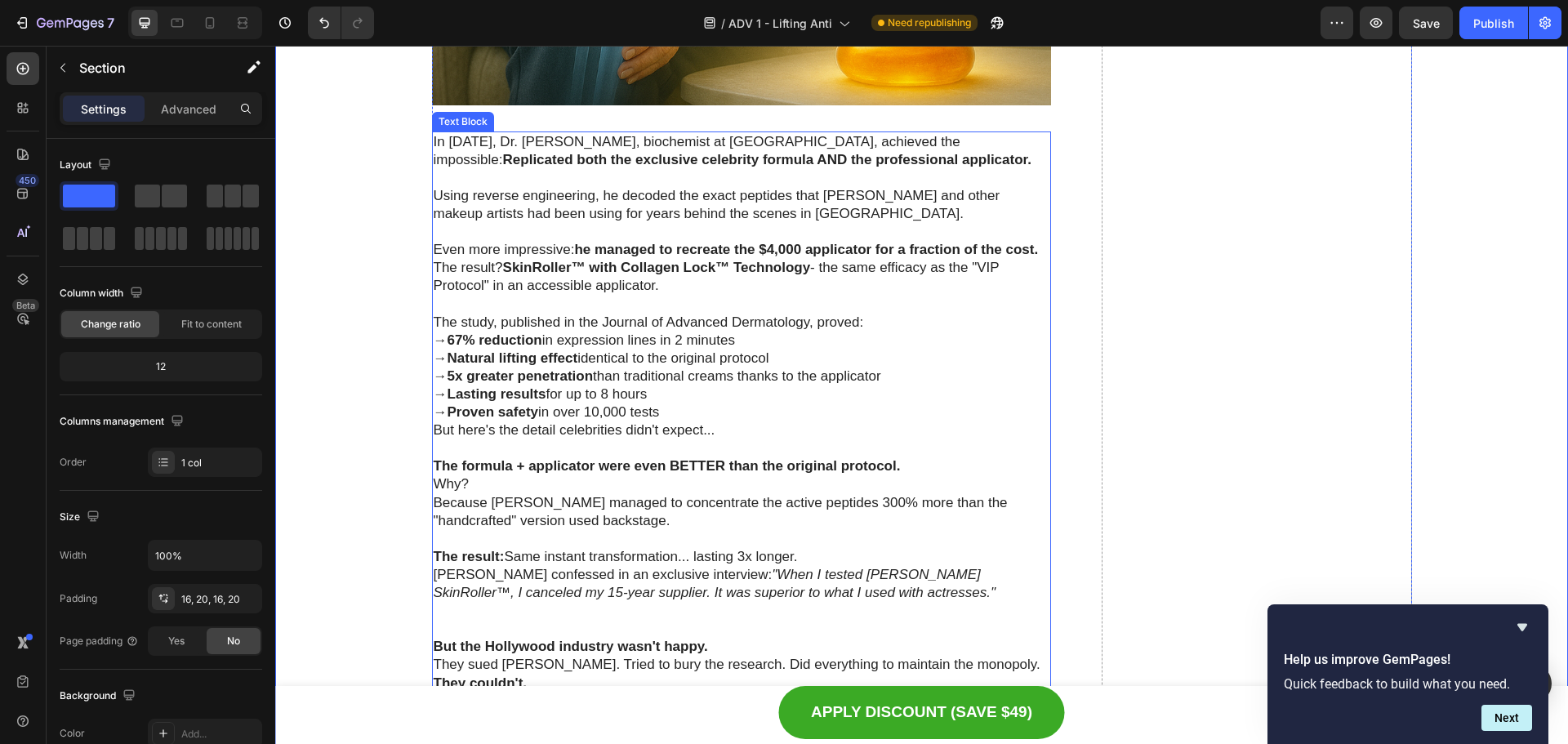
click at [876, 190] on p "Using reverse engineering, he decoded the exact peptides that [PERSON_NAME] and…" at bounding box center [741, 205] width 617 height 36
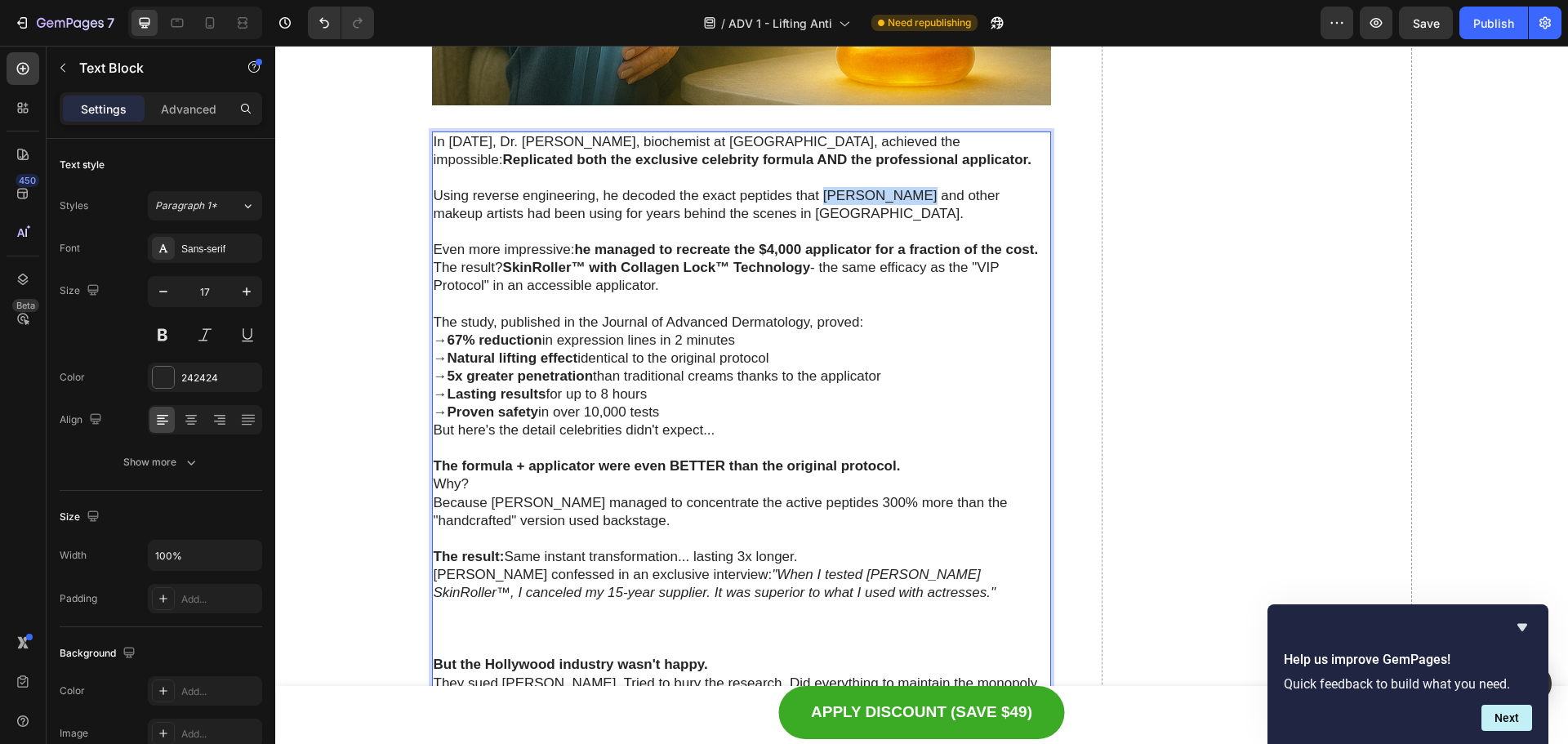
drag, startPoint x: 900, startPoint y: 193, endPoint x: 821, endPoint y: 196, distance: 79.1
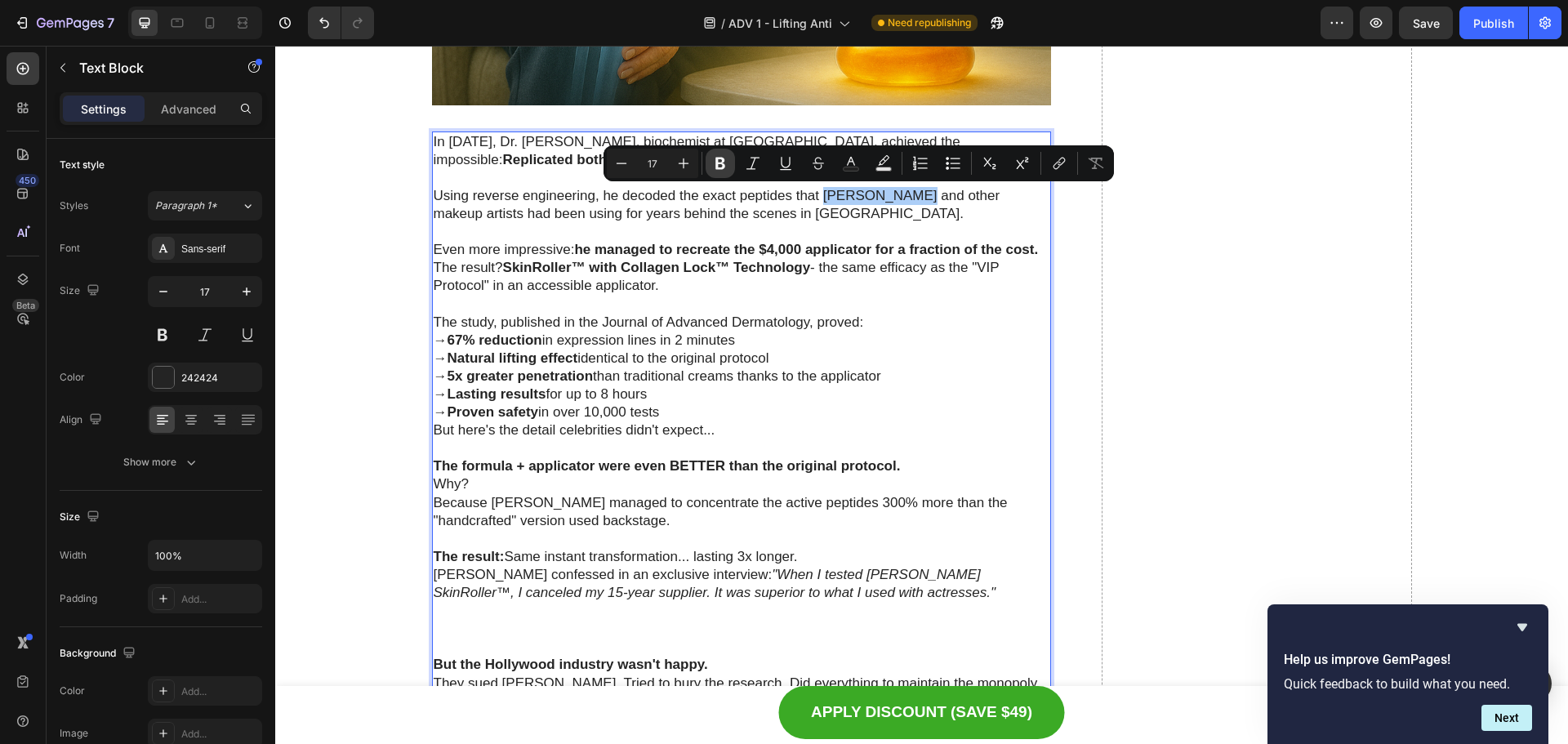
drag, startPoint x: 728, startPoint y: 163, endPoint x: 498, endPoint y: 167, distance: 230.0
click at [728, 163] on button "Bold" at bounding box center [720, 164] width 30 height 30
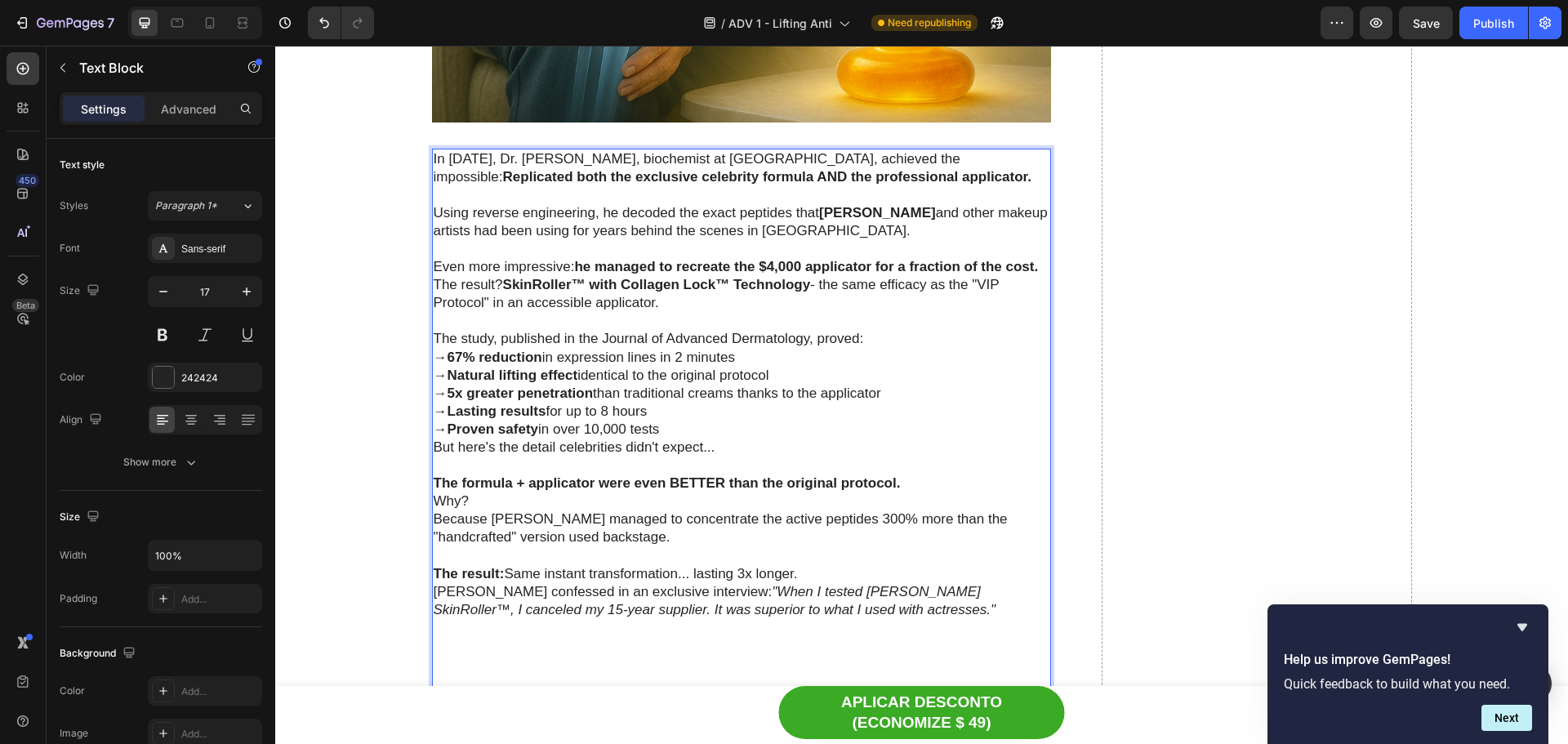
scroll to position [4962, 0]
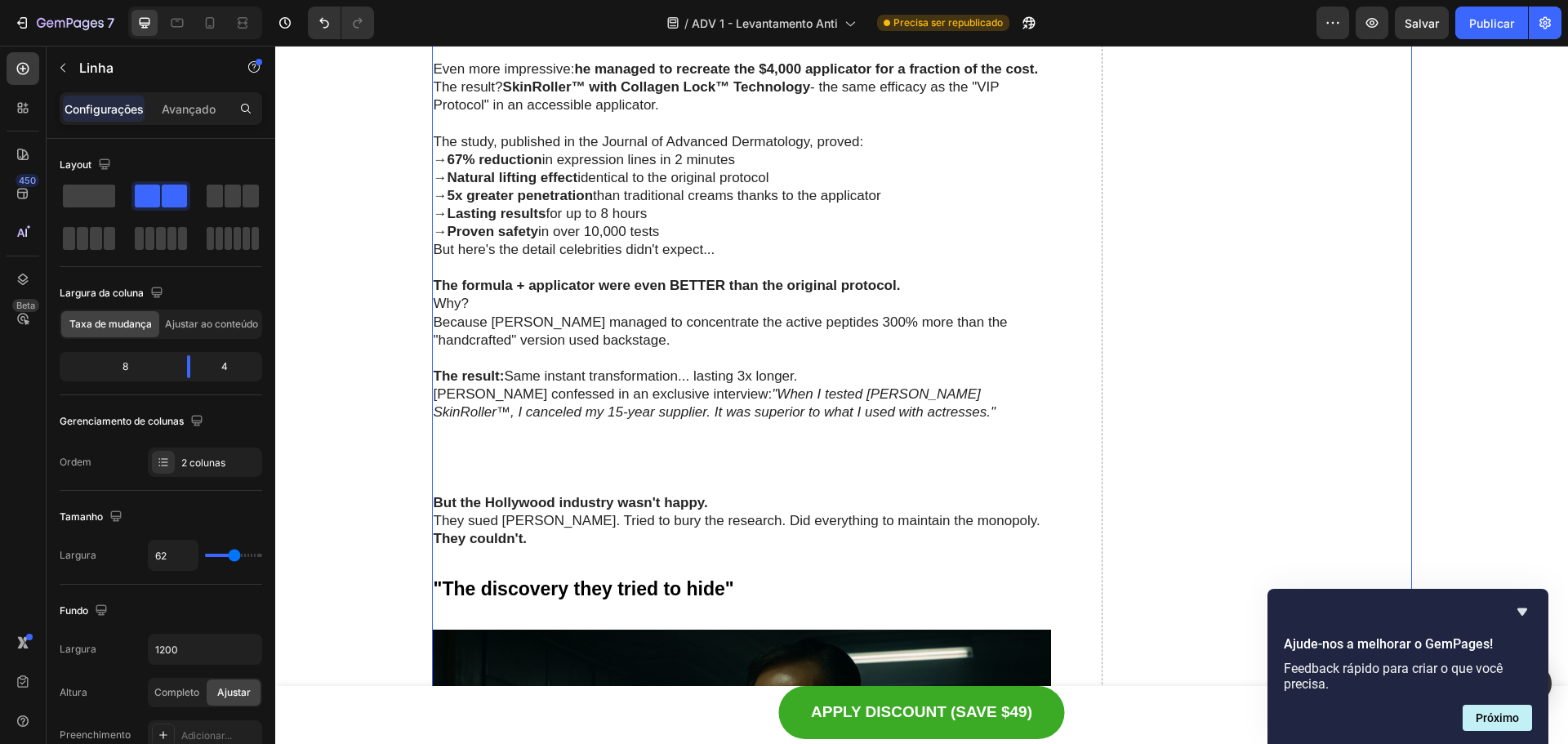
scroll to position [5108, 0]
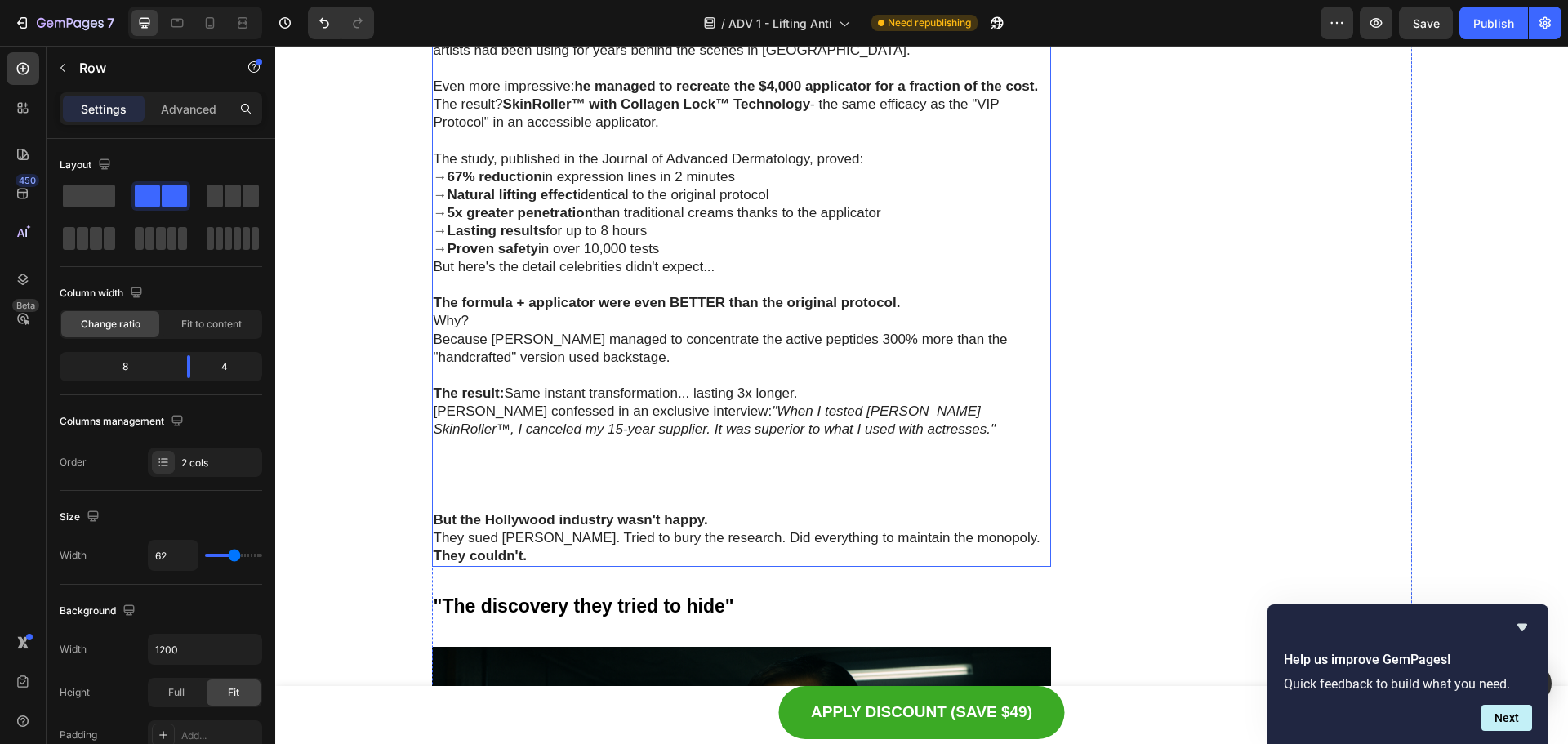
click at [433, 340] on p "Because [PERSON_NAME] managed to concentrate the active peptides 300% more than…" at bounding box center [741, 348] width 617 height 36
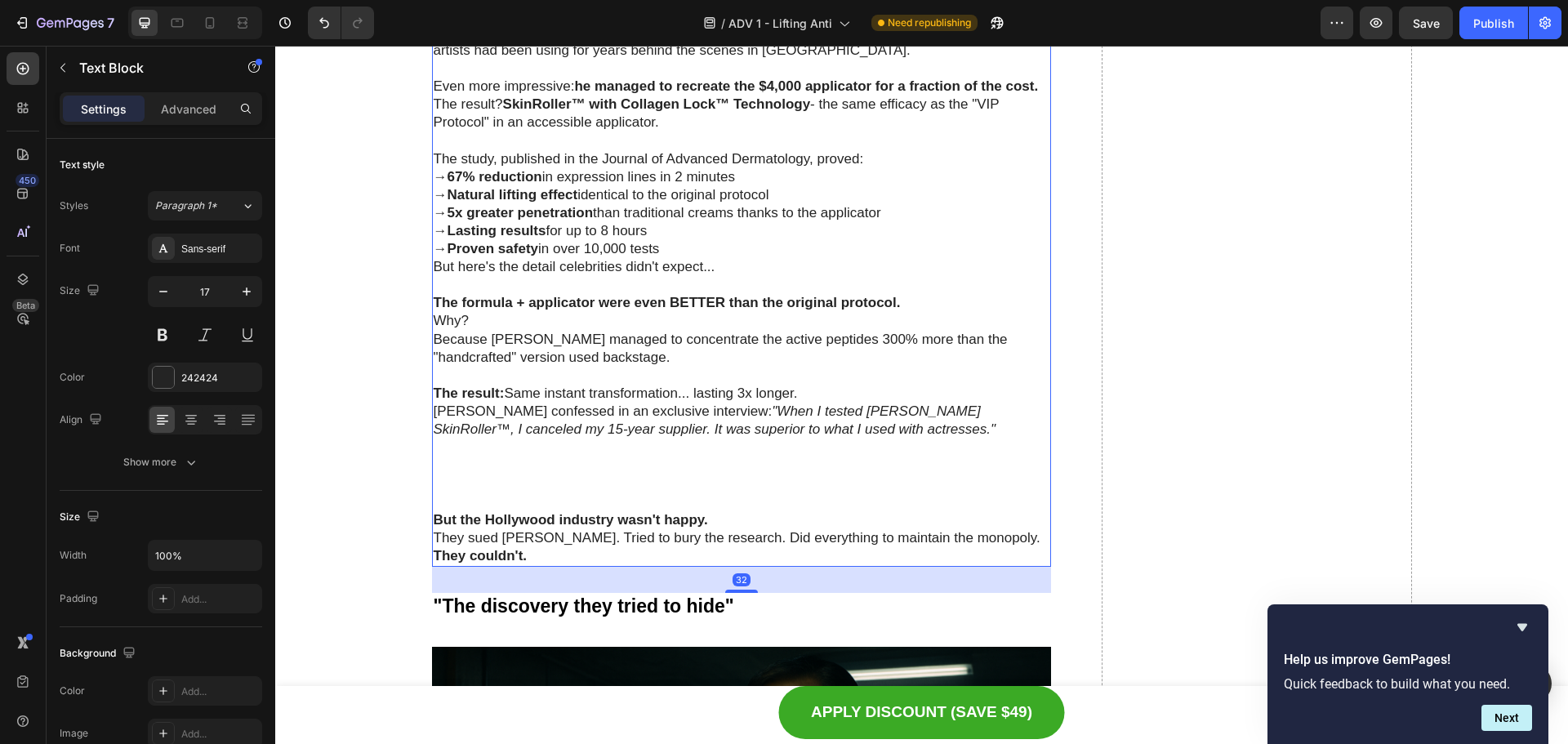
click at [432, 340] on div "In [DATE], Dr. [PERSON_NAME], biochemist at [GEOGRAPHIC_DATA], achieved the imp…" at bounding box center [742, 267] width 620 height 599
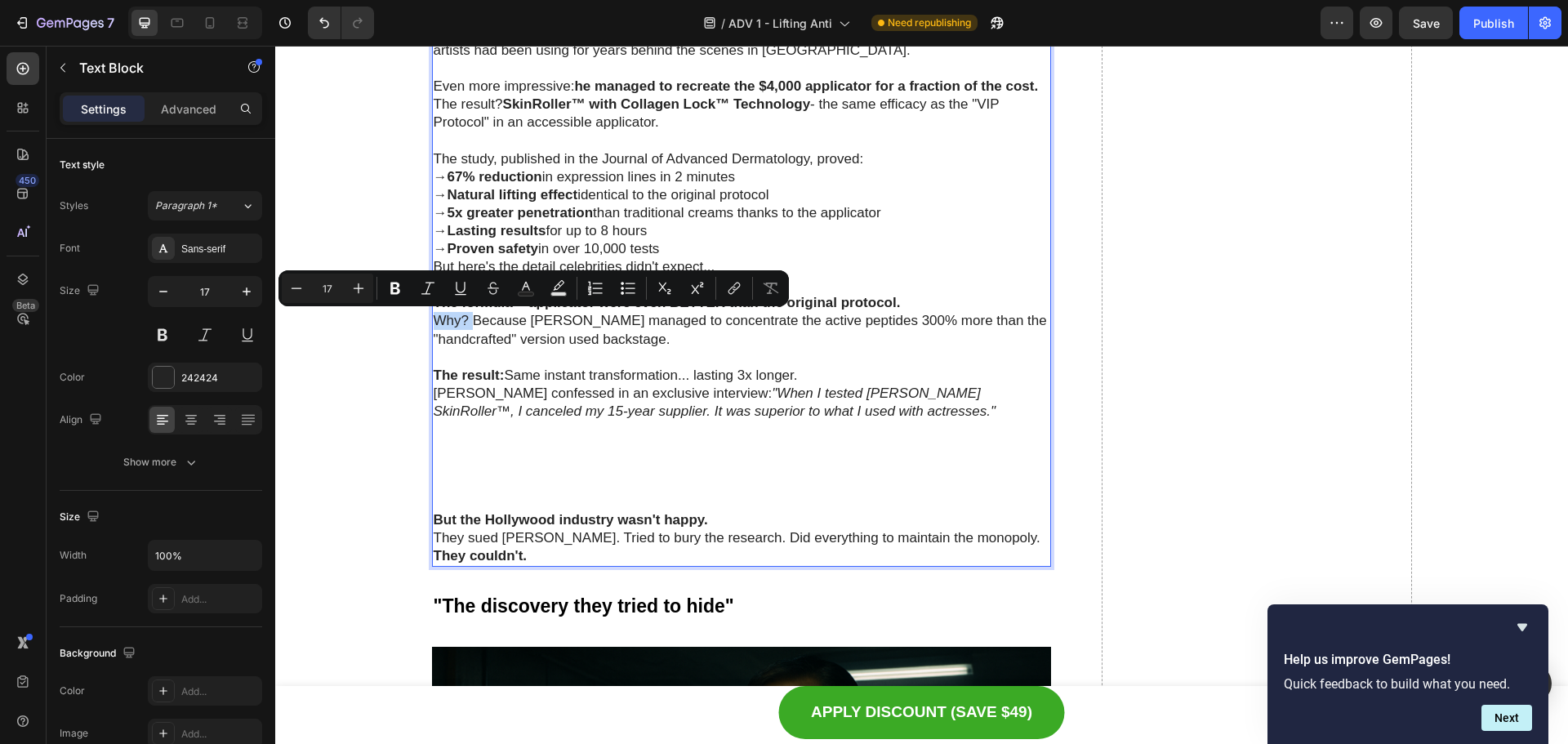
drag, startPoint x: 465, startPoint y: 320, endPoint x: 428, endPoint y: 321, distance: 37.0
click at [433, 321] on p "Why? Because [PERSON_NAME] managed to concentrate the active peptides 300% more…" at bounding box center [741, 330] width 617 height 36
drag, startPoint x: 386, startPoint y: 284, endPoint x: 237, endPoint y: 272, distance: 149.5
click at [386, 284] on button "Bold" at bounding box center [396, 288] width 30 height 30
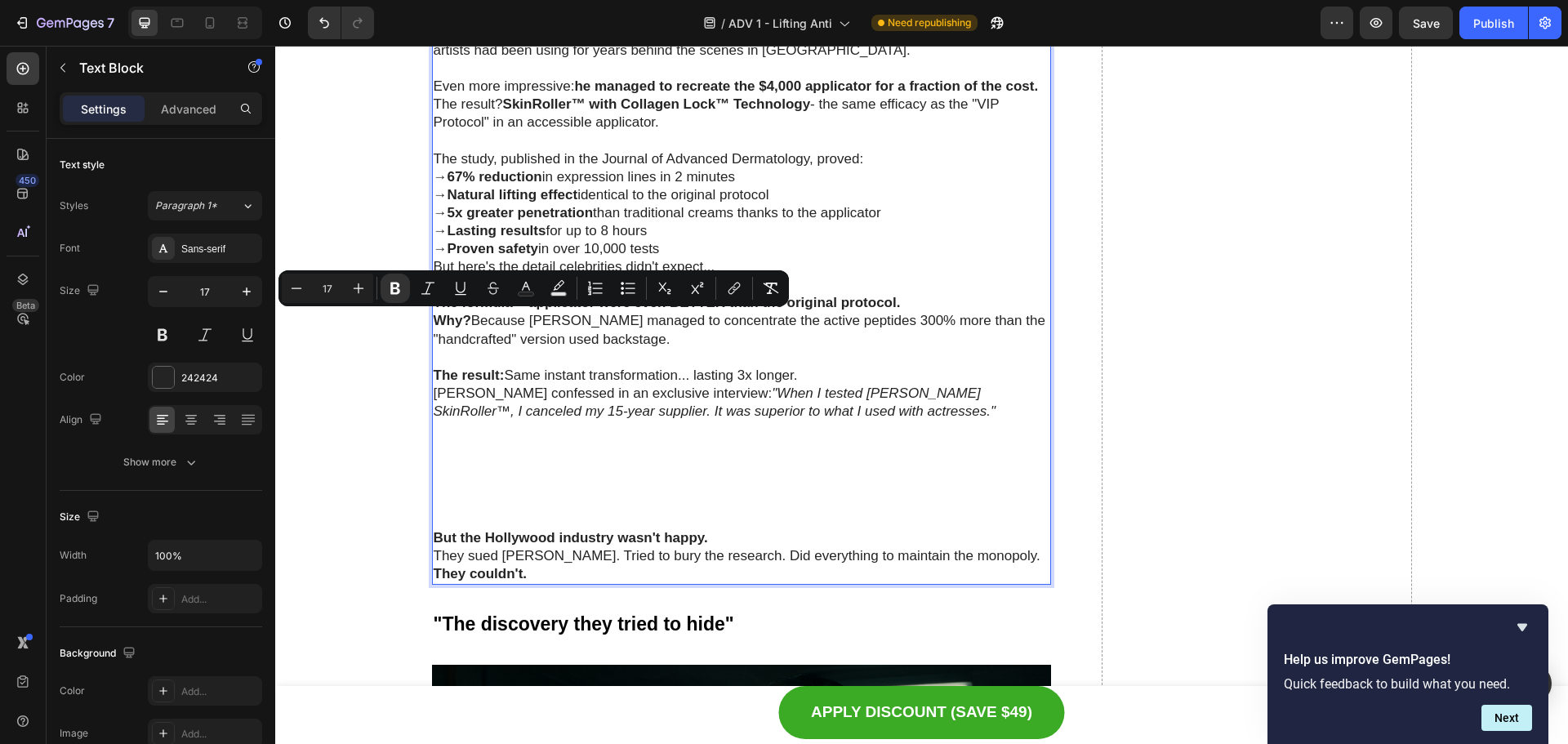
click at [841, 372] on p "The result: Same instant transformation... lasting 3x longer." at bounding box center [741, 376] width 617 height 18
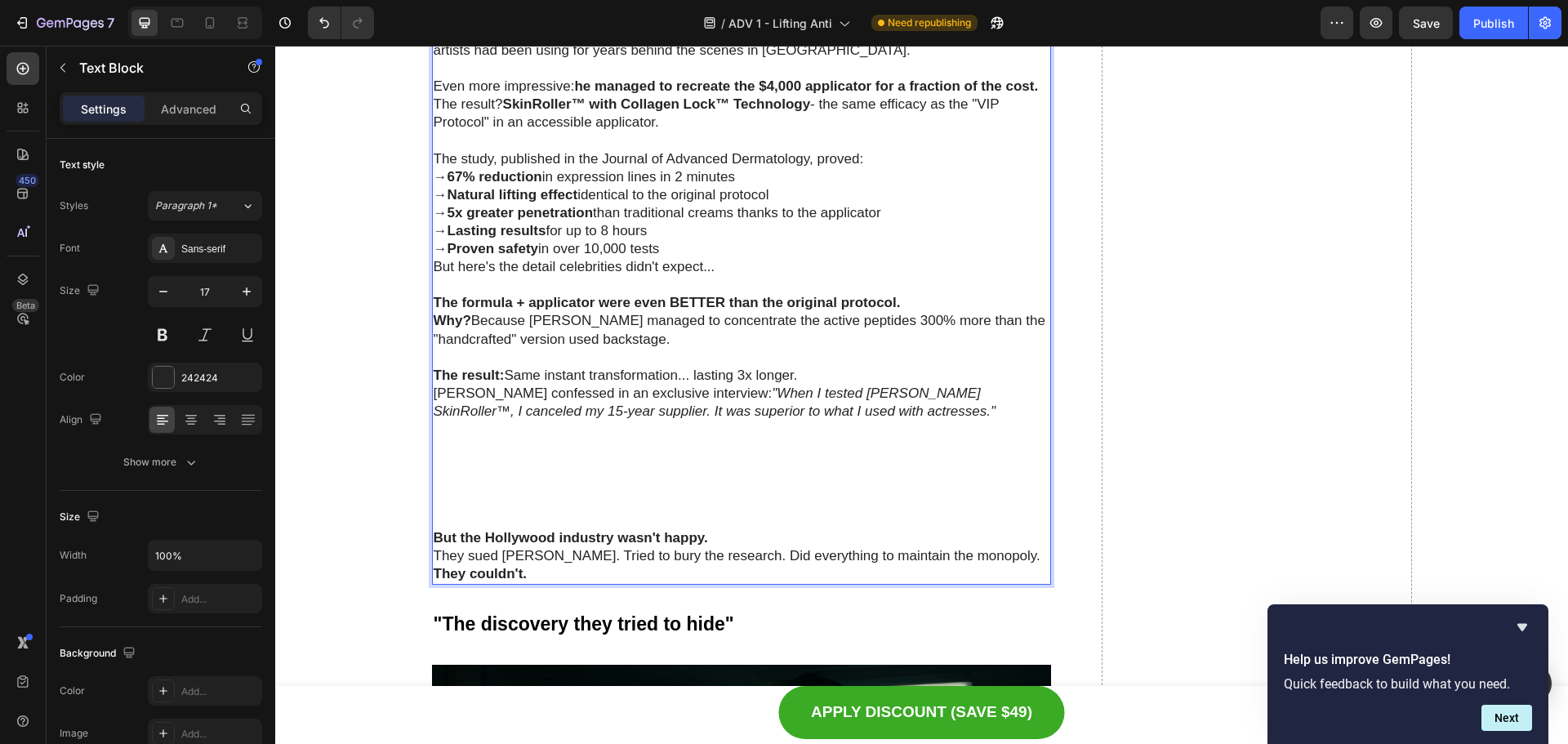
click at [738, 481] on p "Rich Text Editor. Editing area: main" at bounding box center [741, 475] width 617 height 109
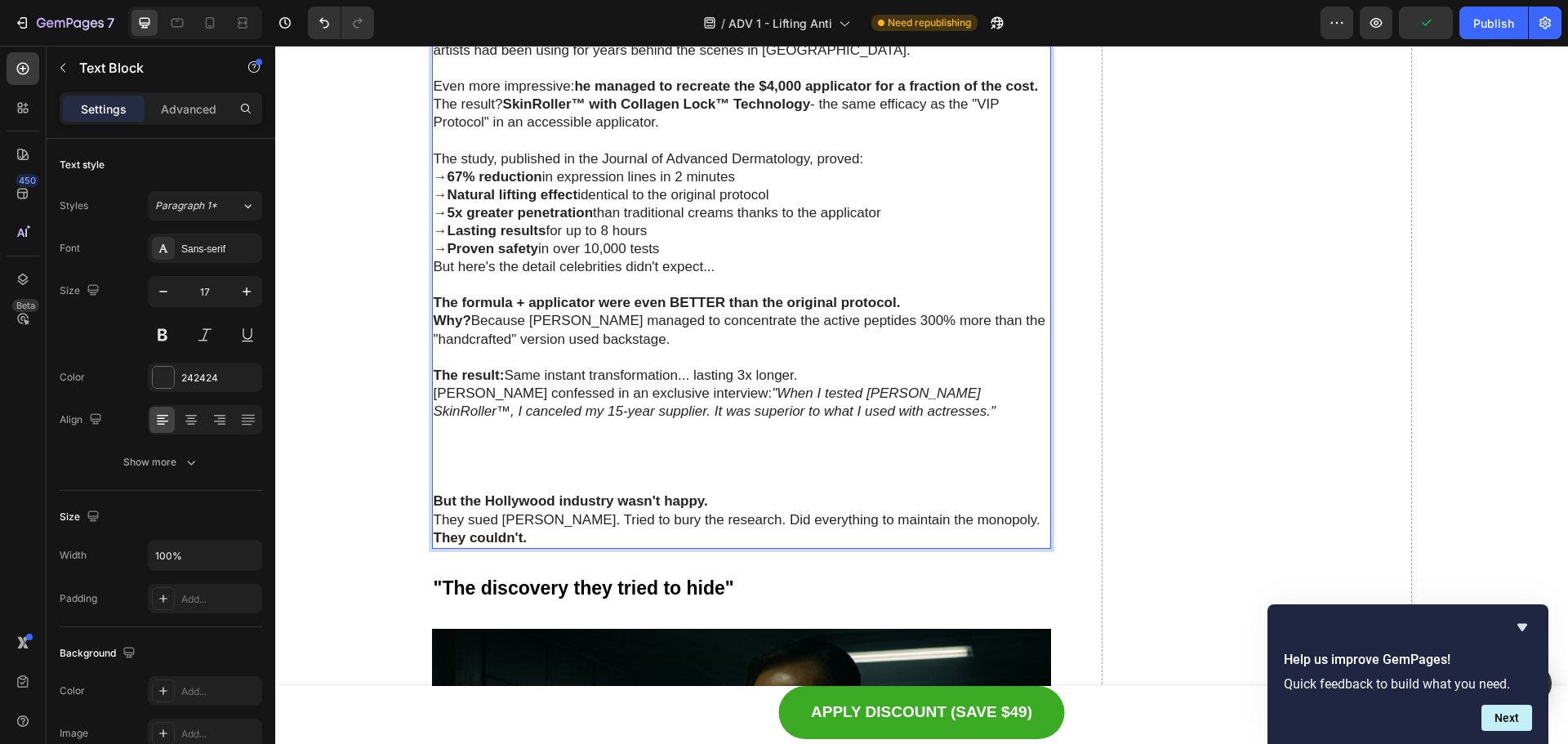
click at [514, 472] on p "⁠⁠⁠⁠⁠⁠⁠" at bounding box center [741, 456] width 617 height 72
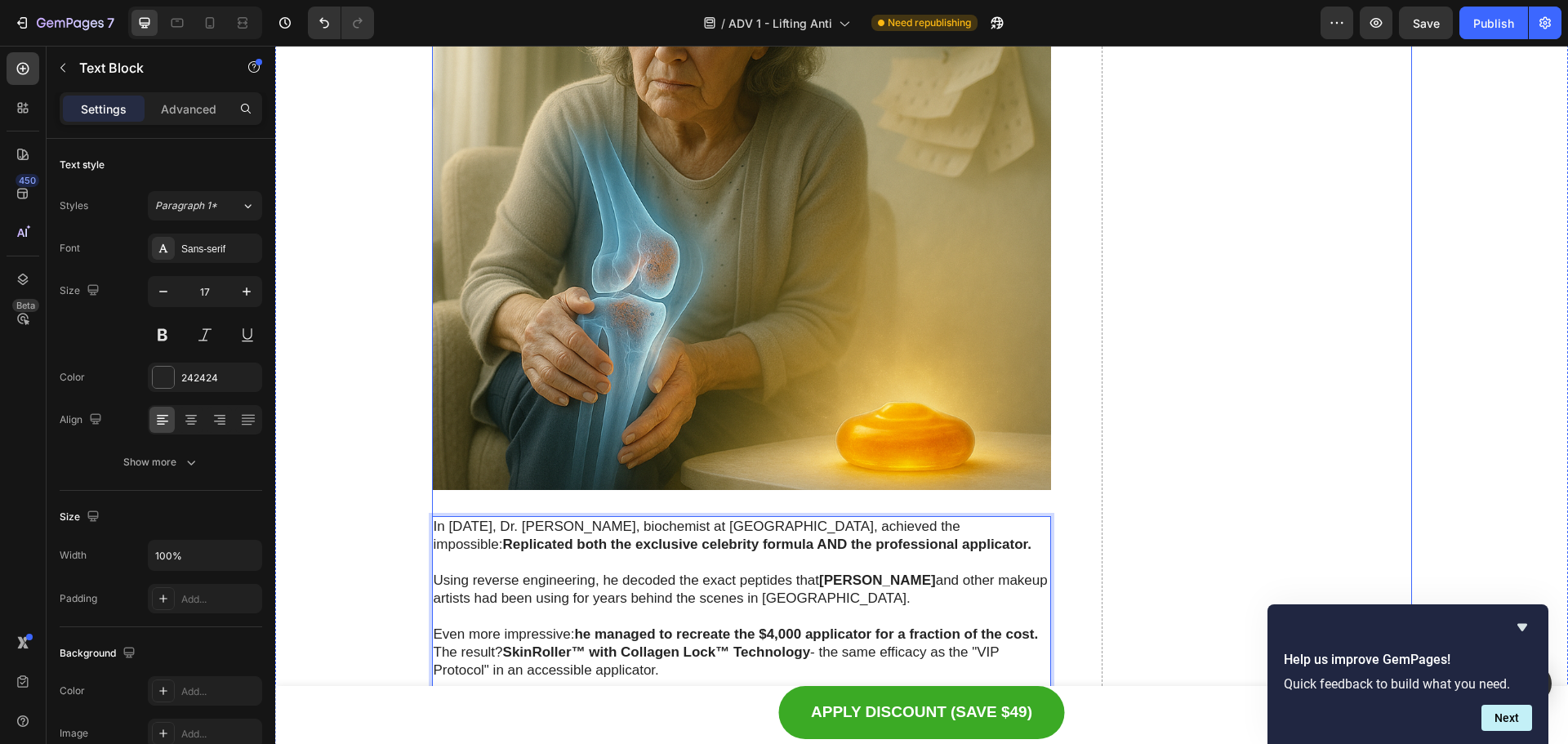
scroll to position [4291, 0]
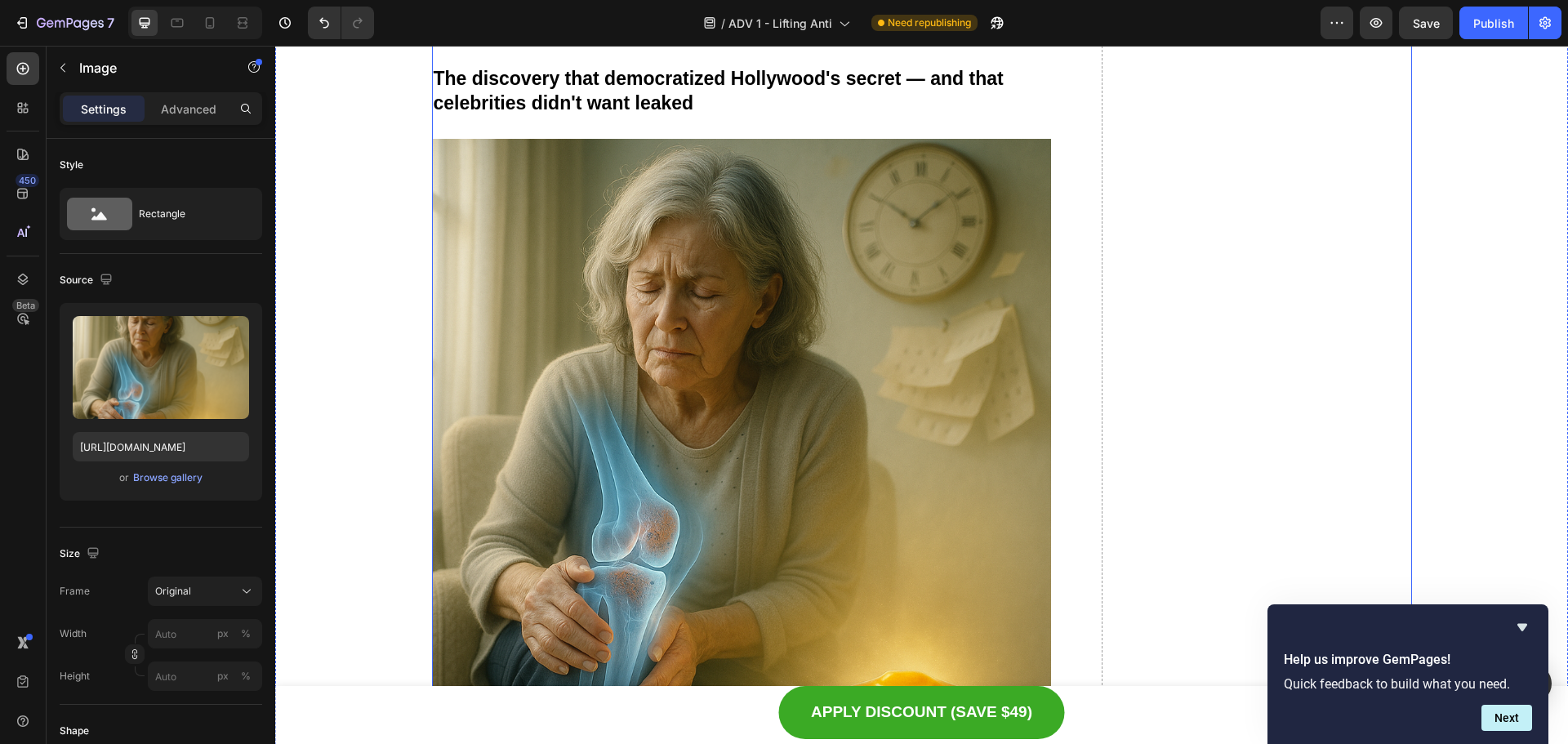
click at [652, 402] on img at bounding box center [742, 449] width 620 height 620
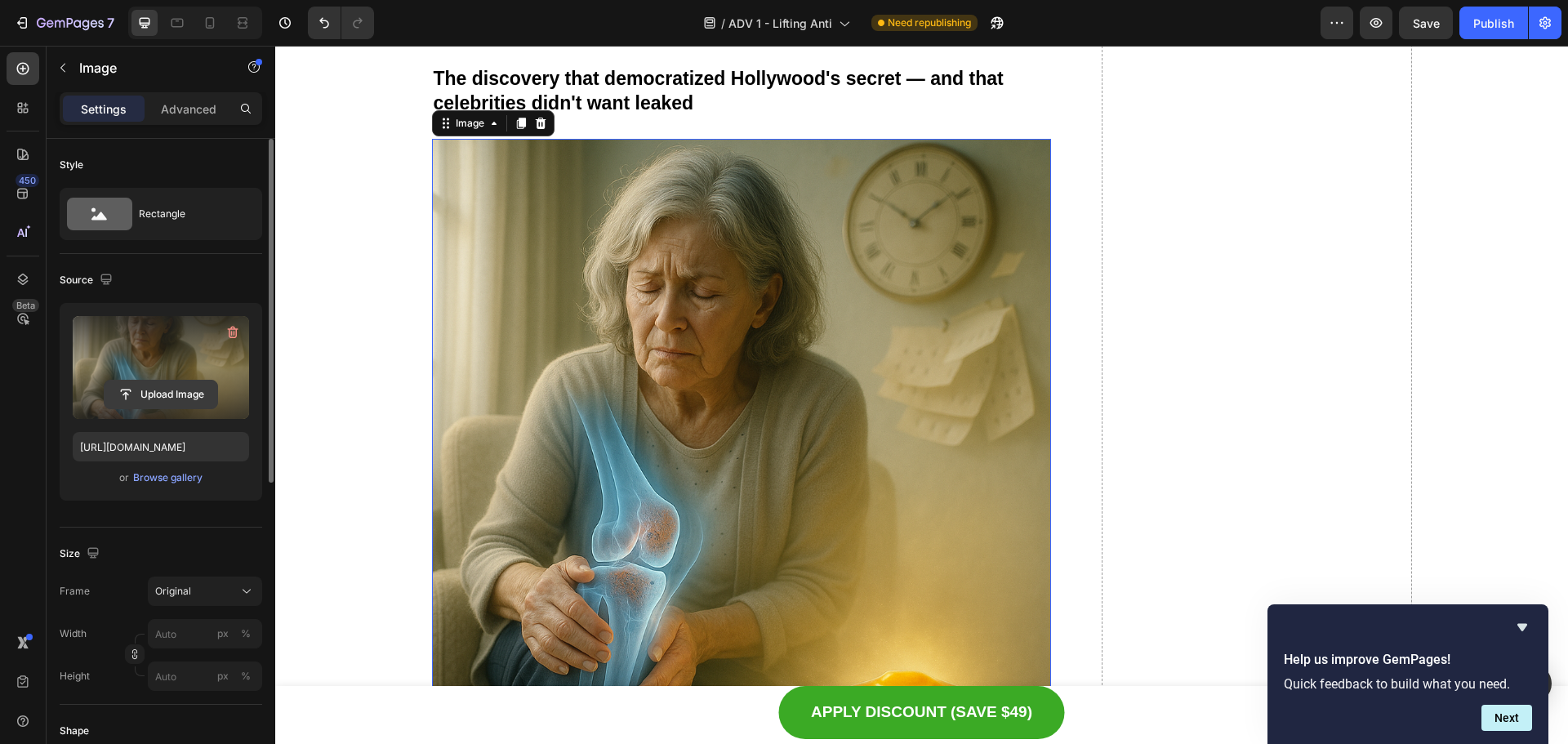
click at [135, 401] on input "file" at bounding box center [161, 395] width 112 height 28
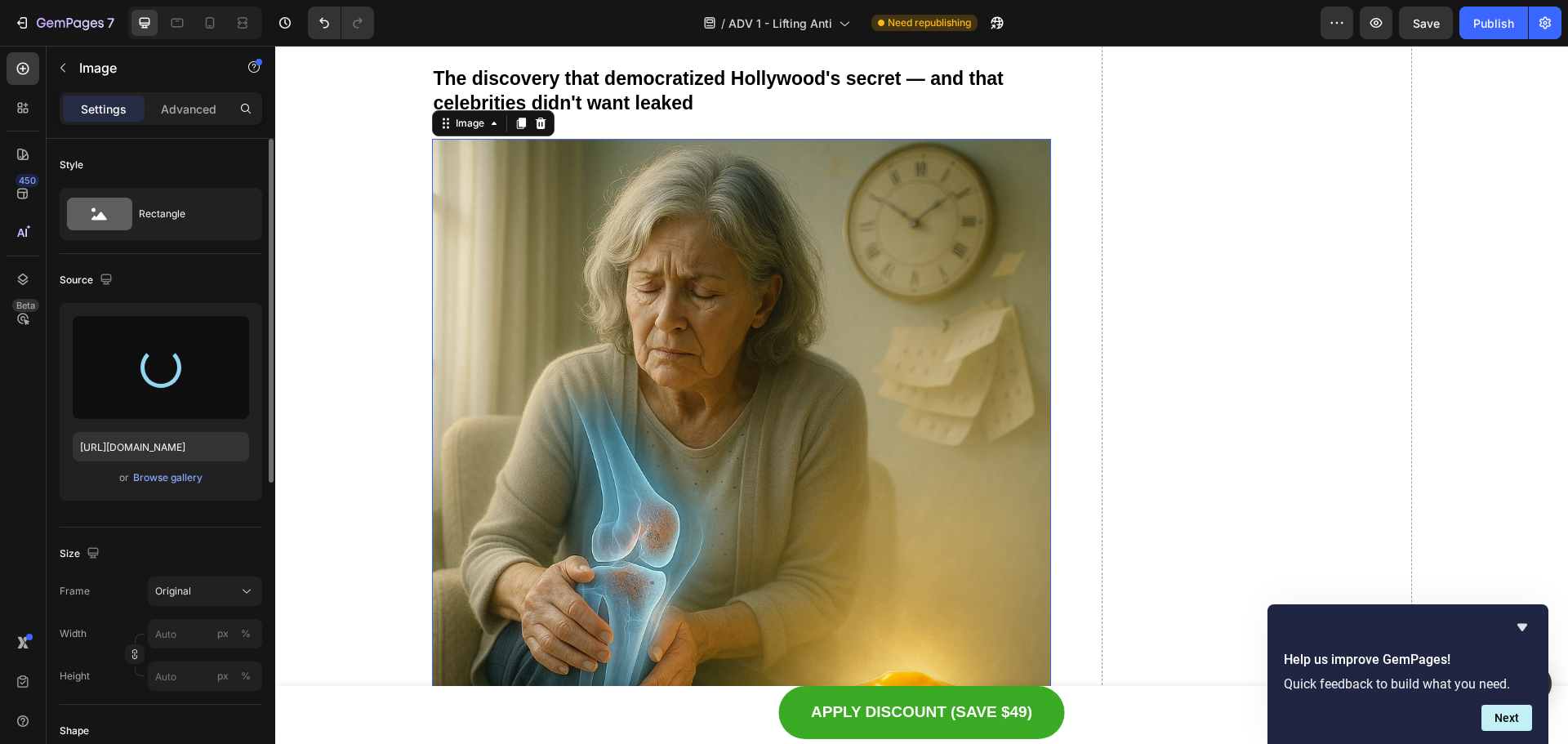
type input "[URL][DOMAIN_NAME]"
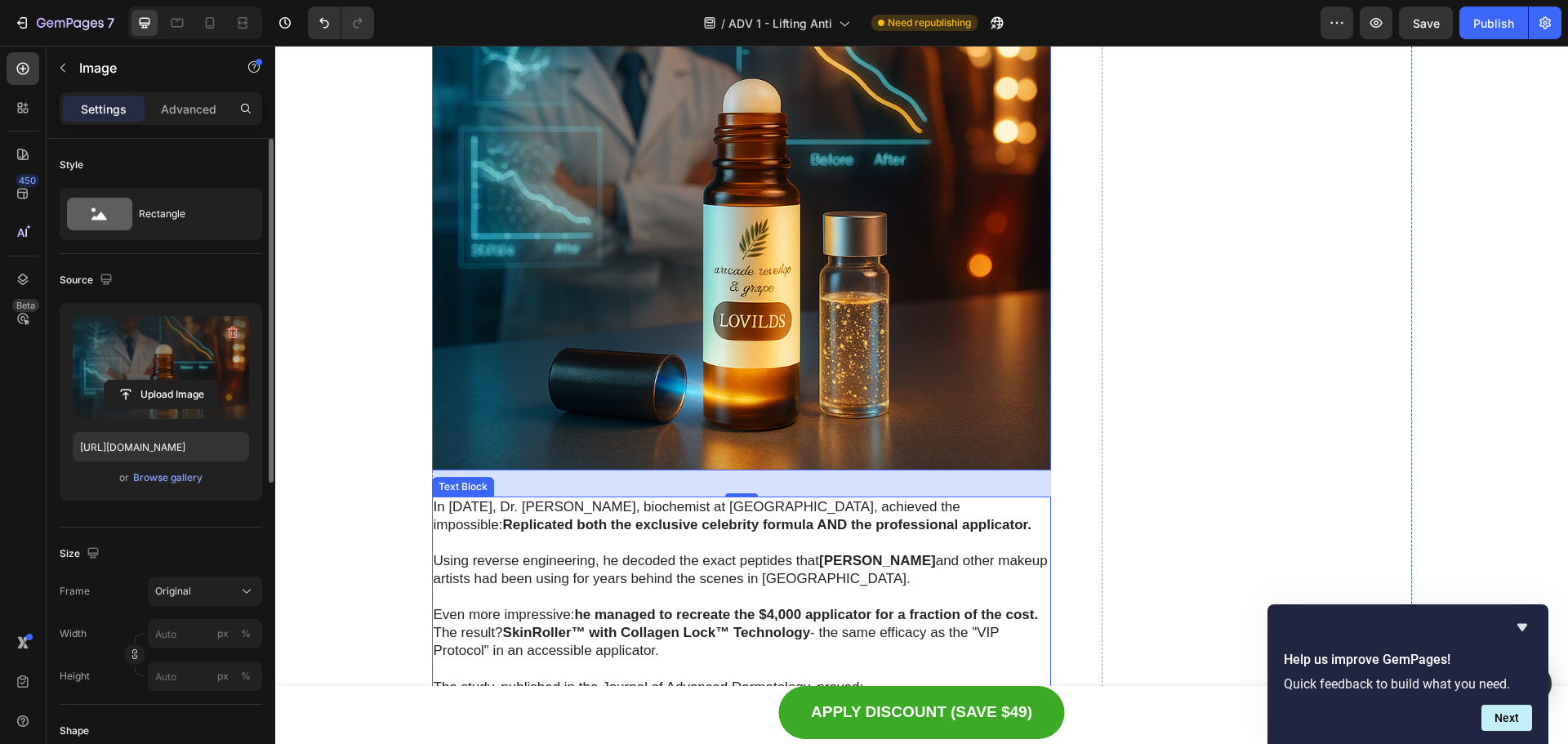
scroll to position [4700, 0]
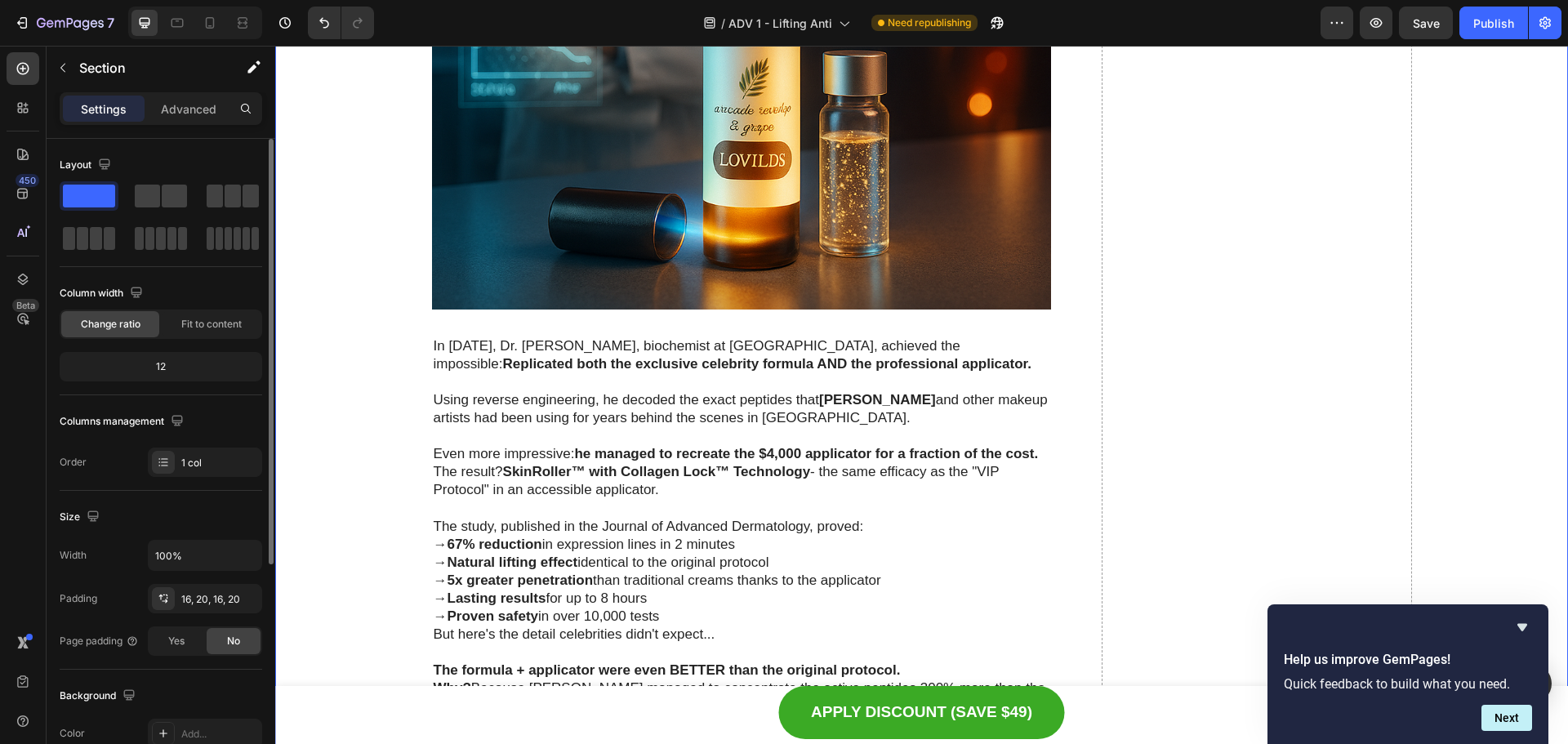
scroll to position [5026, 0]
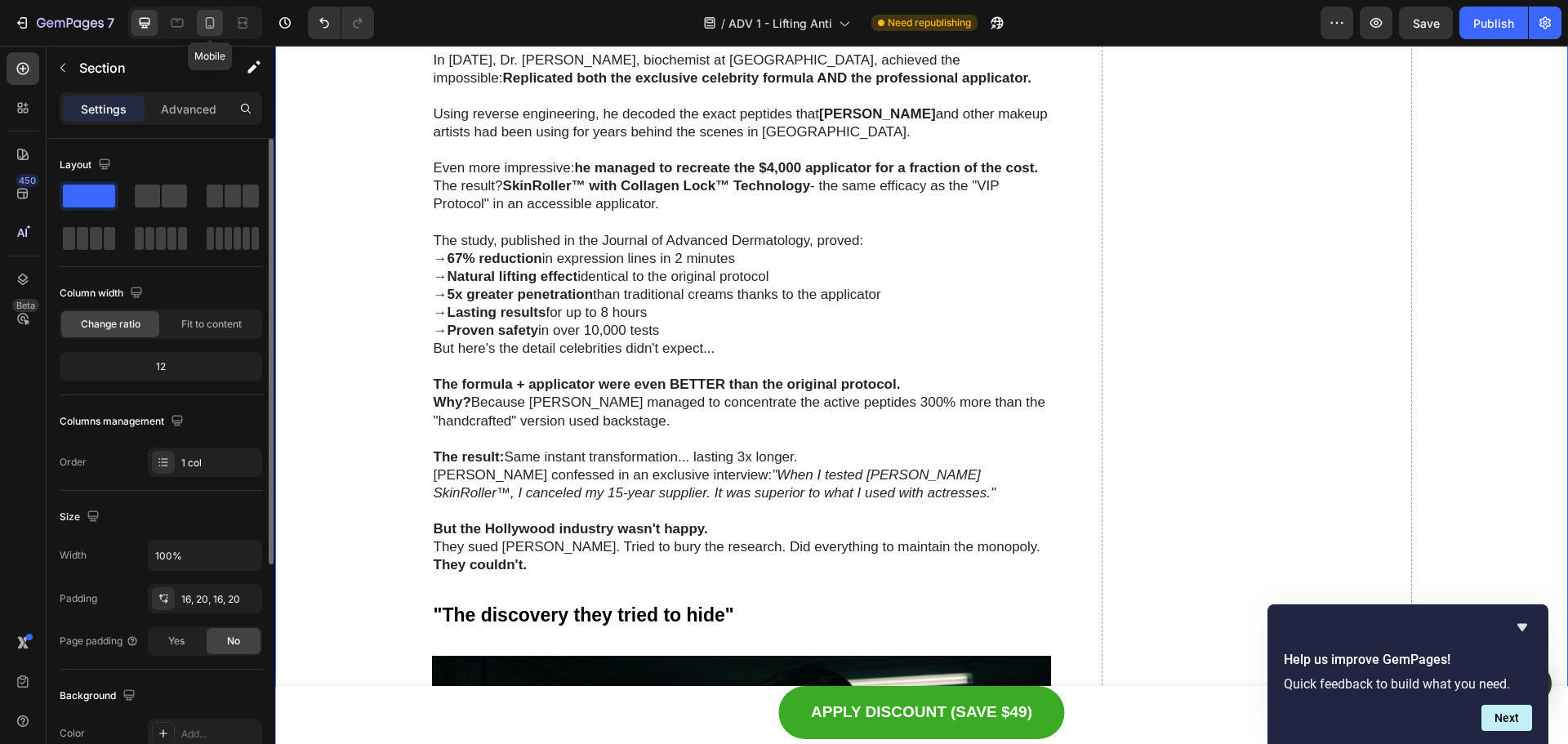
click at [205, 16] on icon at bounding box center [209, 23] width 17 height 17
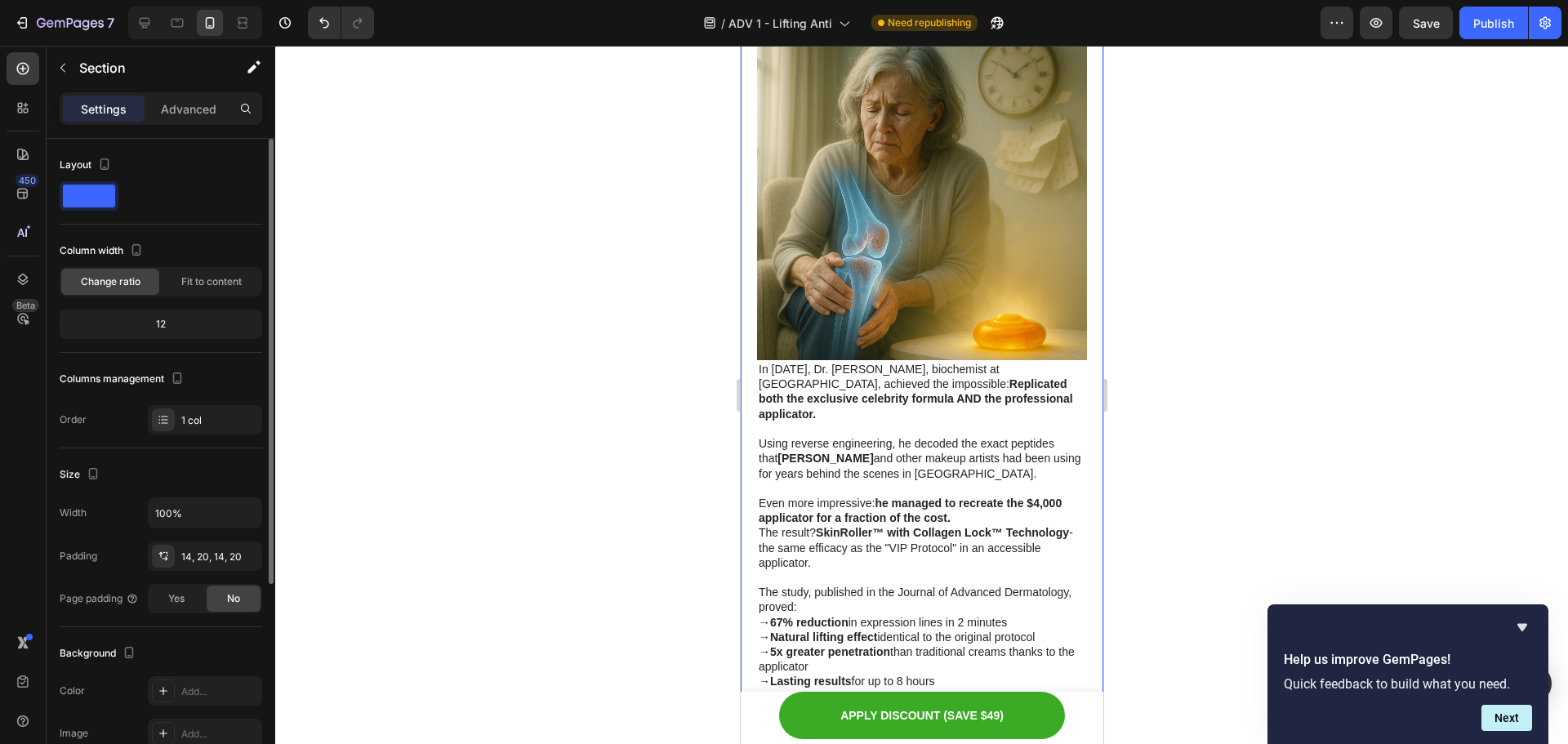
scroll to position [3930, 0]
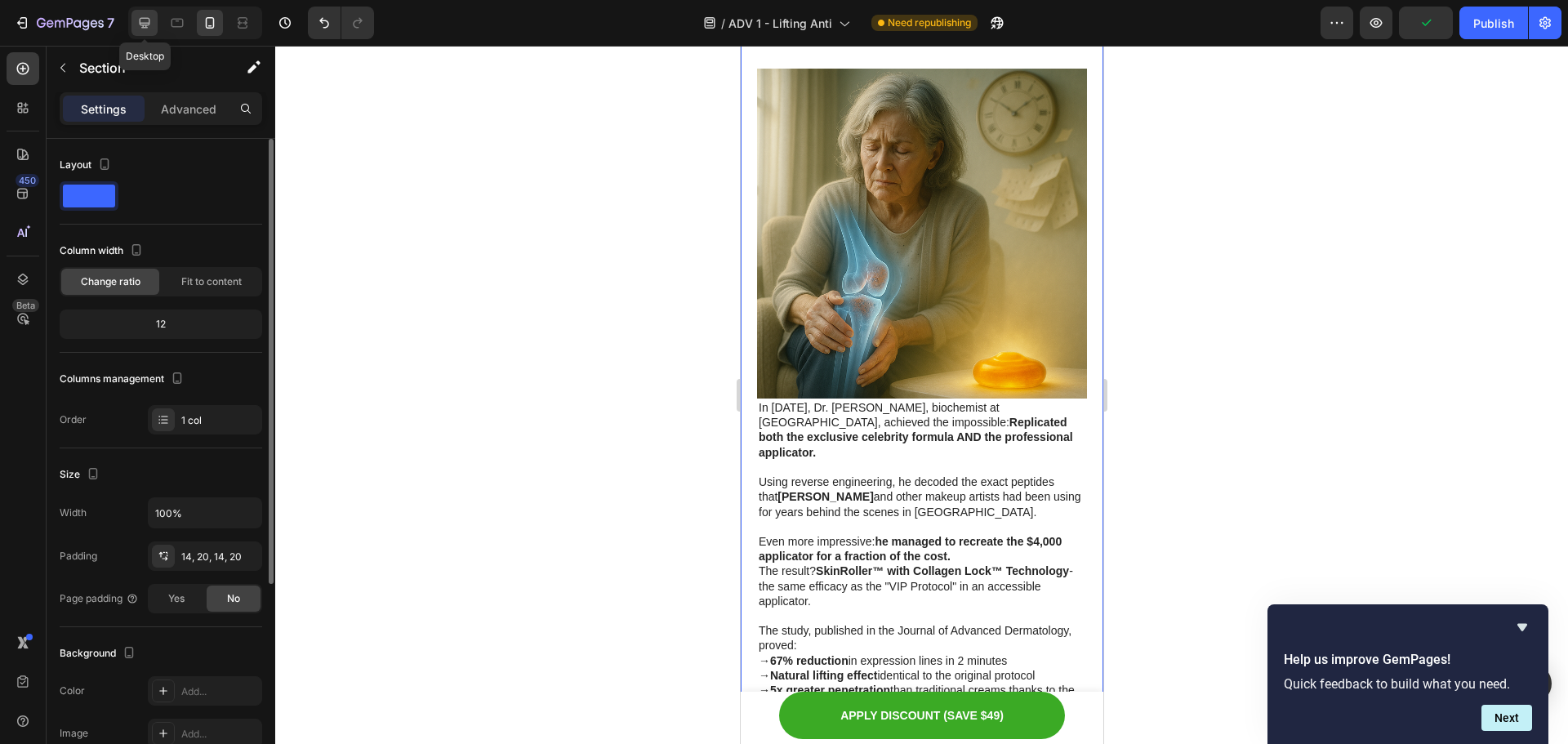
click at [153, 21] on icon at bounding box center [144, 23] width 17 height 17
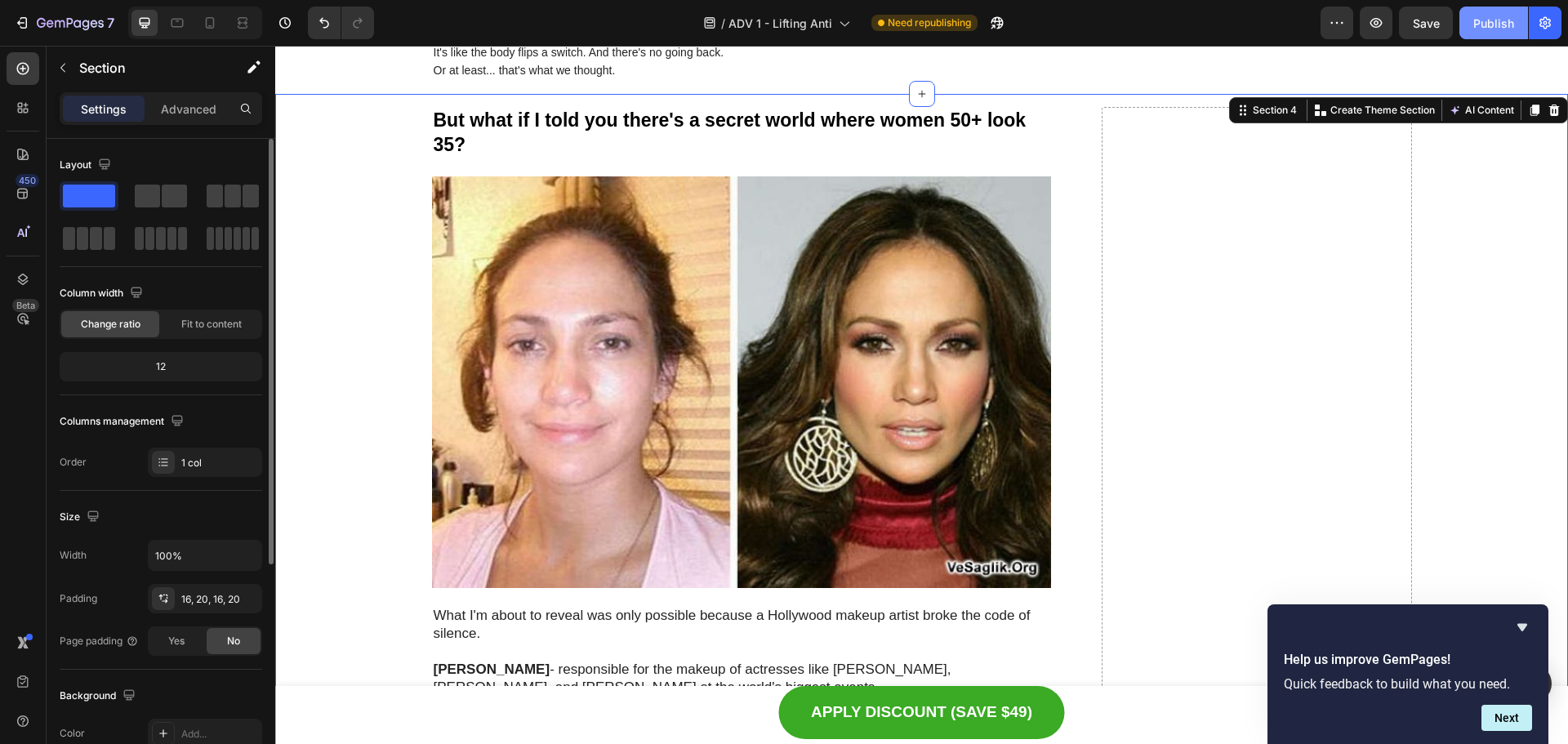
scroll to position [2297, 0]
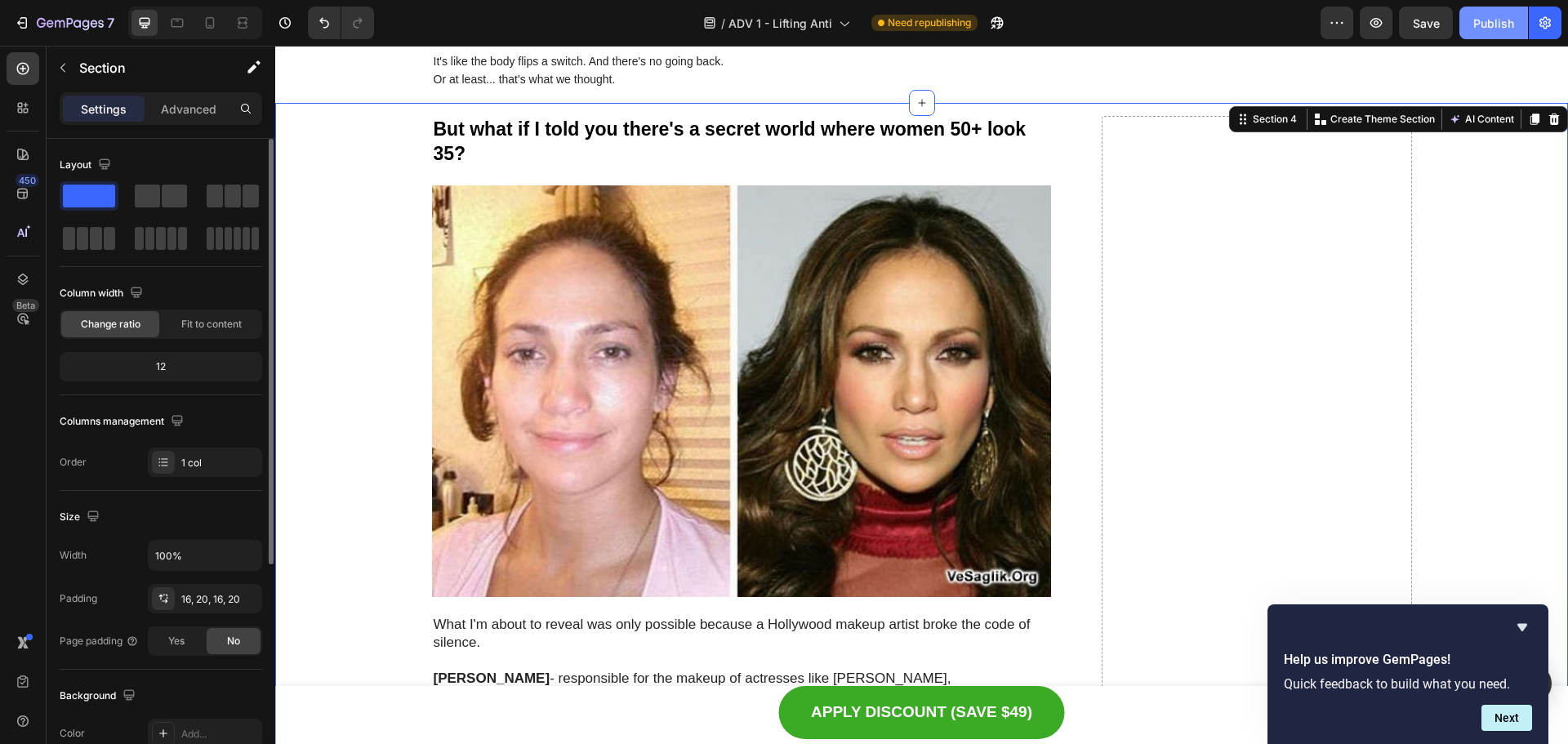
click at [1468, 17] on button "Publish" at bounding box center [1494, 23] width 69 height 33
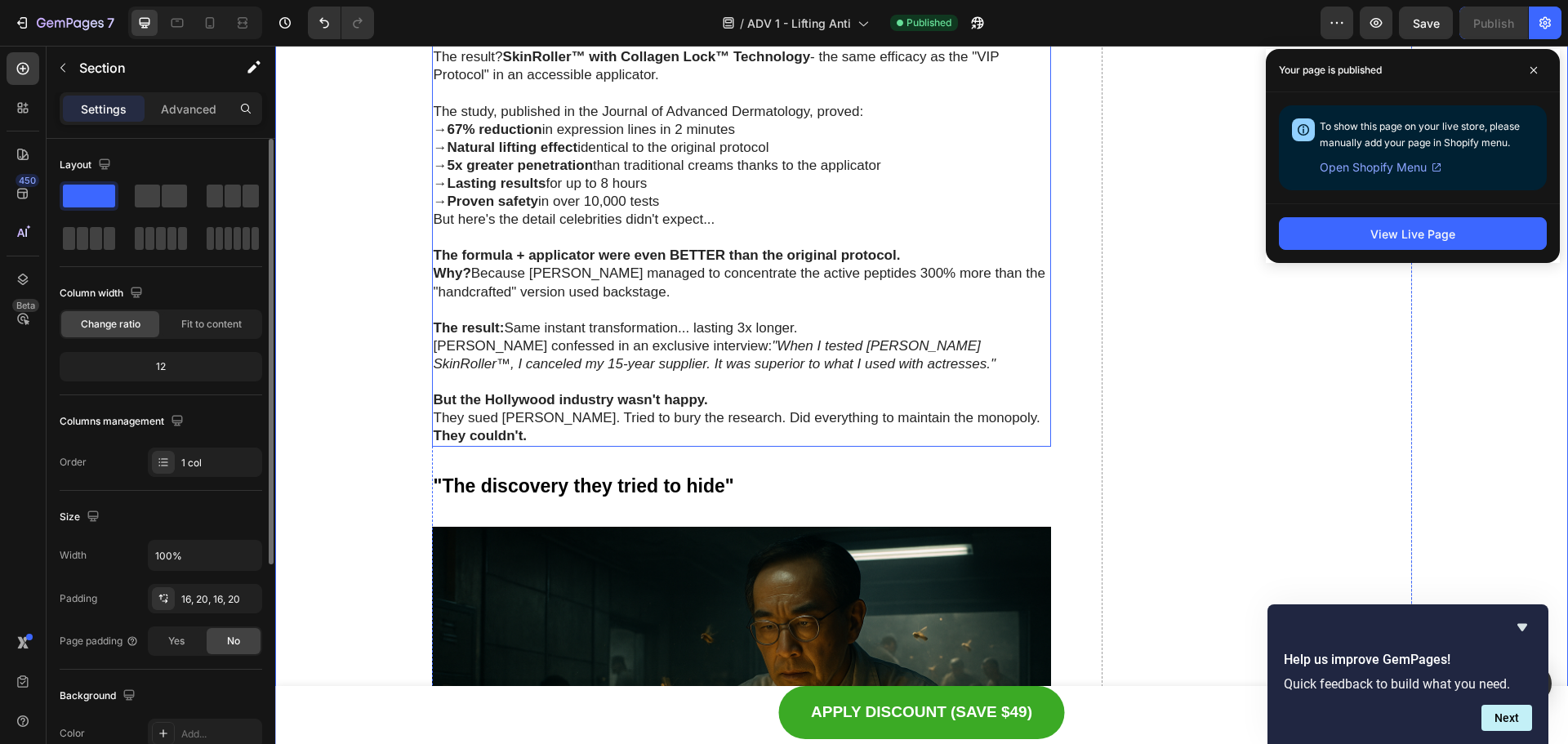
scroll to position [5564, 0]
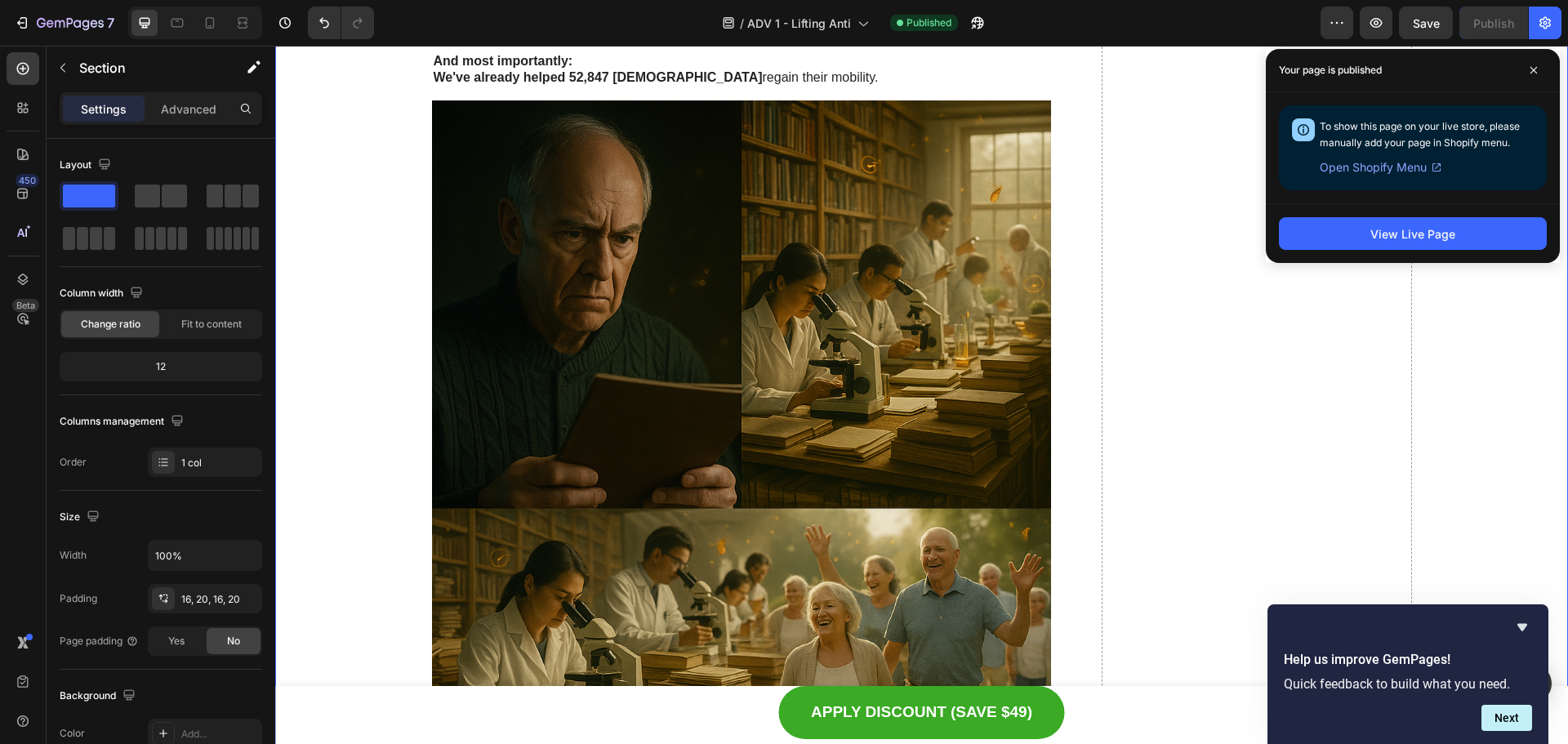
scroll to position [5564, 0]
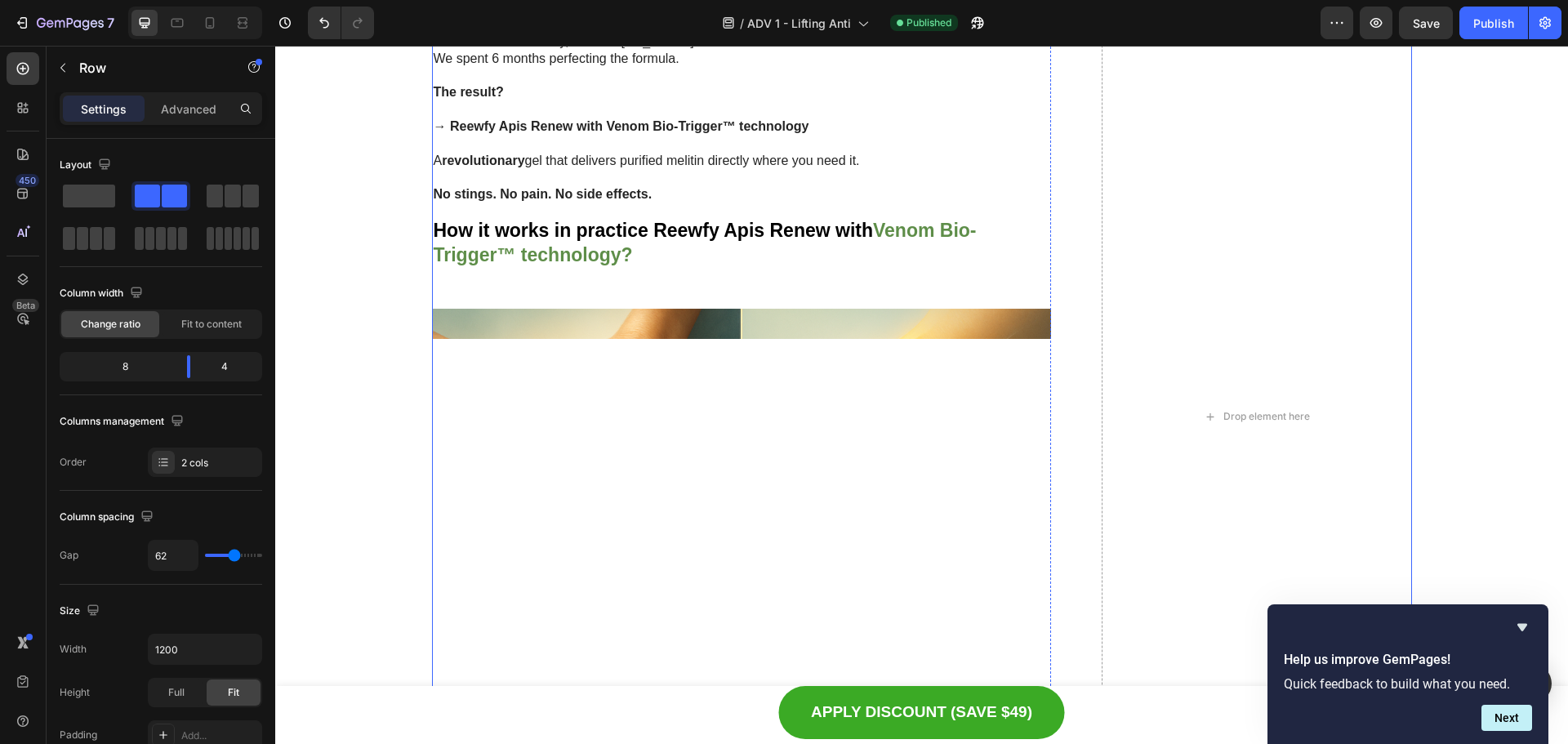
scroll to position [4421, 0]
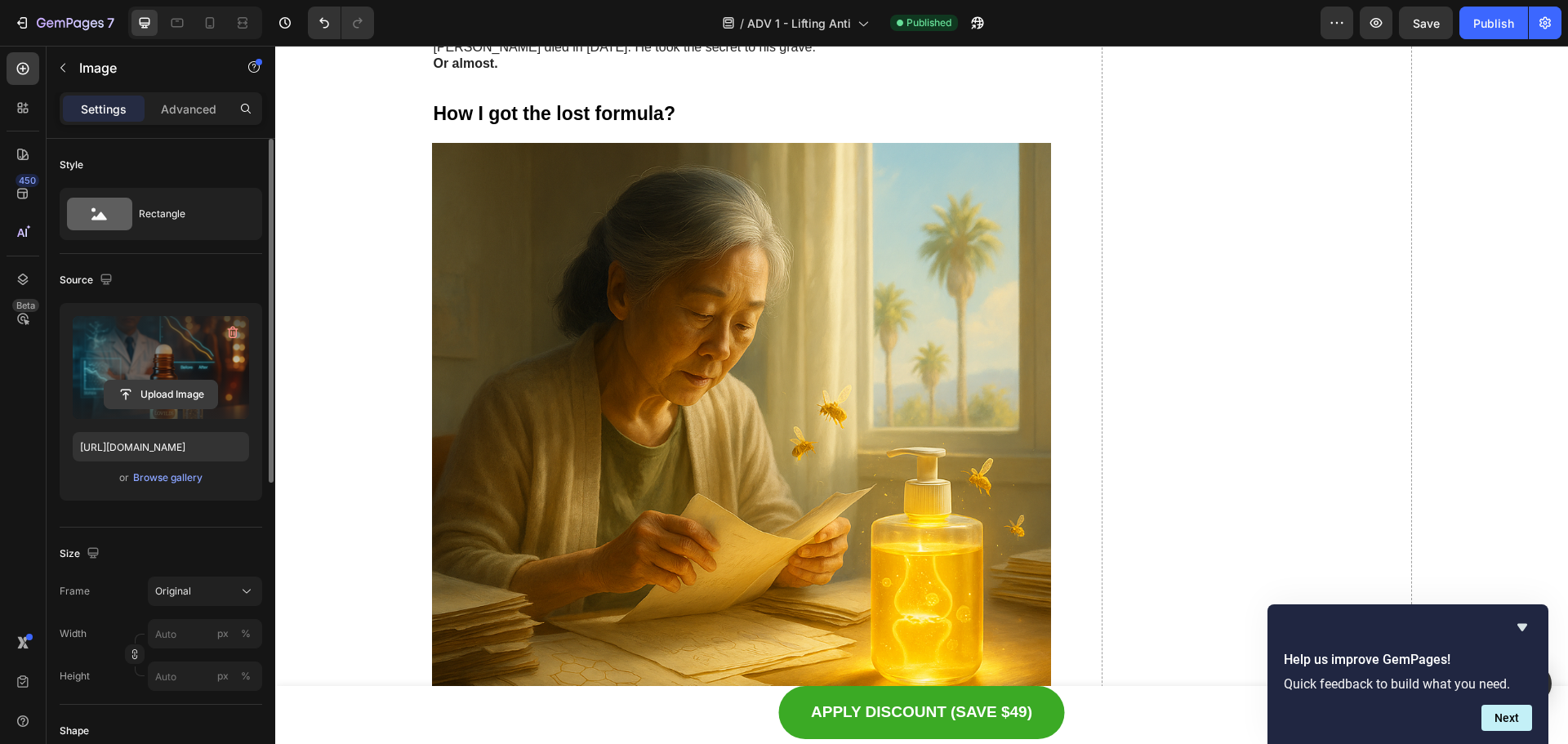
click at [130, 386] on input "file" at bounding box center [161, 395] width 112 height 28
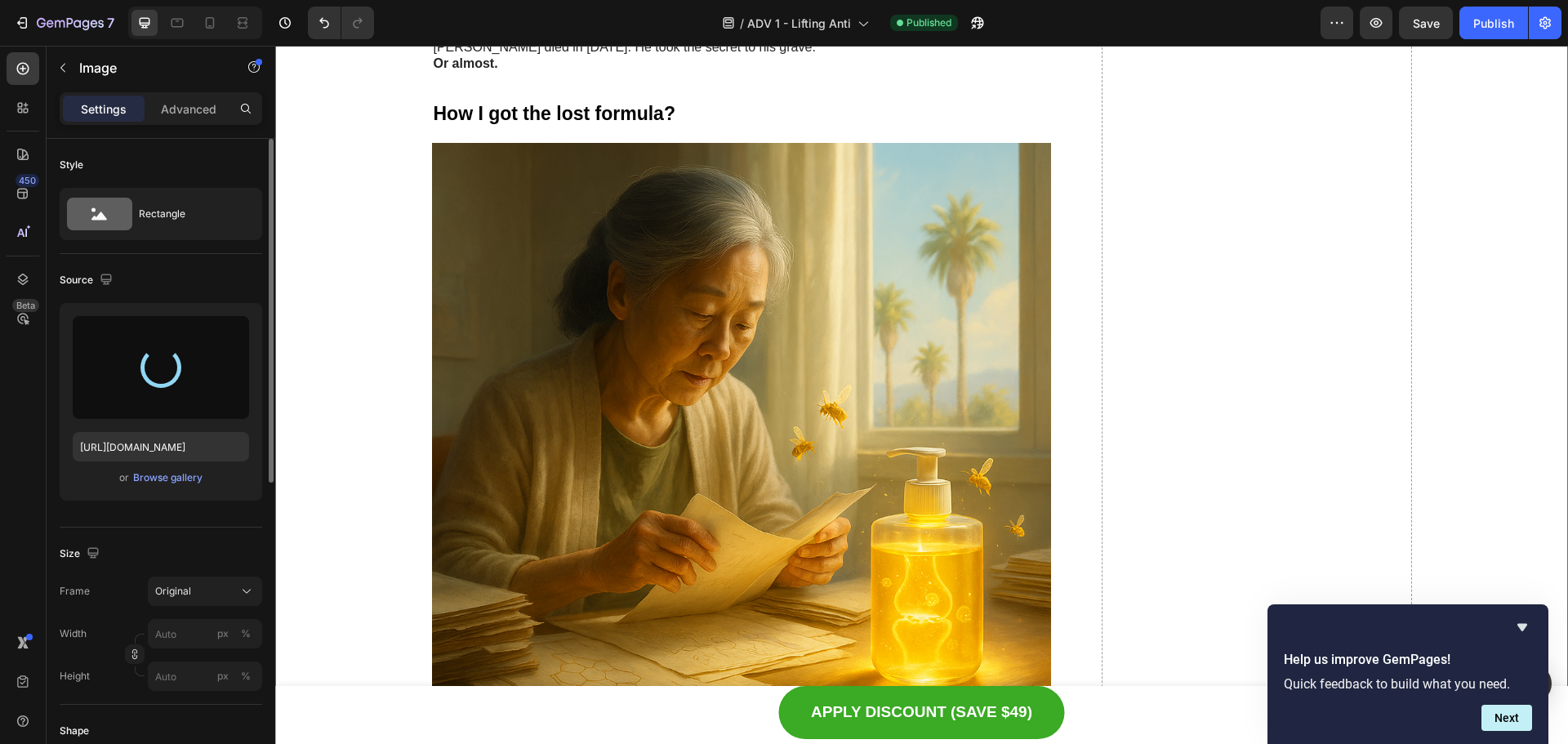
type input "https://cdn.shopify.com/s/files/1/0629/6829/9591/files/gempages_584028390374245…"
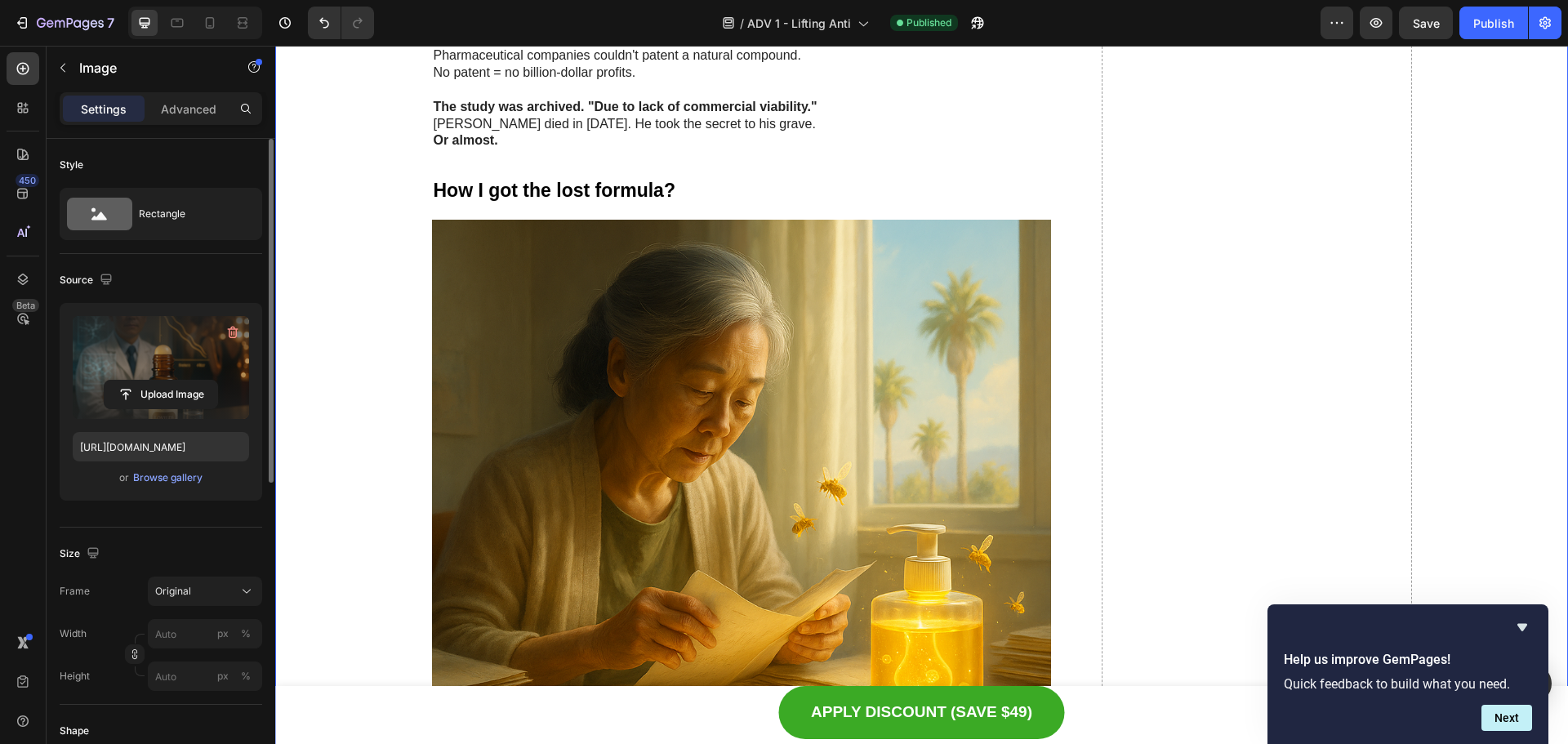
scroll to position [4257, 0]
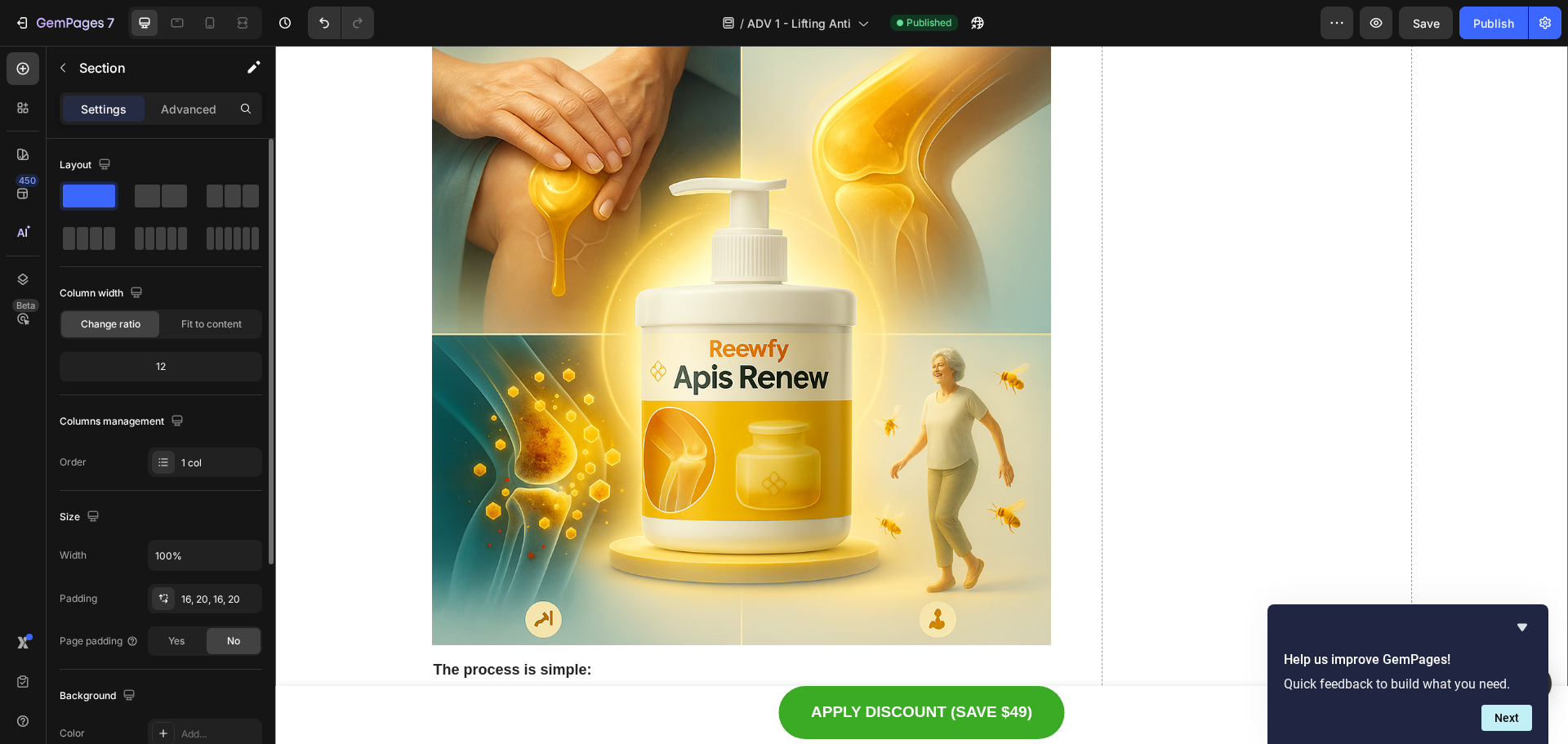
scroll to position [5564, 0]
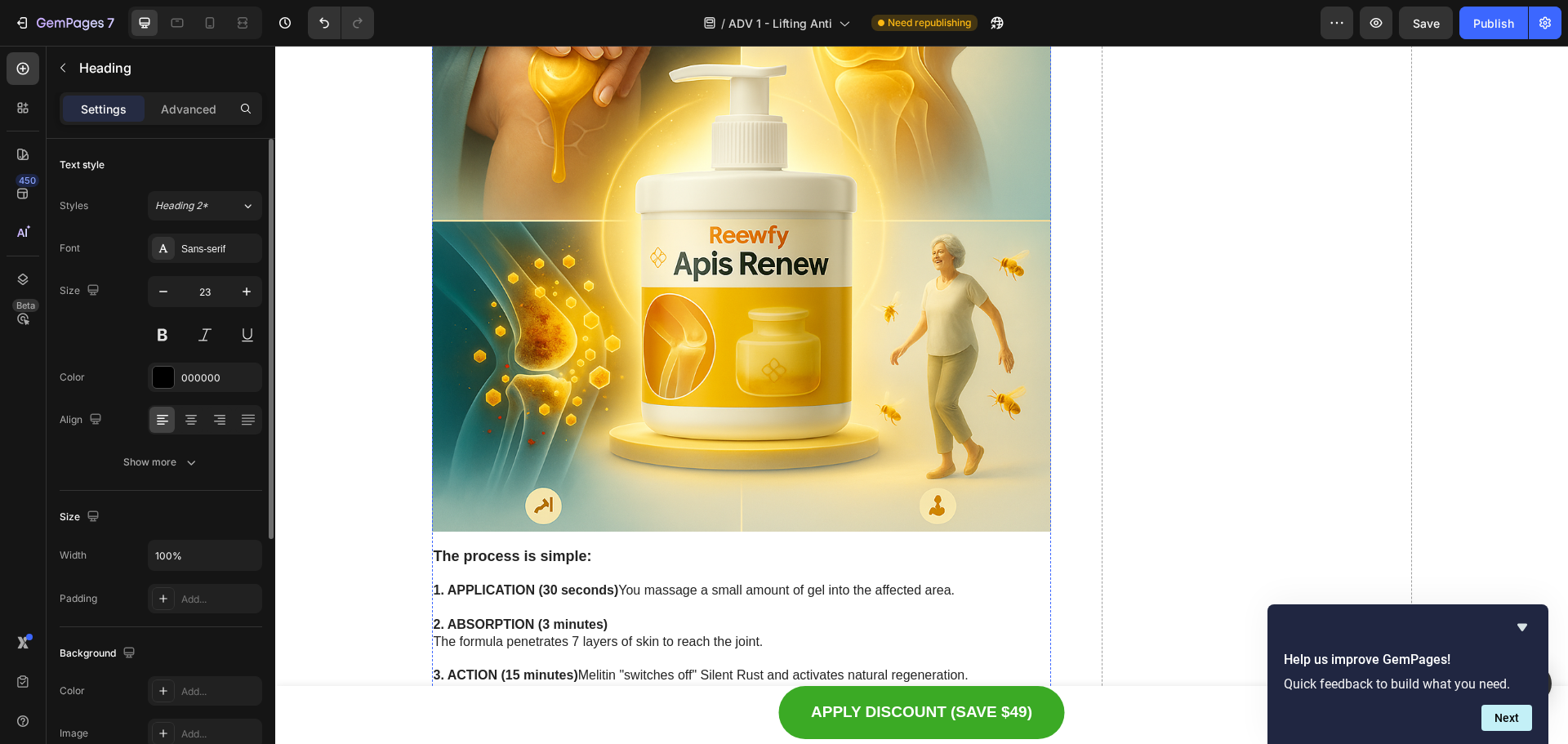
scroll to position [5809, 0]
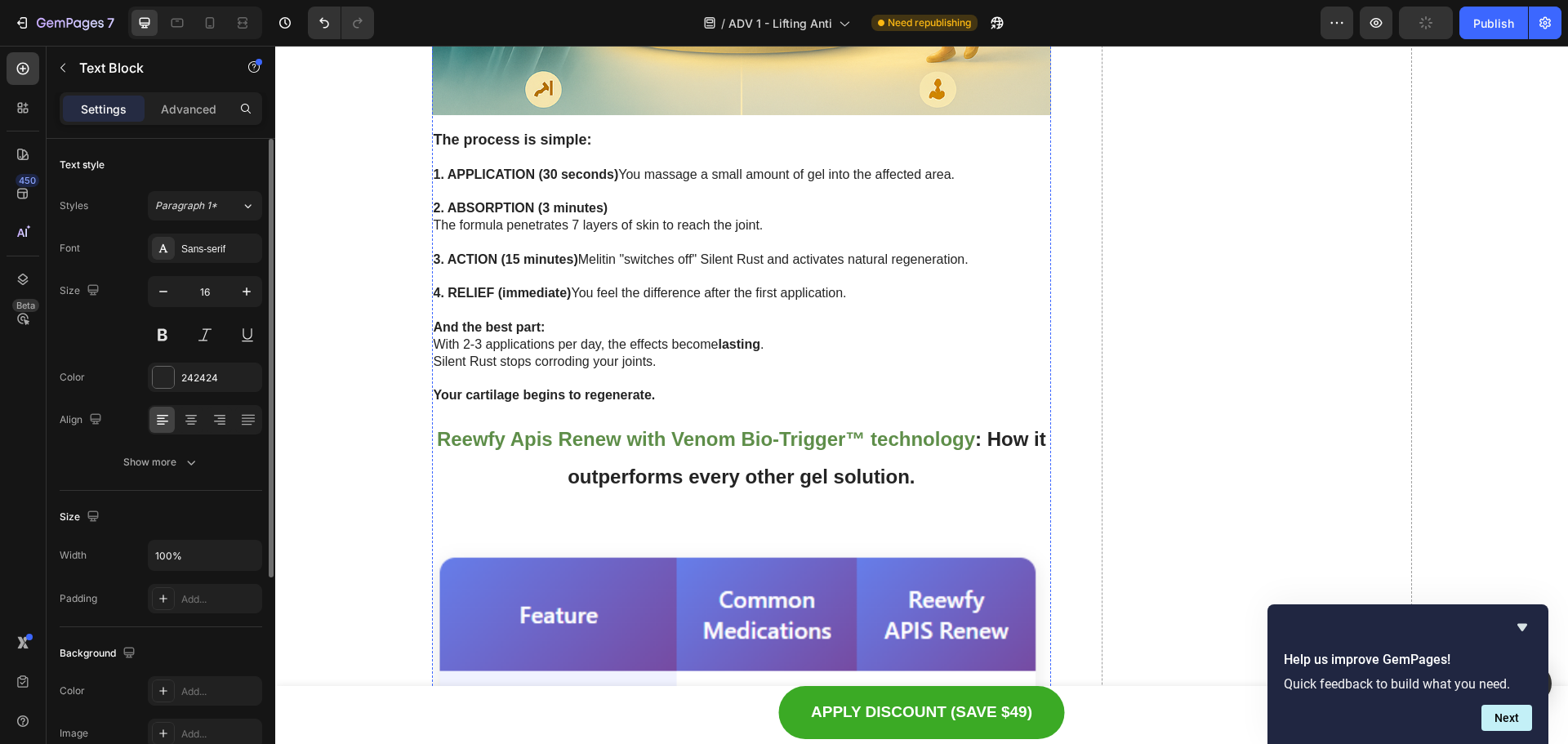
scroll to position [6054, 0]
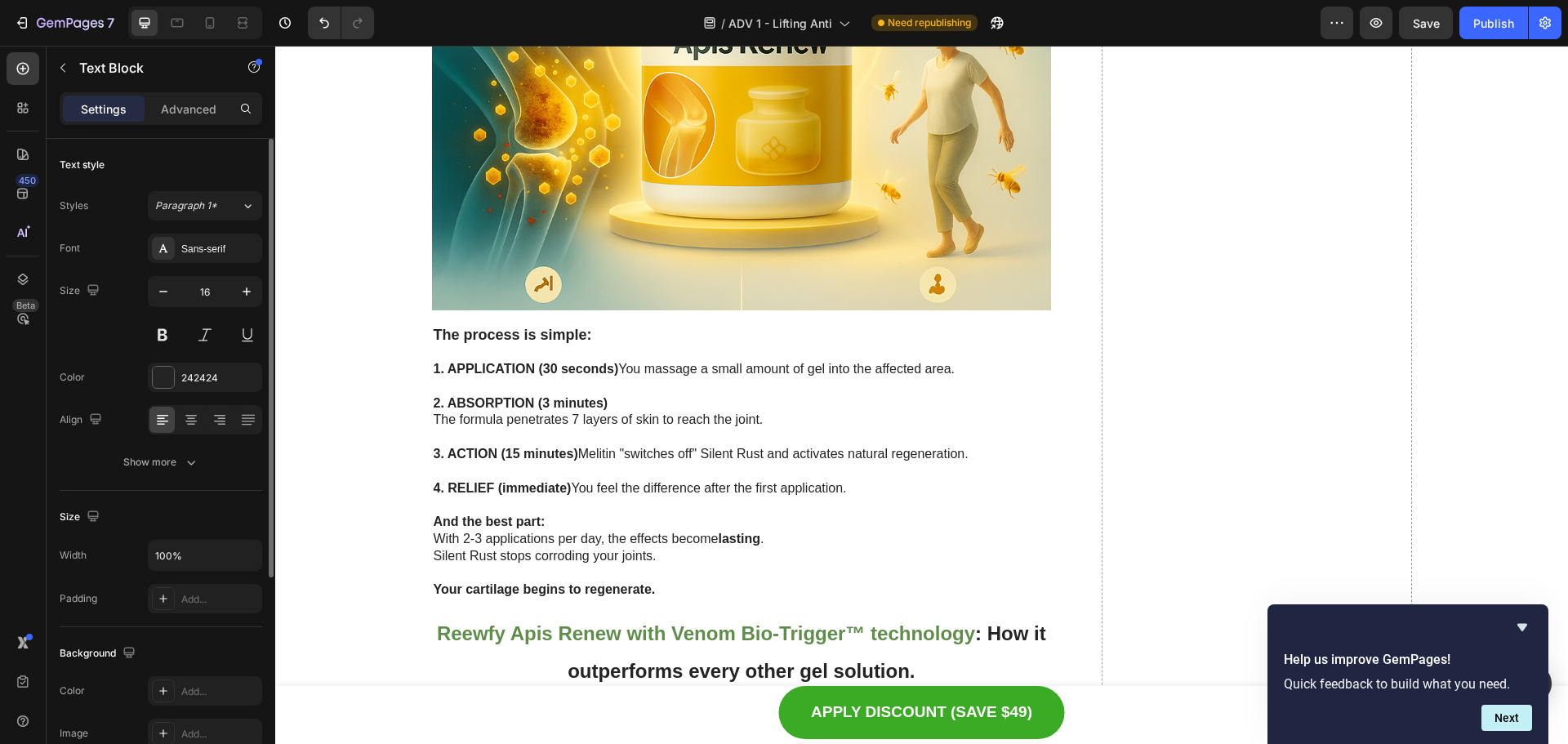
scroll to position [5809, 0]
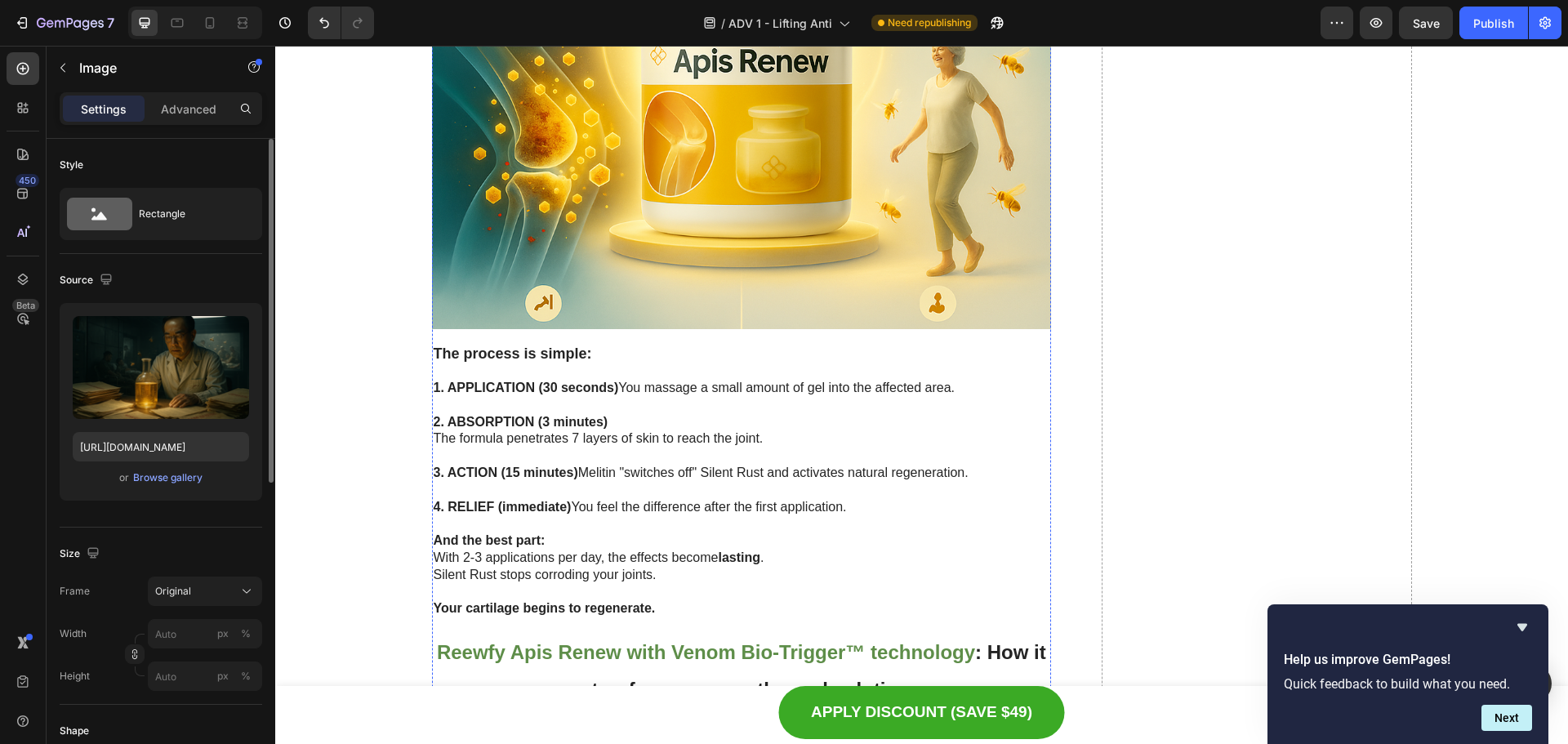
click at [175, 391] on input "file" at bounding box center [161, 395] width 112 height 28
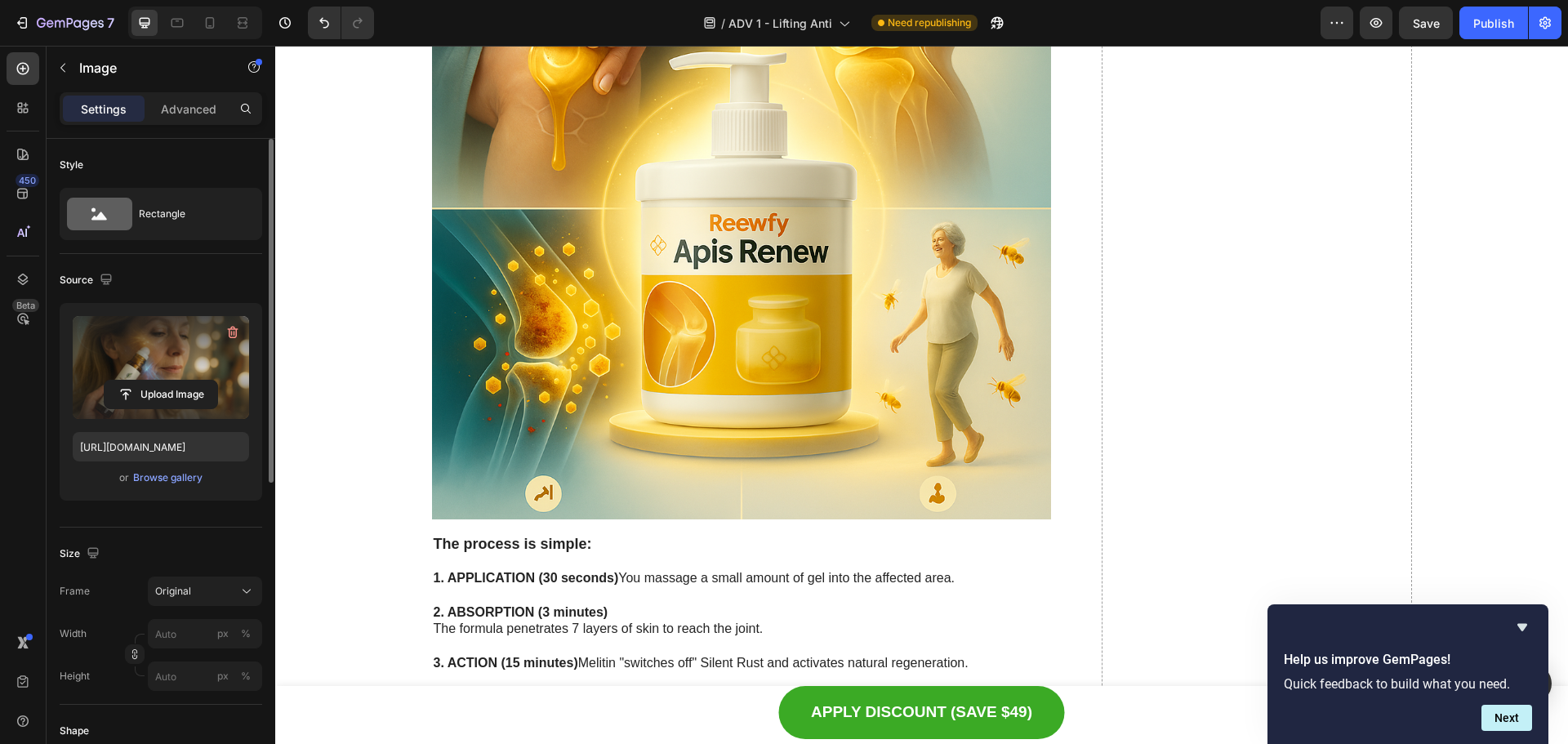
scroll to position [5727, 0]
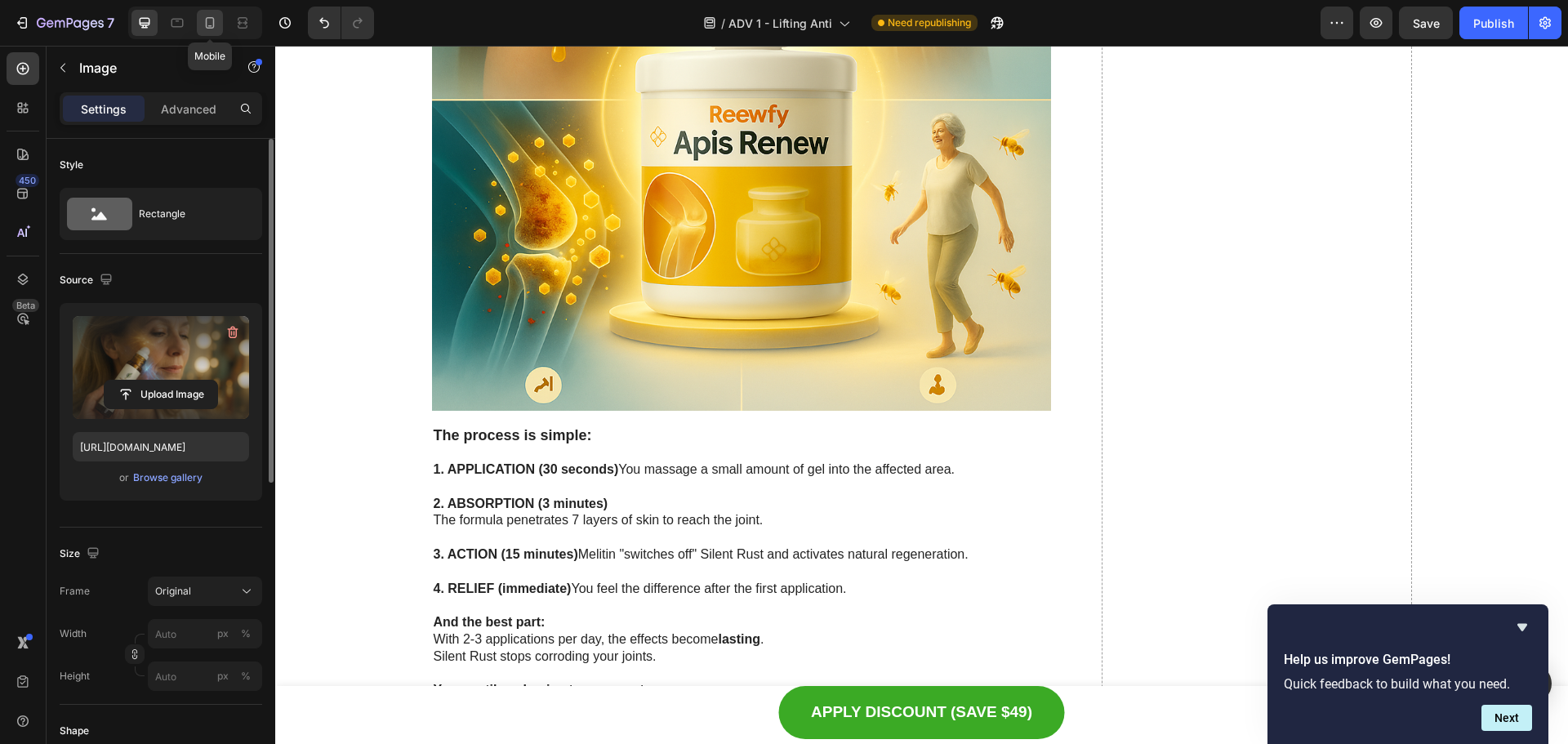
click at [218, 31] on icon at bounding box center [209, 23] width 17 height 17
type input "https://cdn.shopify.com/s/files/1/0629/6829/9591/files/gempages_584028390374245…"
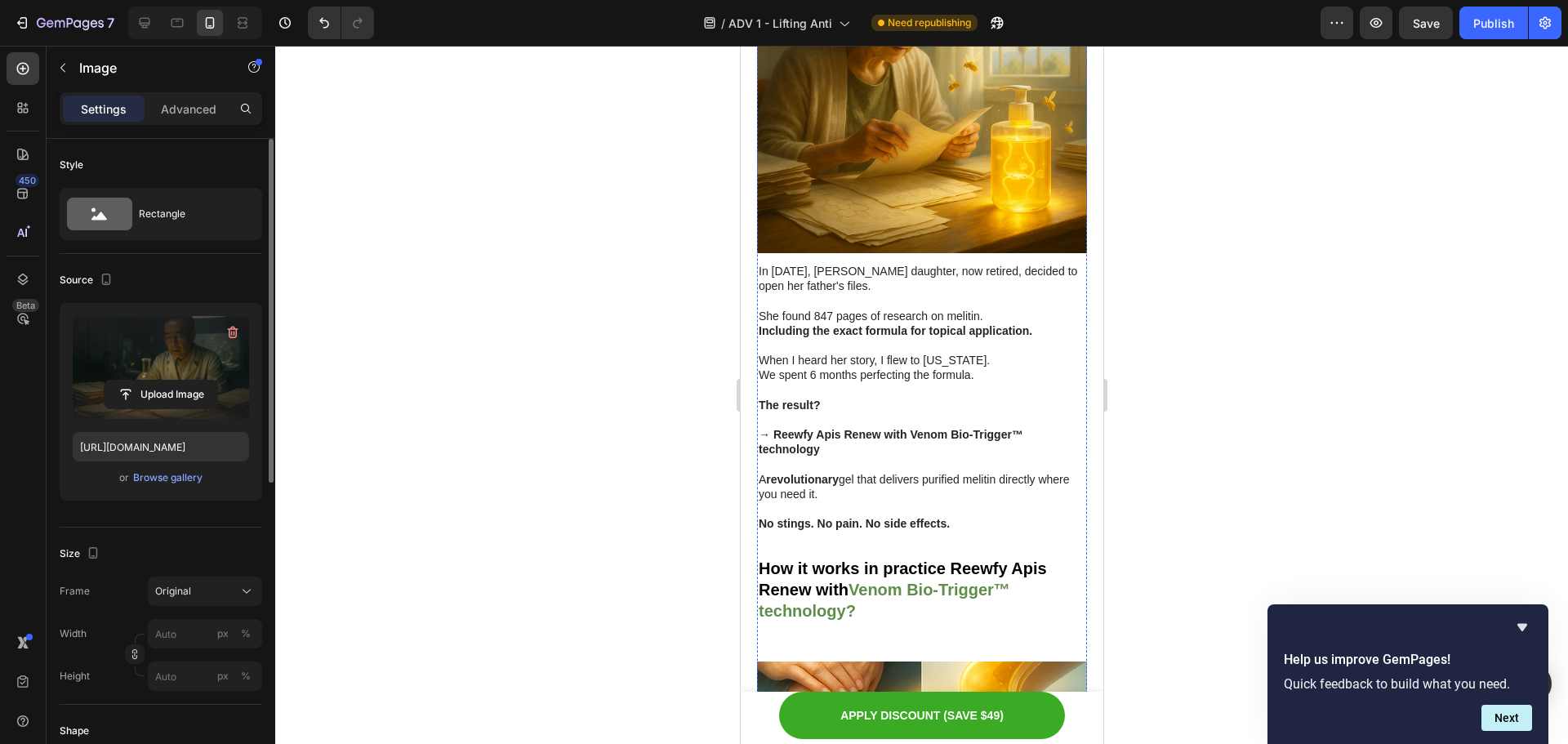
scroll to position [4723, 0]
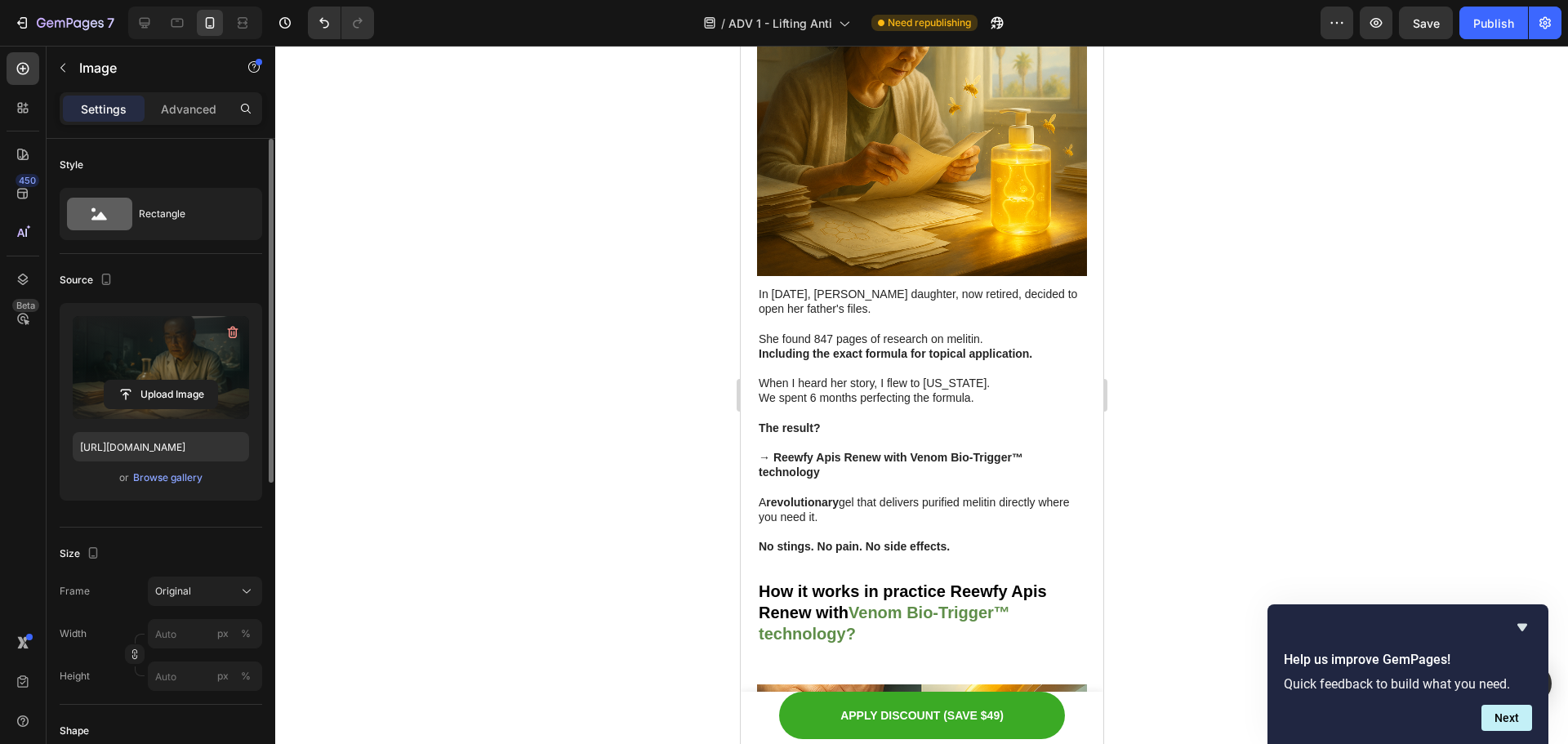
click at [1422, 42] on div "7 Version history / ADV 1 - Lifting Anti Need republishing Preview Save Publish" at bounding box center [784, 23] width 1568 height 46
click at [1438, 30] on span "Save" at bounding box center [1426, 24] width 27 height 14
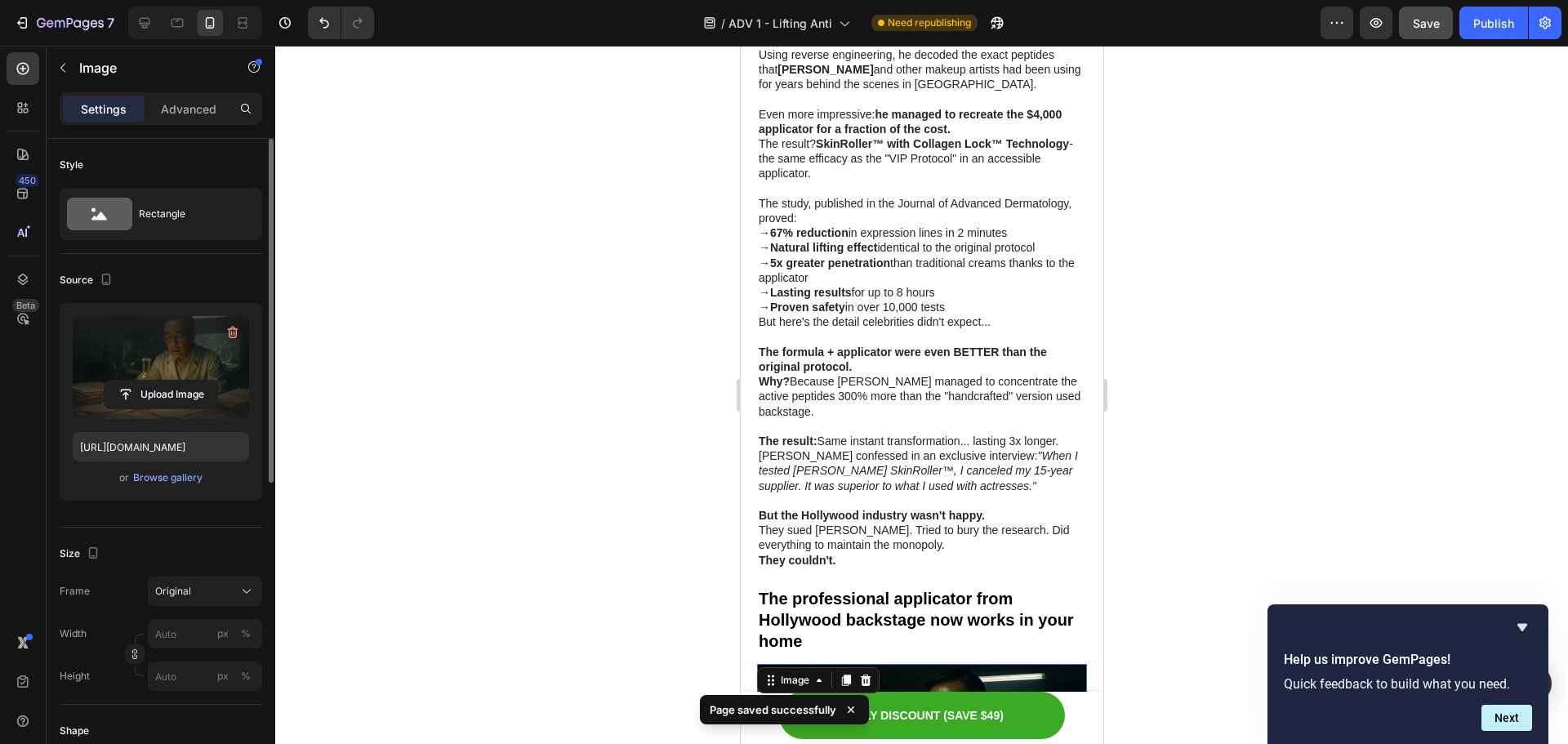
scroll to position [3661, 0]
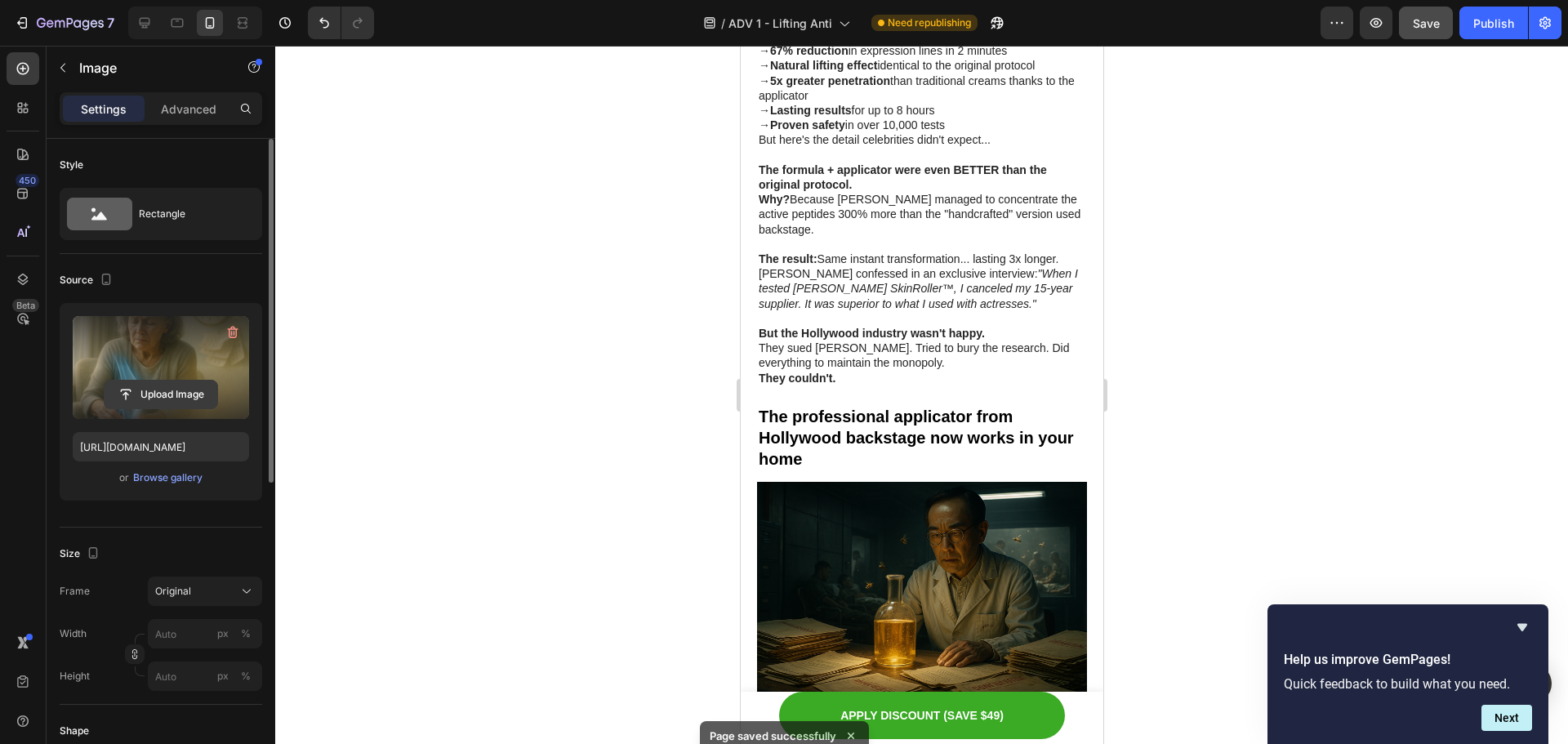
click at [152, 397] on input "file" at bounding box center [161, 395] width 112 height 28
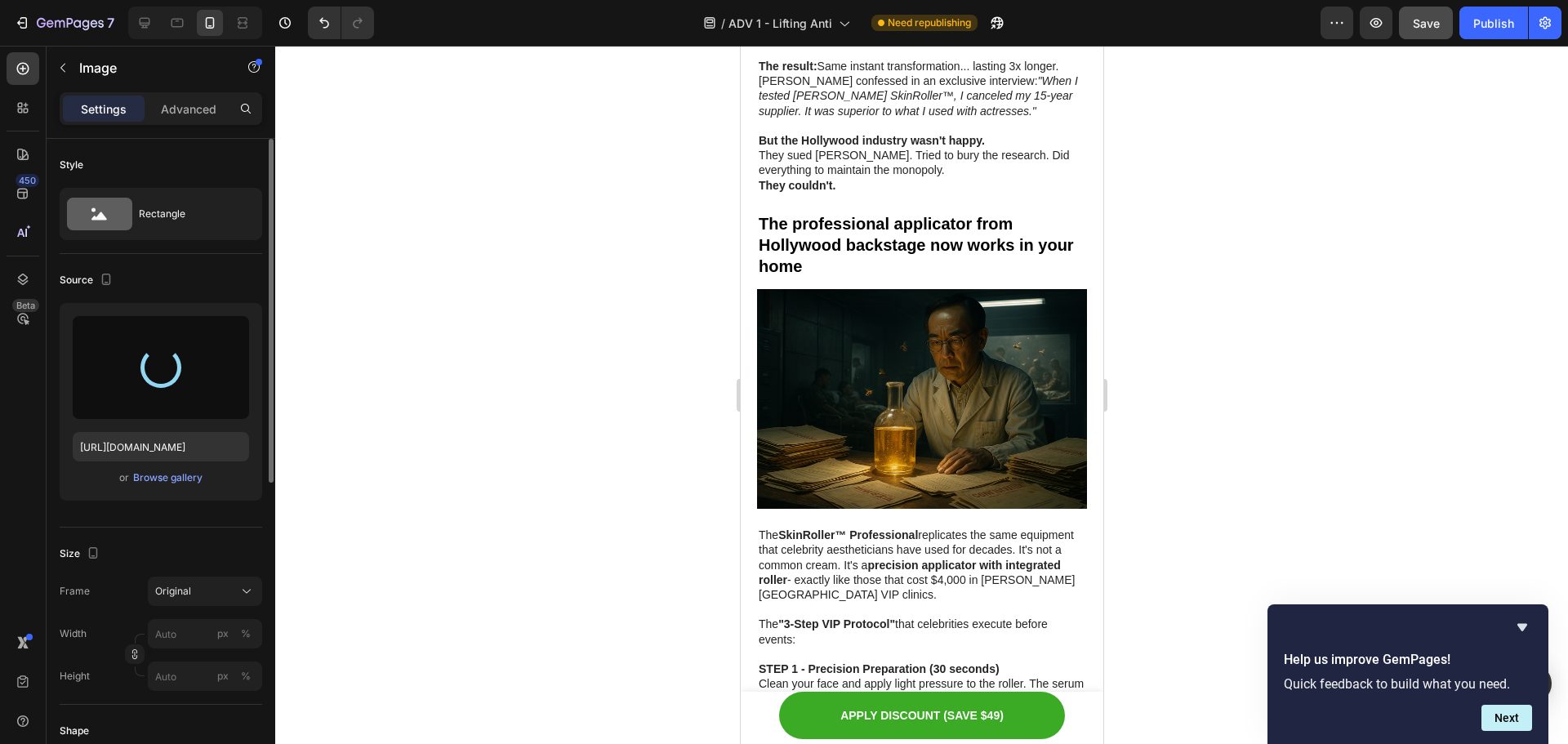
scroll to position [3987, 0]
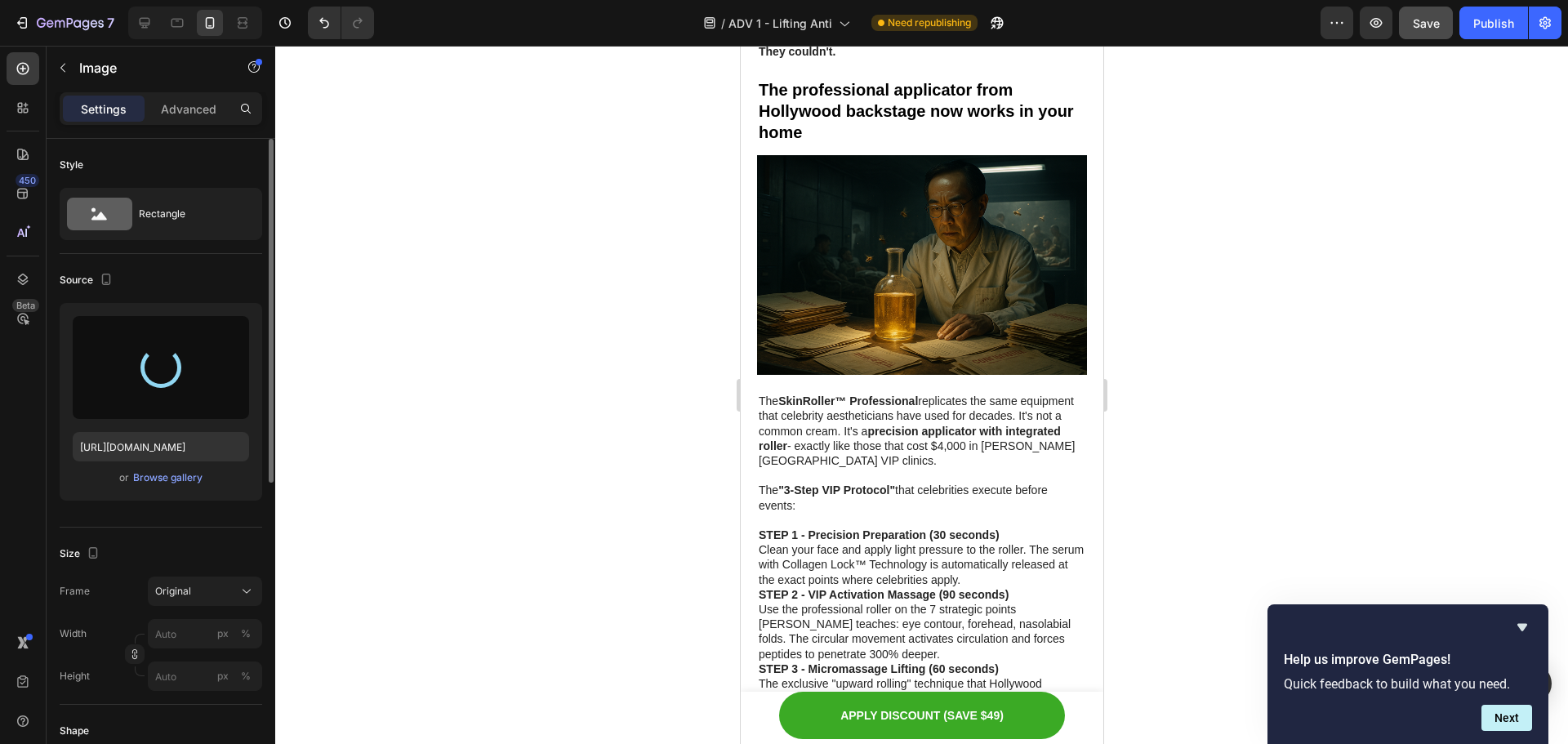
type input "https://cdn.shopify.com/s/files/1/0629/6829/9591/files/gempages_584028390374245…"
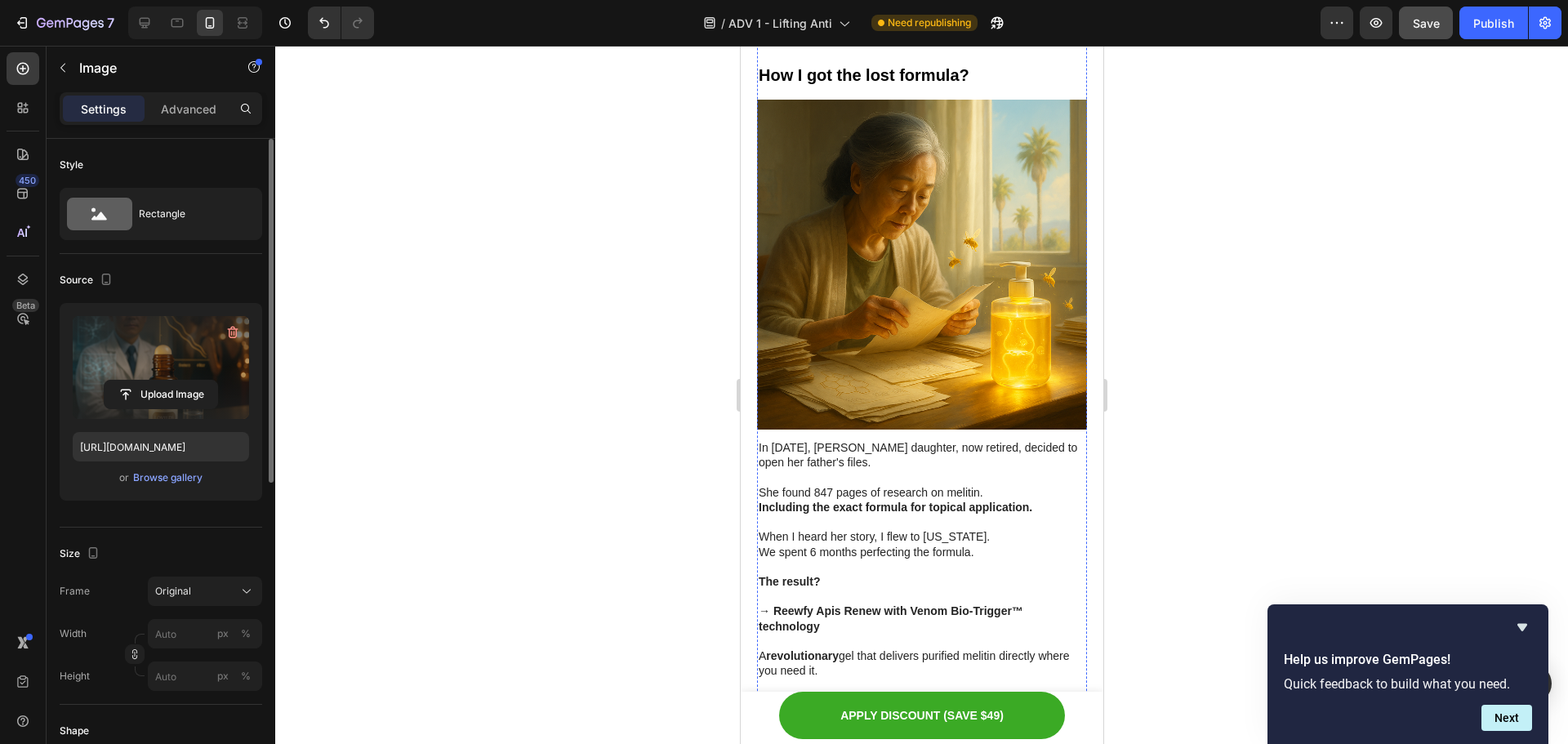
scroll to position [4804, 0]
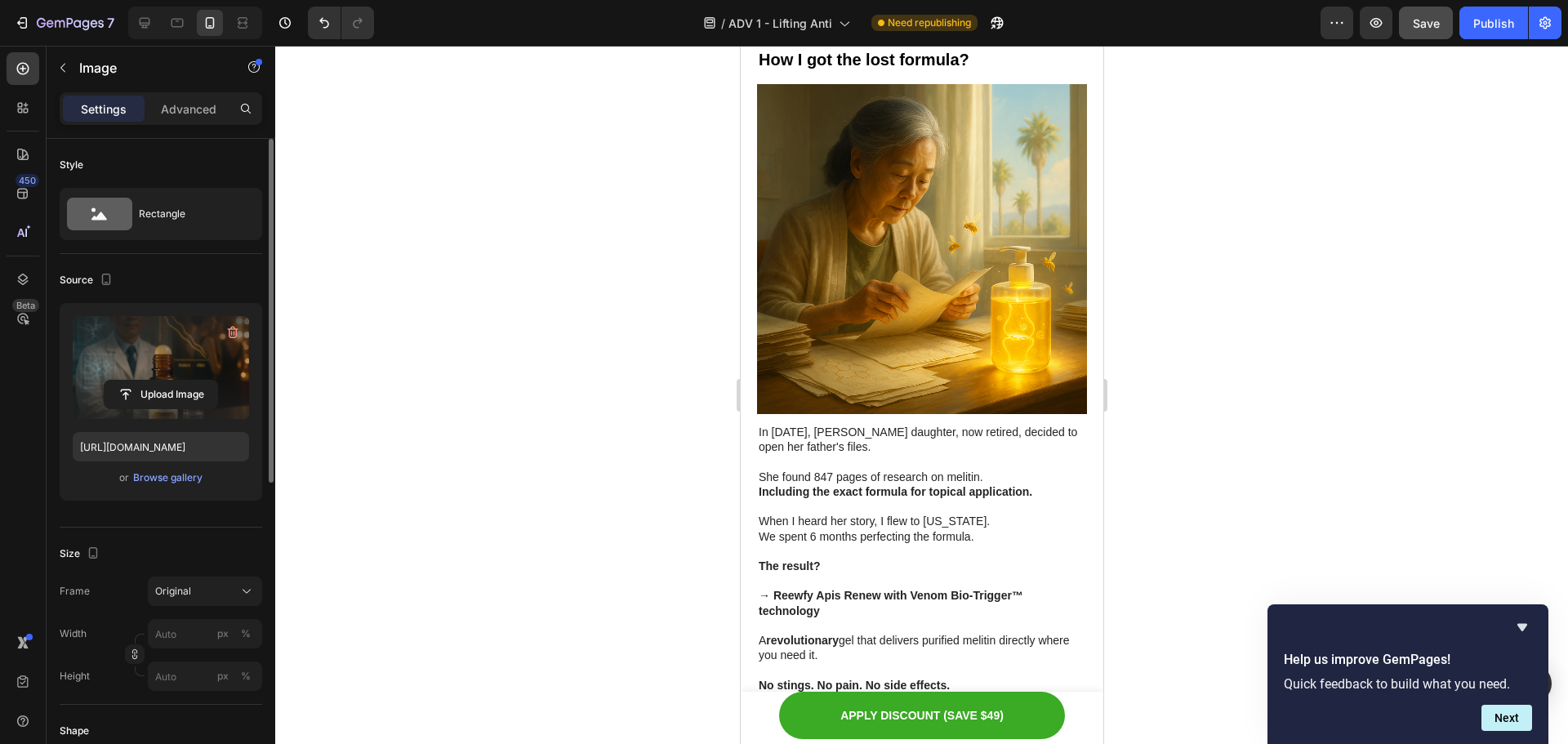
drag, startPoint x: 958, startPoint y: 348, endPoint x: 1350, endPoint y: 352, distance: 392.0
click at [187, 382] on input "file" at bounding box center [161, 395] width 112 height 28
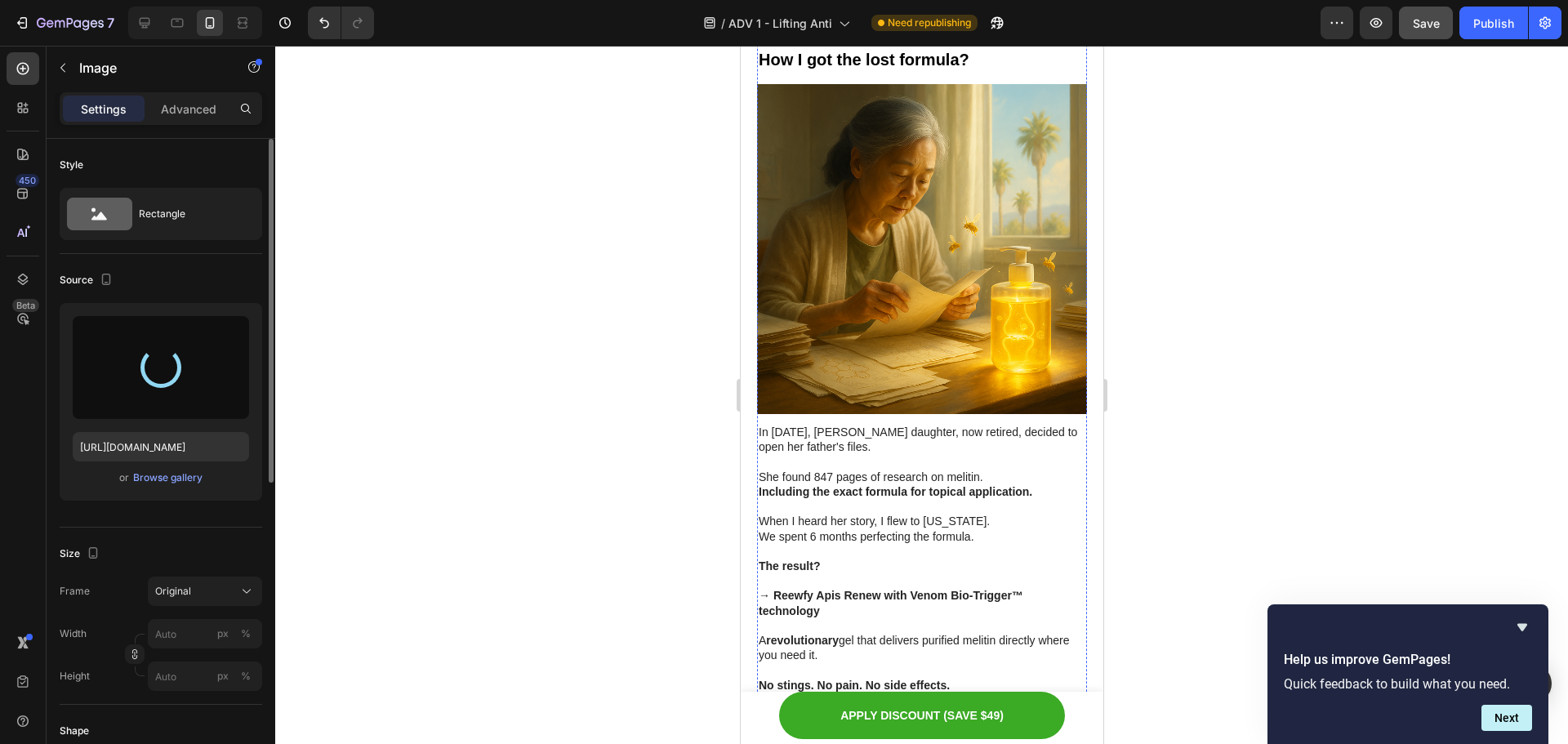
type input "https://cdn.shopify.com/s/files/1/0629/6829/9591/files/gempages_584028390374245…"
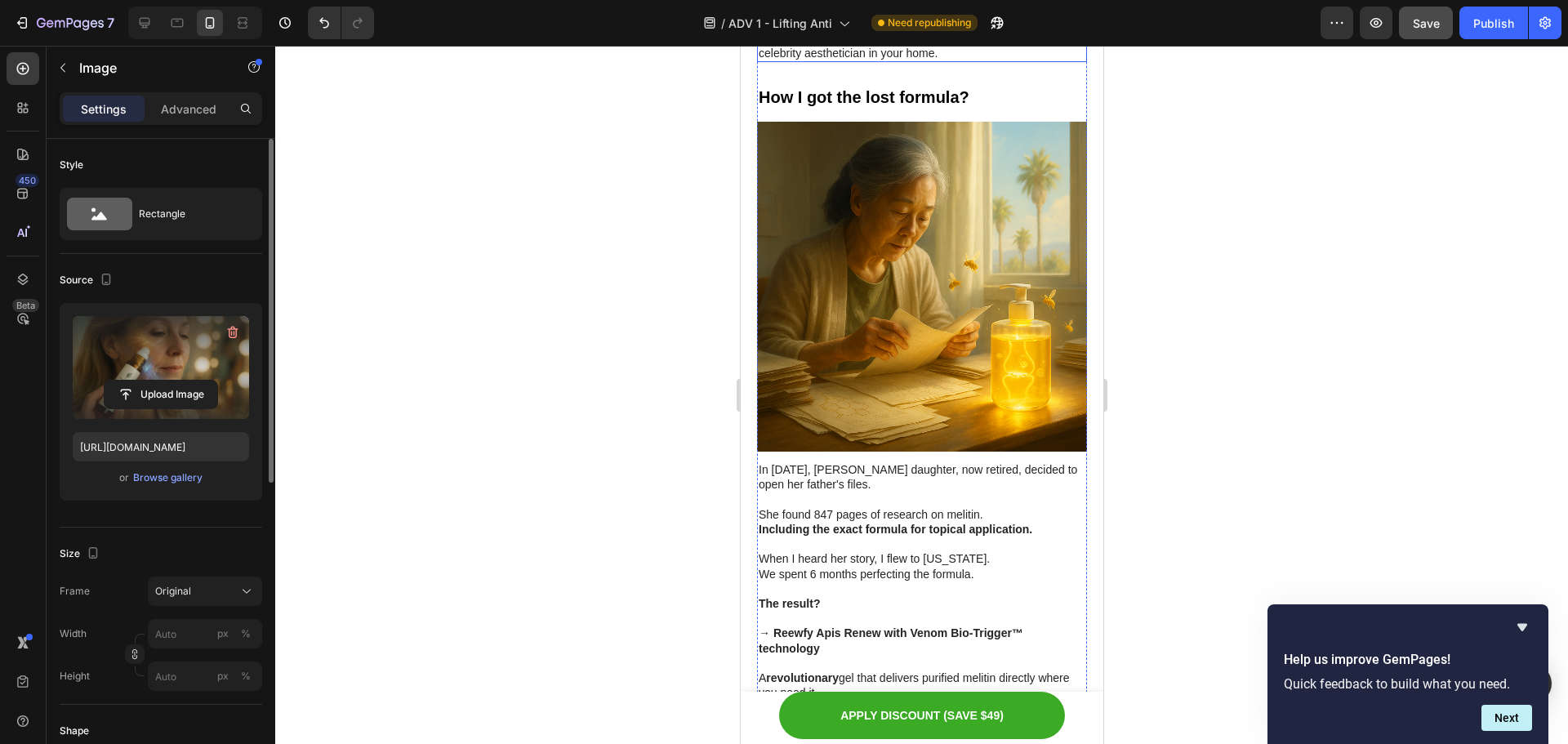
scroll to position [4967, 0]
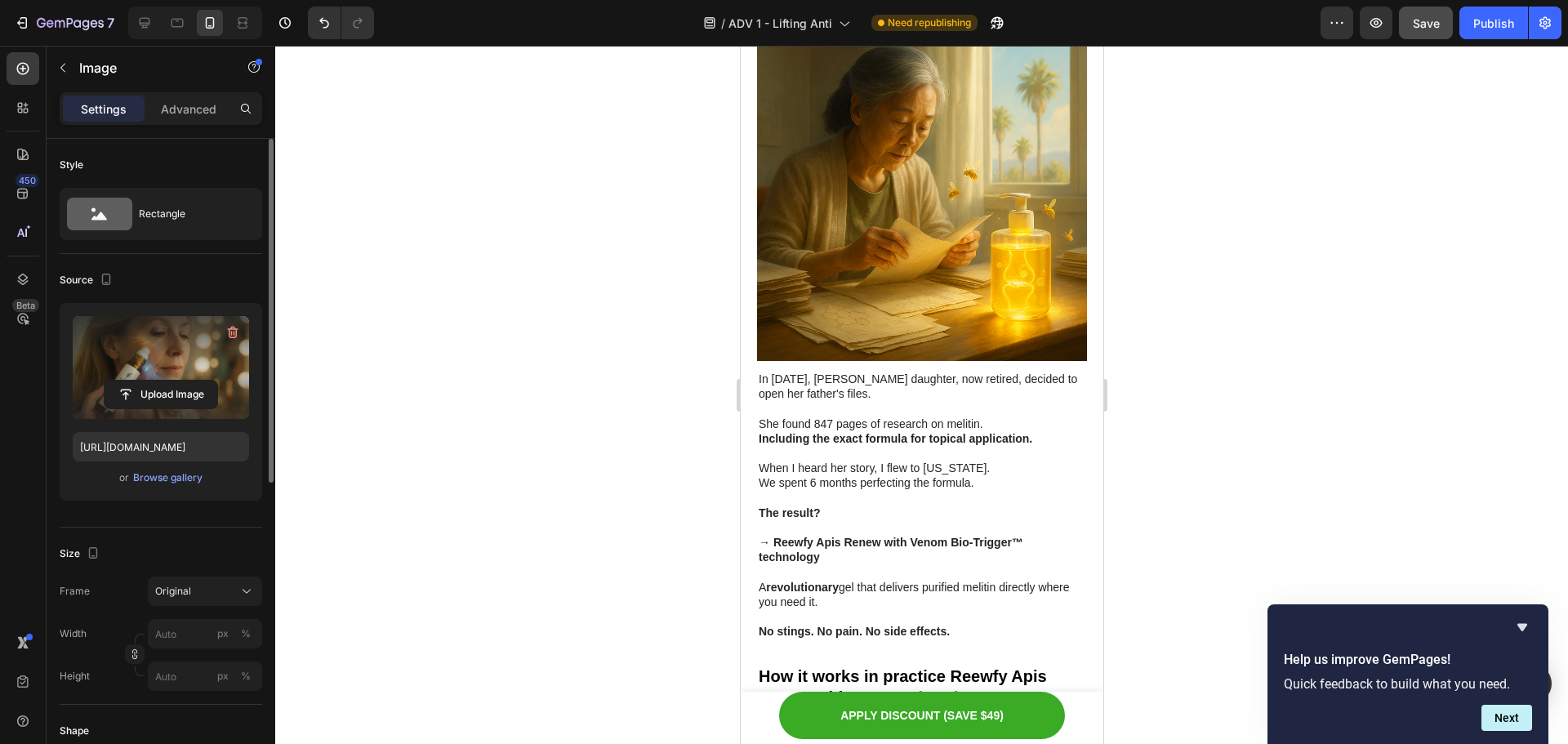
click at [196, 277] on div "Source" at bounding box center [160, 280] width 202 height 26
click at [85, 64] on p "Image" at bounding box center [148, 68] width 139 height 20
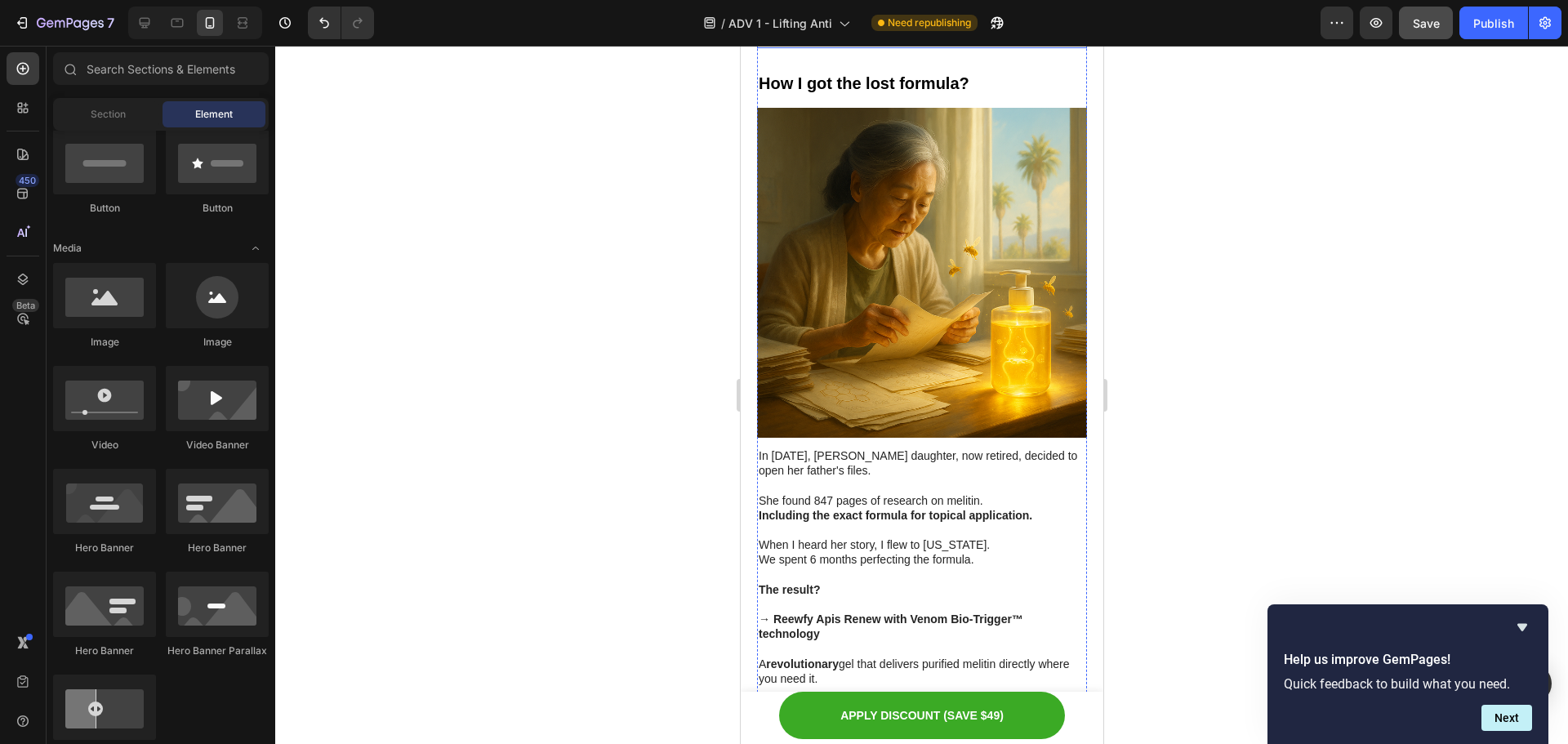
scroll to position [4804, 0]
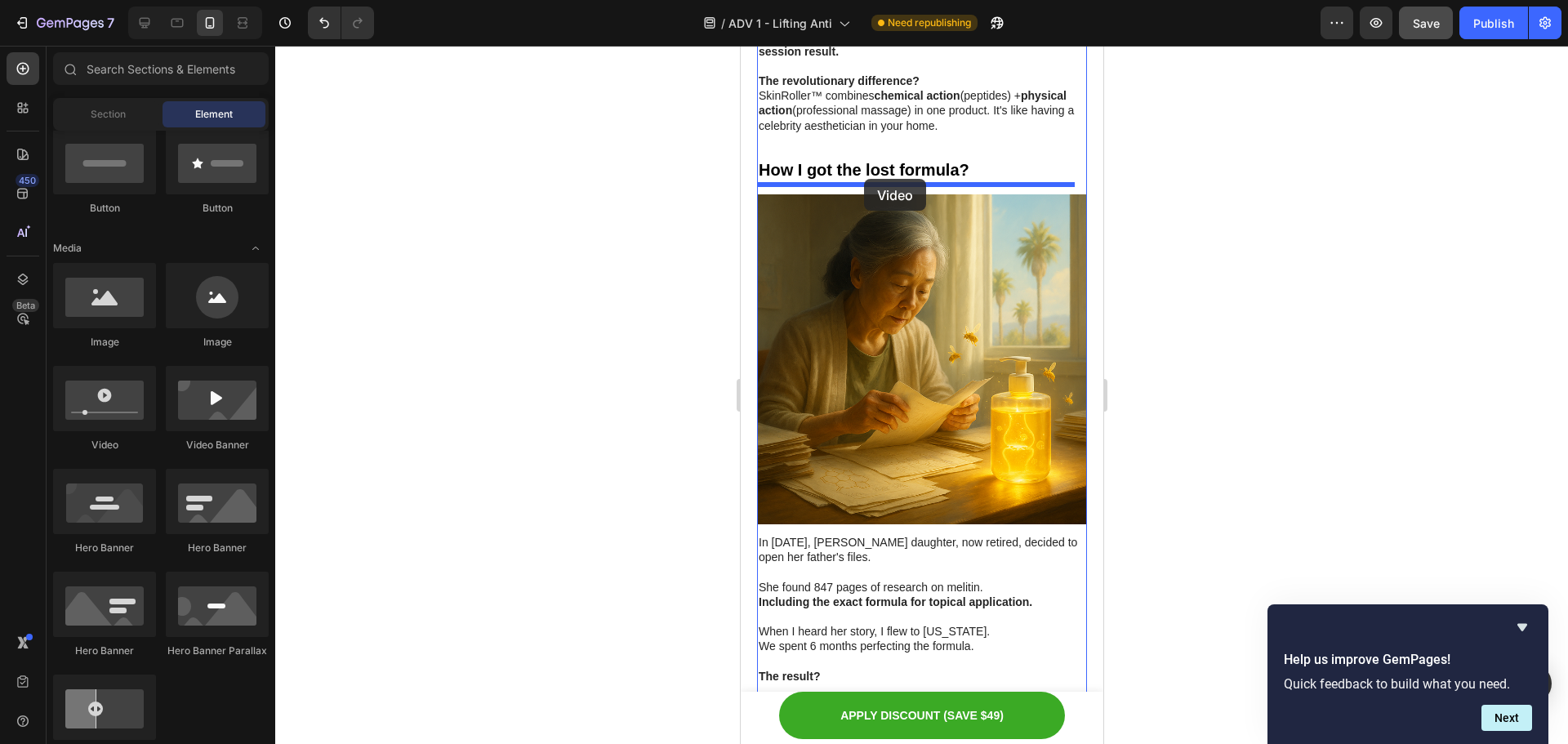
drag, startPoint x: 859, startPoint y: 467, endPoint x: 859, endPoint y: 185, distance: 282.0
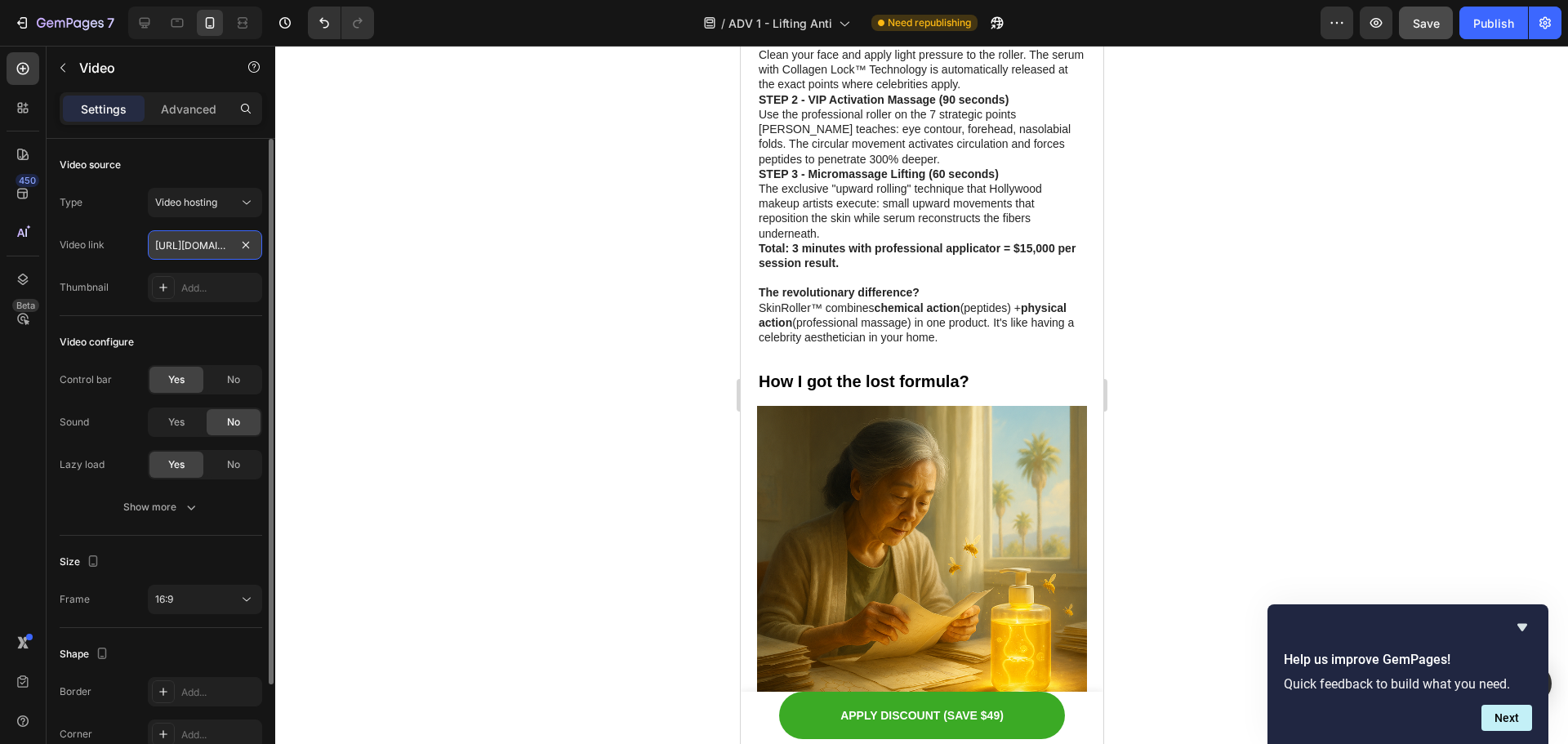
click at [190, 242] on input "https://cdn.shopify.com/videos/c/o/v/2cd3deb506b54b009063f7270ab5cf2e.mp4" at bounding box center [205, 245] width 114 height 30
paste input "6c3971e0aa704fc69416d4ce30ba93a1"
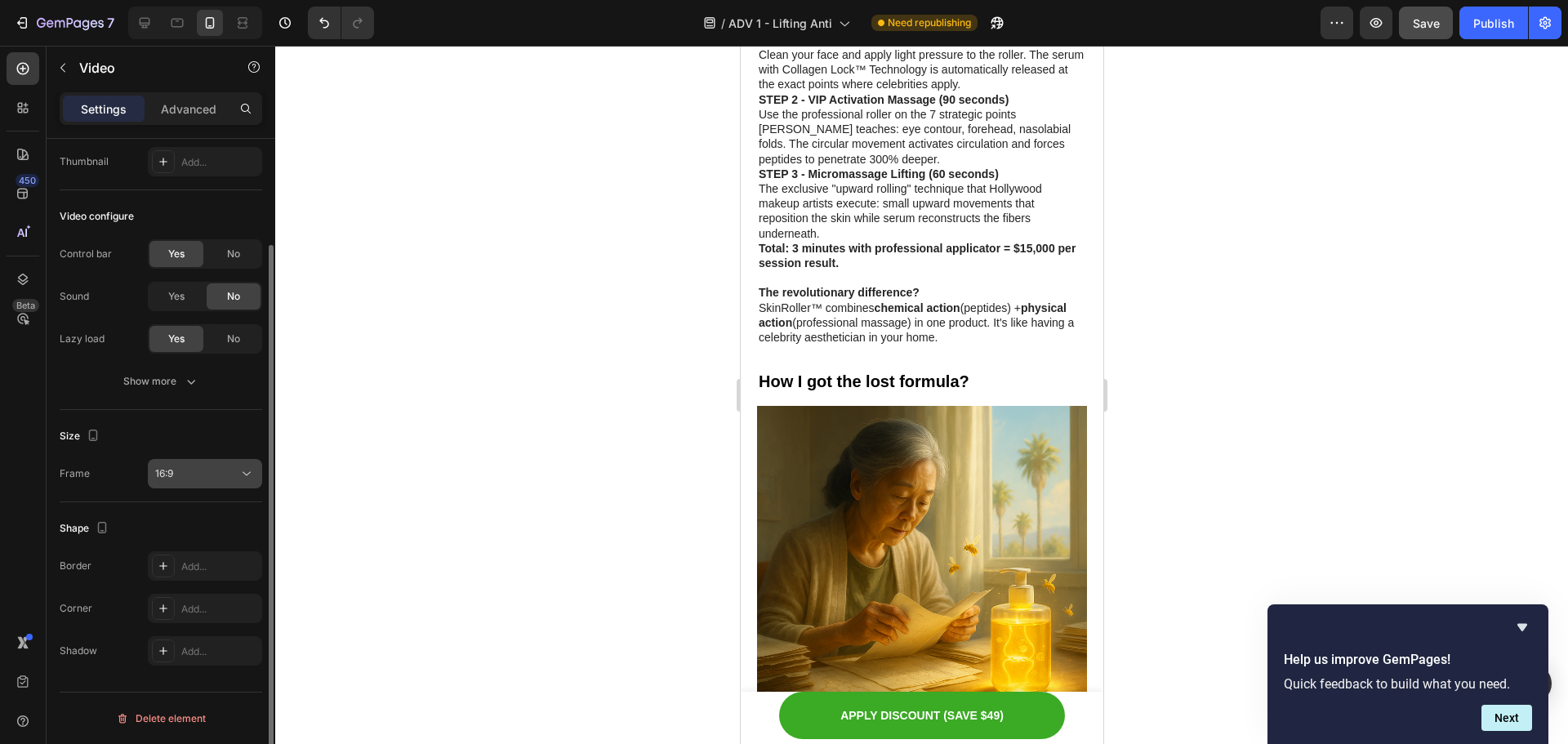
type input "https://cdn.shopify.com/videos/c/o/v/6c3971e0aa704fc69416d4ce30ba93a1.mp4"
click at [227, 476] on div "16:9" at bounding box center [196, 474] width 83 height 15
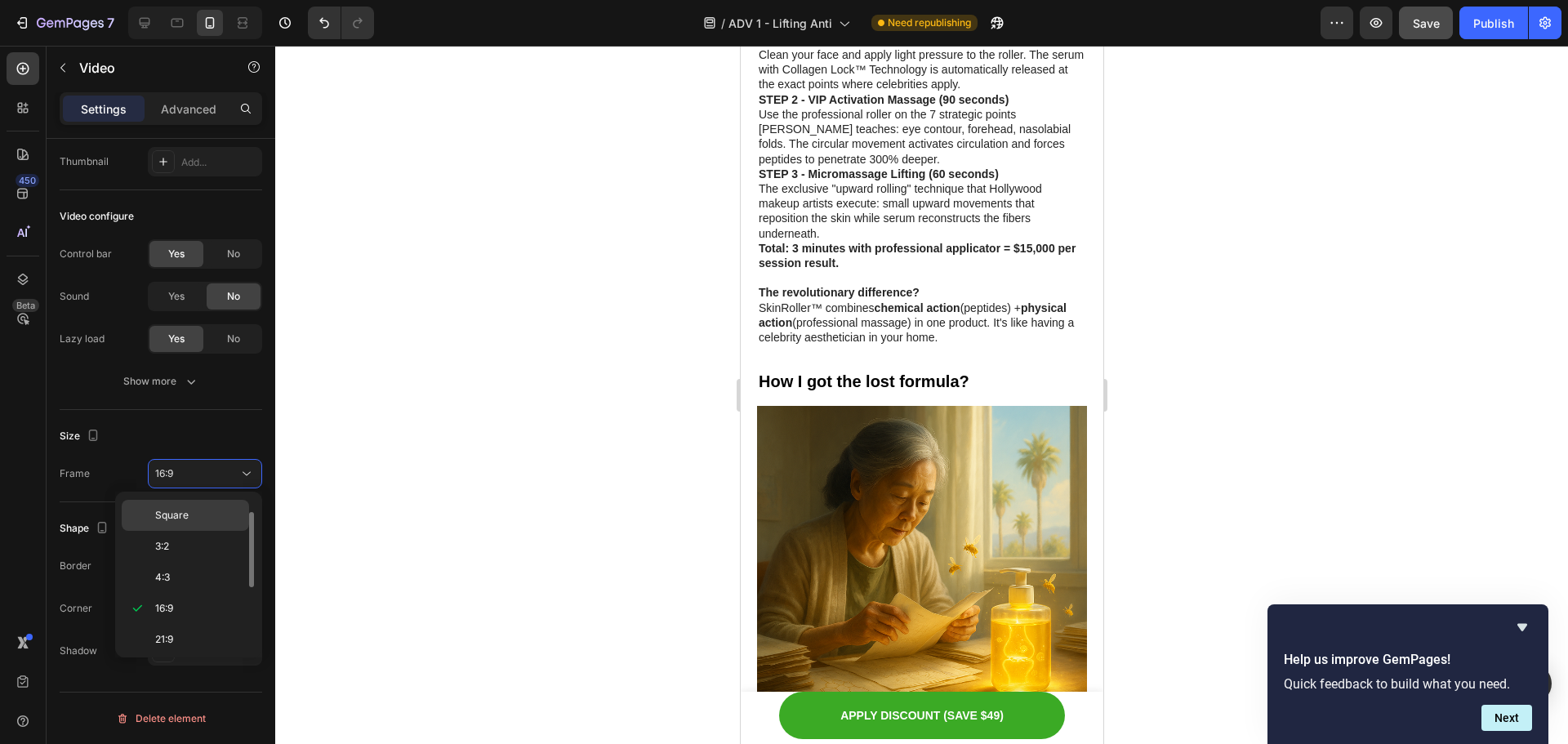
click at [221, 506] on div "Square" at bounding box center [185, 515] width 127 height 31
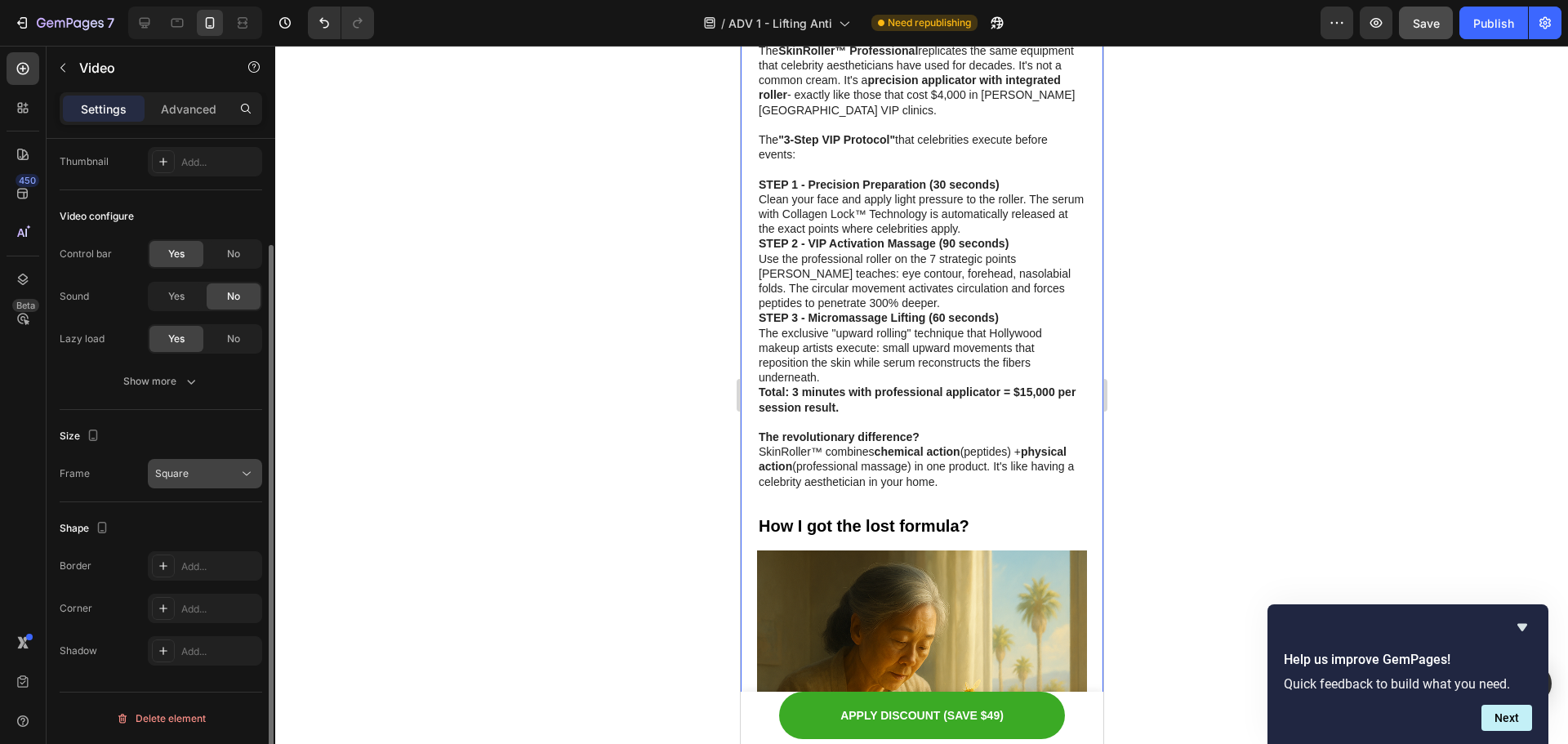
click at [254, 475] on icon at bounding box center [247, 474] width 17 height 17
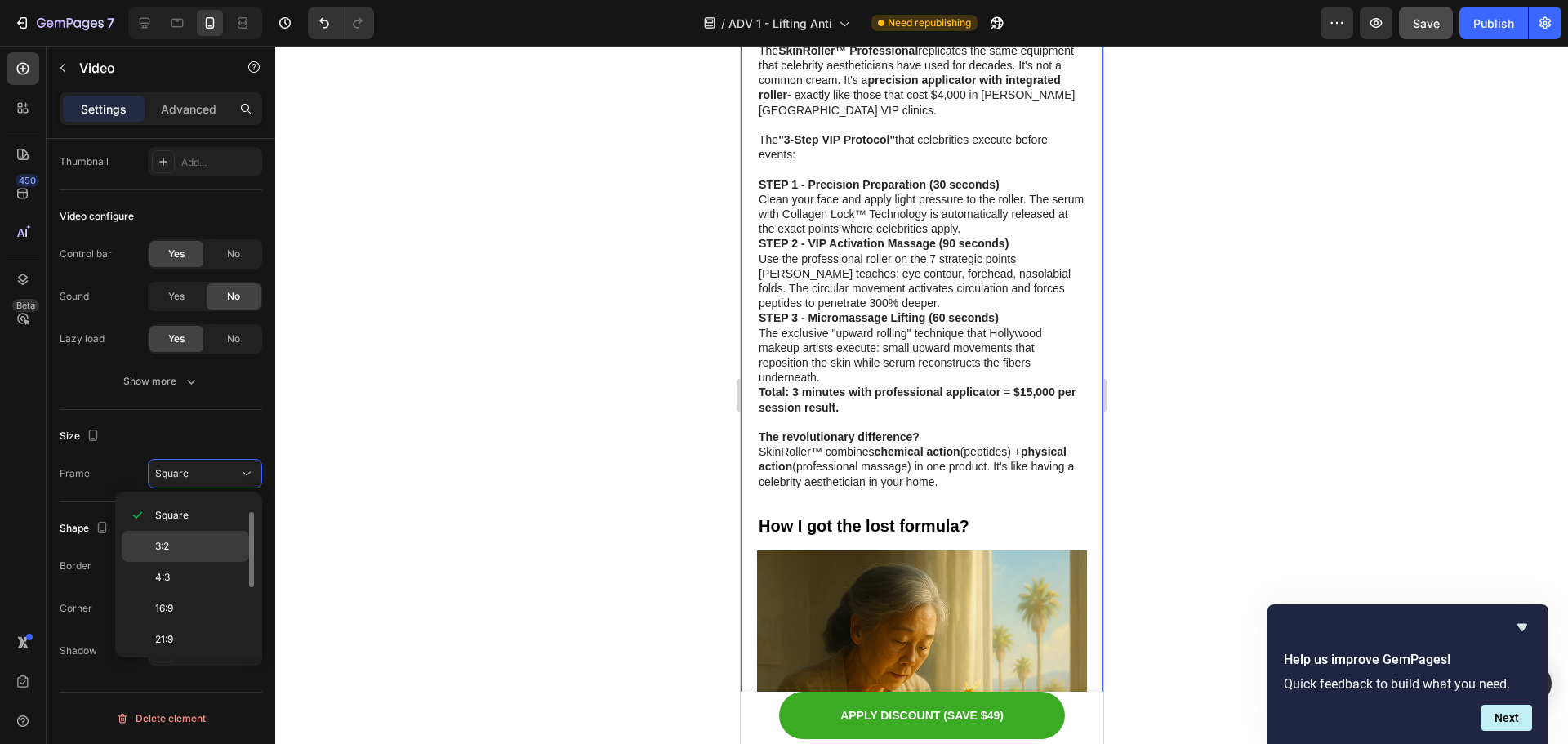
click at [236, 537] on div "3:2" at bounding box center [185, 546] width 127 height 31
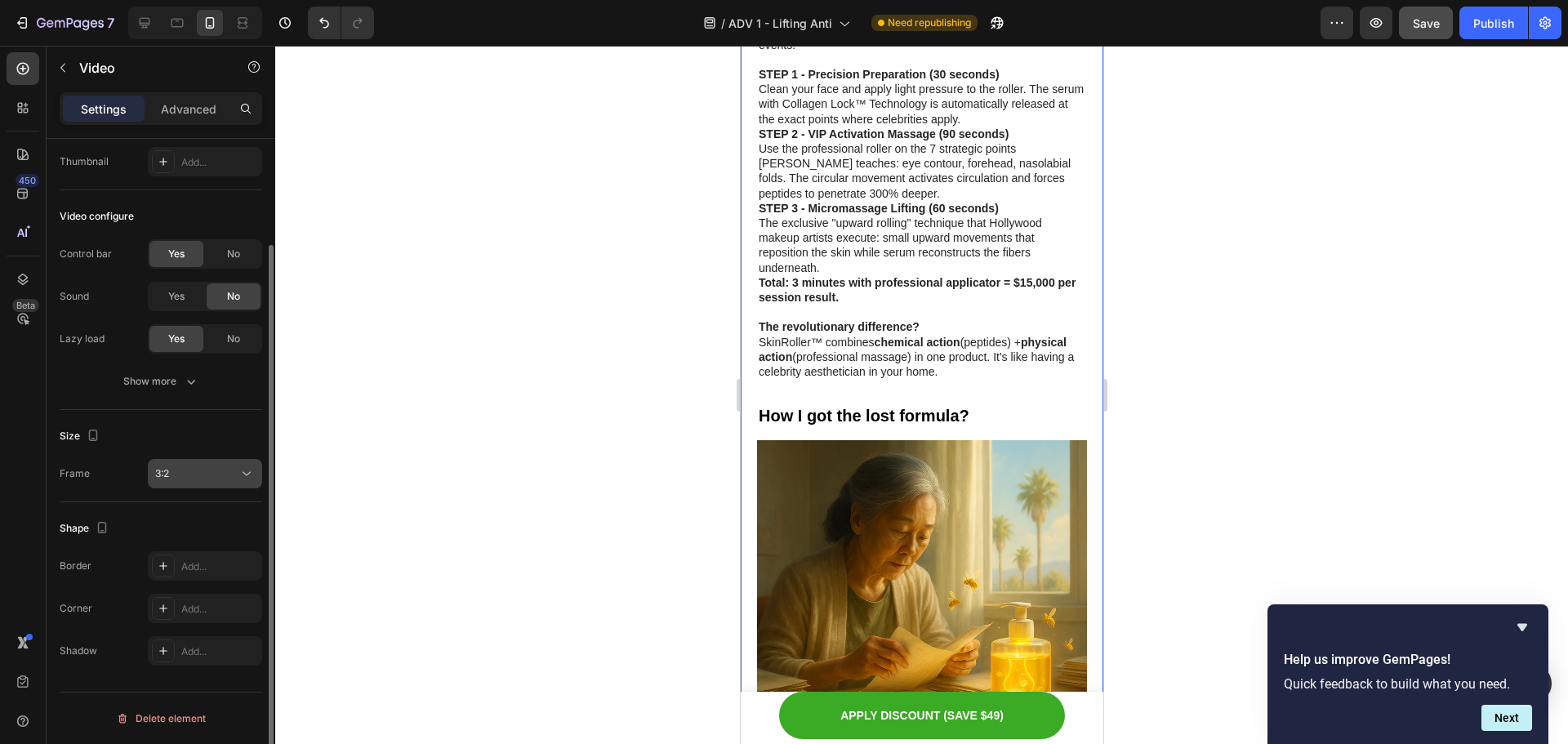
click at [234, 474] on div "3:2" at bounding box center [196, 474] width 83 height 15
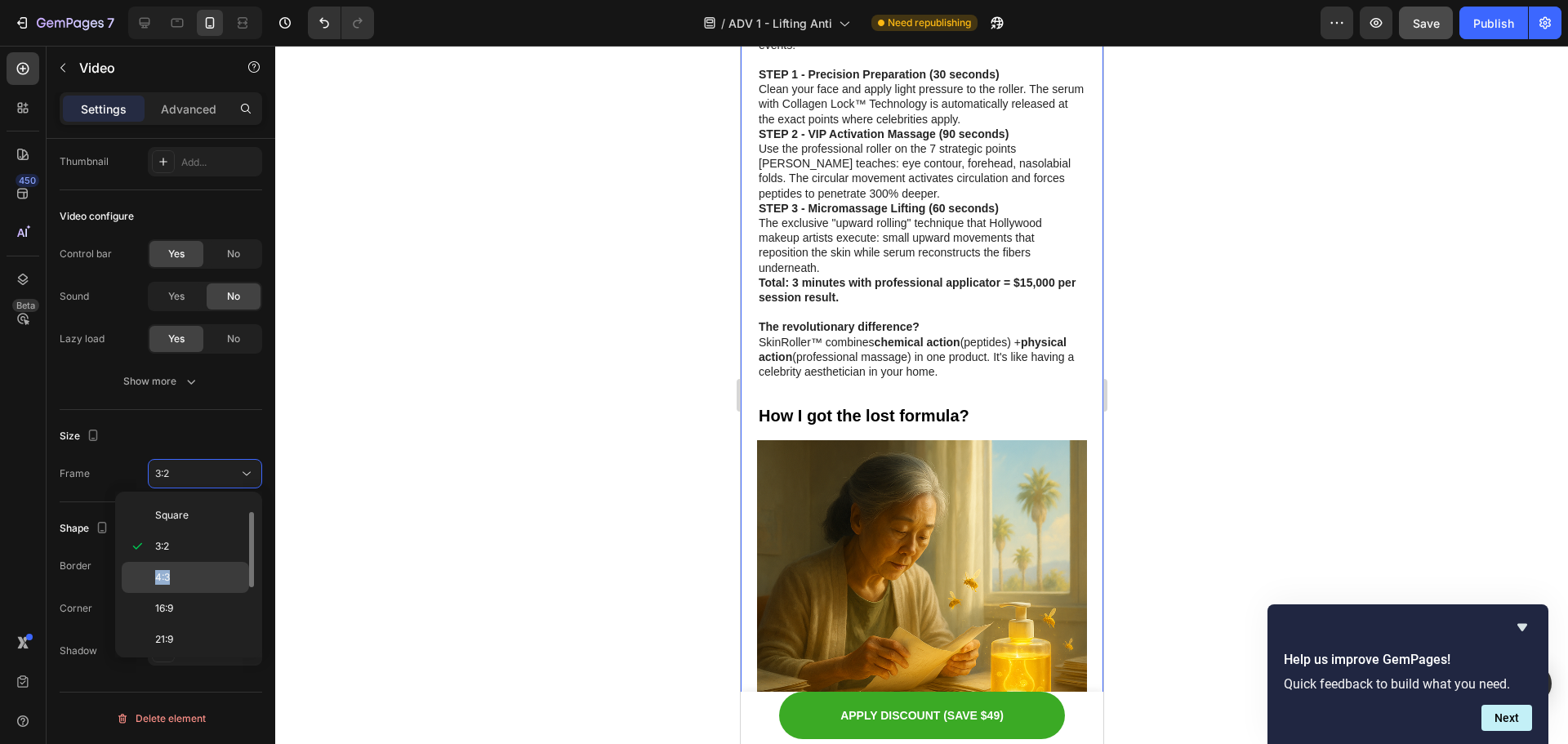
drag, startPoint x: 214, startPoint y: 557, endPoint x: 205, endPoint y: 571, distance: 16.6
click at [205, 571] on div "Original Square 3:2 4:3 16:9 21:9 2:3 3:4 9:16 Custom" at bounding box center [188, 574] width 134 height 153
click at [187, 575] on p "4:3" at bounding box center [198, 577] width 87 height 15
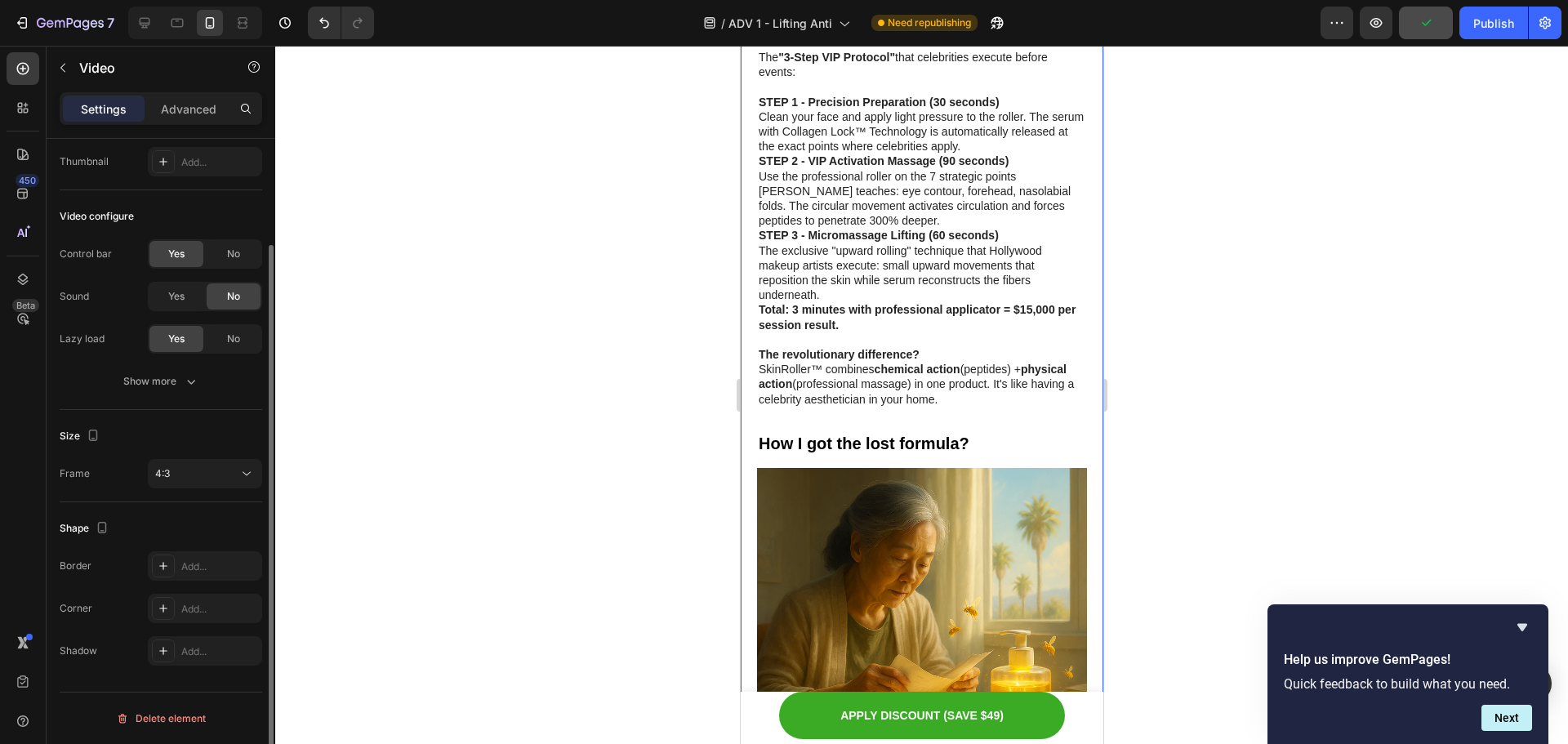
click at [218, 489] on div "Size Frame 4:3" at bounding box center [160, 456] width 202 height 93
click at [231, 486] on button "4:3" at bounding box center [205, 474] width 114 height 30
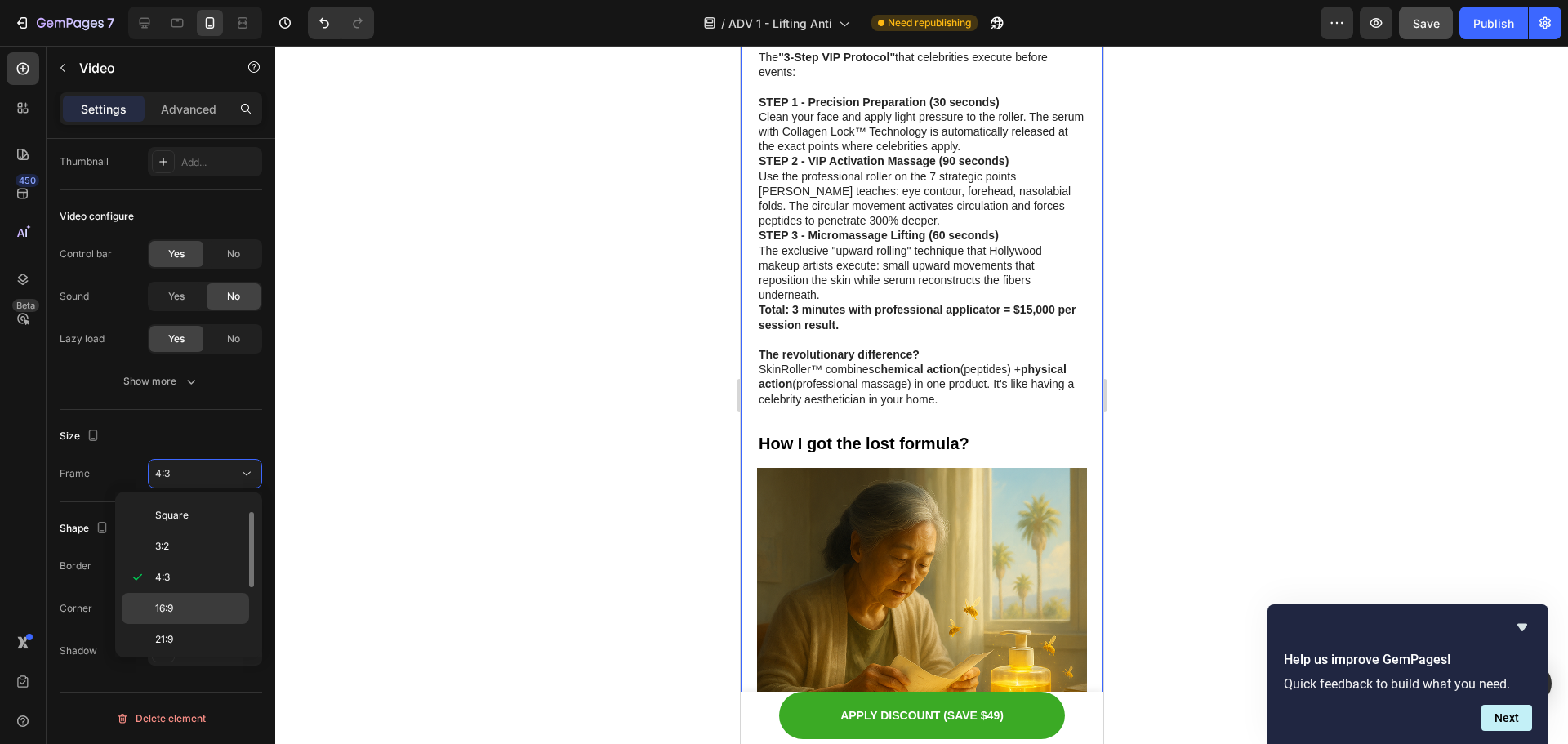
click at [212, 614] on p "16:9" at bounding box center [198, 608] width 87 height 15
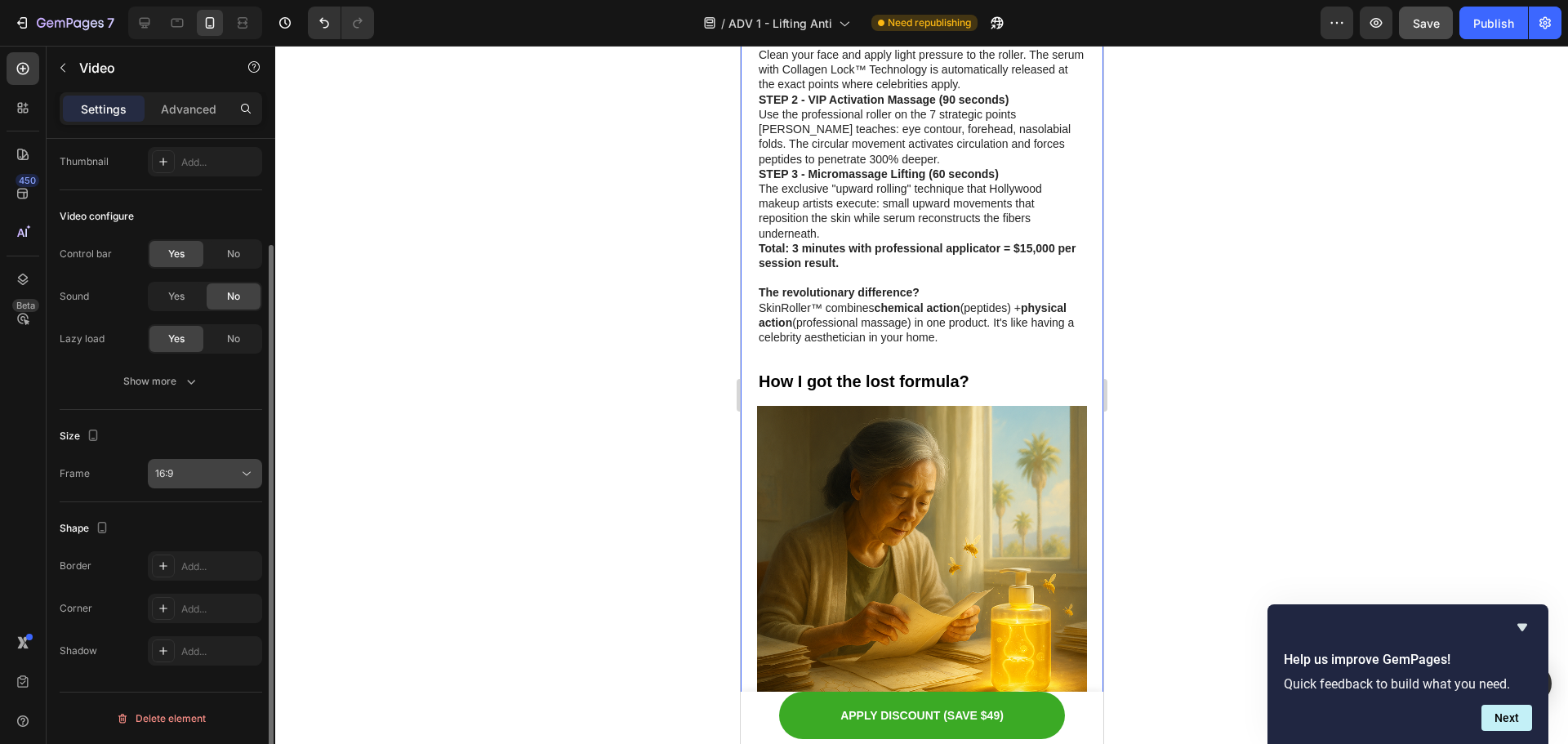
click at [229, 484] on button "16:9" at bounding box center [205, 474] width 114 height 30
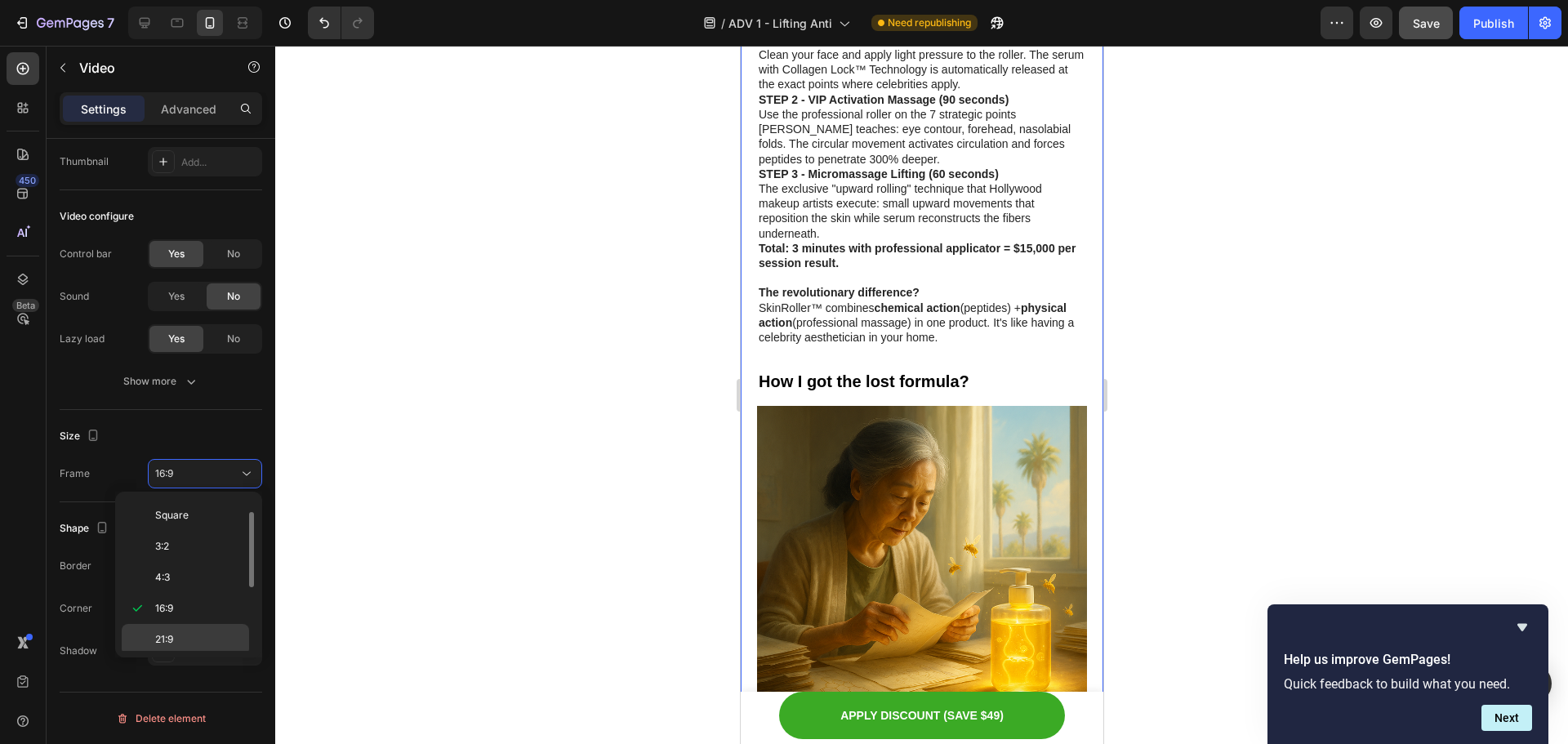
click at [198, 648] on div "21:9" at bounding box center [185, 638] width 127 height 31
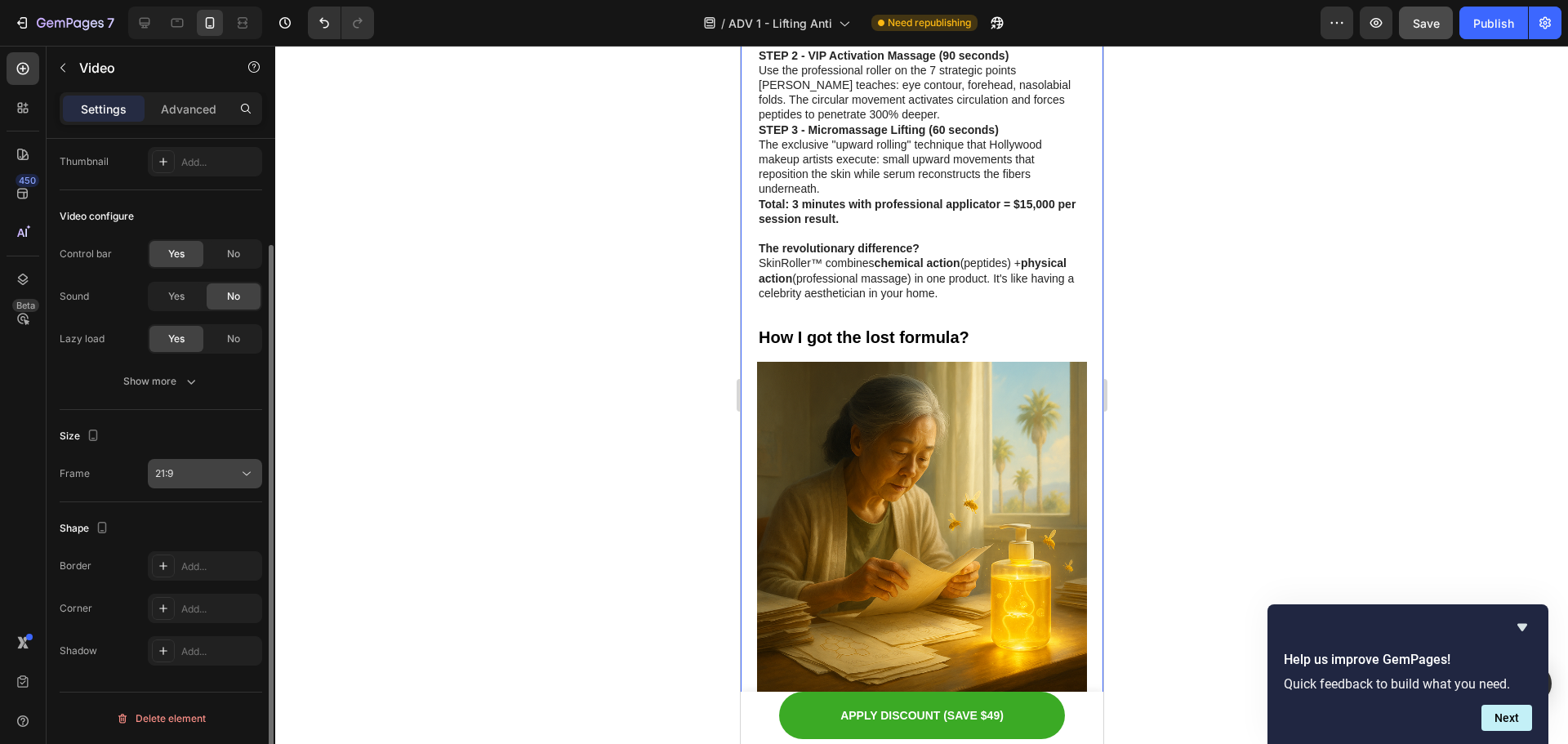
click at [226, 461] on button "21:9" at bounding box center [205, 474] width 114 height 30
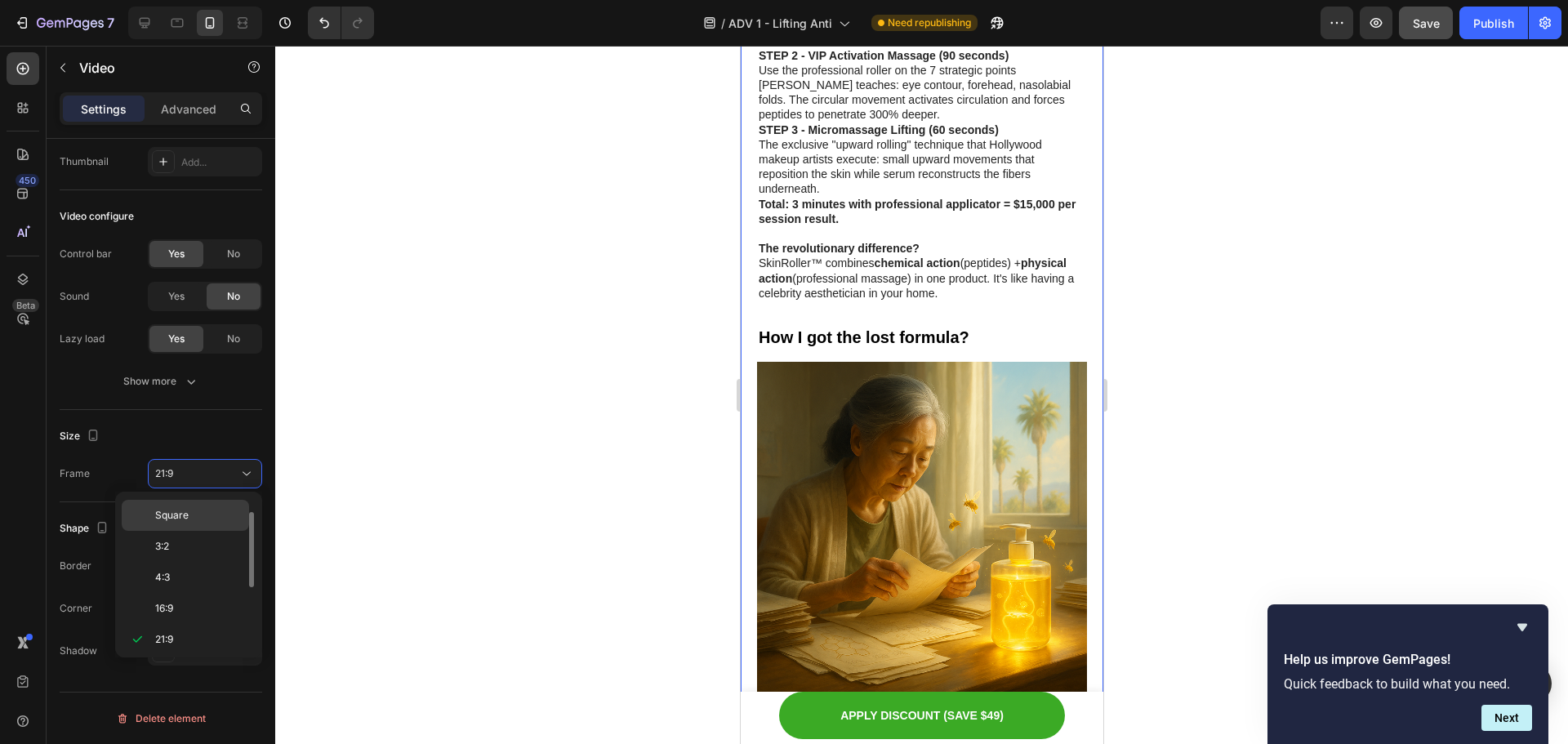
click at [225, 511] on p "Square" at bounding box center [198, 515] width 87 height 15
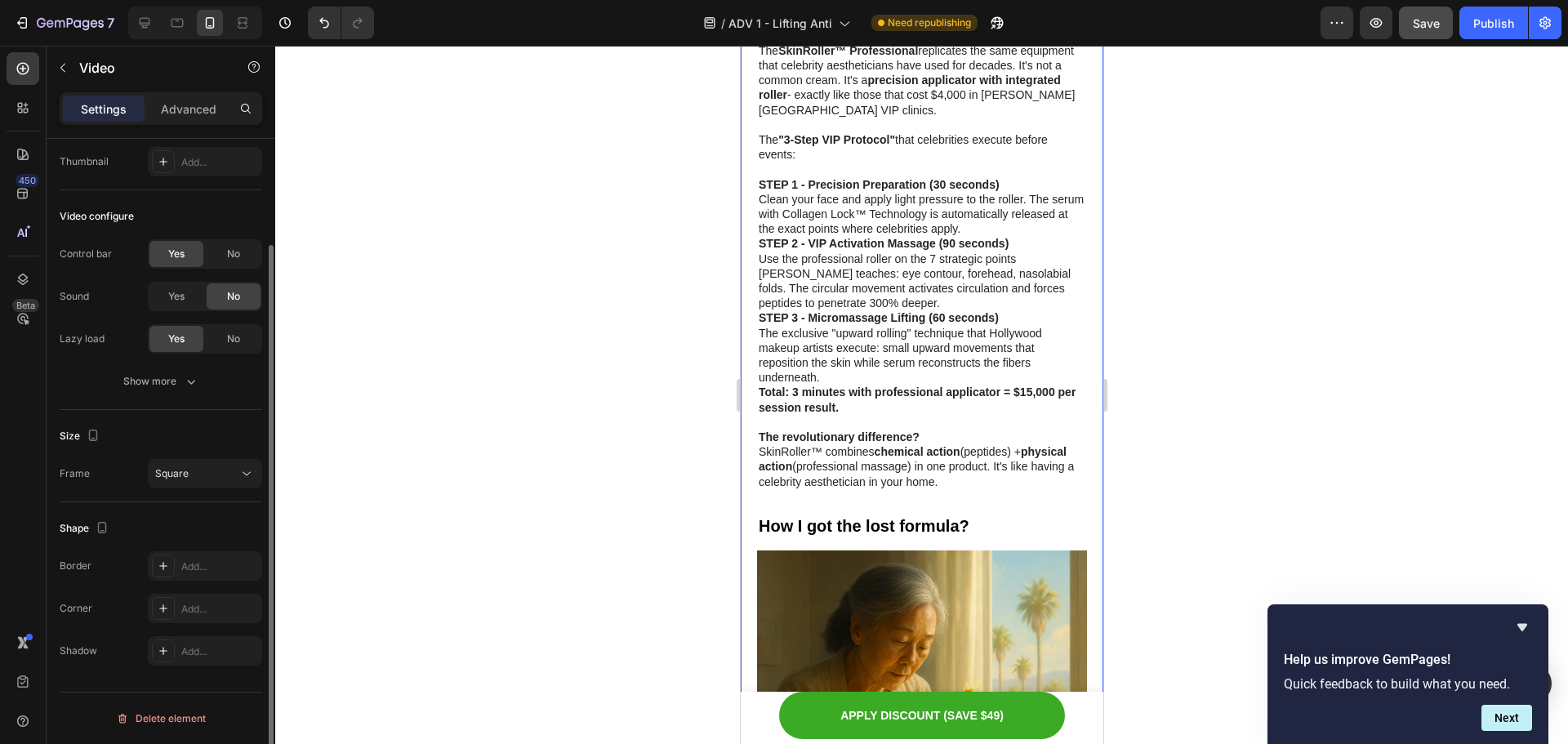
click at [250, 457] on div "Size Frame Square" at bounding box center [160, 456] width 202 height 93
click at [496, 424] on div at bounding box center [922, 395] width 1293 height 699
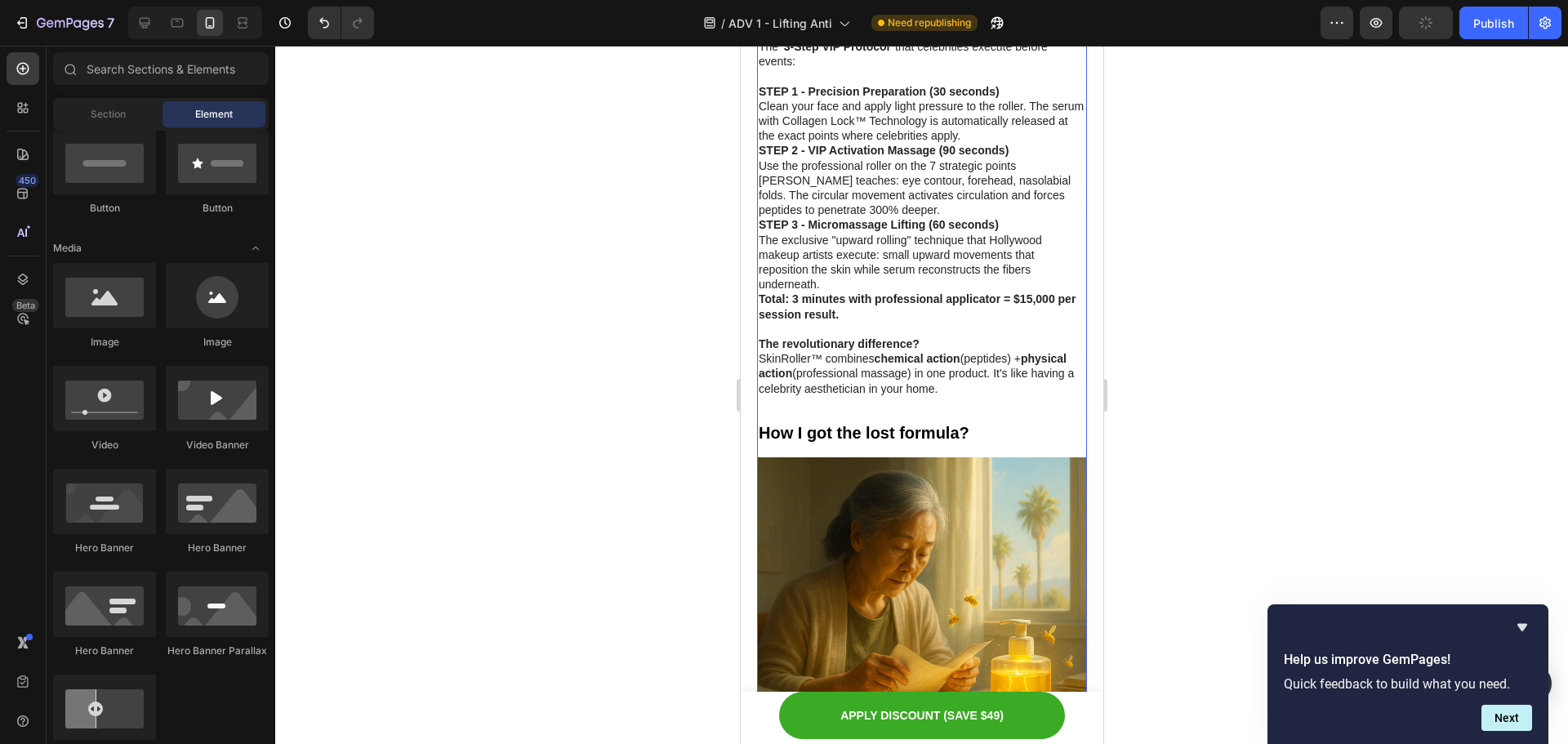
scroll to position [4967, 0]
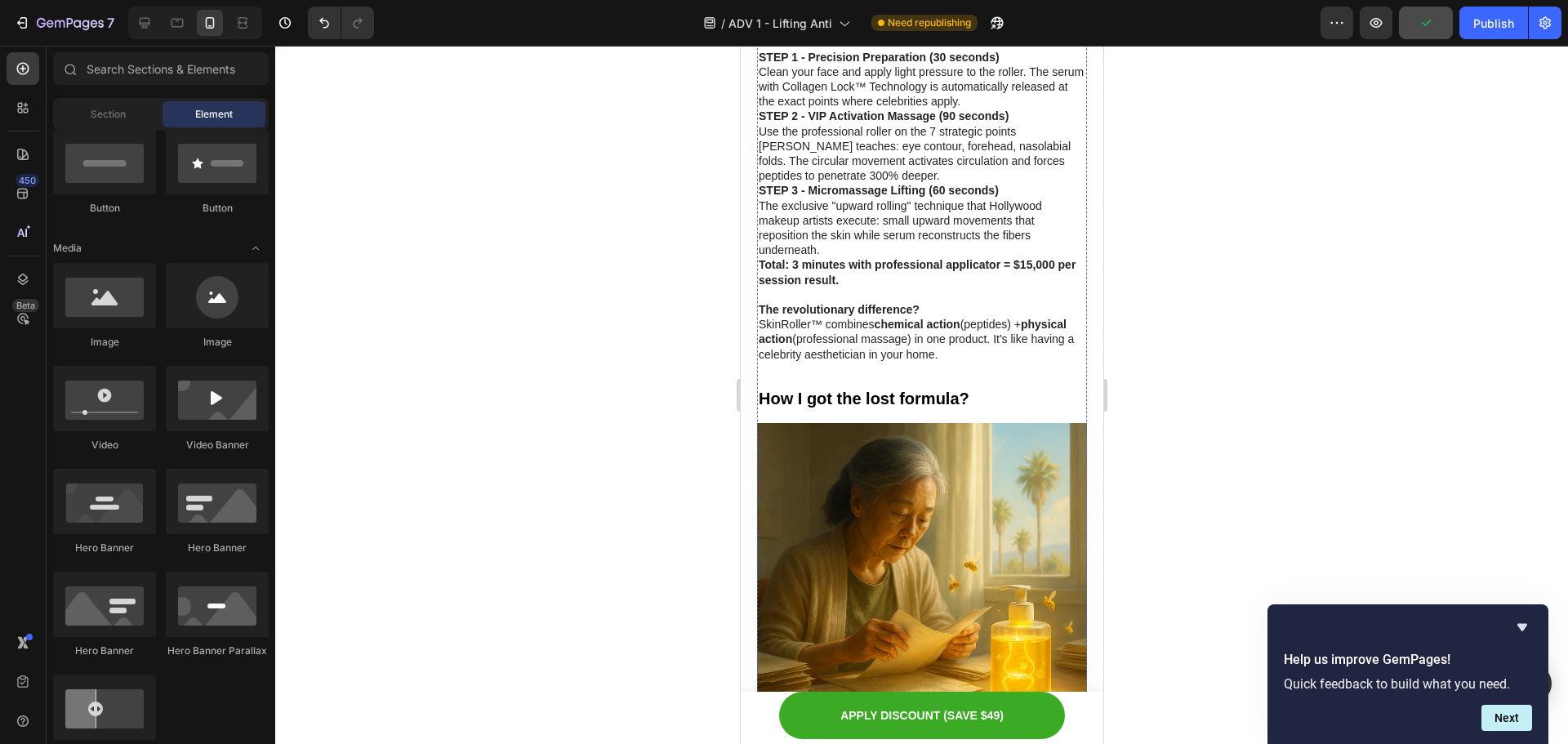
scroll to position [4886, 0]
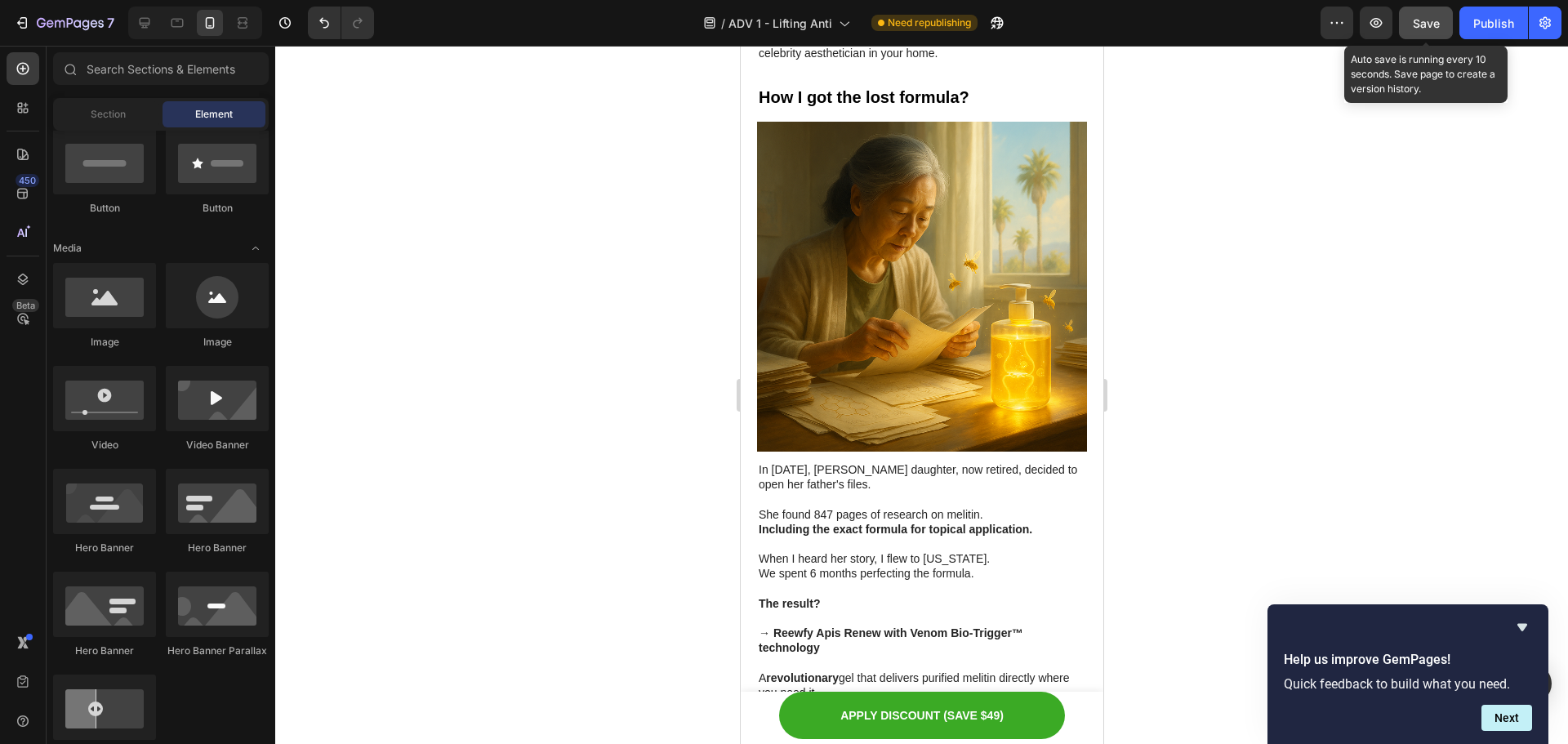
click at [1405, 21] on button "Save" at bounding box center [1426, 23] width 54 height 33
